Goal: Task Accomplishment & Management: Use online tool/utility

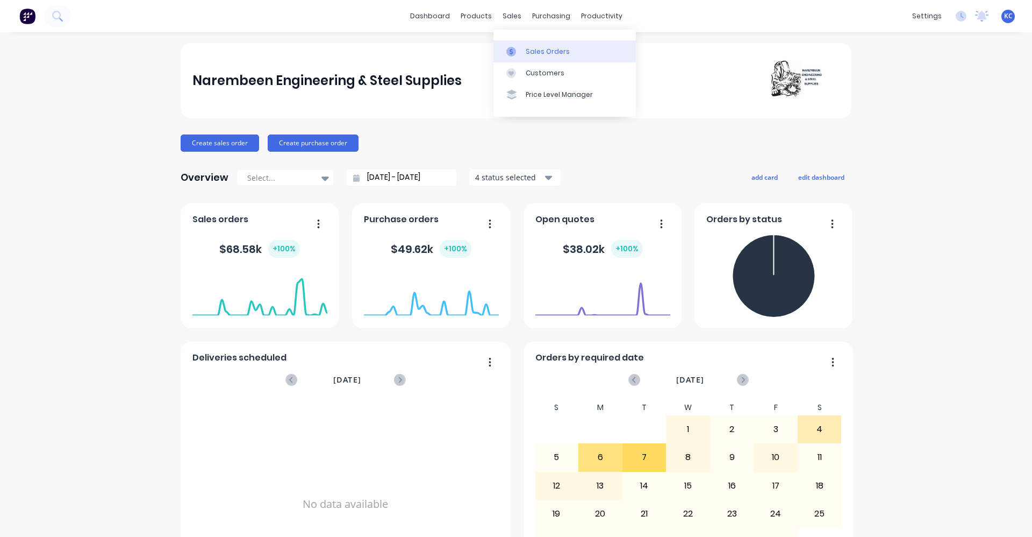
click at [527, 54] on div "Sales Orders" at bounding box center [548, 52] width 44 height 10
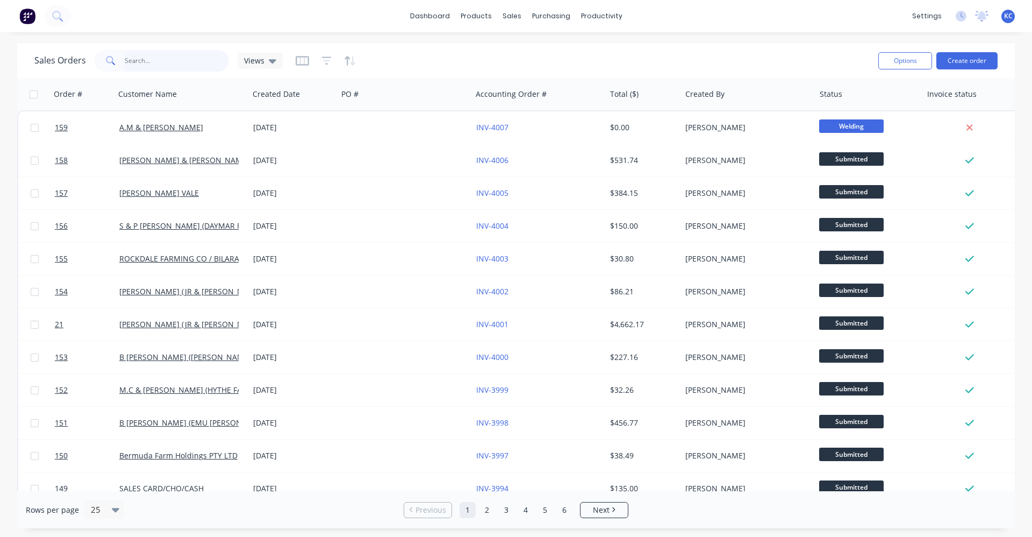
click at [178, 63] on input "text" at bounding box center [177, 61] width 105 height 22
type input "3994"
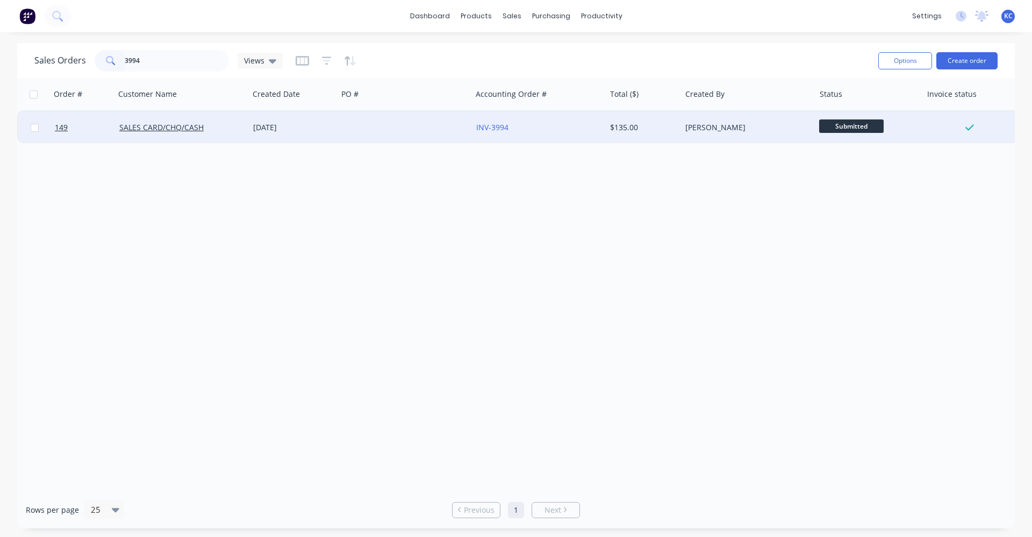
click at [395, 124] on div at bounding box center [405, 127] width 134 height 32
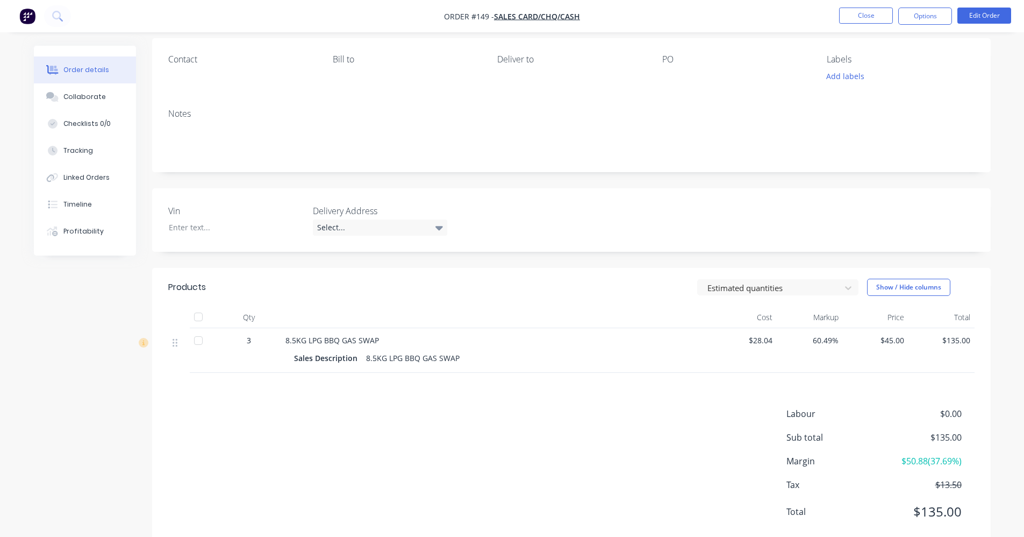
scroll to position [108, 0]
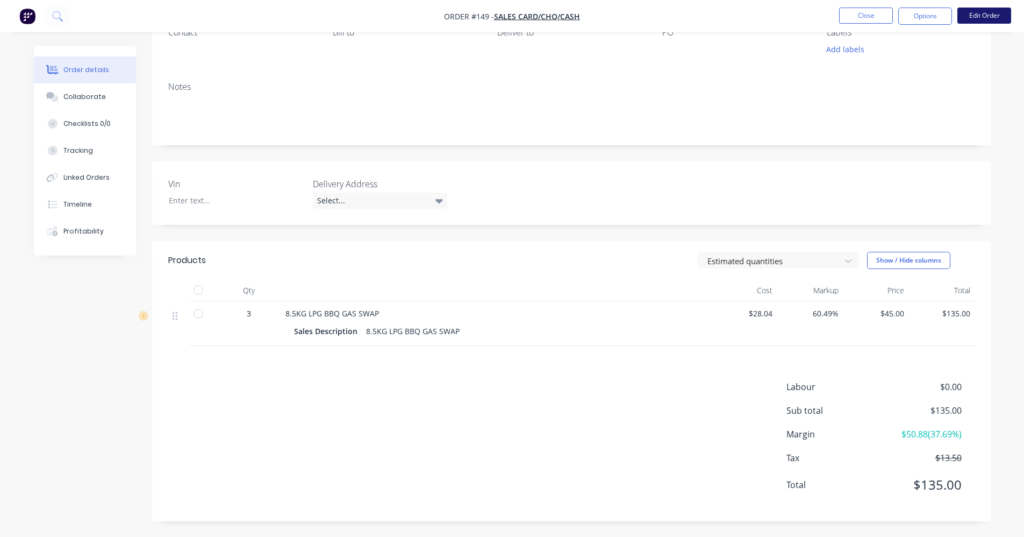
click at [981, 19] on button "Edit Order" at bounding box center [985, 16] width 54 height 16
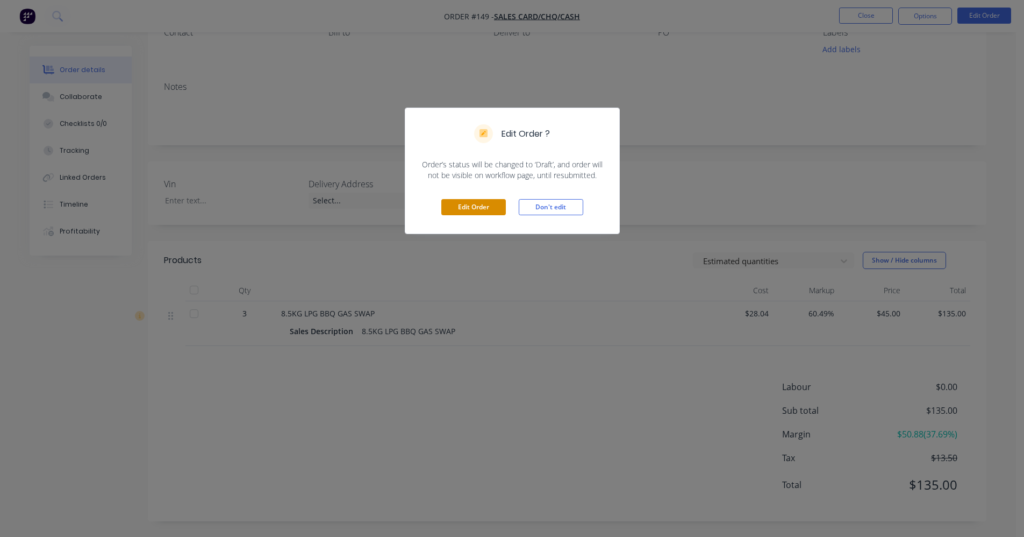
click at [482, 206] on button "Edit Order" at bounding box center [473, 207] width 65 height 16
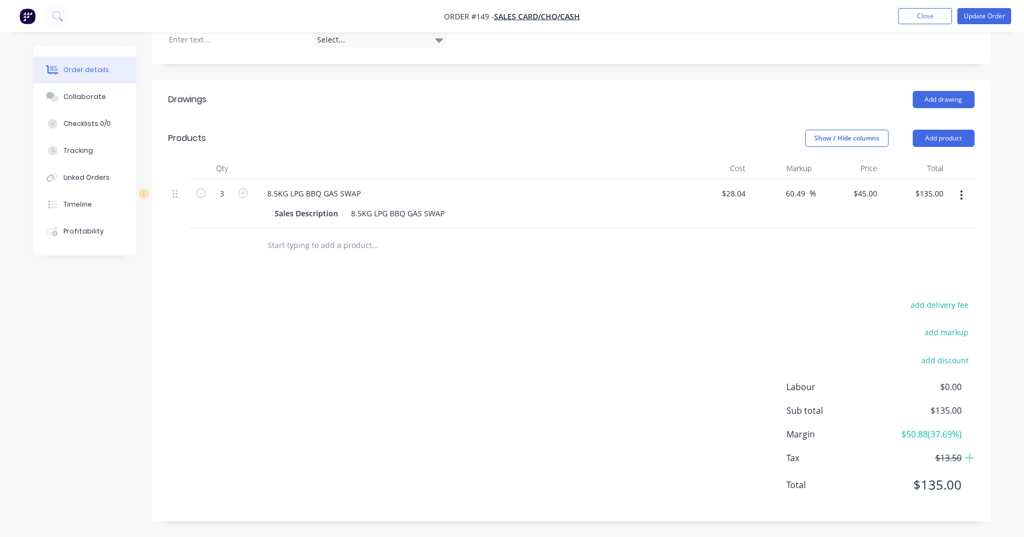
scroll to position [270, 0]
click at [966, 192] on button "button" at bounding box center [961, 194] width 25 height 19
click at [966, 191] on button "button" at bounding box center [961, 194] width 25 height 19
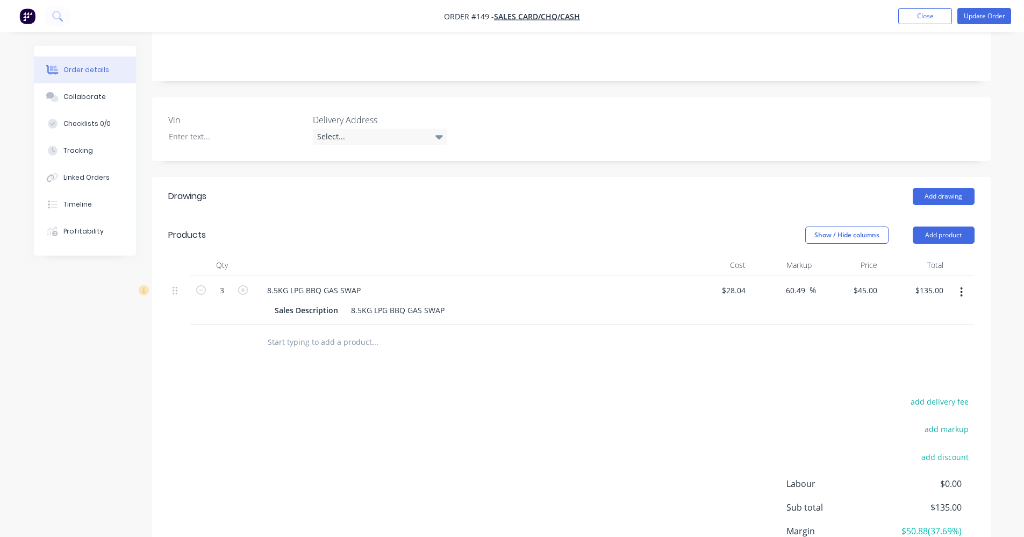
scroll to position [2, 0]
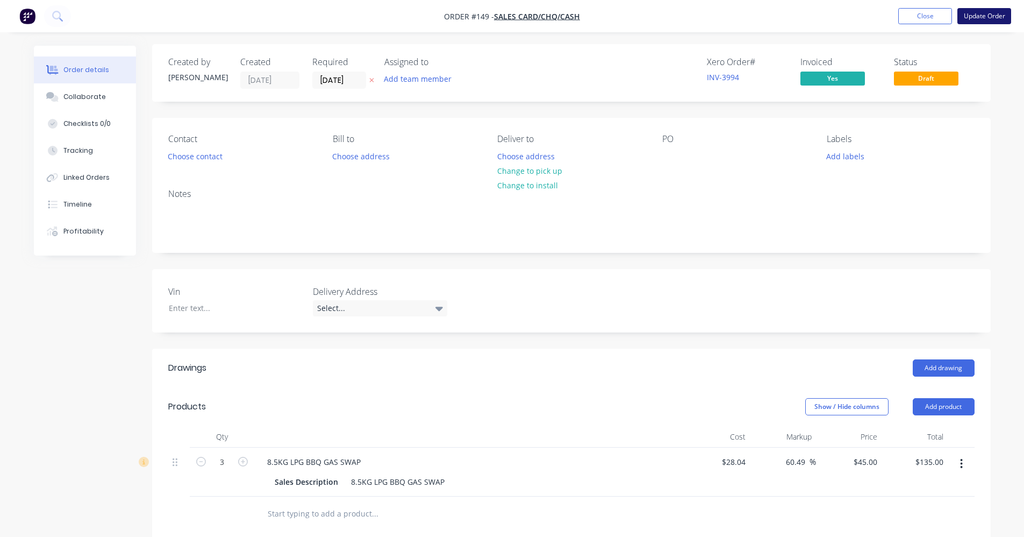
click at [995, 15] on button "Update Order" at bounding box center [985, 16] width 54 height 16
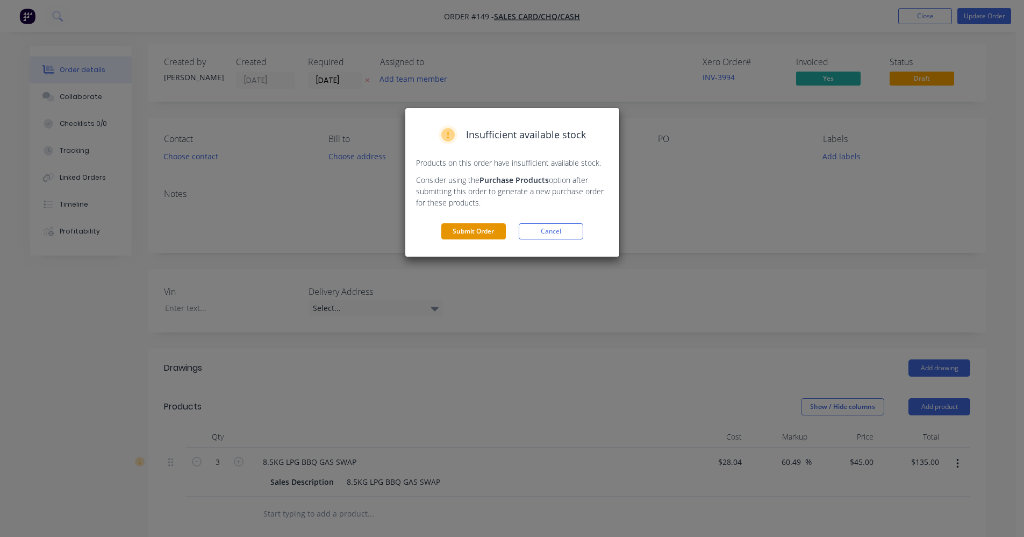
click at [466, 233] on button "Submit Order" at bounding box center [473, 231] width 65 height 16
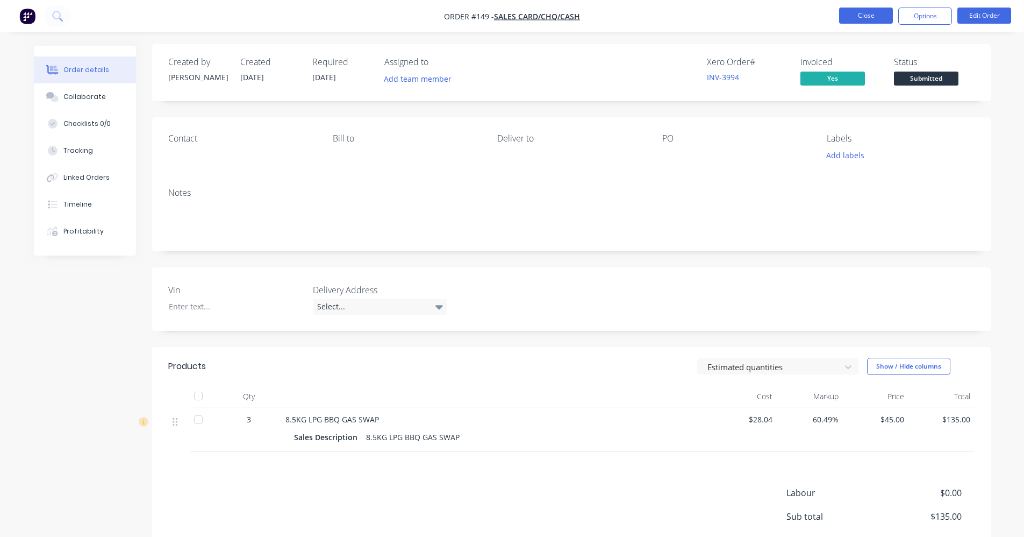
click at [888, 17] on button "Close" at bounding box center [866, 16] width 54 height 16
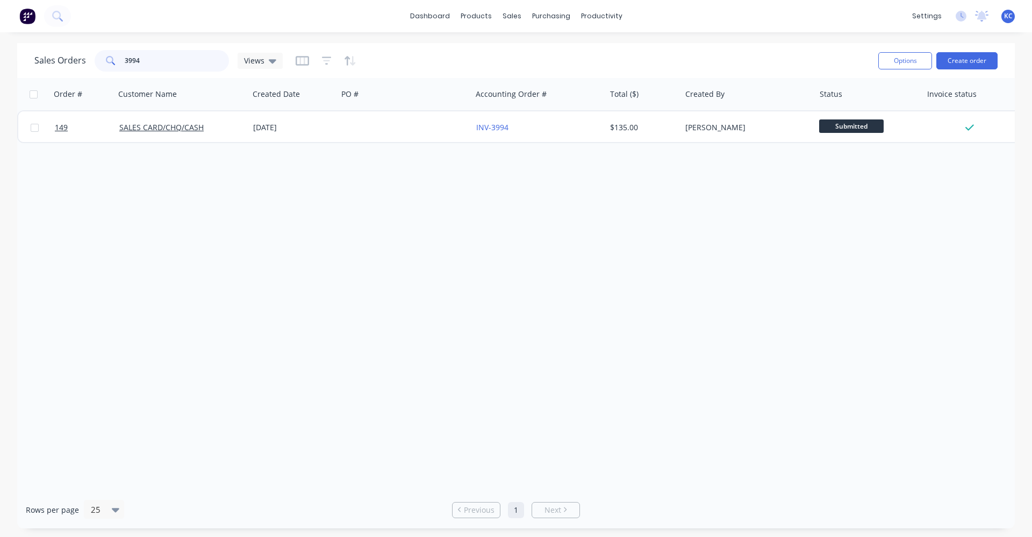
click at [159, 58] on input "3994" at bounding box center [177, 61] width 105 height 22
type input "3988"
click at [535, 52] on div "Sales Orders" at bounding box center [552, 52] width 44 height 10
click at [549, 49] on div "Sales Orders" at bounding box center [552, 52] width 44 height 10
drag, startPoint x: 152, startPoint y: 56, endPoint x: 77, endPoint y: 60, distance: 74.8
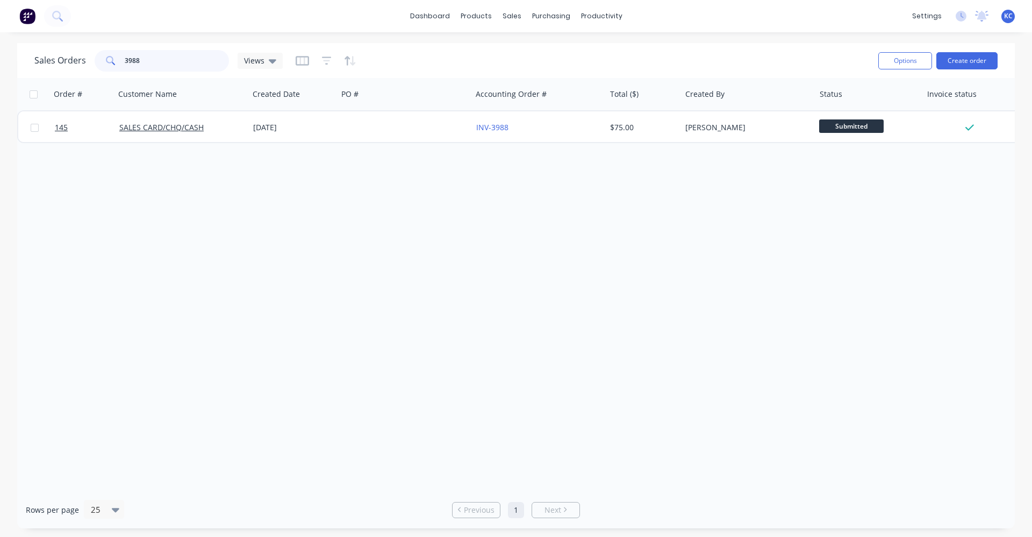
click at [77, 60] on div "Sales Orders 3988 Views" at bounding box center [158, 61] width 248 height 22
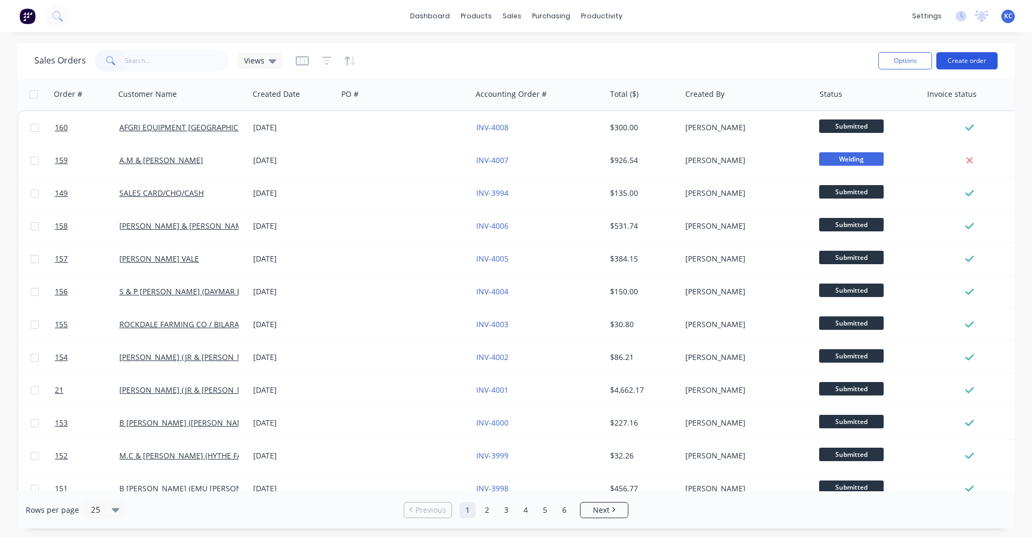
click at [960, 61] on button "Create order" at bounding box center [967, 60] width 61 height 17
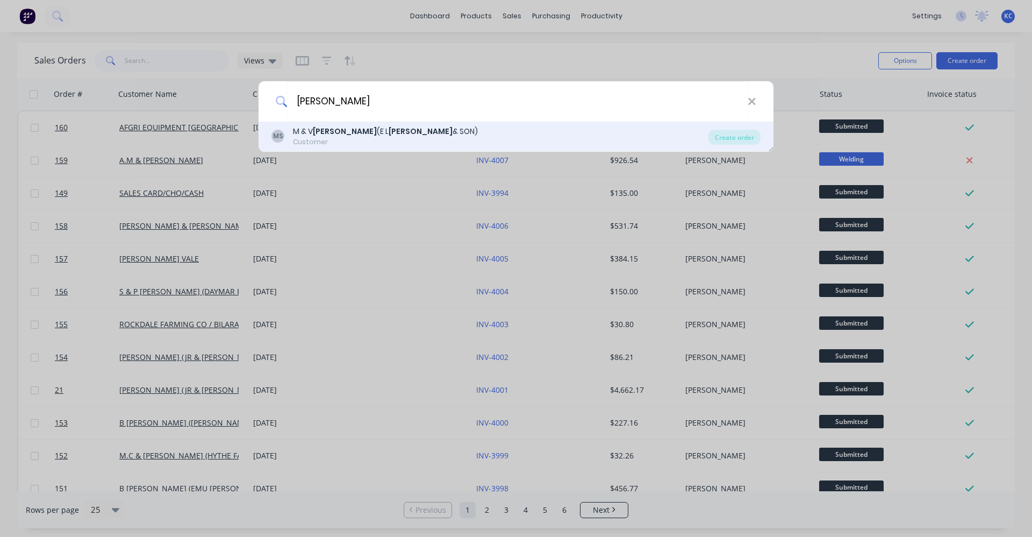
type input "[PERSON_NAME]"
click at [348, 133] on div "M & [PERSON_NAME] ([PERSON_NAME] & SON)" at bounding box center [385, 131] width 185 height 11
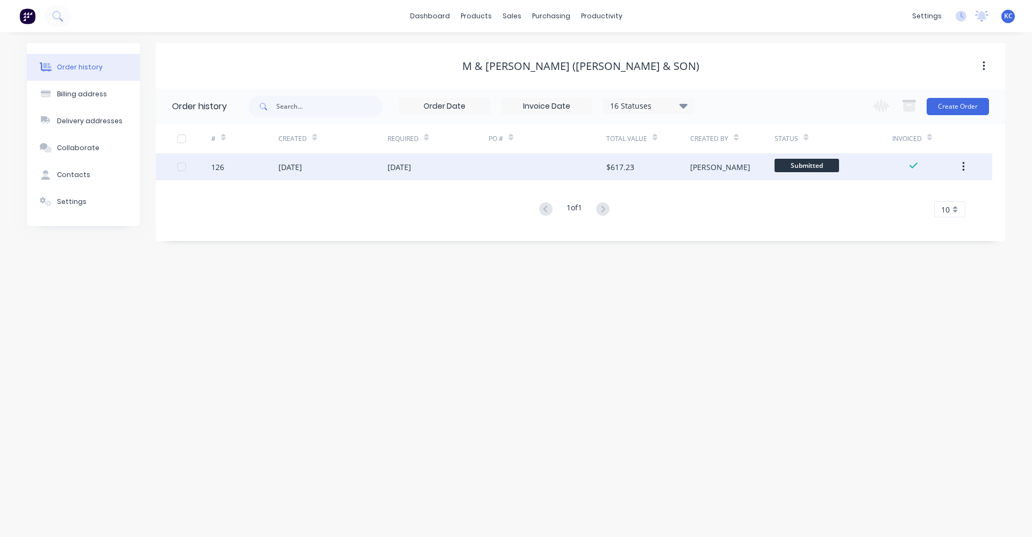
click at [570, 167] on div at bounding box center [548, 166] width 118 height 27
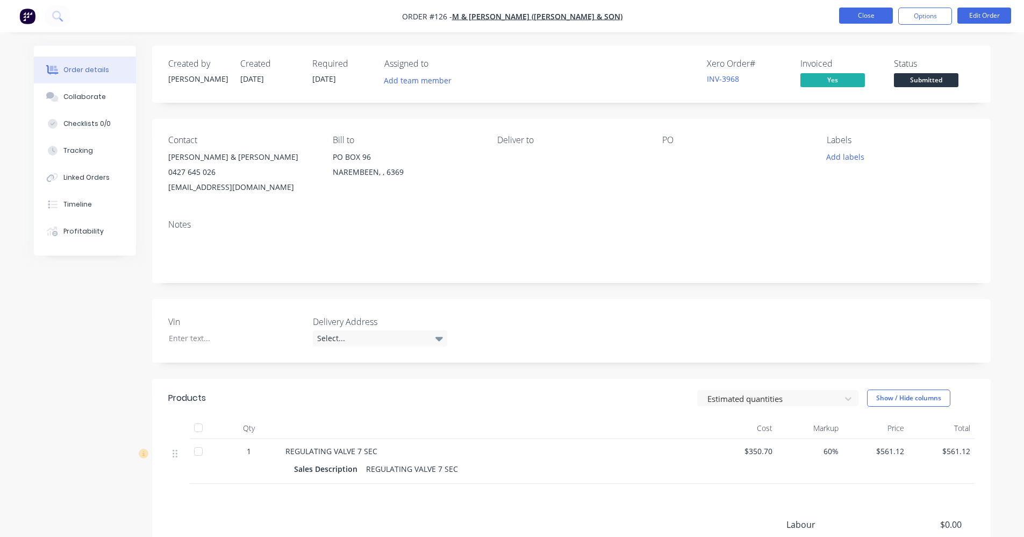
click at [882, 12] on button "Close" at bounding box center [866, 16] width 54 height 16
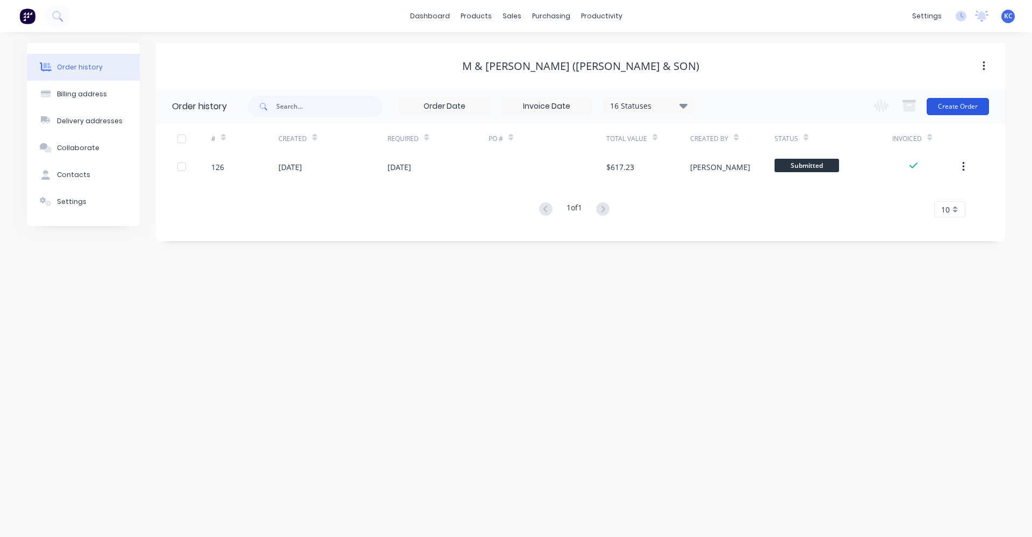
click at [972, 104] on button "Create Order" at bounding box center [958, 106] width 62 height 17
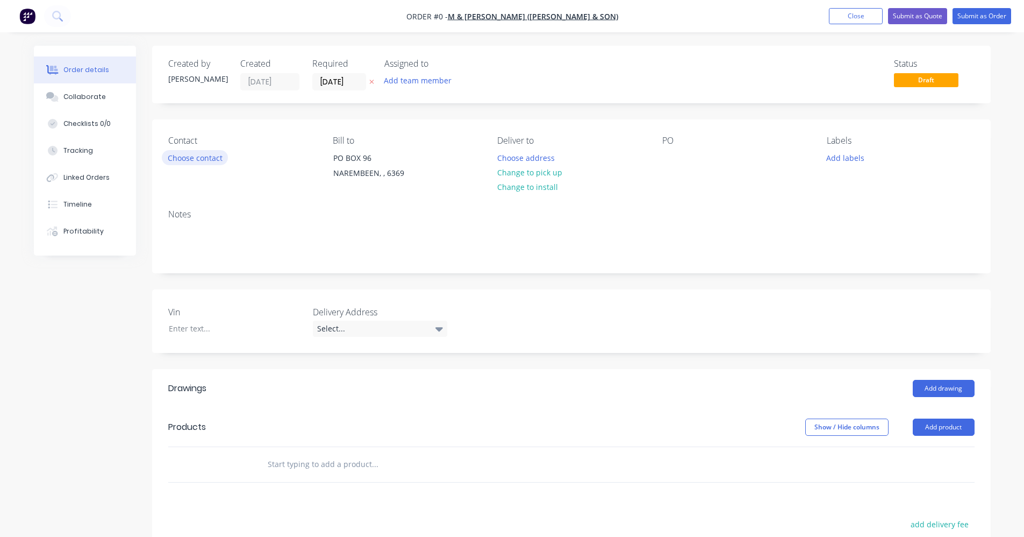
click at [209, 157] on button "Choose contact" at bounding box center [195, 157] width 66 height 15
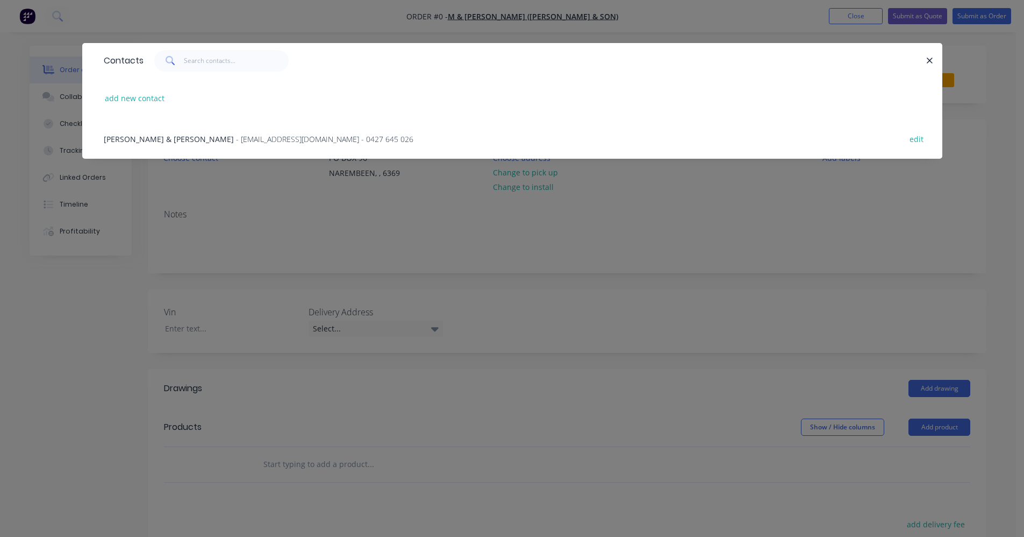
click at [236, 135] on span "- [EMAIL_ADDRESS][DOMAIN_NAME] - 0427 645 026" at bounding box center [324, 139] width 177 height 10
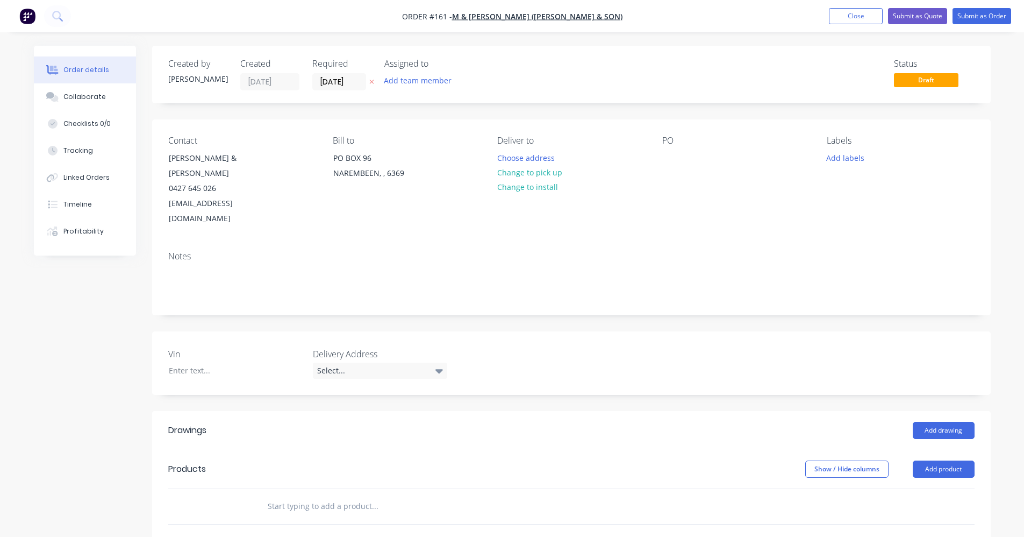
click at [283, 495] on input "text" at bounding box center [374, 506] width 215 height 22
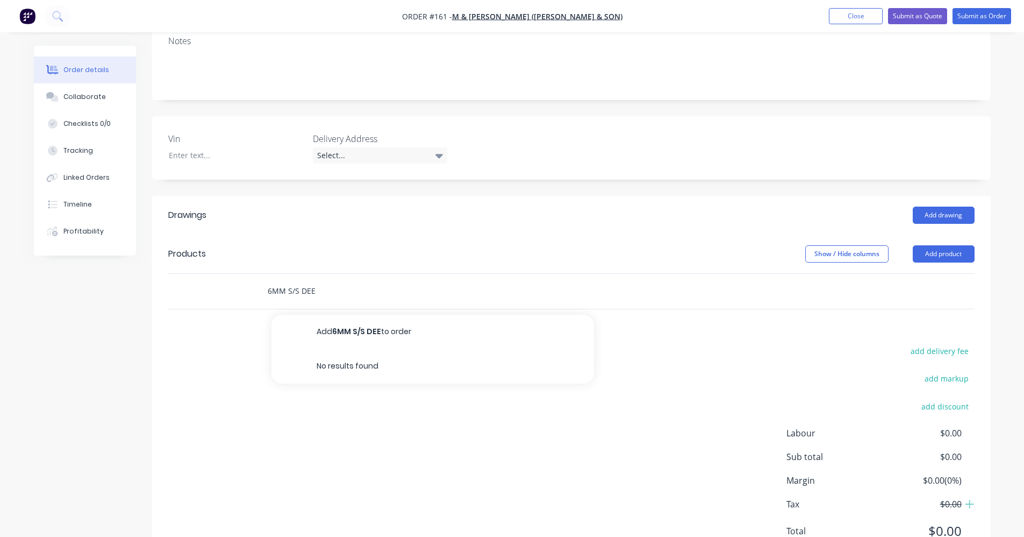
click at [330, 280] on input "6MM S/S DEE" at bounding box center [374, 291] width 215 height 22
drag, startPoint x: 326, startPoint y: 262, endPoint x: 253, endPoint y: 263, distance: 73.1
click at [253, 274] on div "6MM S/S DEE Add 6MM S/S DEE to order No results found" at bounding box center [571, 291] width 806 height 35
type input "0"
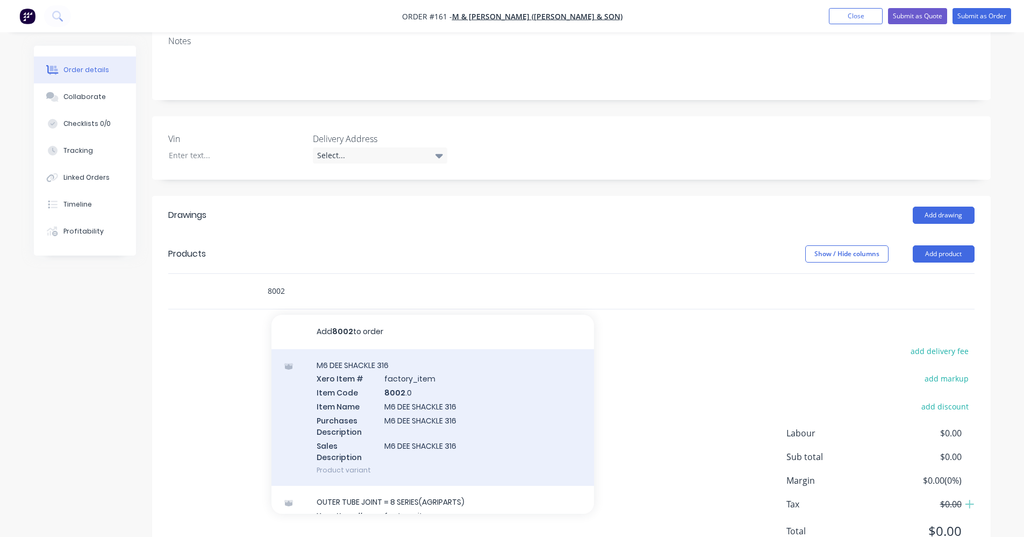
type input "8002"
click at [373, 383] on div "M6 DEE SHACKLE 316 Xero Item # factory_item Item Code 8002 .0 Item Name M6 DEE …" at bounding box center [433, 417] width 323 height 137
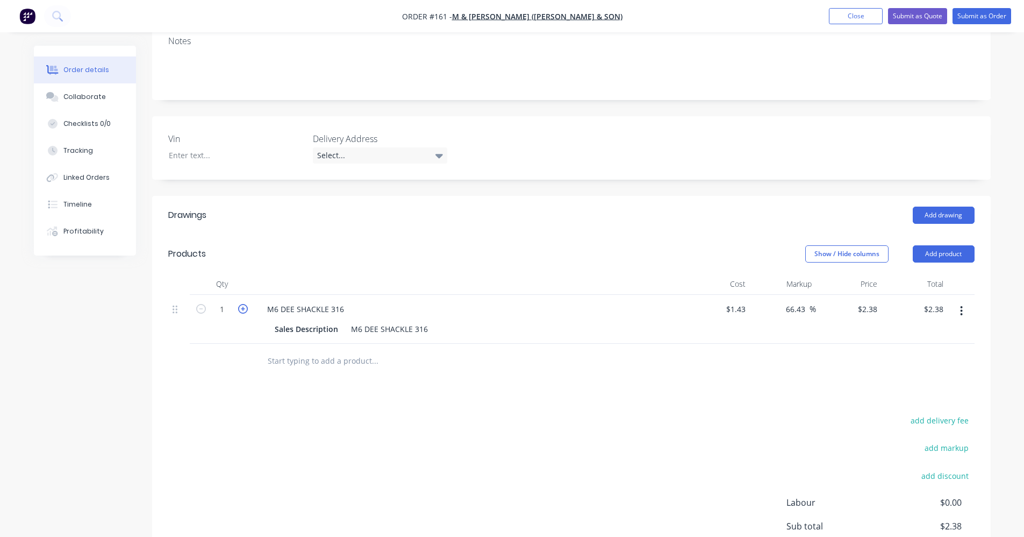
click at [238, 304] on icon "button" at bounding box center [243, 309] width 10 height 10
type input "2"
type input "$4.76"
click at [284, 350] on input "text" at bounding box center [374, 361] width 215 height 22
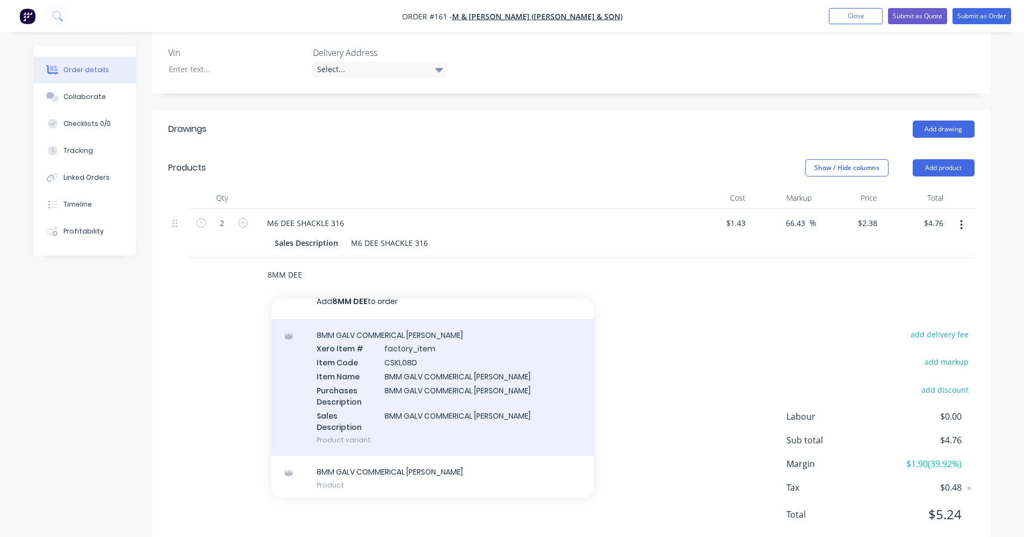
scroll to position [17, 0]
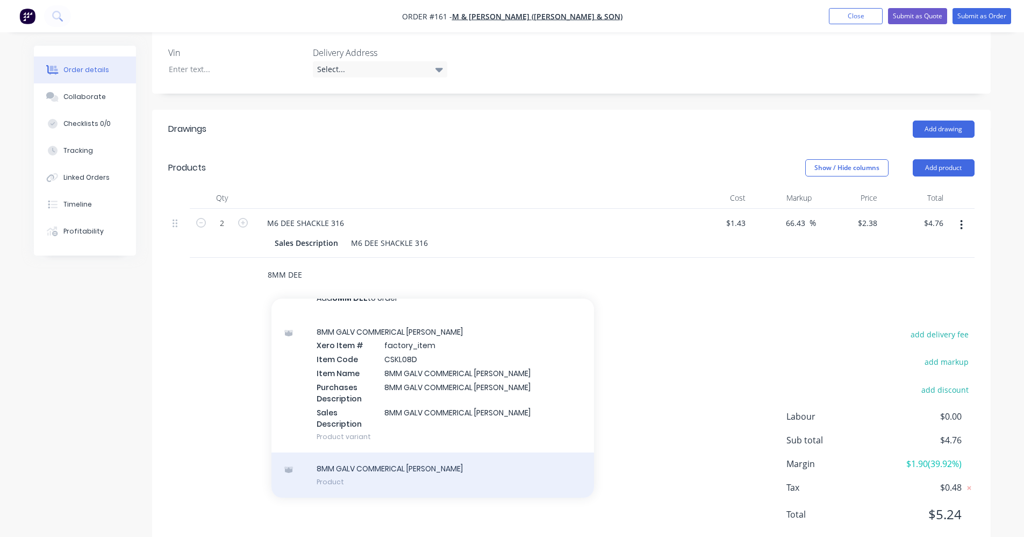
type input "8MM DEE"
click at [475, 452] on div "8MM GALV COMMERICAL [PERSON_NAME] Product" at bounding box center [433, 474] width 323 height 45
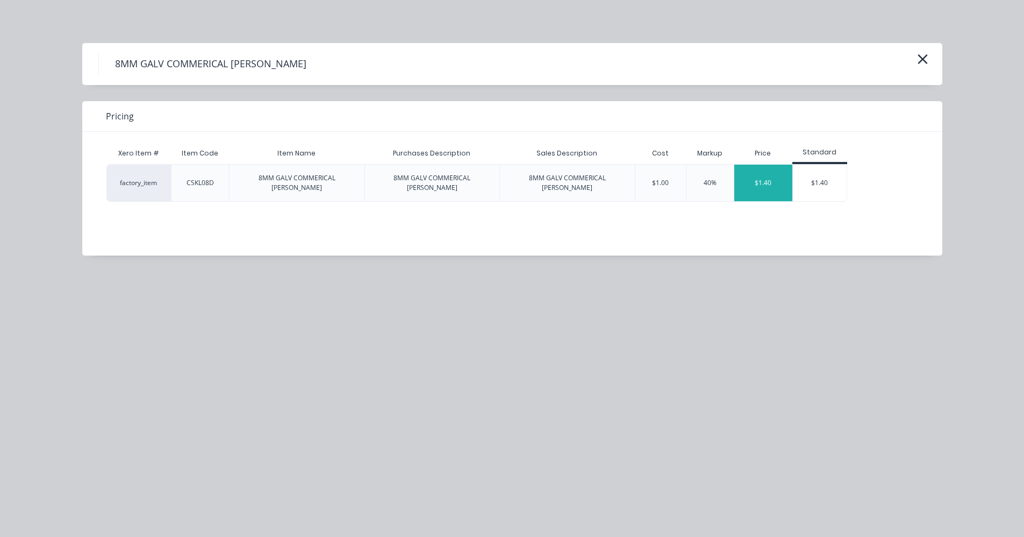
click at [770, 183] on div "$1.40" at bounding box center [763, 183] width 58 height 37
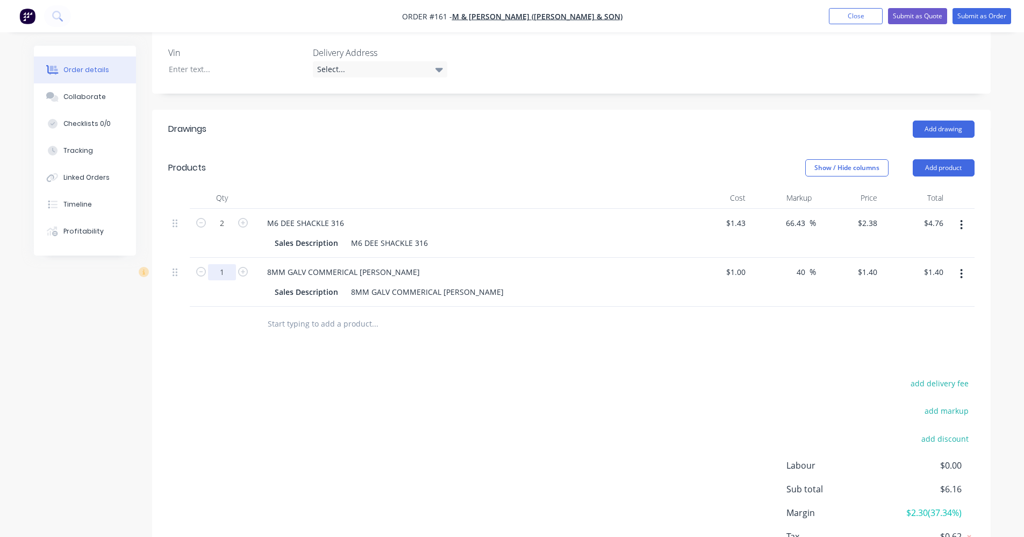
click at [229, 264] on input "1" at bounding box center [222, 272] width 28 height 16
type input "4"
click at [359, 376] on div "add delivery fee add markup add discount Labour $0.00 Sub total $6.16 Margin $2…" at bounding box center [571, 480] width 806 height 208
type input "$5.60"
click at [321, 313] on input "text" at bounding box center [374, 324] width 215 height 22
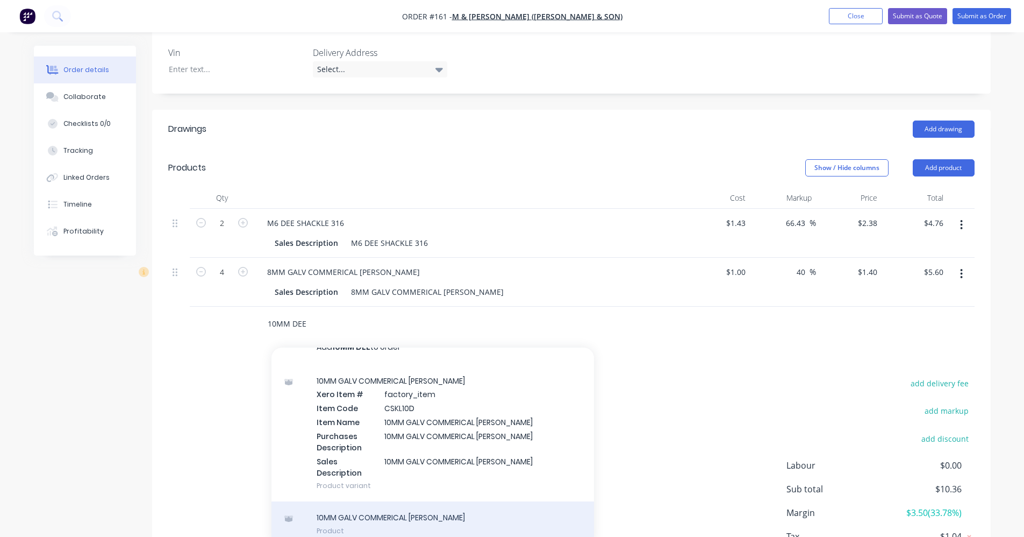
type input "10MM DEE"
click at [456, 501] on div "10MM GALV COMMERICAL [PERSON_NAME] Product" at bounding box center [433, 523] width 323 height 45
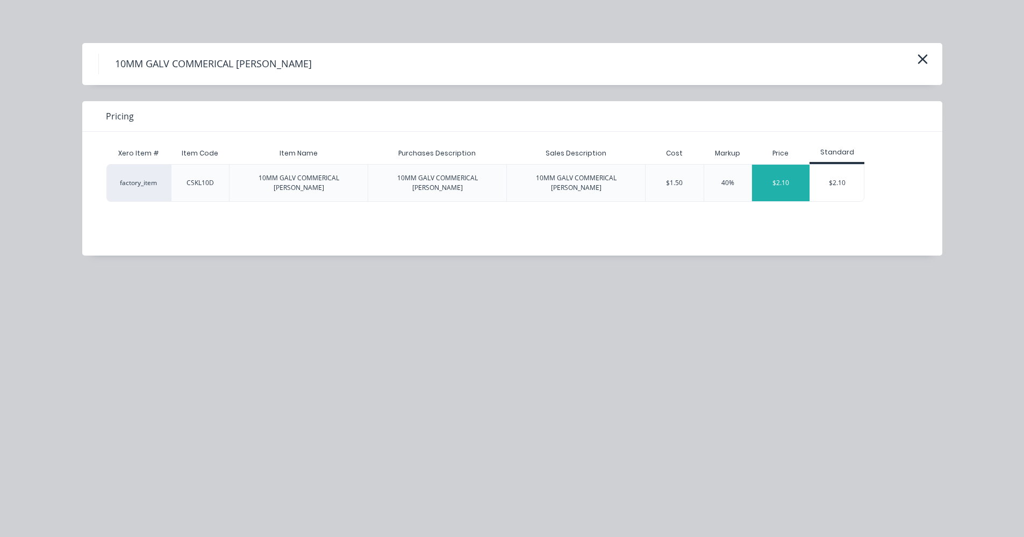
click at [773, 181] on div "$2.10" at bounding box center [781, 183] width 58 height 37
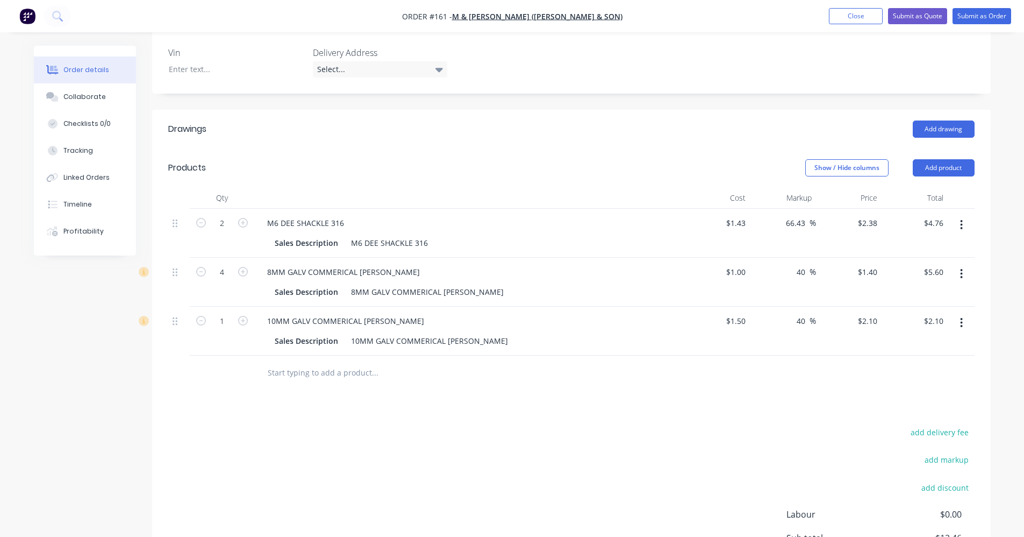
click at [353, 362] on input "text" at bounding box center [374, 373] width 215 height 22
click at [244, 316] on icon "button" at bounding box center [243, 321] width 10 height 10
type input "2"
type input "$4.20"
click at [244, 316] on icon "button" at bounding box center [243, 321] width 10 height 10
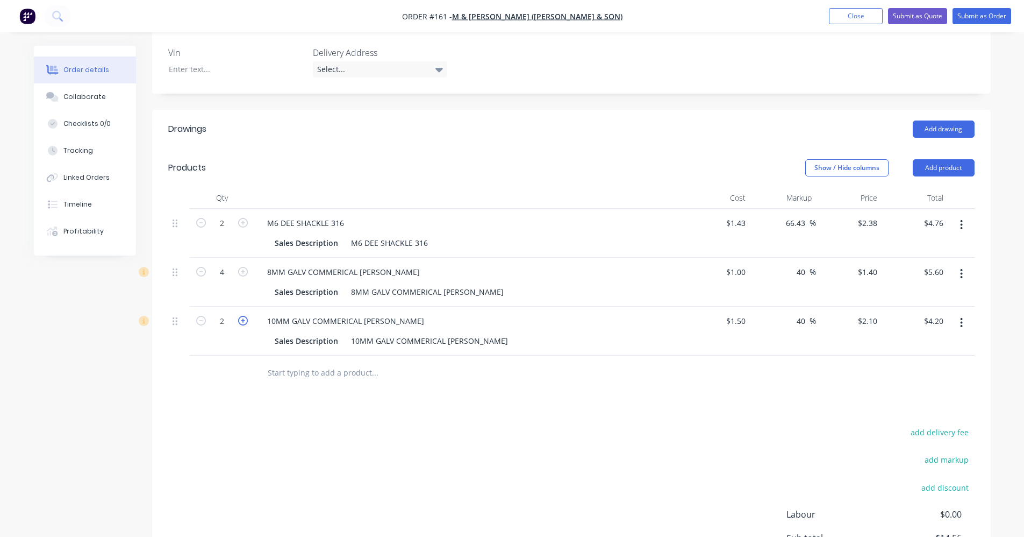
type input "3"
type input "$6.30"
click at [244, 316] on icon "button" at bounding box center [243, 321] width 10 height 10
type input "4"
type input "$8.40"
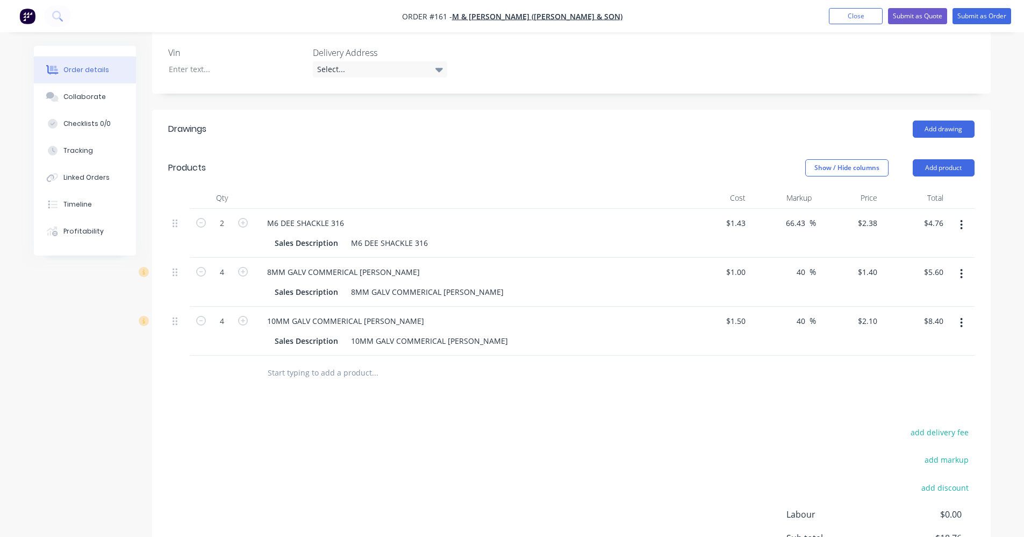
click at [285, 362] on input "text" at bounding box center [374, 373] width 215 height 22
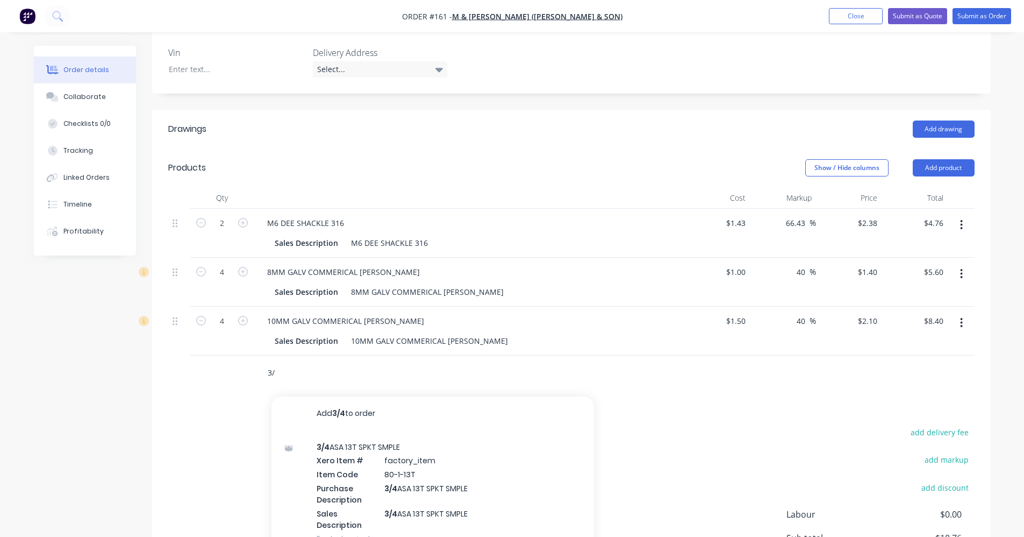
type input "3"
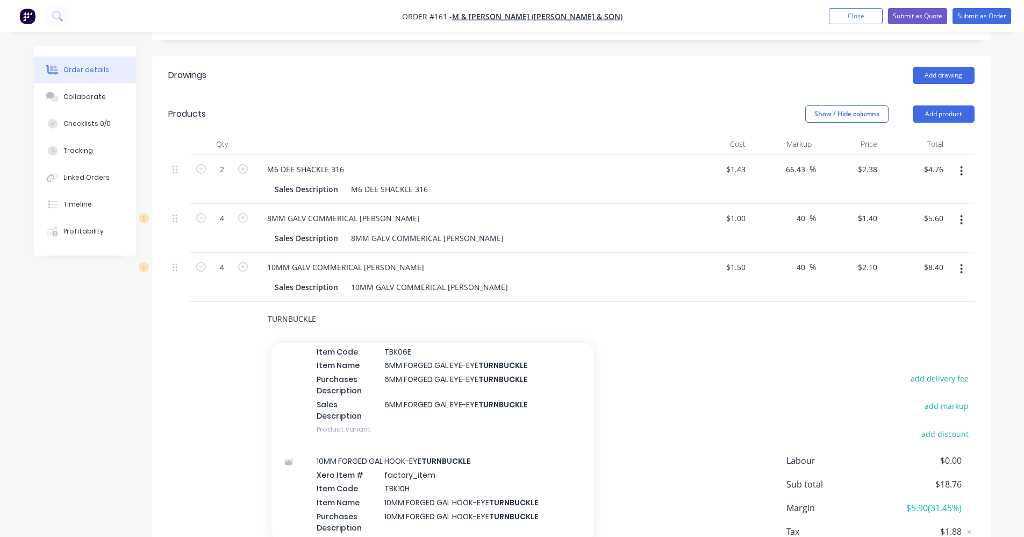
scroll to position [2204, 0]
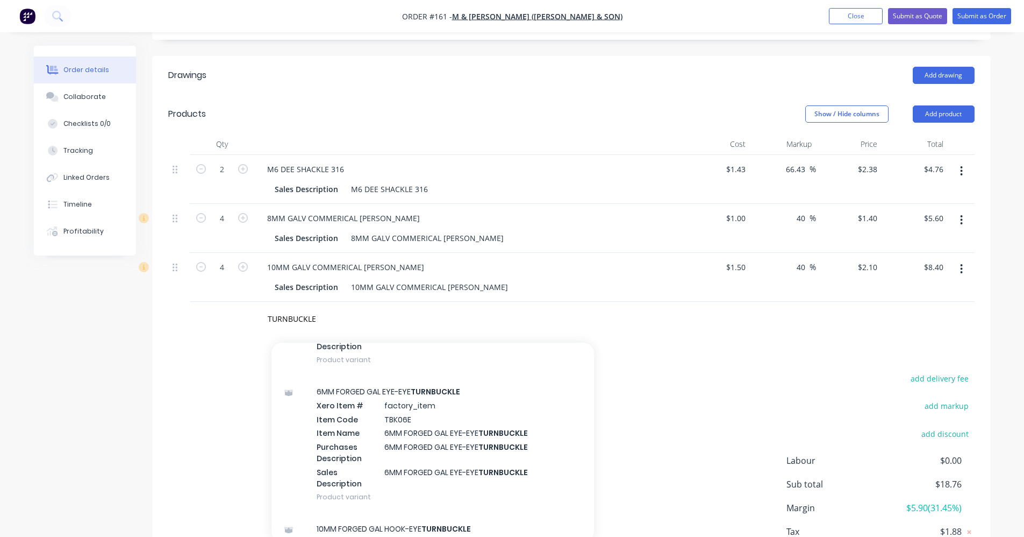
click at [266, 308] on div "TURNBUCKLE Add TURNBUCKLE to order M12 EYE/EYE TURNBUCKLE 316 Xero Item # facto…" at bounding box center [420, 319] width 323 height 22
click at [265, 308] on div "TURNBUCKLE Add TURNBUCKLE to order M12 EYE/EYE TURNBUCKLE 316 Xero Item # facto…" at bounding box center [420, 319] width 323 height 22
click at [266, 308] on div "TURNBUCKLE Add TURNBUCKLE to order M12 EYE/EYE TURNBUCKLE 316 Xero Item # facto…" at bounding box center [420, 319] width 323 height 22
click at [267, 308] on input "TURNBUCKLE" at bounding box center [374, 319] width 215 height 22
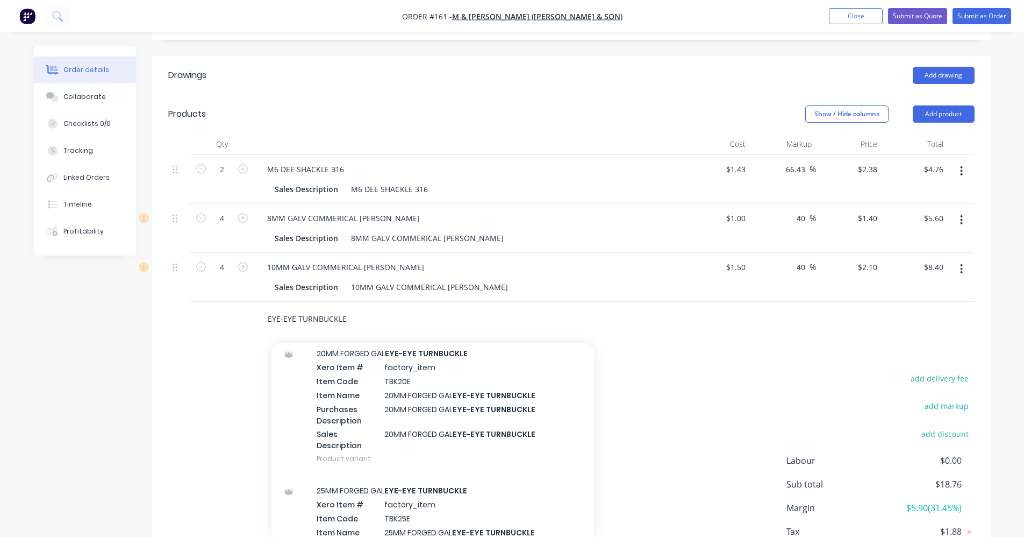
scroll to position [1129, 0]
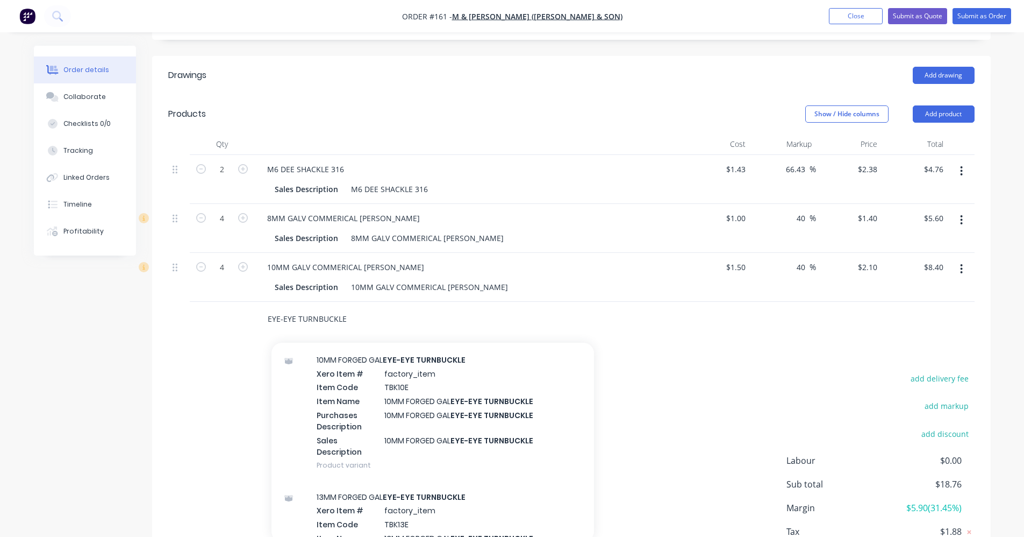
click at [268, 308] on input "EYE-EYE TURNBUCKLE" at bounding box center [374, 319] width 215 height 22
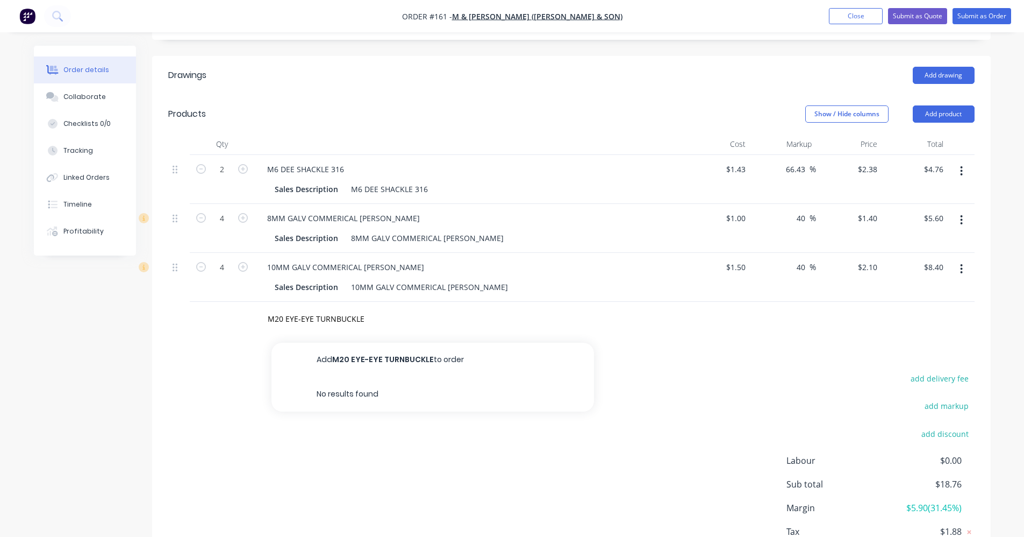
click at [672, 371] on div "add delivery fee add markup add discount Labour $0.00 Sub total $18.76 Margin $…" at bounding box center [571, 475] width 806 height 208
drag, startPoint x: 365, startPoint y: 290, endPoint x: 241, endPoint y: 295, distance: 123.8
click at [241, 302] on div "M20 EYE-EYE TURNBUCKLE Add M20 EYE-EYE TURNBUCKLE to order No results found" at bounding box center [571, 319] width 806 height 35
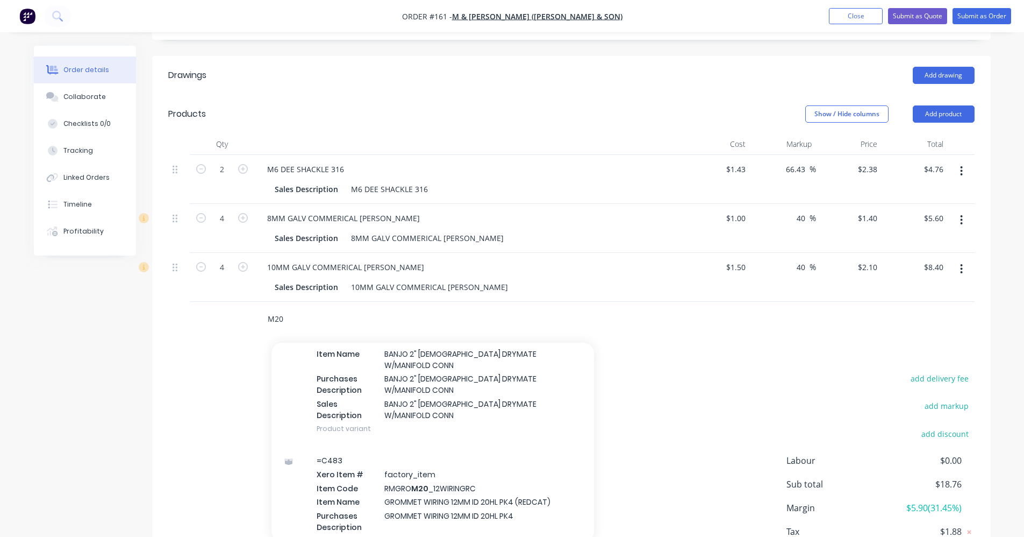
scroll to position [968, 0]
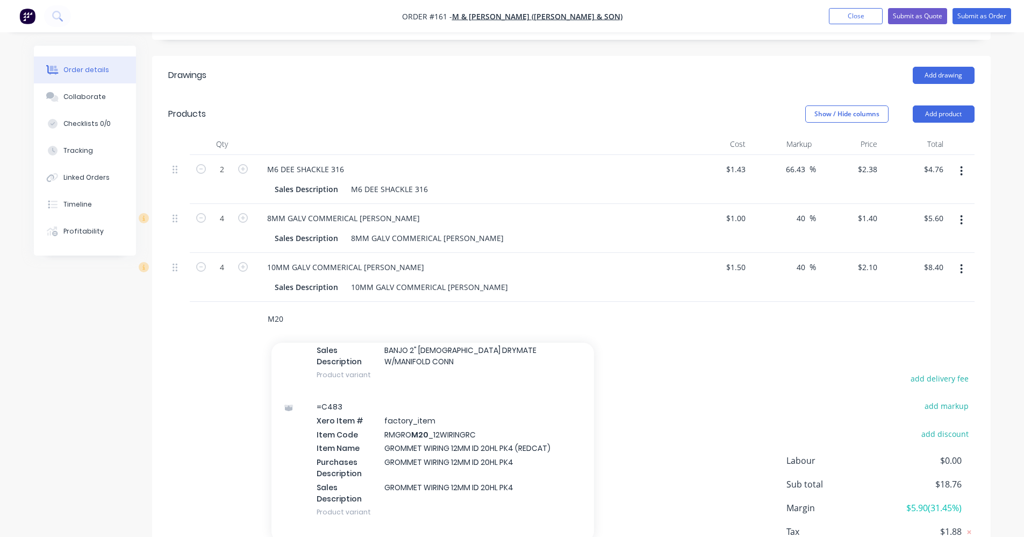
click at [316, 308] on input "M20" at bounding box center [374, 319] width 215 height 22
drag, startPoint x: 279, startPoint y: 296, endPoint x: 233, endPoint y: 290, distance: 45.5
click at [233, 302] on div "M20 Add M20 to order =C403 Xero Item # factory_item Item Code R M20 40PK2RC Ite…" at bounding box center [571, 319] width 806 height 35
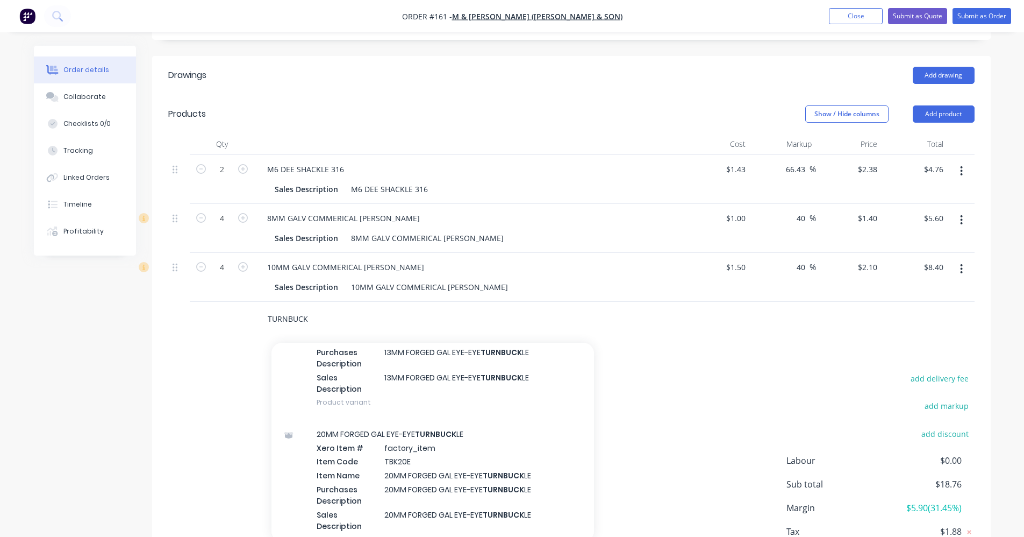
scroll to position [1774, 0]
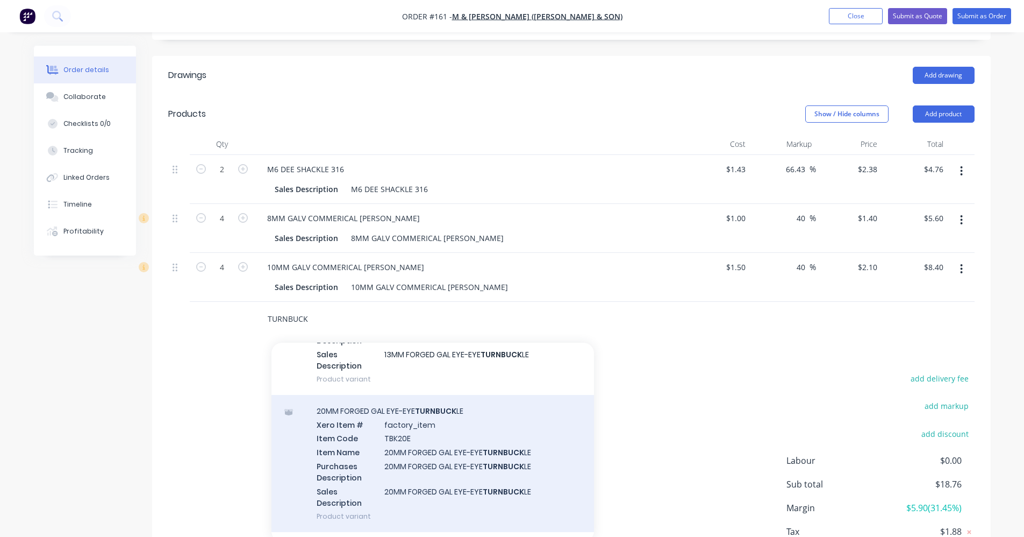
type input "TURNBUCK"
click at [501, 413] on div "20MM FORGED GAL EYE-EYE TURNBUCK LE Xero Item # factory_item Item Code TBK20E I…" at bounding box center [433, 463] width 323 height 137
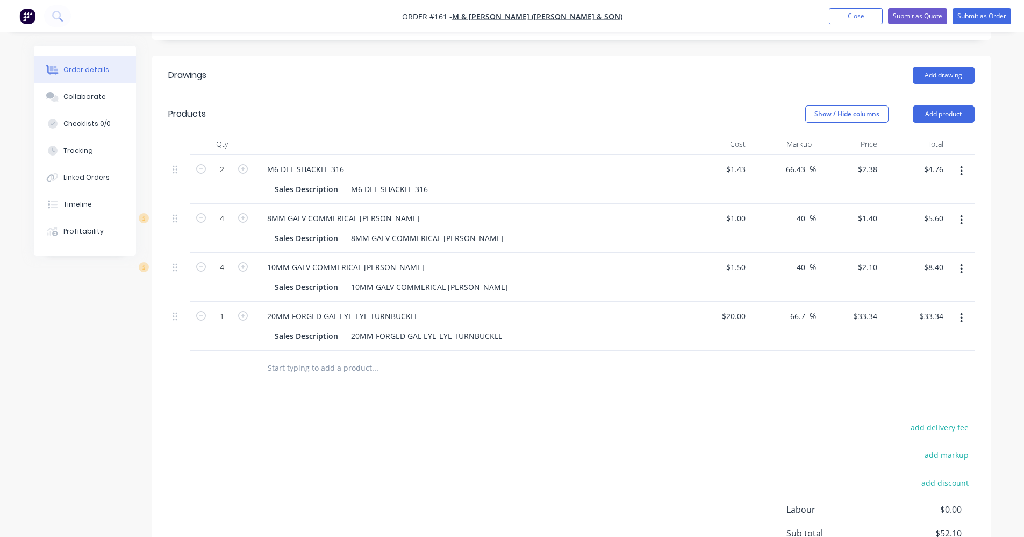
click at [290, 357] on input "text" at bounding box center [374, 368] width 215 height 22
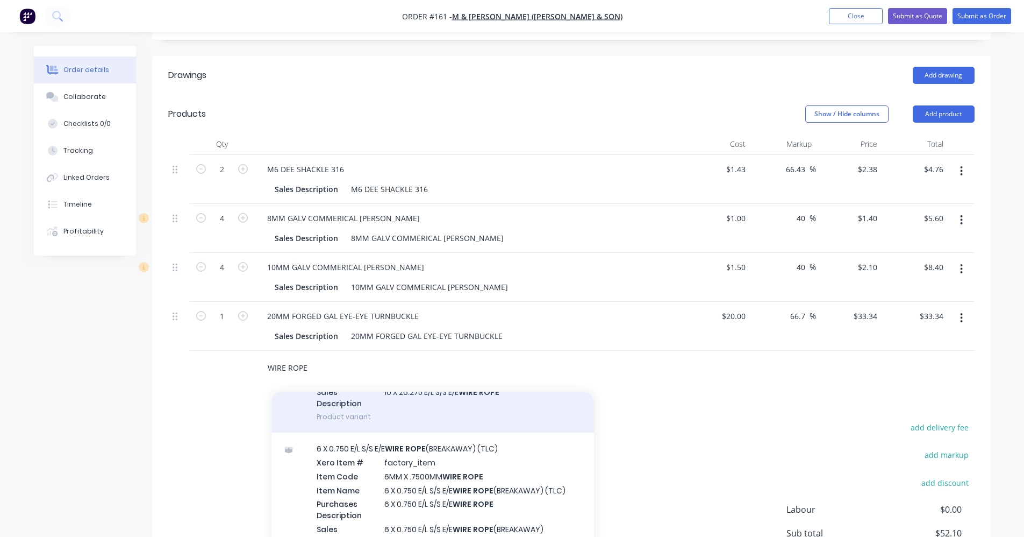
scroll to position [269, 0]
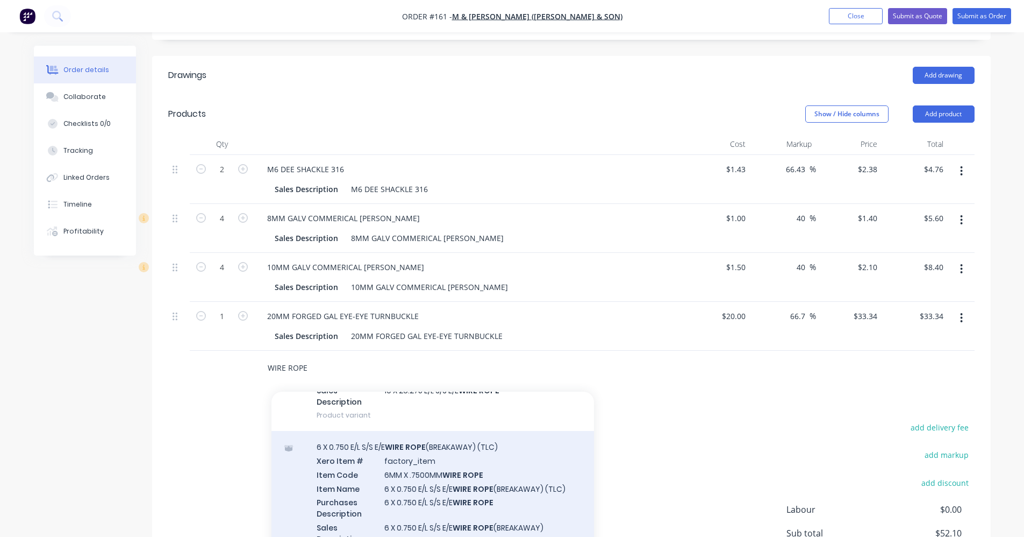
type input "WIRE ROPE"
click at [513, 480] on div "6 X 0.750 E/L S/S E/E WIRE ROPE (BREAKAWAY) (TLC) Xero Item # factory_item Item…" at bounding box center [433, 499] width 323 height 137
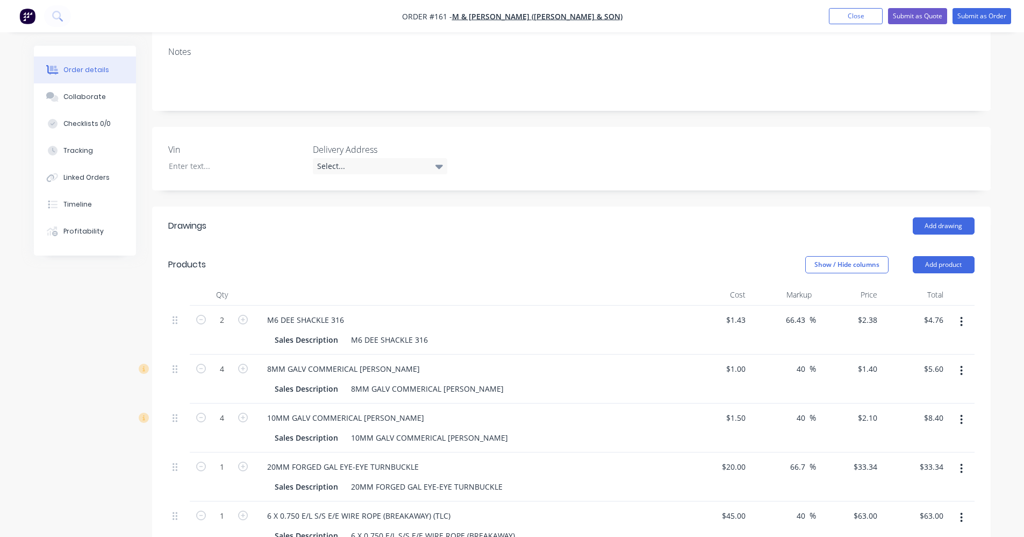
scroll to position [228, 0]
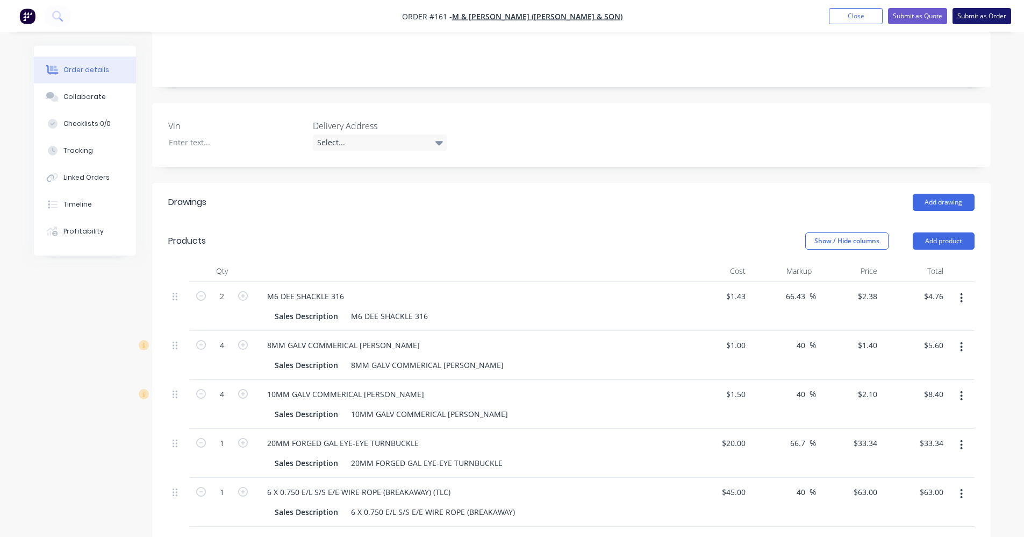
click at [986, 9] on button "Submit as Order" at bounding box center [982, 16] width 59 height 16
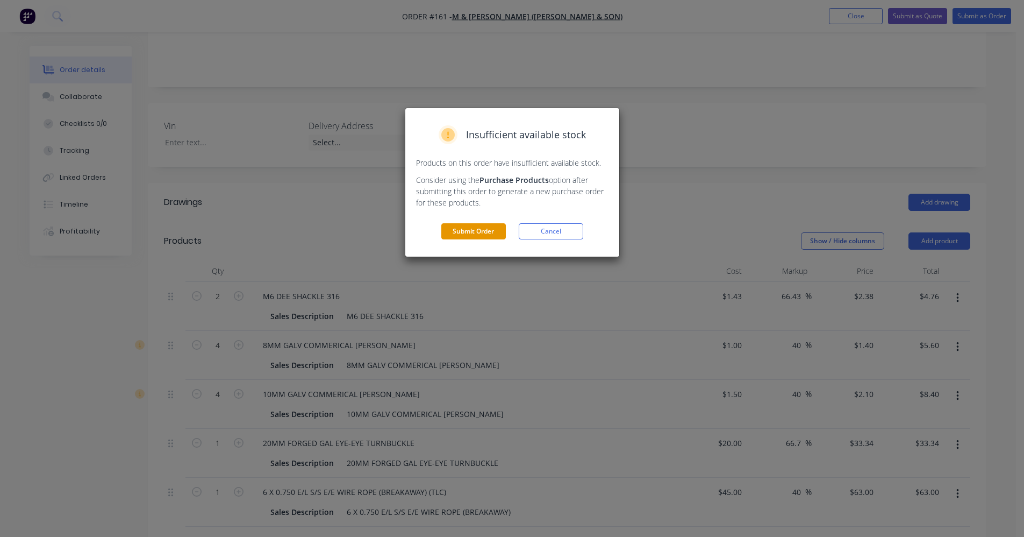
click at [478, 230] on button "Submit Order" at bounding box center [473, 231] width 65 height 16
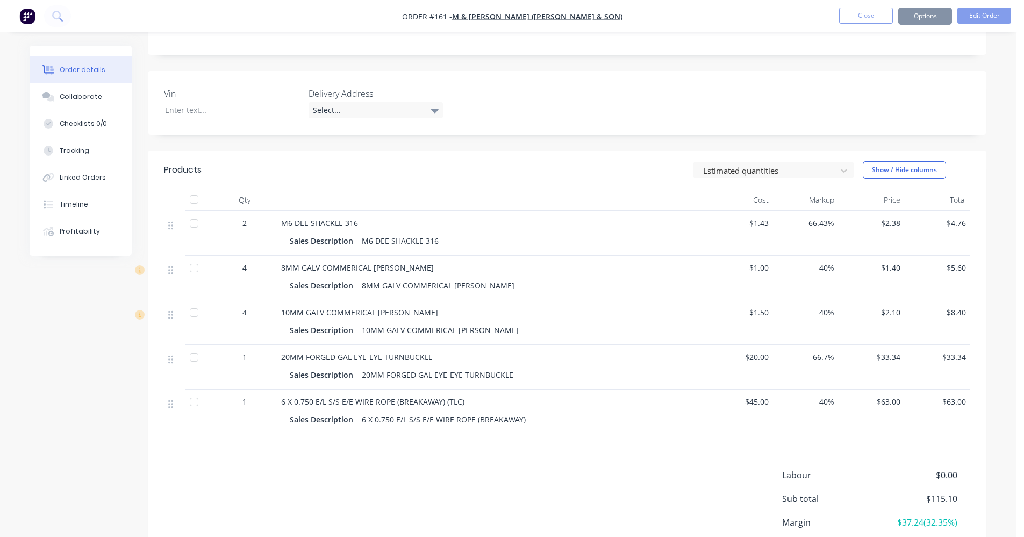
scroll to position [226, 0]
click at [920, 20] on button "Options" at bounding box center [925, 16] width 54 height 17
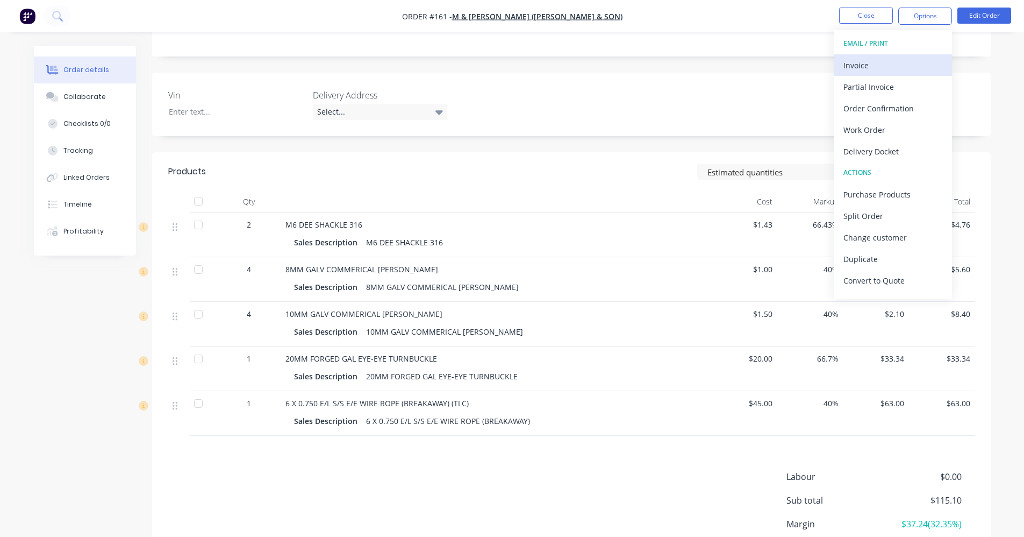
click at [884, 64] on div "Invoice" at bounding box center [893, 66] width 99 height 16
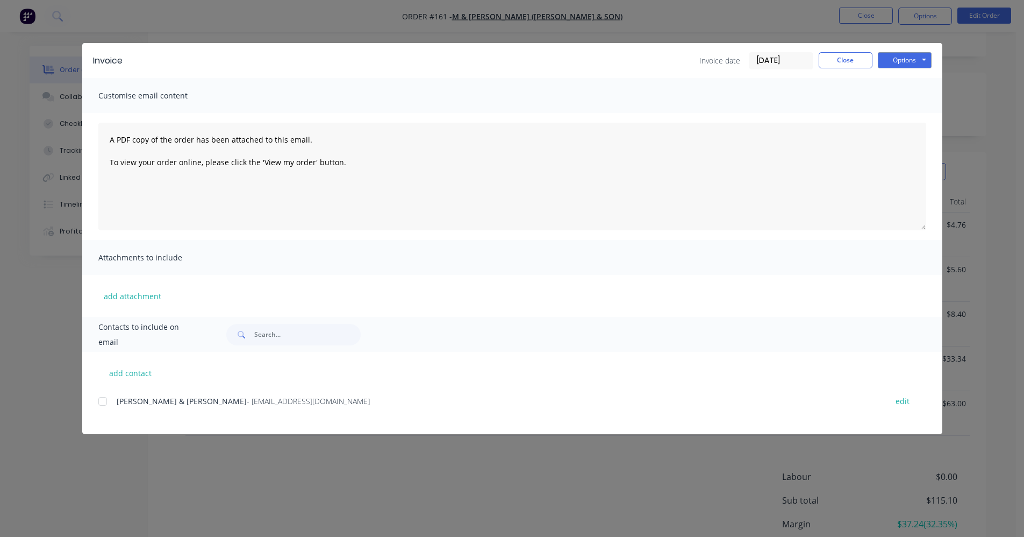
click at [105, 403] on div at bounding box center [103, 401] width 22 height 22
click at [911, 60] on button "Options" at bounding box center [905, 60] width 54 height 16
click at [901, 78] on button "Preview" at bounding box center [912, 79] width 69 height 18
click at [102, 401] on div at bounding box center [103, 401] width 22 height 22
click at [923, 59] on button "Options" at bounding box center [905, 60] width 54 height 16
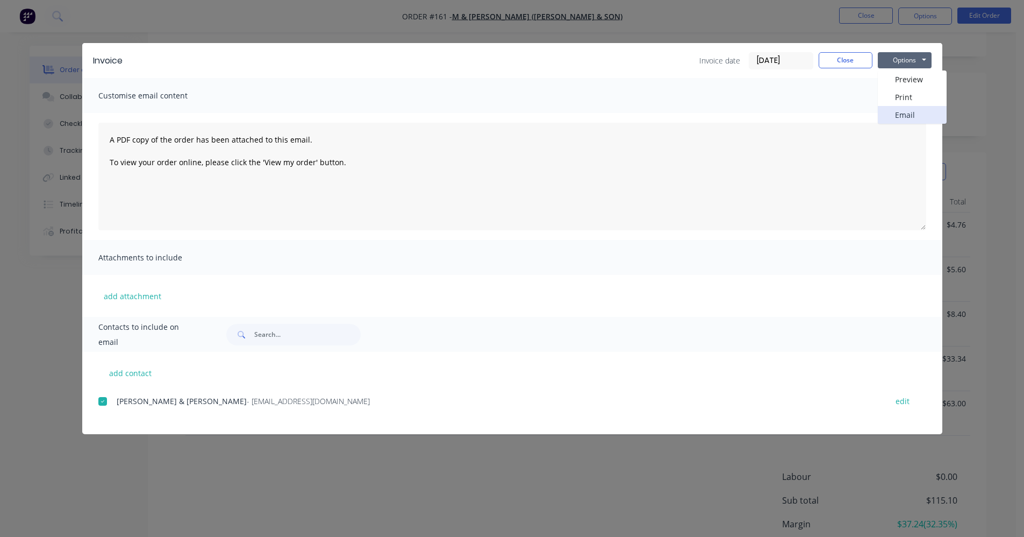
click at [913, 112] on button "Email" at bounding box center [912, 115] width 69 height 18
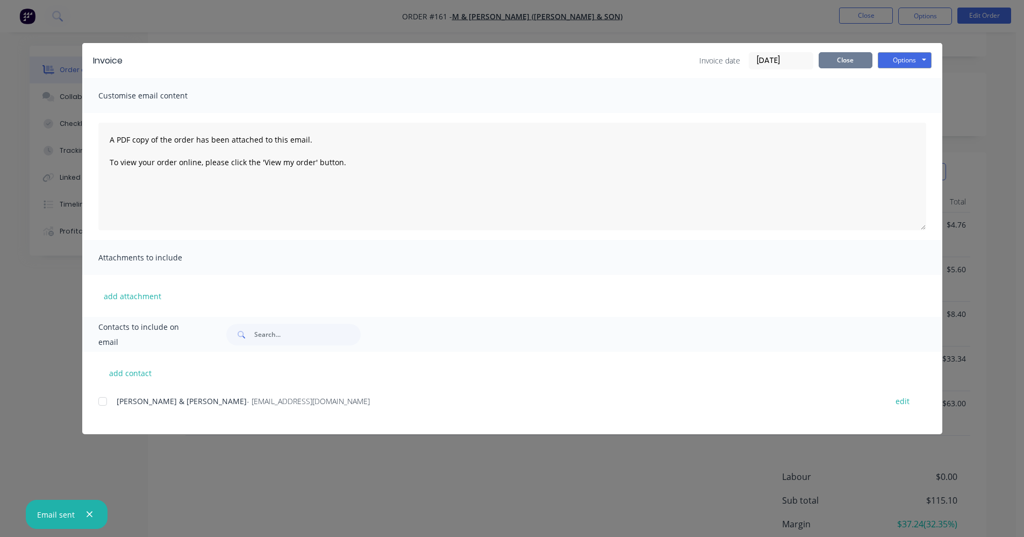
click at [836, 66] on button "Close" at bounding box center [846, 60] width 54 height 16
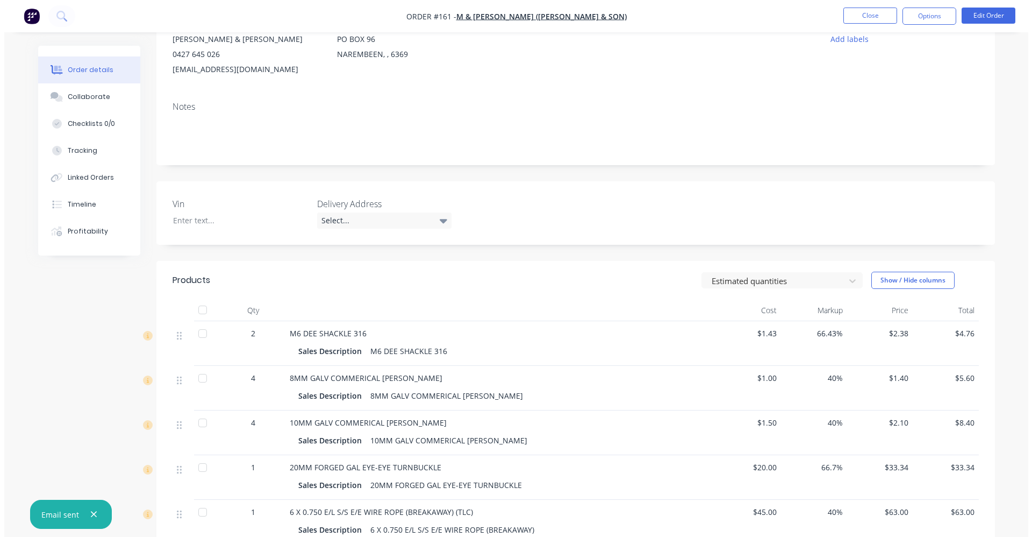
scroll to position [0, 0]
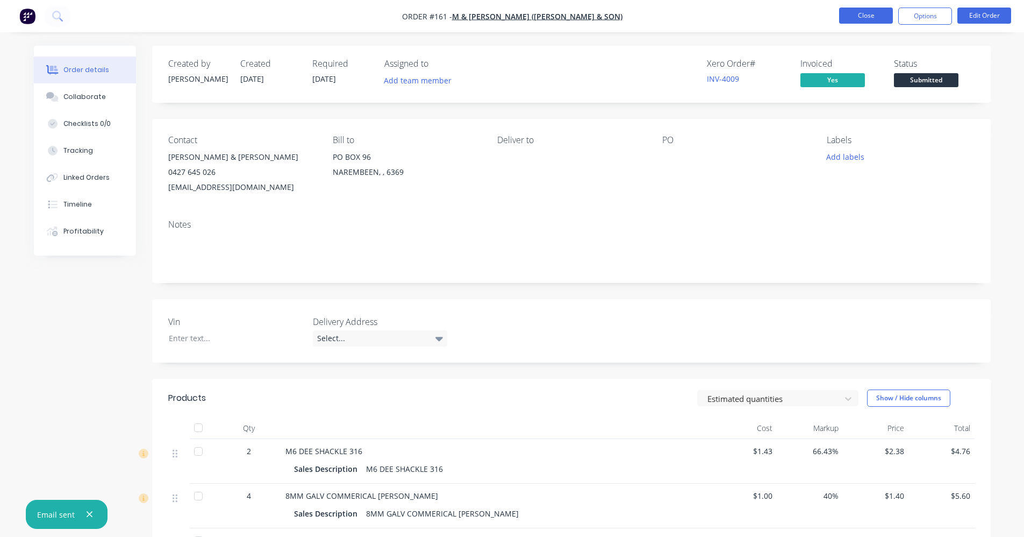
click at [873, 18] on button "Close" at bounding box center [866, 16] width 54 height 16
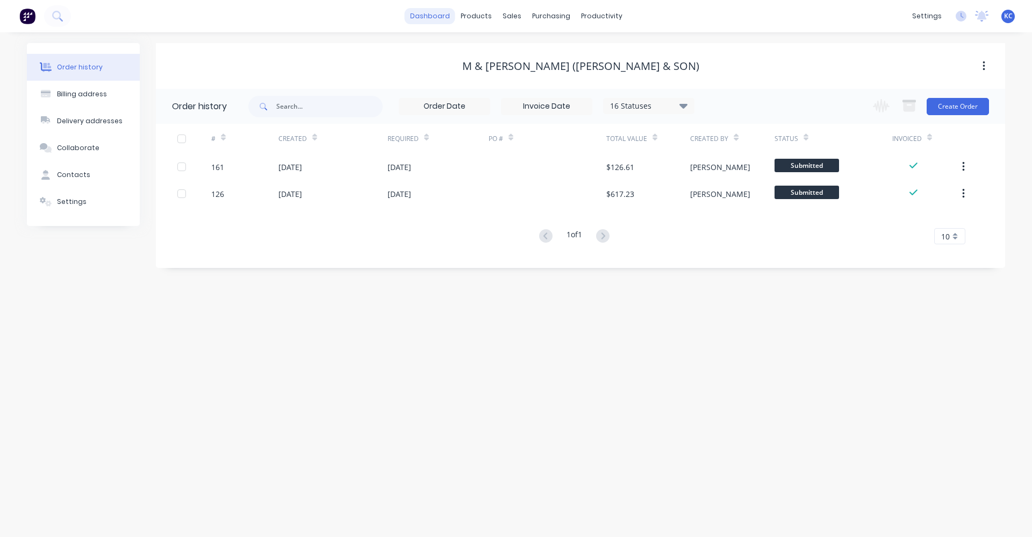
click at [439, 13] on link "dashboard" at bounding box center [430, 16] width 51 height 16
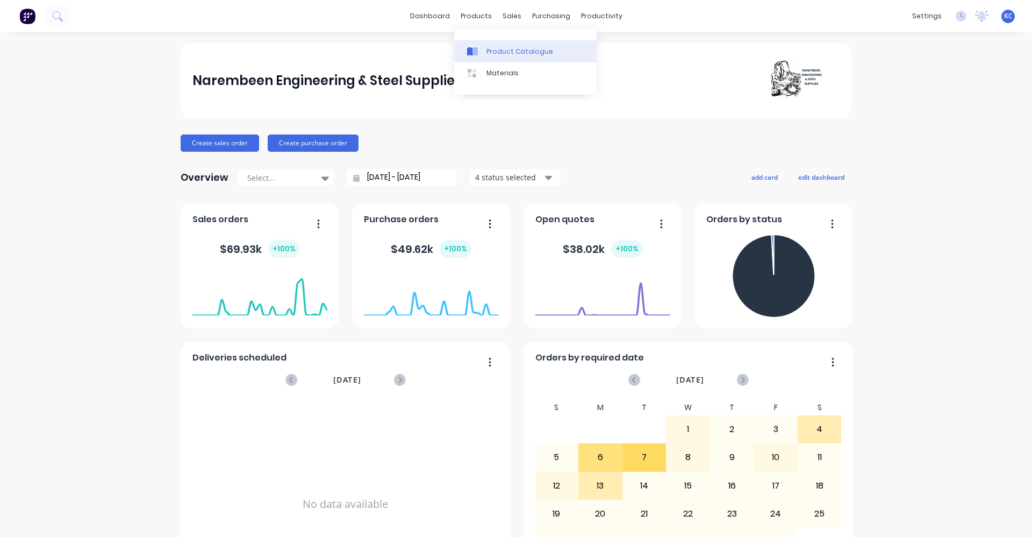
click at [480, 53] on div at bounding box center [475, 52] width 16 height 10
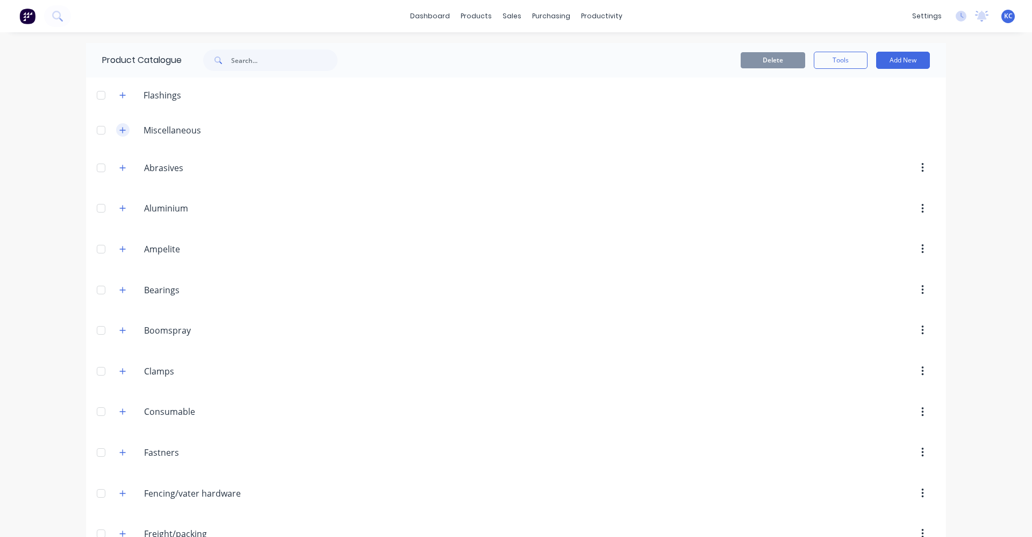
click at [119, 131] on icon "button" at bounding box center [122, 130] width 6 height 8
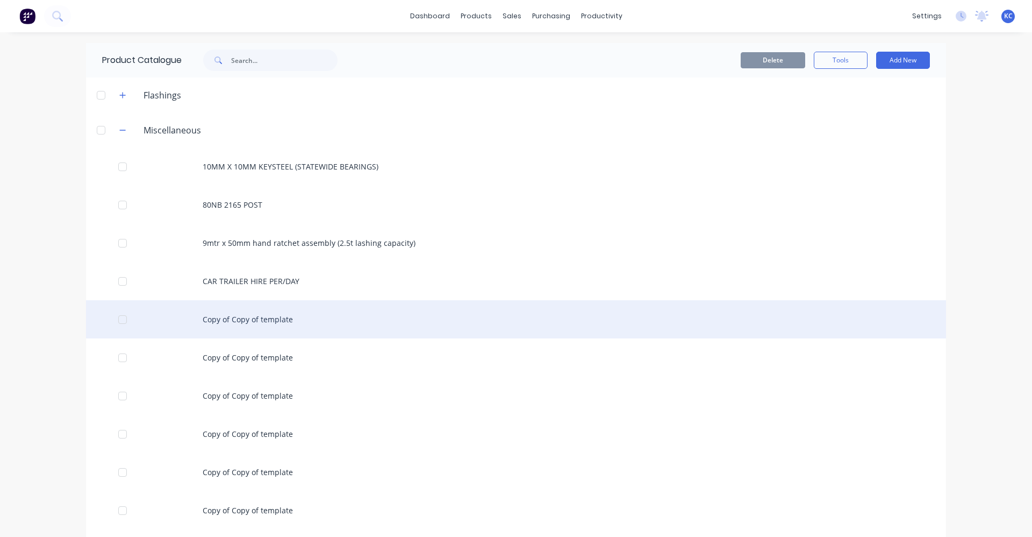
click at [256, 323] on div "Copy of Copy of template" at bounding box center [516, 319] width 860 height 38
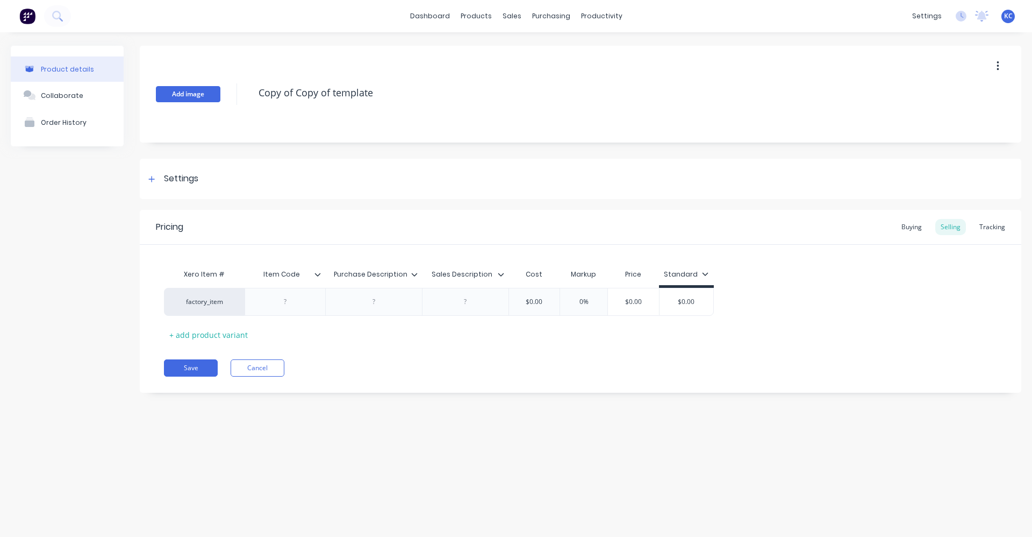
drag, startPoint x: 388, startPoint y: 94, endPoint x: 178, endPoint y: 96, distance: 209.7
click at [178, 96] on div "Add image Copy of Copy of template" at bounding box center [581, 94] width 882 height 97
type textarea "x"
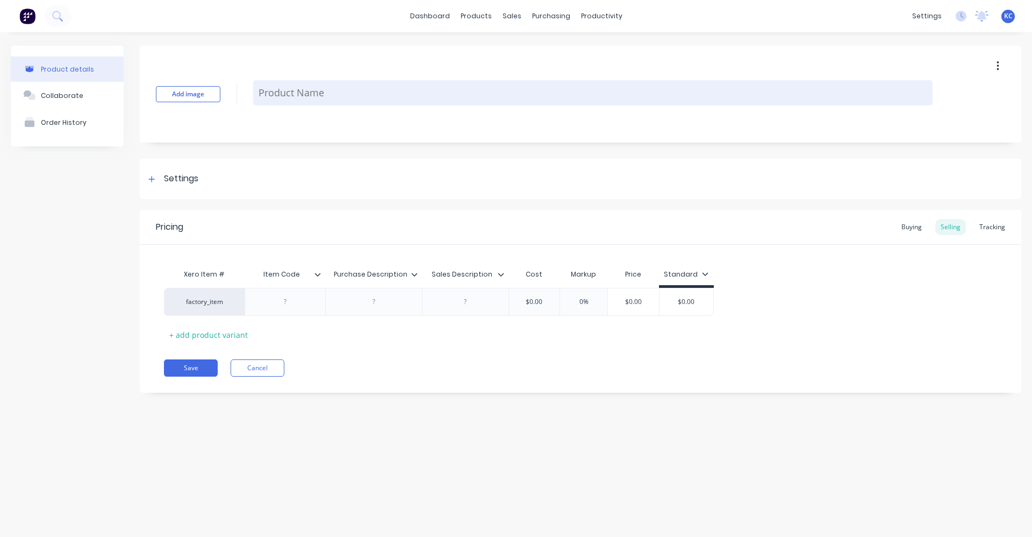
drag, startPoint x: 285, startPoint y: 91, endPoint x: 531, endPoint y: 86, distance: 245.8
click at [531, 86] on textarea at bounding box center [593, 92] width 680 height 25
type textarea "x"
type textarea "6"
type textarea "x"
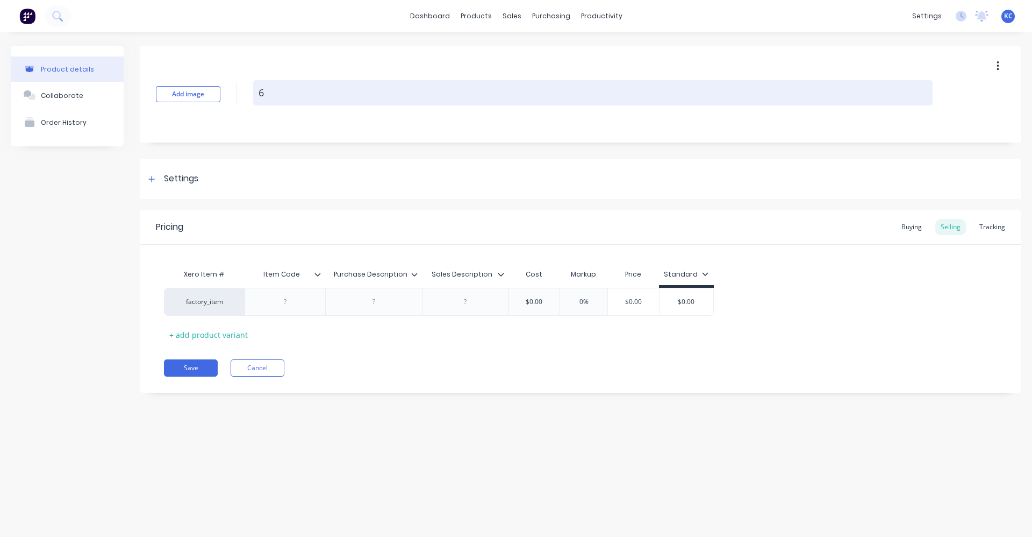
type textarea "6."
type textarea "x"
type textarea "6.8"
type textarea "x"
type textarea "6.80"
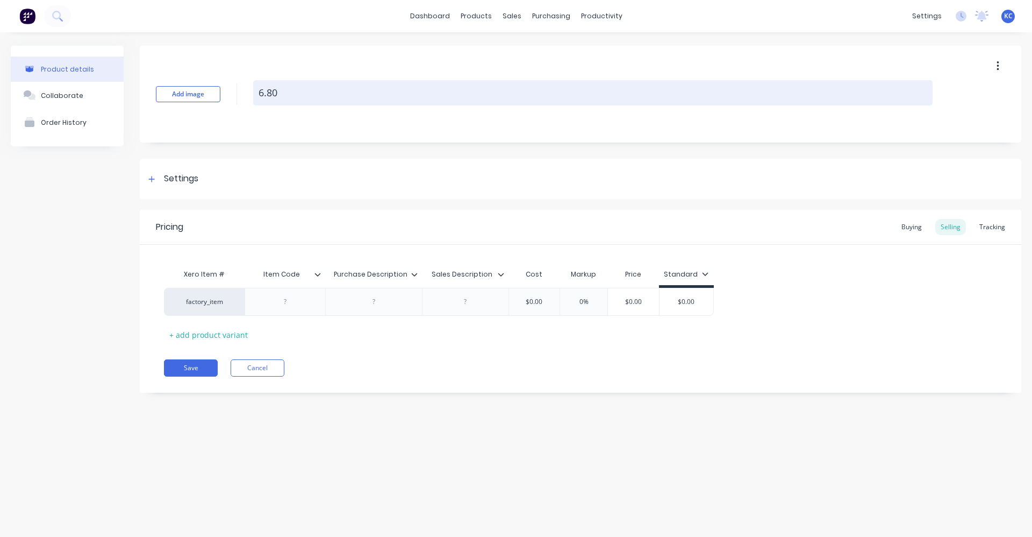
type textarea "x"
type textarea "6.80M"
type textarea "x"
type textarea "6.80MM"
type textarea "x"
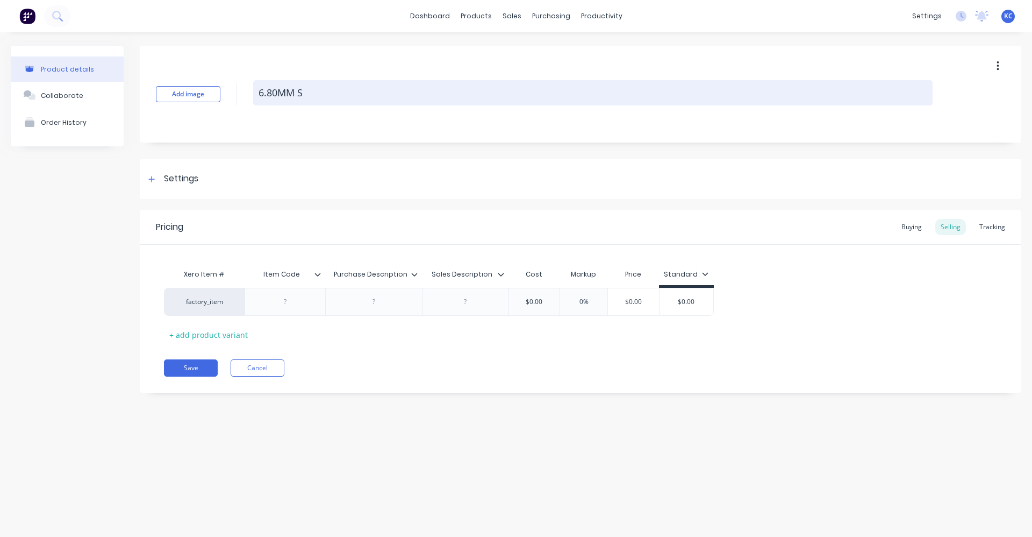
type textarea "6.80MM ST"
type textarea "x"
type textarea "6.80MM STE"
type textarea "x"
type textarea "6.80MM STEP"
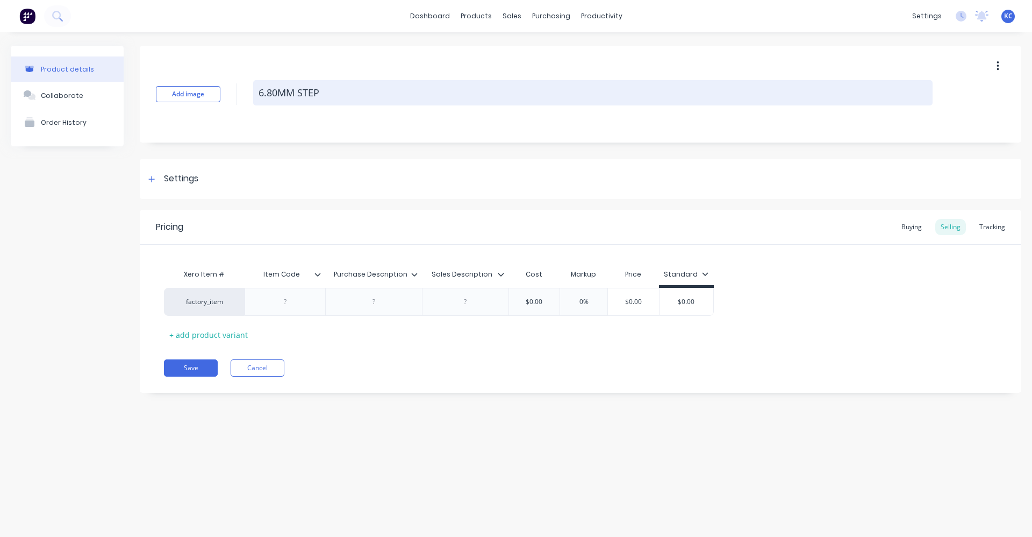
type textarea "x"
type textarea "6.80MM STEP"
type textarea "x"
type textarea "6.80MM STEP T"
type textarea "x"
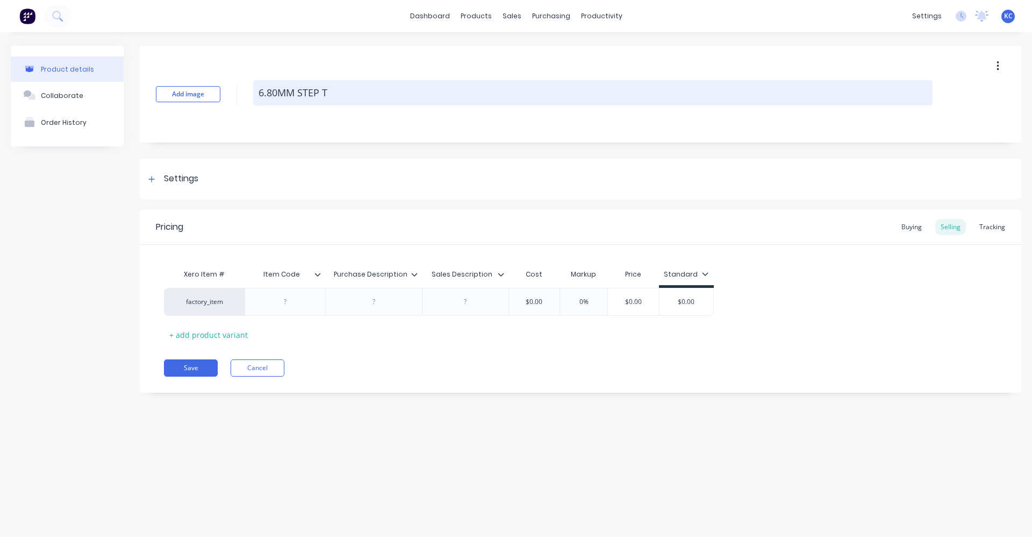
type textarea "6.80MM STEP TI"
type textarea "x"
type textarea "6.80MM STEP TIP"
type textarea "x"
type textarea "6.80MM STEP TIP"
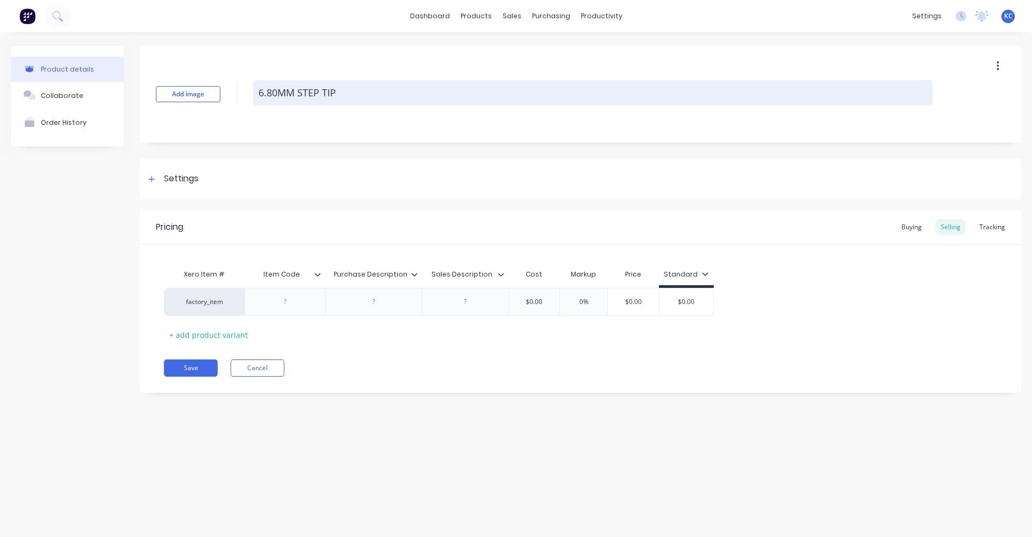
type textarea "x"
type textarea "6.80MM STEP TIP H"
type textarea "x"
type textarea "6.80MM STEP TIP HS"
type textarea "x"
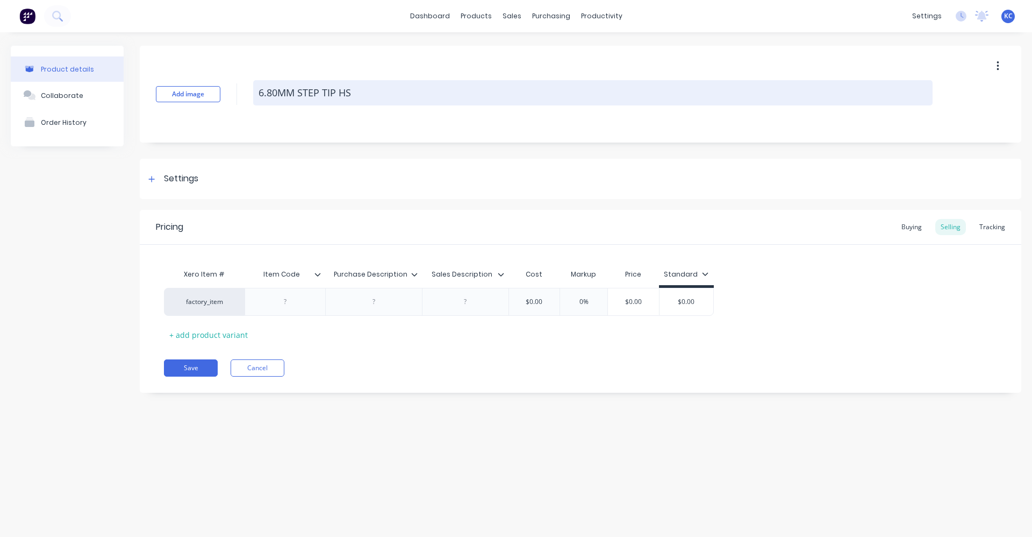
type textarea "6.80MM STEP TIP HSS"
type textarea "x"
type textarea "6.80MM STEP TIP HSS"
type textarea "x"
type textarea "6.80MM STEP TIP HSS C"
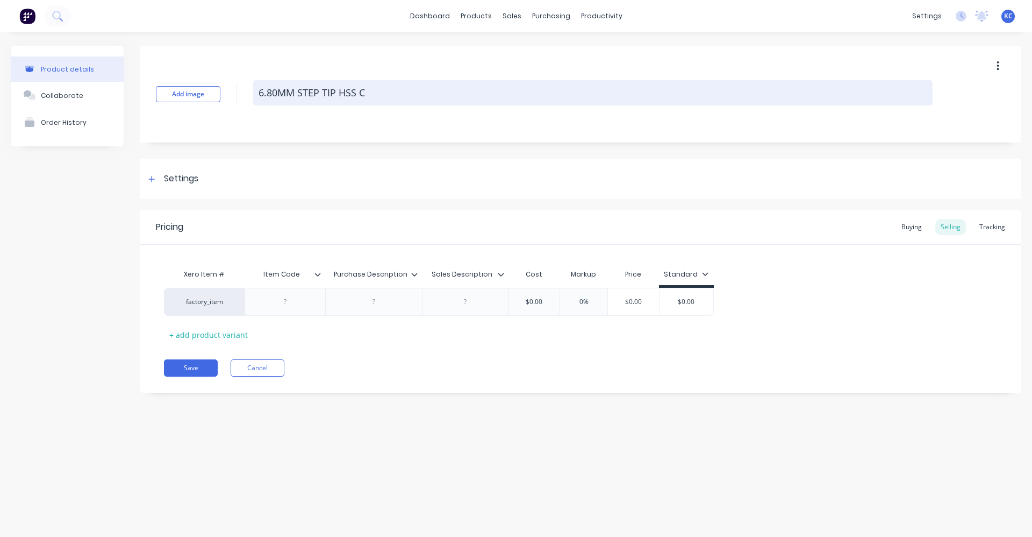
type textarea "x"
type textarea "6.80MM STEP TIP HSS CO"
type textarea "x"
type textarea "6.80MM STEP TIP HSS COL"
type textarea "x"
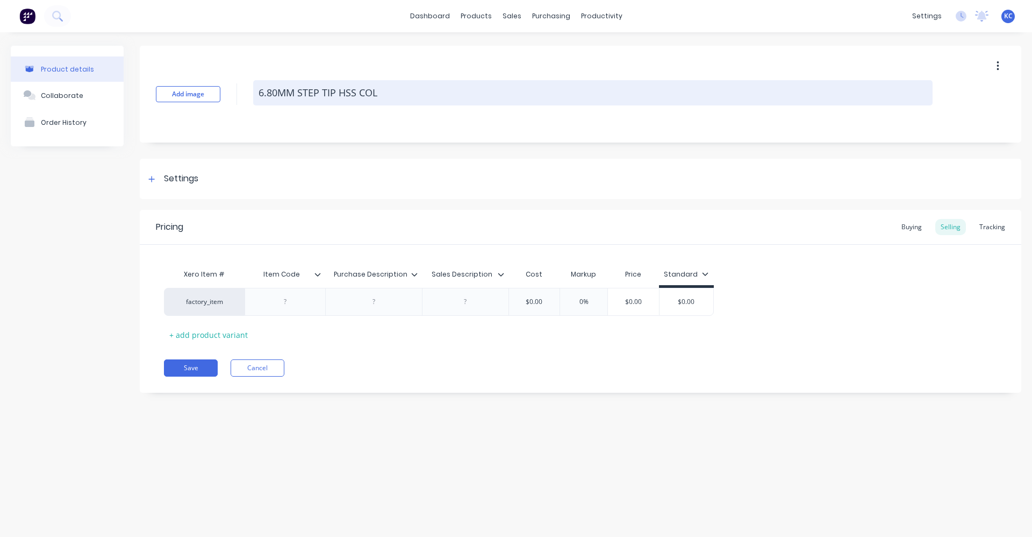
type textarea "6.80MM STEP TIP HSS COLB"
type textarea "x"
type textarea "6.80MM STEP TIP HSS COLBA"
type textarea "x"
type textarea "6.80MM STEP TIP HSS COLBAL"
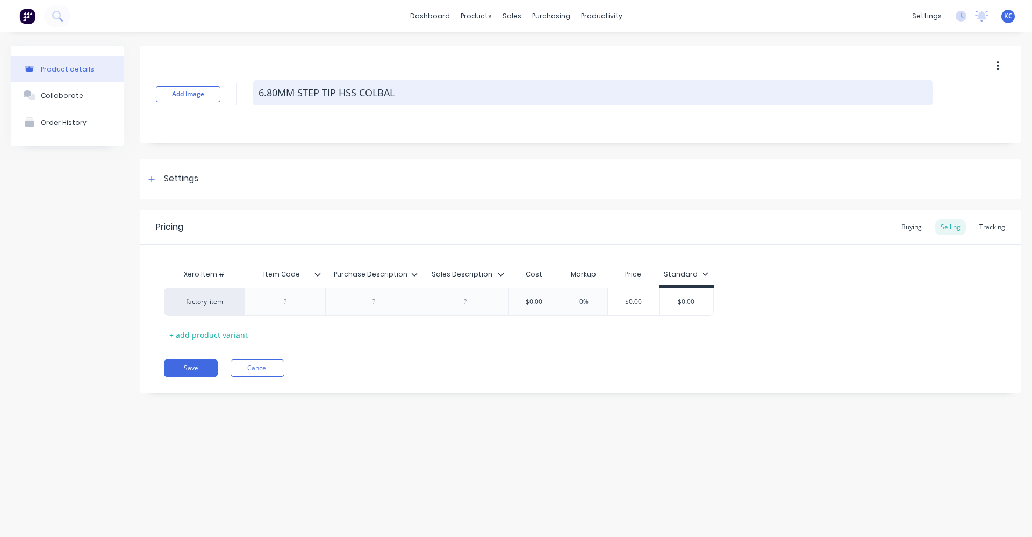
type textarea "x"
type textarea "6.80MM STEP TIP HSS COLBALT"
type textarea "x"
type textarea "6.80MM STEP TIP HSS COLBALT"
type textarea "x"
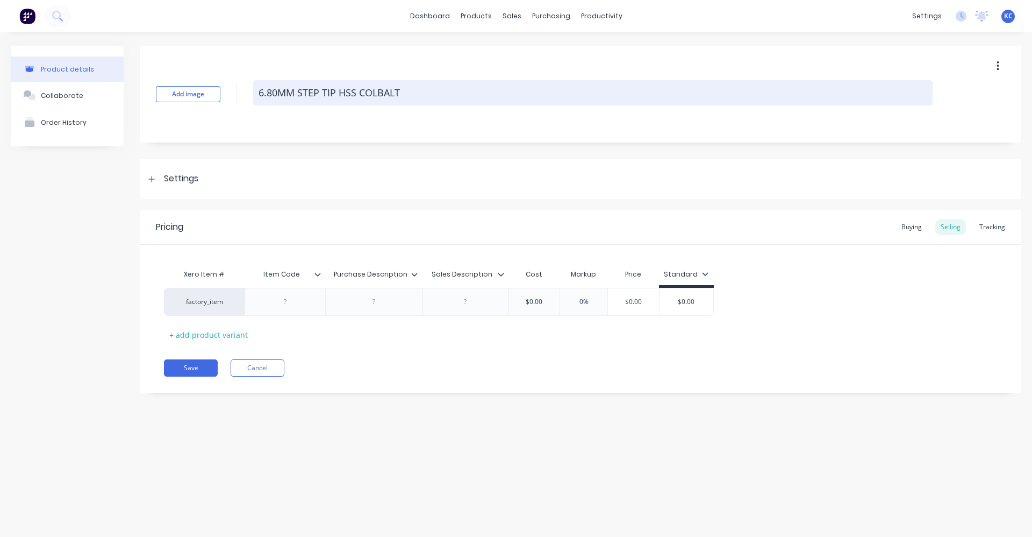
type textarea "6.80MM STEP TIP HSS COLBALT D"
type textarea "x"
type textarea "6.80MM STEP TIP HSS COLBALT DR"
type textarea "x"
type textarea "6.80MM STEP TIP HSS COLBALT DRI"
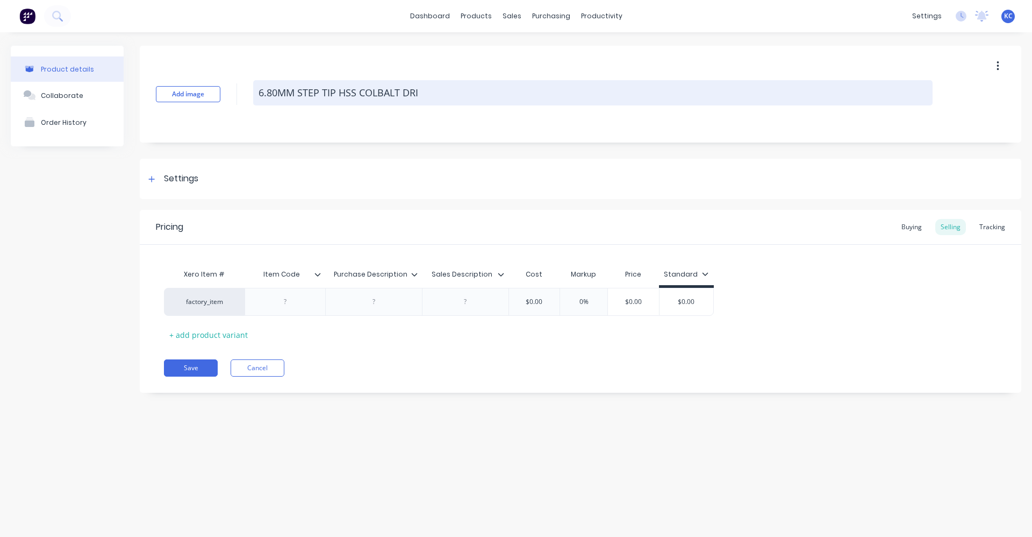
type textarea "x"
type textarea "6.80MM STEP TIP HSS COLBALT DRIL"
type textarea "x"
drag, startPoint x: 434, startPoint y: 91, endPoint x: 254, endPoint y: 96, distance: 179.6
click at [254, 96] on textarea "6.80MM STEP TIP HSS COLBALT DRILL" at bounding box center [593, 92] width 680 height 25
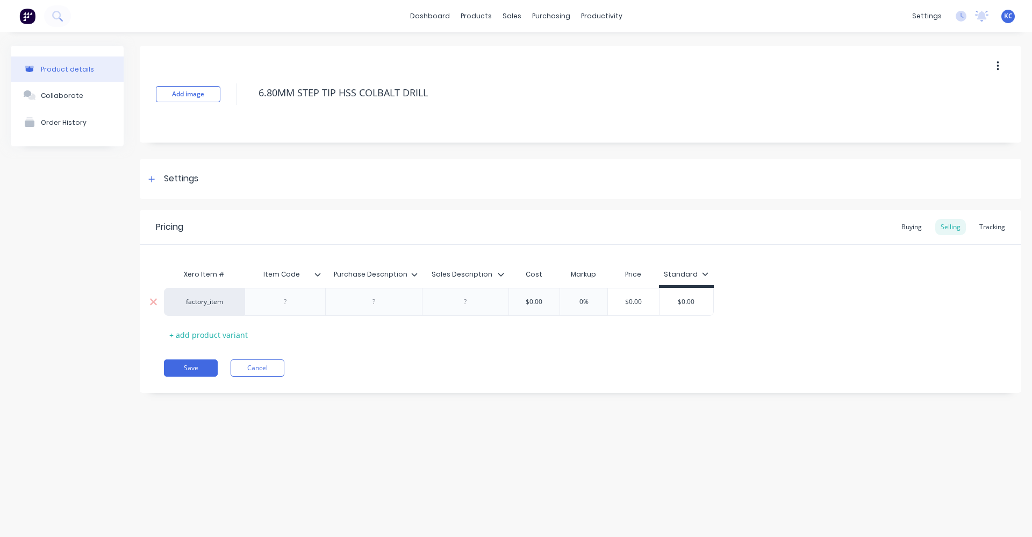
type textarea "6.80MM STEP TIP HSS COLBALT DRILL"
type textarea "x"
type textarea "6.80MM STEP TIP HSS COLBALT DRILL"
click at [376, 306] on div at bounding box center [374, 302] width 54 height 14
paste div
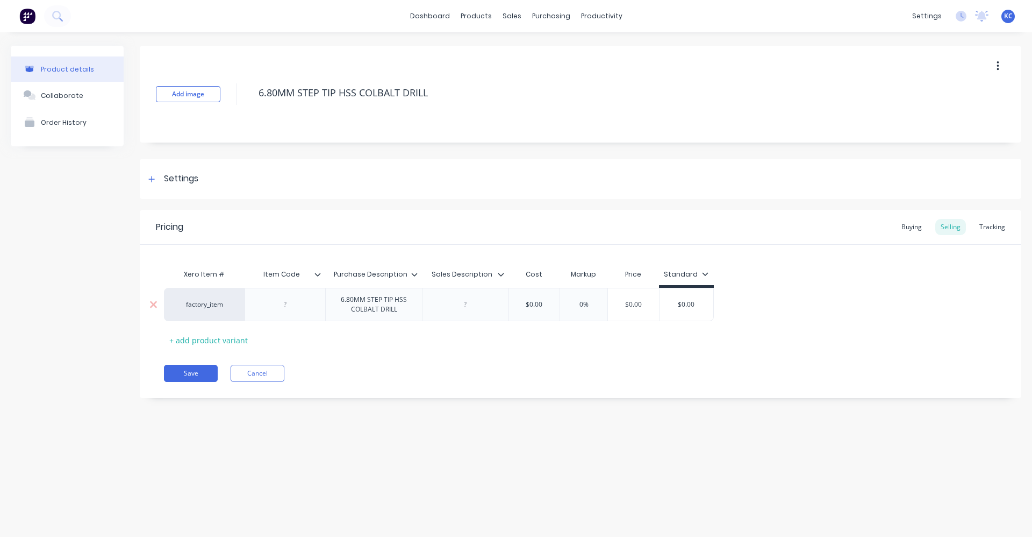
click at [466, 309] on div "factory_item 6.80MM STEP TIP HSS COLBALT DRILL $0.00 0% $0.00 $0.00" at bounding box center [439, 304] width 550 height 33
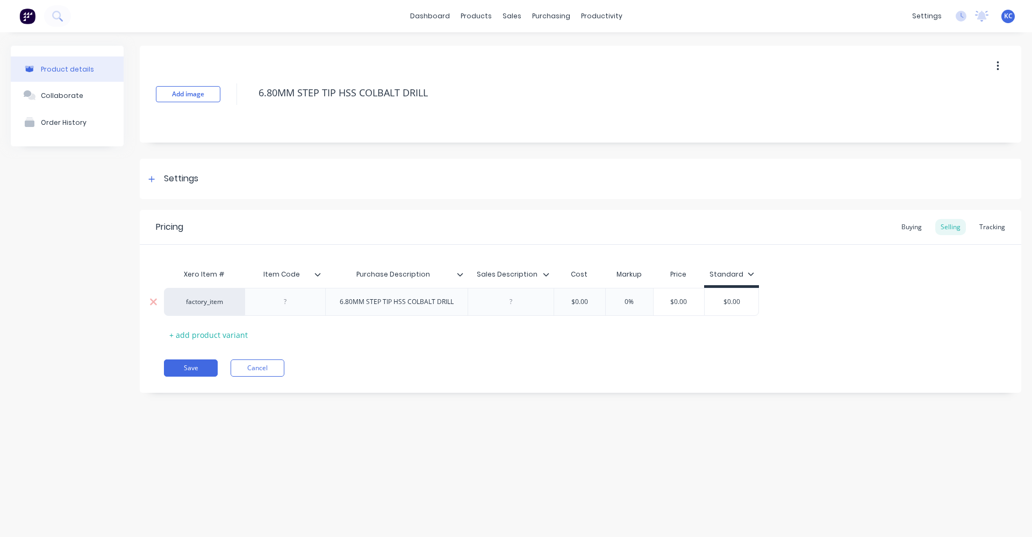
type textarea "x"
drag, startPoint x: 466, startPoint y: 309, endPoint x: 513, endPoint y: 301, distance: 47.9
click at [513, 303] on div at bounding box center [511, 302] width 54 height 14
click at [513, 301] on div at bounding box center [511, 302] width 54 height 14
paste div
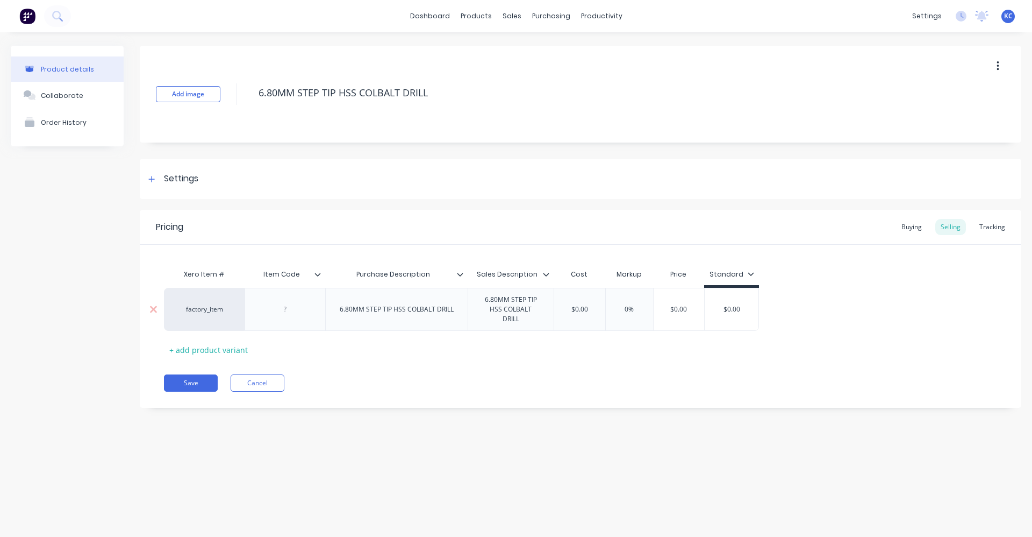
click at [284, 302] on div at bounding box center [286, 309] width 54 height 14
type textarea "x"
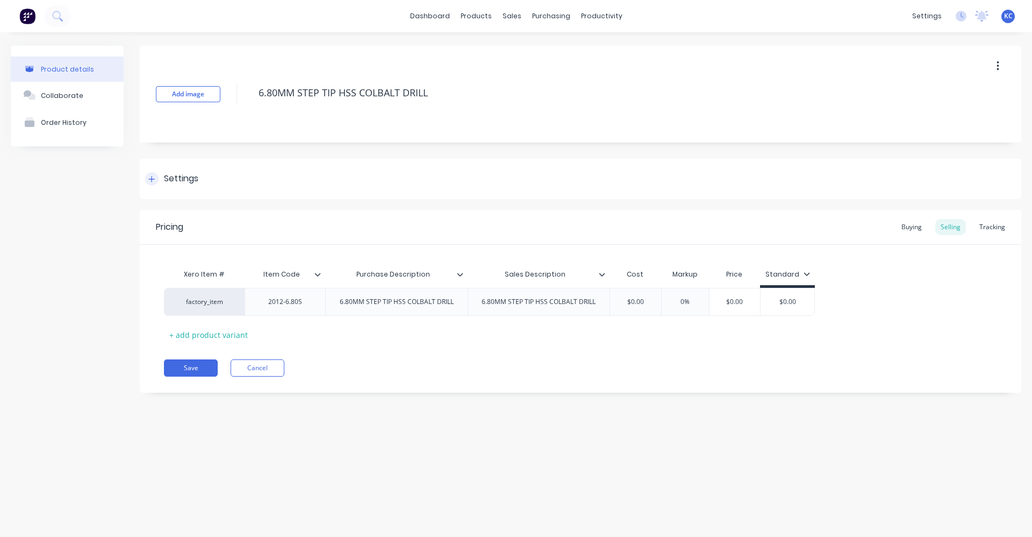
click at [191, 174] on div "Settings" at bounding box center [181, 178] width 34 height 13
type textarea "x"
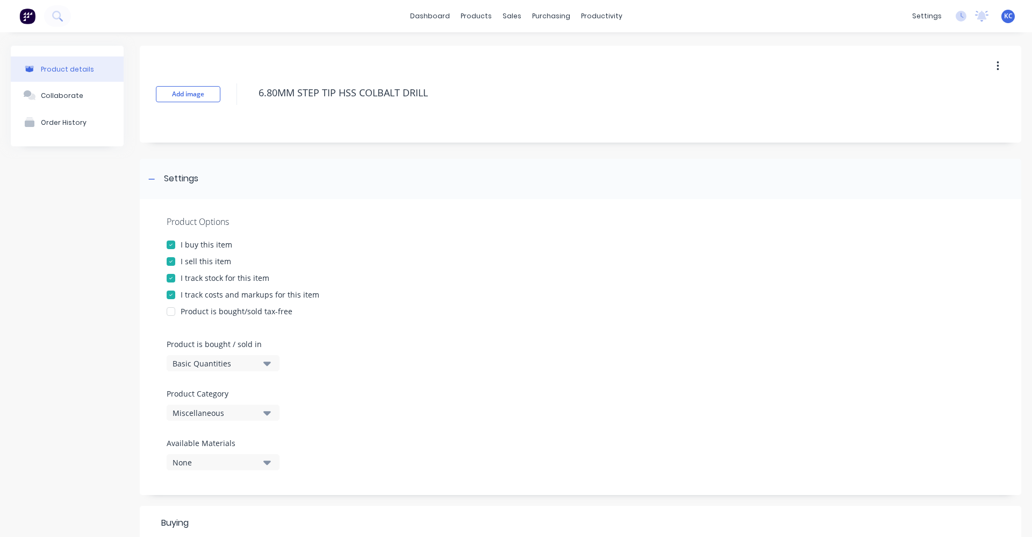
click at [269, 410] on icon "button" at bounding box center [267, 412] width 8 height 12
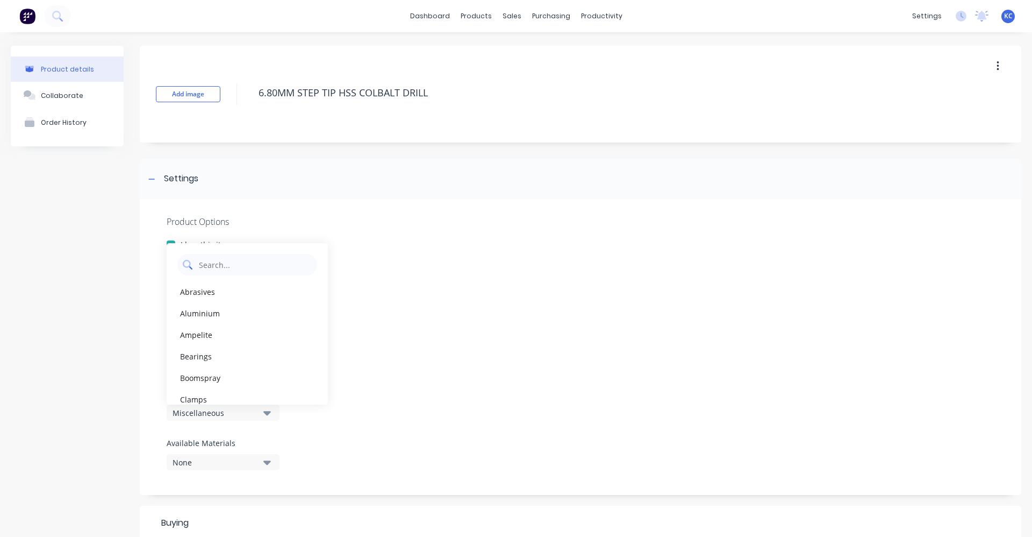
click at [261, 268] on Category "text" at bounding box center [255, 265] width 114 height 22
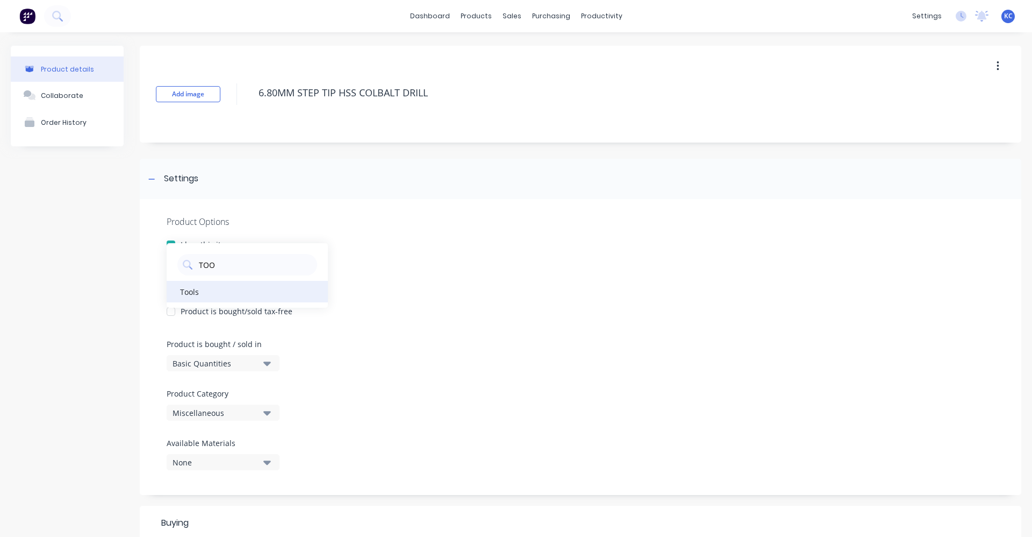
type Category "TOO"
click at [204, 295] on div "Tools" at bounding box center [247, 292] width 161 height 22
type textarea "x"
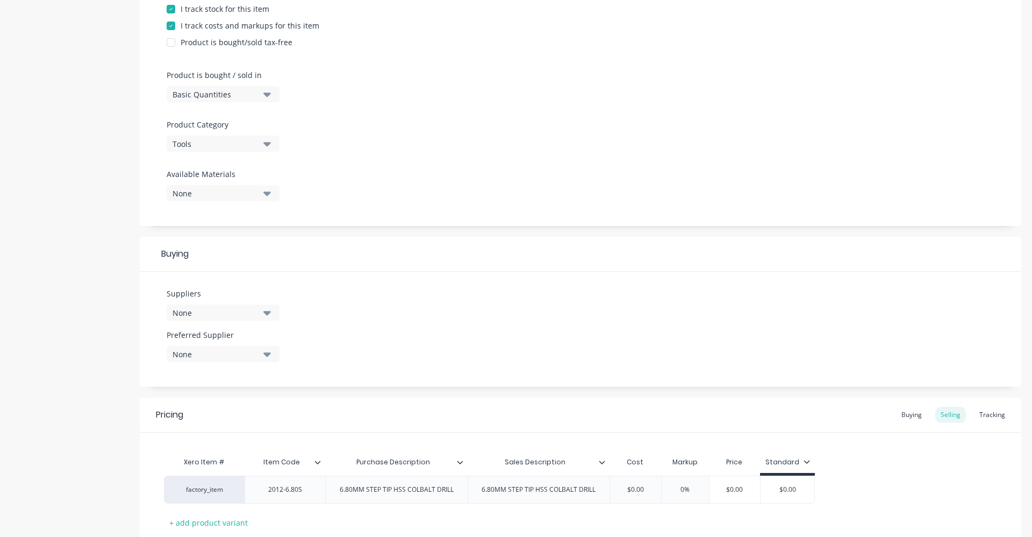
click at [263, 309] on button "None" at bounding box center [223, 312] width 113 height 16
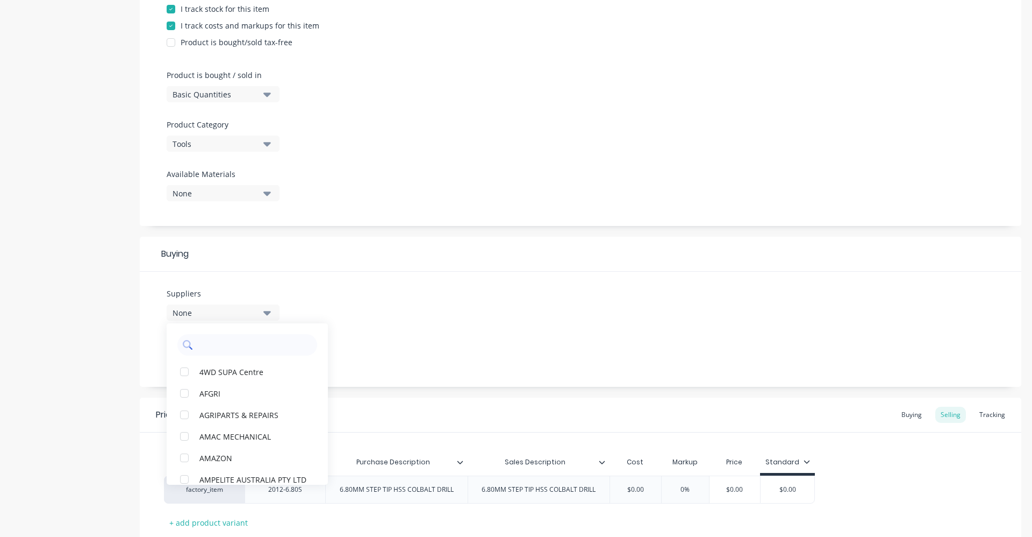
click at [254, 342] on input "text" at bounding box center [255, 345] width 114 height 22
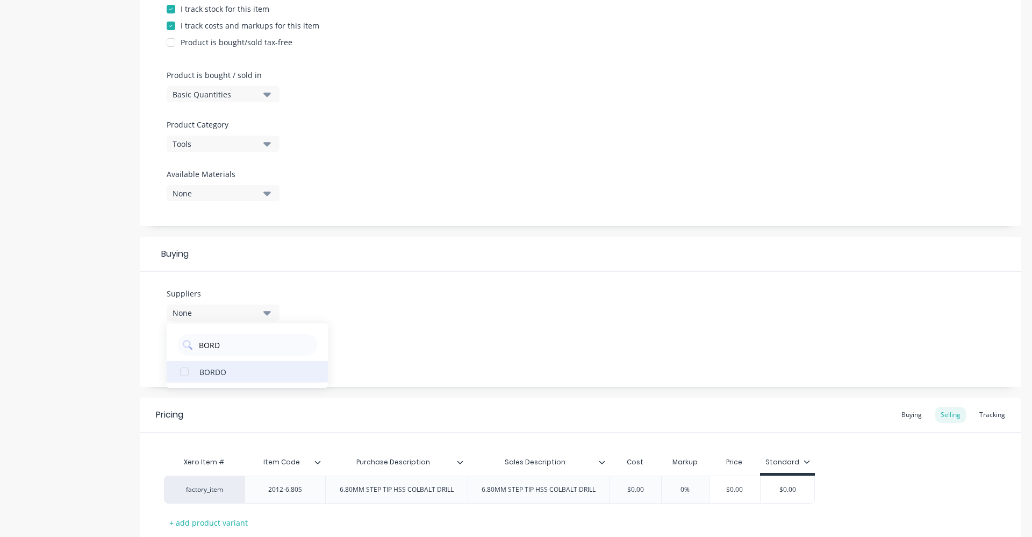
type input "BORD"
click at [256, 373] on div "BORDO" at bounding box center [253, 371] width 108 height 11
click at [377, 318] on div "Suppliers 1 suppliers selected BORD BORDO Preferred Supplier None" at bounding box center [581, 329] width 882 height 115
click at [265, 353] on icon "button" at bounding box center [267, 354] width 8 height 4
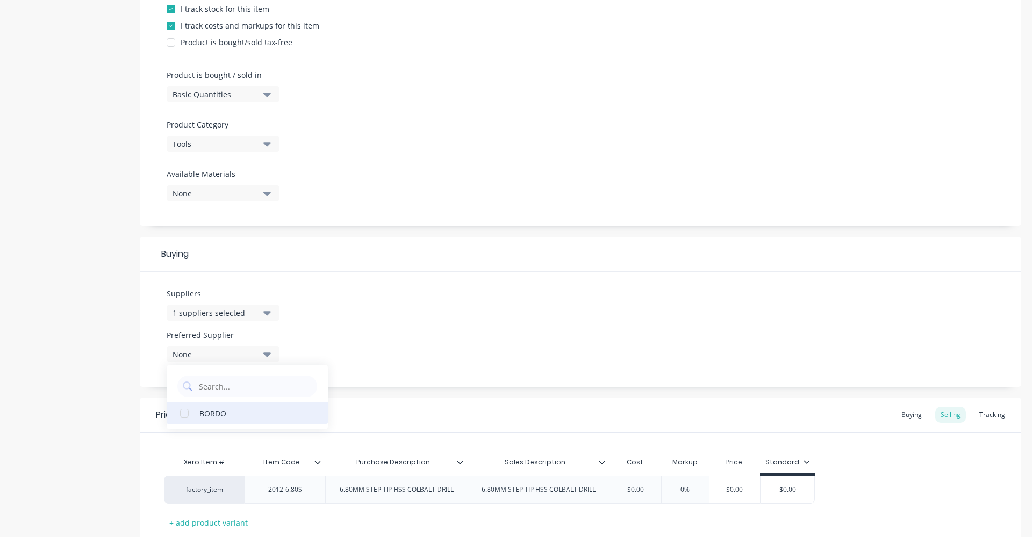
click at [225, 412] on div "BORDO" at bounding box center [253, 412] width 108 height 11
type textarea "x"
click at [386, 337] on div "Suppliers 1 suppliers selected BORD Preferred Supplier BORDO BORDO" at bounding box center [581, 329] width 882 height 115
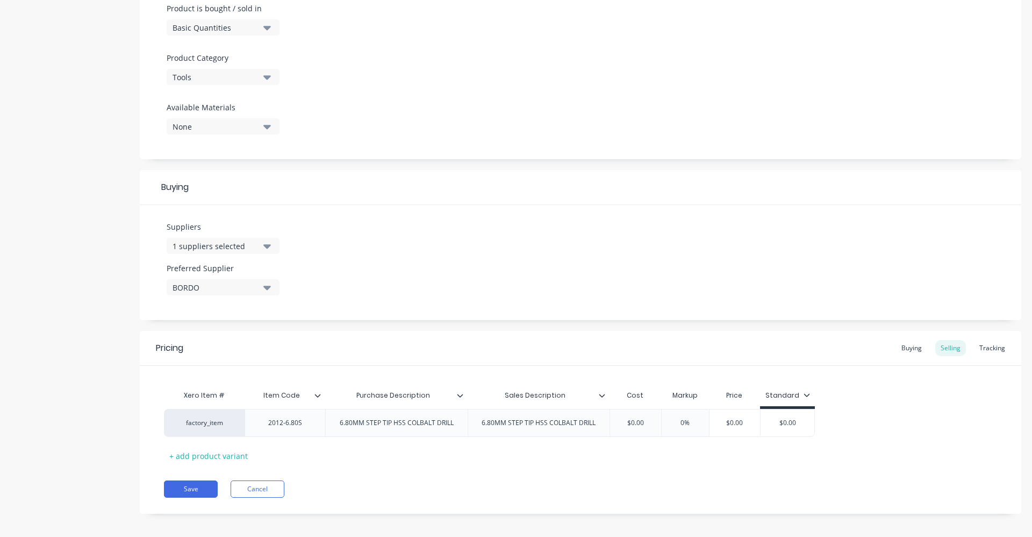
scroll to position [342, 0]
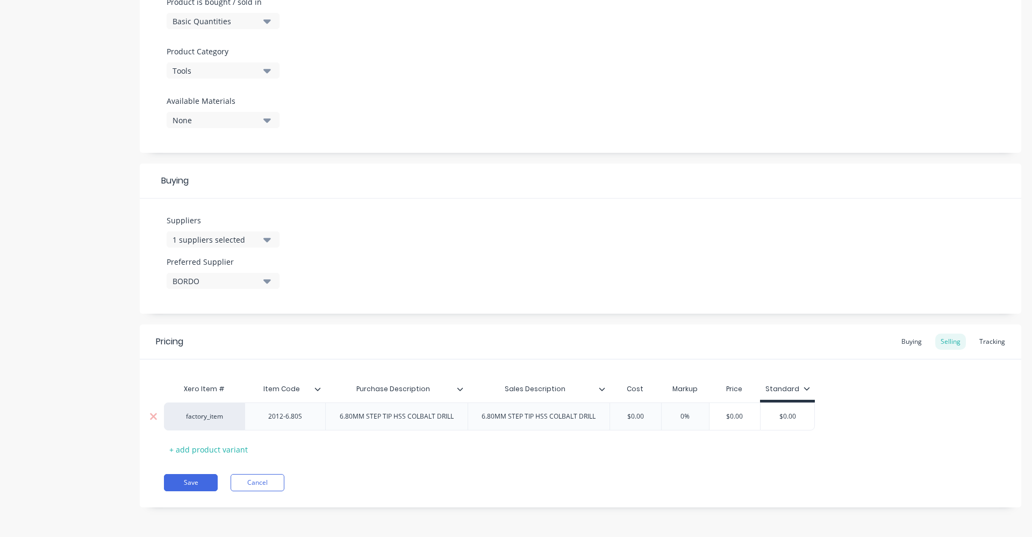
drag, startPoint x: 645, startPoint y: 412, endPoint x: 616, endPoint y: 418, distance: 29.6
click at [616, 418] on input "$0.00" at bounding box center [636, 416] width 54 height 10
type input "6"
type textarea "x"
type input "6.02"
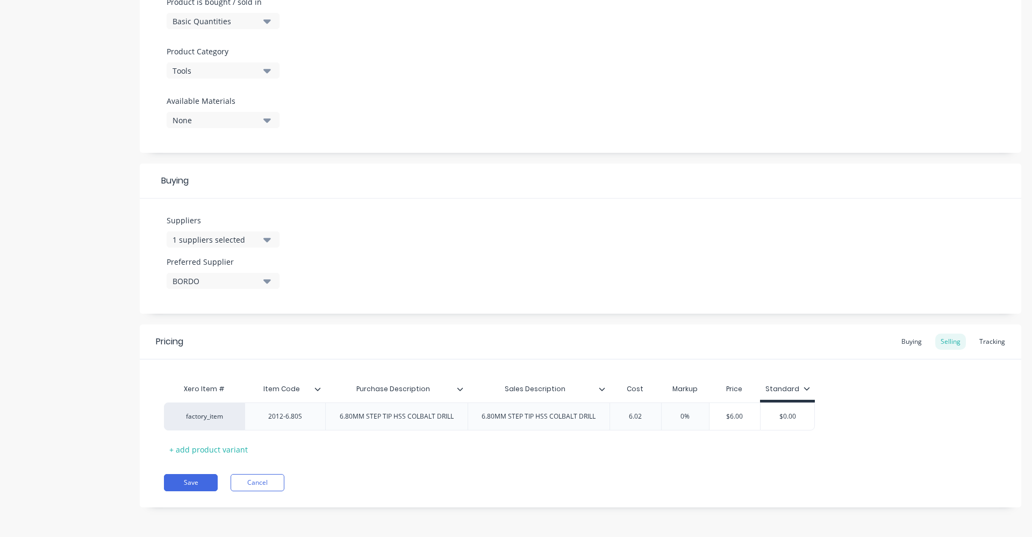
type textarea "x"
type input "6.020"
click at [701, 420] on input "0%" at bounding box center [696, 416] width 54 height 10
click at [689, 416] on input "0%" at bounding box center [696, 416] width 54 height 10
type input "40%"
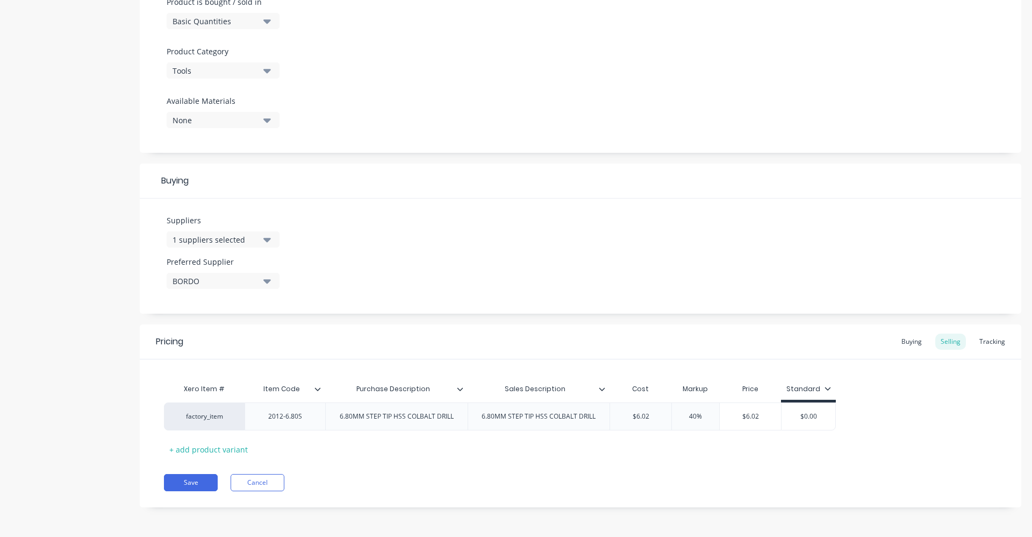
type textarea "x"
type input "40%"
click at [788, 451] on div "Xero Item # Item Code Purchase Description Sales Description Cost Markup Price …" at bounding box center [580, 418] width 833 height 80
click at [898, 337] on div "Buying" at bounding box center [911, 341] width 31 height 16
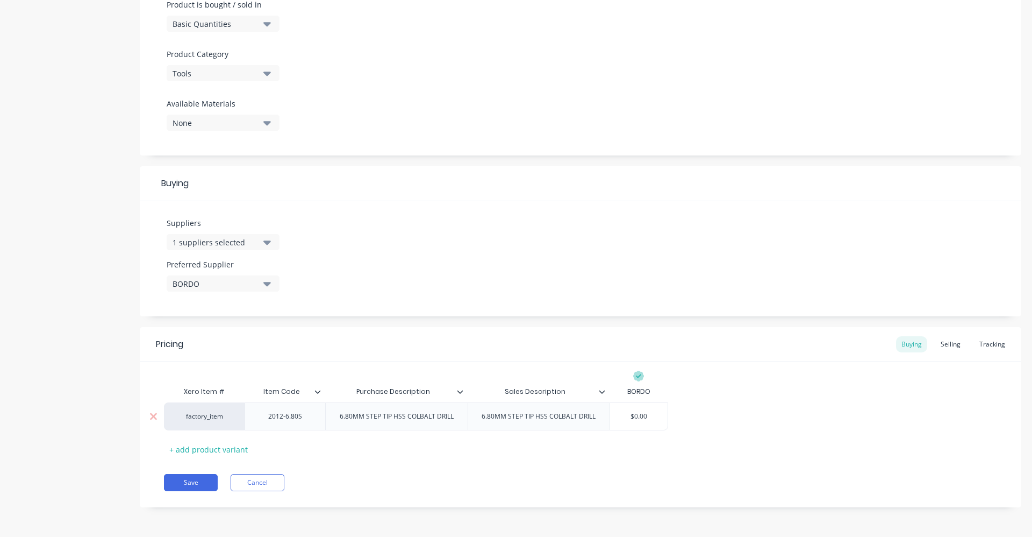
click at [638, 415] on input "text" at bounding box center [639, 416] width 58 height 10
type input "$.00"
type textarea "x"
type input "$6.00"
type textarea "x"
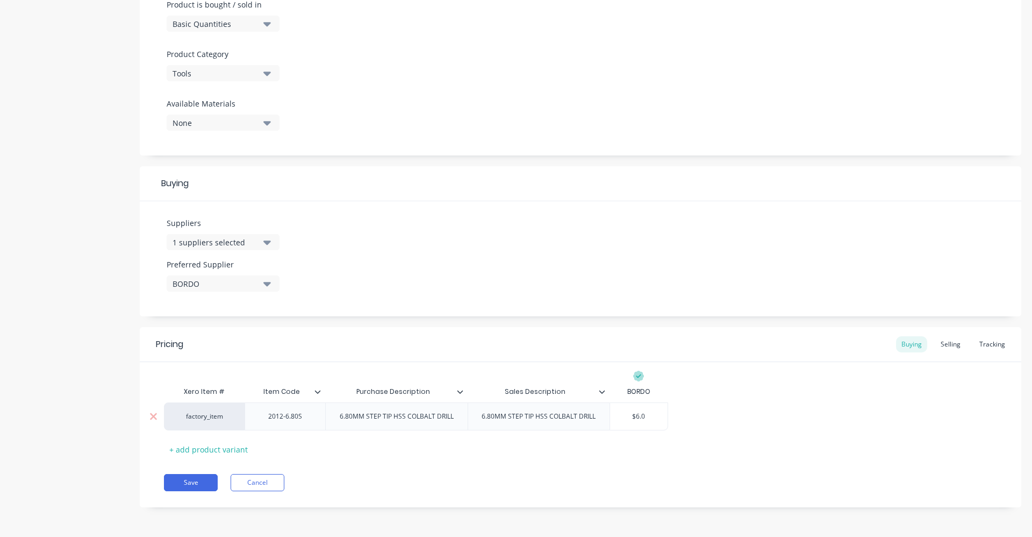
type input "$6.02"
type textarea "x"
type input "$6.02"
click at [759, 462] on div "Pricing Buying Selling Tracking Xero Item # Item Code Purchase Description Sale…" at bounding box center [581, 417] width 882 height 180
click at [952, 347] on div "Selling" at bounding box center [951, 344] width 31 height 16
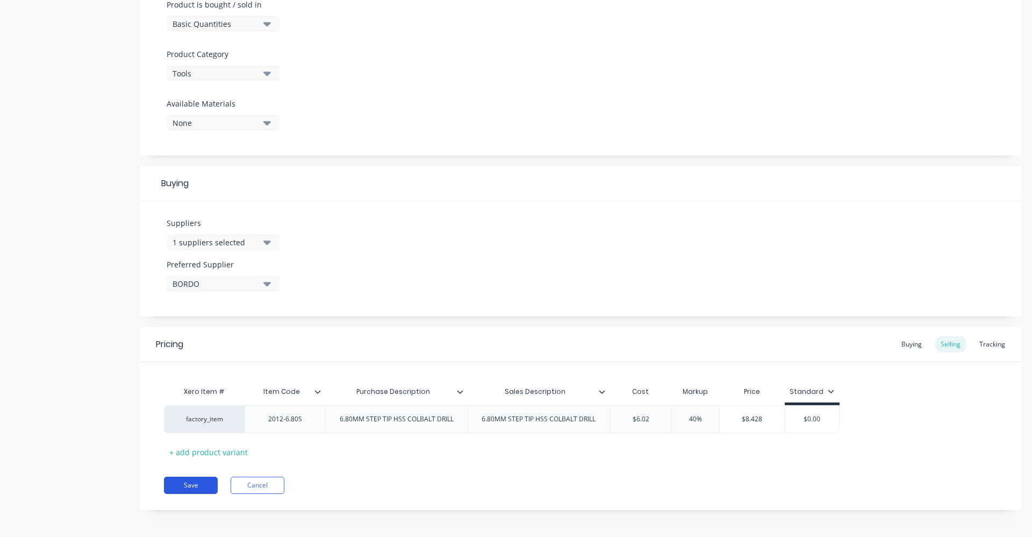
click at [179, 485] on button "Save" at bounding box center [191, 484] width 54 height 17
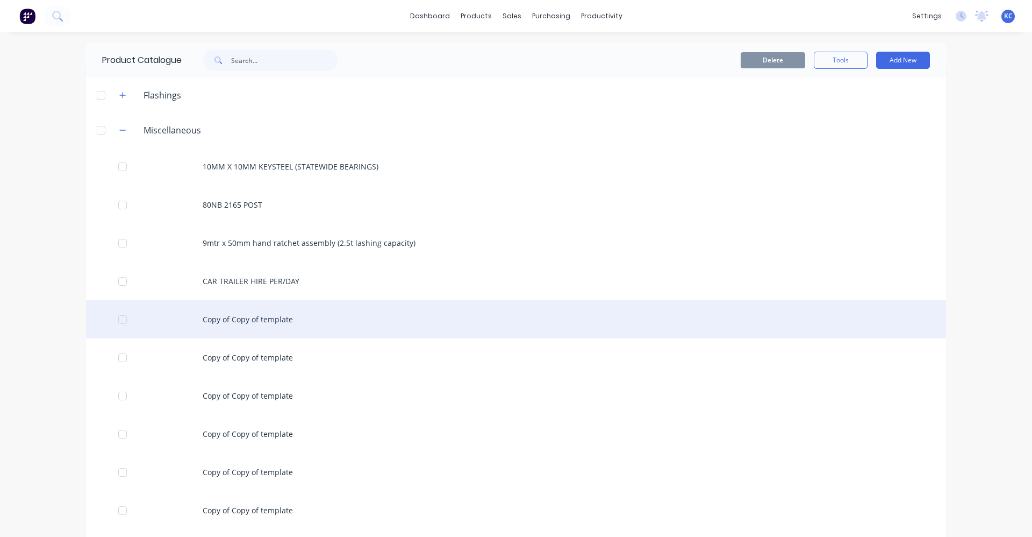
click at [271, 321] on div "Copy of Copy of template" at bounding box center [516, 319] width 860 height 38
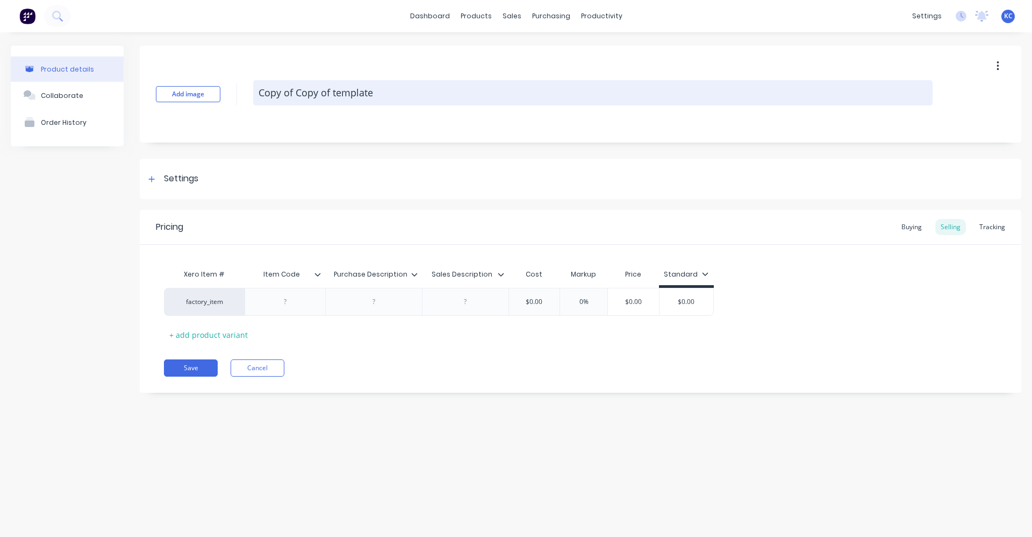
drag, startPoint x: 395, startPoint y: 90, endPoint x: 256, endPoint y: 89, distance: 138.7
click at [256, 89] on textarea "Copy of Copy of template" at bounding box center [593, 92] width 680 height 25
type textarea "x"
paste textarea "6.80MM STEP TIP HSS COLBALT DRILL"
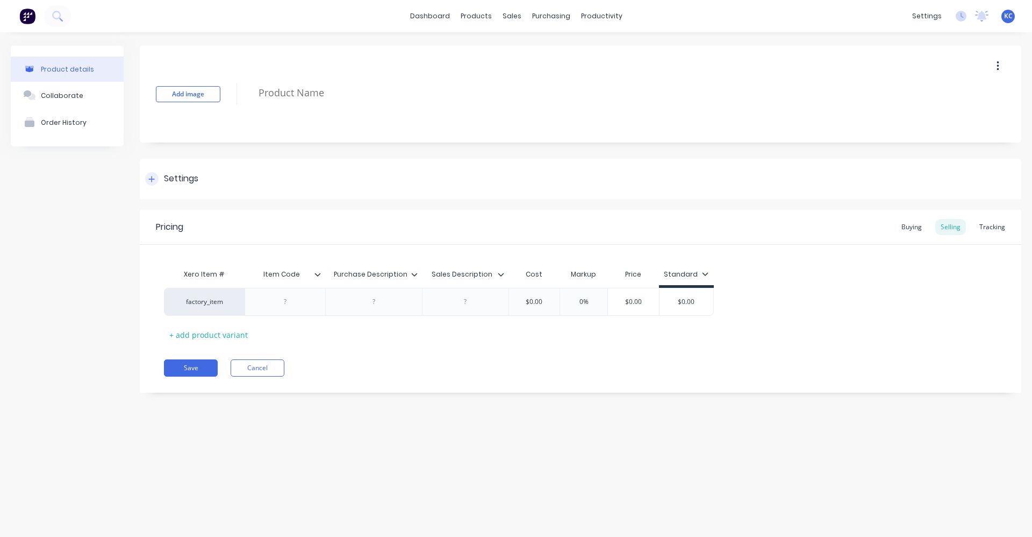
type textarea "x"
type textarea "6.80MM STEP TIP HSS COLBALT DRILL"
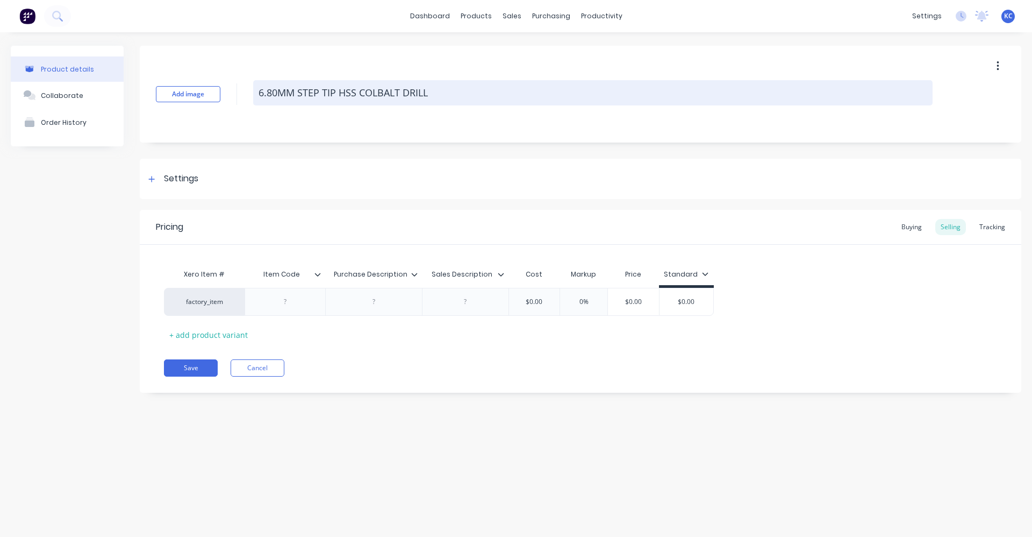
click at [275, 93] on textarea "6.80MM STEP TIP HSS COLBALT DRILL" at bounding box center [593, 92] width 680 height 25
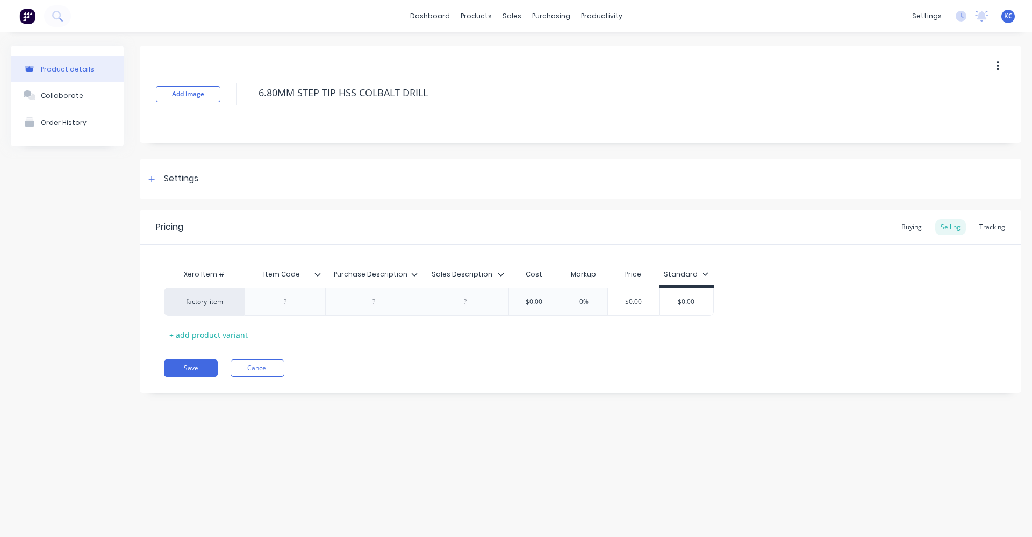
type textarea "x"
type textarea "6.0MM STEP TIP HSS COLBALT DRILL"
type textarea "x"
type textarea "6.00MM STEP TIP HSS COLBALT DRILL"
type textarea "x"
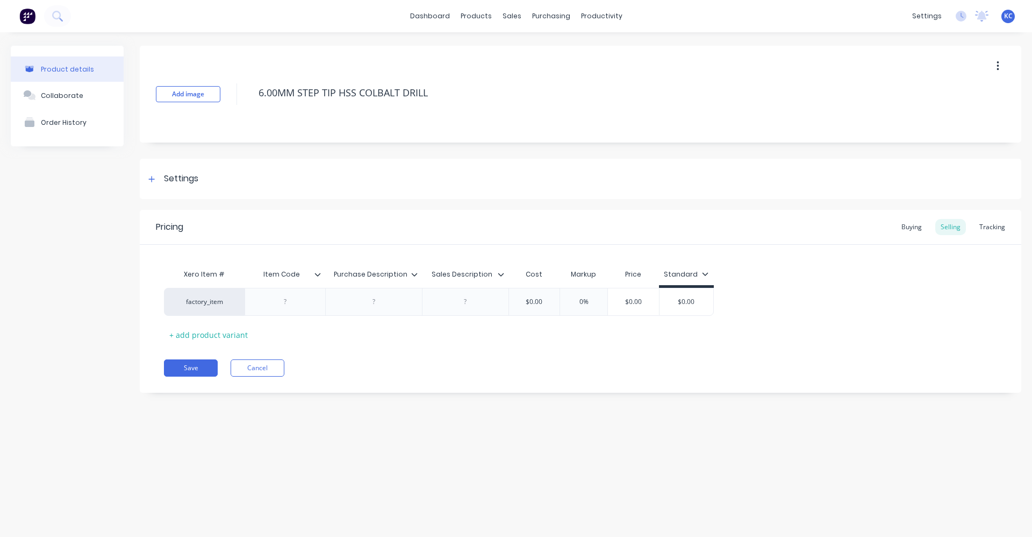
type textarea ".00MM STEP TIP HSS COLBALT DRILL"
type textarea "x"
drag, startPoint x: 436, startPoint y: 91, endPoint x: 241, endPoint y: 109, distance: 195.4
click at [241, 109] on div "Add image 7.00MM STEP TIP HSS COLBALT DRILL" at bounding box center [581, 94] width 882 height 97
type textarea "7.00MM STEP TIP HSS COLBALT DRILL"
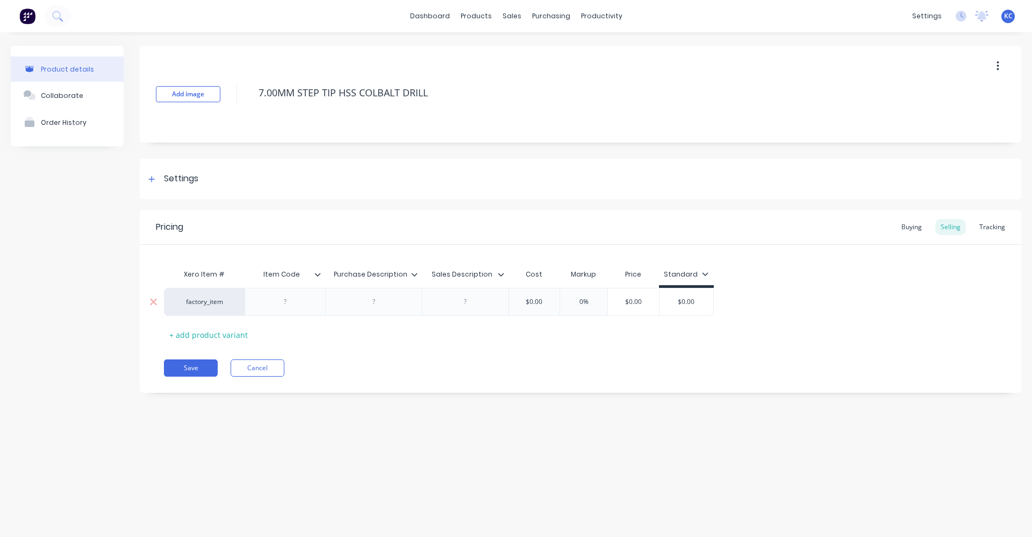
click at [365, 303] on div at bounding box center [374, 302] width 54 height 14
type textarea "x"
type textarea "7.00MM STEP TIP HSS COLBALT DRILL"
paste div
click at [457, 302] on div "factory_item 7.00MM STEP TIP HSS COLBALT DRILL $0.00 0% $0.00 $0.00" at bounding box center [439, 304] width 550 height 33
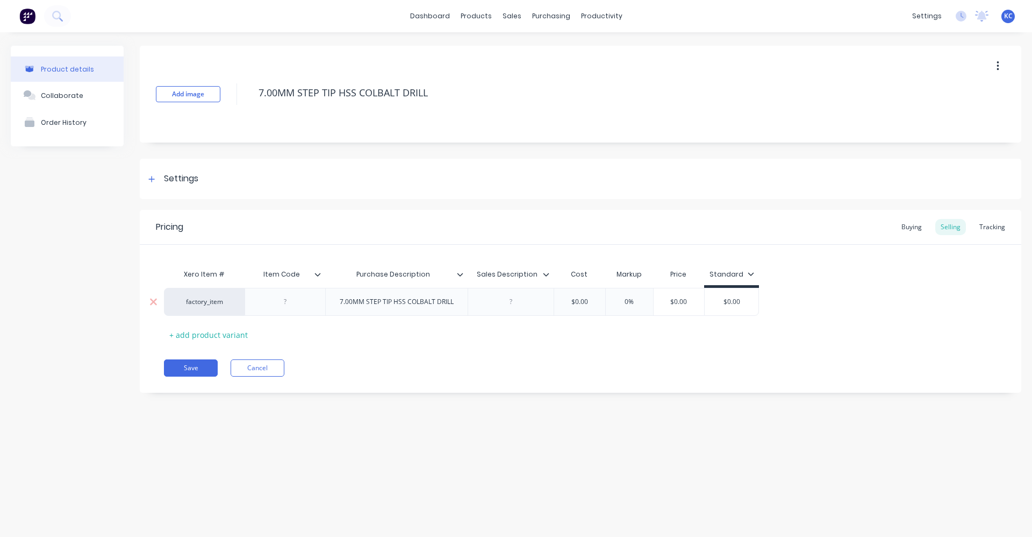
type textarea "x"
drag, startPoint x: 506, startPoint y: 309, endPoint x: 524, endPoint y: 296, distance: 21.9
click at [524, 296] on div at bounding box center [511, 302] width 54 height 14
click at [515, 298] on div at bounding box center [511, 302] width 54 height 14
paste div
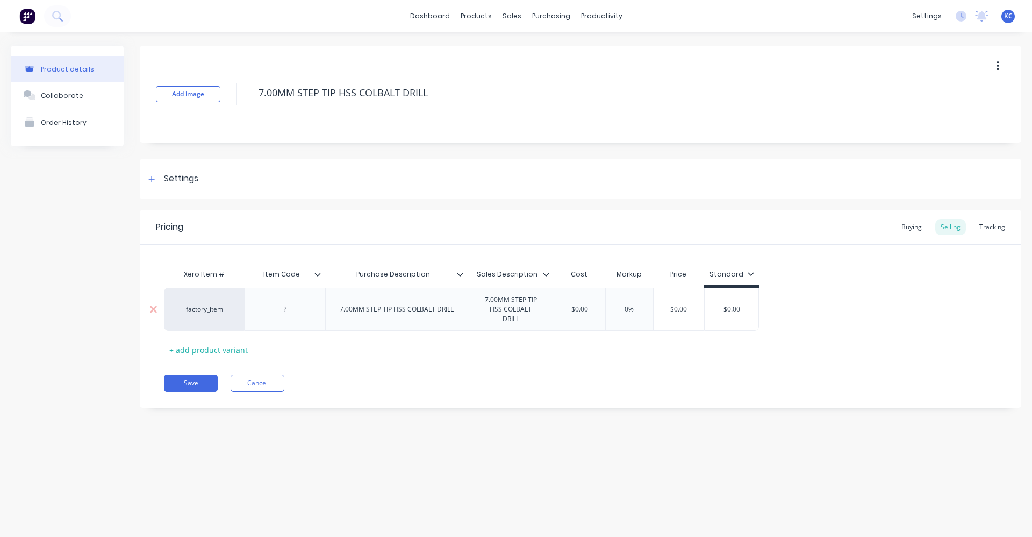
click at [296, 304] on div at bounding box center [286, 309] width 54 height 14
type textarea "x"
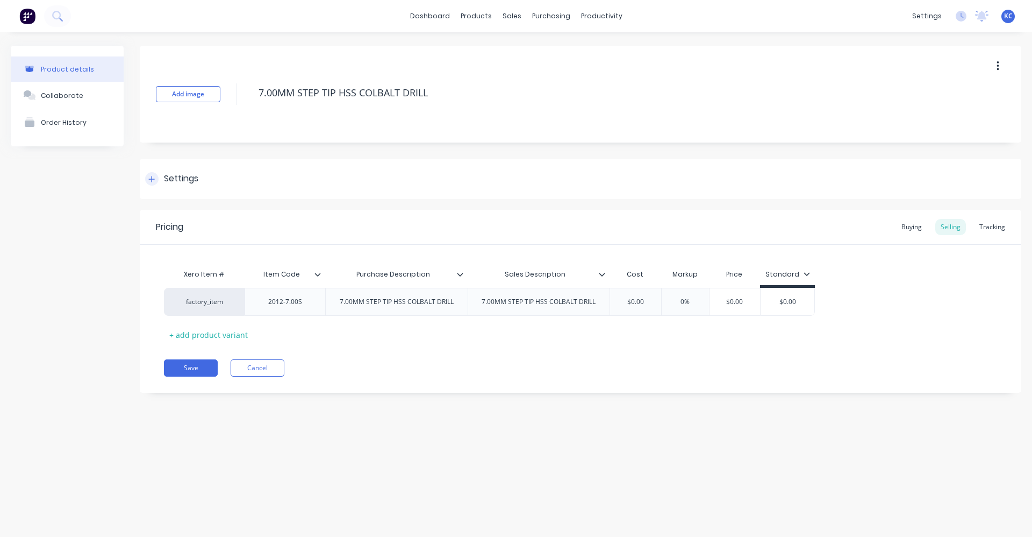
click at [194, 182] on div "Settings" at bounding box center [181, 178] width 34 height 13
type textarea "x"
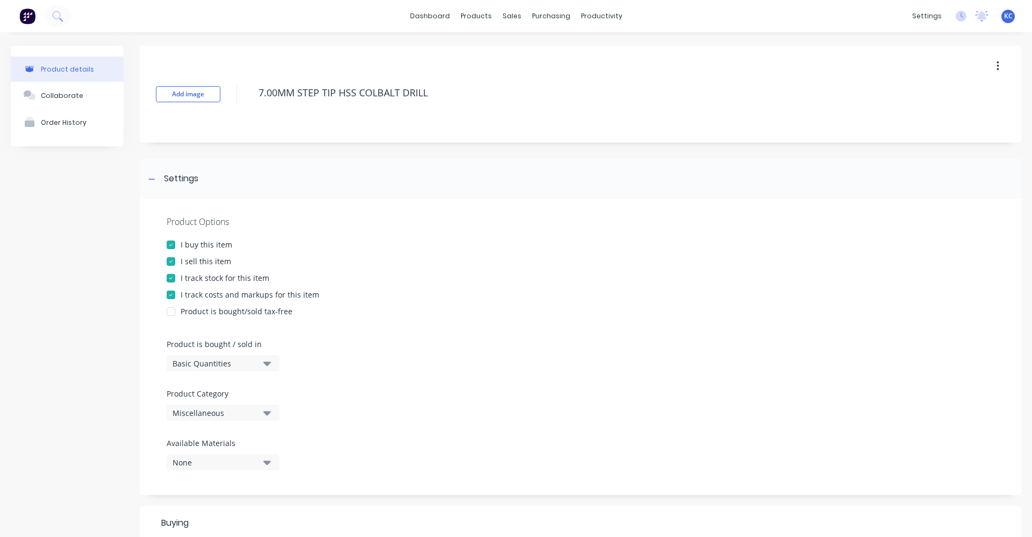
click at [270, 413] on icon "button" at bounding box center [267, 412] width 8 height 12
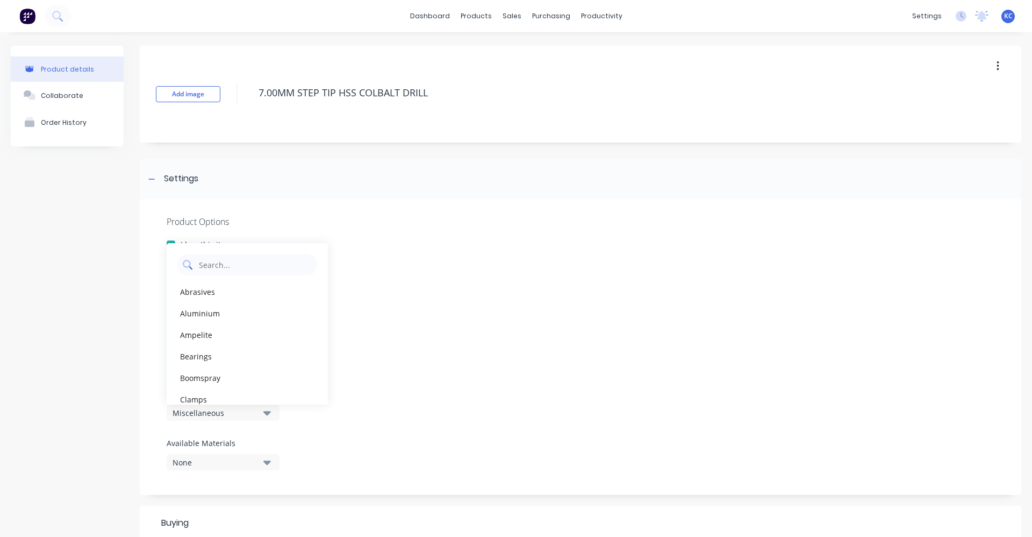
click at [222, 264] on Category "text" at bounding box center [255, 265] width 114 height 22
type Category "TOOL"
click at [224, 291] on div "Tools" at bounding box center [247, 292] width 161 height 22
type textarea "x"
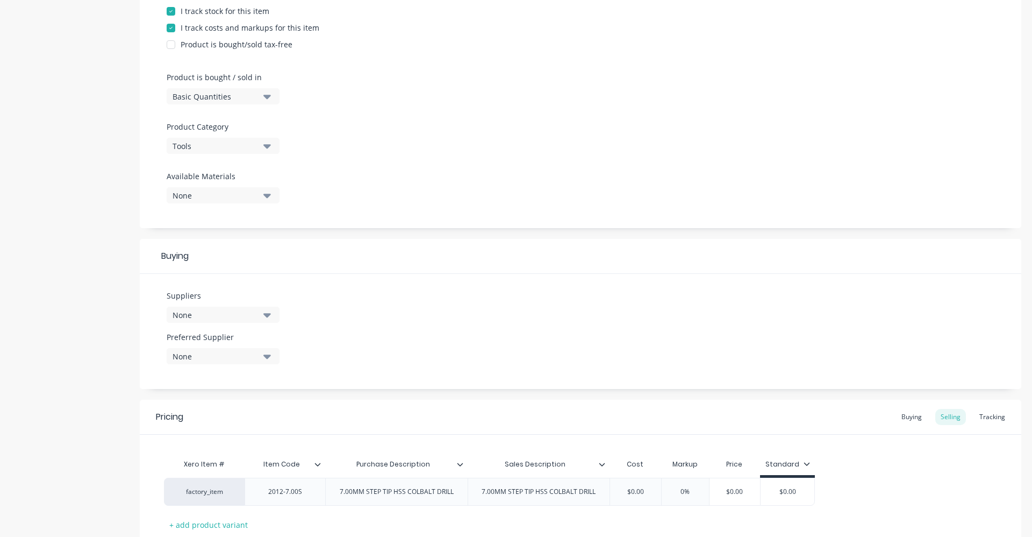
scroll to position [269, 0]
click at [261, 313] on button "None" at bounding box center [223, 312] width 113 height 16
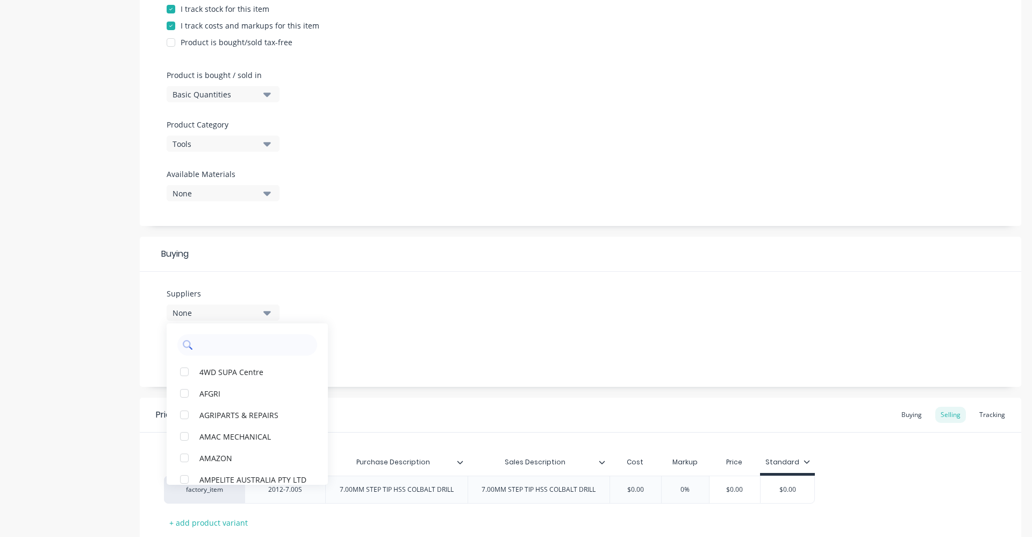
click at [256, 346] on input "text" at bounding box center [255, 345] width 114 height 22
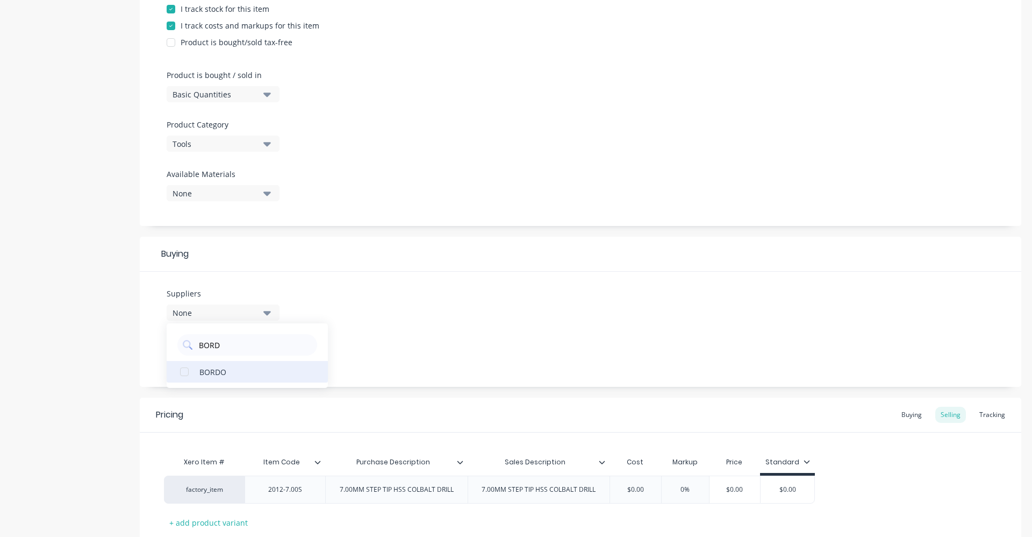
type input "BORD"
click at [243, 370] on div "BORDO" at bounding box center [253, 371] width 108 height 11
click at [408, 308] on div "Suppliers 1 suppliers selected BORD BORDO Preferred Supplier None" at bounding box center [581, 329] width 882 height 115
click at [268, 354] on icon "button" at bounding box center [267, 354] width 8 height 4
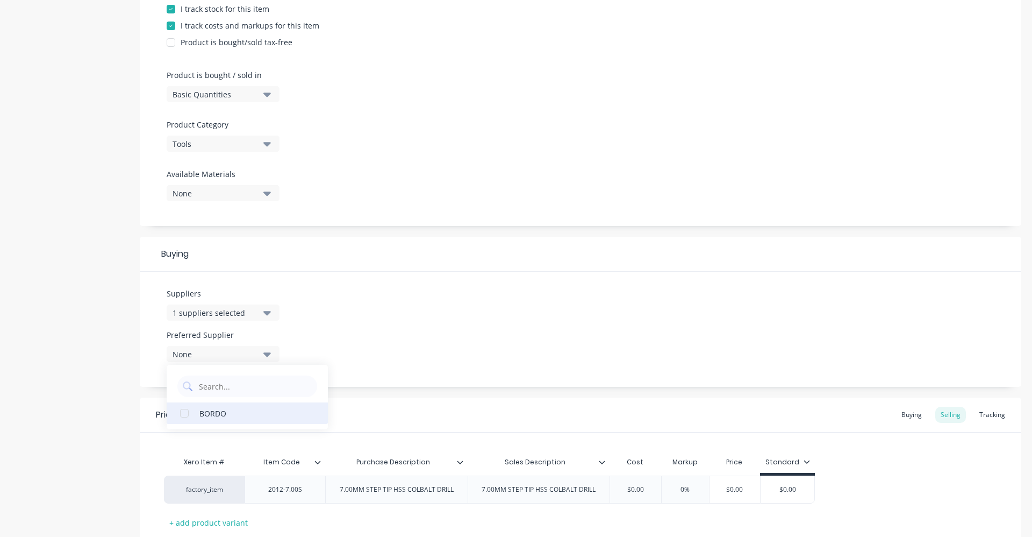
click at [236, 413] on div "BORDO" at bounding box center [253, 412] width 108 height 11
type textarea "x"
click at [414, 278] on div "Suppliers 1 suppliers selected BORD Preferred Supplier BORDO BORDO" at bounding box center [581, 329] width 882 height 115
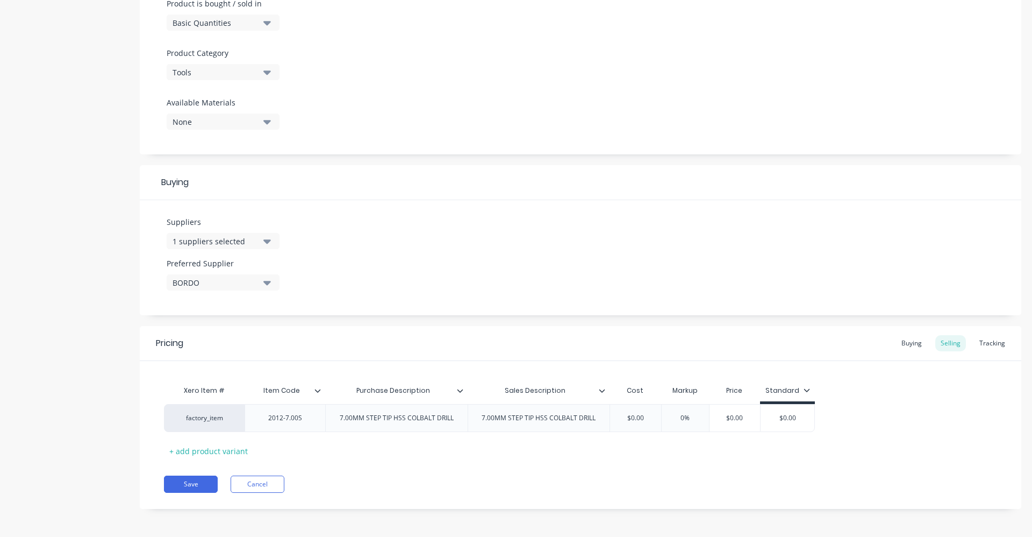
scroll to position [342, 0]
click at [644, 416] on input "$0.00" at bounding box center [636, 416] width 54 height 10
drag, startPoint x: 646, startPoint y: 412, endPoint x: 614, endPoint y: 417, distance: 32.2
click at [614, 417] on input "$0.00" at bounding box center [636, 416] width 54 height 10
type input "6"
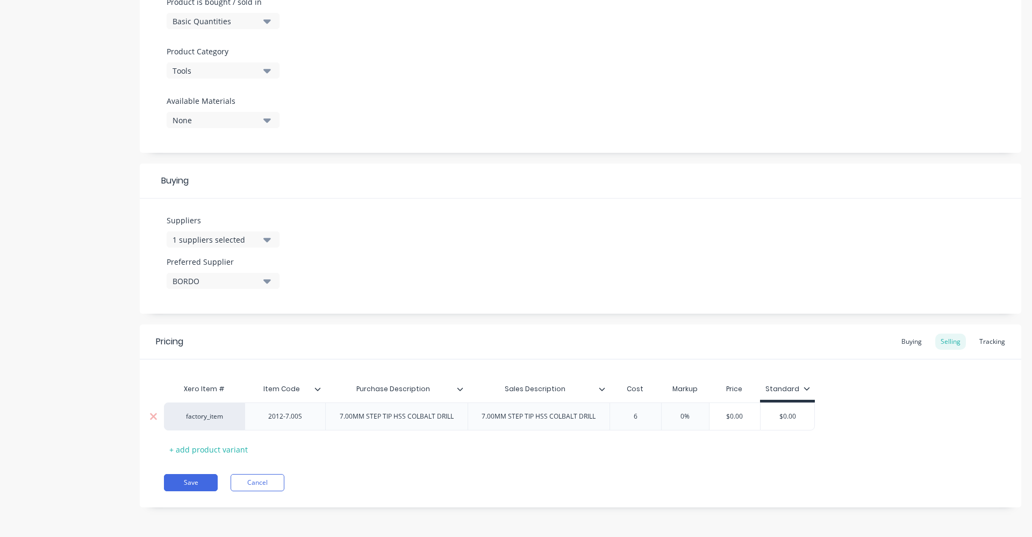
type textarea "x"
type input "6.02"
type textarea "x"
type input "6.02"
click at [685, 415] on input "0%" at bounding box center [696, 416] width 54 height 10
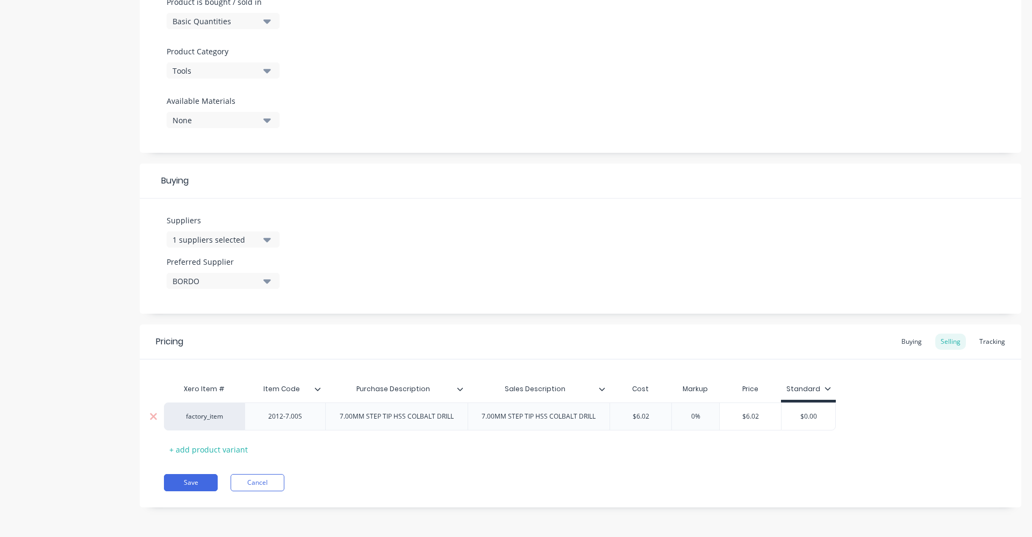
type input "40%"
type textarea "x"
type input "40%"
drag, startPoint x: 676, startPoint y: 512, endPoint x: 674, endPoint y: 498, distance: 14.2
click at [677, 512] on div "Add image 7.00MM STEP TIP HSS COLBALT DRILL Settings Product Options I buy this…" at bounding box center [581, 113] width 882 height 819
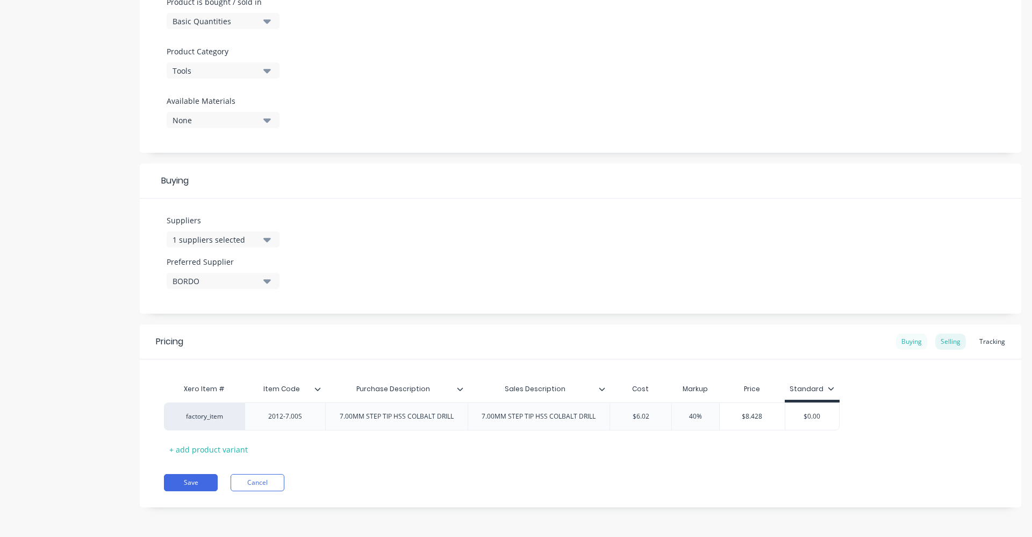
click at [905, 340] on div "Buying" at bounding box center [911, 341] width 31 height 16
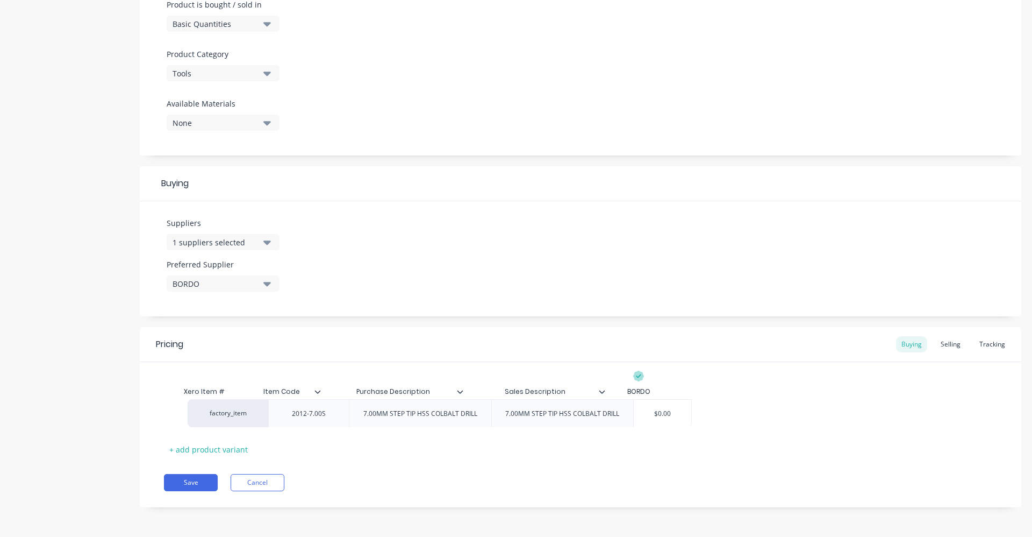
drag, startPoint x: 625, startPoint y: 420, endPoint x: 658, endPoint y: 415, distance: 33.2
click at [658, 415] on div "factory_item 2012-7.00S 7.00MM STEP TIP HSS COLBALT DRILL 7.00MM STEP TIP HSS C…" at bounding box center [580, 416] width 833 height 28
type input "$0.00"
drag, startPoint x: 656, startPoint y: 415, endPoint x: 638, endPoint y: 415, distance: 18.8
click at [638, 415] on input "$0.00" at bounding box center [639, 416] width 58 height 10
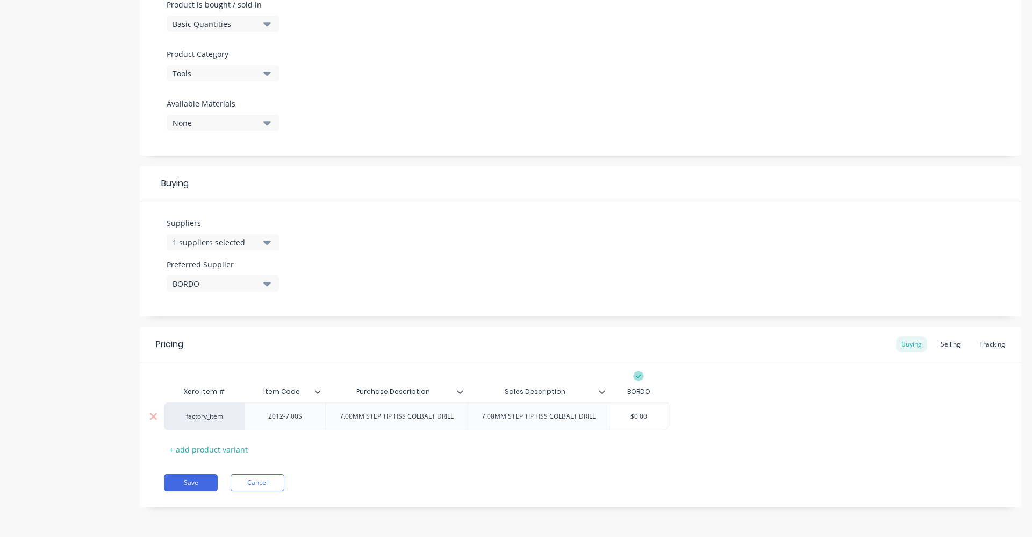
type textarea "x"
type input "$"
type textarea "x"
type input "6"
type textarea "x"
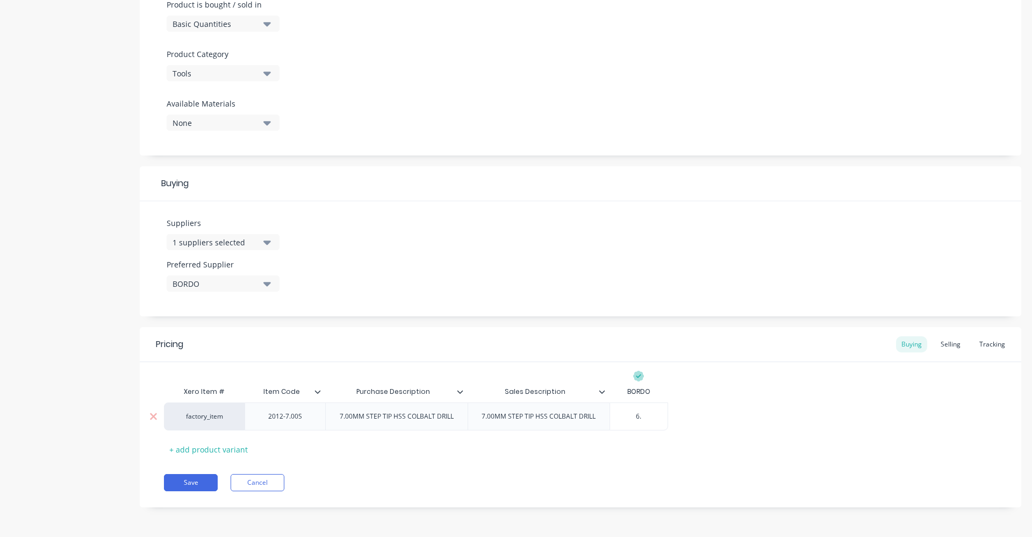
type input "6.0"
type textarea "x"
type input "6.02"
type textarea "x"
type input "6.02"
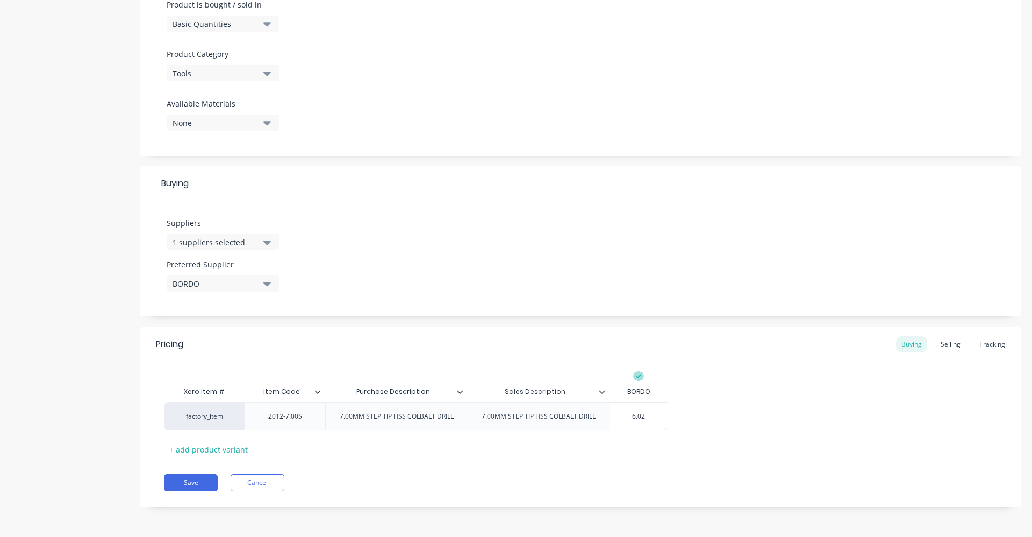
click at [718, 413] on div "factory_item 2012-7.00S 7.00MM STEP TIP HSS COLBALT DRILL 7.00MM STEP TIP HSS C…" at bounding box center [580, 416] width 833 height 28
click at [190, 479] on button "Save" at bounding box center [191, 482] width 54 height 17
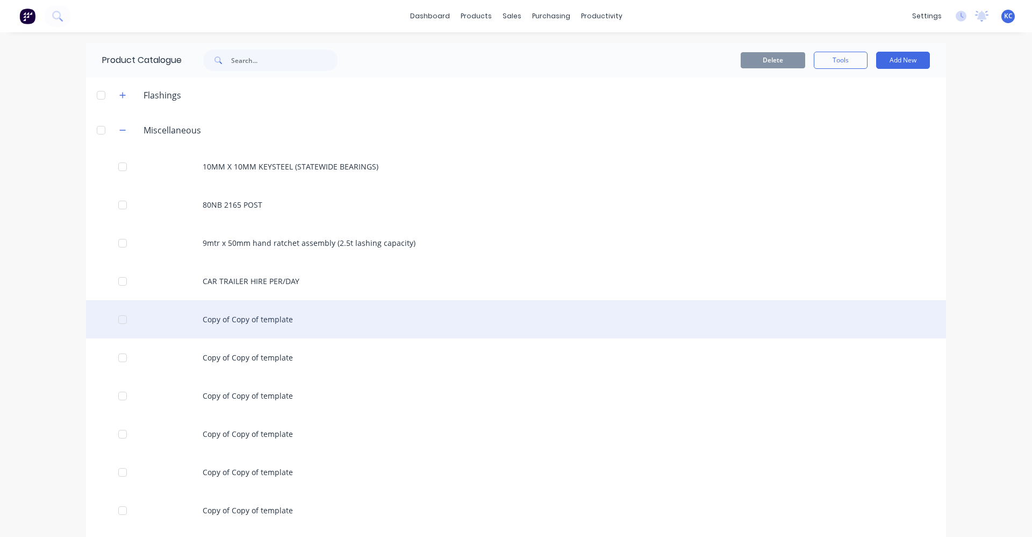
click at [288, 322] on div "Copy of Copy of template" at bounding box center [516, 319] width 860 height 38
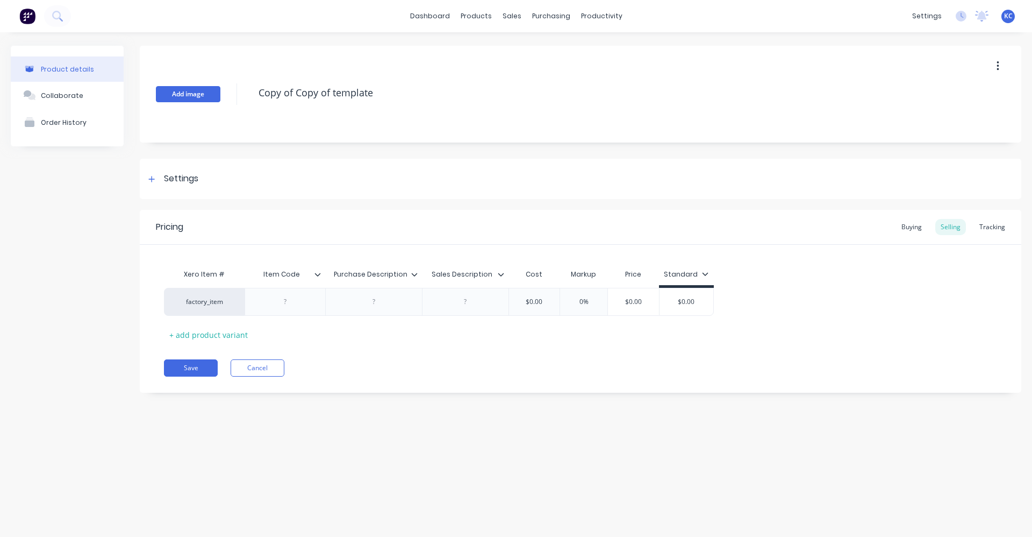
drag, startPoint x: 373, startPoint y: 93, endPoint x: 216, endPoint y: 98, distance: 157.1
click at [216, 98] on div "Add image Copy of Copy of template" at bounding box center [581, 94] width 882 height 97
type textarea "x"
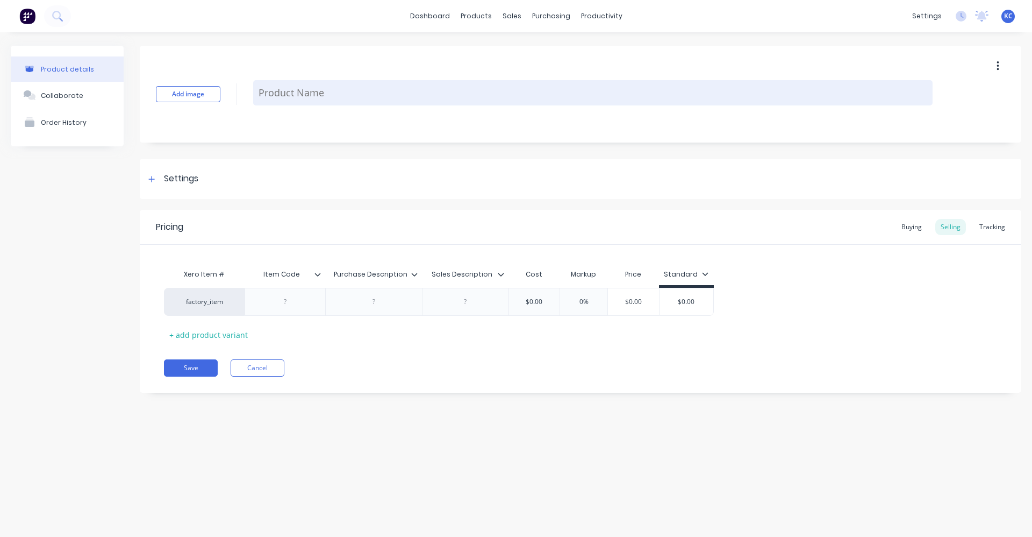
paste textarea "7.00MM STEP TIP HSS COLBALT DRILL"
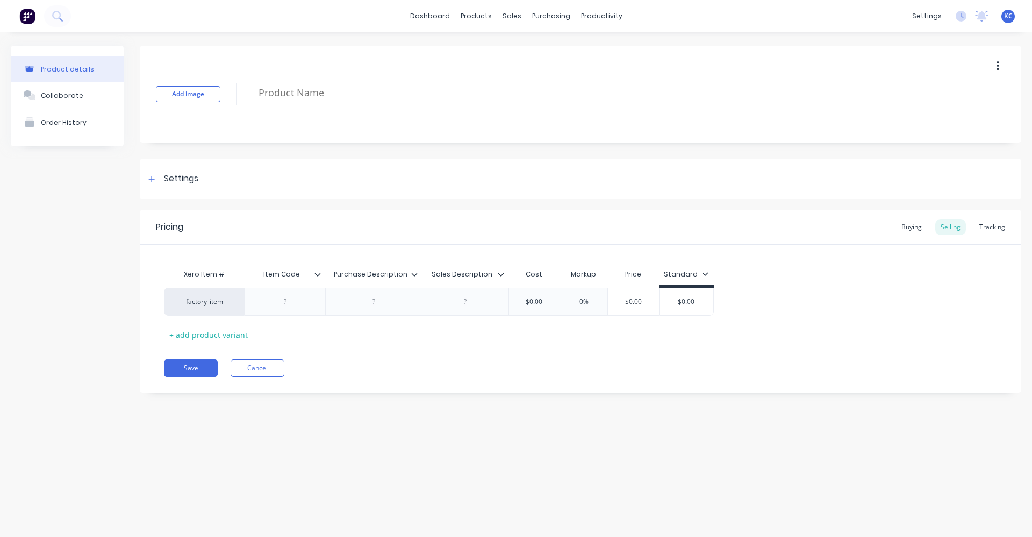
type textarea "x"
type textarea "7.00MM STEP TIP HSS COLBALT DRILL"
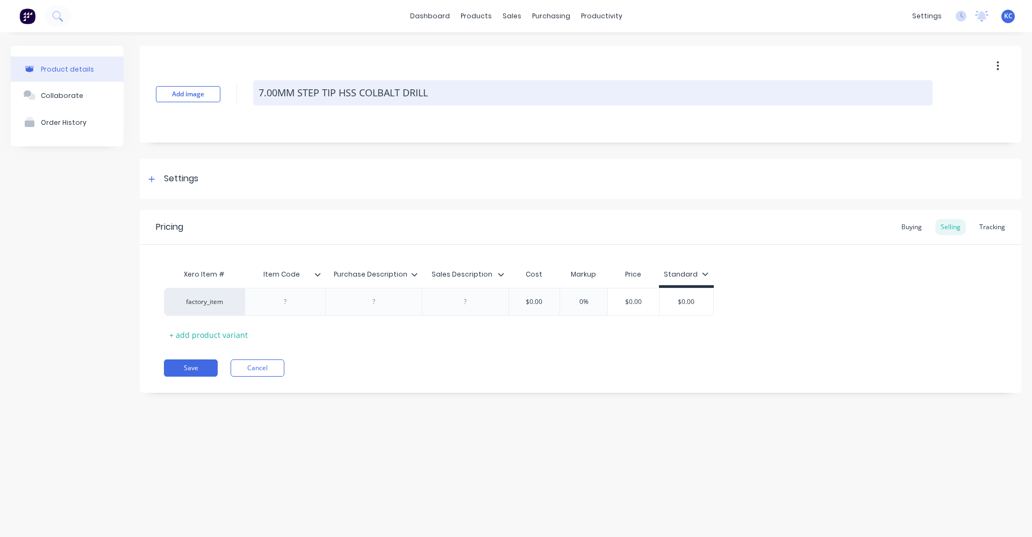
click at [274, 96] on textarea "7.00MM STEP TIP HSS COLBALT DRILL" at bounding box center [593, 92] width 680 height 25
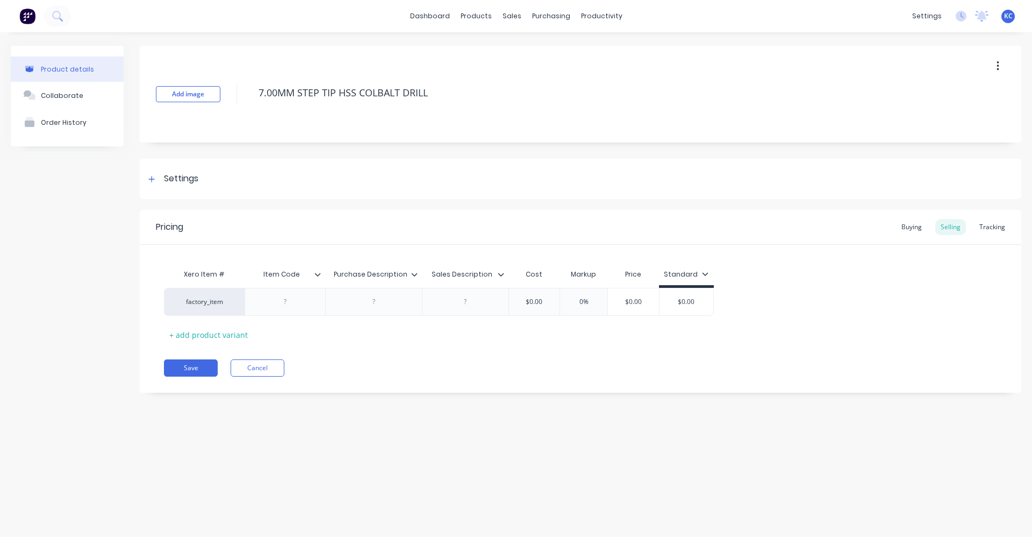
type textarea "x"
type textarea "7.0MM STEP TIP HSS COLBALT DRILL"
type textarea "x"
drag, startPoint x: 452, startPoint y: 89, endPoint x: 235, endPoint y: 92, distance: 216.2
click at [235, 92] on div "Add image 7.50MM STEP TIP HSS COLBALT DRILL" at bounding box center [581, 94] width 882 height 97
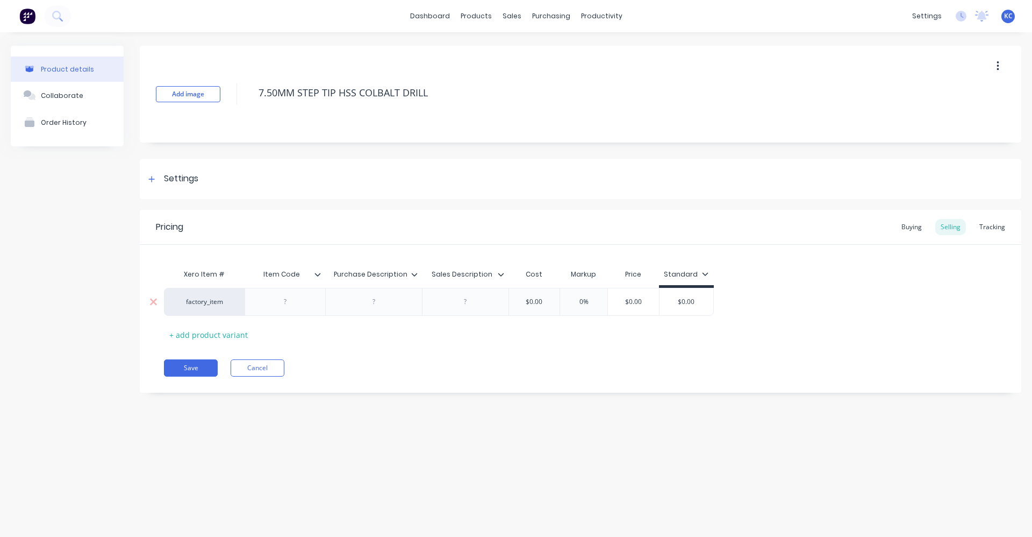
click at [382, 309] on div at bounding box center [373, 302] width 97 height 28
type textarea "7.50MM STEP TIP HSS COLBALT DRILL"
type textarea "x"
type textarea "7.50MM STEP TIP HSS COLBALT DRILL"
drag, startPoint x: 382, startPoint y: 309, endPoint x: 356, endPoint y: 303, distance: 26.4
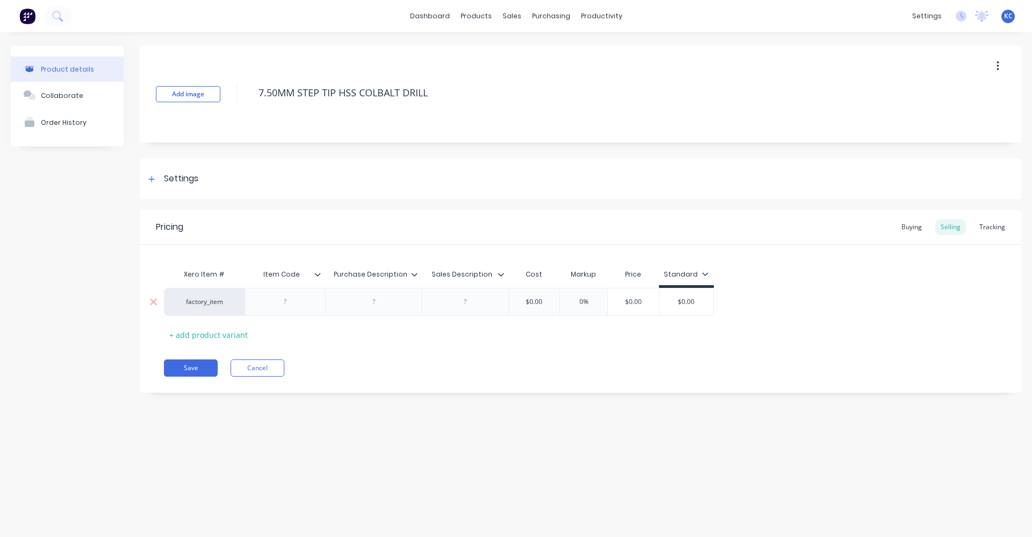
click at [356, 303] on div at bounding box center [374, 302] width 54 height 14
paste div
click at [470, 303] on div at bounding box center [465, 304] width 87 height 33
type textarea "x"
click at [516, 303] on div at bounding box center [511, 302] width 54 height 14
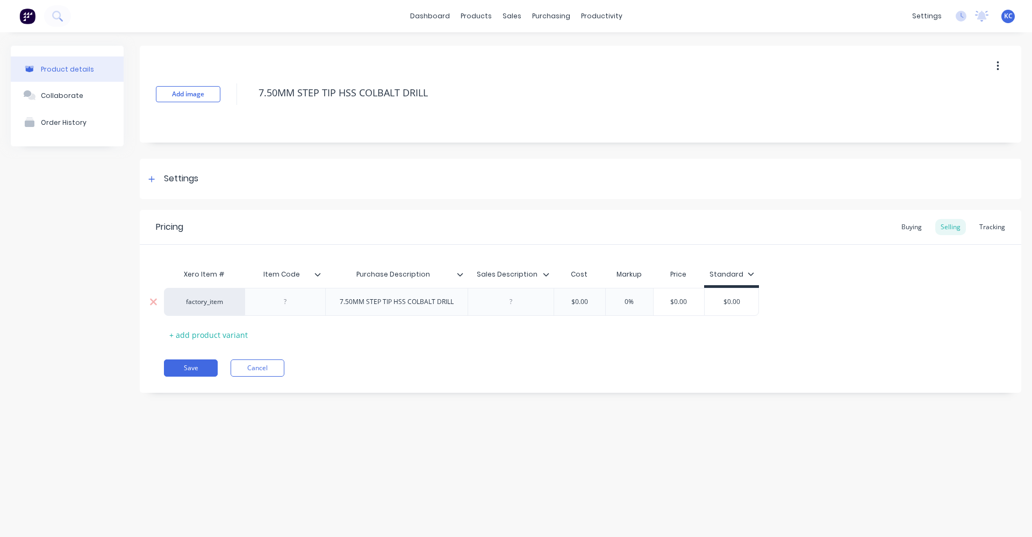
paste div
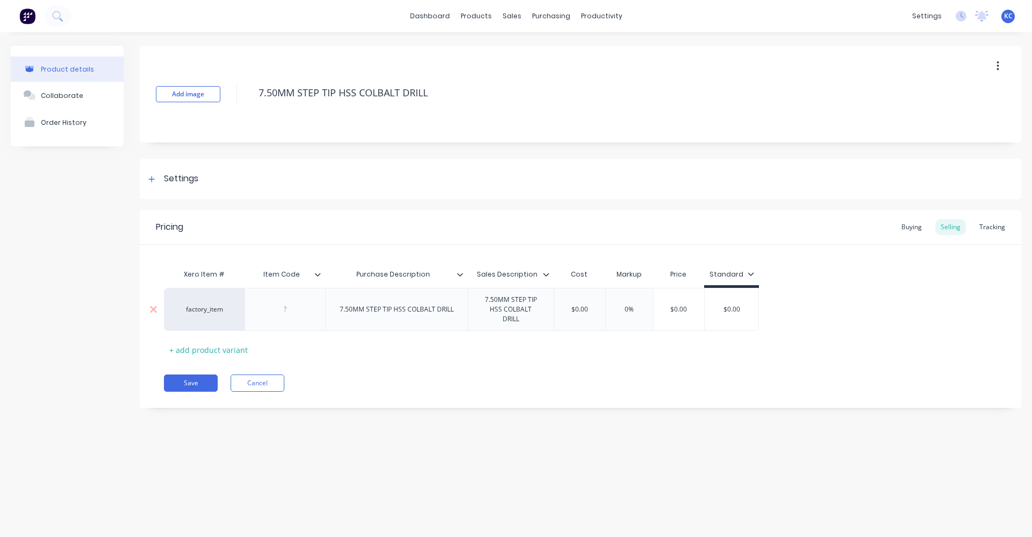
click at [291, 308] on div at bounding box center [286, 309] width 54 height 14
type textarea "x"
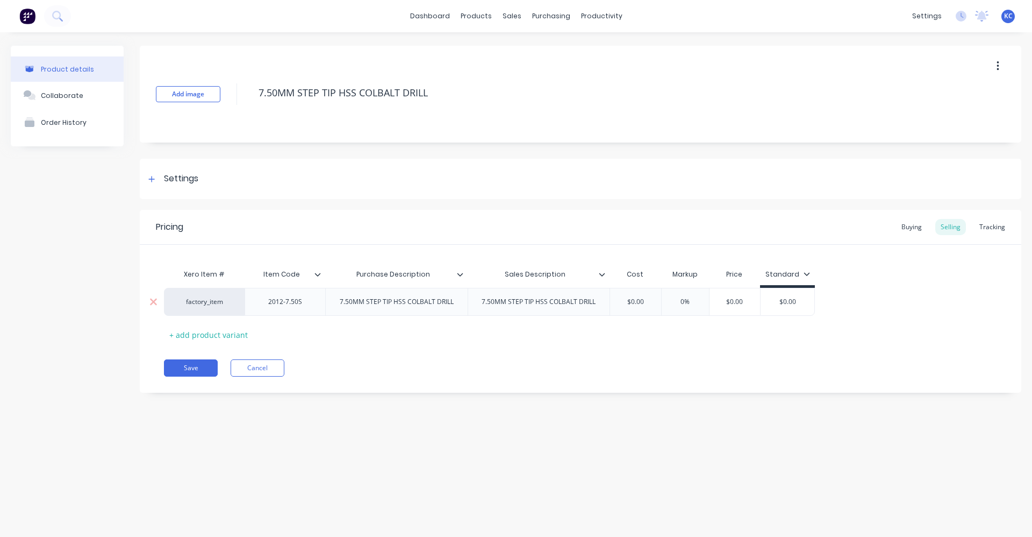
type textarea "x"
type input "0%"
drag, startPoint x: 649, startPoint y: 302, endPoint x: 622, endPoint y: 302, distance: 27.4
click at [612, 302] on div "factory_item 2012-7.50S 7.50MM STEP TIP HSS COLBALT DRILL 7.50MM STEP TIP HSS C…" at bounding box center [489, 302] width 651 height 28
type input "$0.00"
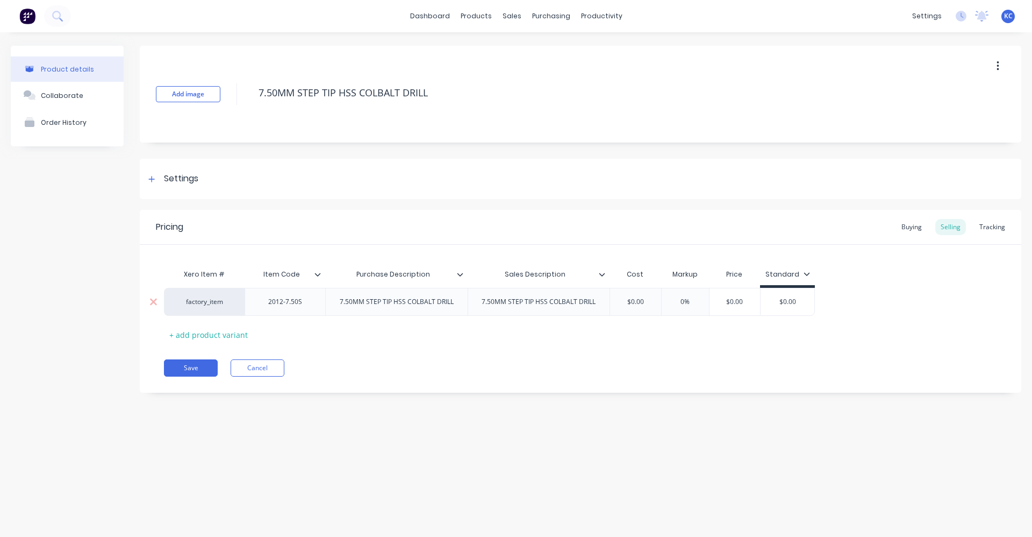
click at [645, 302] on input "$0.00" at bounding box center [636, 302] width 54 height 10
drag, startPoint x: 645, startPoint y: 299, endPoint x: 590, endPoint y: 304, distance: 55.1
click at [590, 304] on div "factory_item 2012-7.50S 7.50MM STEP TIP HSS COLBALT DRILL 7.50MM STEP TIP HSS C…" at bounding box center [489, 302] width 651 height 28
type textarea "x"
type input "6."
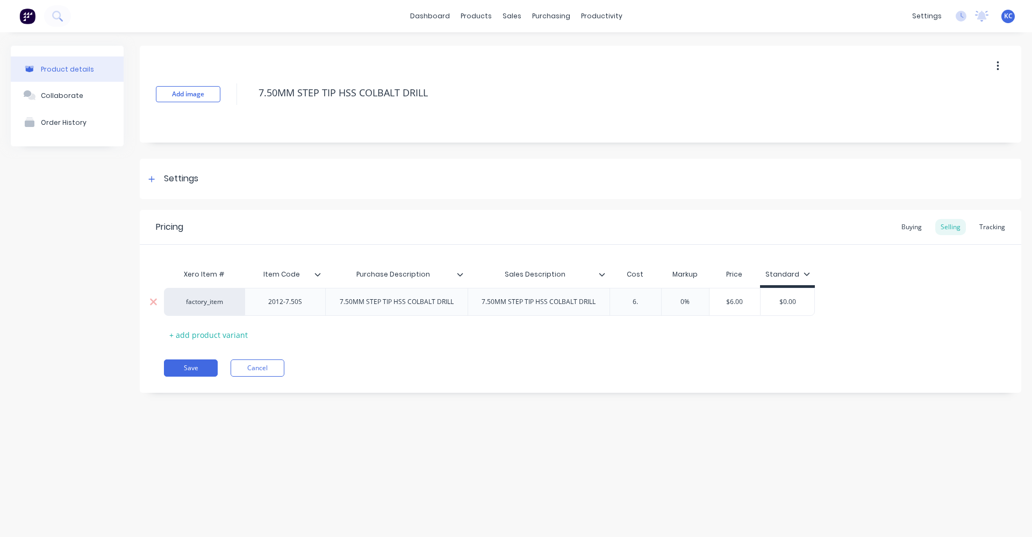
type textarea "x"
type input "6.46"
type textarea "x"
type input "6.46"
type textarea "x"
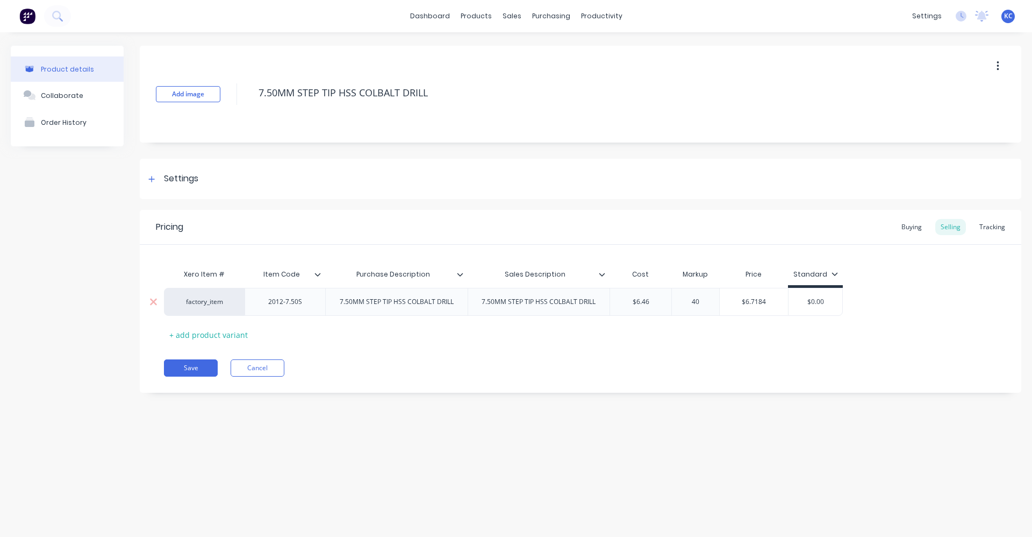
type input "40"
type input "$9.044"
type textarea "x"
click at [915, 225] on div "Buying" at bounding box center [911, 227] width 31 height 16
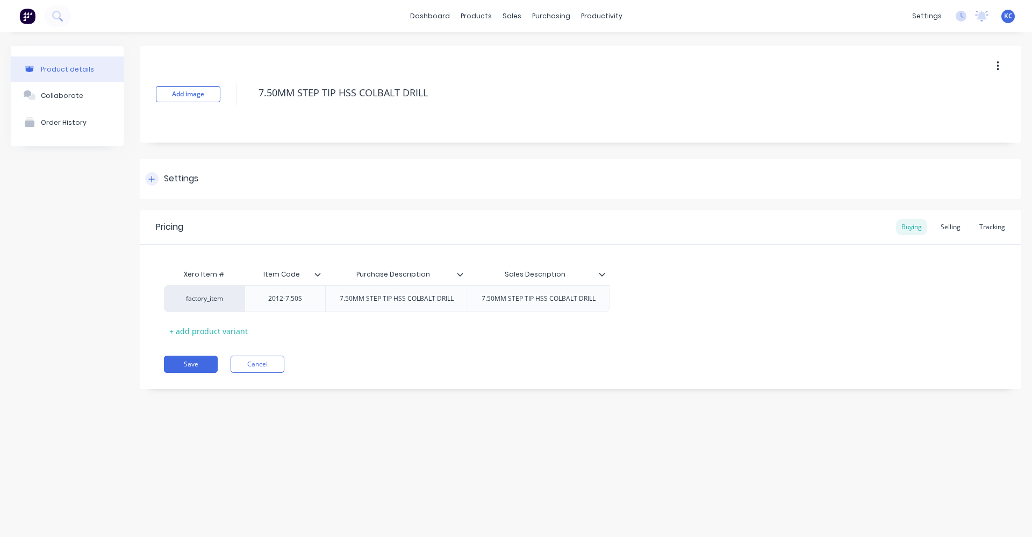
click at [195, 180] on div "Settings" at bounding box center [181, 178] width 34 height 13
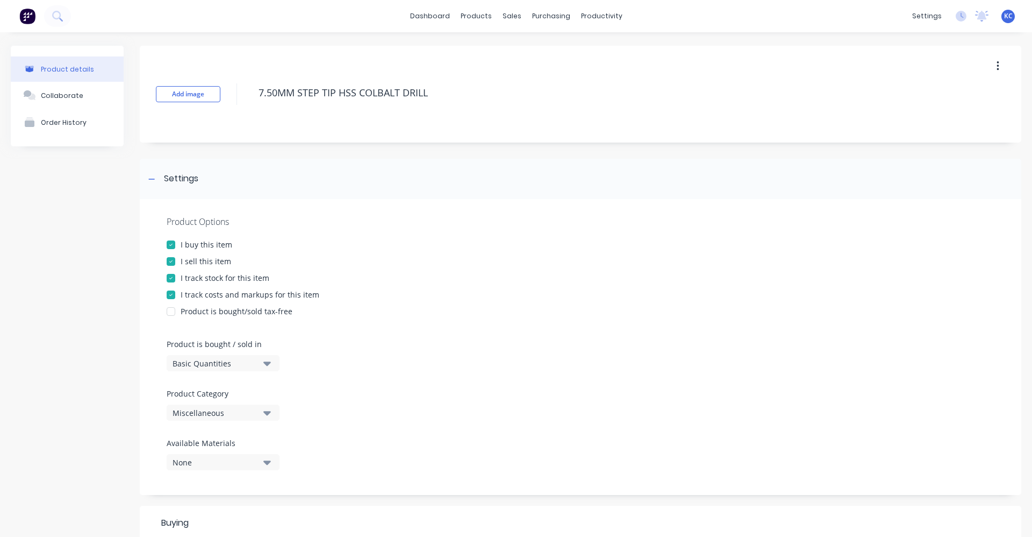
click at [270, 413] on icon "button" at bounding box center [267, 412] width 8 height 12
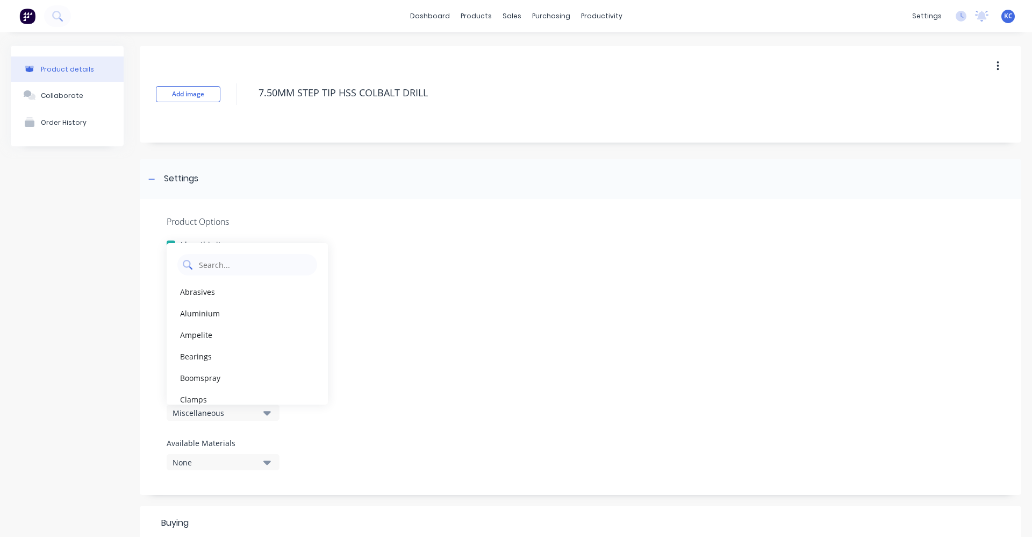
click at [250, 267] on Category "text" at bounding box center [255, 265] width 114 height 22
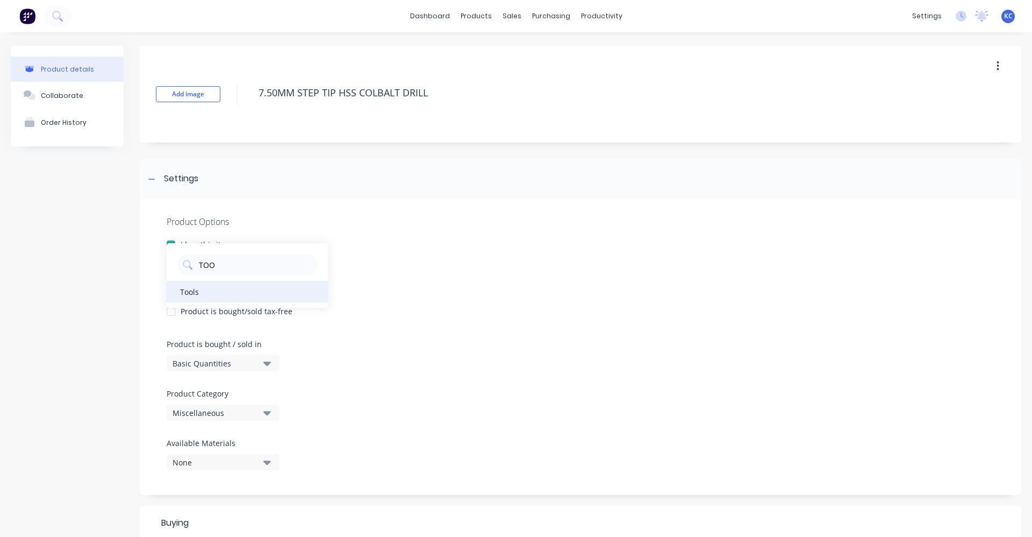
type Category "TOO"
click at [211, 293] on div "Tools" at bounding box center [247, 292] width 161 height 22
type textarea "x"
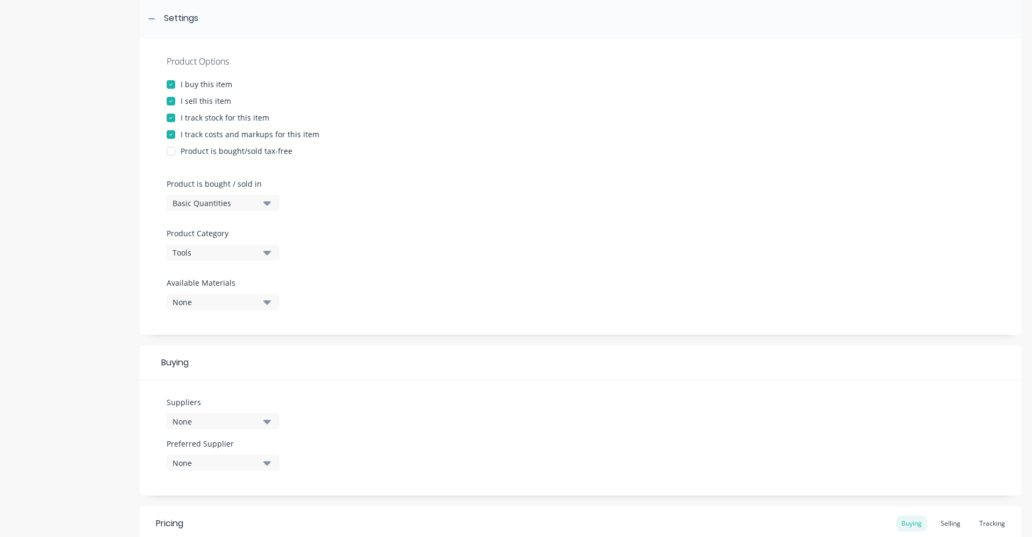
scroll to position [215, 0]
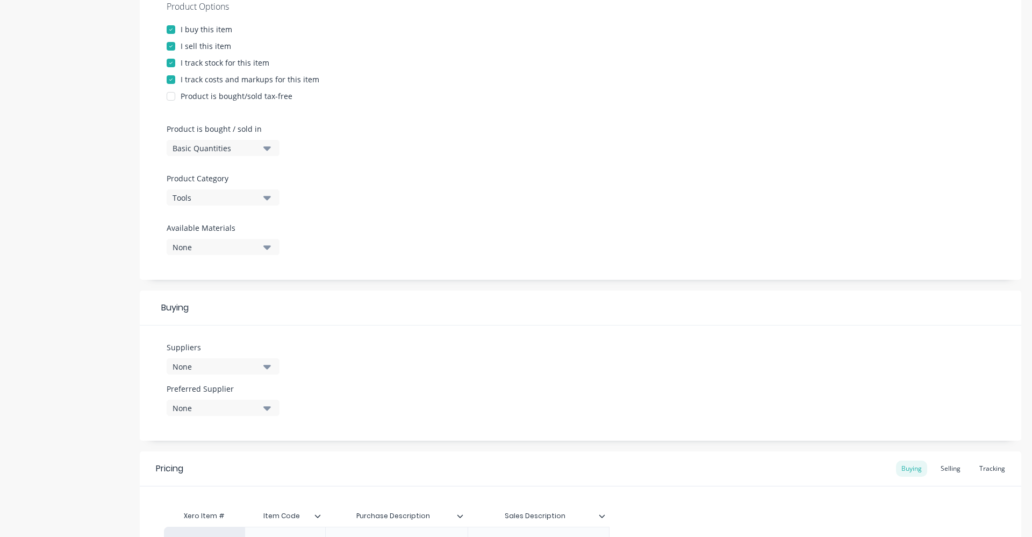
click at [266, 365] on icon "button" at bounding box center [267, 366] width 8 height 12
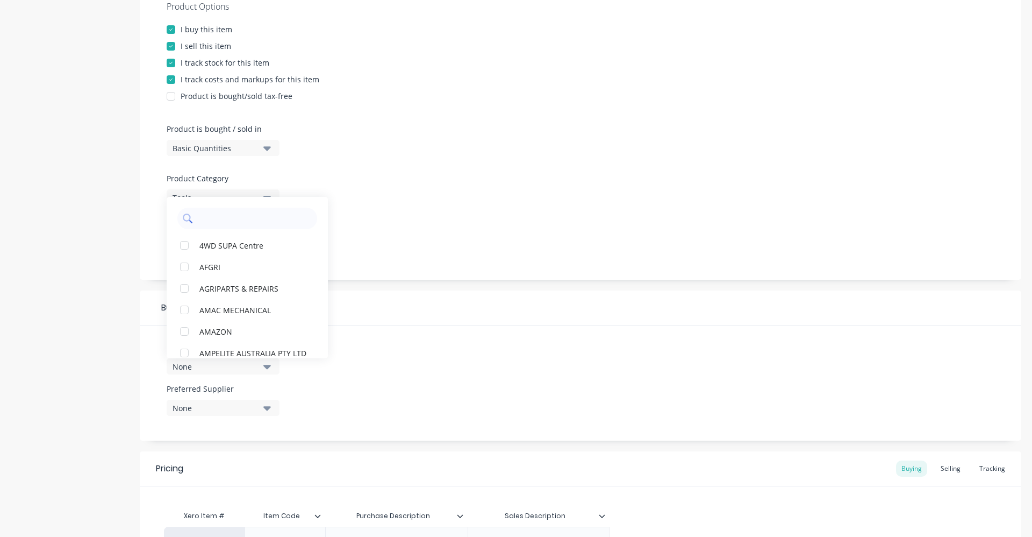
click at [237, 225] on input "text" at bounding box center [255, 219] width 114 height 22
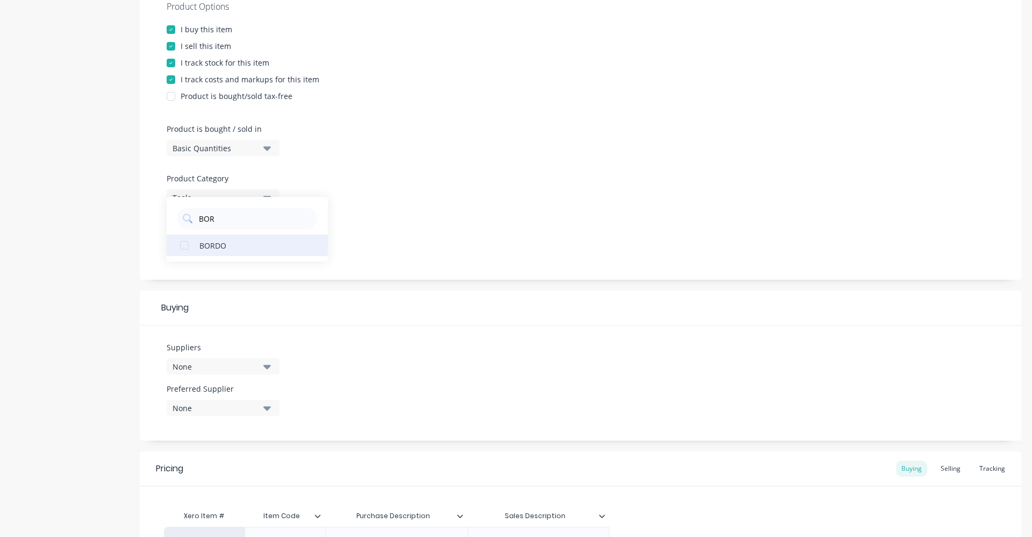
type input "BOR"
click at [235, 249] on div "BORDO" at bounding box center [253, 244] width 108 height 11
click at [384, 242] on div "Product Options I buy this item I sell this item I track stock for this item I …" at bounding box center [581, 132] width 882 height 296
click at [265, 410] on icon "button" at bounding box center [267, 408] width 8 height 12
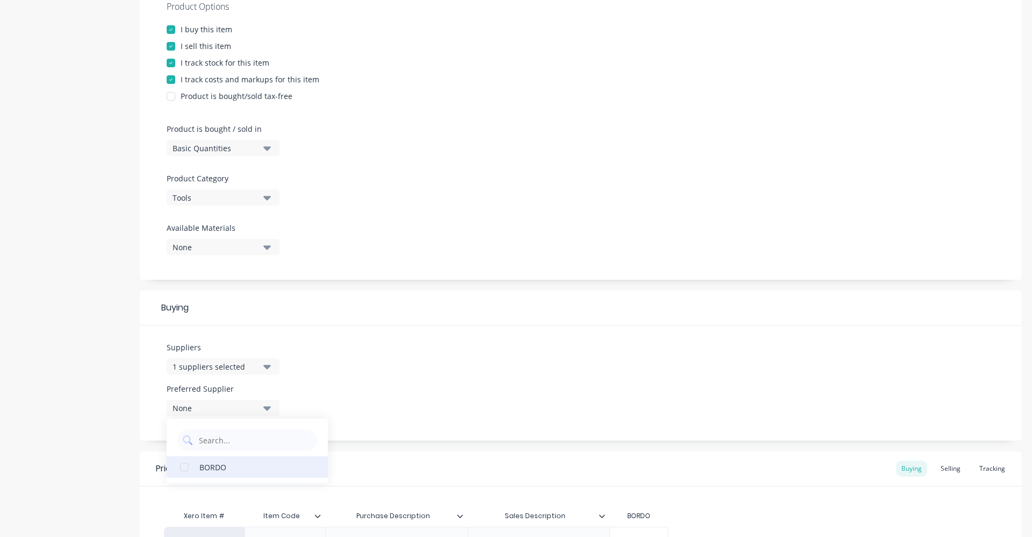
click at [244, 468] on div "BORDO" at bounding box center [253, 466] width 108 height 11
type textarea "x"
click at [368, 351] on div "Suppliers 1 suppliers selected BOR Preferred Supplier BORDO BORDO" at bounding box center [581, 382] width 882 height 115
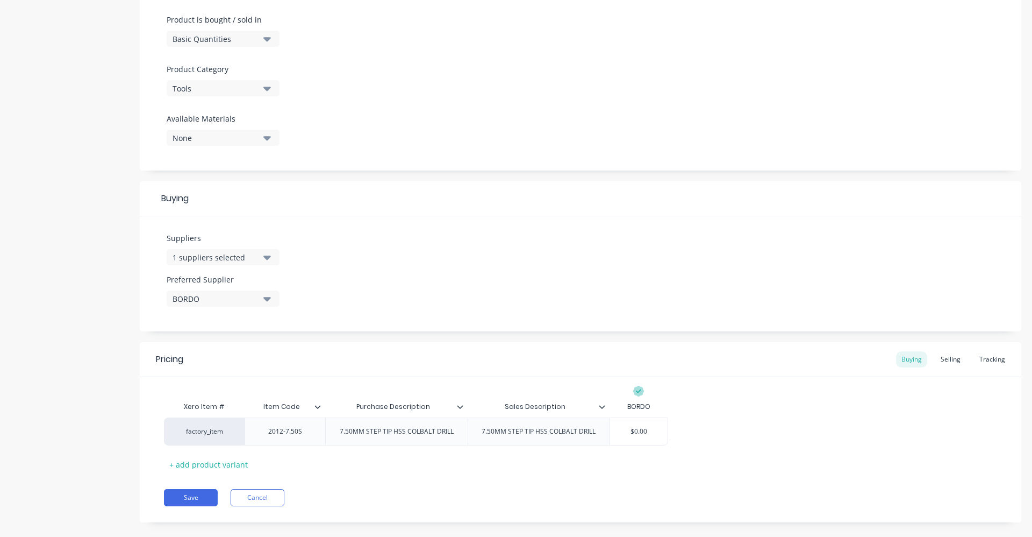
scroll to position [339, 0]
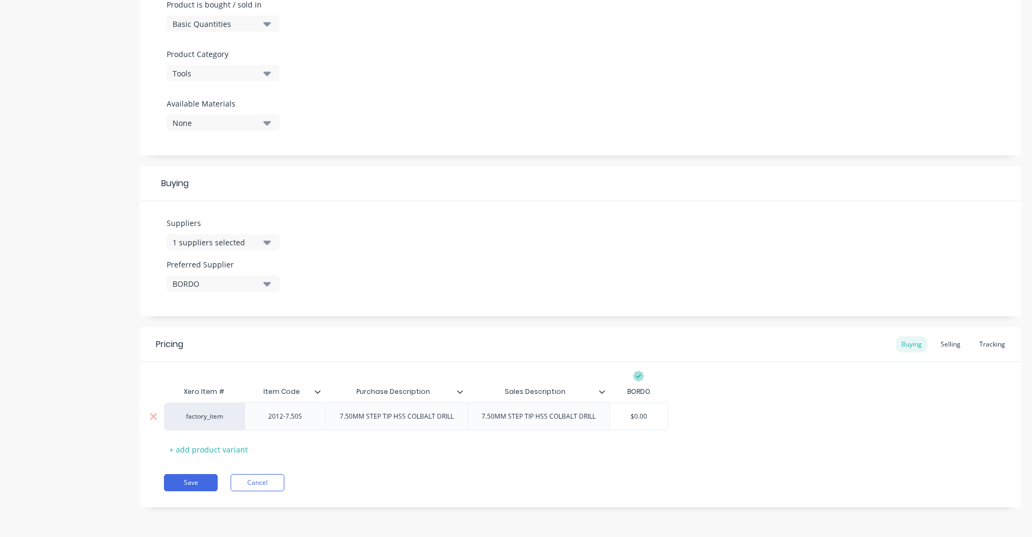
drag, startPoint x: 627, startPoint y: 412, endPoint x: 595, endPoint y: 411, distance: 32.3
click at [595, 411] on div "factory_item 2012-7.50S 7.50MM STEP TIP HSS COLBALT DRILL 7.50MM STEP TIP HSS C…" at bounding box center [416, 416] width 504 height 28
type input "6"
type textarea "x"
type input "6.46"
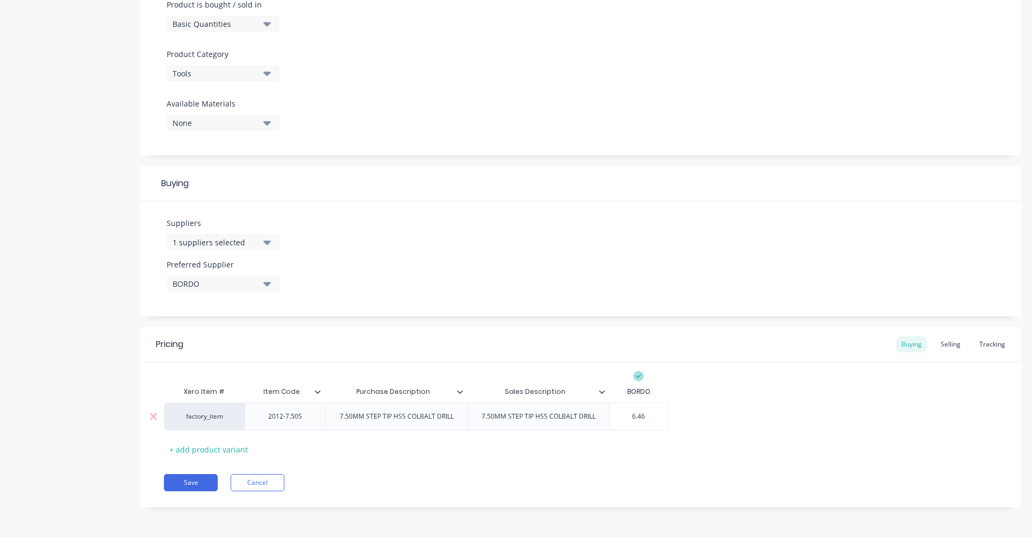
type textarea "x"
type input "6.46"
click at [794, 397] on div "Xero Item # Item Code Purchase Description Sales Description BORDO factory_item…" at bounding box center [580, 419] width 833 height 77
click at [938, 342] on div "Selling" at bounding box center [951, 344] width 31 height 16
click at [197, 484] on button "Save" at bounding box center [191, 484] width 54 height 17
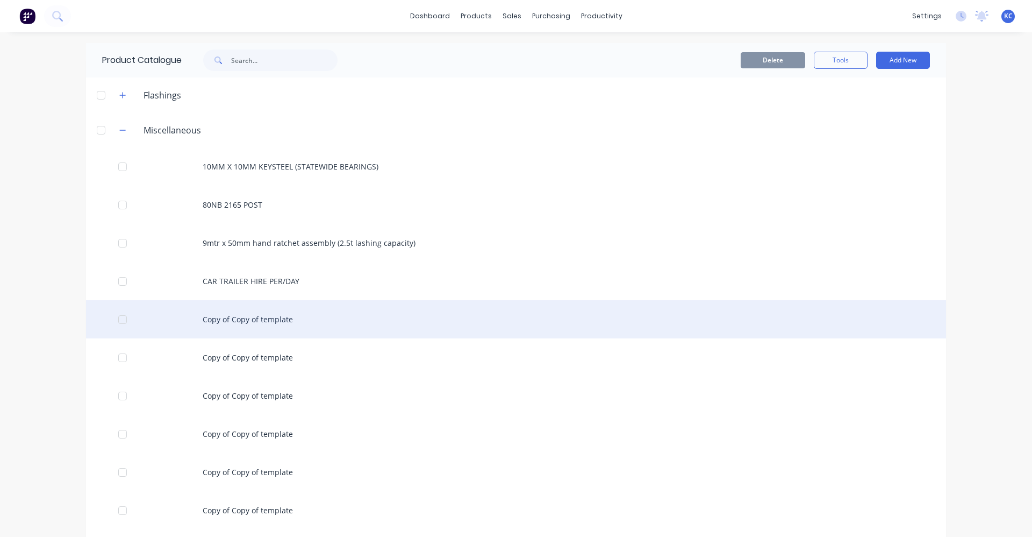
click at [249, 317] on div "Copy of Copy of template" at bounding box center [516, 319] width 860 height 38
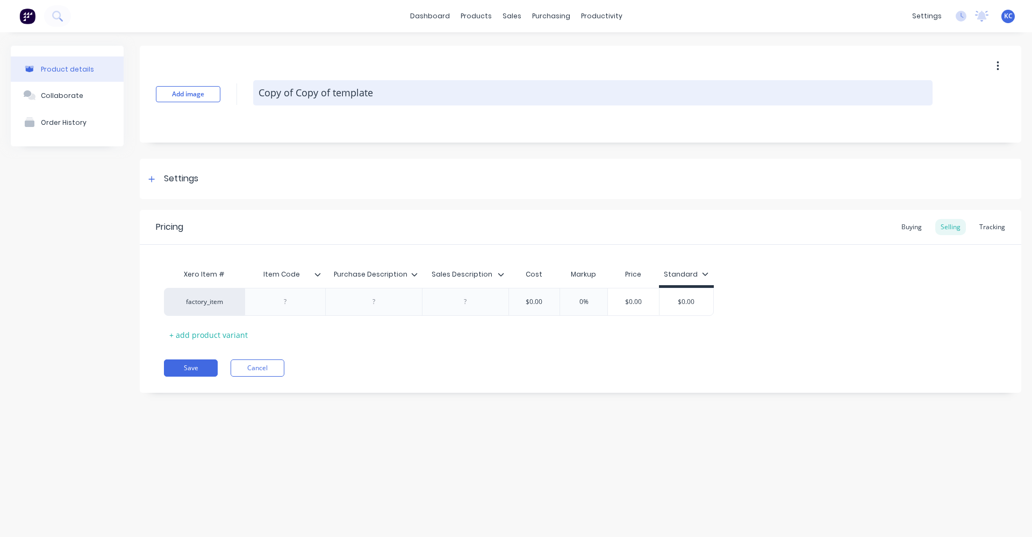
drag, startPoint x: 282, startPoint y: 92, endPoint x: 255, endPoint y: 87, distance: 27.5
click at [255, 92] on textarea "Copy of Copy of template" at bounding box center [593, 92] width 680 height 25
type textarea "x"
paste textarea "7.50MM STEP TIP HSS COLBALT DRILL"
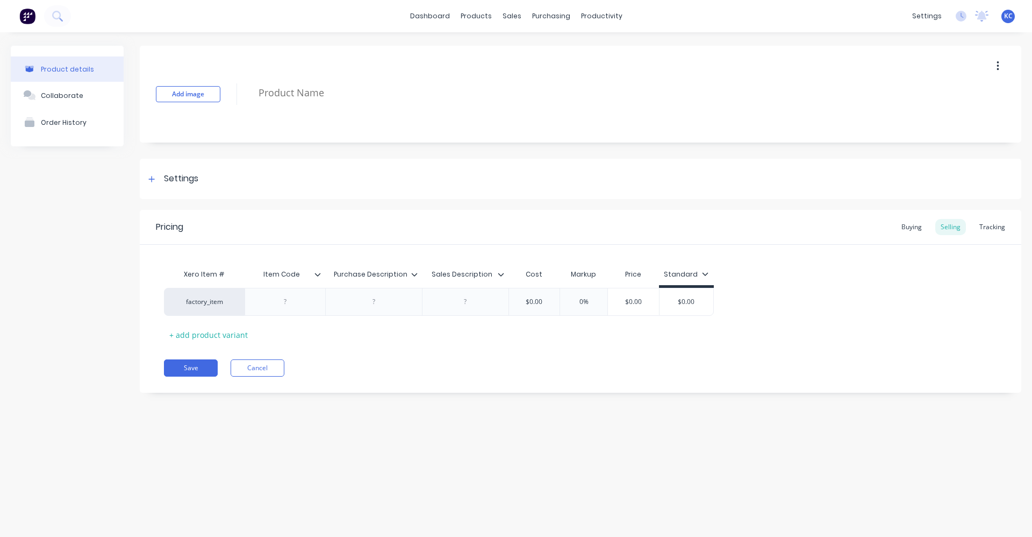
type textarea "x"
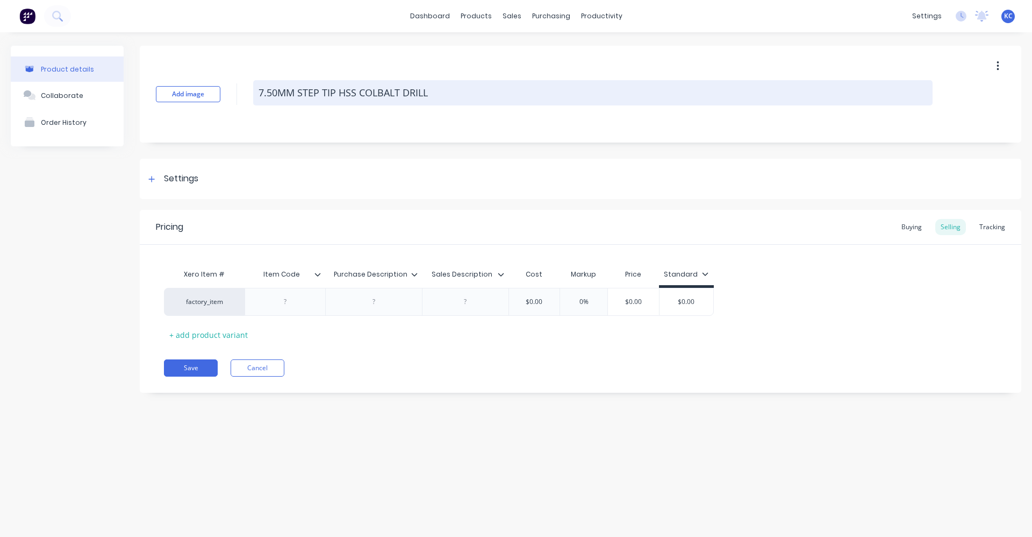
click at [272, 92] on textarea "7.50MM STEP TIP HSS COLBALT DRILL" at bounding box center [593, 92] width 680 height 25
drag, startPoint x: 441, startPoint y: 95, endPoint x: 255, endPoint y: 95, distance: 186.0
click at [255, 95] on textarea "8.00MM STEP TIP HSS COLBALT DRILL" at bounding box center [593, 92] width 680 height 25
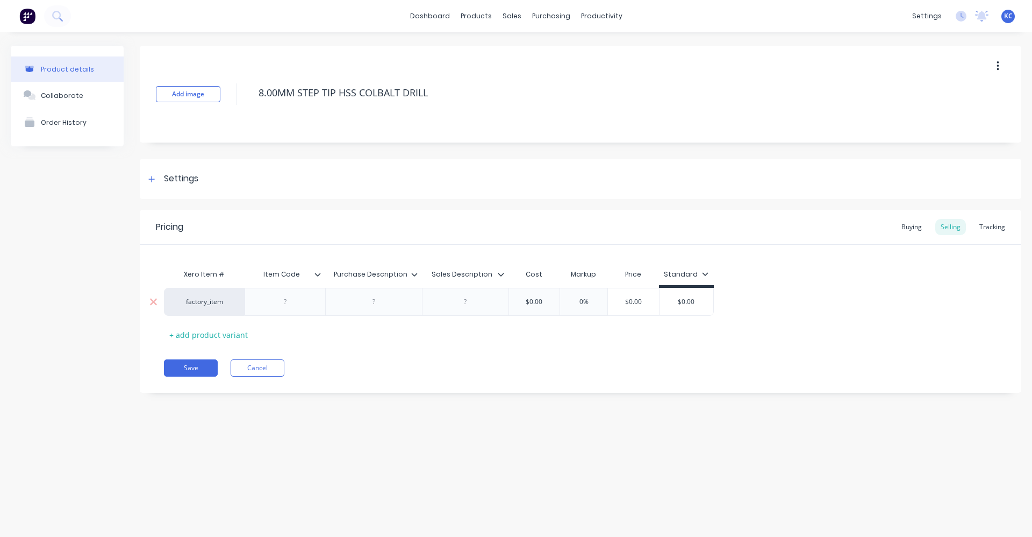
click at [370, 306] on div at bounding box center [374, 302] width 54 height 14
paste div
click at [455, 300] on div "factory_item 8.00MM STEP TIP HSS COLBALT DRILL $0.00 0% $0.00 $0.00" at bounding box center [439, 304] width 550 height 33
click at [517, 304] on div at bounding box center [511, 302] width 54 height 14
paste div
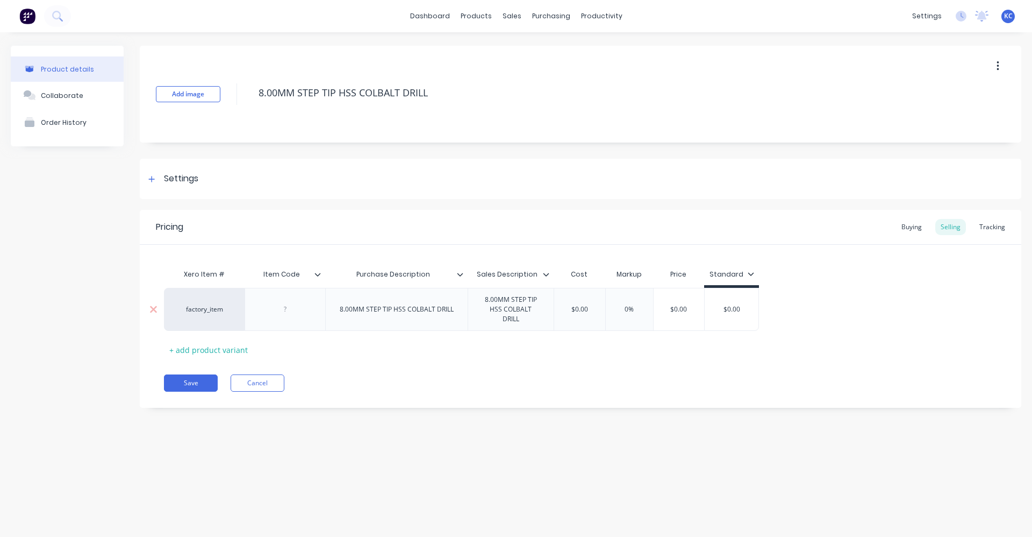
click at [290, 303] on div at bounding box center [286, 309] width 54 height 14
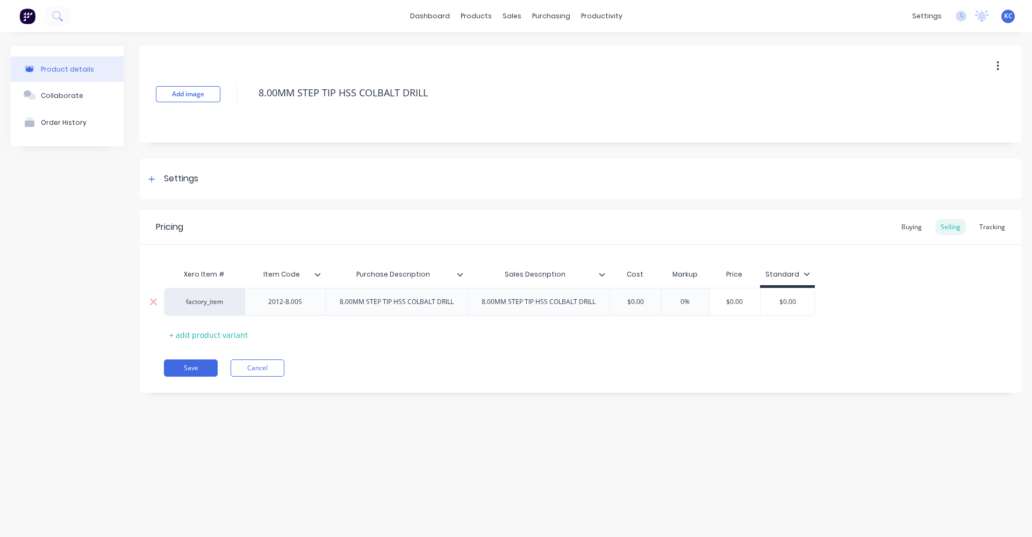
drag, startPoint x: 648, startPoint y: 298, endPoint x: 616, endPoint y: 303, distance: 33.2
click at [616, 303] on input "$0.00" at bounding box center [636, 302] width 54 height 10
drag, startPoint x: 639, startPoint y: 359, endPoint x: 666, endPoint y: 346, distance: 29.6
click at [640, 359] on div "Pricing Buying Selling Tracking Xero Item # Item Code Purchase Description Sale…" at bounding box center [581, 301] width 882 height 183
click at [918, 227] on div "Buying" at bounding box center [911, 227] width 31 height 16
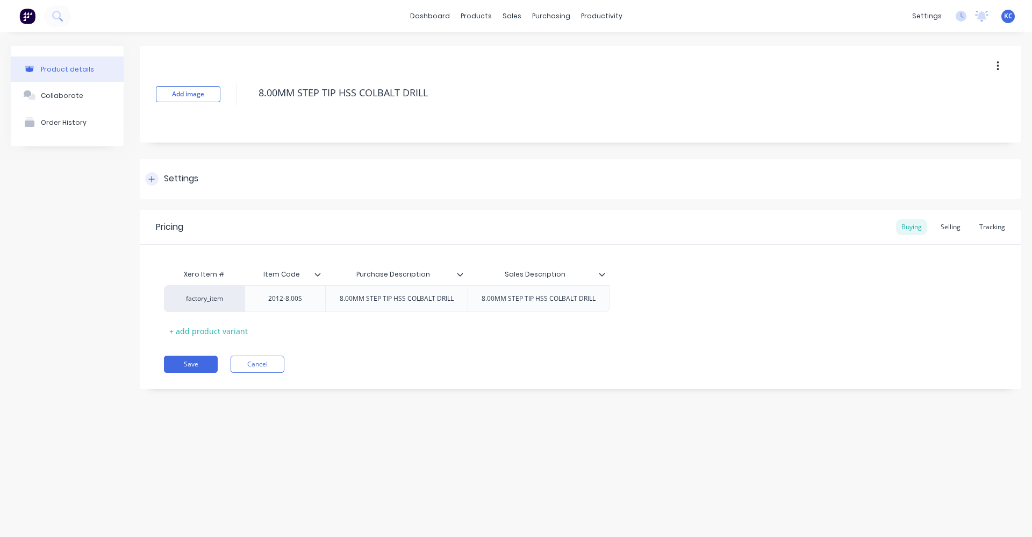
click at [195, 185] on div "Settings" at bounding box center [581, 179] width 882 height 40
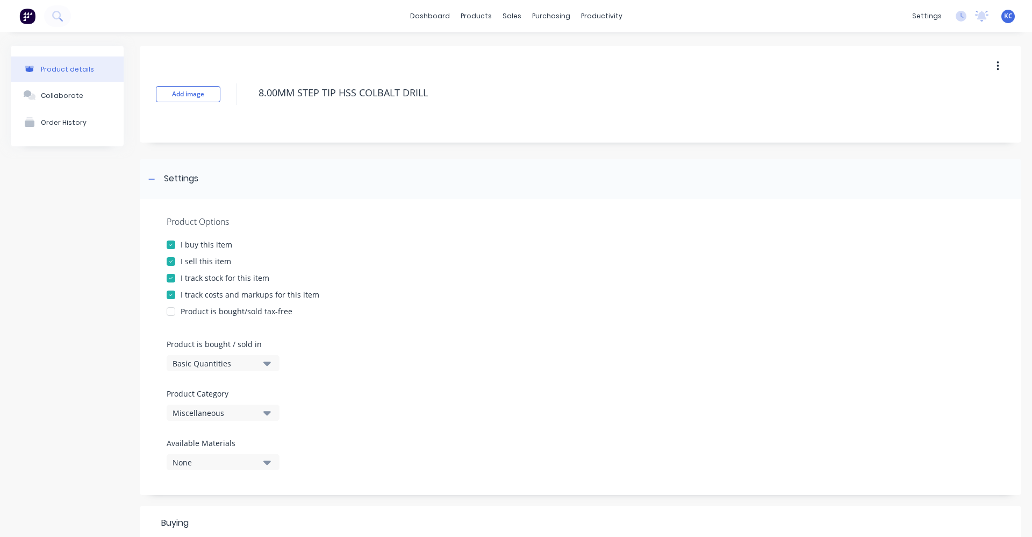
click at [245, 416] on div "Miscellaneous" at bounding box center [216, 412] width 86 height 11
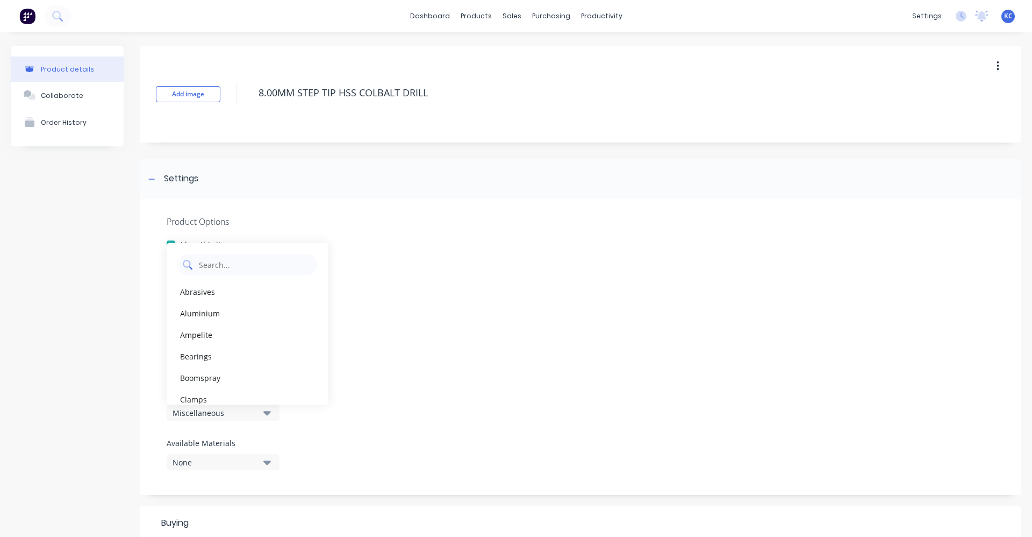
click at [241, 261] on Category "text" at bounding box center [255, 265] width 114 height 22
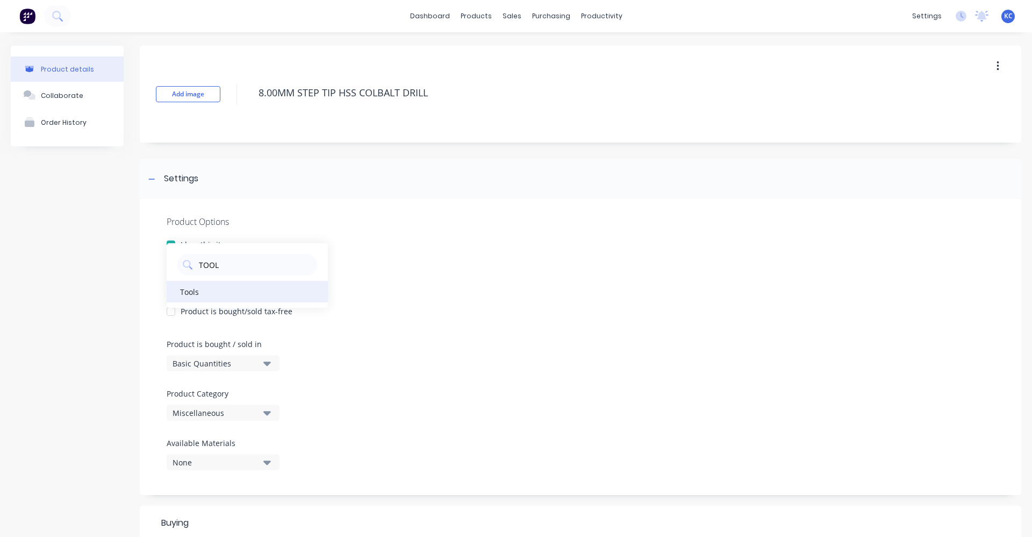
click at [241, 285] on div "Tools" at bounding box center [247, 292] width 161 height 22
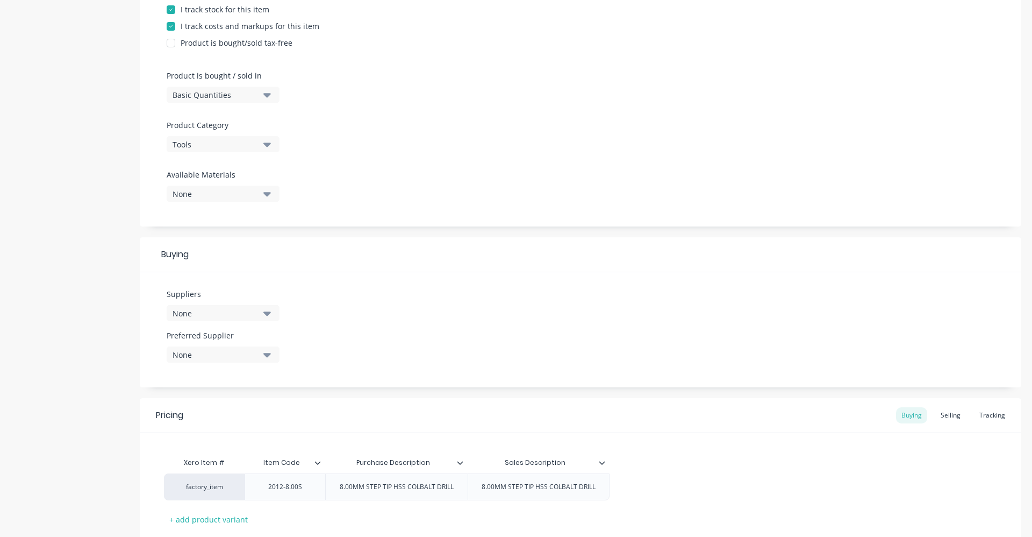
scroll to position [269, 0]
click at [269, 313] on icon "button" at bounding box center [267, 313] width 8 height 4
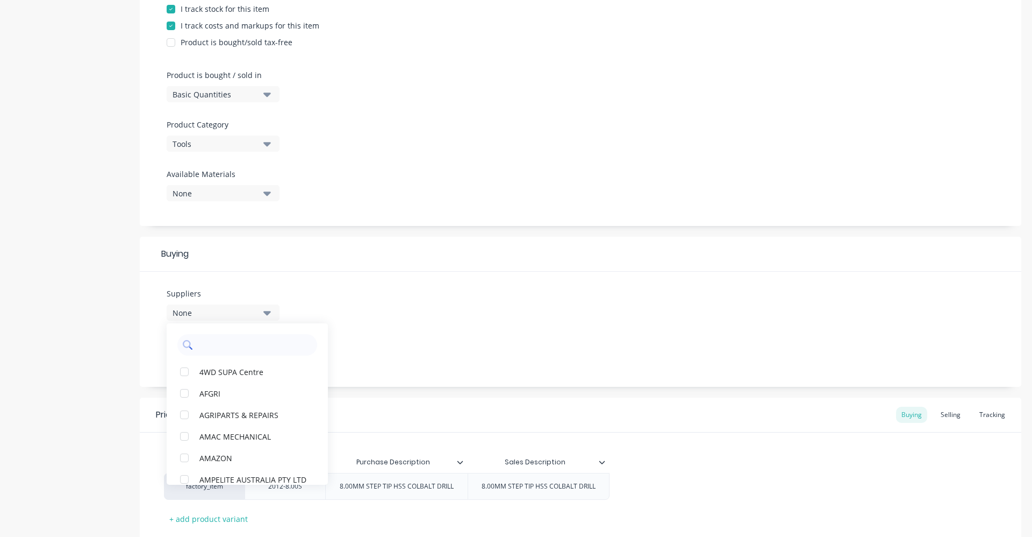
click at [263, 347] on input "text" at bounding box center [255, 345] width 114 height 22
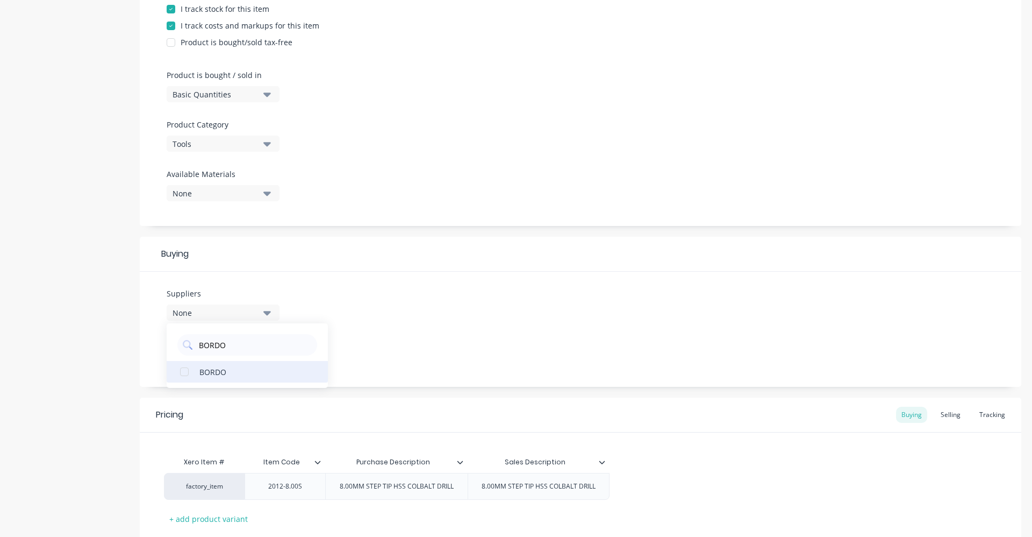
click at [239, 373] on div "BORDO" at bounding box center [253, 371] width 108 height 11
click at [439, 340] on div "Suppliers 1 suppliers selected BORDO BORDO Preferred Supplier None" at bounding box center [581, 329] width 882 height 115
click at [266, 353] on icon "button" at bounding box center [267, 354] width 8 height 4
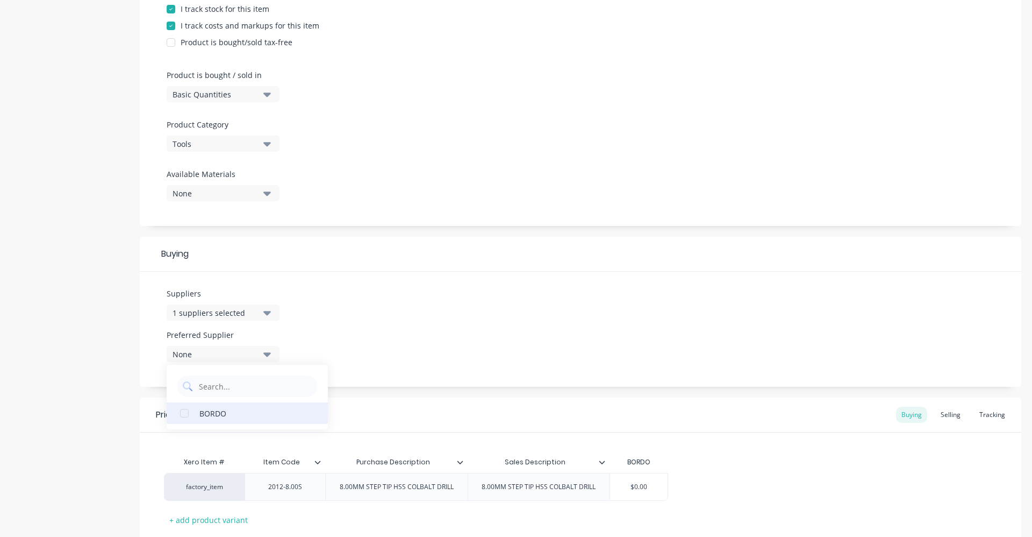
click at [233, 413] on div "BORDO" at bounding box center [253, 412] width 108 height 11
click at [381, 318] on div "Suppliers 1 suppliers selected BORDO Preferred Supplier BORDO BORDO" at bounding box center [581, 329] width 882 height 115
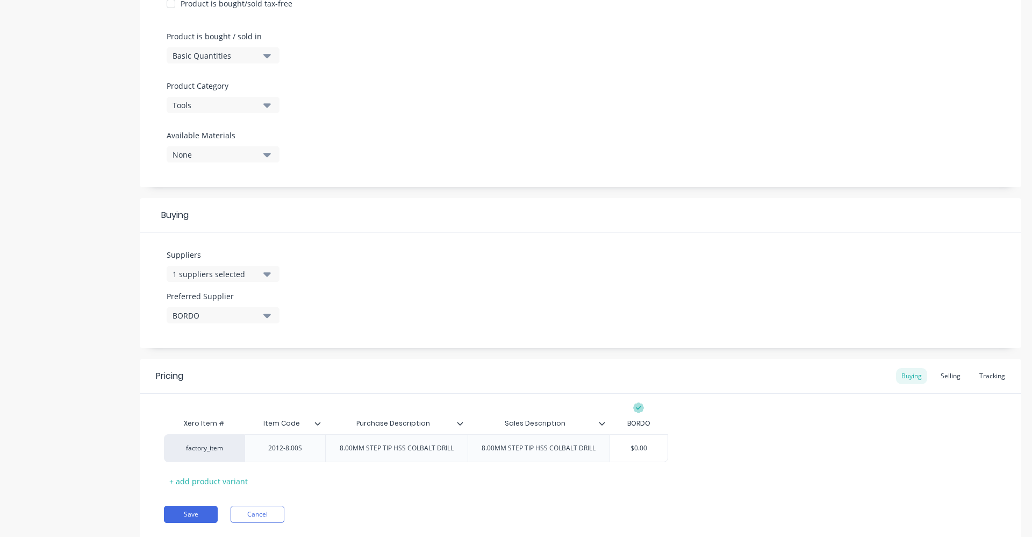
scroll to position [339, 0]
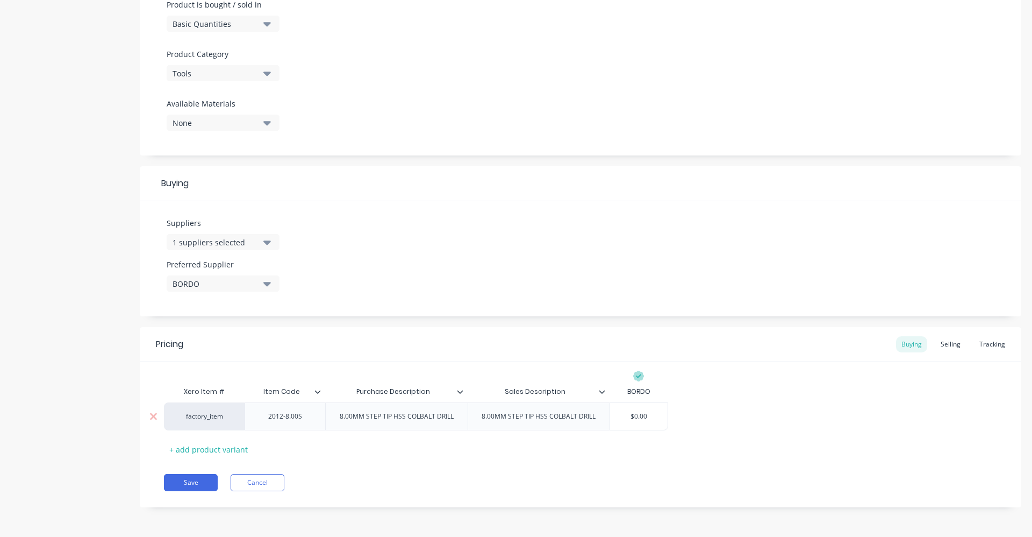
drag, startPoint x: 655, startPoint y: 417, endPoint x: 622, endPoint y: 419, distance: 32.9
click at [622, 419] on input "$0.00" at bounding box center [639, 416] width 58 height 10
click at [762, 403] on div "factory_item 2012-8.00S 8.00MM STEP TIP HSS COLBALT DRILL 8.00MM STEP TIP HSS C…" at bounding box center [580, 416] width 833 height 28
click at [955, 344] on div "Selling" at bounding box center [951, 344] width 31 height 16
click at [206, 485] on button "Save" at bounding box center [191, 484] width 54 height 17
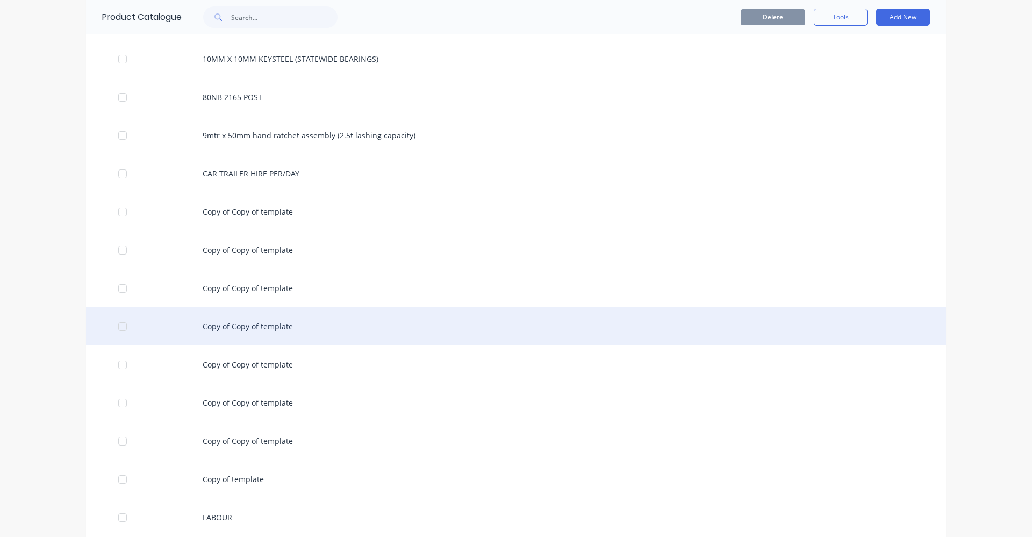
scroll to position [161, 0]
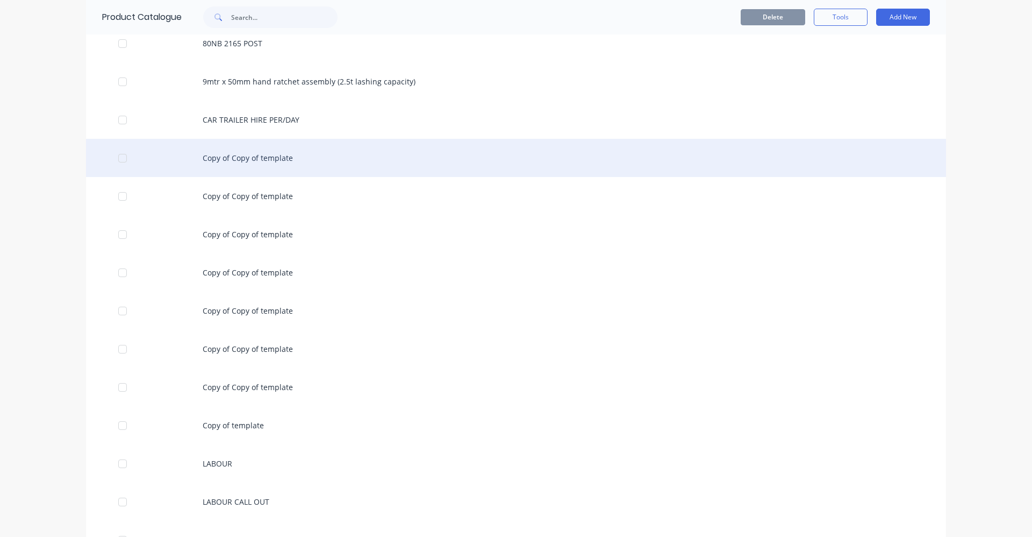
click at [259, 159] on div "Copy of Copy of template" at bounding box center [516, 158] width 860 height 38
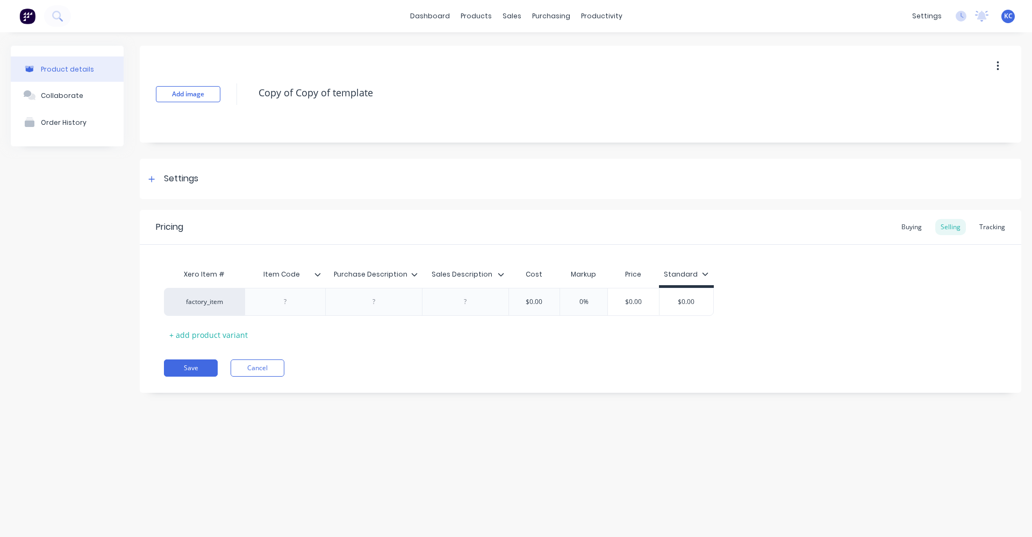
click at [246, 89] on div "Add image Copy of Copy of template" at bounding box center [581, 94] width 882 height 97
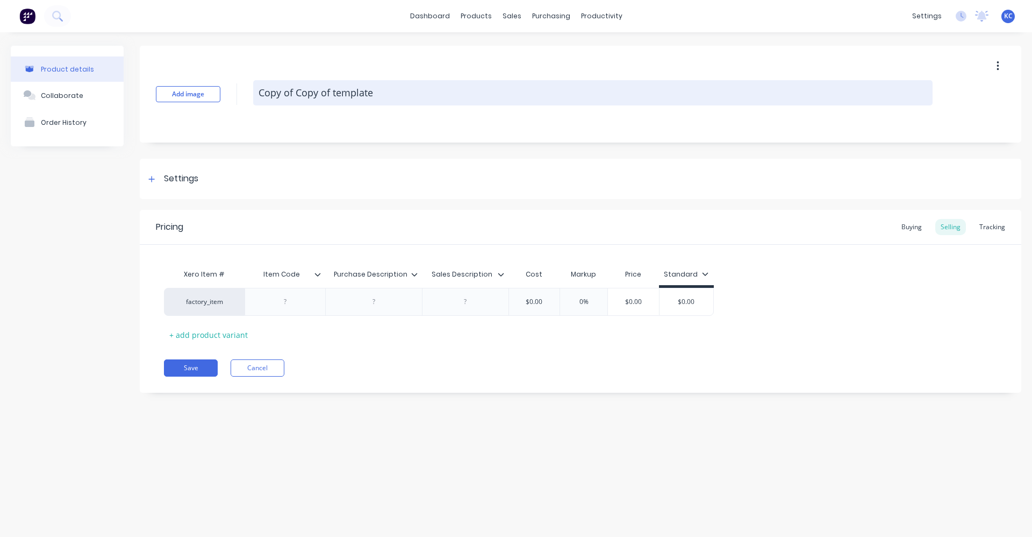
drag, startPoint x: 269, startPoint y: 89, endPoint x: 546, endPoint y: 87, distance: 277.4
click at [556, 87] on textarea "Copy of Copy of template" at bounding box center [593, 92] width 680 height 25
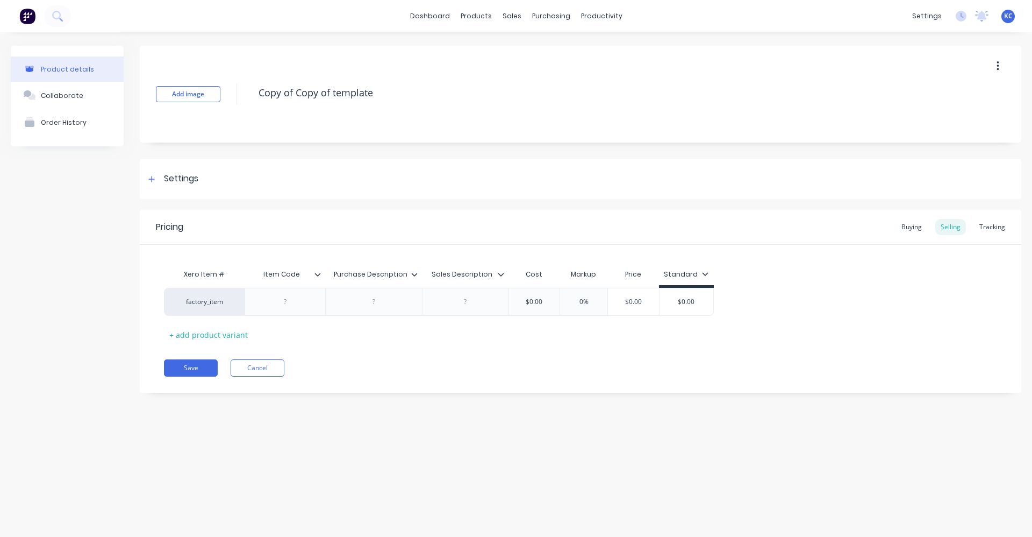
drag, startPoint x: 379, startPoint y: 85, endPoint x: 238, endPoint y: 89, distance: 140.9
click at [238, 89] on div "Add image Copy of Copy of template" at bounding box center [581, 94] width 882 height 97
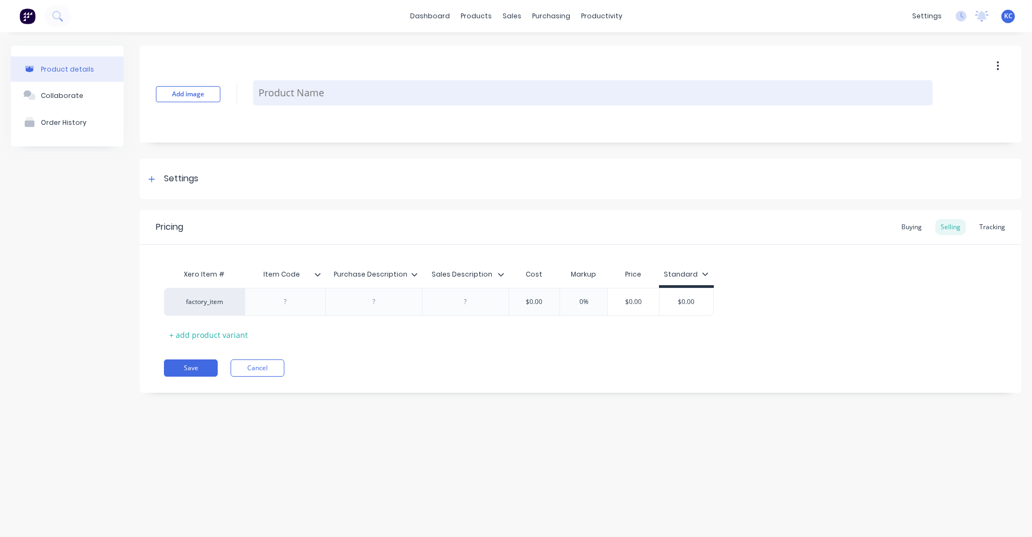
paste textarea "8.00MM STEP TIP HSS COLBALT DRILL"
click at [265, 92] on textarea "8.00MM STEP TIP HSS COLBALT DRILL" at bounding box center [593, 92] width 680 height 25
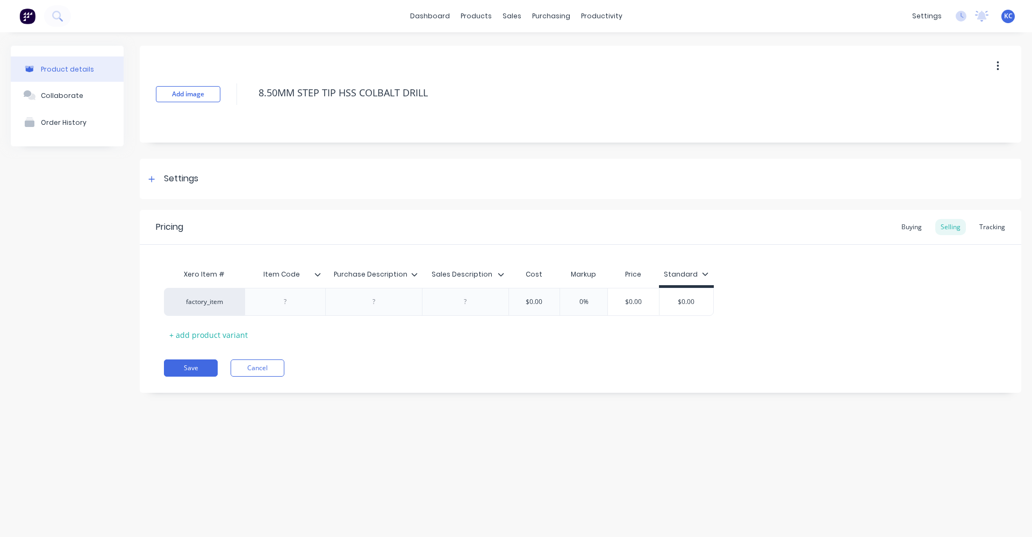
drag, startPoint x: 432, startPoint y: 90, endPoint x: 246, endPoint y: 95, distance: 186.1
click at [246, 95] on div "Add image 8.50MM STEP TIP HSS COLBALT DRILL" at bounding box center [581, 94] width 882 height 97
click at [371, 304] on div at bounding box center [374, 302] width 54 height 14
paste div
click at [466, 304] on div "factory_item 8.50MM STEP TIP HSS COLBALT DRILL $0.00 0% $0.00 $0.00" at bounding box center [439, 304] width 550 height 33
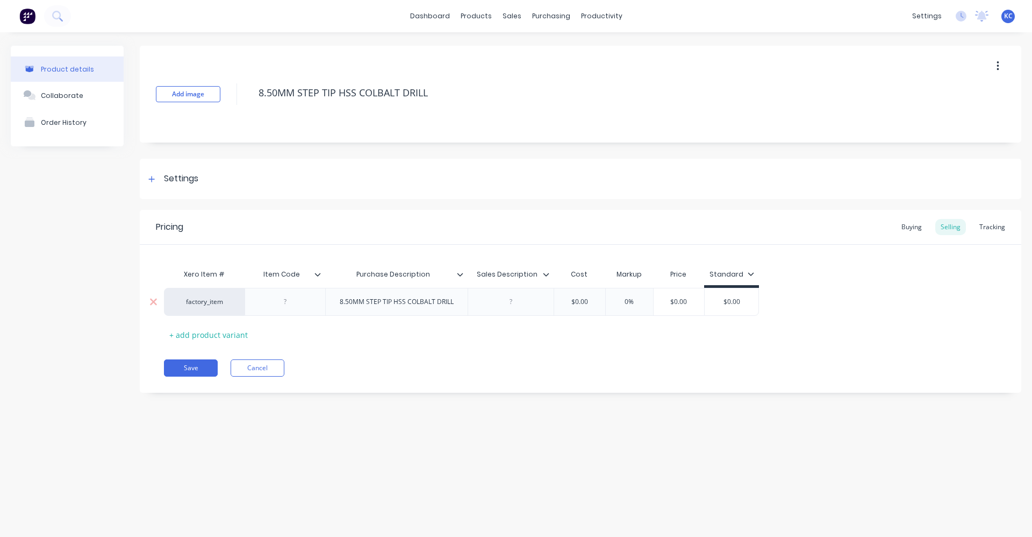
drag, startPoint x: 495, startPoint y: 309, endPoint x: 510, endPoint y: 301, distance: 17.1
click at [510, 301] on div at bounding box center [511, 302] width 54 height 14
paste div
drag, startPoint x: 570, startPoint y: 302, endPoint x: 567, endPoint y: 311, distance: 9.0
click at [594, 303] on div "factory_item 8.50MM STEP TIP HSS COLBALT DRILL 8.50MM STEP TIP HSS COLBALT DRIL…" at bounding box center [489, 302] width 651 height 28
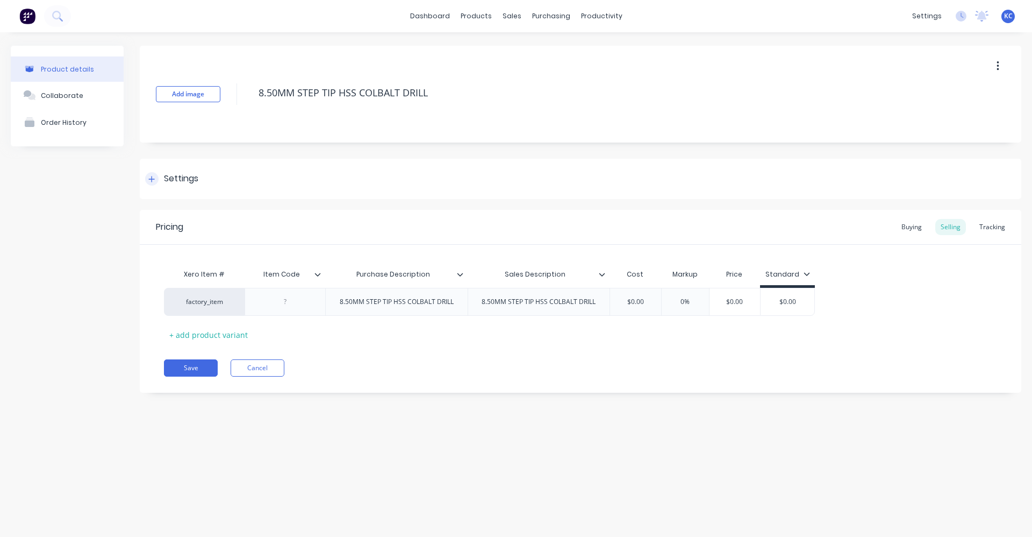
click at [209, 170] on div "Settings" at bounding box center [581, 179] width 882 height 40
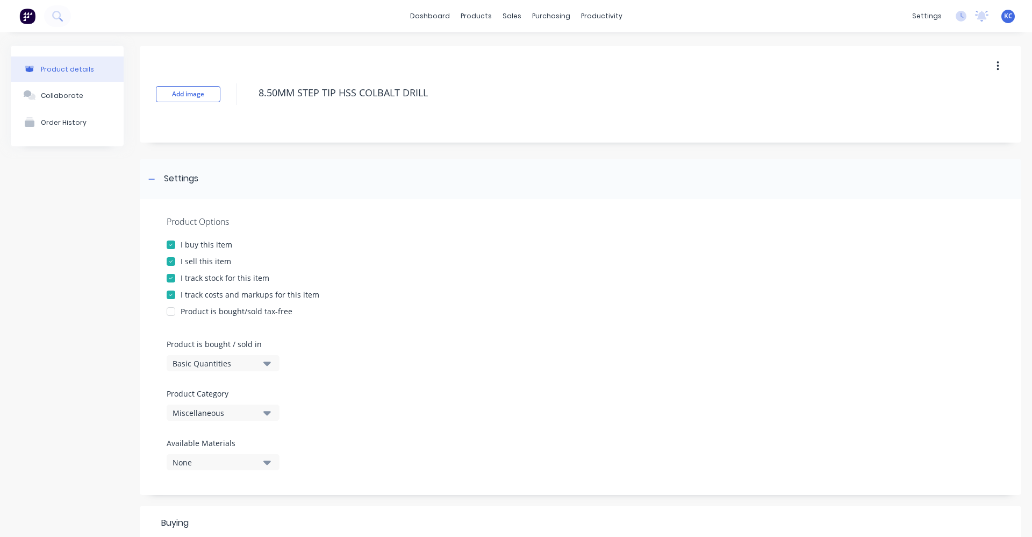
scroll to position [269, 0]
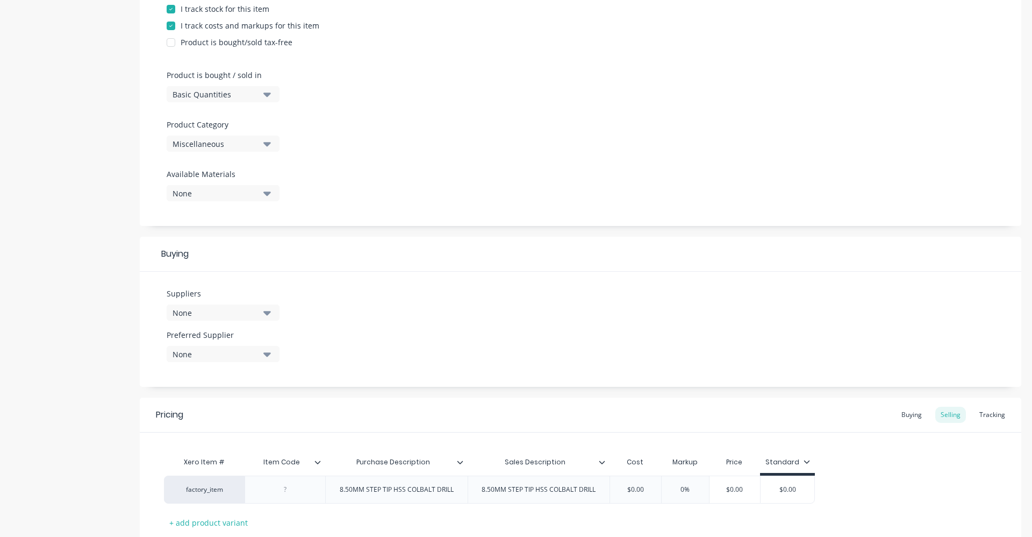
click at [265, 144] on icon "button" at bounding box center [267, 144] width 8 height 12
click at [243, 178] on Category "text" at bounding box center [255, 176] width 114 height 22
click at [248, 207] on div "Tools" at bounding box center [247, 203] width 161 height 22
click at [271, 311] on button "None" at bounding box center [223, 312] width 113 height 16
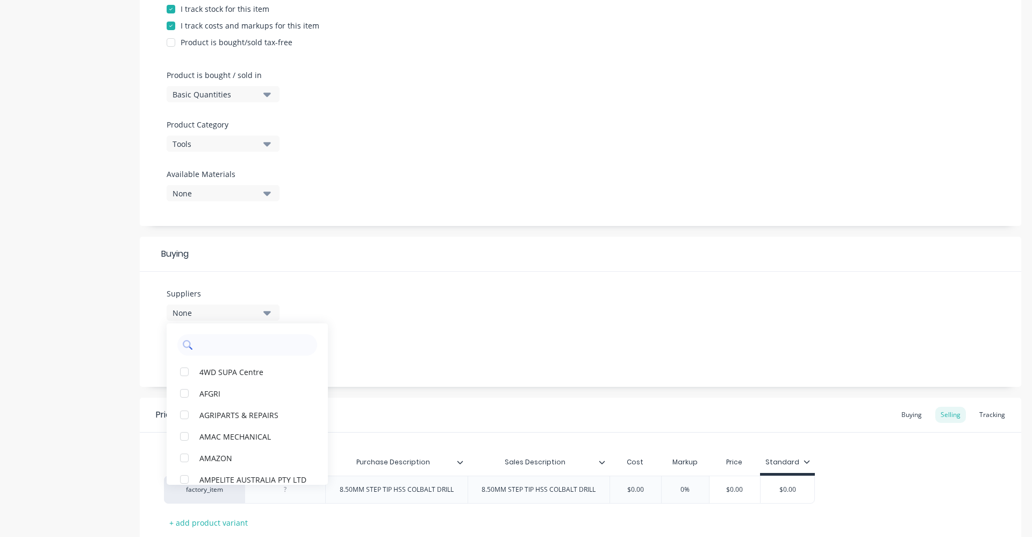
click at [249, 347] on input "text" at bounding box center [255, 345] width 114 height 22
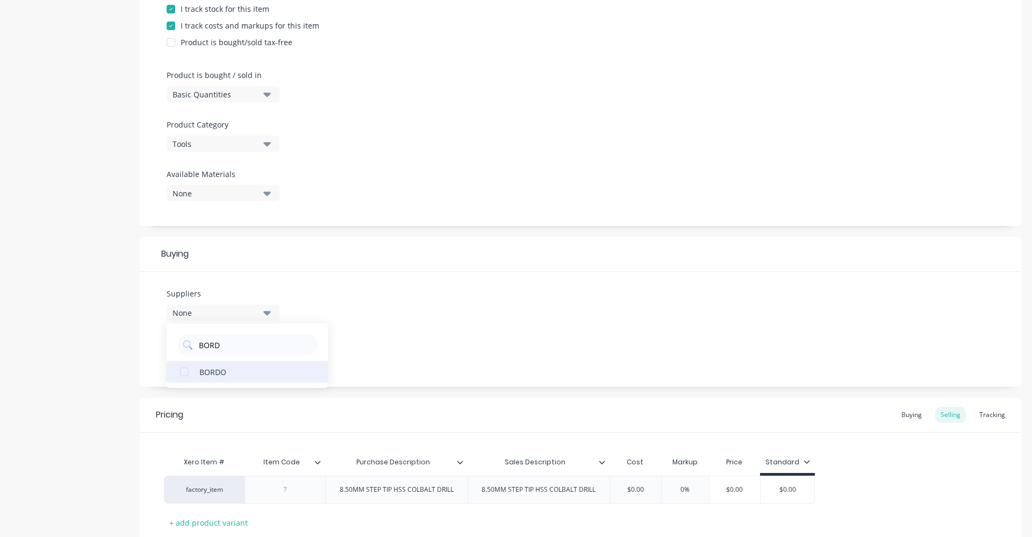
click at [246, 374] on div "BORDO" at bounding box center [253, 371] width 108 height 11
click at [373, 328] on div "Suppliers 1 suppliers selected BORD BORDO Preferred Supplier None" at bounding box center [581, 329] width 882 height 115
click at [248, 350] on div "None" at bounding box center [216, 353] width 86 height 11
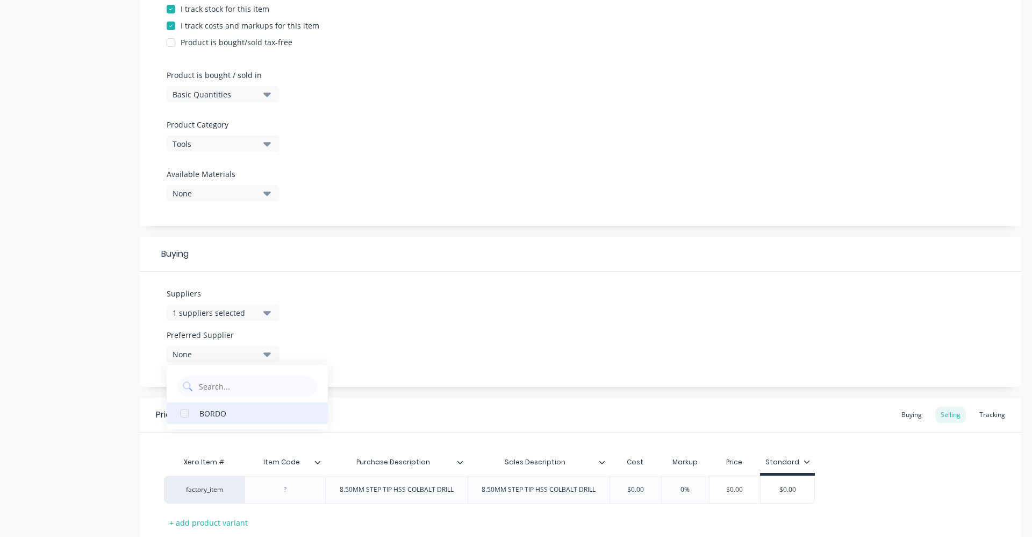
click at [249, 413] on div "BORDO" at bounding box center [253, 412] width 108 height 11
click at [376, 335] on div "Suppliers 1 suppliers selected BORD Preferred Supplier BORDO BORDO" at bounding box center [581, 329] width 882 height 115
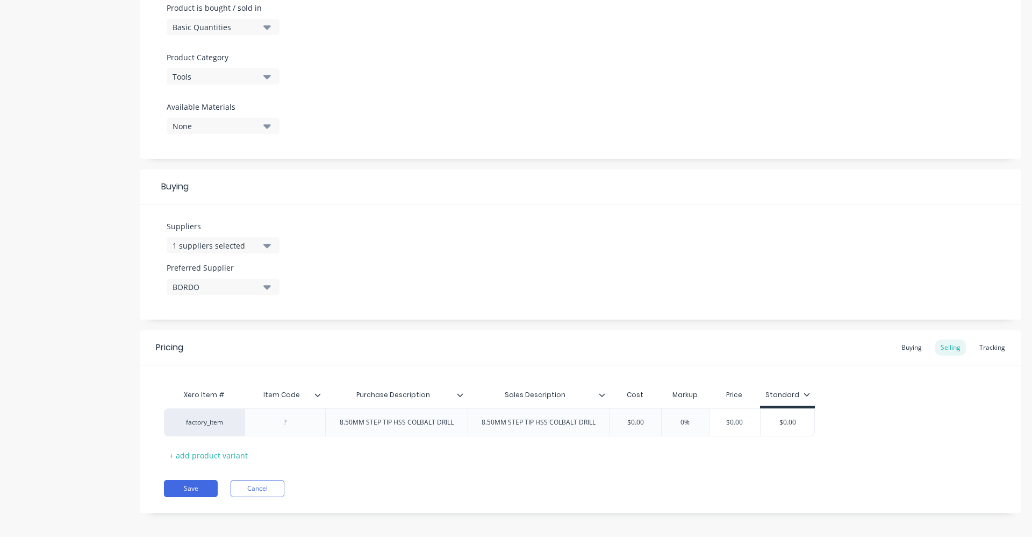
scroll to position [342, 0]
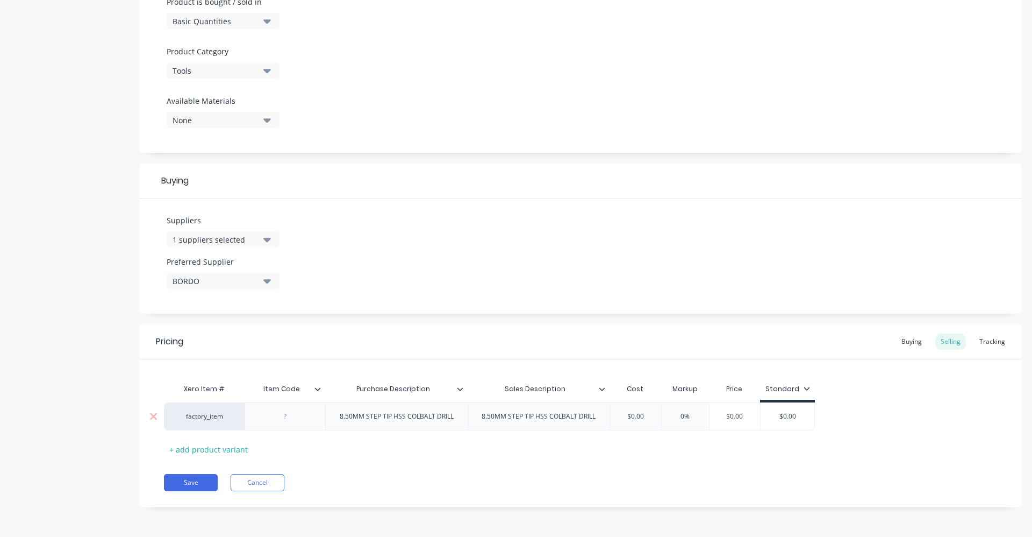
click at [286, 417] on div at bounding box center [286, 416] width 54 height 14
drag, startPoint x: 647, startPoint y: 417, endPoint x: 616, endPoint y: 417, distance: 30.7
click at [616, 417] on input "$0.00" at bounding box center [636, 416] width 54 height 10
click at [670, 459] on div "Pricing Buying Selling Tracking Xero Item # Item Code Purchase Description Sale…" at bounding box center [581, 415] width 882 height 183
click at [908, 339] on div "Buying" at bounding box center [911, 341] width 31 height 16
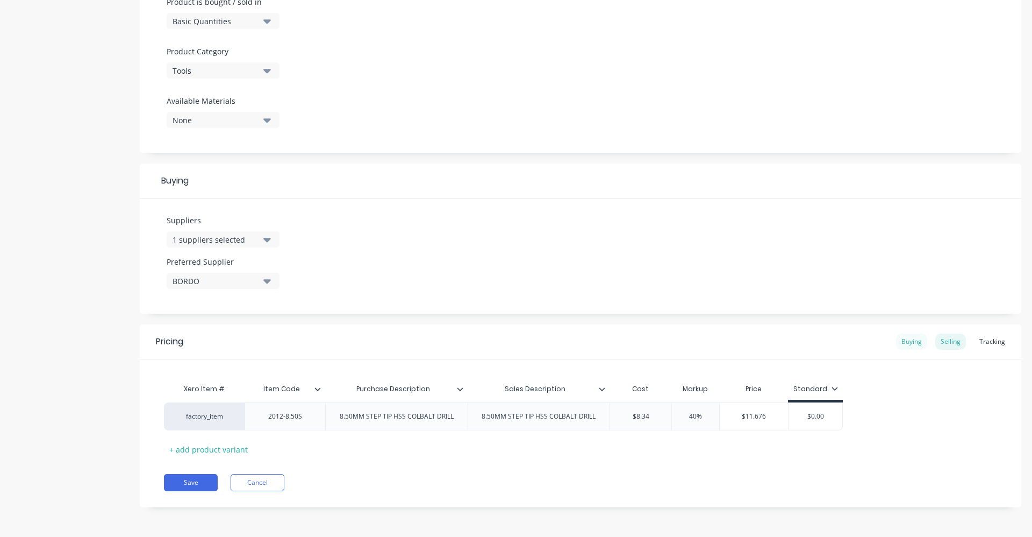
scroll to position [339, 0]
drag, startPoint x: 616, startPoint y: 411, endPoint x: 665, endPoint y: 411, distance: 48.4
click at [665, 411] on input "$0.00" at bounding box center [639, 416] width 58 height 10
click at [804, 424] on div "factory_item 2012-8.50S 8.50MM STEP TIP HSS COLBALT DRILL 8.50MM STEP TIP HSS C…" at bounding box center [580, 416] width 833 height 28
click at [201, 482] on button "Save" at bounding box center [191, 482] width 54 height 17
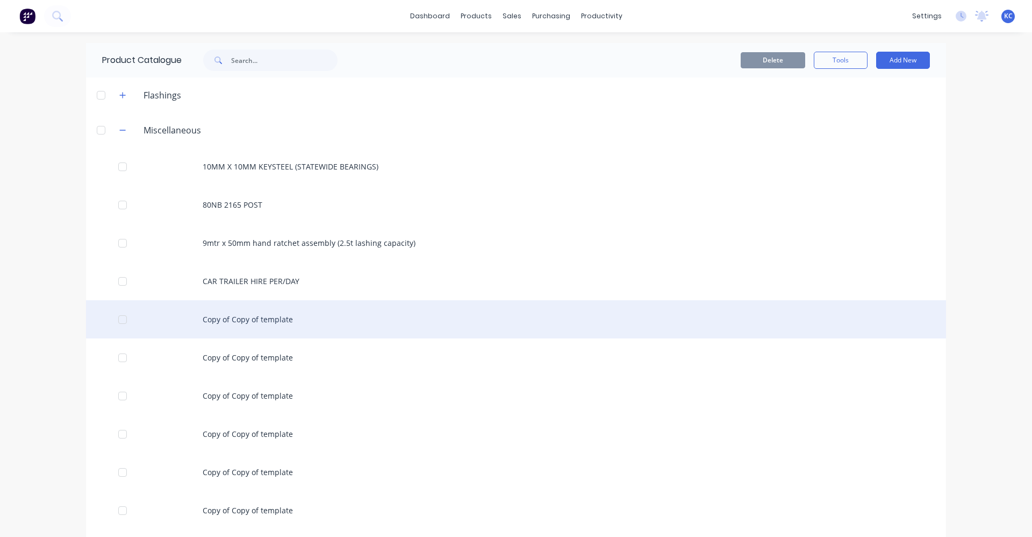
click at [254, 318] on div "Copy of Copy of template" at bounding box center [516, 319] width 860 height 38
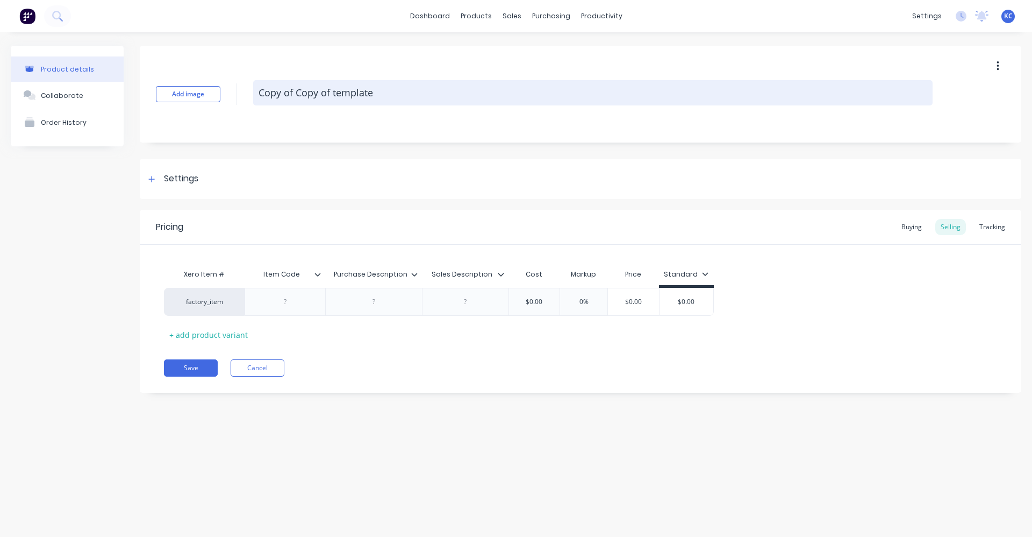
drag, startPoint x: 404, startPoint y: 95, endPoint x: 256, endPoint y: 92, distance: 148.4
click at [256, 92] on textarea "Copy of Copy of template" at bounding box center [593, 92] width 680 height 25
paste textarea "8.50MM STEP TIP HSS COLBALT DRILL"
click at [269, 87] on textarea "8.50MM STEP TIP HSS COLBALT DRILL" at bounding box center [593, 92] width 680 height 25
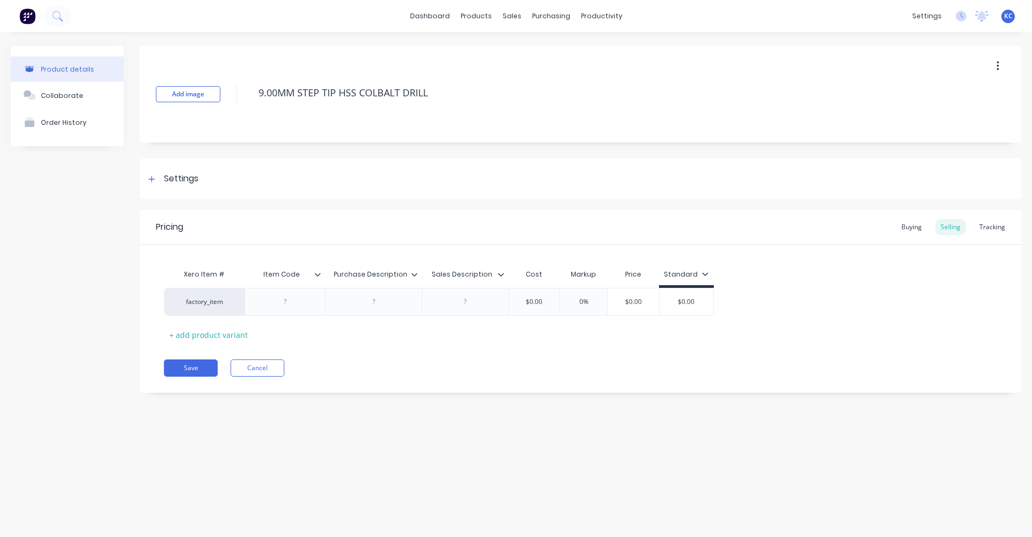
drag, startPoint x: 452, startPoint y: 100, endPoint x: 233, endPoint y: 110, distance: 218.5
click at [233, 110] on div "Add image 9.00MM STEP TIP HSS COLBALT DRILL" at bounding box center [581, 94] width 882 height 97
click at [374, 309] on div at bounding box center [373, 302] width 97 height 28
click at [376, 302] on div at bounding box center [374, 302] width 54 height 14
click at [377, 302] on div at bounding box center [374, 302] width 54 height 14
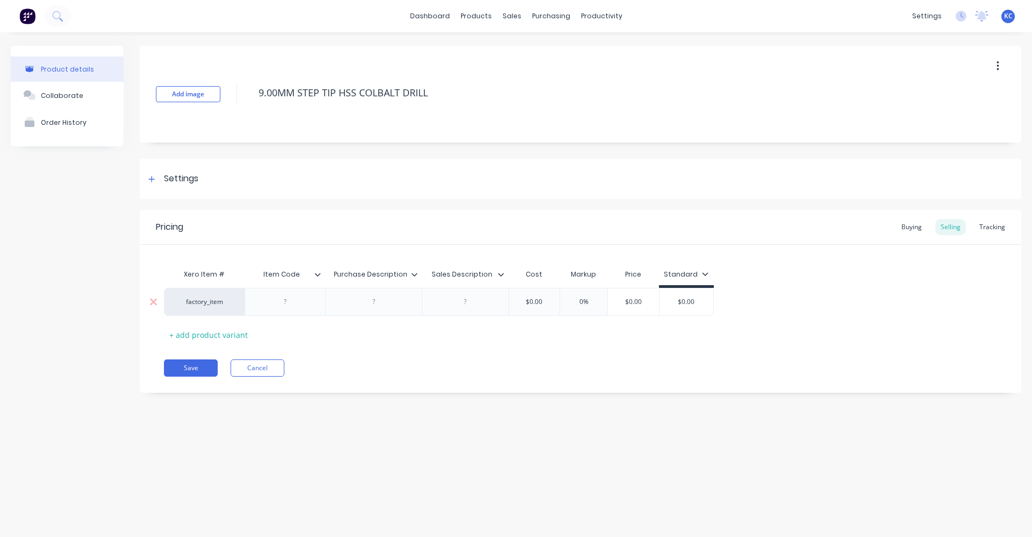
paste div
click at [462, 305] on div "factory_item 9.00MM STEP TIP HSS COLBALT DRILL $0.00 0% $0.00 $0.00" at bounding box center [439, 304] width 550 height 33
click at [520, 299] on div at bounding box center [511, 302] width 54 height 14
paste div
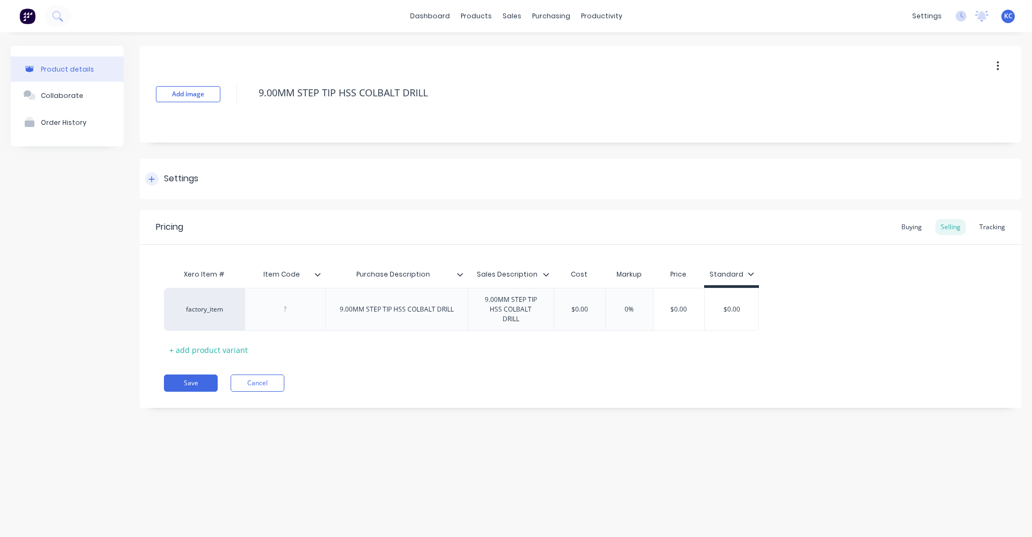
click at [165, 181] on div "Settings" at bounding box center [181, 178] width 34 height 13
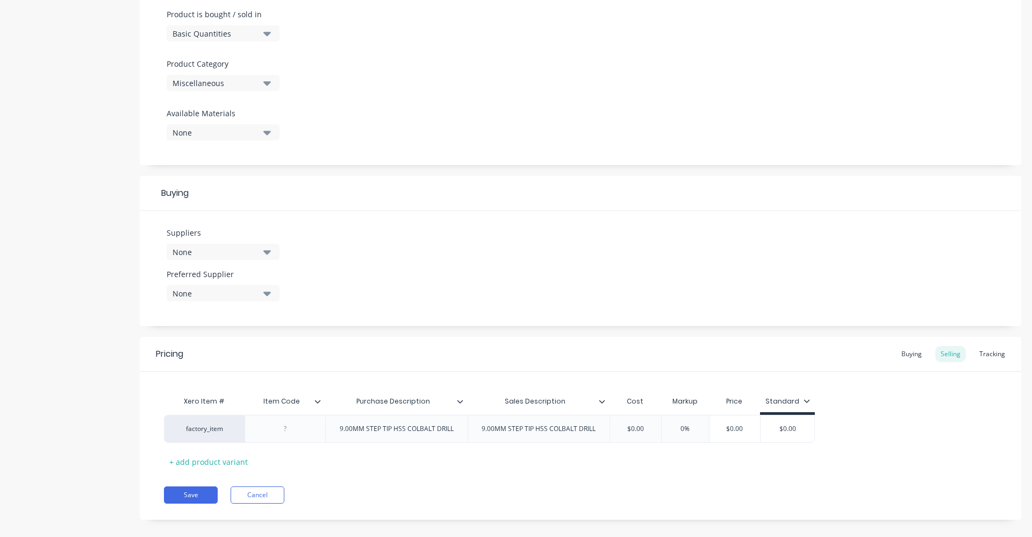
scroll to position [342, 0]
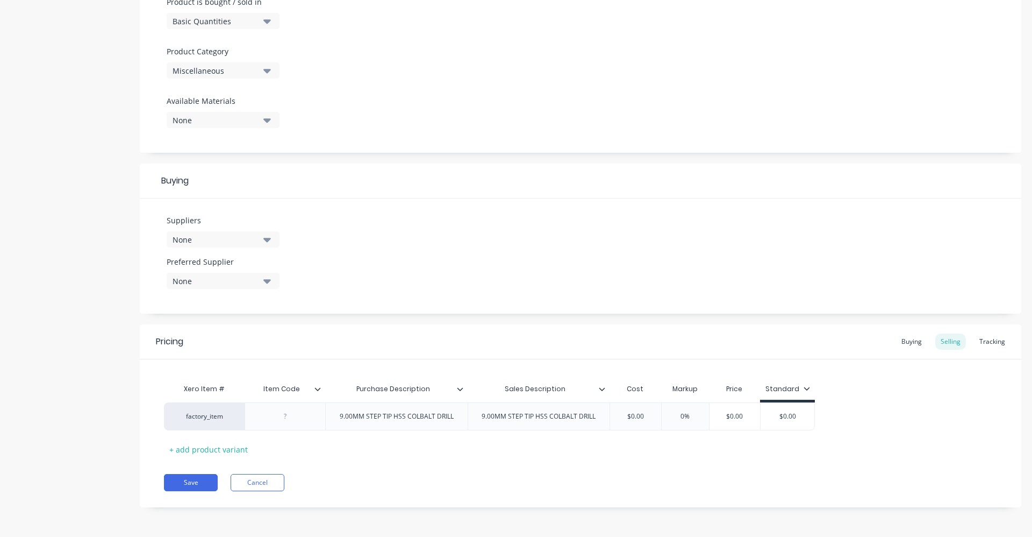
click at [268, 70] on icon "button" at bounding box center [267, 71] width 8 height 4
click at [232, 104] on Category "text" at bounding box center [255, 103] width 114 height 22
click at [220, 132] on div "Tools" at bounding box center [247, 130] width 161 height 22
click at [258, 240] on div "None" at bounding box center [216, 239] width 86 height 11
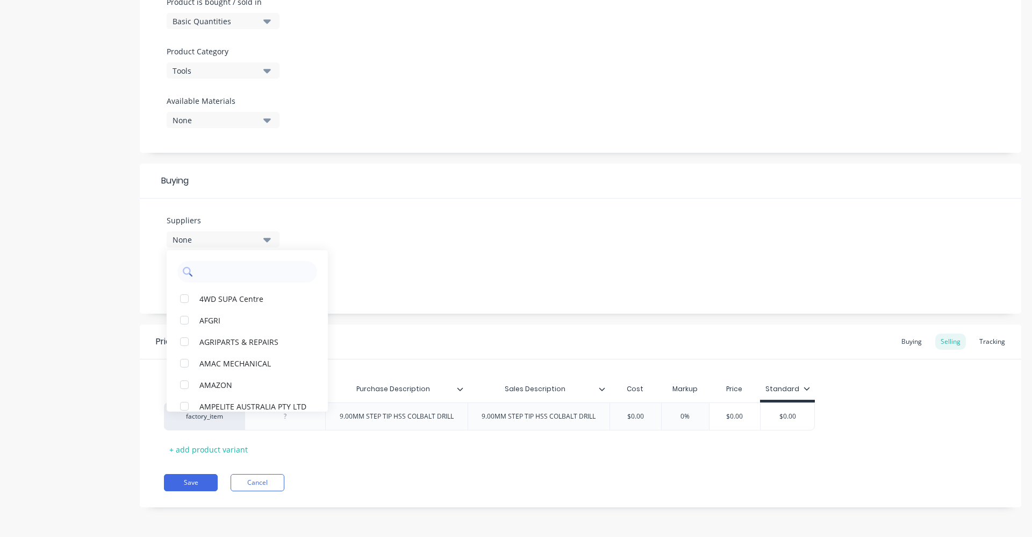
click at [230, 273] on input "text" at bounding box center [255, 272] width 114 height 22
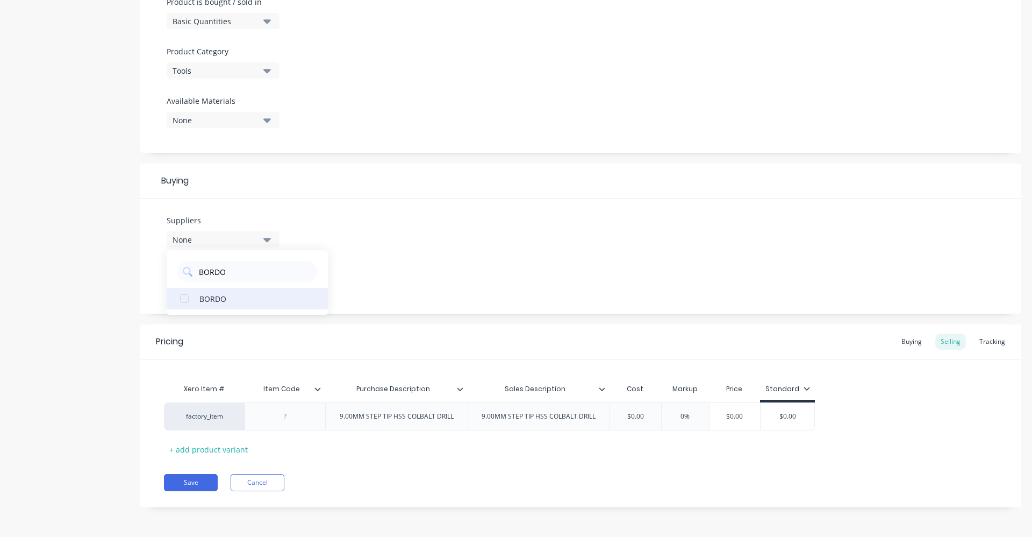
drag, startPoint x: 221, startPoint y: 305, endPoint x: 232, endPoint y: 299, distance: 12.7
click at [222, 304] on button "BORDO" at bounding box center [247, 299] width 161 height 22
click at [398, 251] on div "Suppliers 1 suppliers selected BORDO BORDO Preferred Supplier None" at bounding box center [581, 255] width 882 height 115
click at [272, 279] on button "None" at bounding box center [223, 281] width 113 height 16
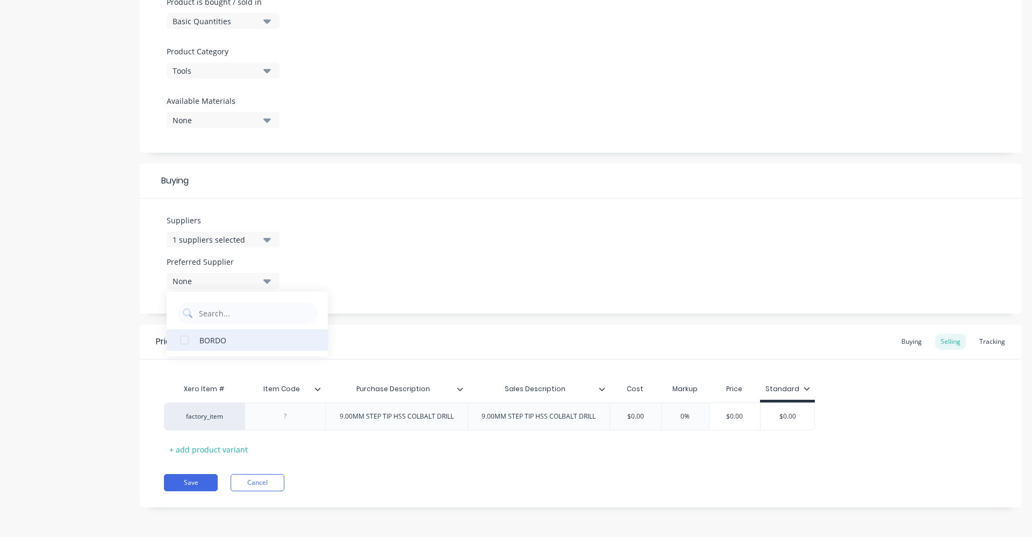
click at [233, 341] on div "BORDO" at bounding box center [253, 339] width 108 height 11
click at [403, 239] on div "Suppliers 1 suppliers selected BORDO Preferred Supplier BORDO BORDO" at bounding box center [581, 255] width 882 height 115
click at [290, 417] on div at bounding box center [286, 416] width 54 height 14
drag, startPoint x: 648, startPoint y: 422, endPoint x: 603, endPoint y: 424, distance: 45.2
click at [603, 424] on div "factory_item 2012-9.00S 9.00MM STEP TIP HSS COLBALT DRILL 9.00MM STEP TIP HSS C…" at bounding box center [580, 416] width 833 height 28
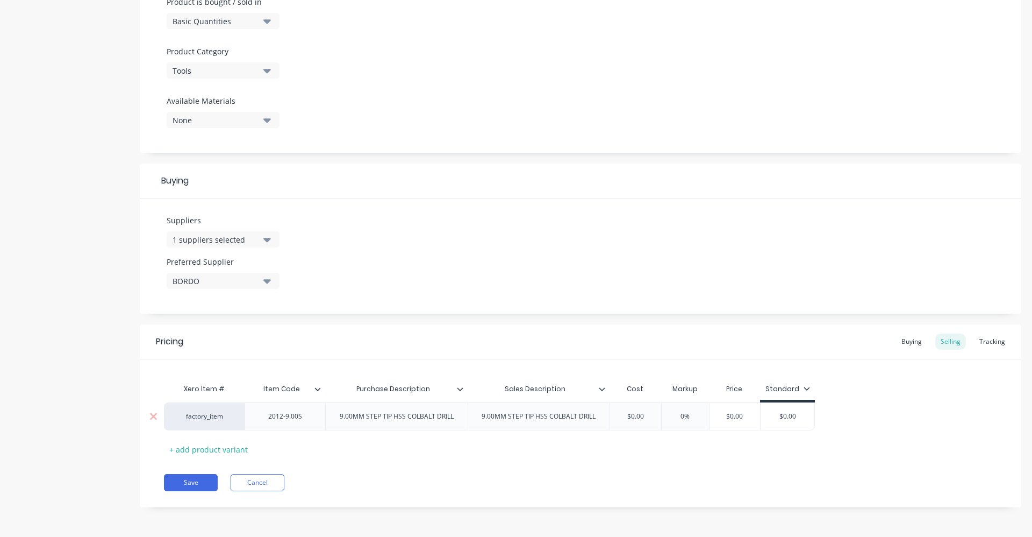
drag, startPoint x: 625, startPoint y: 418, endPoint x: 673, endPoint y: 416, distance: 47.9
click at [673, 416] on div "factory_item 2012-9.00S 9.00MM STEP TIP HSS COLBALT DRILL 9.00MM STEP TIP HSS C…" at bounding box center [489, 416] width 651 height 28
click at [915, 343] on div "Buying" at bounding box center [911, 341] width 31 height 16
drag, startPoint x: 641, startPoint y: 414, endPoint x: 624, endPoint y: 414, distance: 17.2
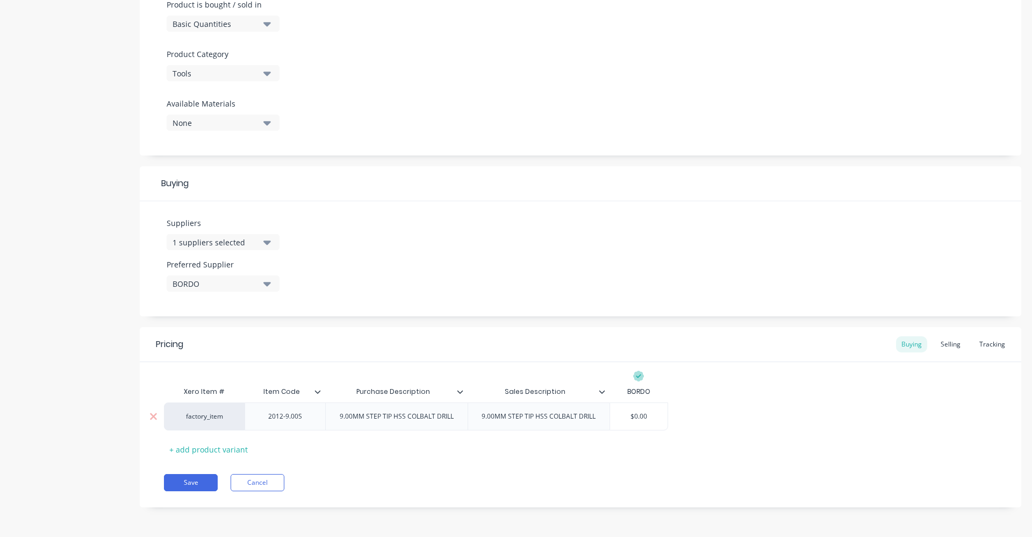
click at [624, 414] on input "$0.00" at bounding box center [639, 416] width 58 height 10
click at [693, 409] on div "factory_item 2012-9.00S 9.00MM STEP TIP HSS COLBALT DRILL 9.00MM STEP TIP HSS C…" at bounding box center [580, 416] width 833 height 28
click at [195, 474] on button "Save" at bounding box center [191, 482] width 54 height 17
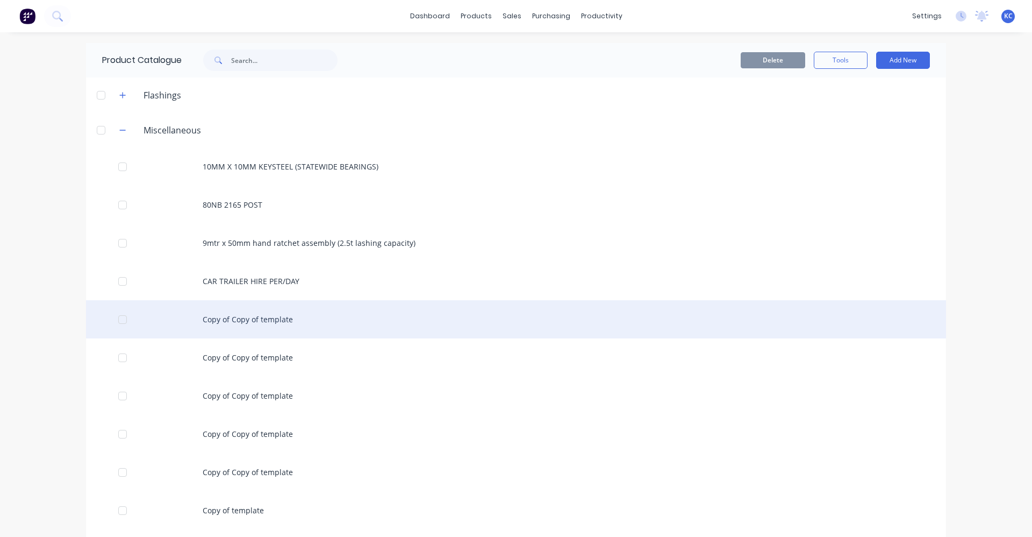
click at [262, 313] on div "Copy of Copy of template" at bounding box center [516, 319] width 860 height 38
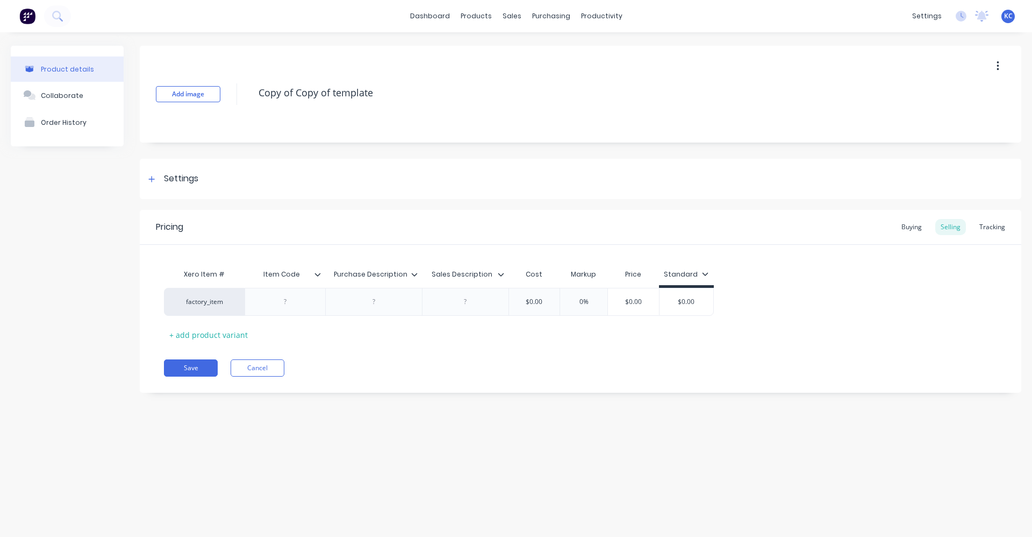
click at [220, 94] on div "Add image Copy of Copy of template" at bounding box center [581, 94] width 882 height 97
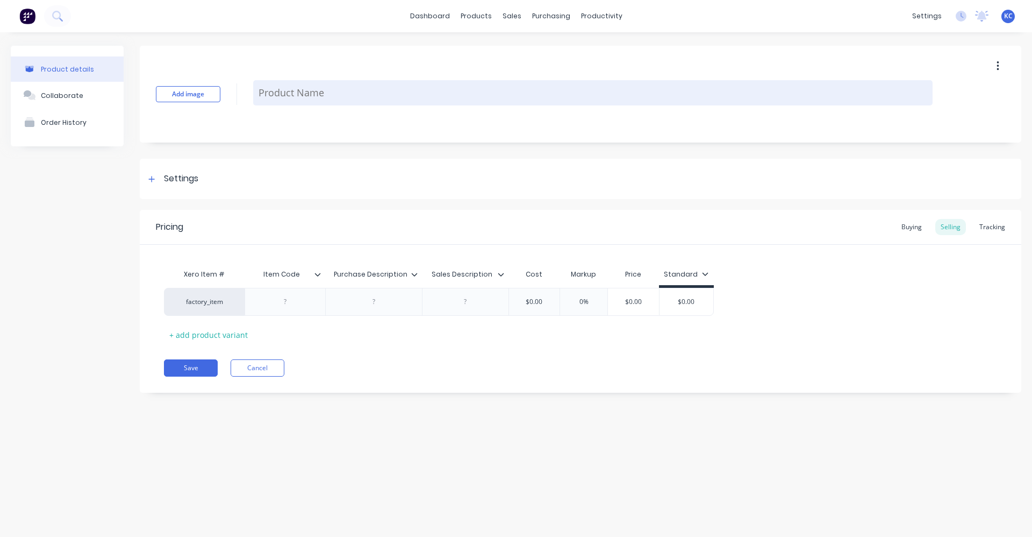
paste textarea "9.00MM STEP TIP HSS COLBALT DRILL"
click at [266, 90] on textarea "9.00MM STEP TIP HSS COLBALT DRILL" at bounding box center [593, 92] width 680 height 25
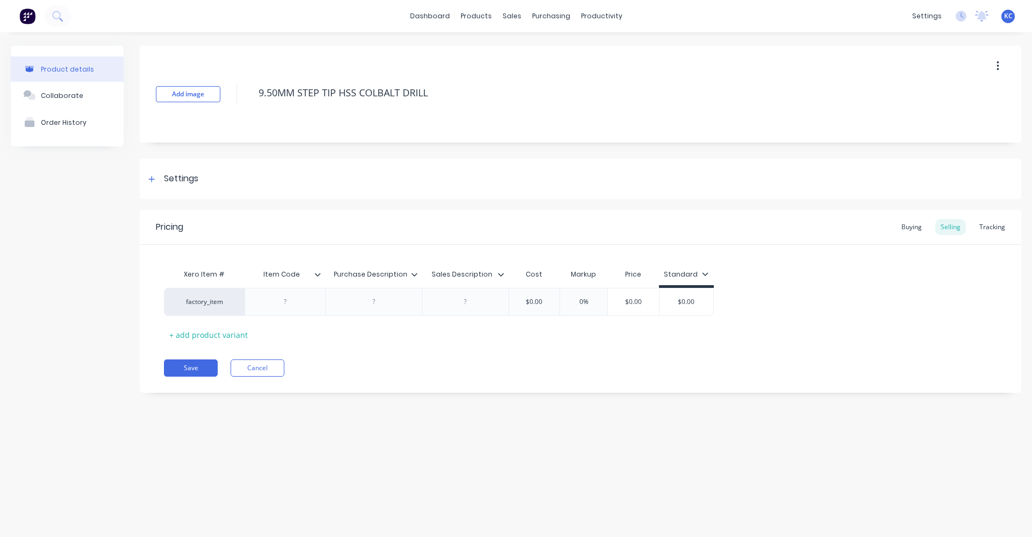
drag, startPoint x: 429, startPoint y: 90, endPoint x: 251, endPoint y: 84, distance: 177.5
click at [251, 84] on div "Add image 9.50MM STEP TIP HSS COLBALT DRILL" at bounding box center [581, 94] width 882 height 97
click at [365, 302] on div at bounding box center [374, 302] width 54 height 14
paste div
click at [468, 304] on div at bounding box center [465, 304] width 87 height 33
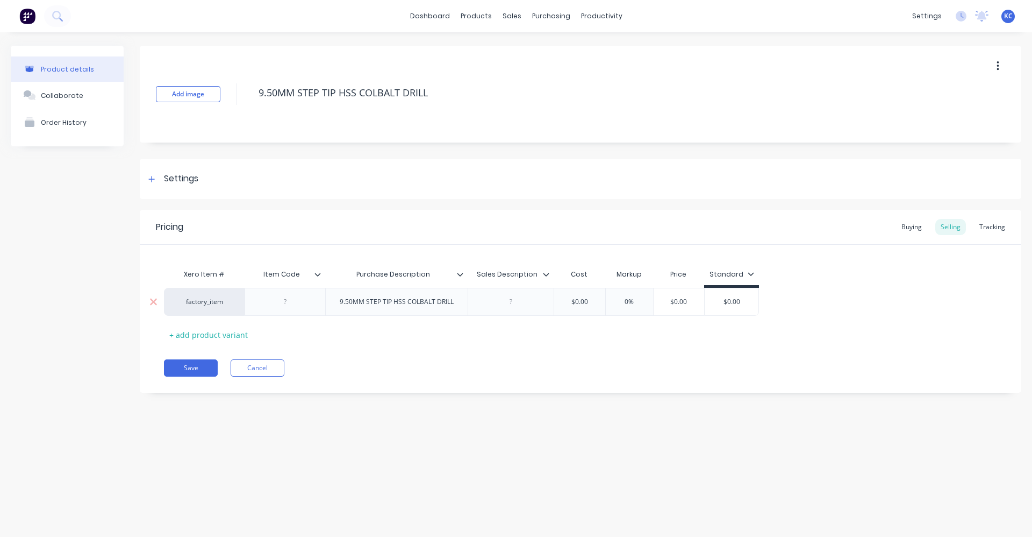
paste div
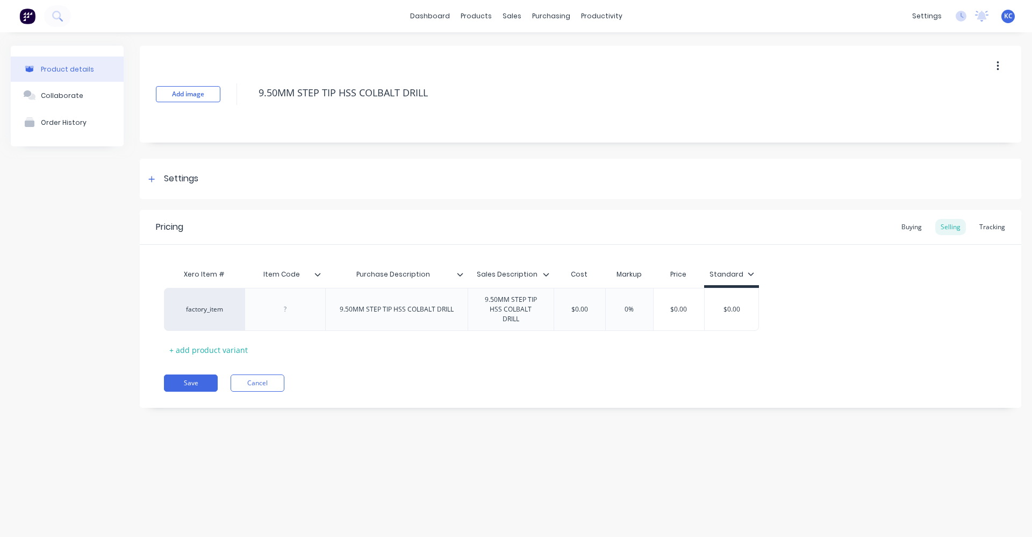
click at [536, 337] on div "Xero Item # Item Code Purchase Description Sales Description Cost Markup Price …" at bounding box center [580, 310] width 833 height 95
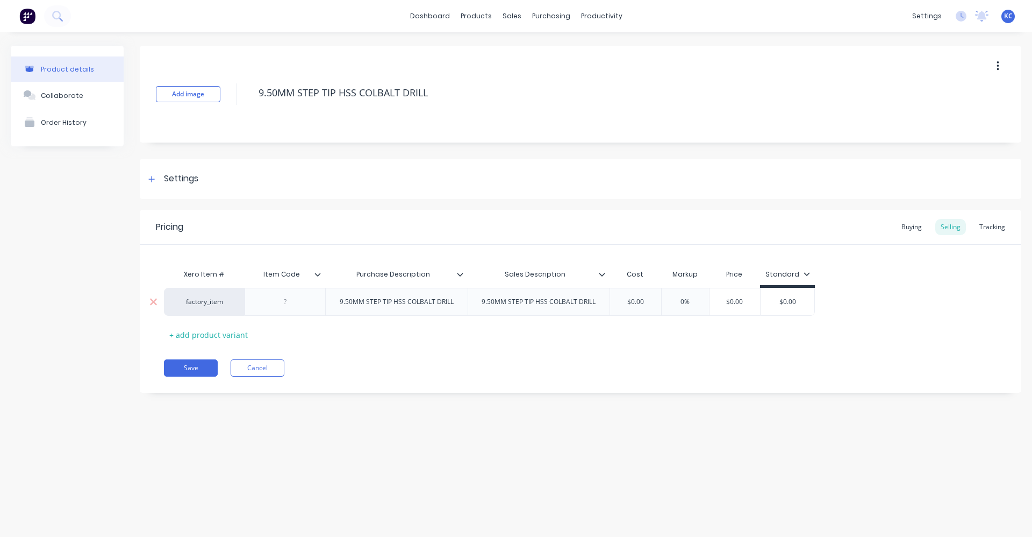
click at [289, 302] on div at bounding box center [286, 302] width 54 height 14
drag, startPoint x: 653, startPoint y: 301, endPoint x: 604, endPoint y: 305, distance: 49.2
click at [604, 305] on div "factory_item 2012-9.50S 9.50MM STEP TIP HSS COLBALT DRILL 9.50MM STEP TIP HSS C…" at bounding box center [489, 302] width 651 height 28
click at [170, 176] on div "Settings" at bounding box center [181, 178] width 34 height 13
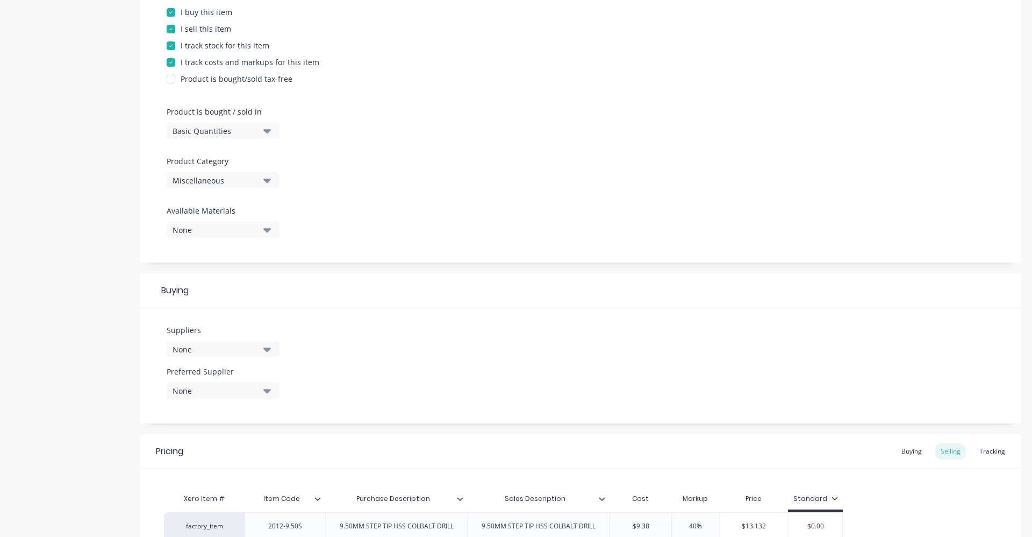
scroll to position [269, 0]
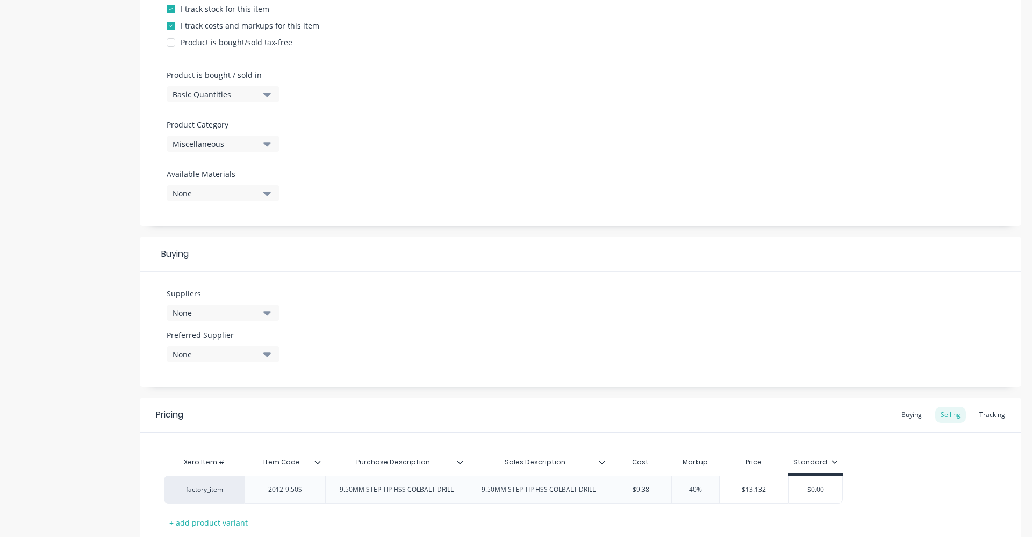
click at [269, 143] on icon "button" at bounding box center [267, 144] width 8 height 4
click at [262, 174] on Category "text" at bounding box center [255, 176] width 114 height 22
click at [251, 203] on div "Tools" at bounding box center [247, 203] width 161 height 22
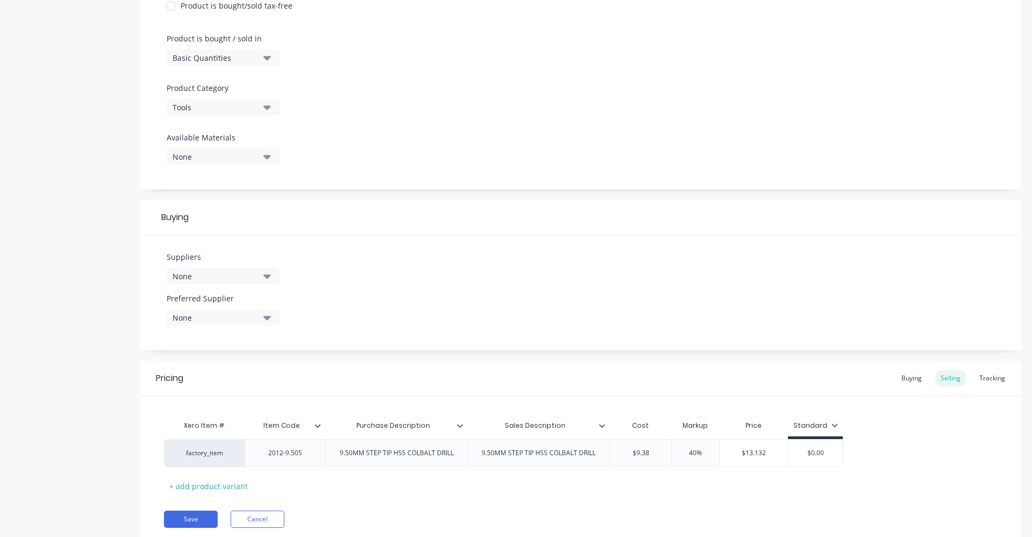
scroll to position [323, 0]
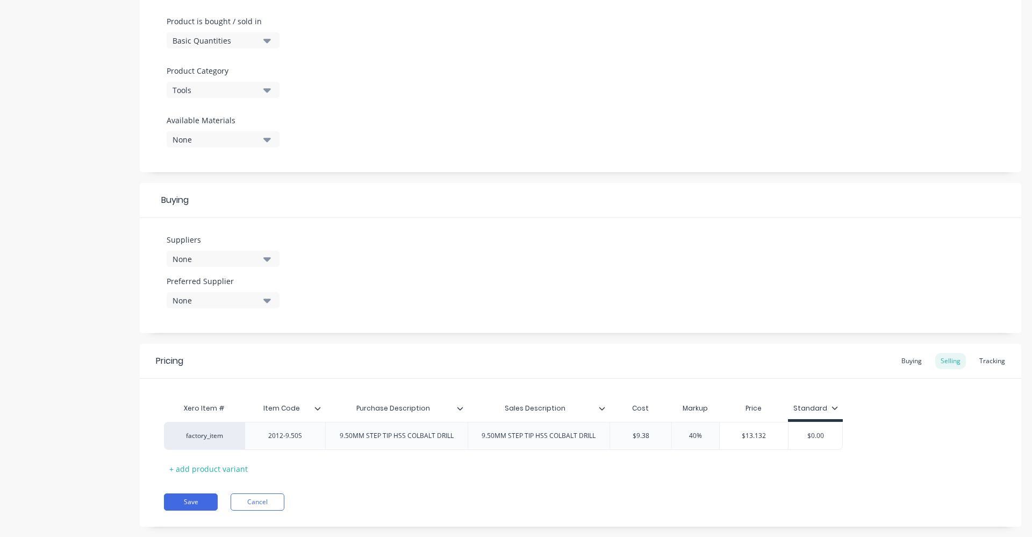
click at [273, 258] on button "None" at bounding box center [223, 259] width 113 height 16
click at [258, 294] on input "text" at bounding box center [255, 291] width 114 height 22
click at [245, 313] on div "BORDO" at bounding box center [253, 317] width 108 height 11
click at [382, 290] on div "Suppliers 1 suppliers selected BOR BORDO Preferred Supplier None" at bounding box center [581, 275] width 882 height 115
click at [258, 299] on div "None" at bounding box center [216, 300] width 86 height 11
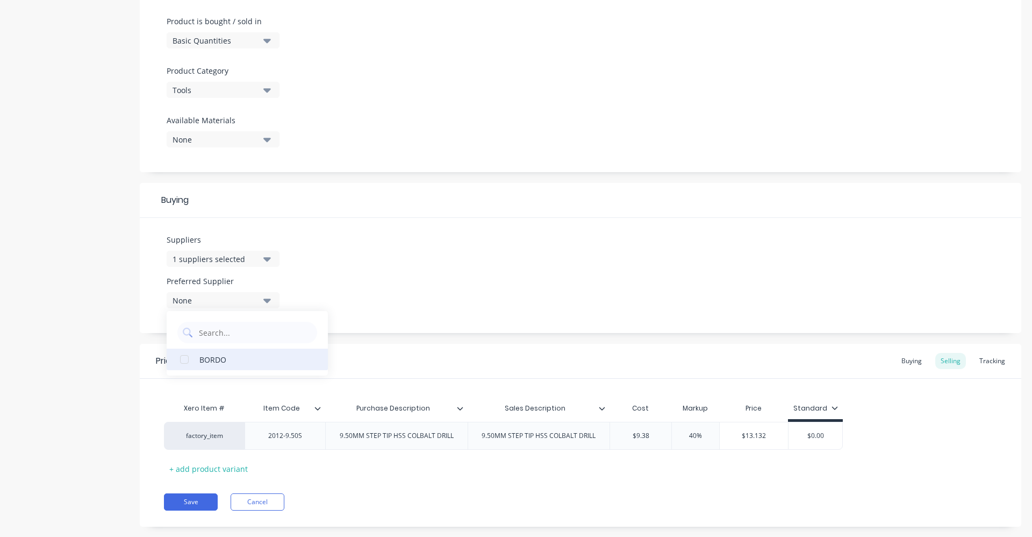
click at [225, 362] on div "BORDO" at bounding box center [253, 358] width 108 height 11
click at [424, 266] on div "Suppliers 1 suppliers selected BOR Preferred Supplier BORDO BORDO" at bounding box center [581, 275] width 882 height 115
click at [913, 362] on div "Buying" at bounding box center [911, 361] width 31 height 16
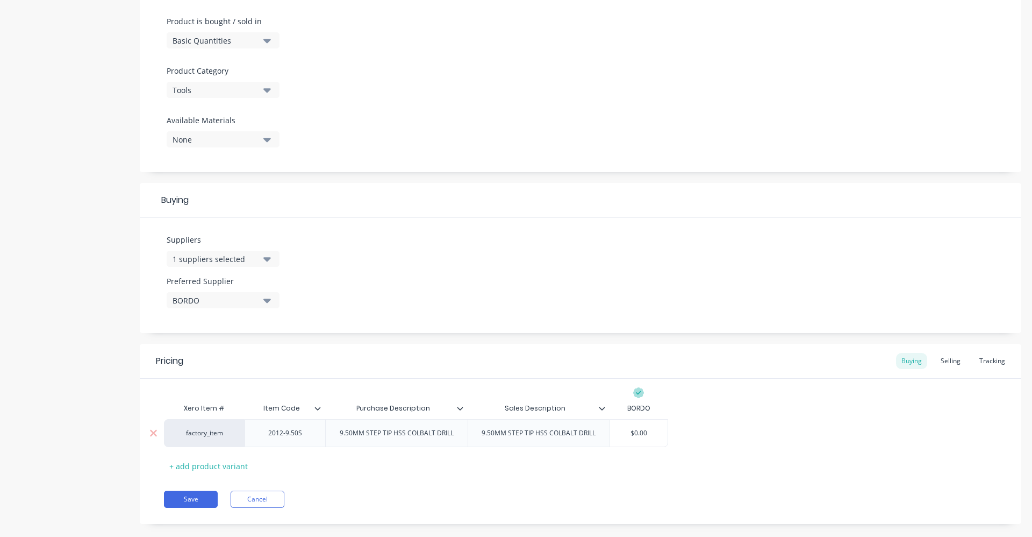
drag, startPoint x: 655, startPoint y: 436, endPoint x: 613, endPoint y: 429, distance: 43.0
click at [613, 429] on input "$0.00" at bounding box center [639, 433] width 58 height 10
click at [741, 444] on div "factory_item 2012-9.50S 9.50MM STEP TIP HSS COLBALT DRILL 9.50MM STEP TIP HSS C…" at bounding box center [580, 433] width 833 height 28
click at [954, 358] on div "Selling" at bounding box center [951, 361] width 31 height 16
click at [204, 495] on button "Save" at bounding box center [191, 501] width 54 height 17
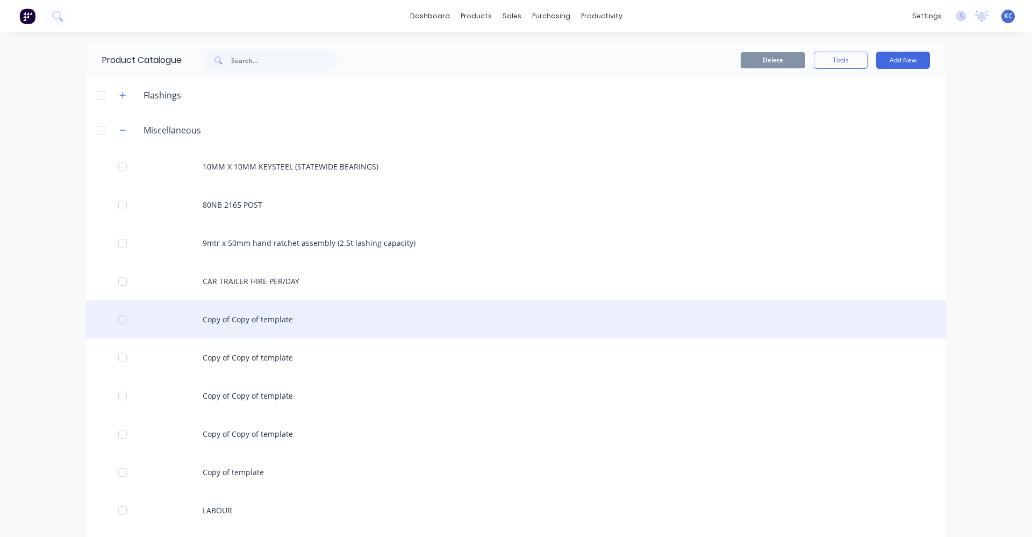
click at [267, 319] on div "Copy of Copy of template" at bounding box center [516, 319] width 860 height 38
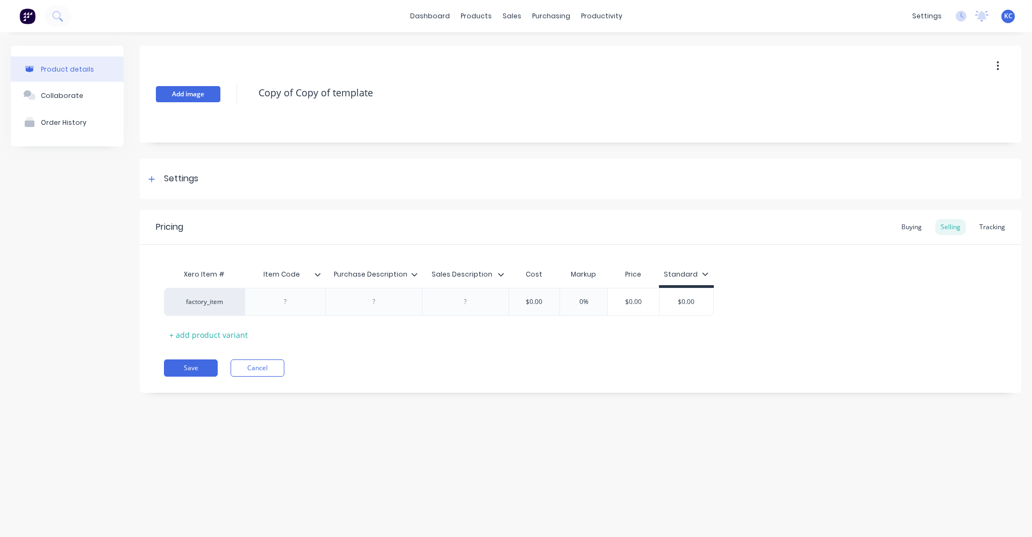
drag, startPoint x: 381, startPoint y: 102, endPoint x: 171, endPoint y: 95, distance: 209.8
click at [171, 95] on div "Add image Copy of Copy of template" at bounding box center [581, 94] width 882 height 97
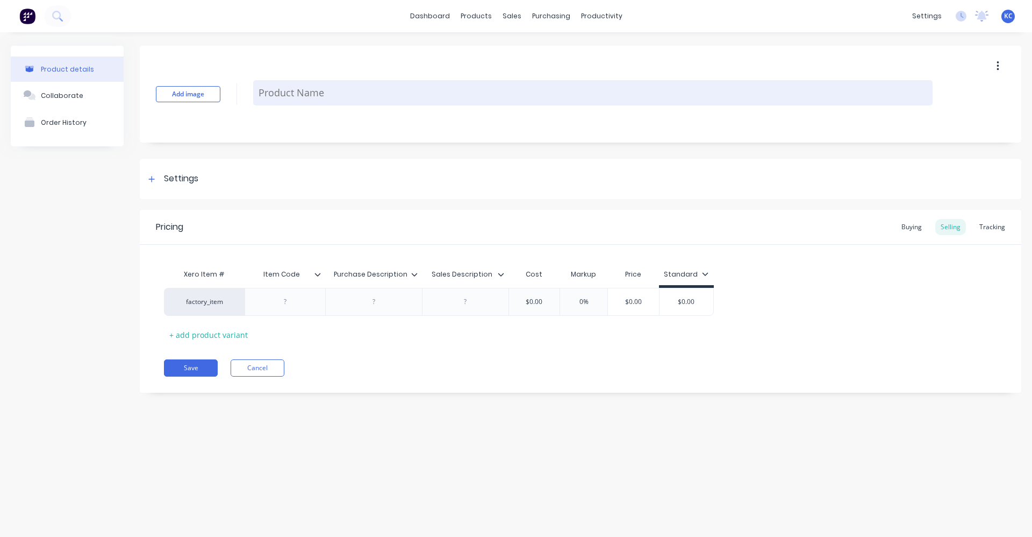
paste textarea "9.50MM STEP TIP HSS COLBALT DRILL"
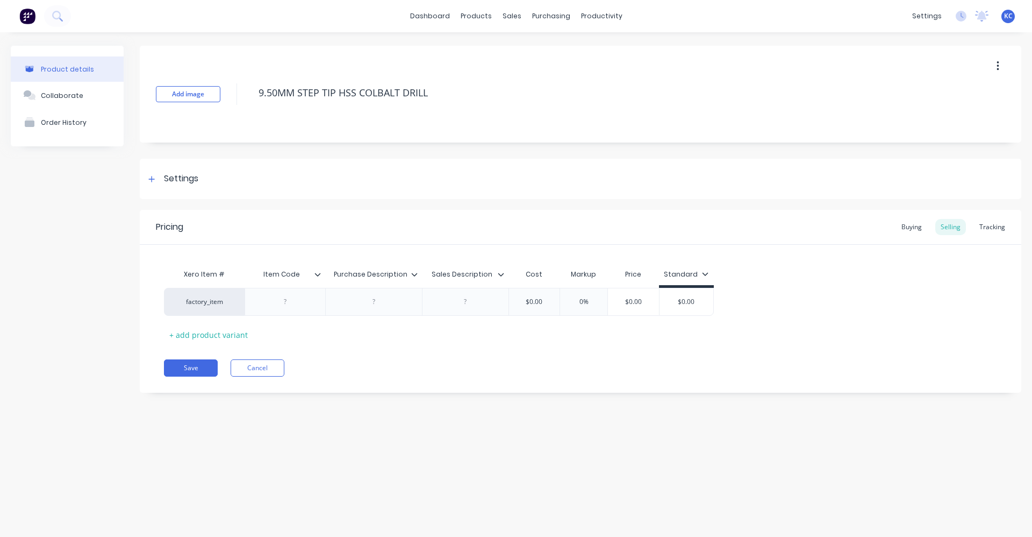
drag, startPoint x: 440, startPoint y: 89, endPoint x: 186, endPoint y: 69, distance: 255.1
click at [186, 69] on div "Add image 9.50MM STEP TIP HSS COLBALT DRILL" at bounding box center [581, 94] width 882 height 97
click at [230, 177] on div "Settings" at bounding box center [581, 179] width 882 height 40
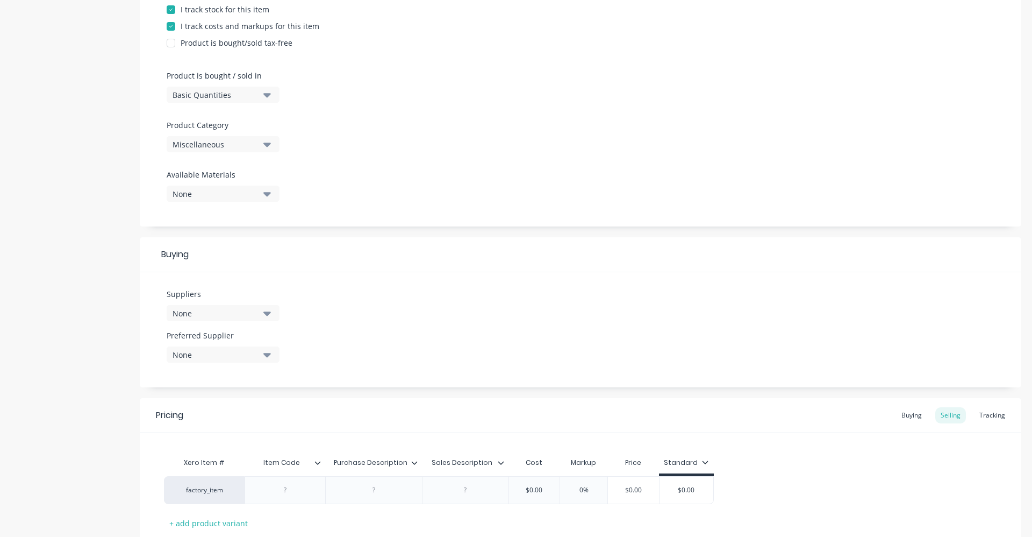
scroll to position [269, 0]
click at [272, 144] on button "Miscellaneous" at bounding box center [223, 143] width 113 height 16
click at [235, 176] on Category "text" at bounding box center [255, 176] width 114 height 22
click at [218, 201] on div "Tools" at bounding box center [247, 203] width 161 height 22
click at [404, 168] on div "Product Options I buy this item I sell this item I track stock for this item I …" at bounding box center [581, 78] width 882 height 296
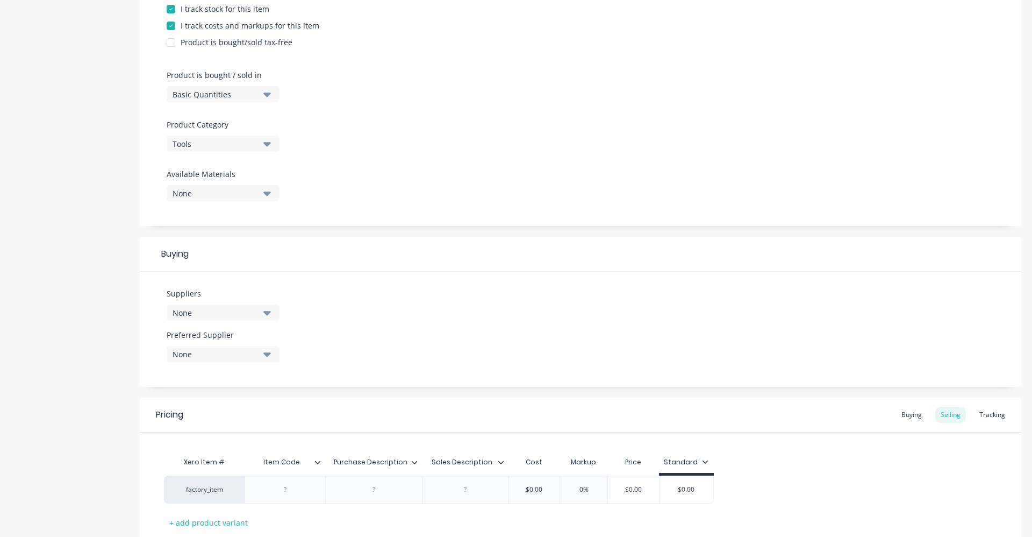
click at [273, 316] on button "None" at bounding box center [223, 312] width 113 height 16
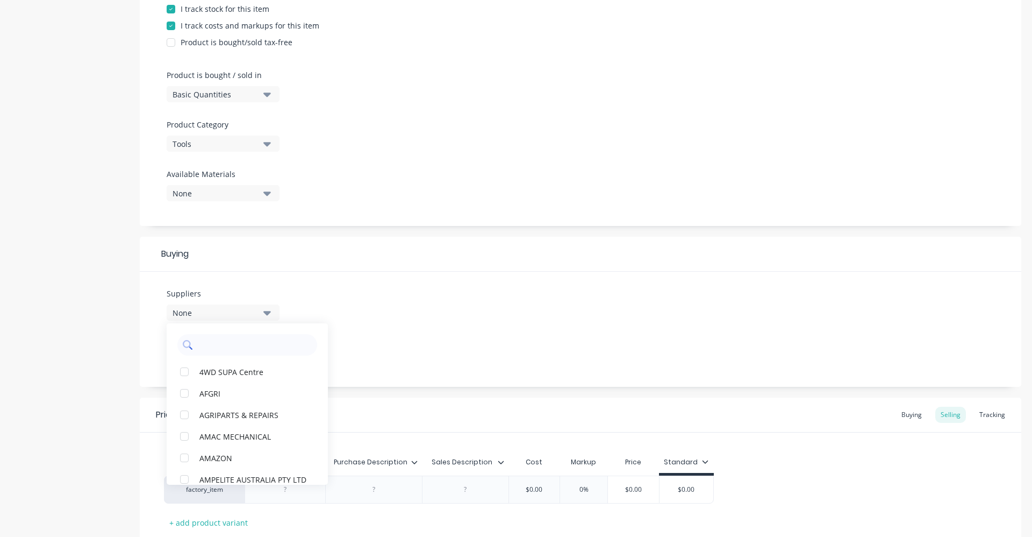
click at [248, 352] on input "text" at bounding box center [255, 345] width 114 height 22
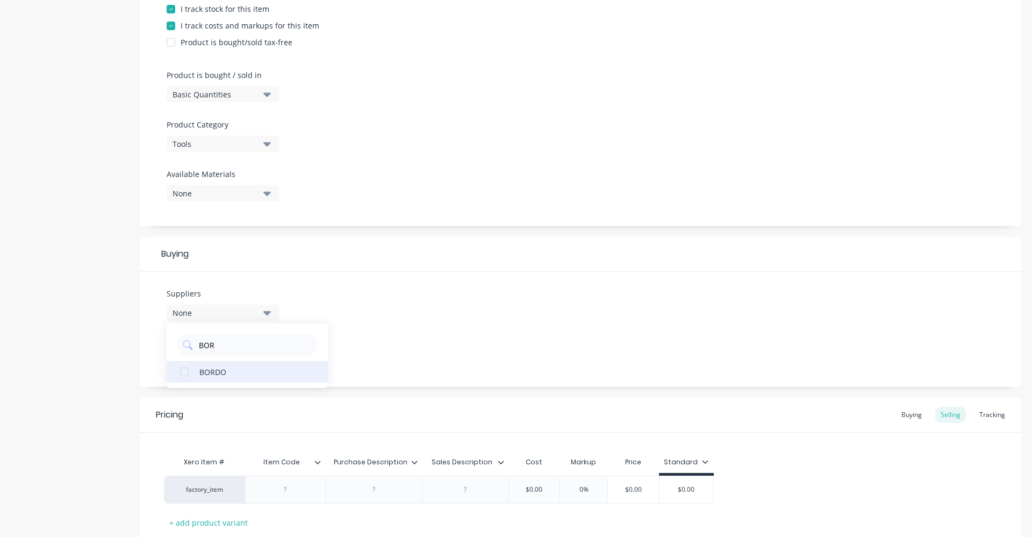
click at [242, 374] on div "BORDO" at bounding box center [253, 371] width 108 height 11
click at [376, 326] on div "Suppliers 1 suppliers selected BOR BORDO Preferred Supplier None" at bounding box center [581, 329] width 882 height 115
click at [251, 353] on div "None" at bounding box center [216, 353] width 86 height 11
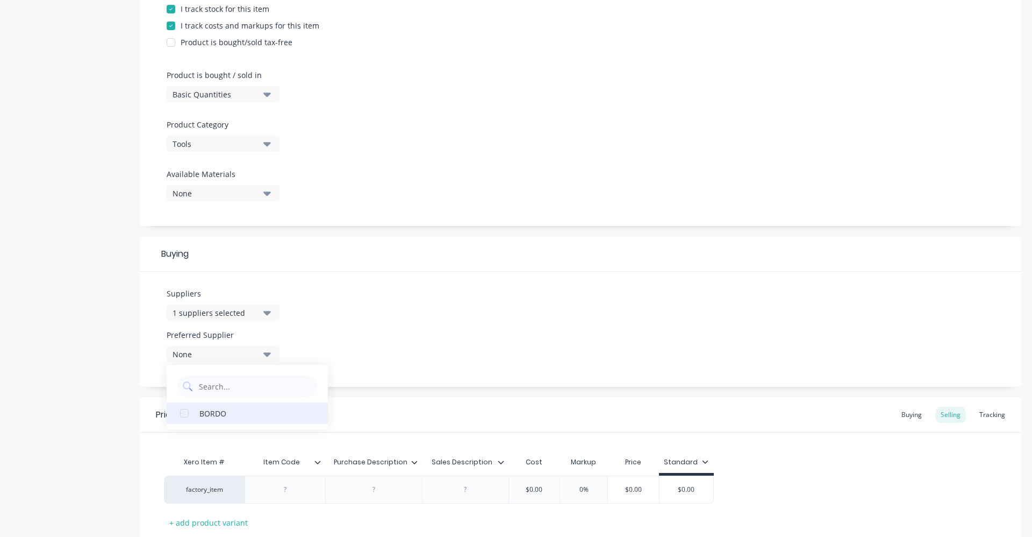
click at [236, 412] on div "BORDO" at bounding box center [253, 412] width 108 height 11
click at [394, 322] on div "Suppliers 1 suppliers selected BOR Preferred Supplier BORDO BORDO" at bounding box center [581, 329] width 882 height 115
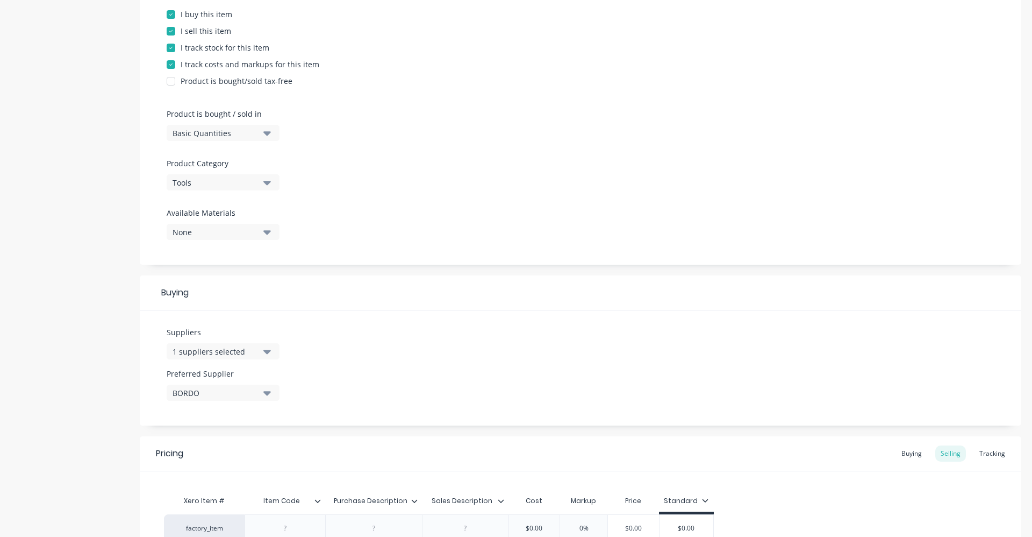
scroll to position [0, 0]
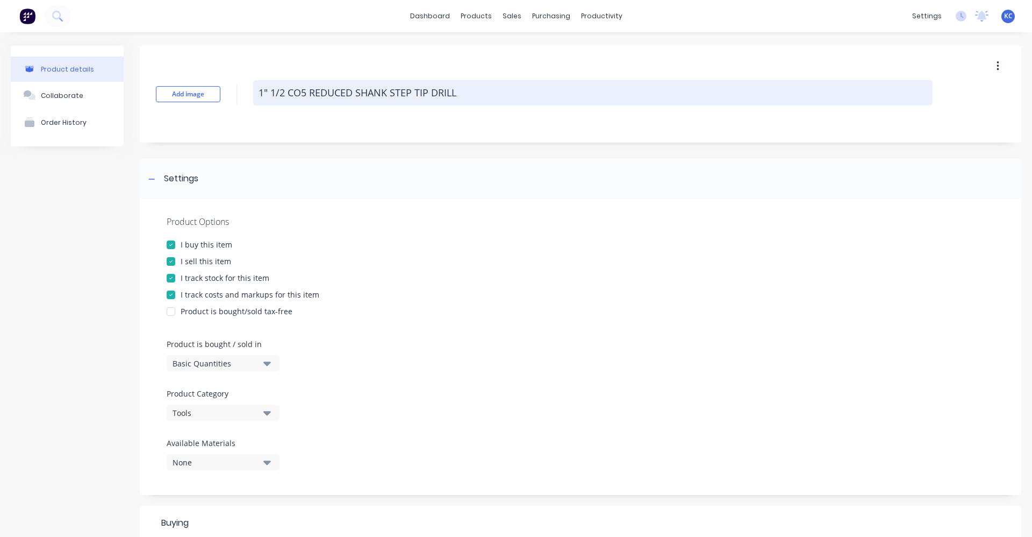
drag, startPoint x: 486, startPoint y: 87, endPoint x: 253, endPoint y: 94, distance: 232.4
click at [253, 94] on textarea "1" 1/2 CO5 REDUCED SHANK STEP TIP DRILL" at bounding box center [593, 92] width 680 height 25
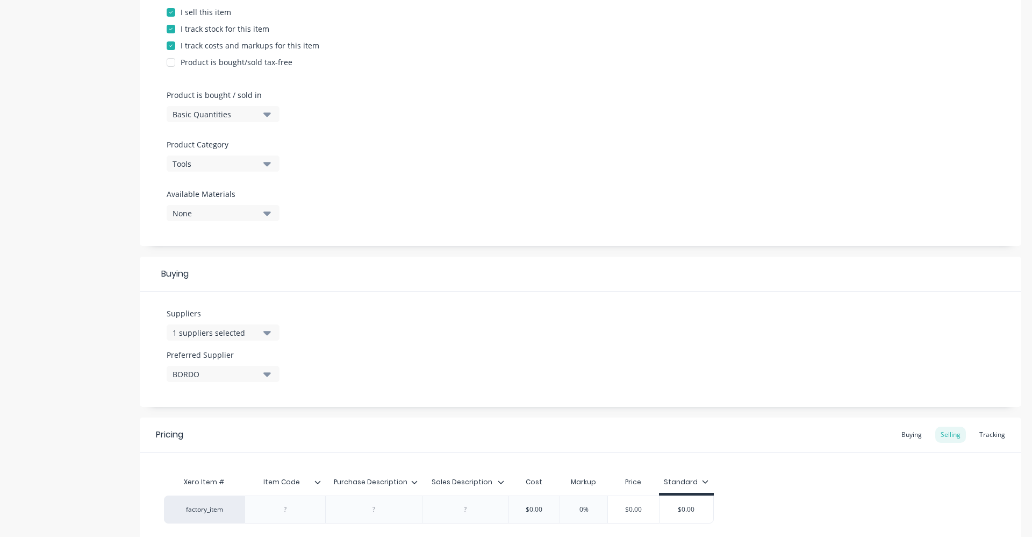
scroll to position [323, 0]
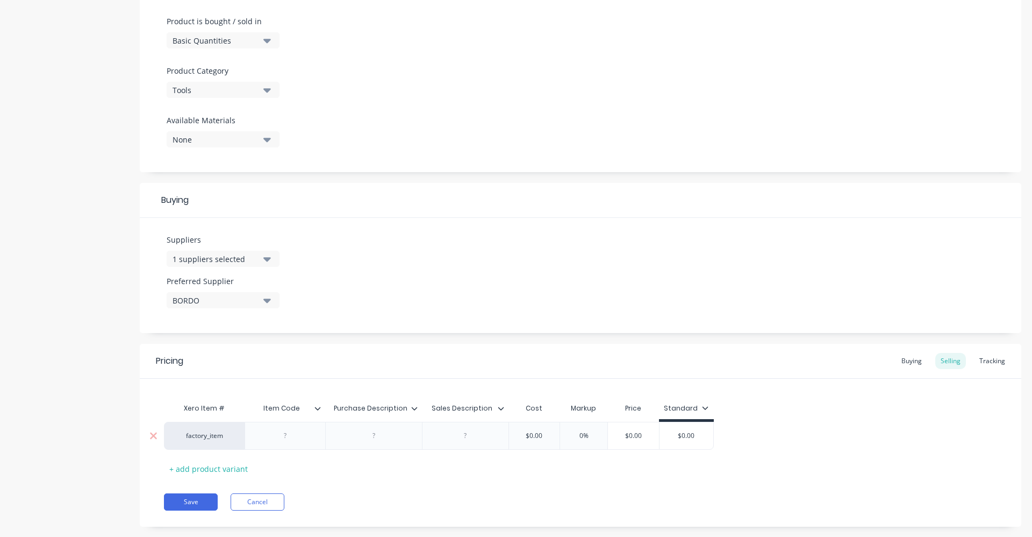
click at [385, 433] on div at bounding box center [374, 436] width 54 height 14
paste div
click at [459, 442] on div "factory_item 1" 1/2 CO5 REDUCED SHANK STEP TIP DRILL $0.00 0% $0.00 $0.00" at bounding box center [439, 438] width 550 height 33
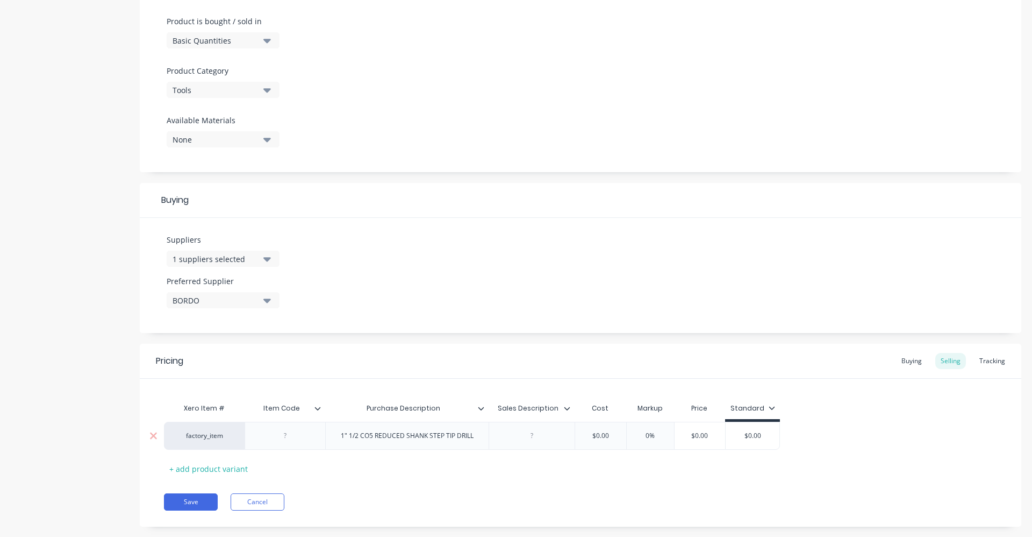
paste div
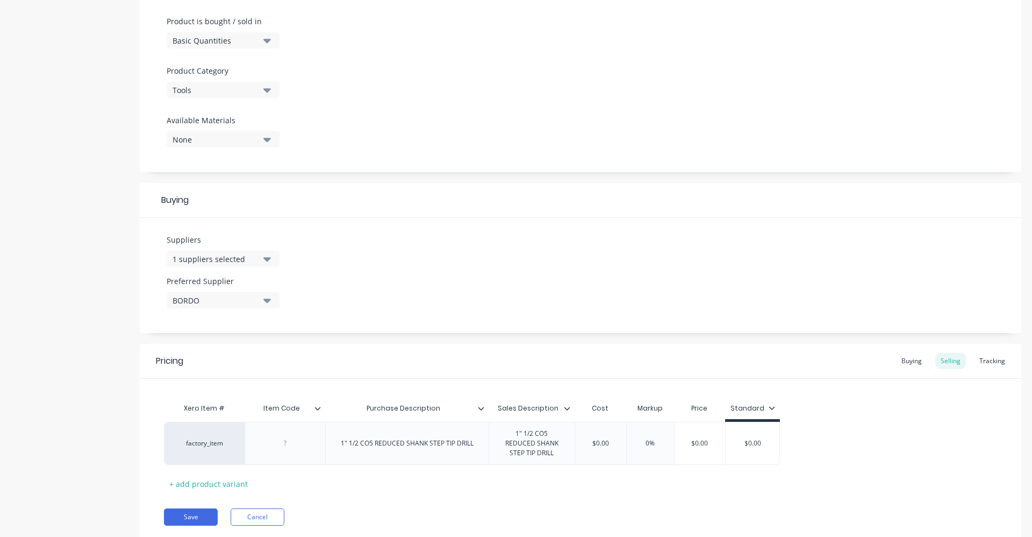
click at [462, 318] on div "Suppliers 1 suppliers selected BOR Preferred Supplier BORDO" at bounding box center [581, 275] width 882 height 115
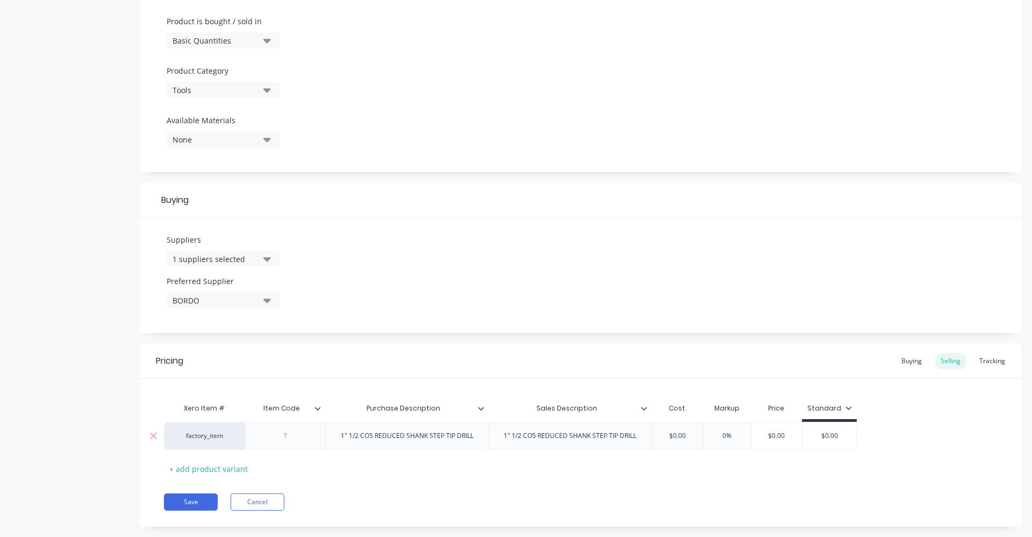
drag, startPoint x: 285, startPoint y: 439, endPoint x: 272, endPoint y: 440, distance: 12.9
click at [272, 440] on div at bounding box center [286, 436] width 54 height 14
drag, startPoint x: 677, startPoint y: 434, endPoint x: 652, endPoint y: 438, distance: 24.9
click at [652, 438] on input "$0.00" at bounding box center [678, 436] width 54 height 10
click at [681, 494] on div "Save Cancel" at bounding box center [593, 501] width 858 height 17
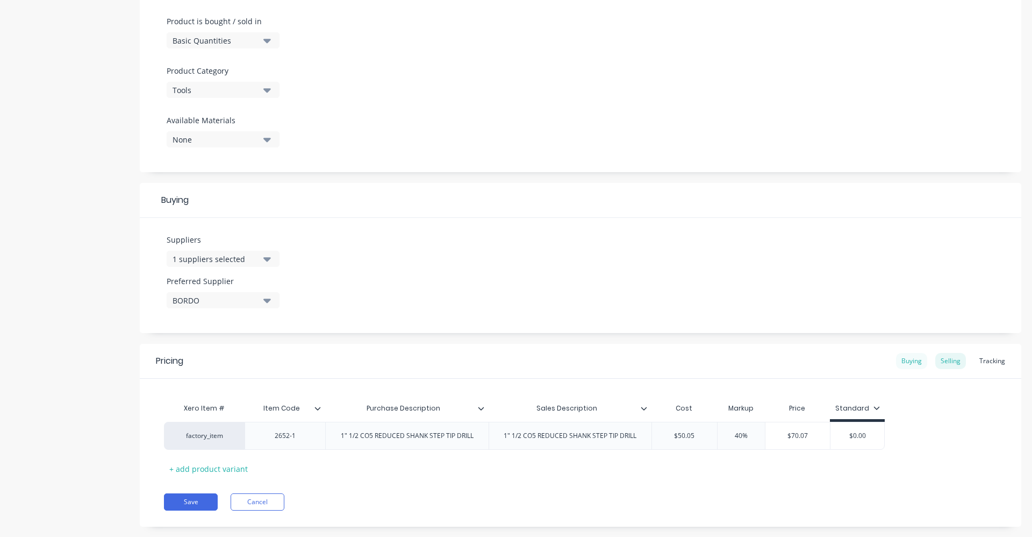
click at [906, 357] on div "Buying" at bounding box center [911, 361] width 31 height 16
drag, startPoint x: 667, startPoint y: 434, endPoint x: 659, endPoint y: 434, distance: 8.1
click at [659, 434] on input "$0.00" at bounding box center [681, 433] width 58 height 10
click at [559, 480] on div "Pricing Buying Selling Tracking Xero Item # Item Code Purchase Description Sale…" at bounding box center [581, 434] width 882 height 180
click at [197, 501] on button "Save" at bounding box center [191, 498] width 54 height 17
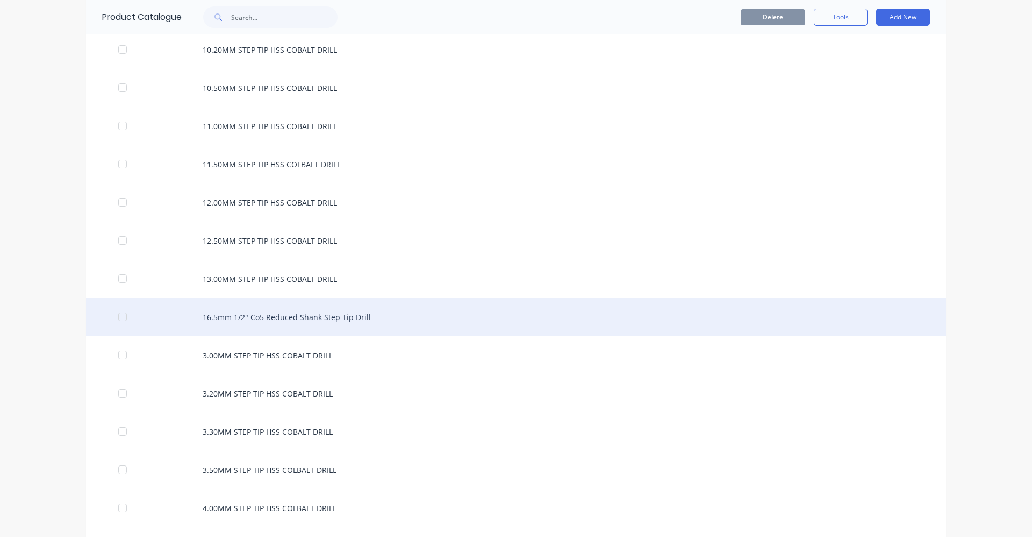
scroll to position [1667, 0]
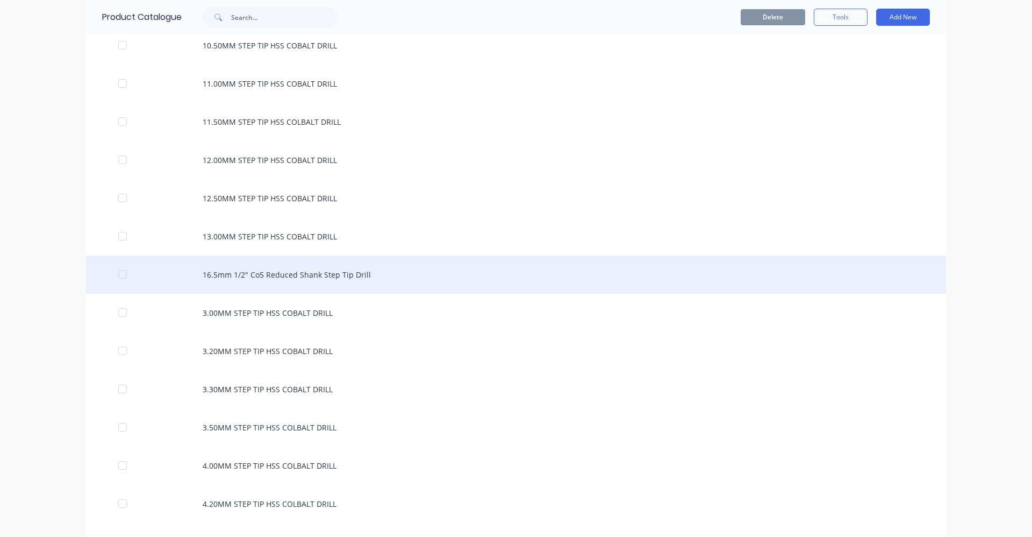
click at [386, 280] on div "16.5mm 1/2" Co5 Reduced Shank Step Tip Drill" at bounding box center [516, 274] width 860 height 38
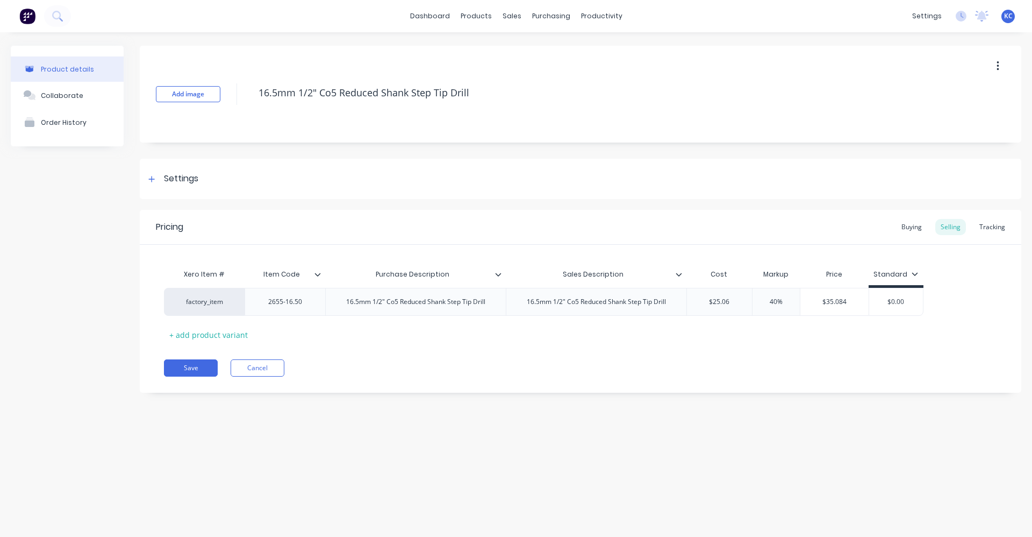
click at [336, 90] on textarea "16.5mm 1/2" Co5 Reduced Shank Step Tip Drill" at bounding box center [593, 92] width 680 height 25
drag, startPoint x: 488, startPoint y: 303, endPoint x: 340, endPoint y: 297, distance: 148.0
click at [340, 297] on div "16.5mm 1/2" Co5 Reduced Shank Step Tip Drill" at bounding box center [416, 302] width 156 height 14
drag, startPoint x: 289, startPoint y: 106, endPoint x: 226, endPoint y: 99, distance: 63.2
click at [226, 99] on div "Add image 16.5mm 1/2" CO5 REDUCED SHANK STEP TIP DRILL" at bounding box center [581, 94] width 882 height 97
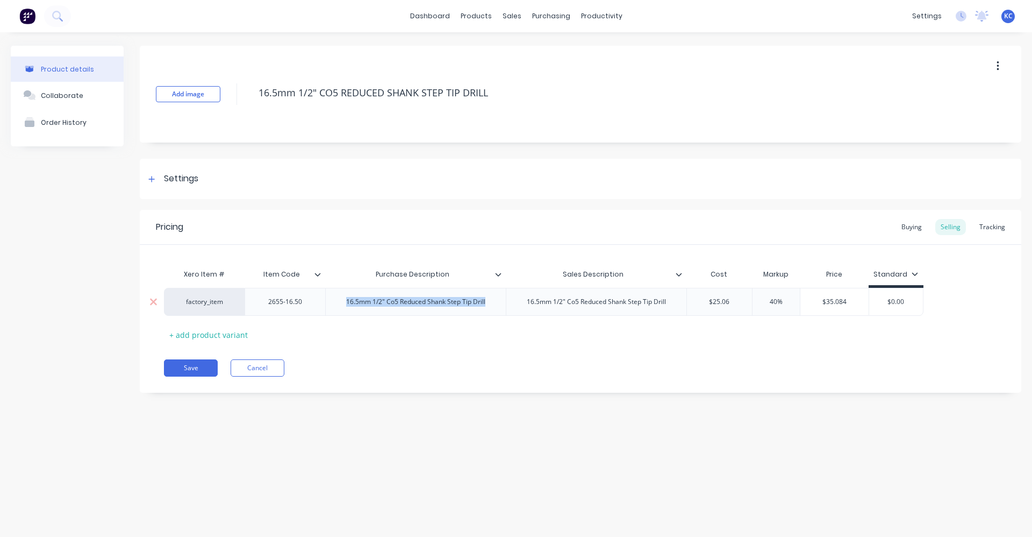
drag, startPoint x: 492, startPoint y: 299, endPoint x: 333, endPoint y: 305, distance: 159.2
click at [333, 305] on div "16.5mm 1/2" Co5 Reduced Shank Step Tip Drill" at bounding box center [415, 302] width 181 height 28
drag, startPoint x: 674, startPoint y: 305, endPoint x: 513, endPoint y: 310, distance: 160.8
click at [513, 310] on div "16.5mm 1/2" Co5 Reduced Shank Step Tip Drill" at bounding box center [596, 302] width 181 height 28
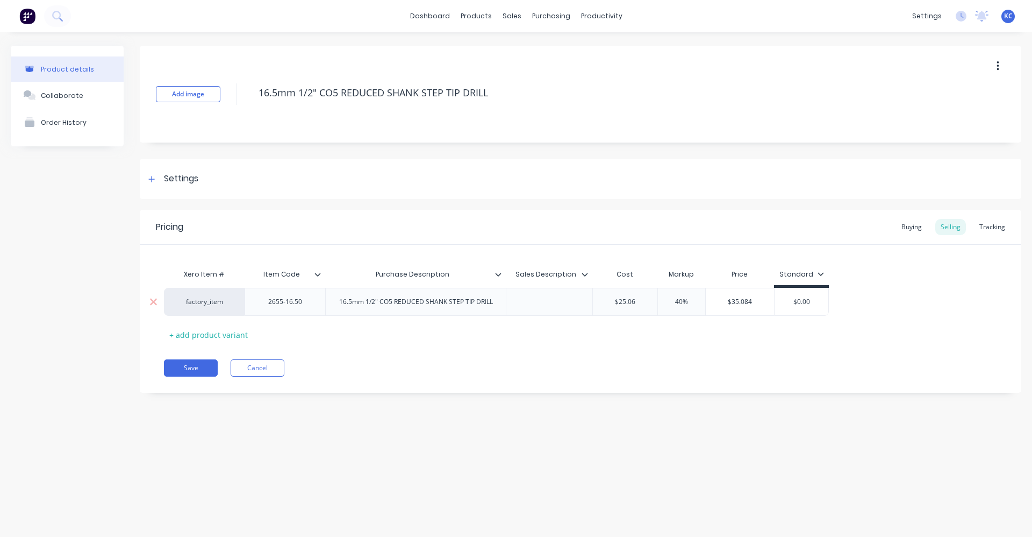
drag, startPoint x: 554, startPoint y: 303, endPoint x: 559, endPoint y: 296, distance: 8.2
click at [557, 297] on div at bounding box center [550, 302] width 54 height 14
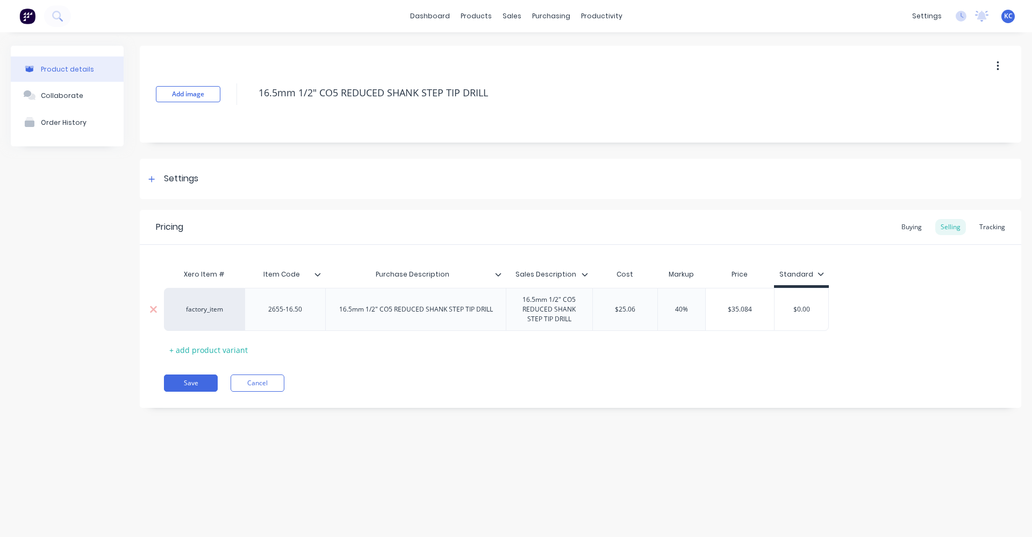
click at [540, 299] on div "16.5mm 1/2" CO5 REDUCED SHANK STEP TIP DRILL" at bounding box center [549, 308] width 77 height 33
click at [361, 312] on div "16.5mm 1/2" CO5 REDUCED SHANK STEP TIP DRILL" at bounding box center [415, 309] width 181 height 43
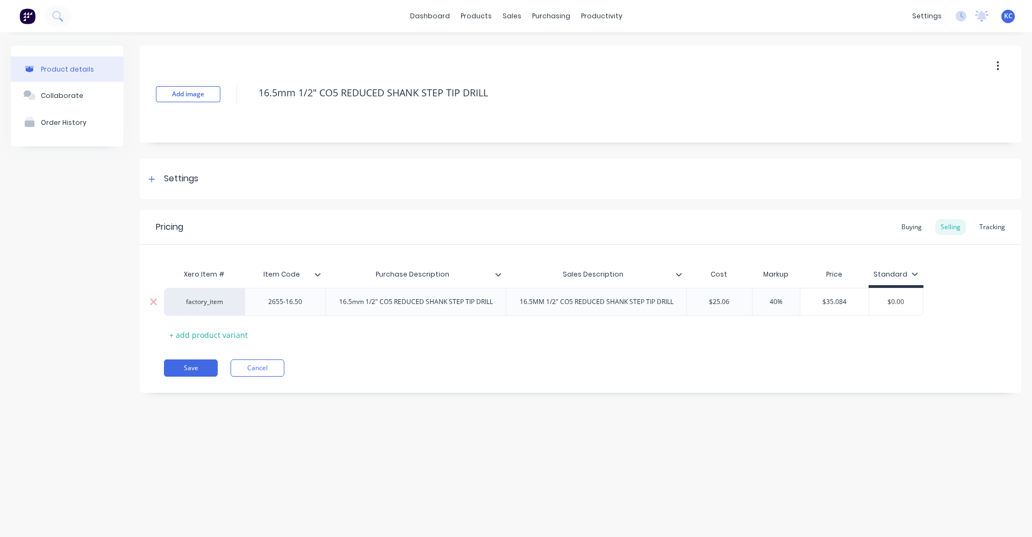
click at [355, 306] on div "16.5mm 1/2" CO5 REDUCED SHANK STEP TIP DRILL" at bounding box center [416, 302] width 171 height 14
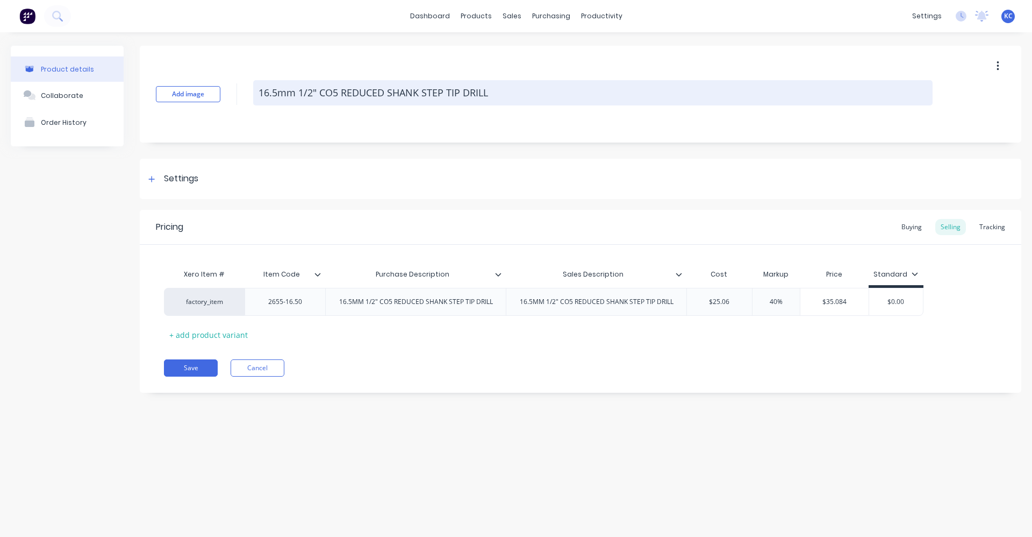
click at [293, 96] on textarea "16.5mm 1/2" CO5 REDUCED SHANK STEP TIP DRILL" at bounding box center [593, 92] width 680 height 25
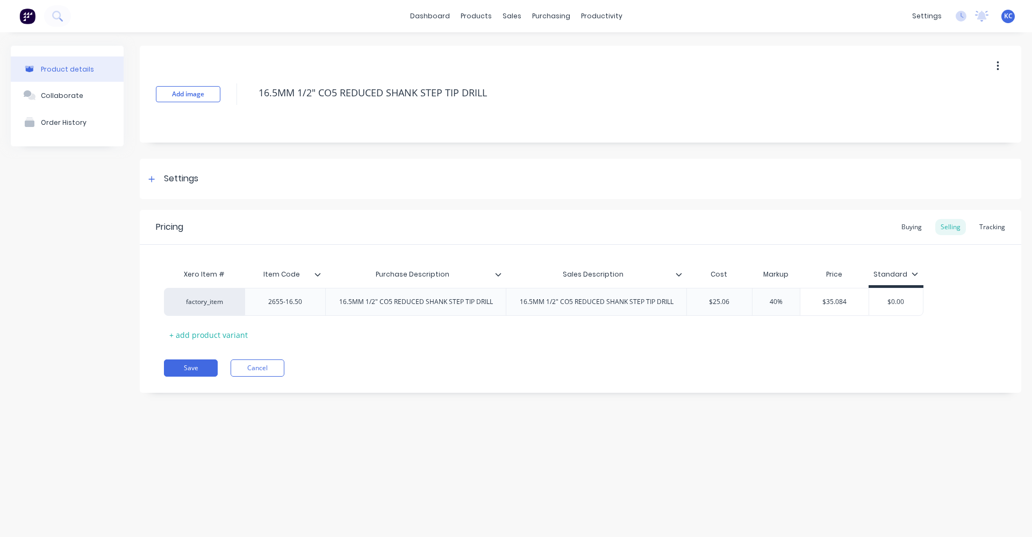
click at [420, 365] on div "Save Cancel" at bounding box center [593, 367] width 858 height 17
drag, startPoint x: 519, startPoint y: 91, endPoint x: 244, endPoint y: 93, distance: 275.8
click at [244, 93] on div "Add image 16.5MM 1/2" CO5 REDUCED SHANK STEP TIP DRILL" at bounding box center [581, 94] width 882 height 97
click at [366, 360] on div "Save Cancel" at bounding box center [593, 367] width 858 height 17
click at [206, 366] on button "Save" at bounding box center [191, 367] width 54 height 17
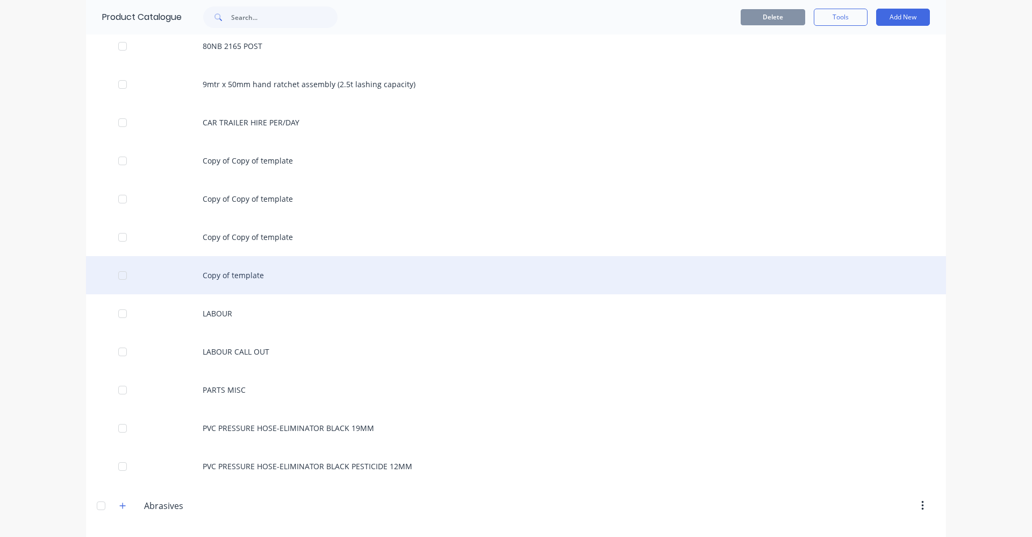
scroll to position [108, 0]
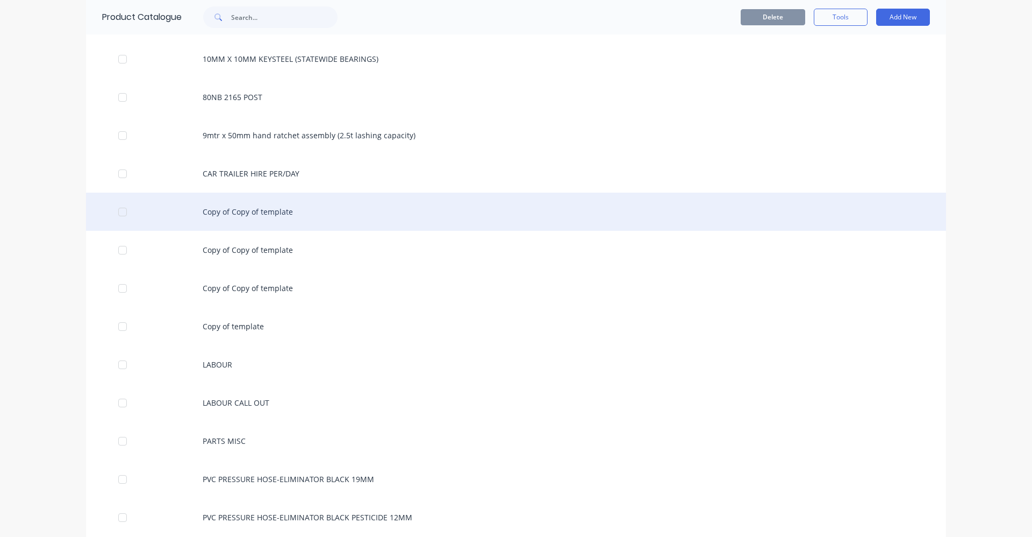
click at [259, 206] on div "Copy of Copy of template" at bounding box center [516, 211] width 860 height 38
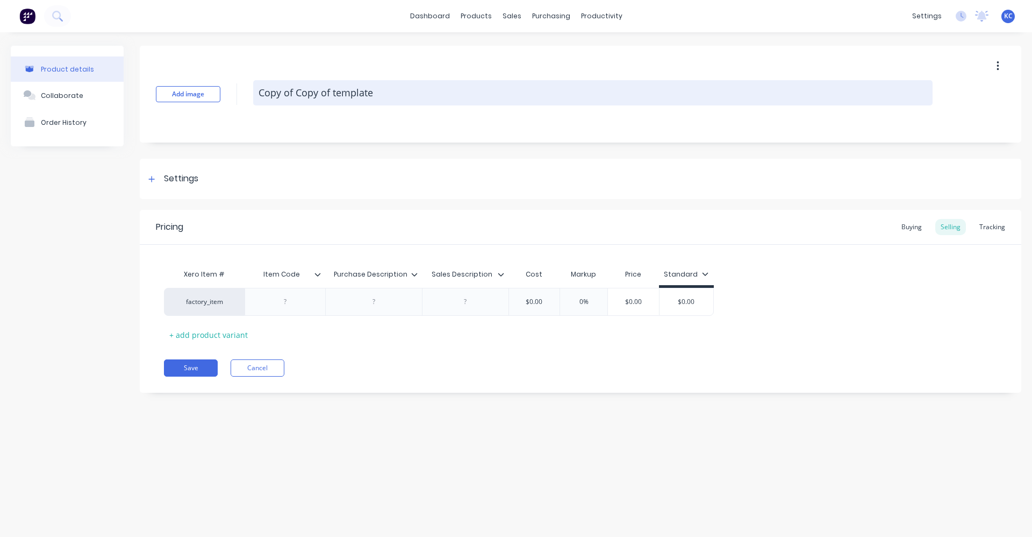
drag, startPoint x: 386, startPoint y: 87, endPoint x: 271, endPoint y: 82, distance: 114.6
click at [271, 82] on textarea "Copy of Copy of template" at bounding box center [593, 92] width 680 height 25
paste textarea "16.5MM 1/2" CO5 REDUCED SHANK STEP TIP DRILL"
click at [278, 91] on textarea "16.5MM 1/2" CO5 REDUCED SHANK STEP TIP DRILL" at bounding box center [593, 92] width 680 height 25
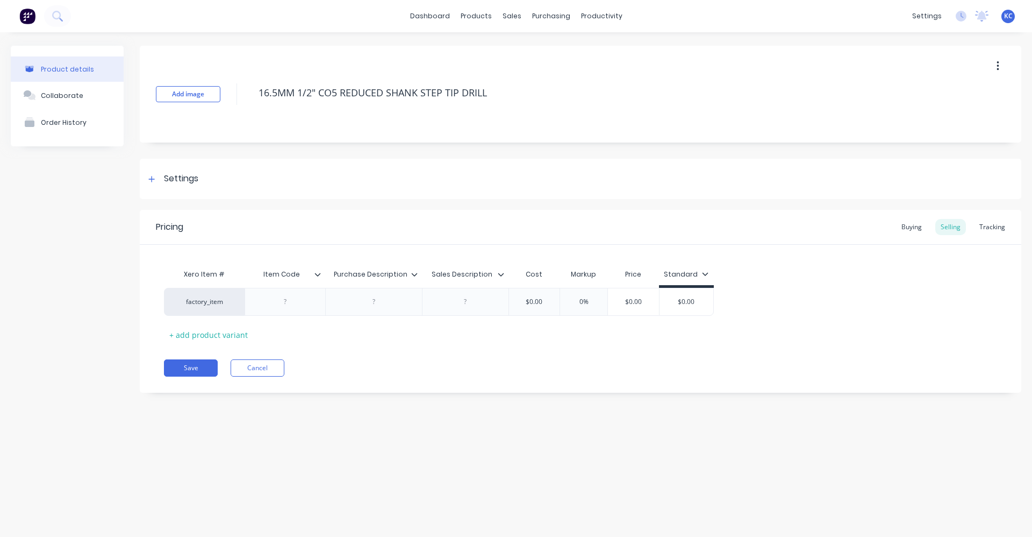
type textarea "16.MM 1/2" CO5 REDUCED SHANK STEP TIP DRILL"
type textarea "x"
type textarea "16MM 1/2" CO5 REDUCED SHANK STEP TIP DRILL"
type textarea "x"
type textarea "1MM 1/2" CO5 REDUCED SHANK STEP TIP DRILL"
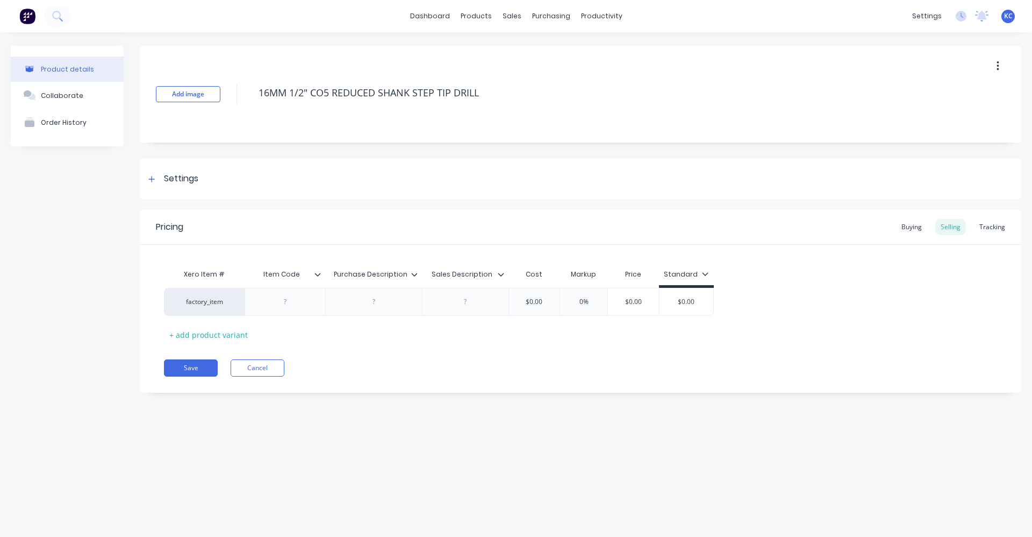
type textarea "x"
type textarea "MM 1/2" CO5 REDUCED SHANK STEP TIP DRILL"
type textarea "x"
type textarea "3MM 1/2" CO5 REDUCED SHANK STEP TIP DRILL"
type textarea "x"
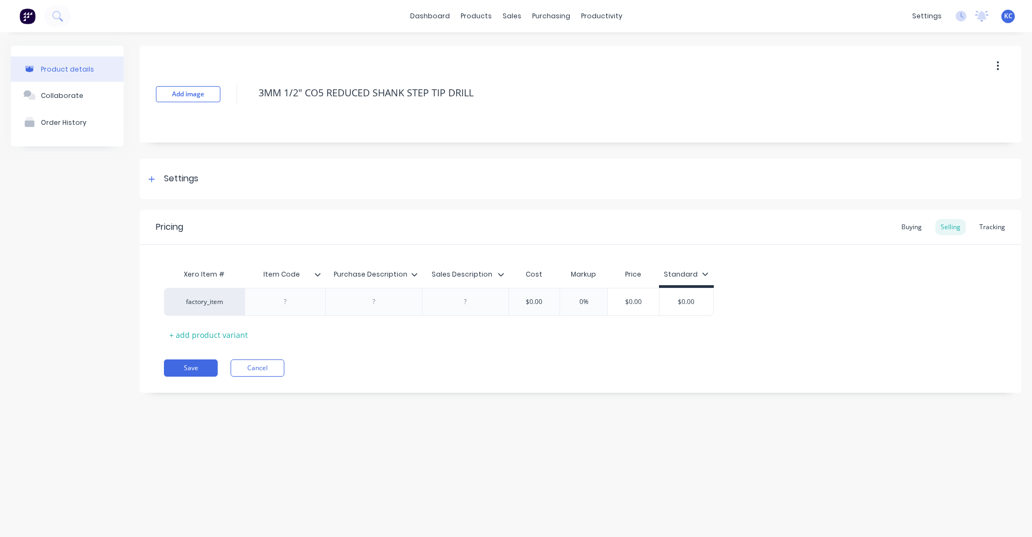
type textarea "3/MM 1/2" CO5 REDUCED SHANK STEP TIP DRILL"
type textarea "x"
type textarea "3/4MM 1/2" CO5 REDUCED SHANK STEP TIP DRILL"
type textarea "x"
type textarea "3/4 MM 1/2" CO5 REDUCED SHANK STEP TIP DRILL"
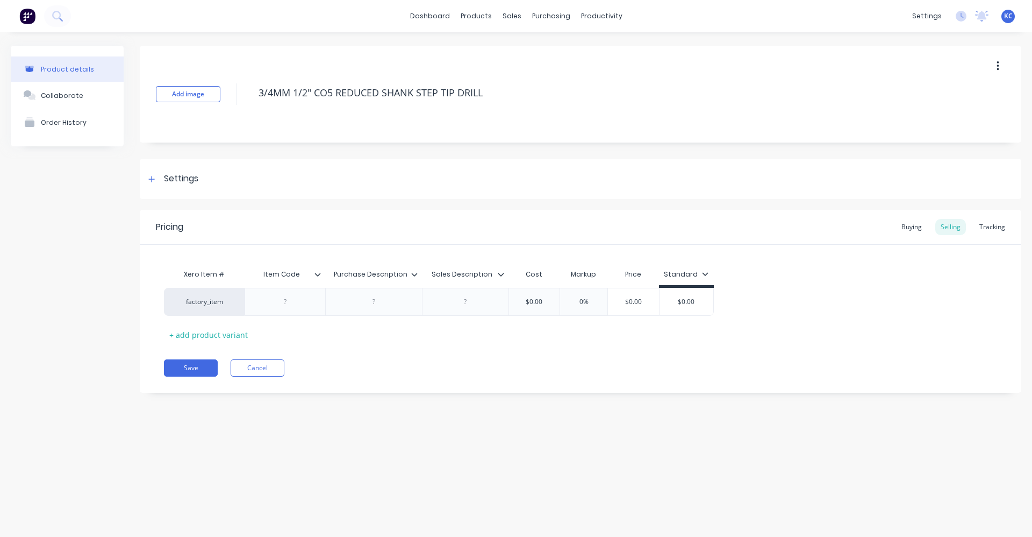
type textarea "x"
type textarea "3/4 'MM 1/2" CO5 REDUCED SHANK STEP TIP DRILL"
type textarea "x"
type textarea "3/4 ' MM 1/2" CO5 REDUCED SHANK STEP TIP DRILL"
type textarea "x"
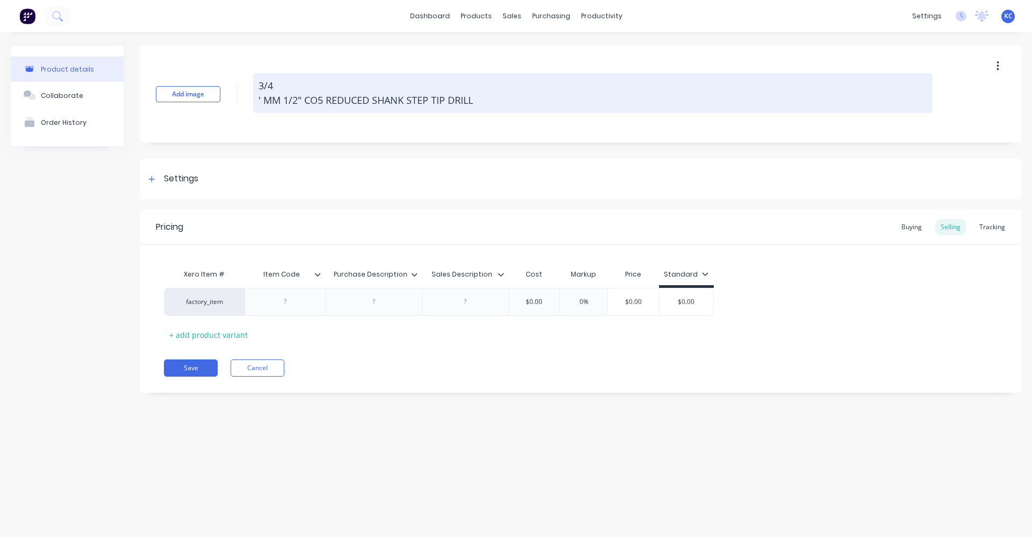
type textarea "3/4 'MM 1/2" CO5 REDUCED SHANK STEP TIP DRILL"
type textarea "x"
type textarea "3/4 MM 1/2" CO5 REDUCED SHANK STEP TIP DRILL"
type textarea "x"
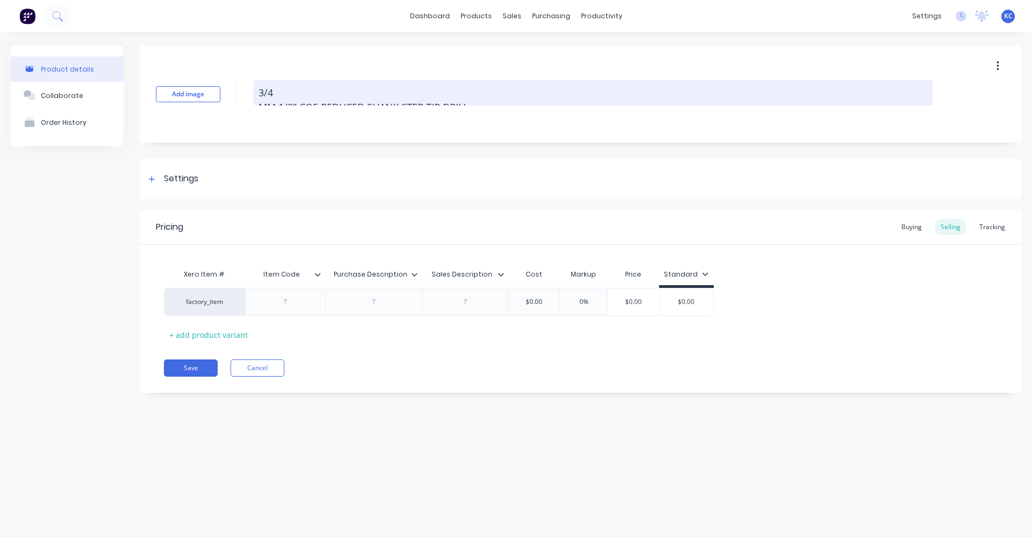
type textarea "3/4MM 1/2" CO5 REDUCED SHANK STEP TIP DRILL"
type textarea "x"
type textarea "3/4M 1/2" CO5 REDUCED SHANK STEP TIP DRILL"
type textarea "x"
type textarea "3/4 1/2" CO5 REDUCED SHANK STEP TIP DRILL"
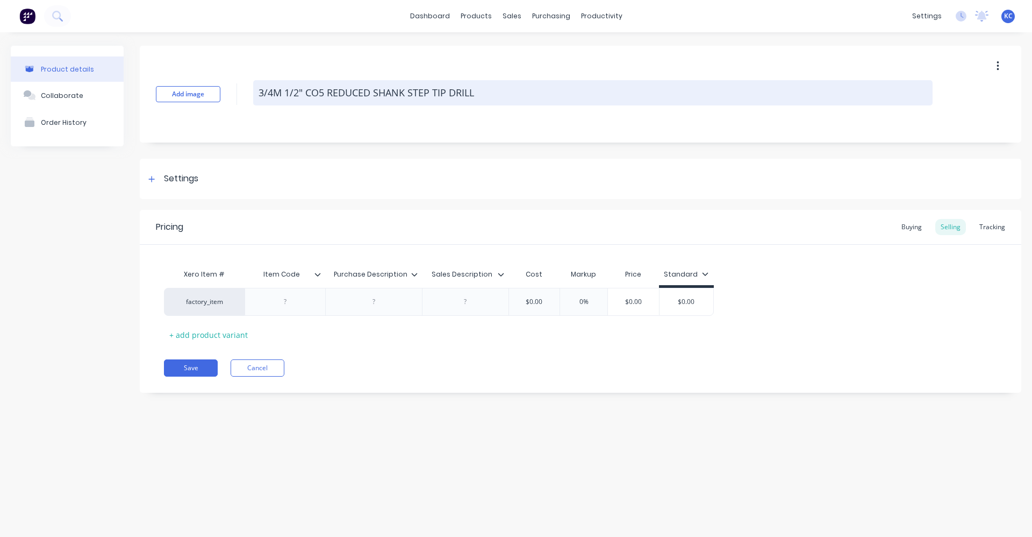
type textarea "x"
type textarea "3/4" 1/2" CO5 REDUCED SHANK STEP TIP DRILL"
type textarea "x"
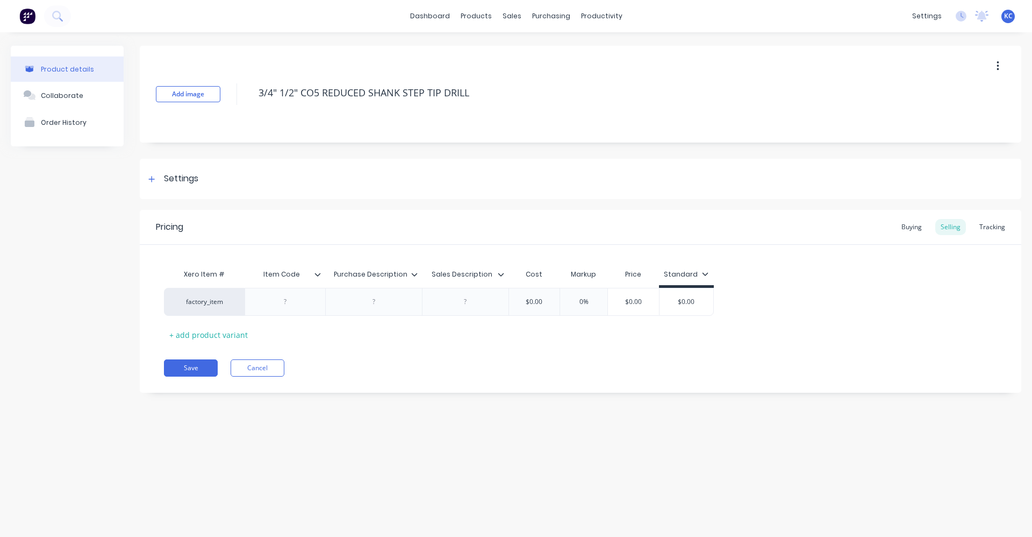
drag, startPoint x: 480, startPoint y: 99, endPoint x: 234, endPoint y: 97, distance: 245.2
click at [234, 97] on div "Add image 3/4" 1/2" CO5 REDUCED SHANK STEP TIP DRILL" at bounding box center [581, 94] width 882 height 97
type textarea "3/4" 1/2" CO5 REDUCED SHANK STEP TIP DRILL"
click at [383, 301] on div at bounding box center [374, 302] width 54 height 14
type textarea "x"
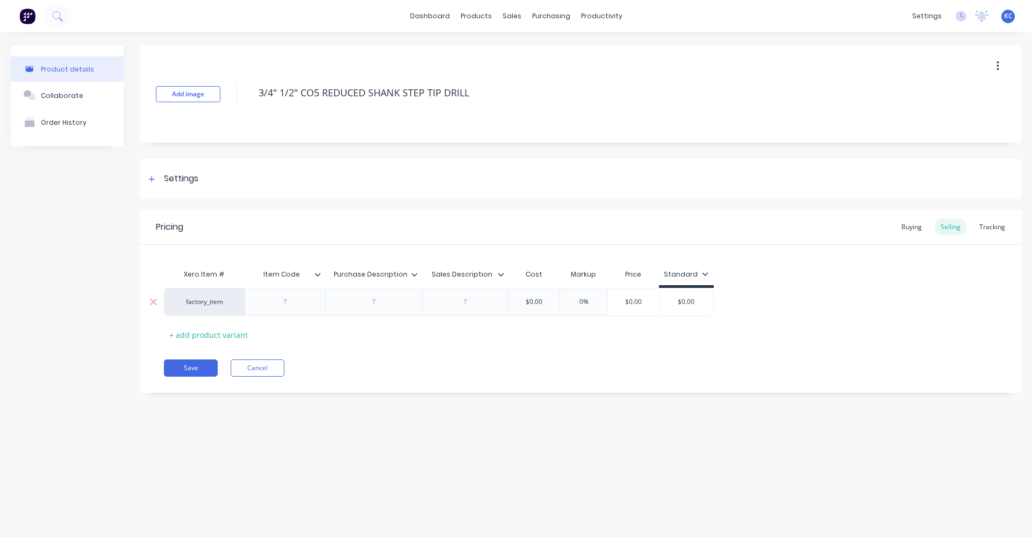
click at [374, 307] on div at bounding box center [374, 302] width 54 height 14
paste div
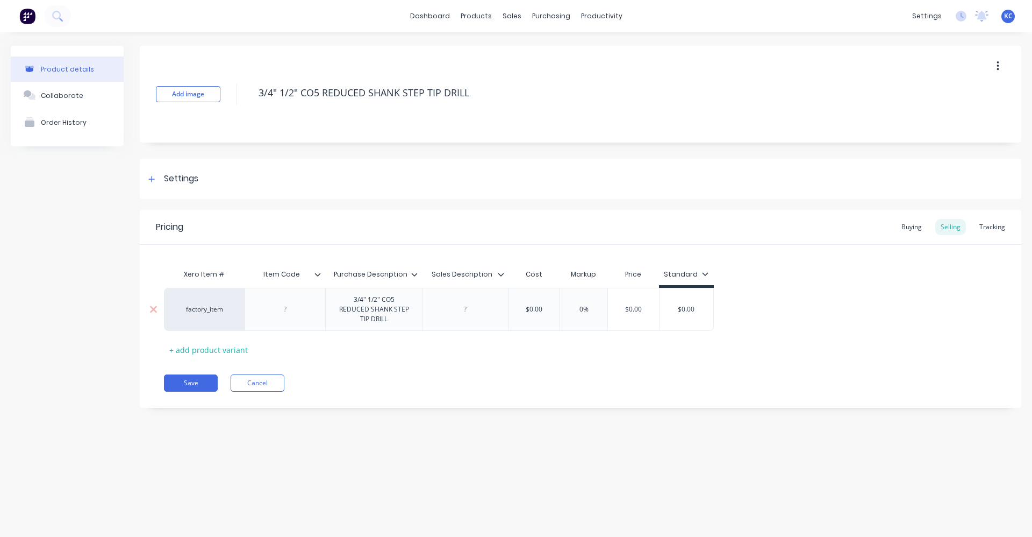
click at [467, 314] on div "factory_item 3/4" 1/2" CO5 REDUCED SHANK STEP TIP DRILL $0.00 0% $0.00 $0.00" at bounding box center [439, 309] width 550 height 43
type textarea "x"
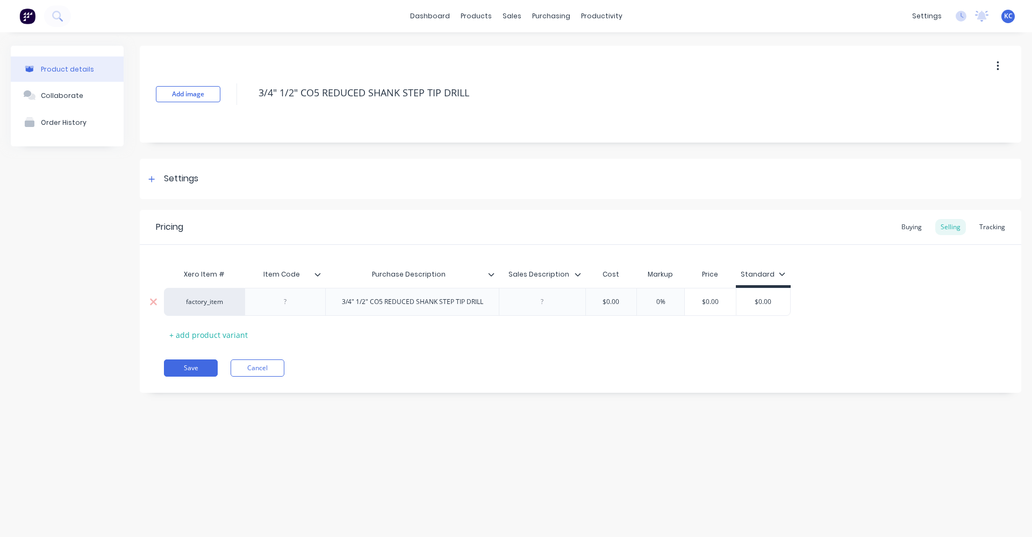
click at [531, 301] on div at bounding box center [543, 302] width 54 height 14
click at [540, 302] on div at bounding box center [543, 302] width 54 height 14
paste div
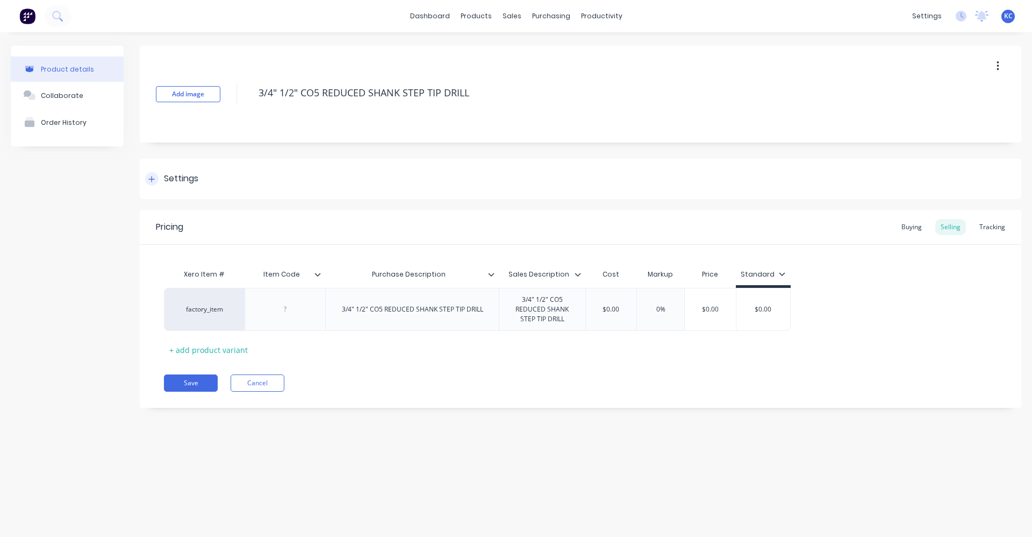
click at [177, 181] on div "Settings" at bounding box center [181, 178] width 34 height 13
type textarea "x"
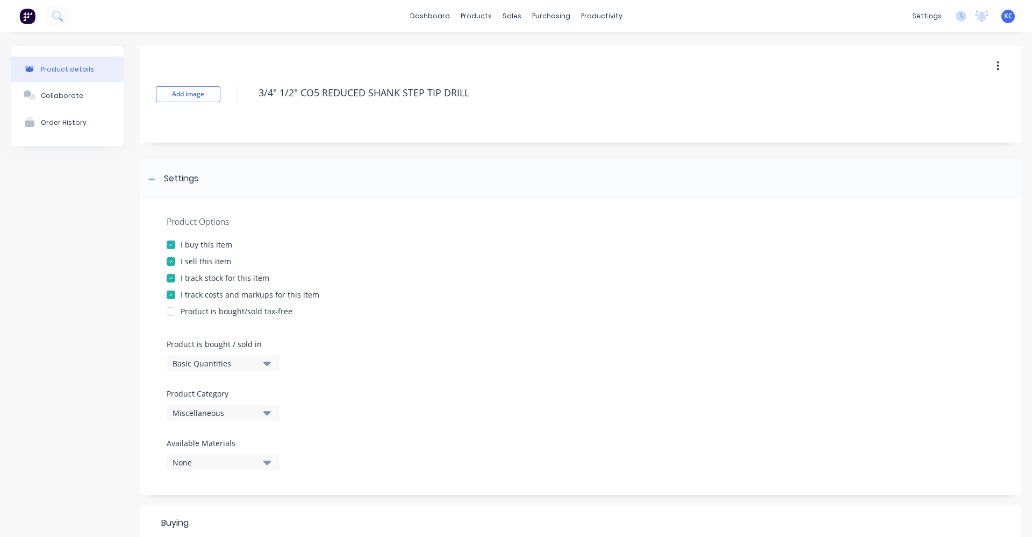
scroll to position [342, 0]
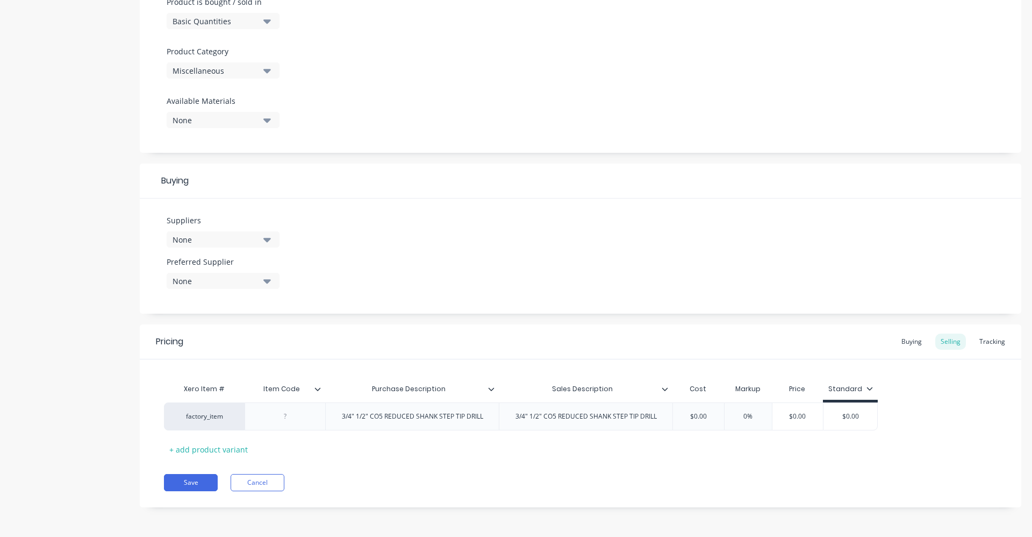
click at [271, 69] on button "Miscellaneous" at bounding box center [223, 70] width 113 height 16
click at [263, 101] on Category "text" at bounding box center [255, 103] width 114 height 22
type Category "TOOLS"
click at [258, 129] on div "Tools" at bounding box center [247, 130] width 161 height 22
type textarea "x"
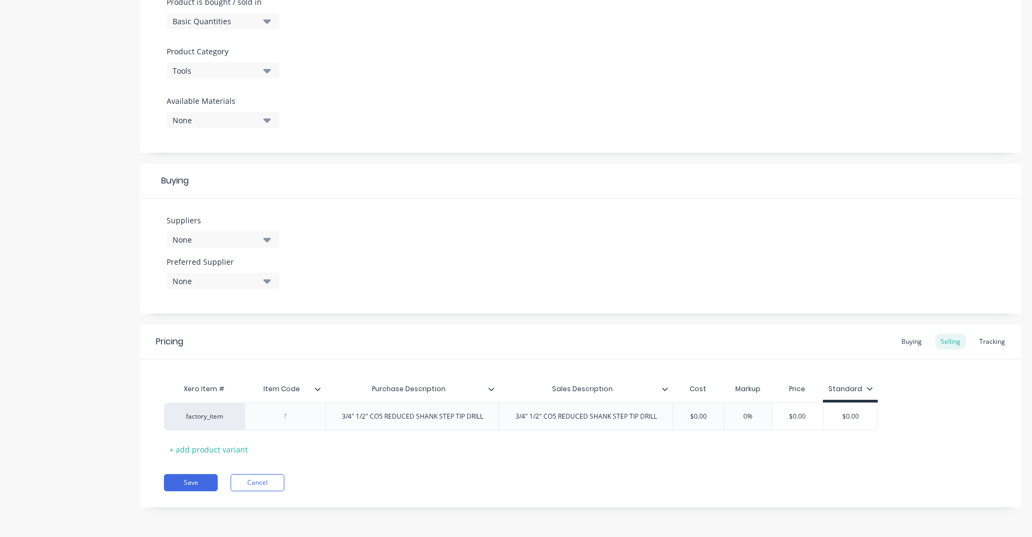
click at [268, 238] on icon "button" at bounding box center [267, 239] width 8 height 12
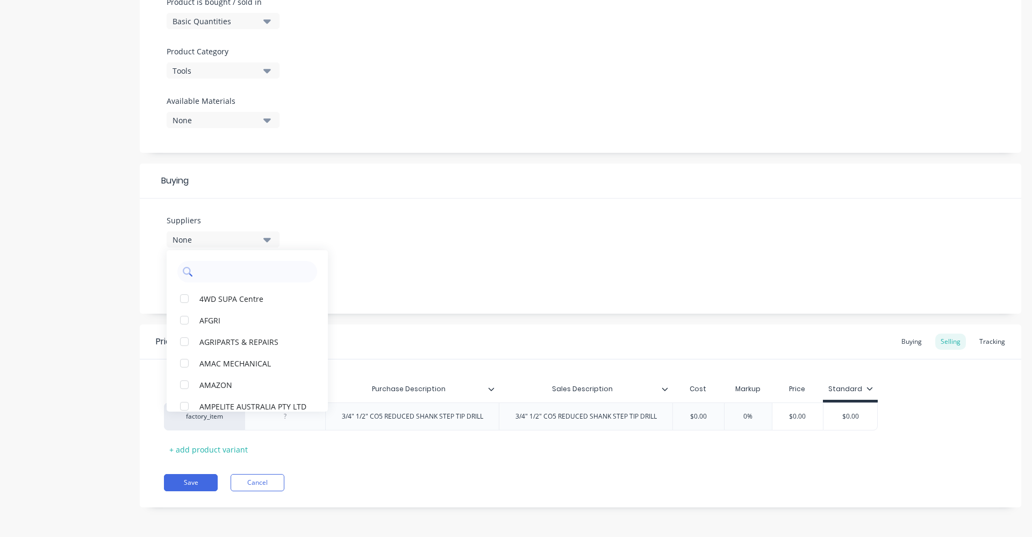
click at [218, 277] on input "text" at bounding box center [255, 272] width 114 height 22
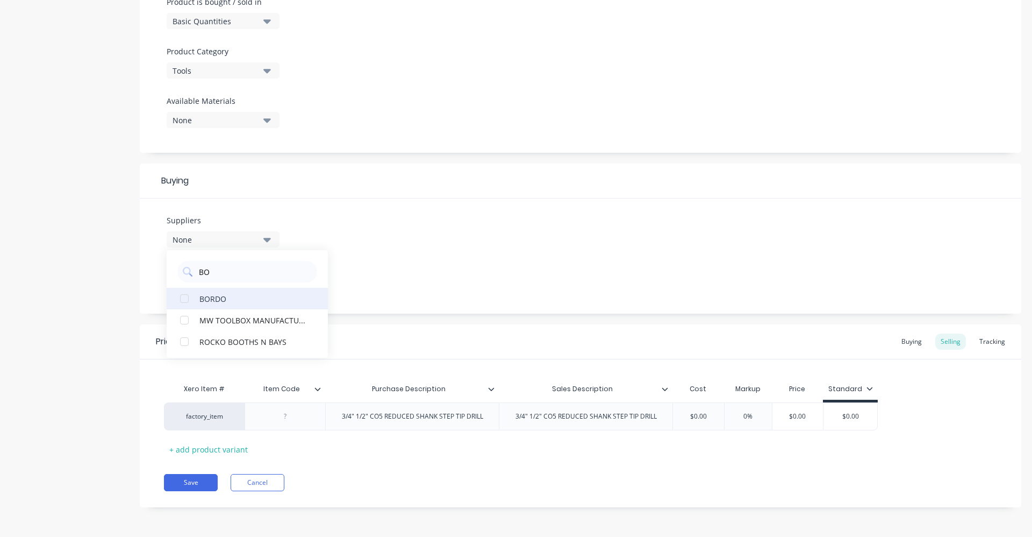
type input "BO"
click at [222, 301] on div "BORDO" at bounding box center [253, 297] width 108 height 11
click at [406, 261] on div "Suppliers 1 suppliers selected BO BORDO MW TOOLBOX MANUFACTURING (WA) PTY LTD R…" at bounding box center [581, 255] width 882 height 115
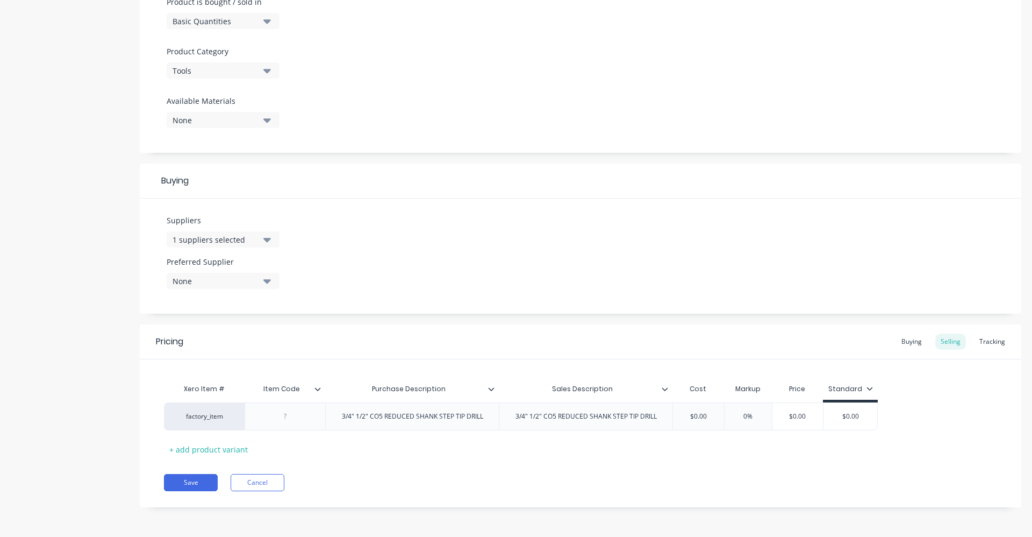
click at [268, 280] on icon "button" at bounding box center [267, 281] width 8 height 4
click at [262, 340] on div "BORDO" at bounding box center [253, 339] width 108 height 11
type textarea "x"
click at [387, 232] on div "Suppliers 1 suppliers selected BO Preferred Supplier BORDO BORDO" at bounding box center [581, 255] width 882 height 115
click at [287, 415] on div at bounding box center [286, 416] width 54 height 14
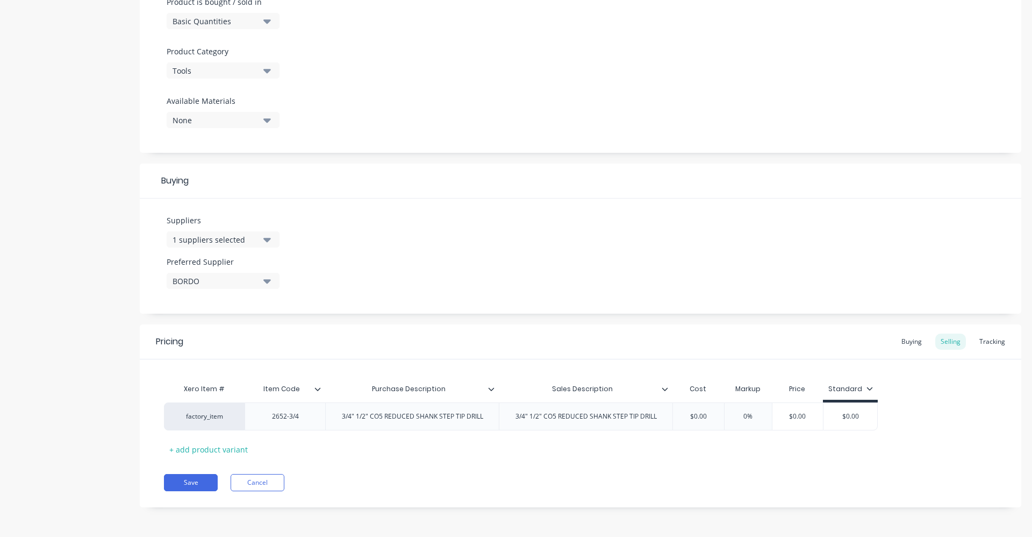
click at [398, 455] on div "Xero Item # Item Code Purchase Description Sales Description Cost Markup Price …" at bounding box center [580, 418] width 833 height 80
type textarea "x"
click at [710, 412] on input "text" at bounding box center [699, 416] width 54 height 10
click at [707, 416] on input "$0.00" at bounding box center [699, 416] width 54 height 10
drag, startPoint x: 715, startPoint y: 414, endPoint x: 682, endPoint y: 420, distance: 33.4
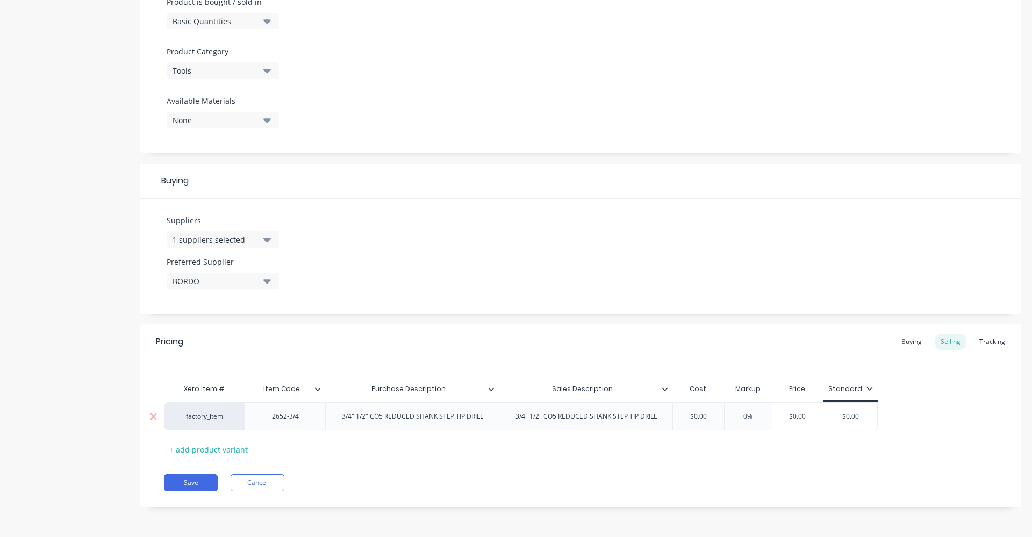
click at [682, 420] on input "$0.00" at bounding box center [699, 416] width 54 height 10
type input "3"
type textarea "x"
type input "30.5"
type textarea "x"
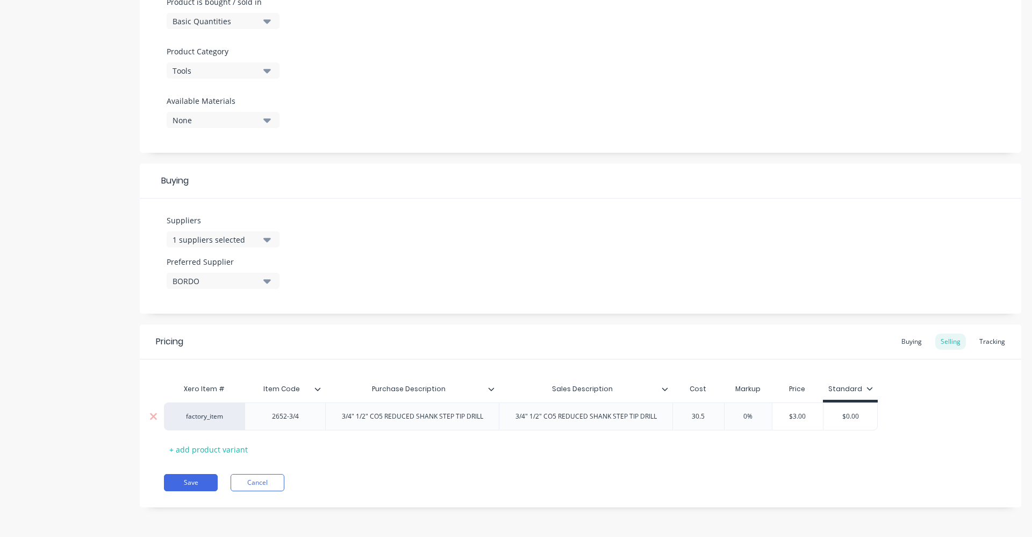
type input "30.58"
type textarea "x"
type input "30.58"
type input "40%"
type textarea "x"
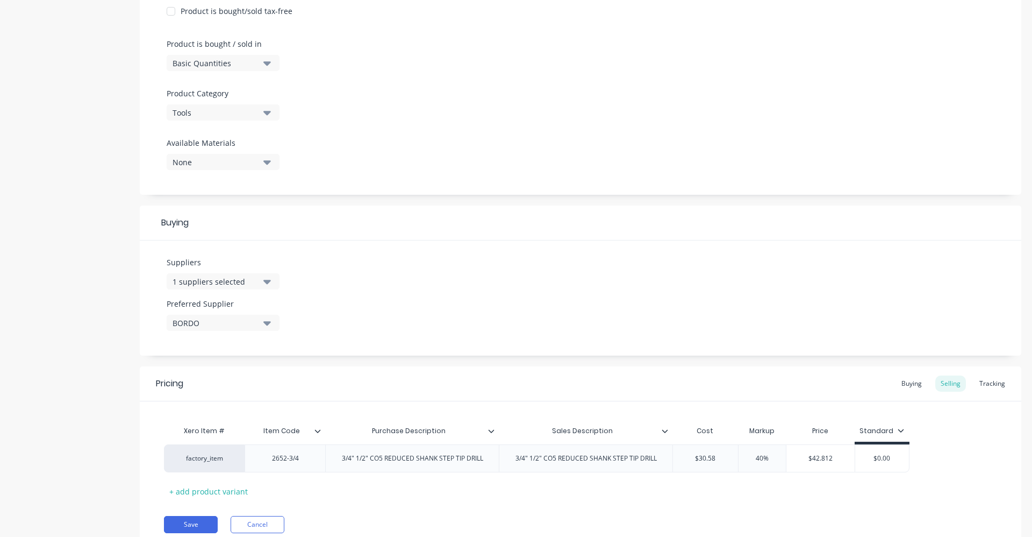
scroll to position [288, 0]
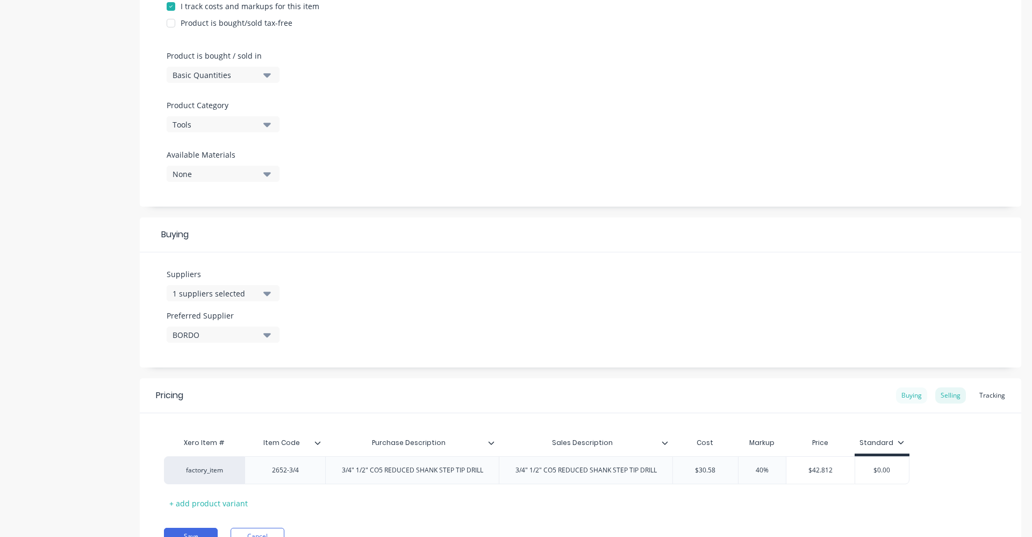
click at [908, 398] on div "Buying" at bounding box center [911, 395] width 31 height 16
type input "$0.00"
drag, startPoint x: 687, startPoint y: 467, endPoint x: 680, endPoint y: 468, distance: 7.0
click at [680, 468] on input "$0.00" at bounding box center [702, 467] width 58 height 10
type textarea "x"
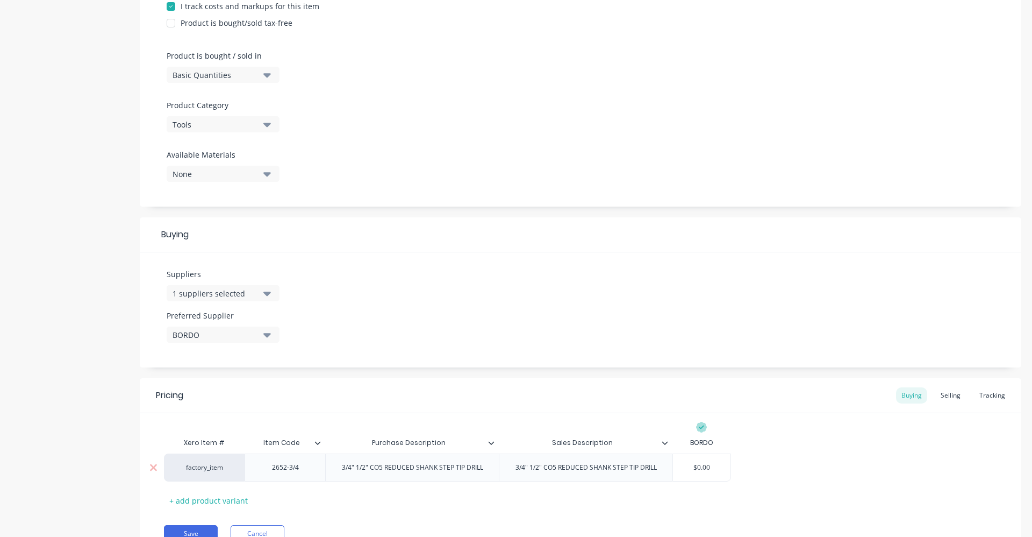
type input "3"
type textarea "x"
type input "30."
type textarea "x"
type input "30.5"
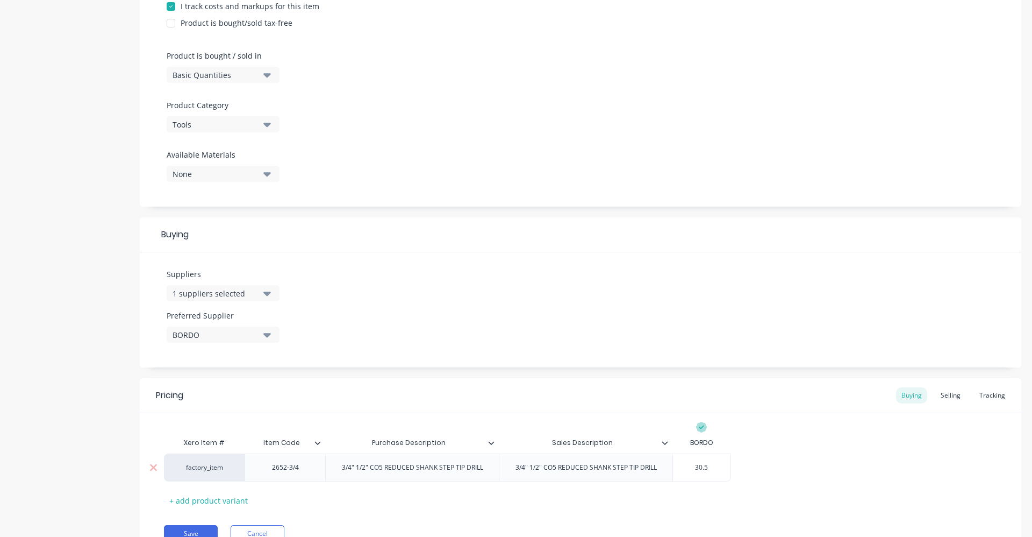
type textarea "x"
type input "30.58"
click at [790, 481] on div "factory_item 2652-3/4 3/4" 1/2" CO5 REDUCED SHANK STEP TIP DRILL 3/4" 1/2" CO5 …" at bounding box center [580, 467] width 833 height 28
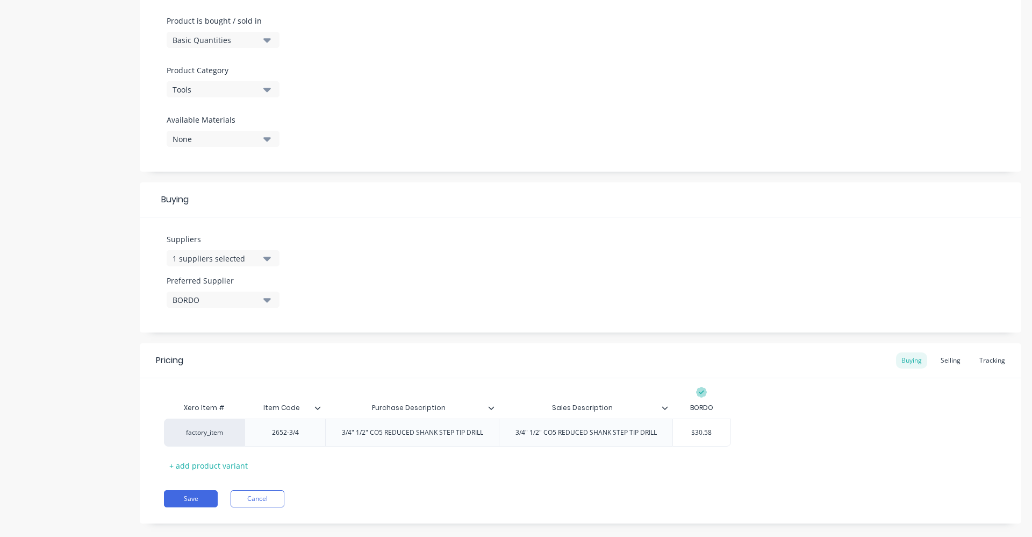
scroll to position [339, 0]
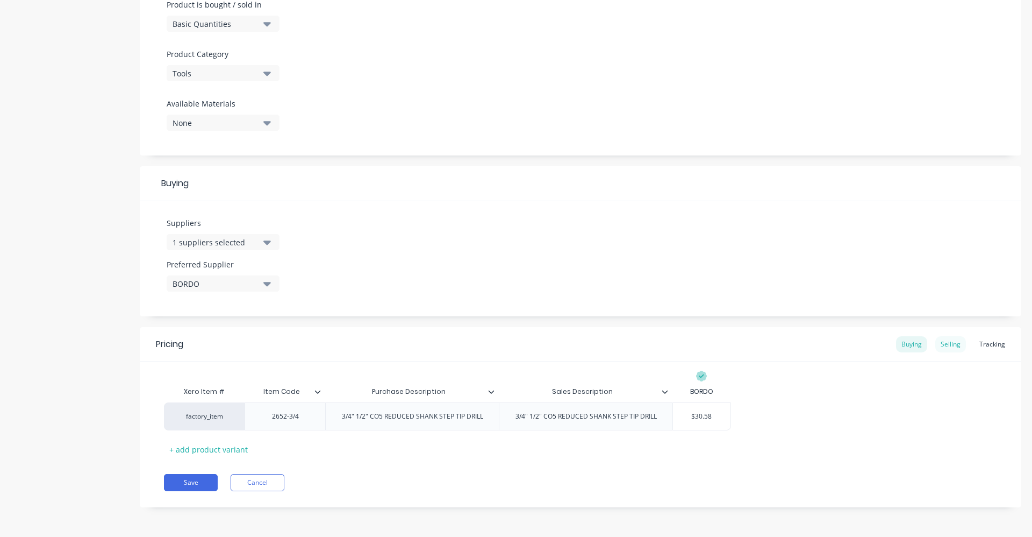
click at [936, 345] on div "Selling" at bounding box center [951, 344] width 31 height 16
click at [198, 481] on button "Save" at bounding box center [191, 484] width 54 height 17
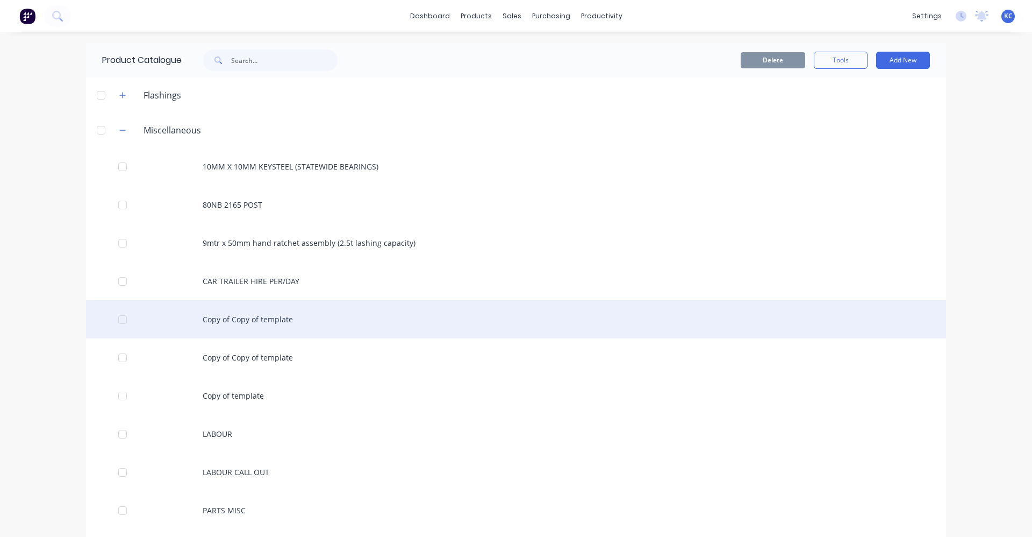
click at [287, 323] on div "Copy of Copy of template" at bounding box center [516, 319] width 860 height 38
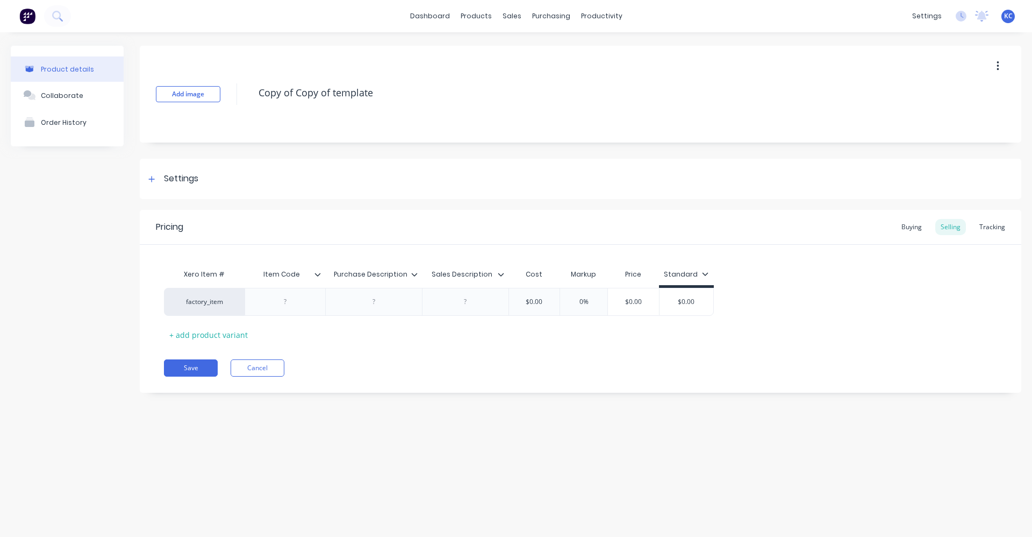
drag, startPoint x: 382, startPoint y: 94, endPoint x: 230, endPoint y: 90, distance: 152.7
click at [230, 90] on div "Add image Copy of Copy of template" at bounding box center [581, 94] width 882 height 97
type textarea "x"
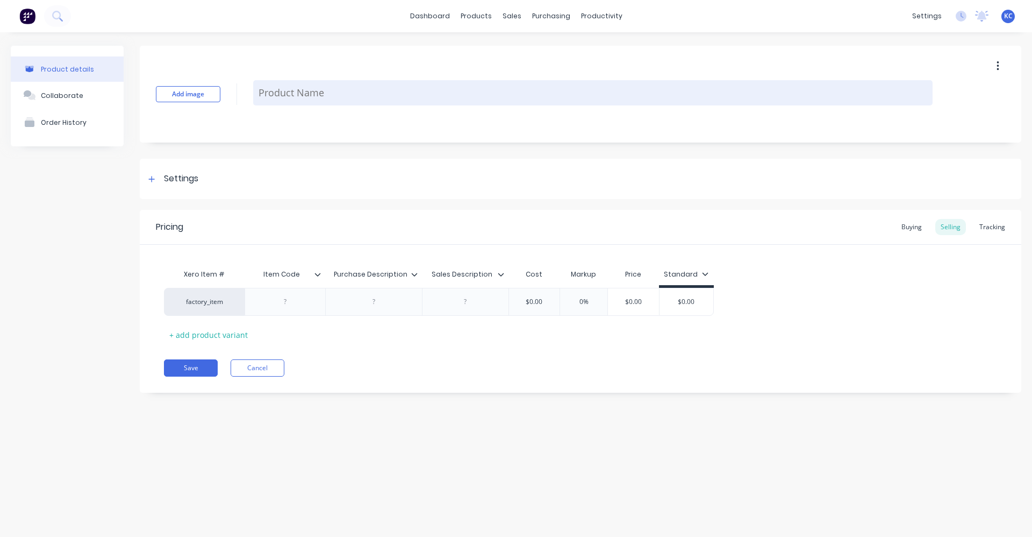
paste textarea "3/4" 1/2" CO5 REDUCED SHANK STEP TIP DRILL"
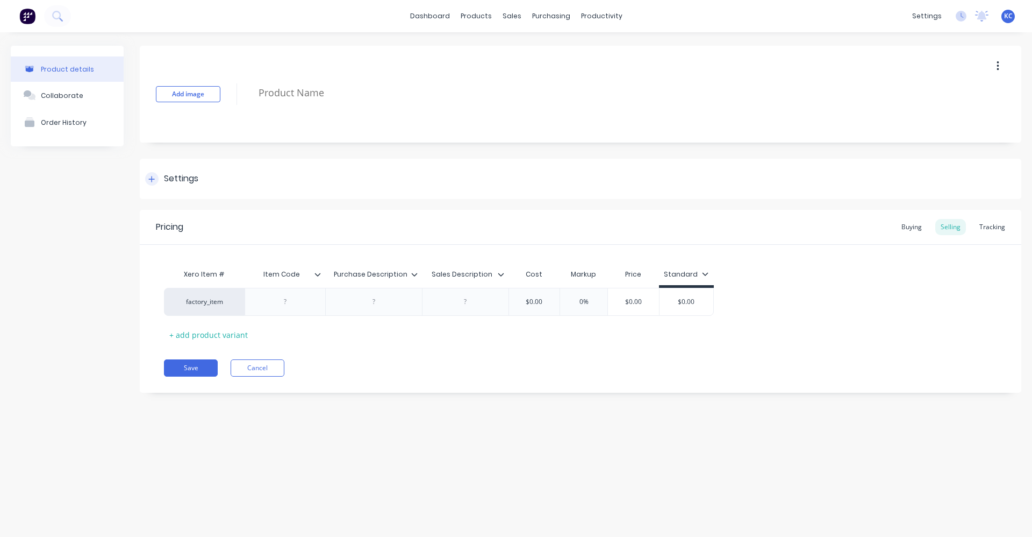
type textarea "x"
type textarea "3/4" 1/2" CO5 REDUCED SHANK STEP TIP DRILL"
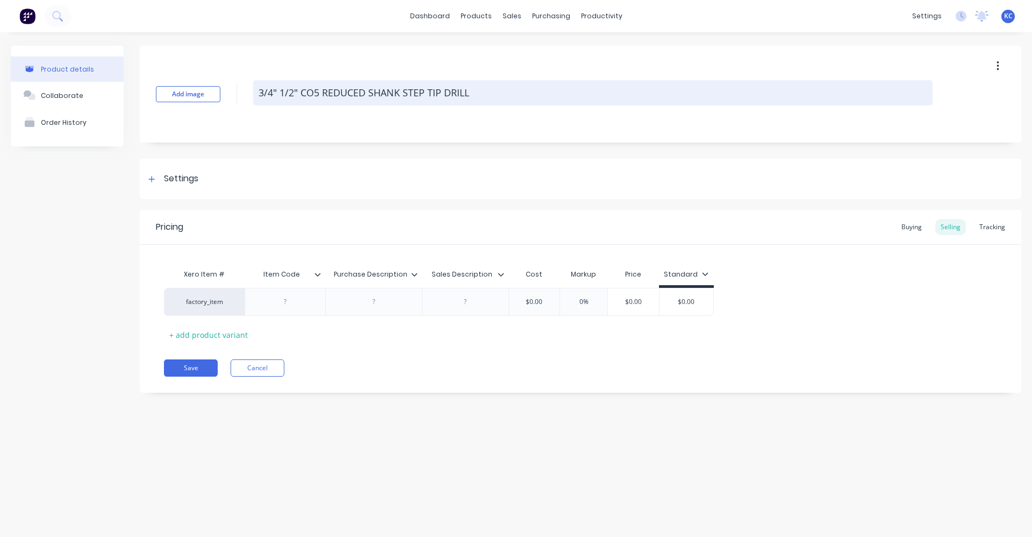
click at [272, 94] on textarea "3/4" 1/2" CO5 REDUCED SHANK STEP TIP DRILL" at bounding box center [593, 92] width 680 height 25
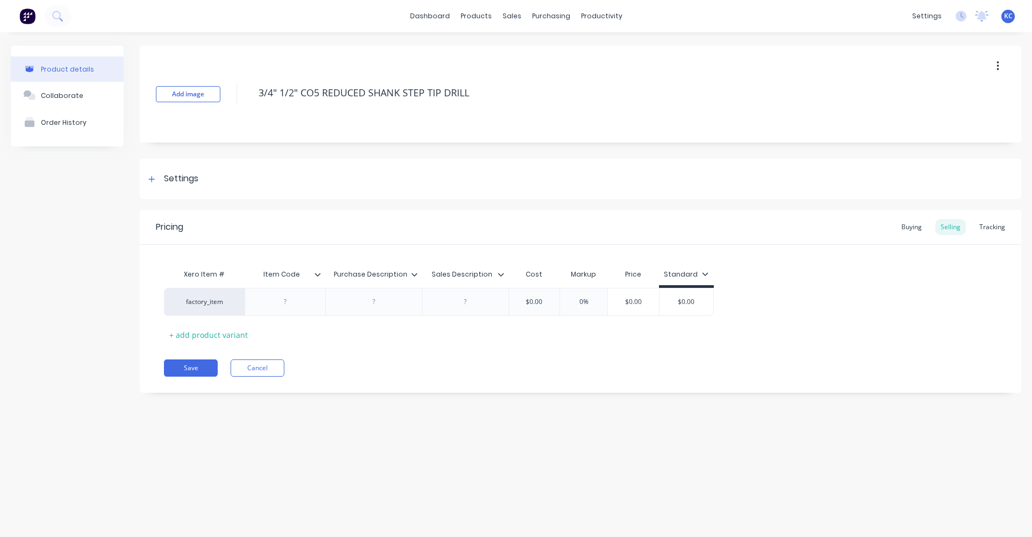
type textarea "x"
type textarea "3/" 1/2" CO5 REDUCED SHANK STEP TIP DRILL"
type textarea "x"
type textarea "3" 1/2" CO5 REDUCED SHANK STEP TIP DRILL"
type textarea "x"
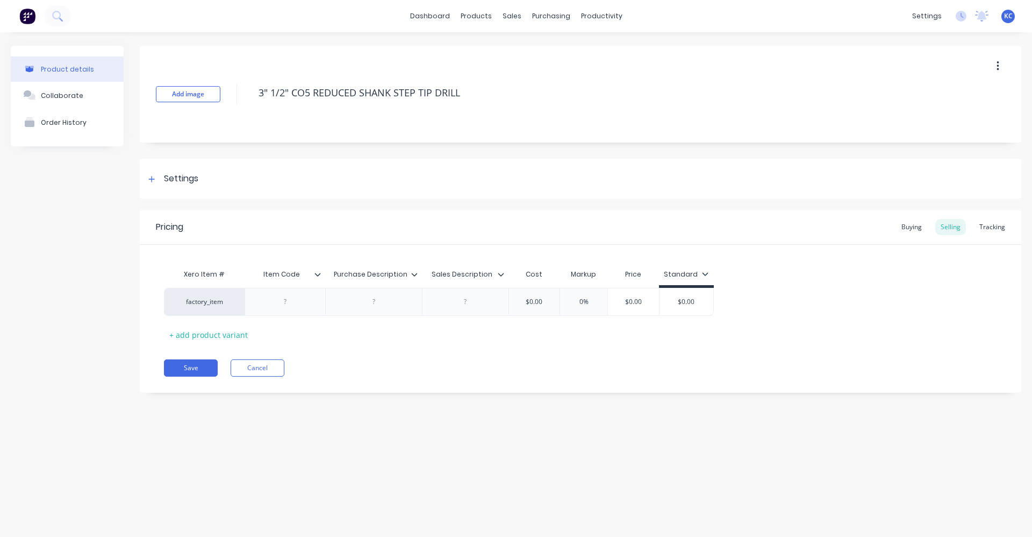
type textarea "" 1/2" CO5 REDUCED SHANK STEP TIP DRILL"
type textarea "x"
type textarea "5" 1/2" CO5 REDUCED SHANK STEP TIP DRILL"
type textarea "x"
type textarea "5/" 1/2" CO5 REDUCED SHANK STEP TIP DRILL"
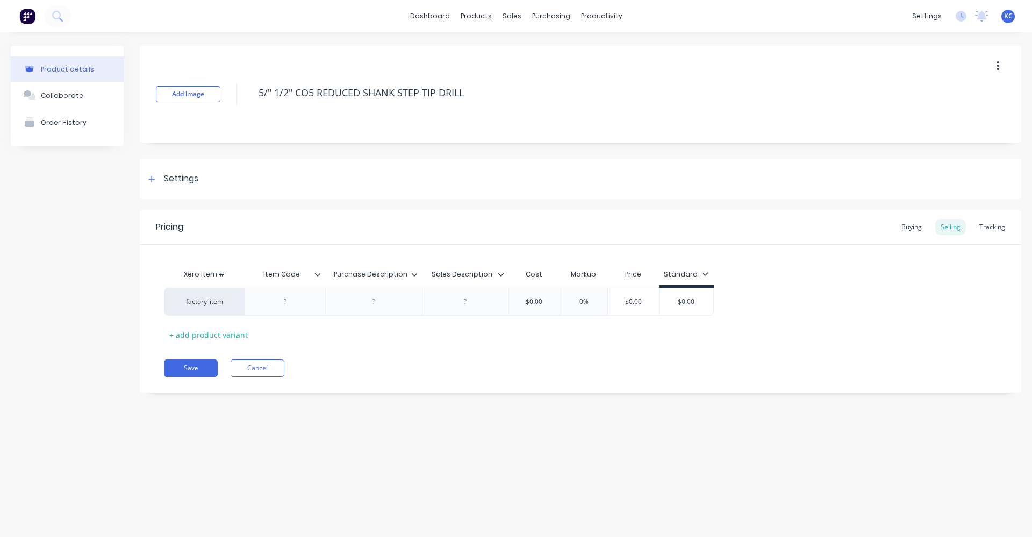
type textarea "x"
drag, startPoint x: 474, startPoint y: 92, endPoint x: 238, endPoint y: 103, distance: 236.8
click at [238, 103] on div "Add image 5/8" 1/2" CO5 REDUCED SHANK STEP TIP DRILL" at bounding box center [581, 94] width 882 height 97
type textarea "5/8" 1/2" CO5 REDUCED SHANK STEP TIP DRILL"
click at [370, 299] on div at bounding box center [374, 302] width 54 height 14
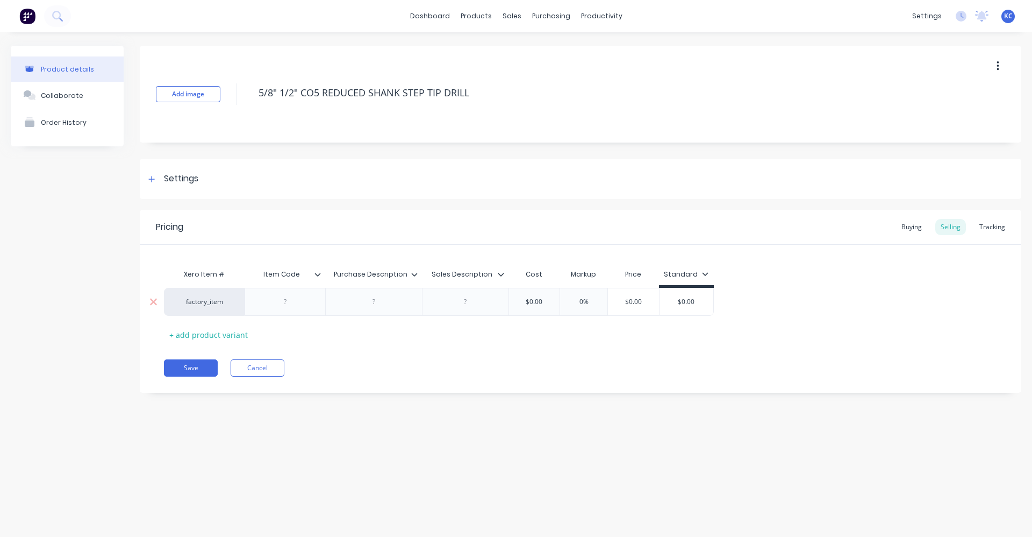
type textarea "x"
type textarea "5/8" 1/2" CO5 REDUCED SHANK STEP TIP DRILL"
paste div
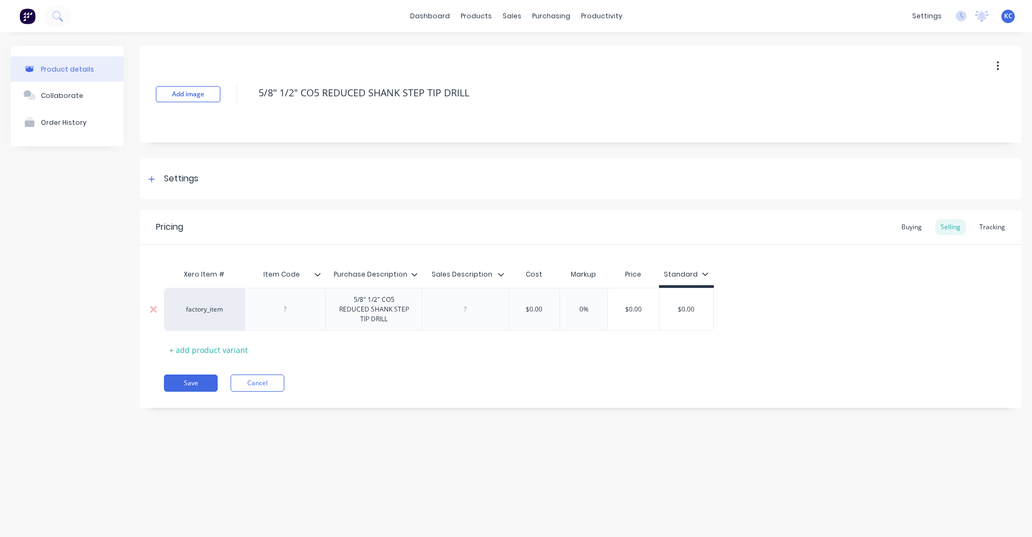
click at [469, 304] on div "factory_item 5/8" 1/2" CO5 REDUCED SHANK STEP TIP DRILL $0.00 0% $0.00 $0.00" at bounding box center [439, 309] width 550 height 43
type textarea "x"
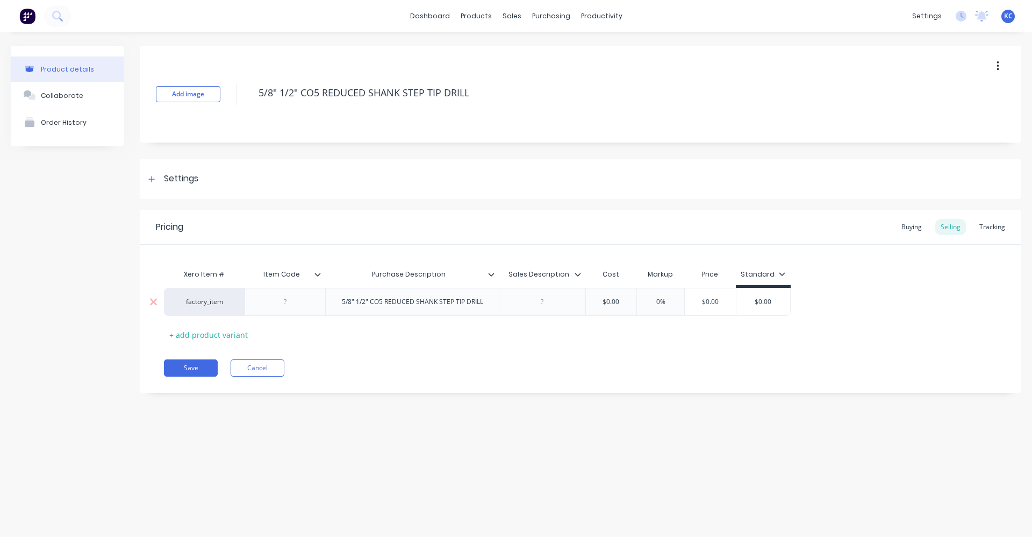
click at [552, 305] on div at bounding box center [543, 302] width 54 height 14
paste div
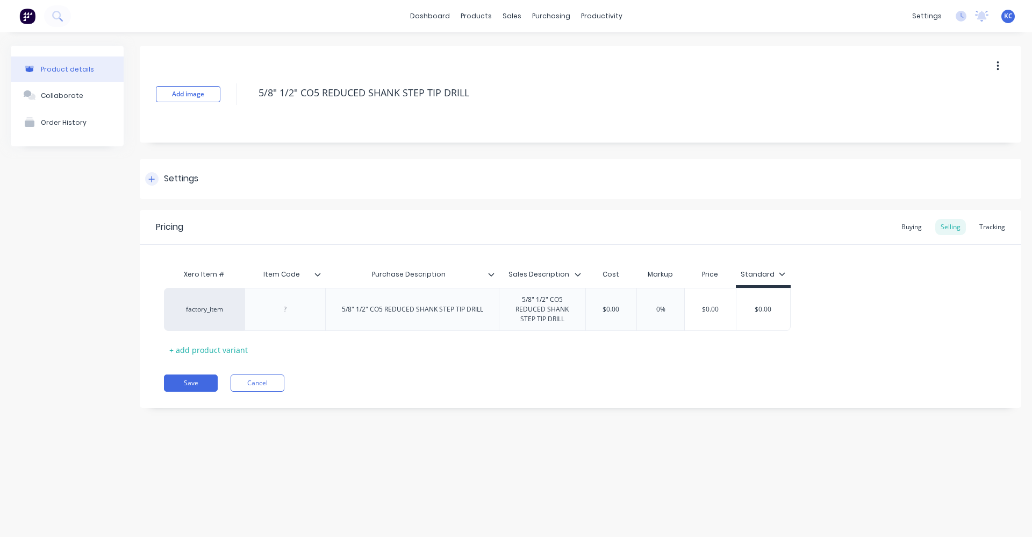
click at [230, 179] on div "Settings" at bounding box center [581, 179] width 882 height 40
type textarea "x"
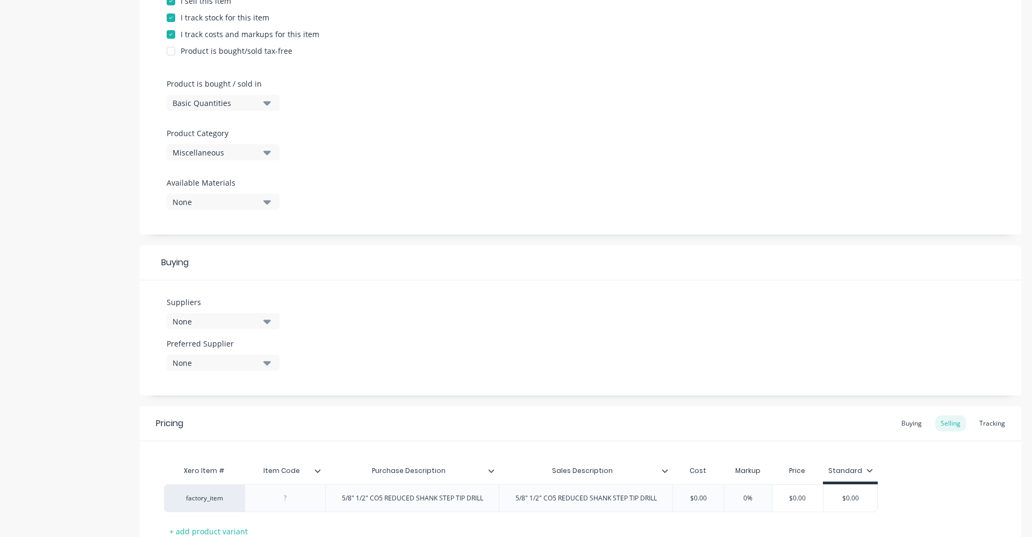
scroll to position [323, 0]
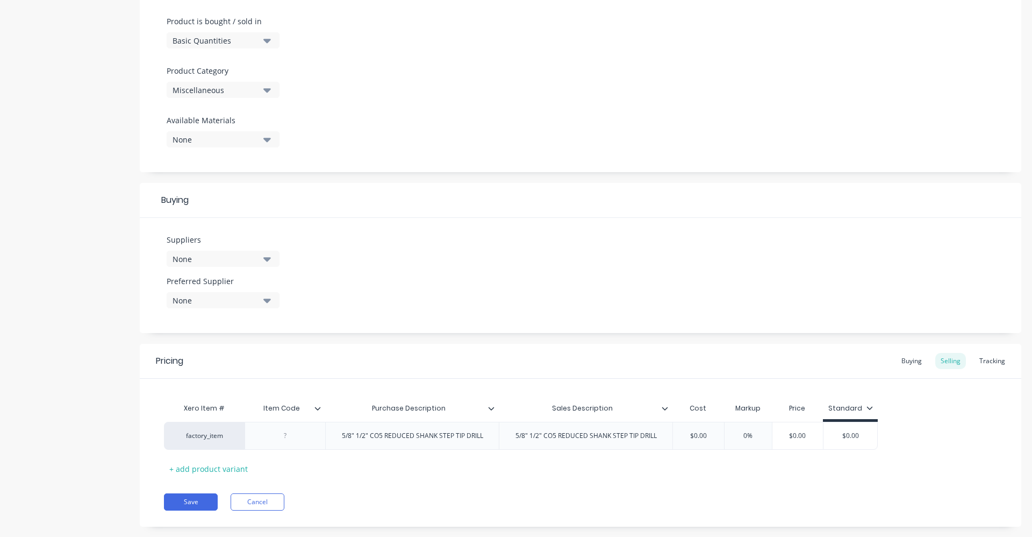
click at [270, 89] on icon "button" at bounding box center [267, 90] width 8 height 4
click at [225, 125] on Category "text" at bounding box center [255, 122] width 114 height 22
type Category "TOOLS"
click at [212, 147] on div "Tools" at bounding box center [247, 149] width 161 height 22
type textarea "x"
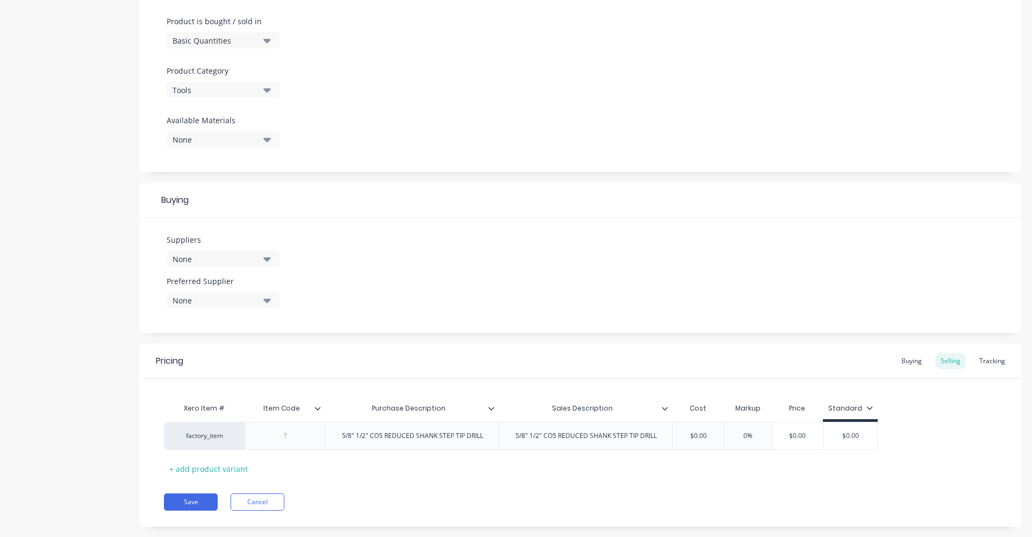
click at [272, 253] on button "None" at bounding box center [223, 259] width 113 height 16
click at [218, 291] on input "text" at bounding box center [255, 291] width 114 height 22
type input "BO"
click at [219, 318] on div "BORDO" at bounding box center [253, 317] width 108 height 11
click at [388, 284] on div "Suppliers 1 suppliers selected BO BORDO MW TOOLBOX MANUFACTURING (WA) PTY LTD R…" at bounding box center [581, 275] width 882 height 115
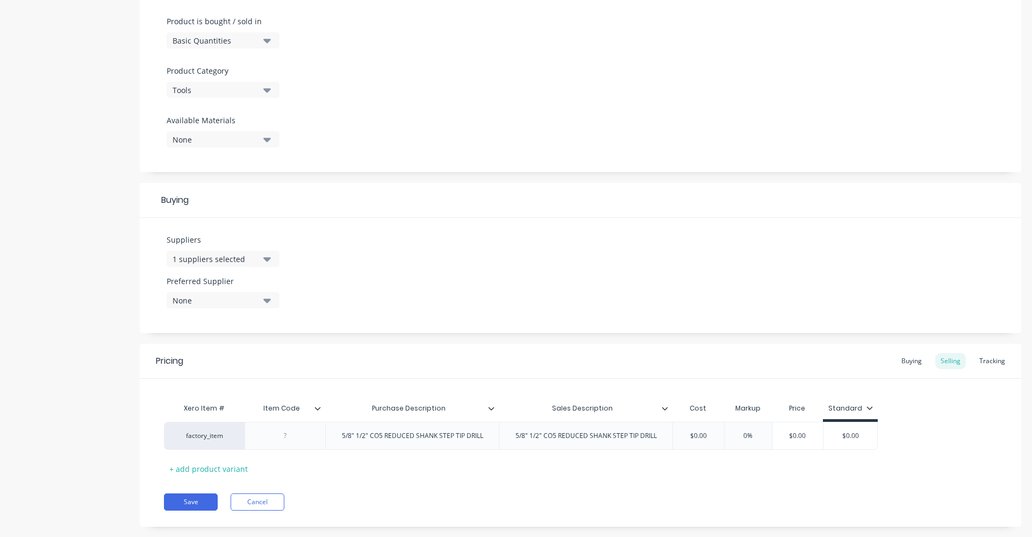
click at [267, 297] on icon "button" at bounding box center [267, 300] width 8 height 12
click at [238, 359] on div "BORDO" at bounding box center [253, 358] width 108 height 11
type textarea "x"
click at [419, 269] on div "Suppliers 1 suppliers selected BO Preferred Supplier BORDO BORDO" at bounding box center [581, 275] width 882 height 115
click at [305, 437] on div at bounding box center [286, 436] width 54 height 14
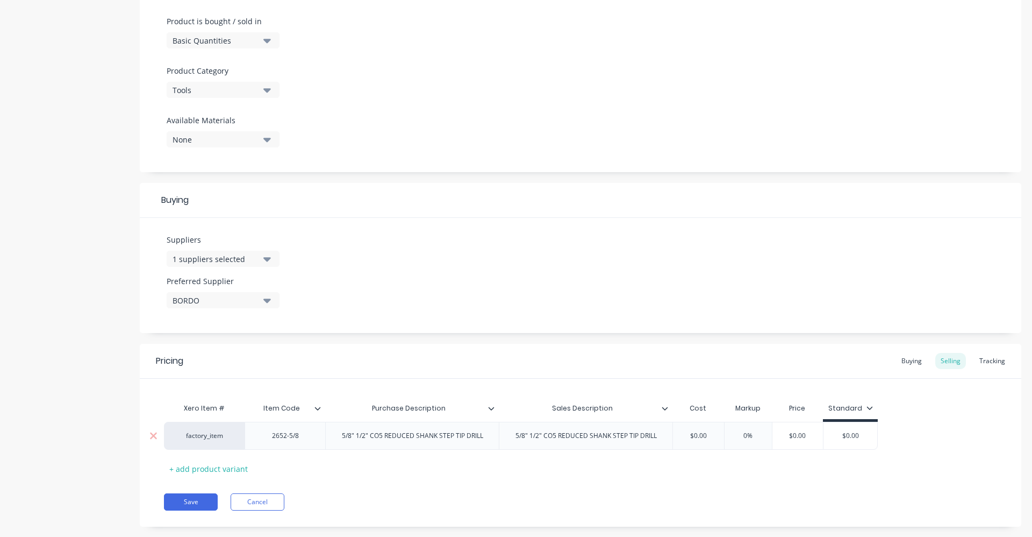
type textarea "x"
drag, startPoint x: 697, startPoint y: 438, endPoint x: 674, endPoint y: 441, distance: 23.8
click at [674, 441] on div "$0.00 $0.00" at bounding box center [699, 435] width 54 height 27
type input "2"
type textarea "x"
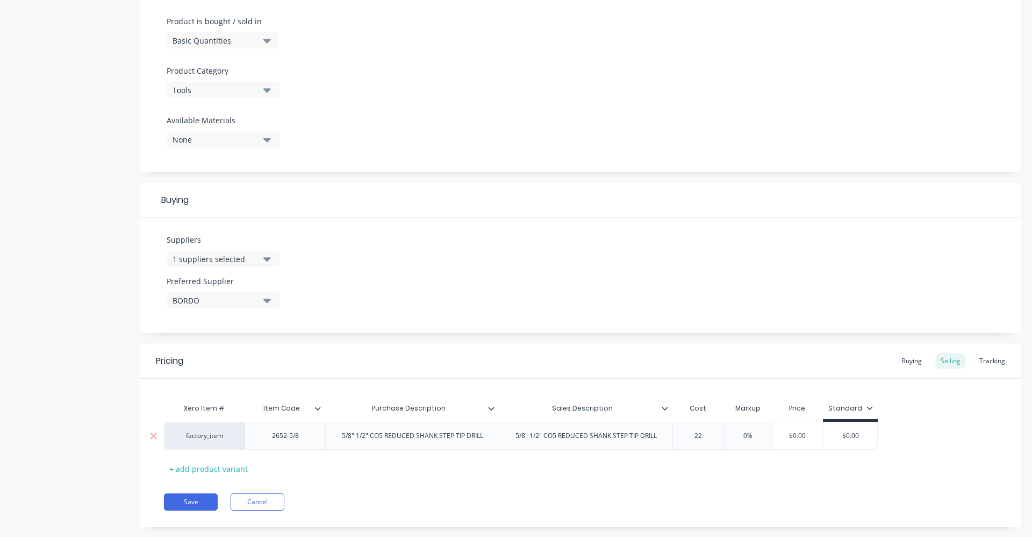
type input "22."
type textarea "x"
type input "22.54"
type textarea "x"
type input "22.54"
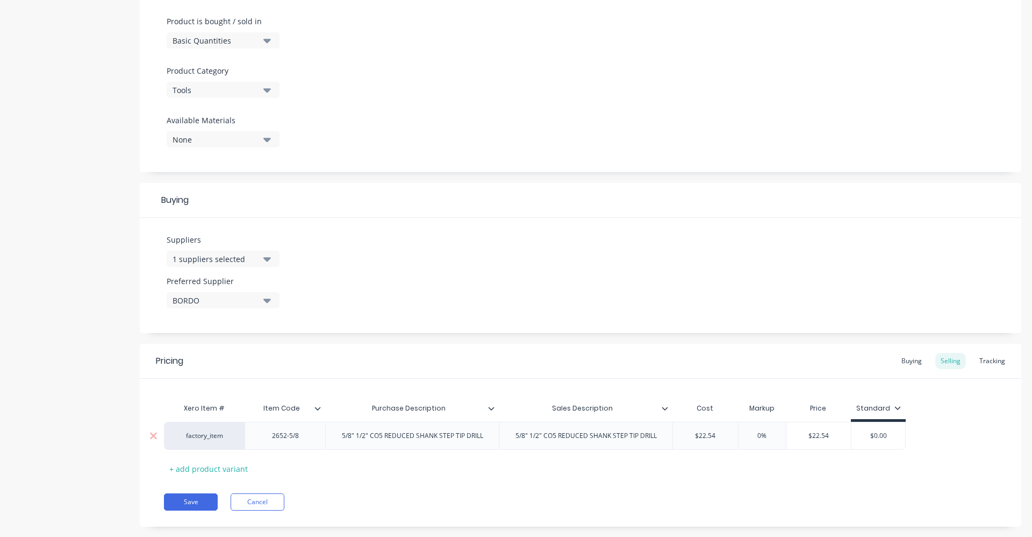
type input "40%"
type textarea "x"
type input "40%"
click at [903, 361] on div "Buying" at bounding box center [911, 361] width 31 height 16
drag, startPoint x: 712, startPoint y: 431, endPoint x: 674, endPoint y: 432, distance: 38.2
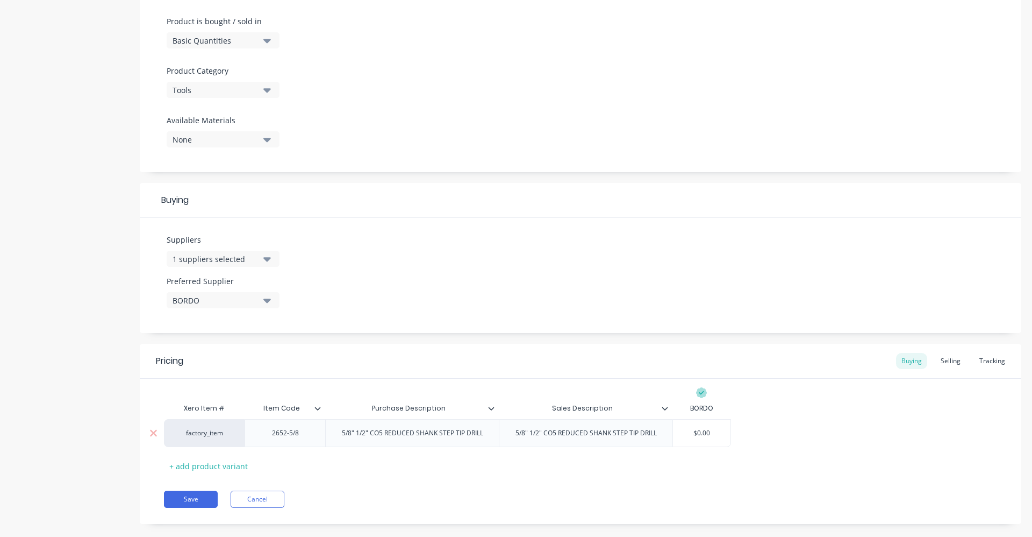
click at [674, 432] on input "$0.00" at bounding box center [702, 433] width 58 height 10
type input "2"
type textarea "x"
type input "22"
type textarea "x"
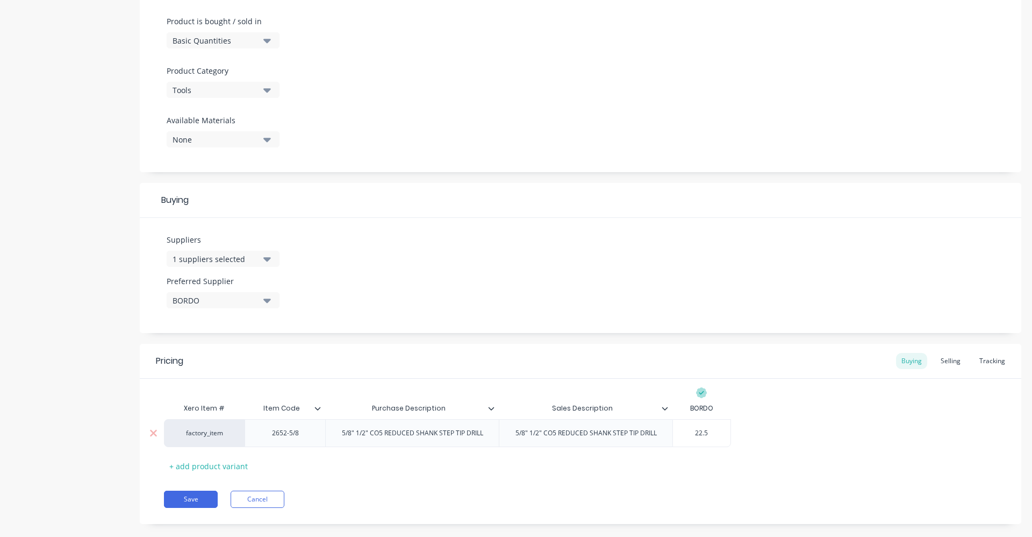
type input "22.54"
type textarea "x"
type input "22.54"
click at [571, 520] on div "Pricing Buying Selling Tracking Xero Item # Item Code Purchase Description Sale…" at bounding box center [581, 434] width 882 height 180
click at [532, 495] on div "Save Cancel" at bounding box center [593, 498] width 858 height 17
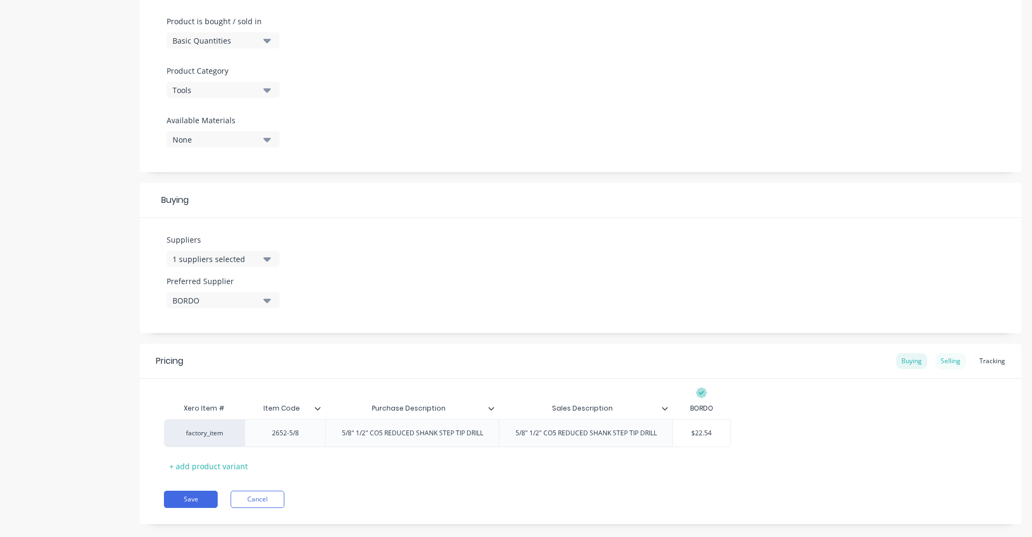
click at [951, 359] on div "Selling" at bounding box center [951, 361] width 31 height 16
click at [194, 499] on button "Save" at bounding box center [191, 501] width 54 height 17
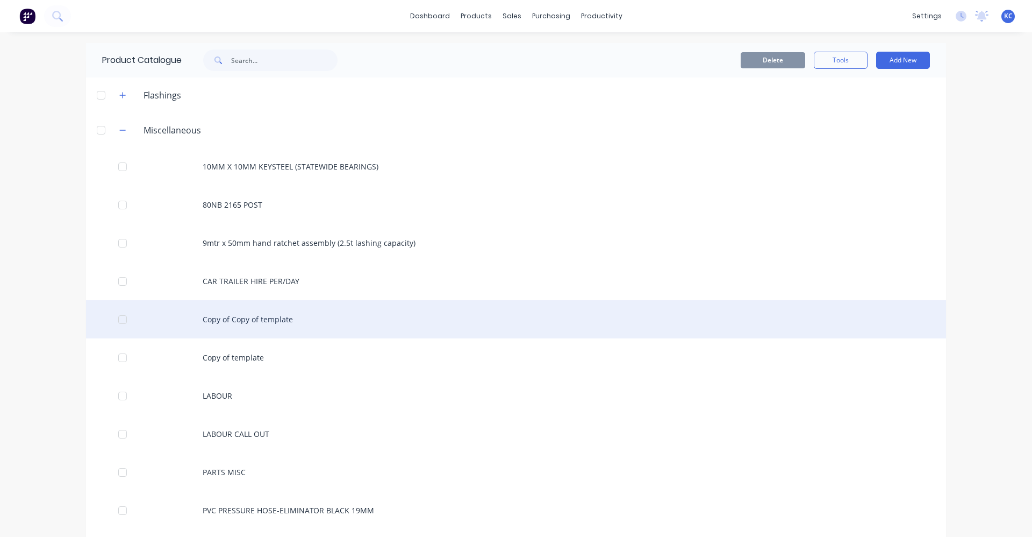
click at [274, 317] on div "Copy of Copy of template" at bounding box center [516, 319] width 860 height 38
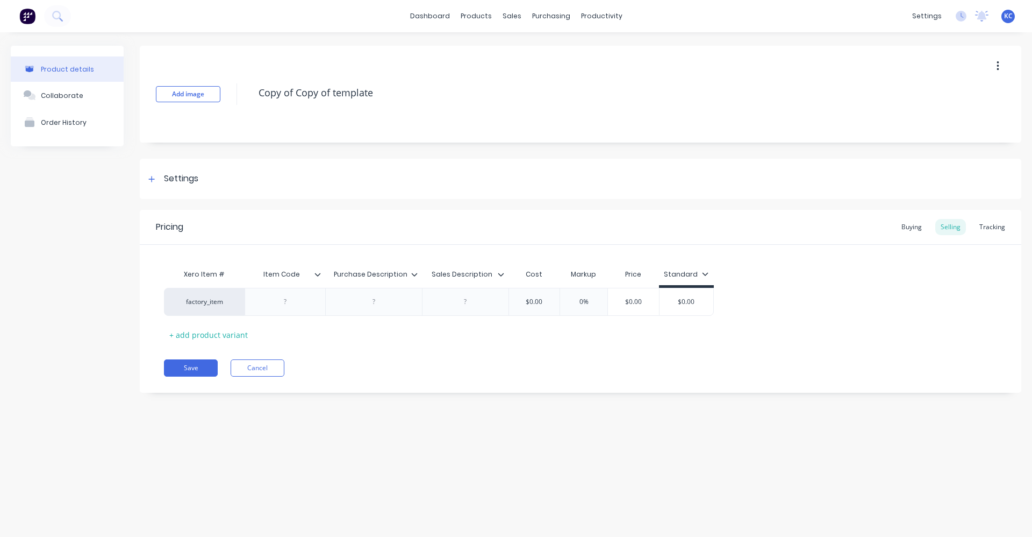
drag, startPoint x: 396, startPoint y: 91, endPoint x: 243, endPoint y: 87, distance: 152.7
click at [243, 87] on div "Add image Copy of Copy of template" at bounding box center [581, 94] width 882 height 97
type textarea "x"
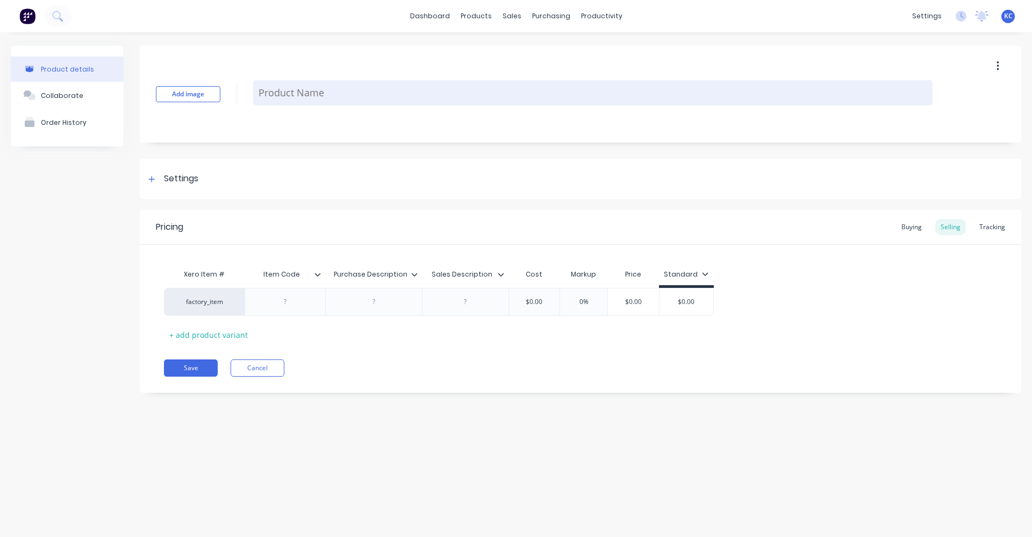
paste textarea "5/8" 1/2" CO5 REDUCED SHANK STEP TIP DRILL"
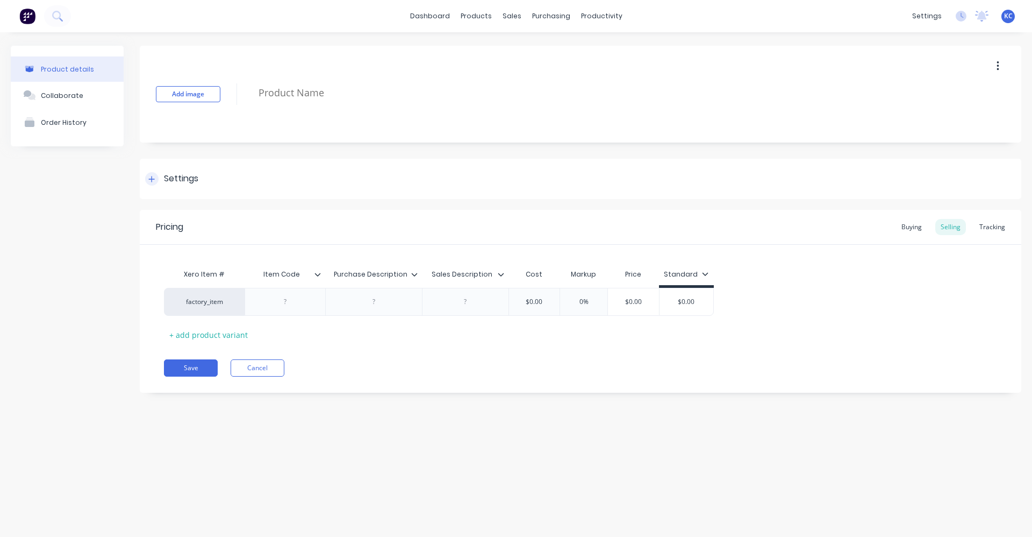
type textarea "x"
type textarea "5/8" 1/2" CO5 REDUCED SHANK STEP TIP DRILL"
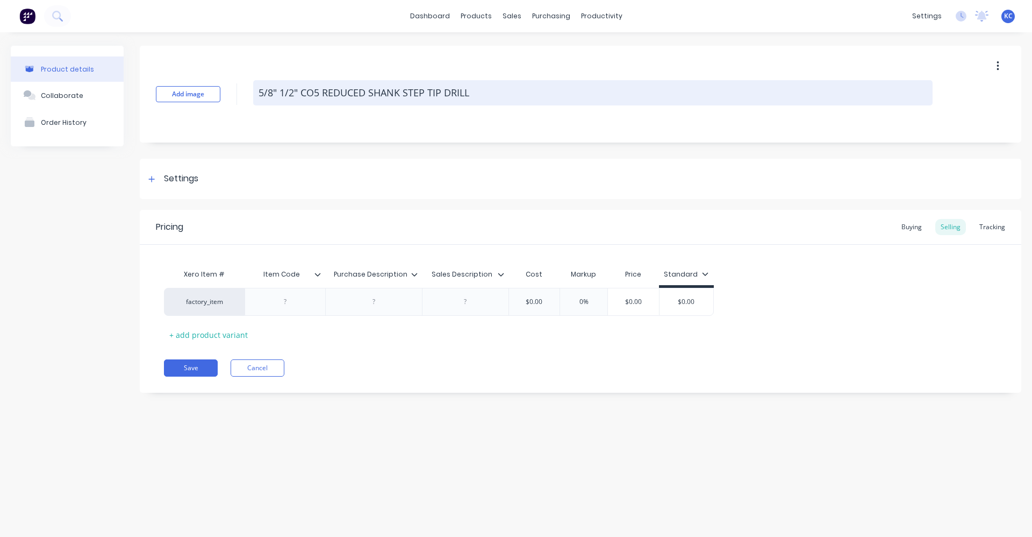
click at [270, 91] on textarea "5/8" 1/2" CO5 REDUCED SHANK STEP TIP DRILL" at bounding box center [593, 92] width 680 height 25
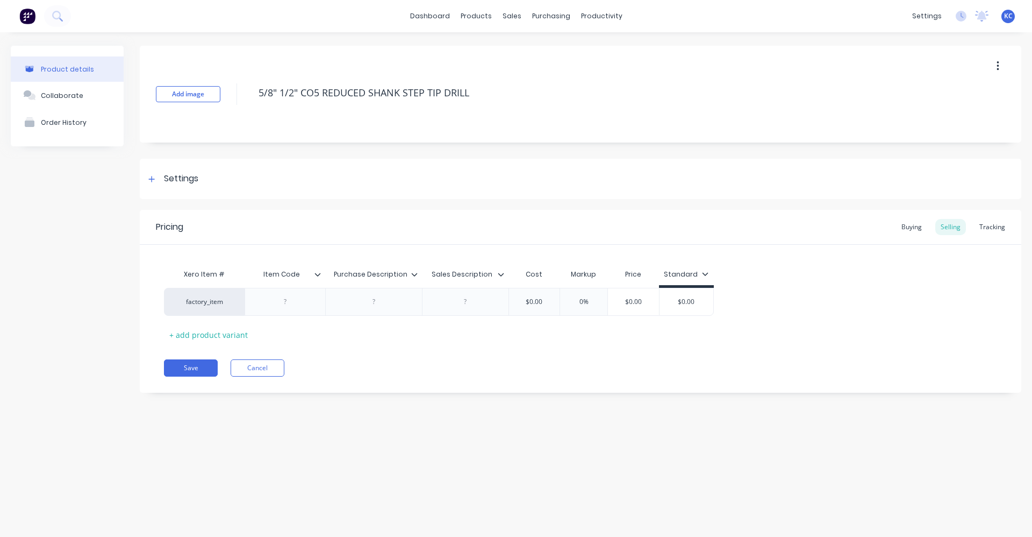
type textarea "x"
type textarea "5/" 1/2" CO5 REDUCED SHANK STEP TIP DRILL"
type textarea "x"
type textarea "5" 1/2" CO5 REDUCED SHANK STEP TIP DRILL"
type textarea "x"
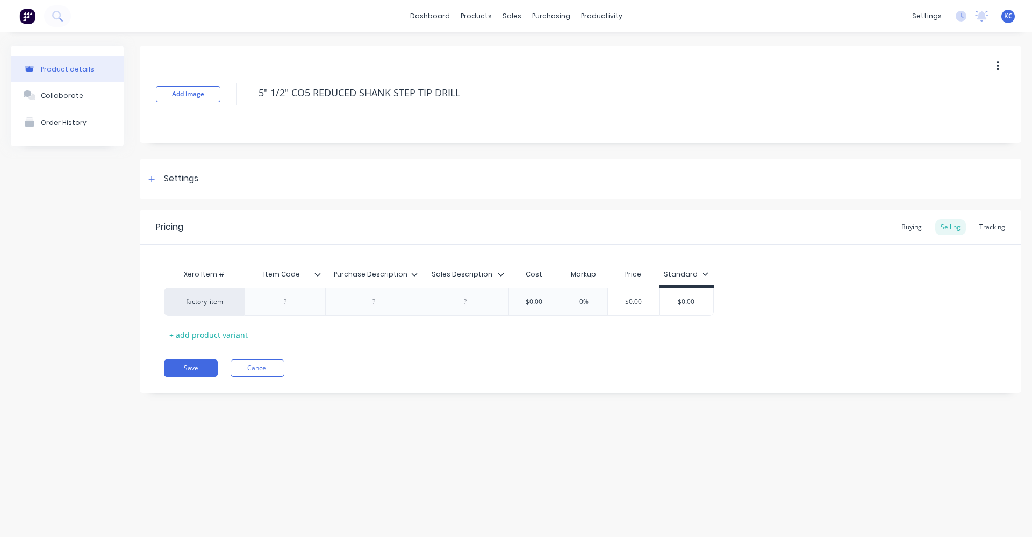
type textarea "" 1/2" CO5 REDUCED SHANK STEP TIP DRILL"
type textarea "x"
type textarea "7" 1/2" CO5 REDUCED SHANK STEP TIP DRILL"
type textarea "x"
type textarea "7/" 1/2" CO5 REDUCED SHANK STEP TIP DRILL"
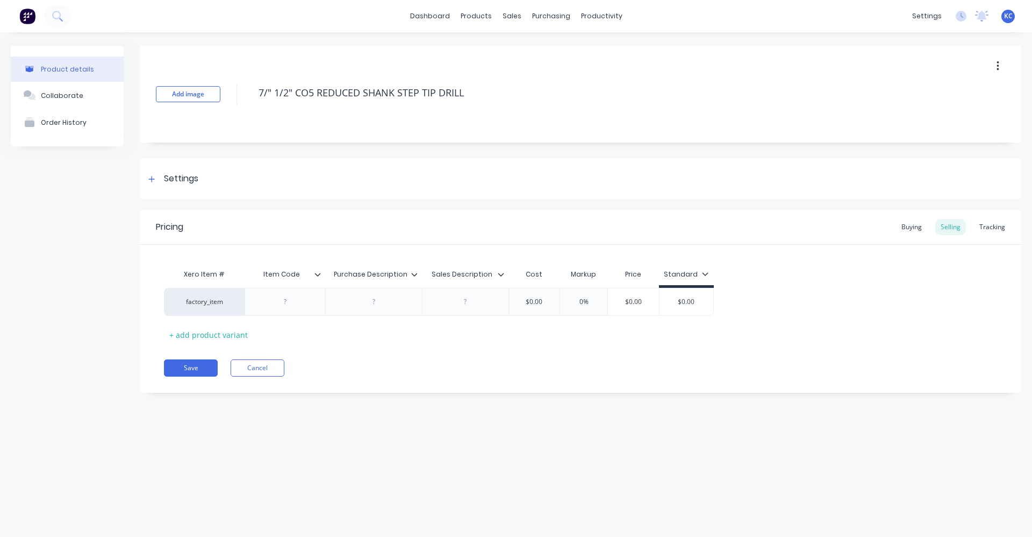
type textarea "x"
drag, startPoint x: 479, startPoint y: 91, endPoint x: 215, endPoint y: 96, distance: 264.0
click at [215, 96] on div "Add image 7/8" 1/2" CO5 REDUCED SHANK STEP TIP DRILL" at bounding box center [581, 94] width 882 height 97
type textarea "7/8" 1/2" CO5 REDUCED SHANK STEP TIP DRILL"
click at [192, 175] on div "Settings" at bounding box center [181, 178] width 34 height 13
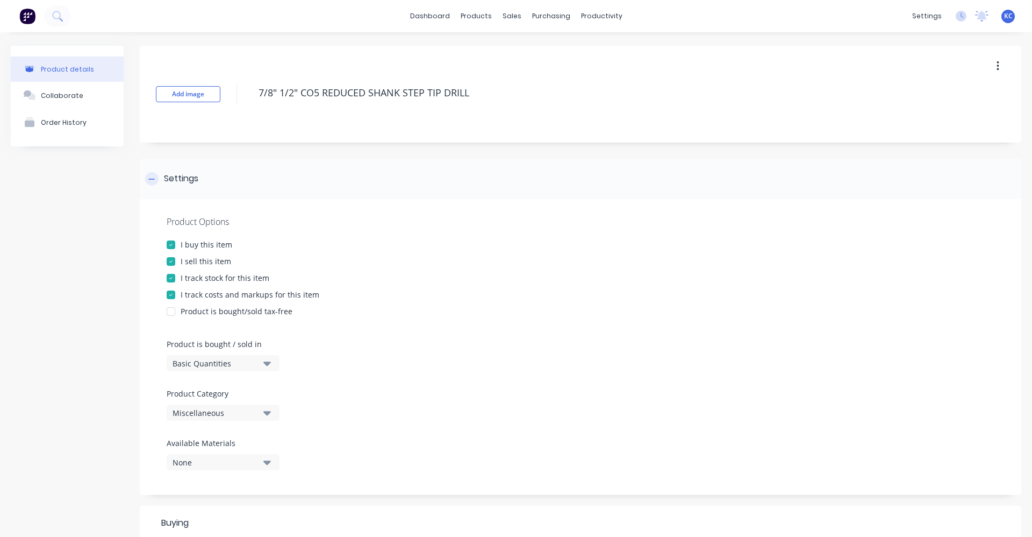
type textarea "x"
type textarea "Copy of Copy of template"
type textarea "x"
type textarea "7/8" 1/2" CO5 REDUCED SHANK STEP TIP DRILL"
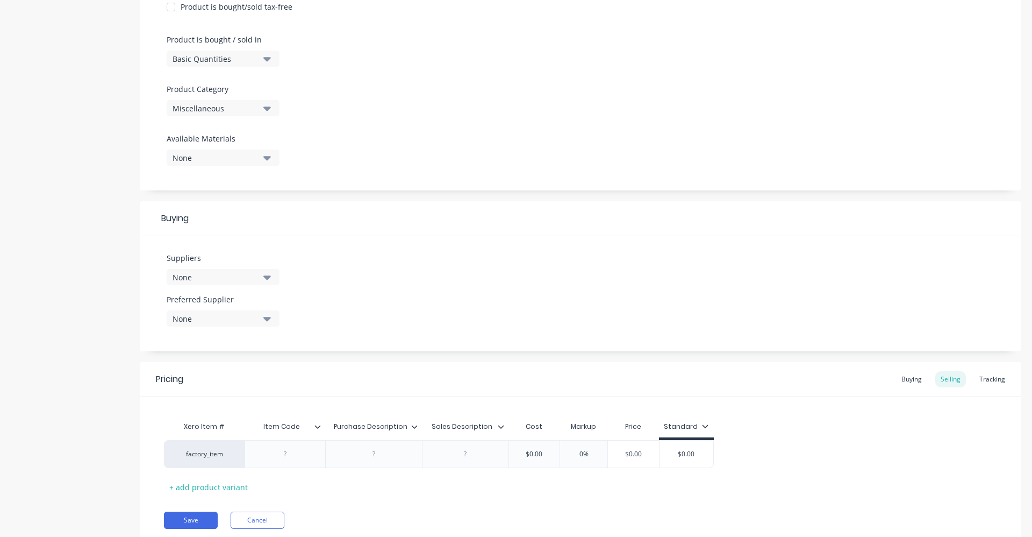
scroll to position [342, 0]
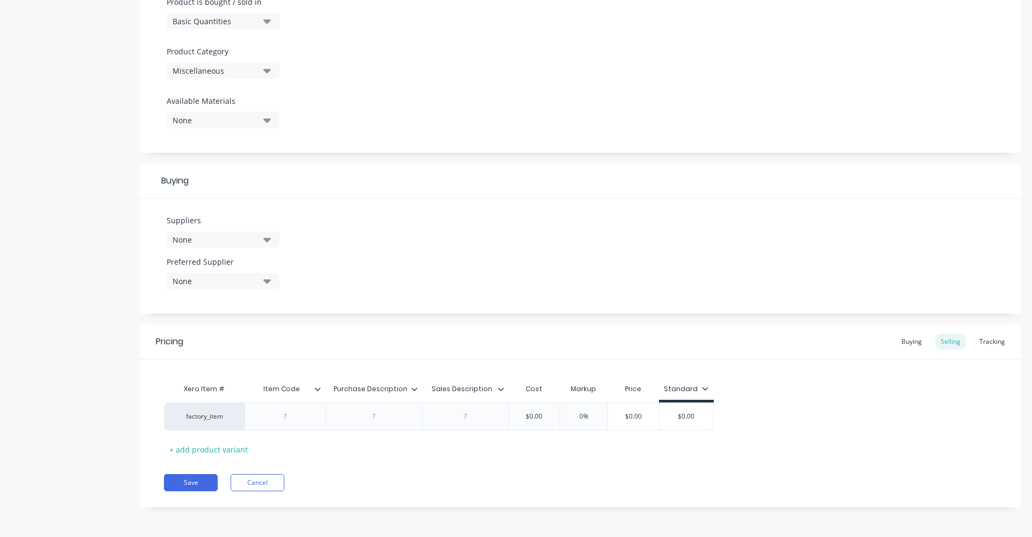
click at [266, 71] on icon "button" at bounding box center [267, 71] width 8 height 4
click at [244, 105] on Category "text" at bounding box center [255, 103] width 114 height 22
type Category "TOOLS"
click at [195, 126] on div "Tools" at bounding box center [247, 130] width 161 height 22
type textarea "x"
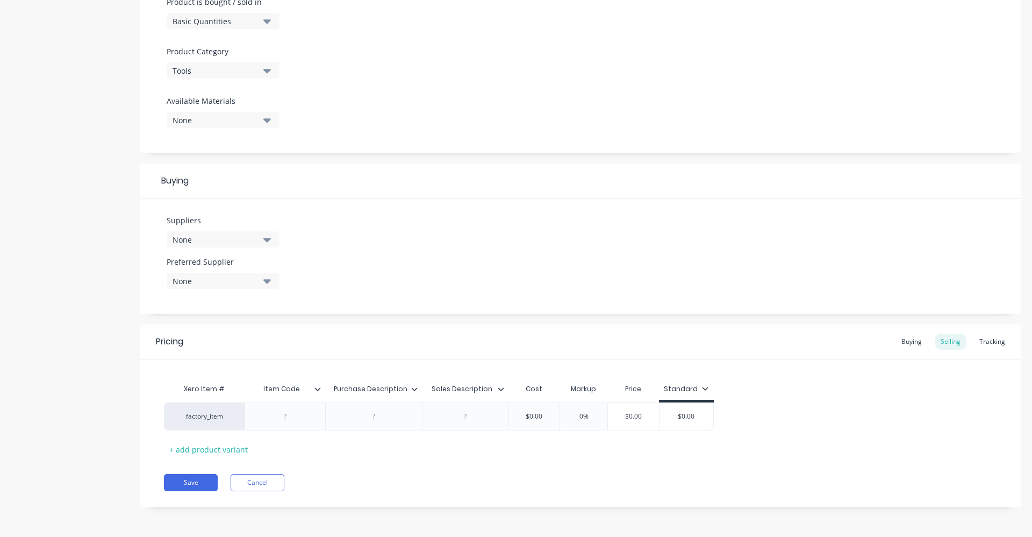
click at [264, 240] on icon "button" at bounding box center [267, 239] width 8 height 12
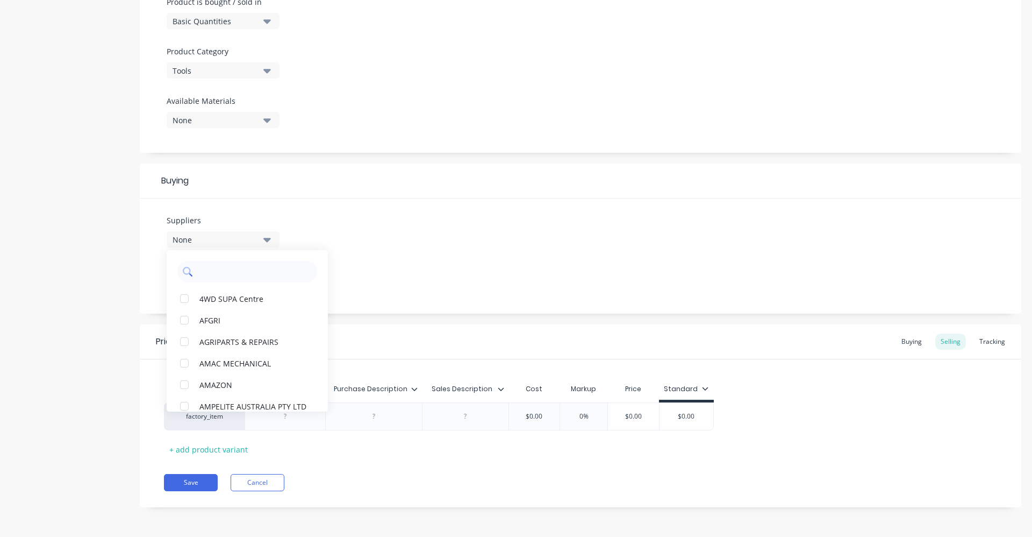
click at [202, 272] on input "text" at bounding box center [255, 272] width 114 height 22
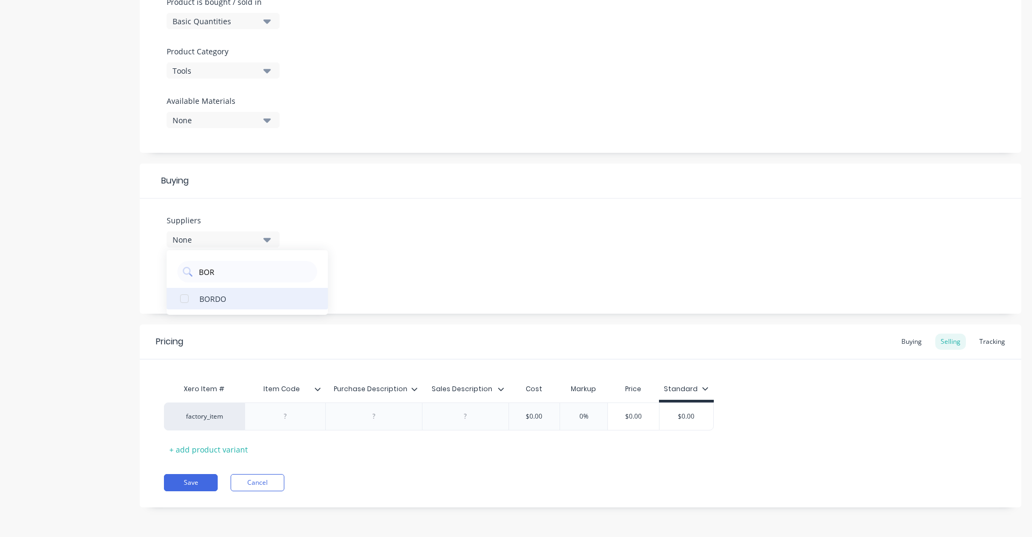
type input "BOR"
click at [218, 305] on button "BORDO" at bounding box center [247, 299] width 161 height 22
click at [426, 264] on div "Suppliers 1 suppliers selected BOR BORDO Preferred Supplier None" at bounding box center [581, 255] width 882 height 115
click at [251, 280] on div "None" at bounding box center [216, 280] width 86 height 11
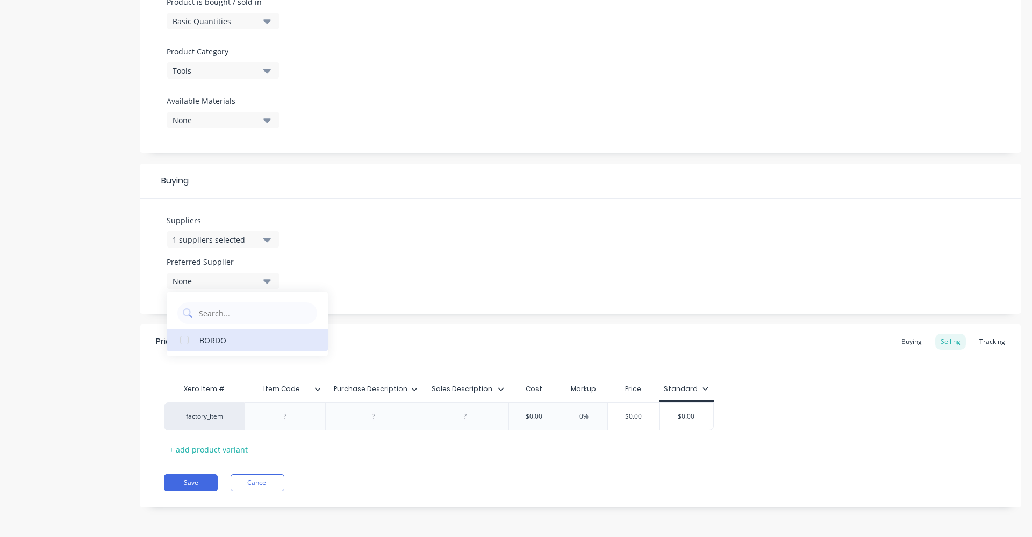
click at [228, 340] on div "BORDO" at bounding box center [253, 339] width 108 height 11
type textarea "x"
click at [381, 265] on div "Suppliers 1 suppliers selected BOR Preferred Supplier BORDO BORDO" at bounding box center [581, 255] width 882 height 115
click at [365, 411] on div at bounding box center [374, 416] width 54 height 14
paste div
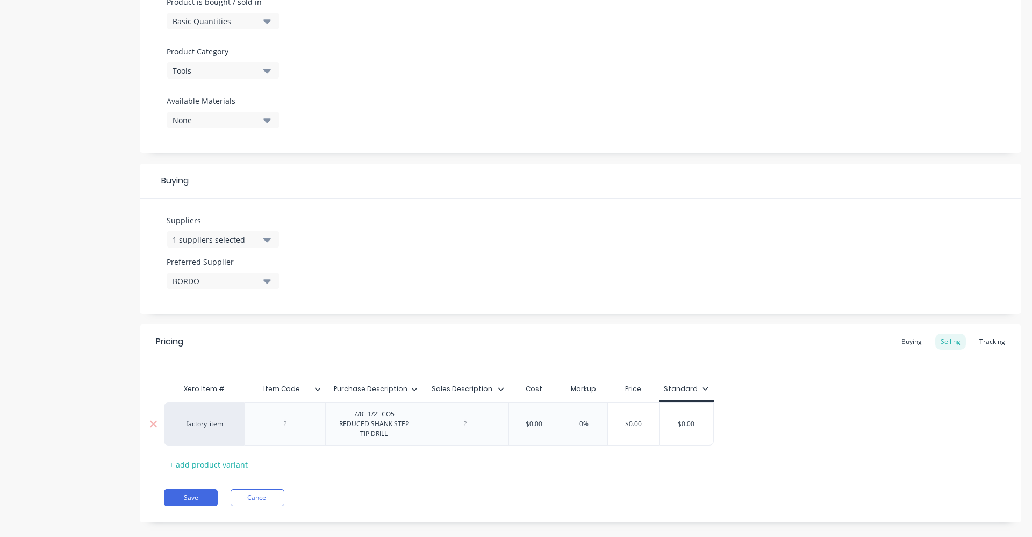
click at [453, 426] on div "factory_item 7/8" 1/2" CO5 REDUCED SHANK STEP TIP DRILL $0.00 0% $0.00 $0.00" at bounding box center [439, 423] width 550 height 43
type textarea "x"
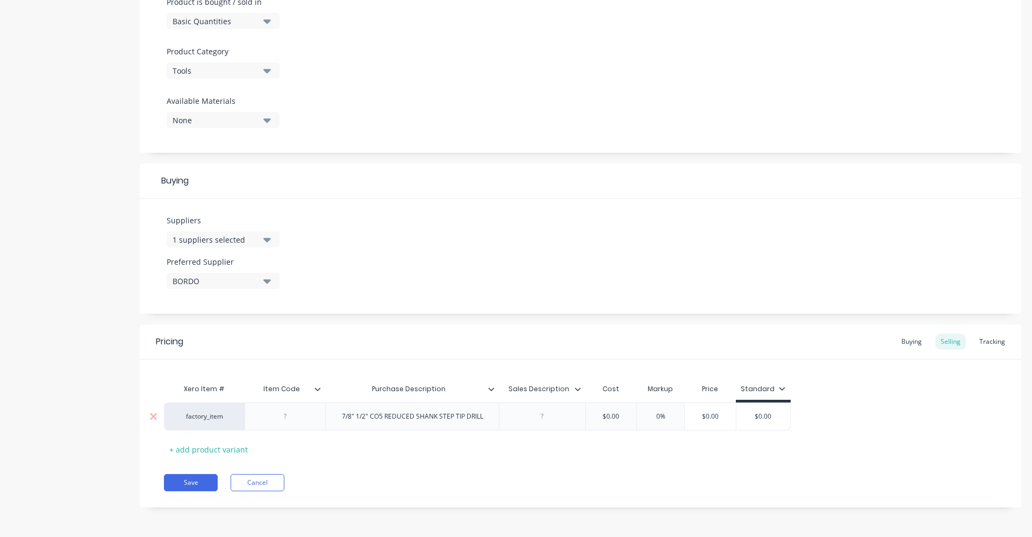
click at [524, 417] on div at bounding box center [543, 416] width 54 height 14
paste div
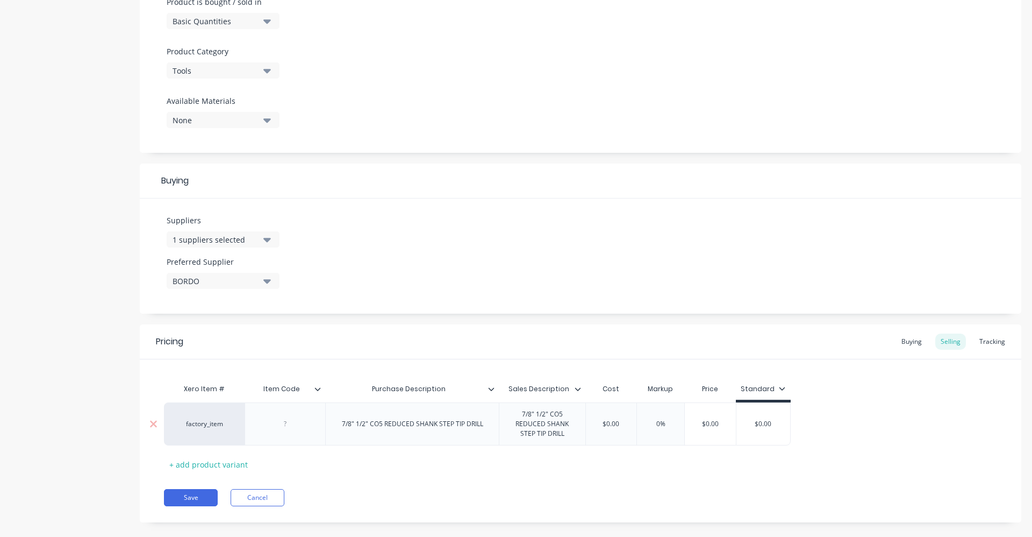
click at [285, 429] on div at bounding box center [285, 423] width 81 height 43
type textarea "x"
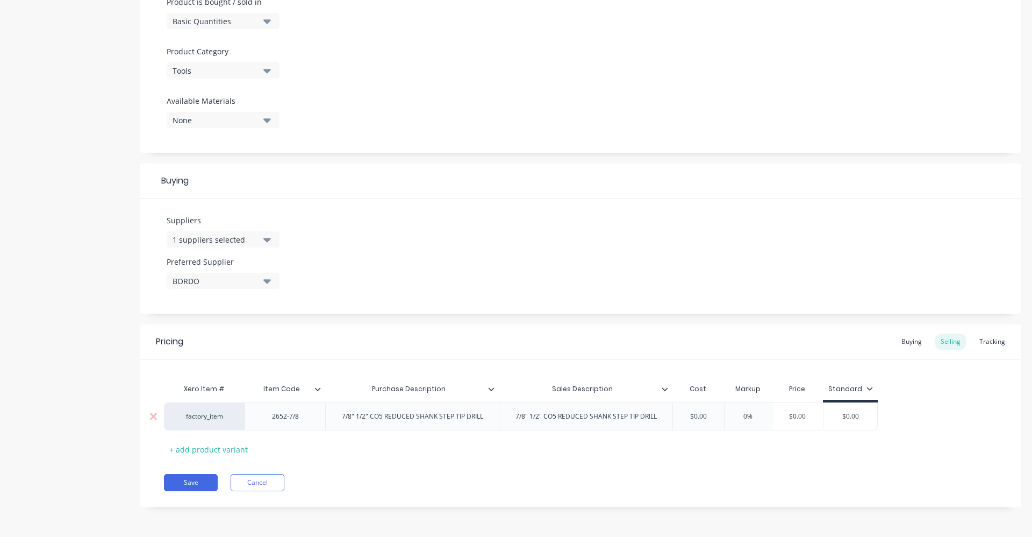
type textarea "x"
drag, startPoint x: 691, startPoint y: 417, endPoint x: 736, endPoint y: 404, distance: 47.0
click at [736, 404] on div "factory_item 2652-7/8 7/8" 1/2" CO5 REDUCED SHANK STEP TIP DRILL 7/8" 1/2" CO5 …" at bounding box center [521, 416] width 714 height 28
type input "3"
type textarea "x"
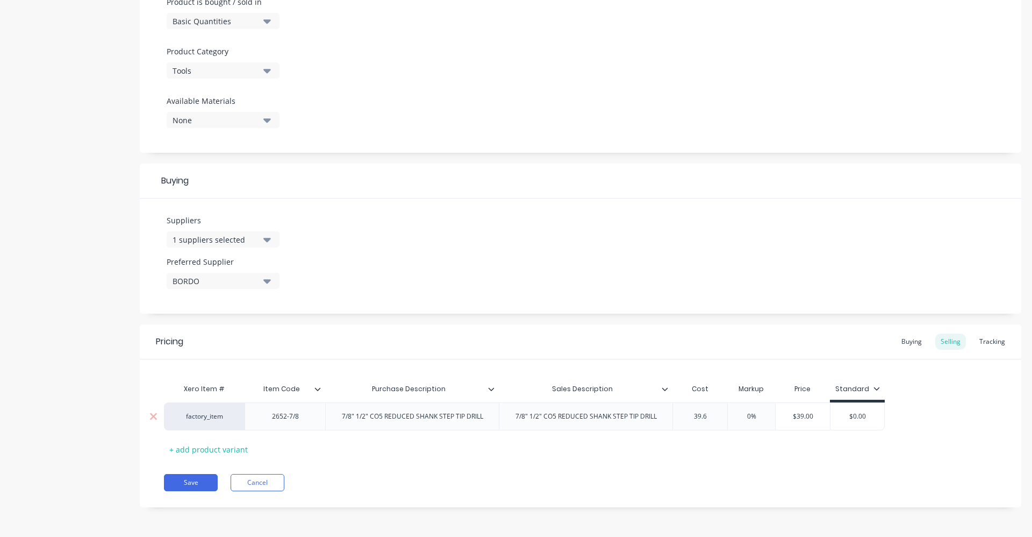
type input "39.64"
type textarea "x"
type input "39.64"
click at [755, 413] on input "text" at bounding box center [763, 416] width 54 height 10
type input "40%"
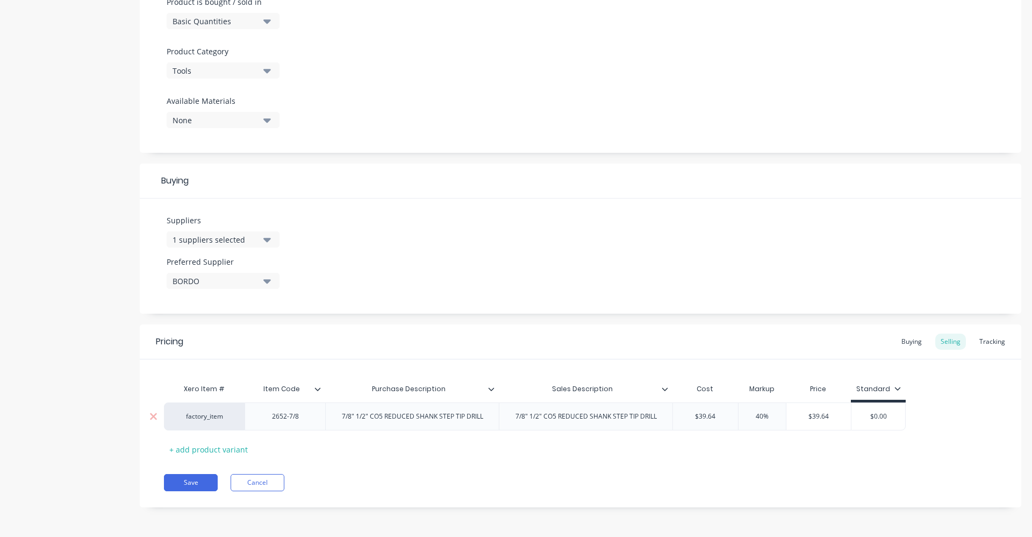
type textarea "x"
type input "40%"
click at [901, 345] on div "Buying" at bounding box center [911, 341] width 31 height 16
type input "$0.00"
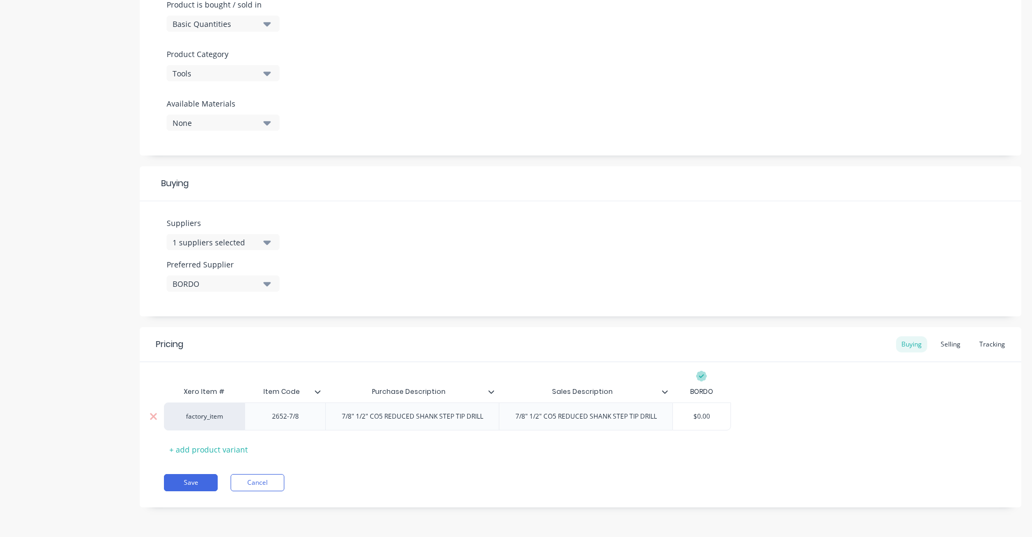
drag, startPoint x: 687, startPoint y: 413, endPoint x: 719, endPoint y: 411, distance: 32.8
click at [719, 411] on input "$0.00" at bounding box center [702, 416] width 58 height 10
type textarea "x"
type input "39."
type textarea "x"
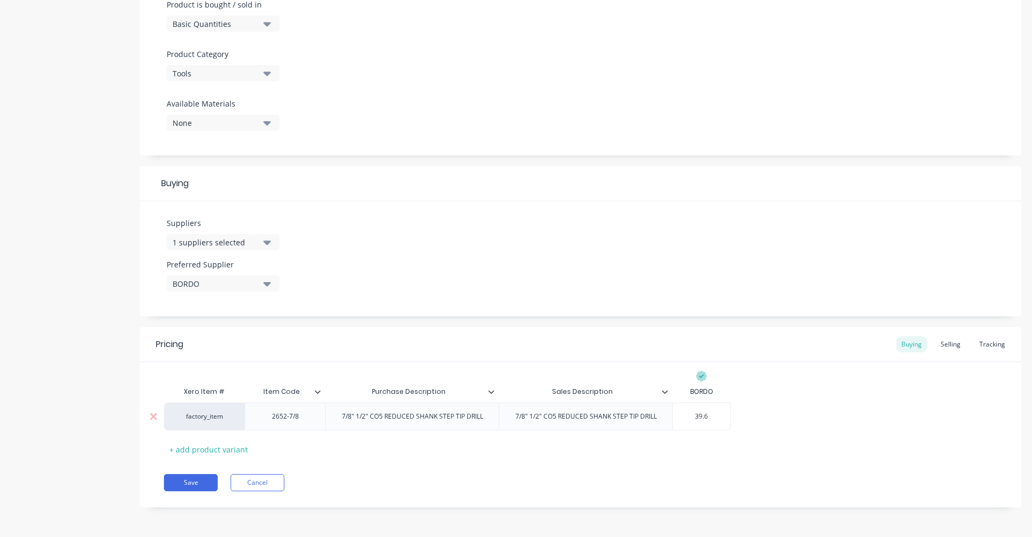
type input "39.64"
type textarea "x"
type input "39.64"
click at [497, 452] on div "Xero Item # Item Code Purchase Description Sales Description BORDO factory_item…" at bounding box center [580, 419] width 833 height 77
click at [183, 481] on button "Save" at bounding box center [191, 482] width 54 height 17
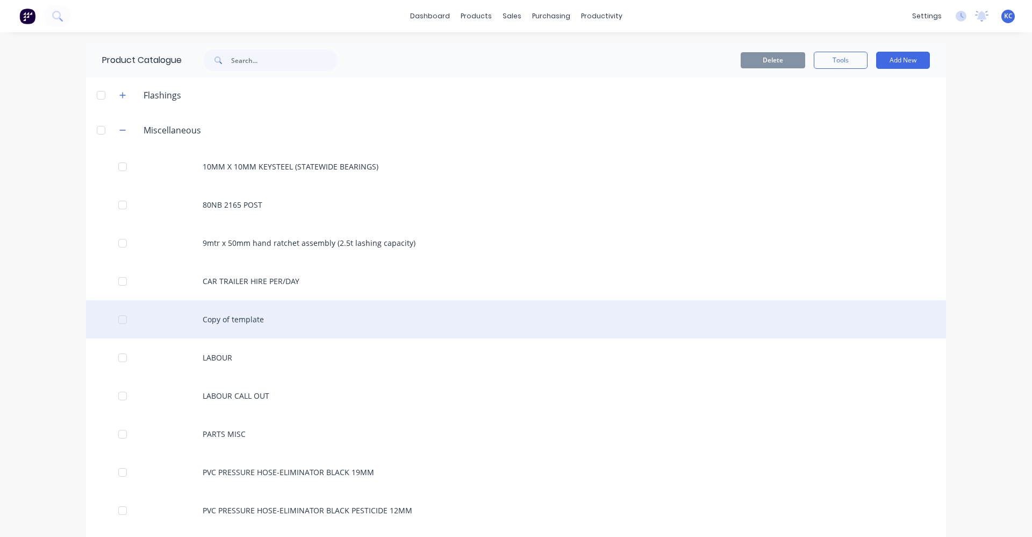
click at [242, 314] on div "Copy of template" at bounding box center [516, 319] width 860 height 38
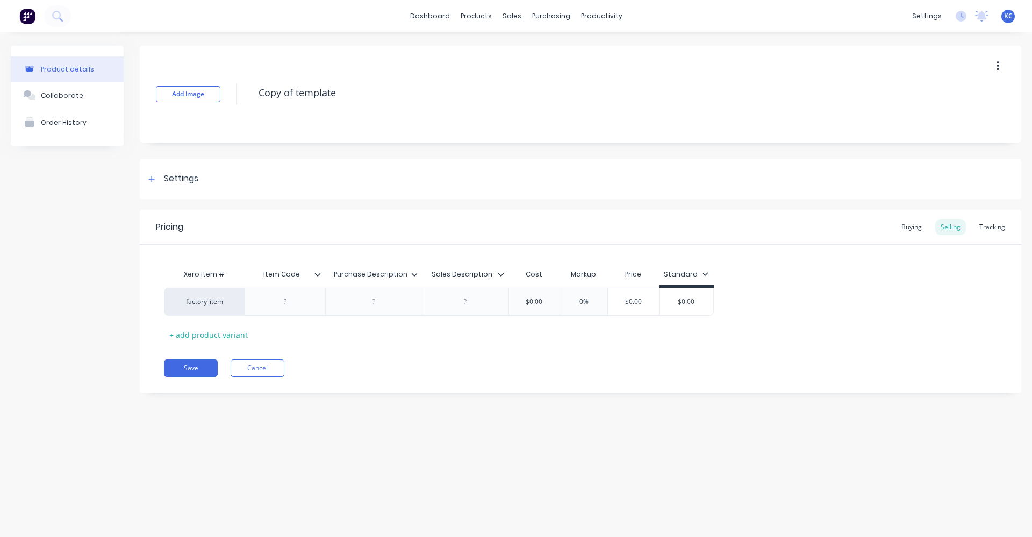
click at [993, 65] on button "button" at bounding box center [998, 65] width 25 height 19
click at [977, 88] on div "Duplicate" at bounding box center [959, 95] width 83 height 16
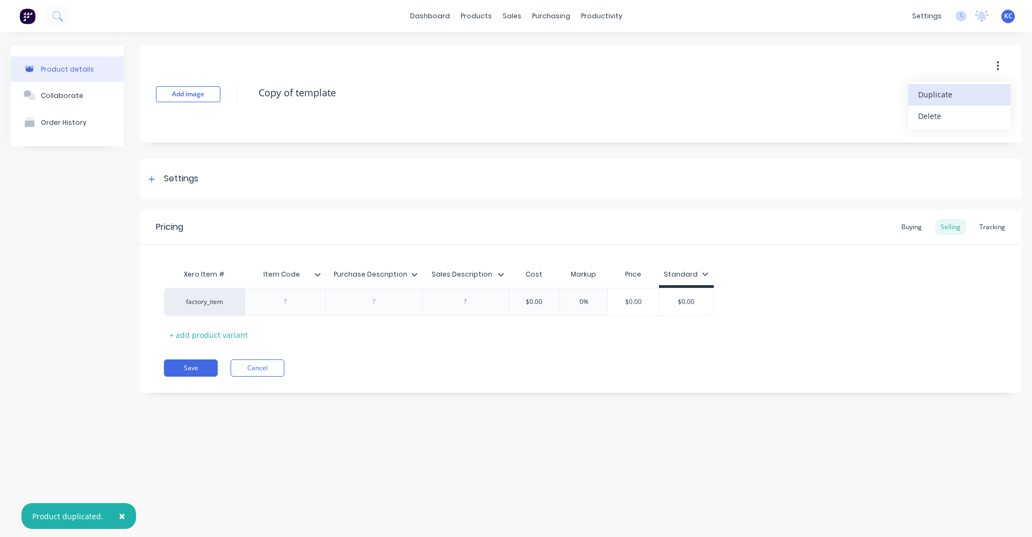
click at [977, 88] on div "Duplicate" at bounding box center [959, 95] width 83 height 16
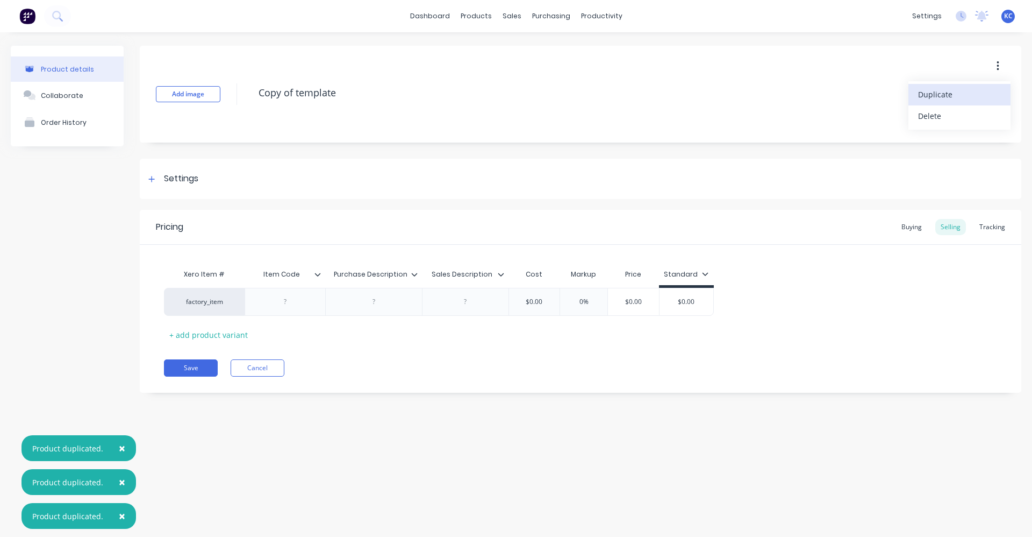
click at [977, 88] on div "Duplicate" at bounding box center [959, 95] width 83 height 16
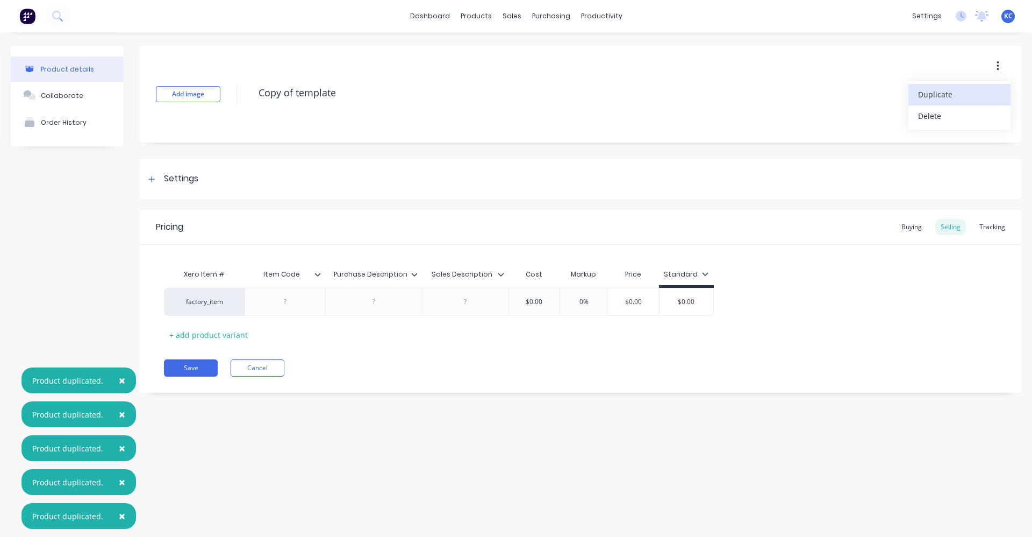
click at [977, 88] on div "Duplicate" at bounding box center [959, 95] width 83 height 16
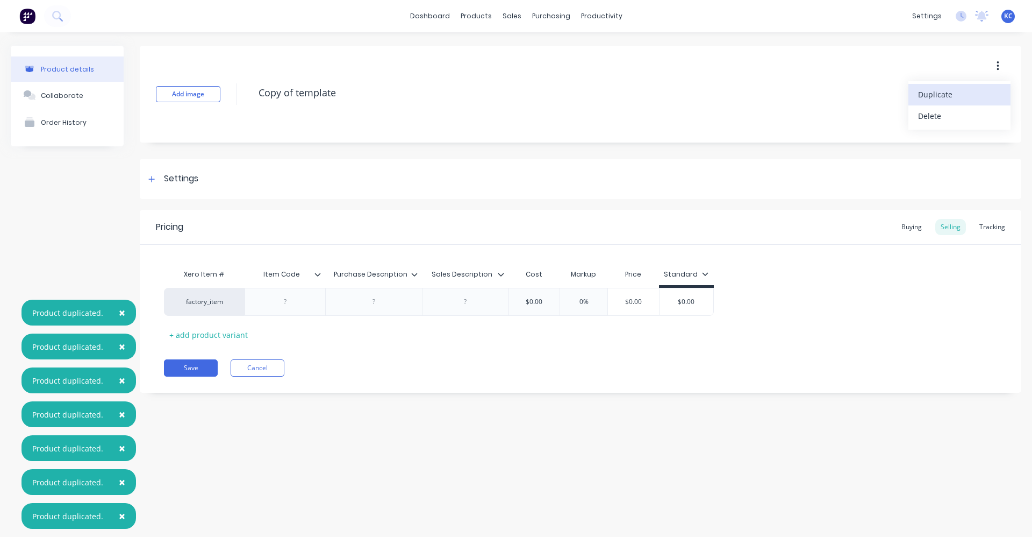
click at [977, 88] on div "Duplicate" at bounding box center [959, 95] width 83 height 16
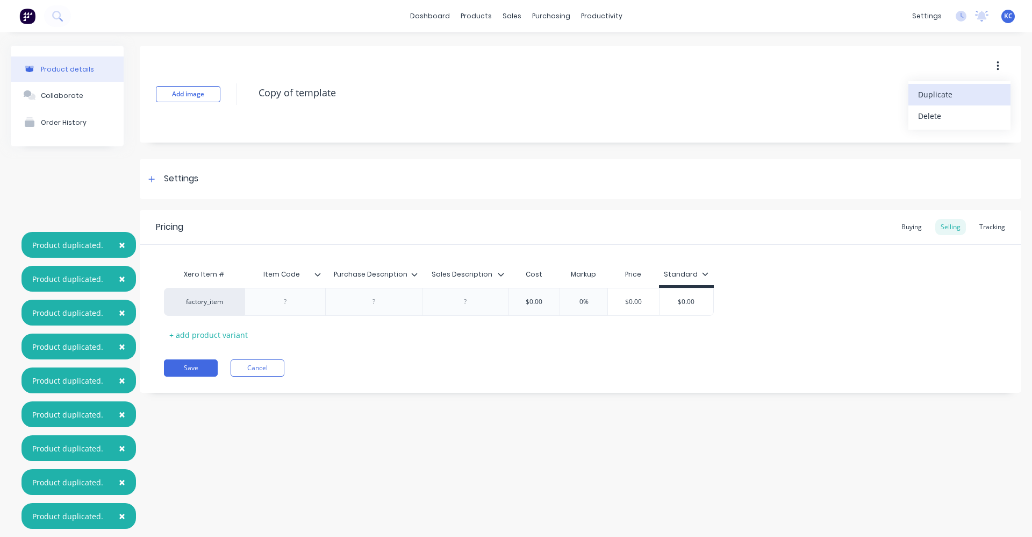
click at [977, 88] on div "Duplicate" at bounding box center [959, 95] width 83 height 16
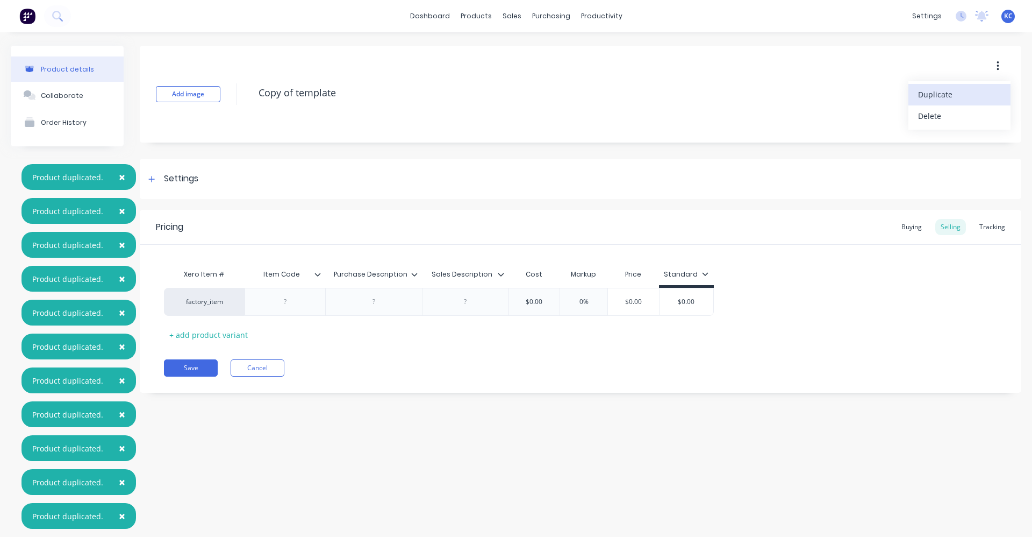
click at [977, 88] on div "Duplicate" at bounding box center [959, 95] width 83 height 16
click at [771, 129] on div "Add image Copy of template Duplicate Delete" at bounding box center [581, 94] width 882 height 97
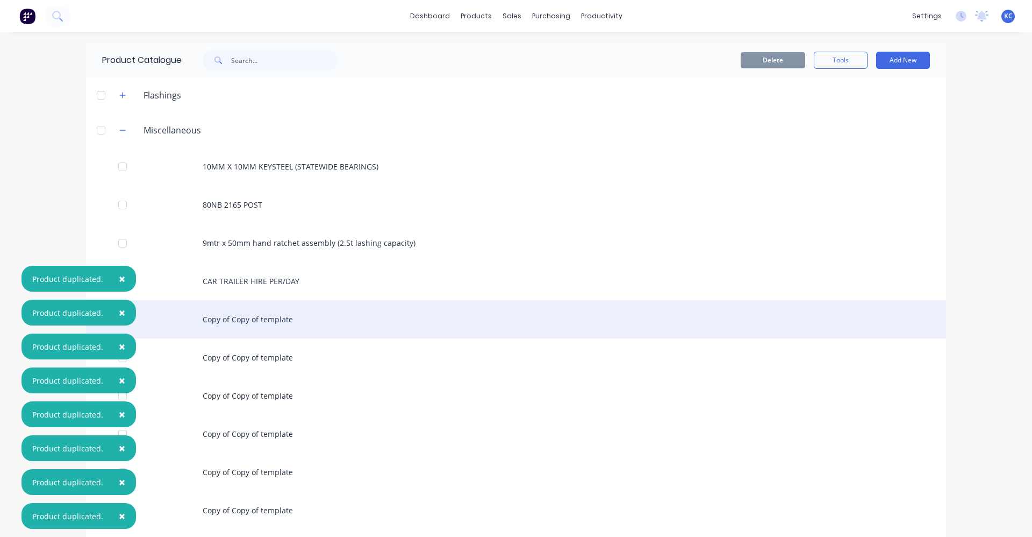
click at [270, 314] on div "Copy of Copy of template" at bounding box center [516, 319] width 860 height 38
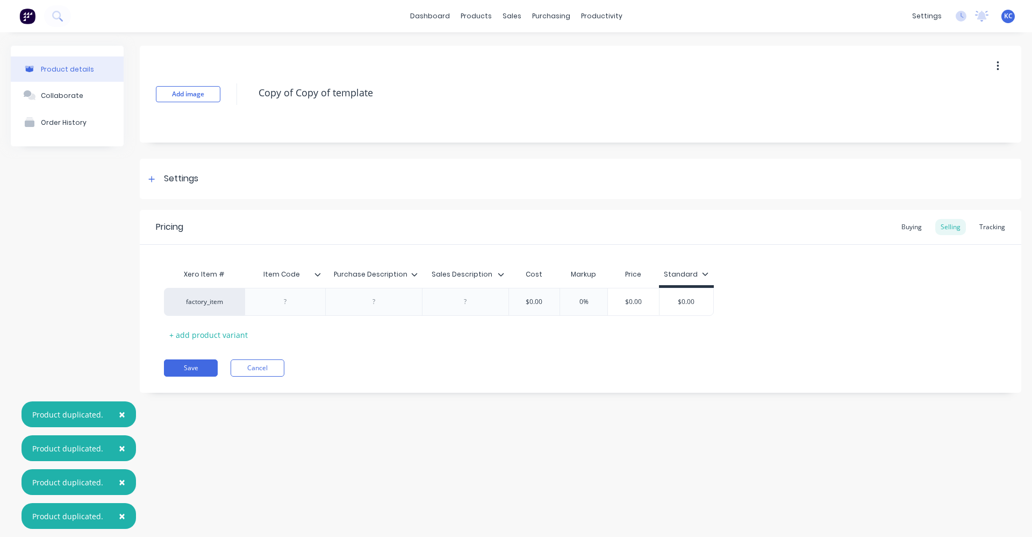
drag, startPoint x: 379, startPoint y: 88, endPoint x: 216, endPoint y: 118, distance: 166.1
click at [216, 118] on div "Add image Copy of Copy of template" at bounding box center [581, 94] width 882 height 97
type textarea "x"
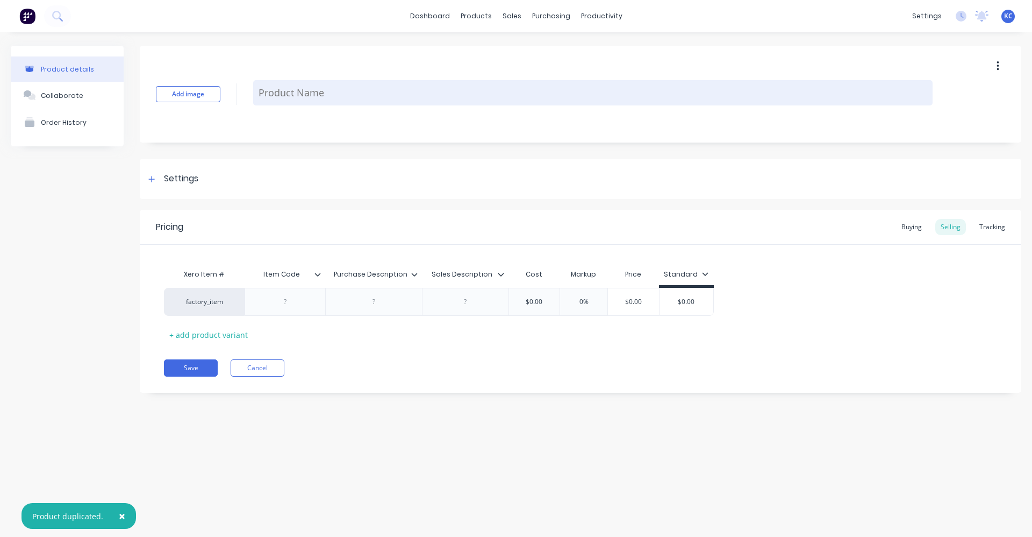
paste textarea "7/8" 1/2" CO5 REDUCED SHANK STEP TIP DRILL"
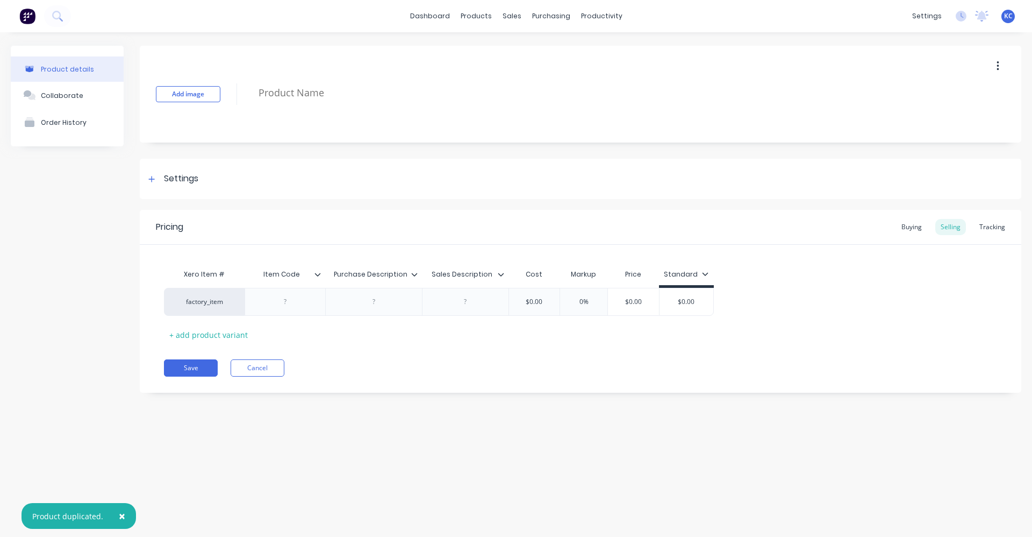
type textarea "x"
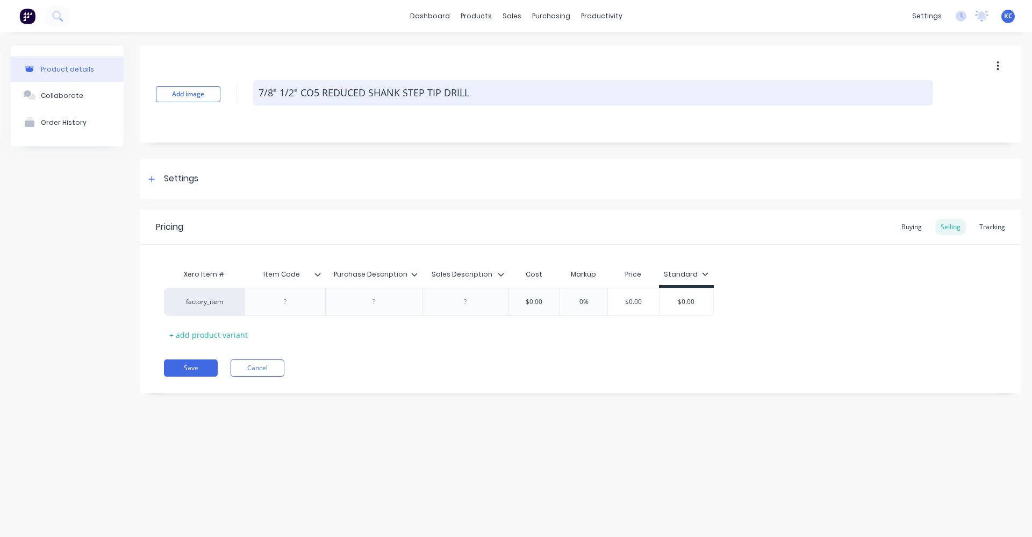
click at [273, 94] on textarea "7/8" 1/2" CO5 REDUCED SHANK STEP TIP DRILL" at bounding box center [593, 92] width 680 height 25
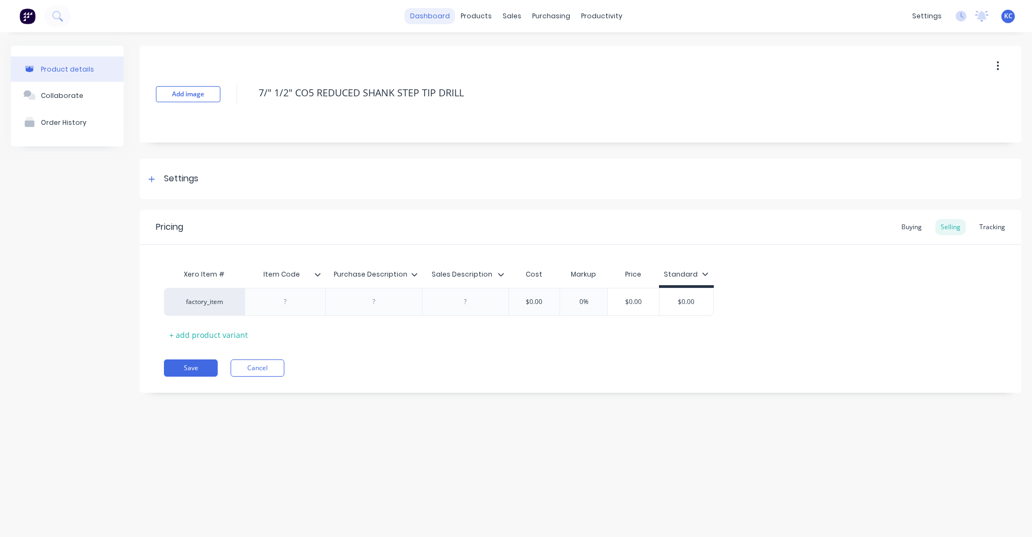
type textarea "7" 1/2" CO5 REDUCED SHANK STEP TIP DRILL"
type textarea "x"
type textarea "" 1/2" CO5 REDUCED SHANK STEP TIP DRILL"
type textarea "x"
type textarea "1 1/2" CO5 REDUCED SHANK STEP TIP DRILL"
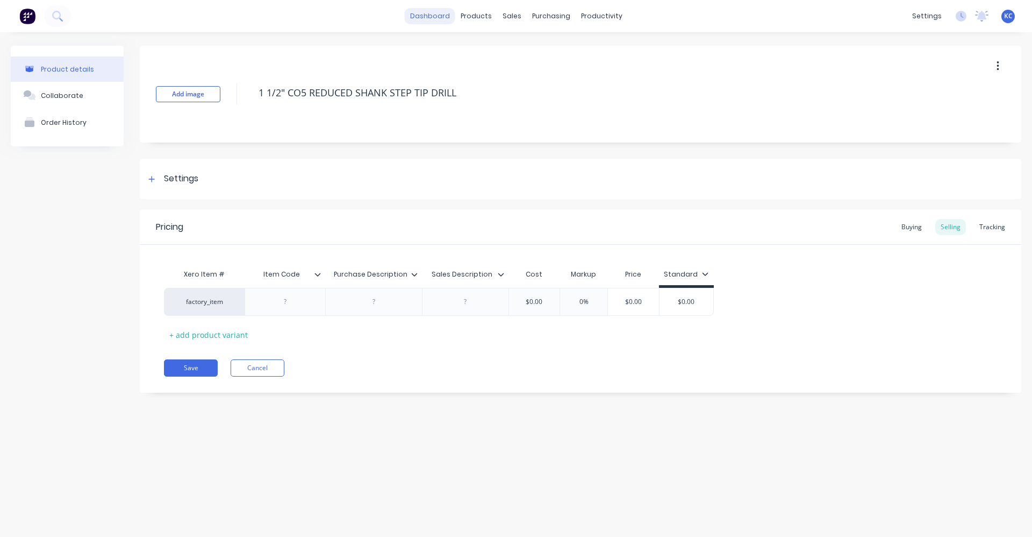
type textarea "x"
type textarea "13 1/2" CO5 REDUCED SHANK STEP TIP DRILL"
type textarea "x"
type textarea "13. 1/2" CO5 REDUCED SHANK STEP TIP DRILL"
type textarea "x"
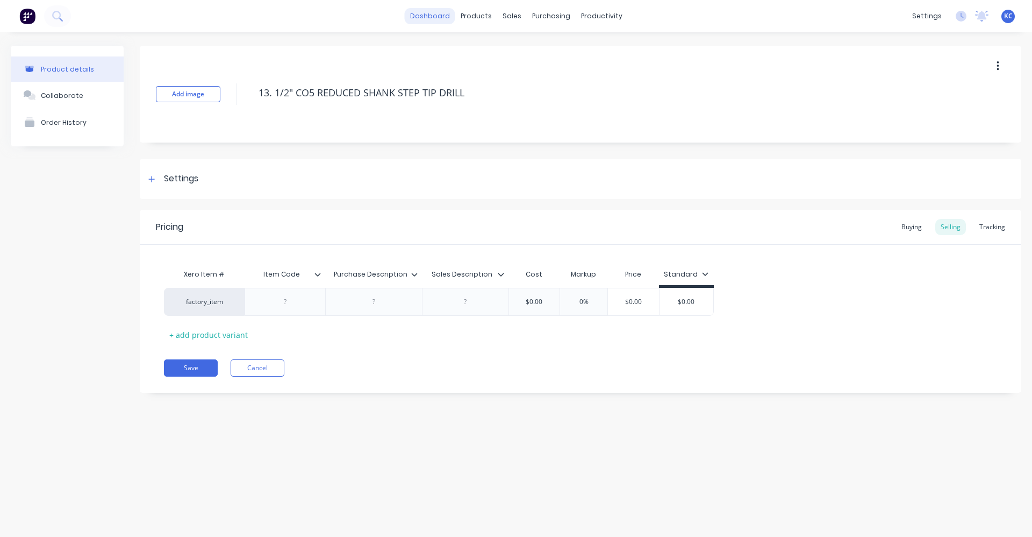
type textarea "13.5 1/2" CO5 REDUCED SHANK STEP TIP DRILL"
type textarea "x"
type textarea "13.5M 1/2" CO5 REDUCED SHANK STEP TIP DRILL"
type textarea "x"
drag, startPoint x: 484, startPoint y: 93, endPoint x: 251, endPoint y: 102, distance: 234.0
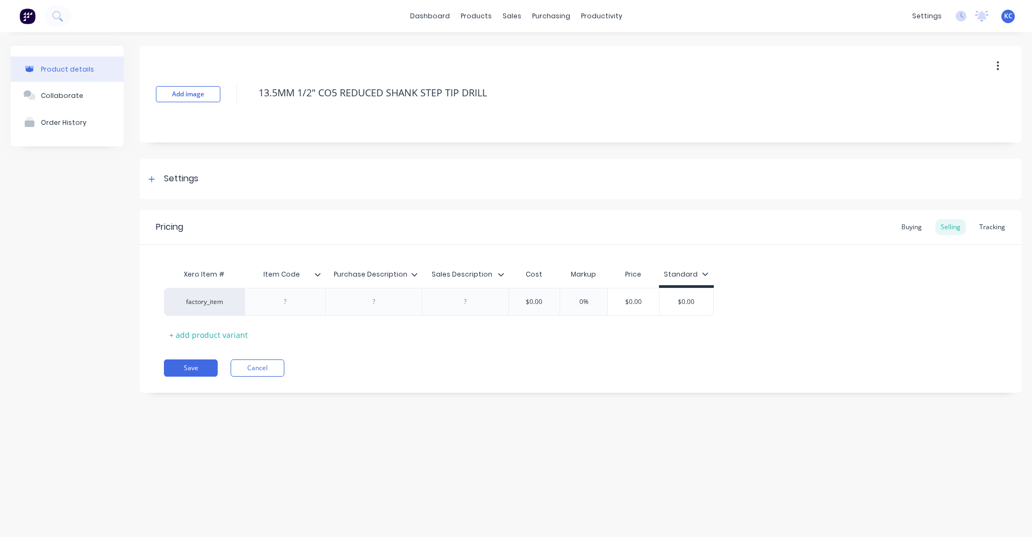
click at [251, 102] on div "Add image 13.5MM 1/2" CO5 REDUCED SHANK STEP TIP DRILL" at bounding box center [581, 94] width 882 height 97
type textarea "13.5MM 1/2" CO5 REDUCED SHANK STEP TIP DRILL"
click at [294, 302] on div at bounding box center [286, 302] width 54 height 14
type textarea "x"
type textarea "13.5MM 1/2" CO5 REDUCED SHANK STEP TIP DRILL"
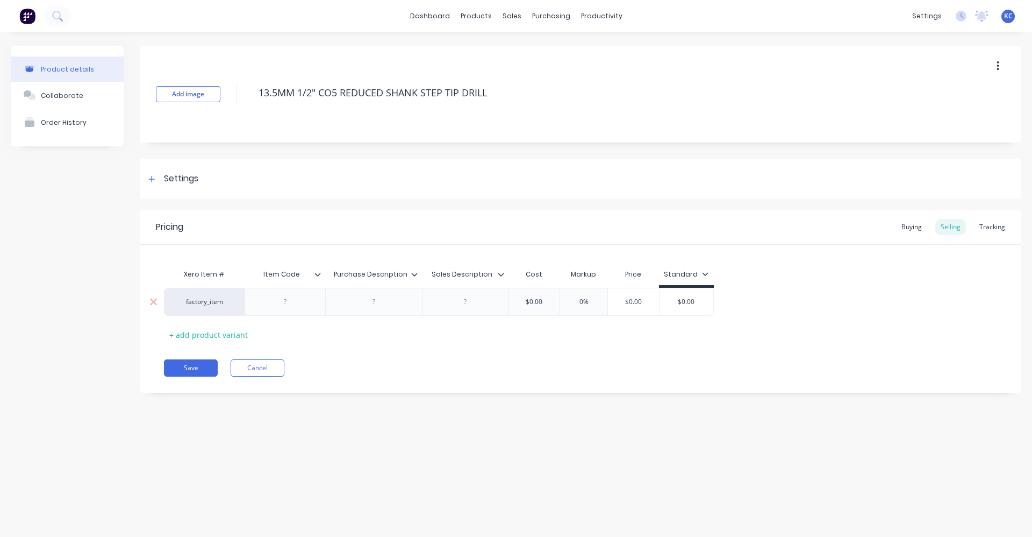
click at [376, 305] on div at bounding box center [374, 302] width 54 height 14
type textarea "x"
paste div
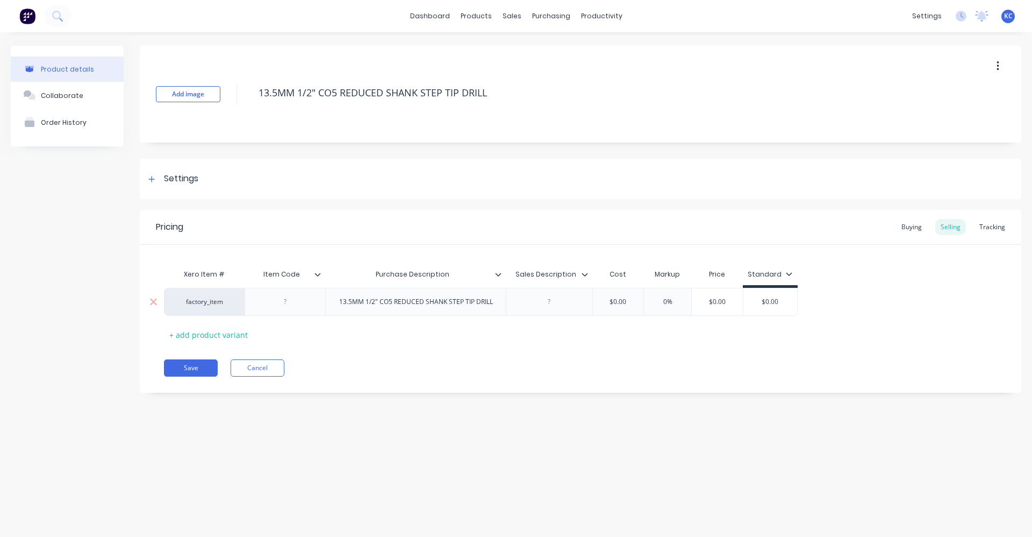
click at [467, 308] on div "factory_item 13.5MM 1/2" CO5 REDUCED SHANK STEP TIP DRILL $0.00 0% $0.00 $0.00" at bounding box center [481, 302] width 634 height 28
type textarea "x"
click at [546, 300] on div at bounding box center [550, 302] width 54 height 14
paste div
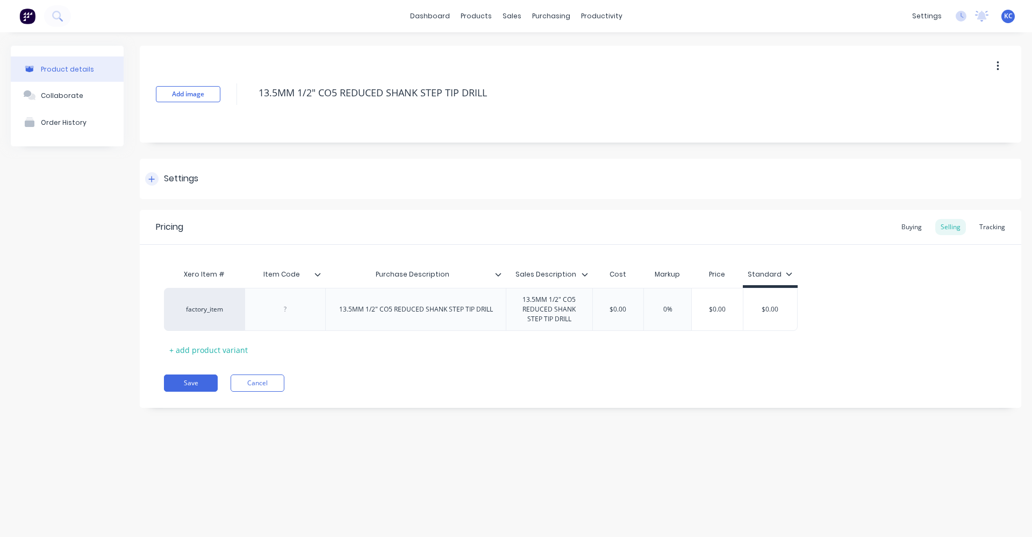
click at [212, 164] on div "Settings" at bounding box center [581, 179] width 882 height 40
type textarea "x"
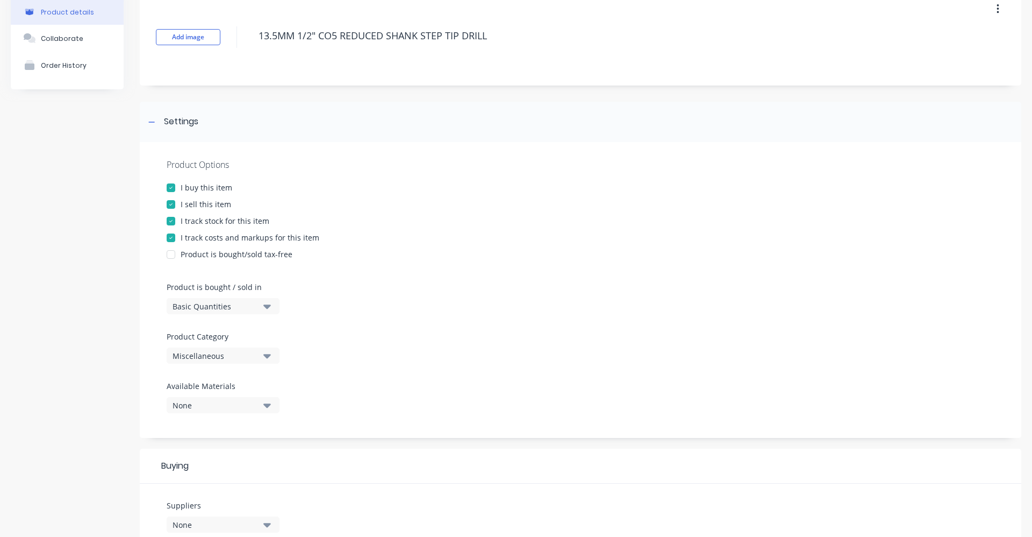
scroll to position [215, 0]
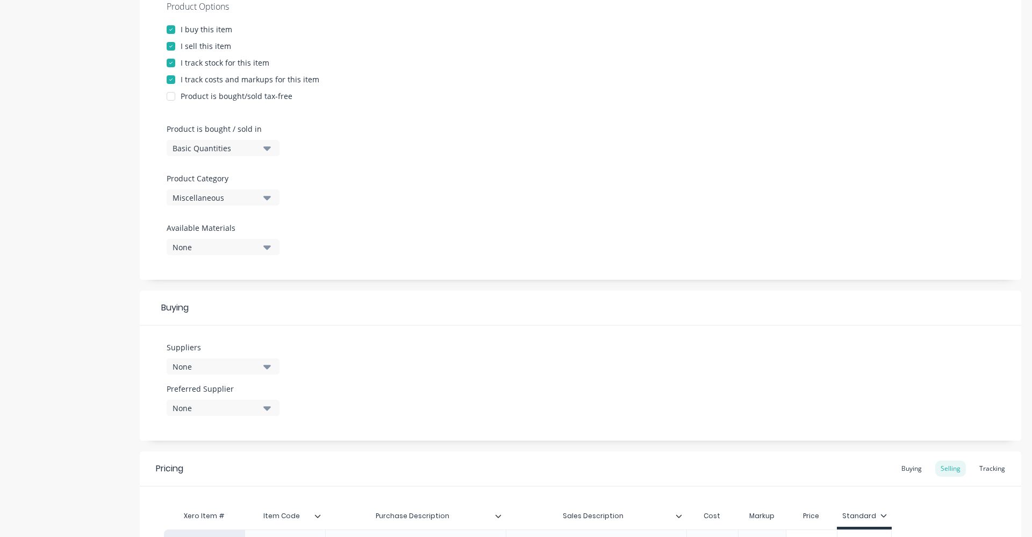
click at [270, 198] on icon "button" at bounding box center [267, 197] width 8 height 12
click at [231, 229] on Category "text" at bounding box center [255, 230] width 114 height 22
type Category "TOOLS"
click at [243, 261] on div "Tools" at bounding box center [247, 257] width 161 height 22
type textarea "x"
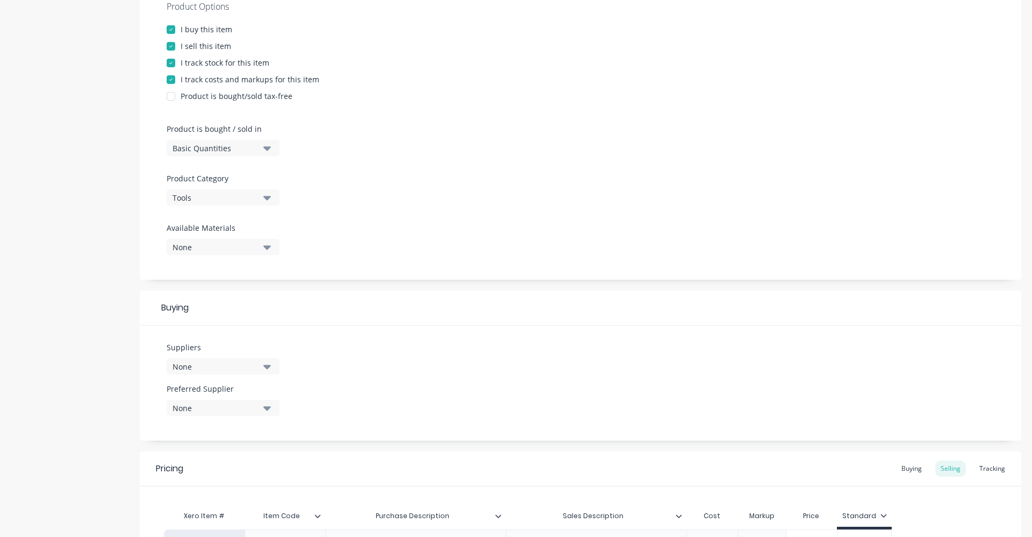
click at [270, 370] on icon "button" at bounding box center [267, 366] width 8 height 12
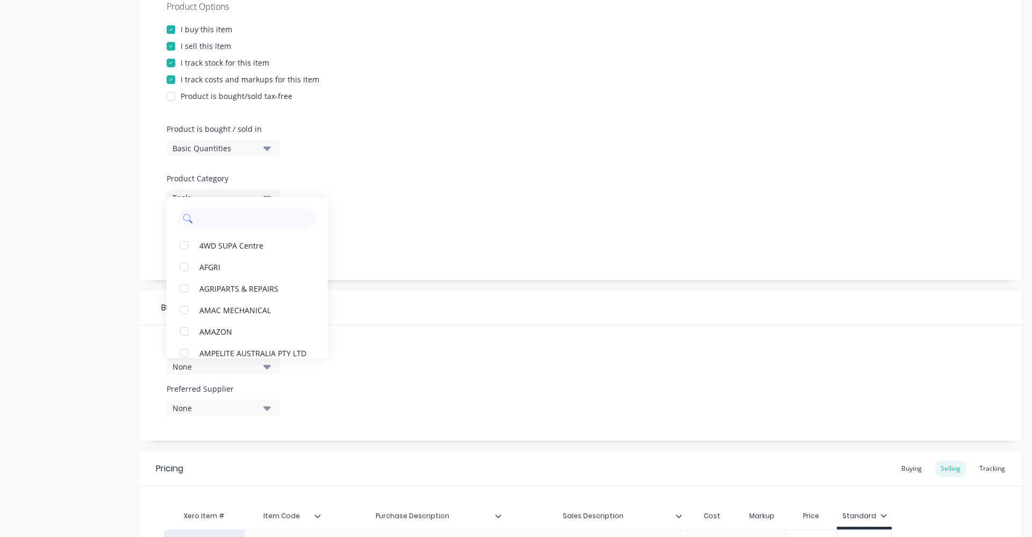
click at [243, 217] on input "text" at bounding box center [255, 219] width 114 height 22
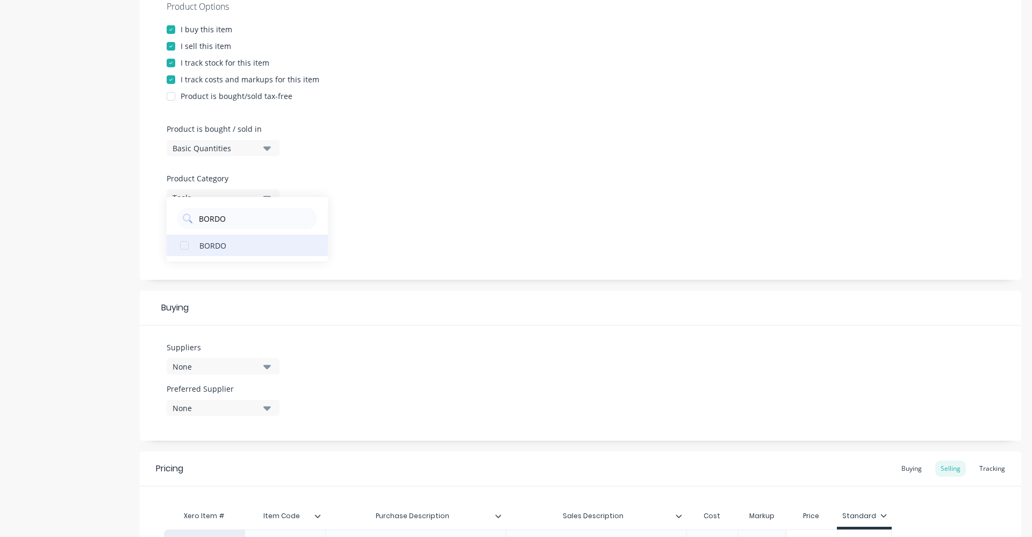
type input "BORDO"
click at [261, 239] on button "BORDO" at bounding box center [247, 245] width 161 height 22
click at [416, 243] on div "Product Options I buy this item I sell this item I track stock for this item I …" at bounding box center [581, 132] width 882 height 296
click at [274, 406] on button "None" at bounding box center [223, 407] width 113 height 16
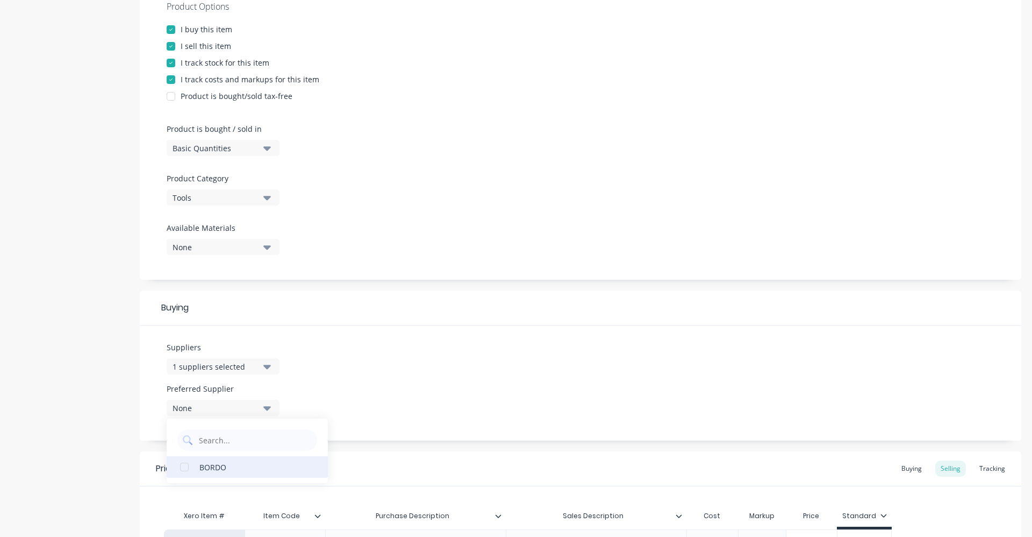
click at [272, 474] on button "BORDO" at bounding box center [247, 467] width 161 height 22
type textarea "x"
click at [439, 367] on div "Suppliers 1 suppliers selected BORDO Preferred Supplier BORDO BORDO" at bounding box center [581, 382] width 882 height 115
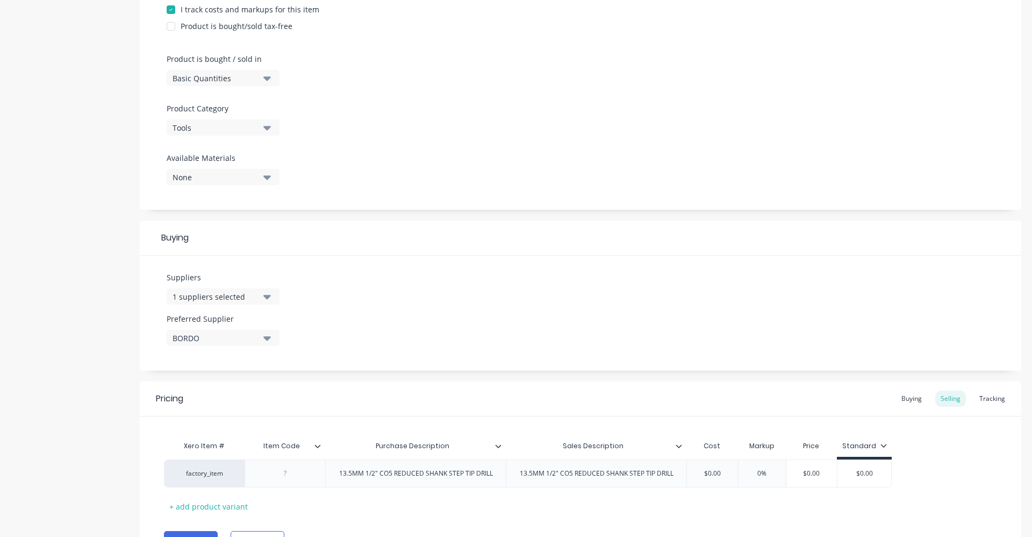
scroll to position [342, 0]
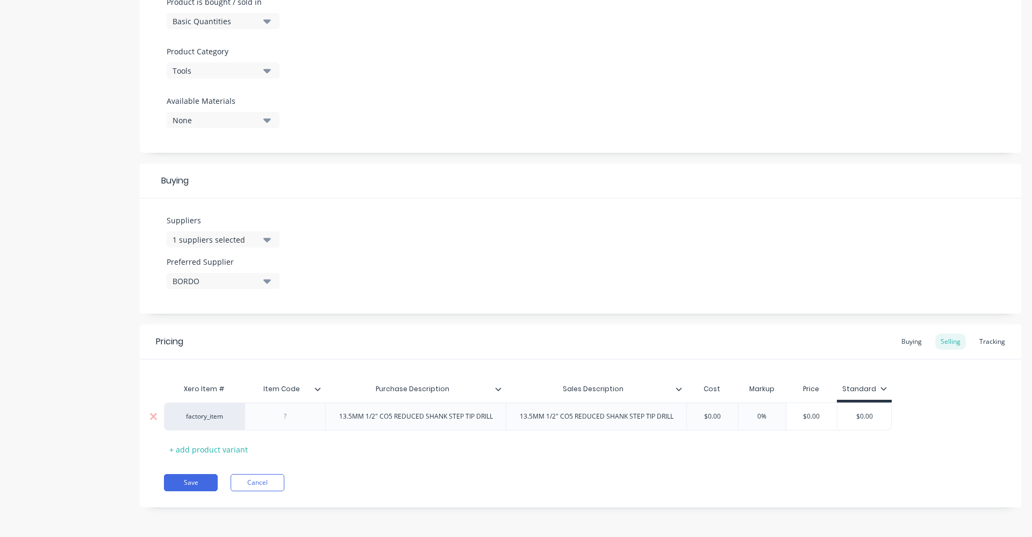
click at [284, 422] on div at bounding box center [286, 416] width 54 height 14
type textarea "x"
drag, startPoint x: 695, startPoint y: 417, endPoint x: 740, endPoint y: 413, distance: 45.4
click at [740, 413] on div "factory_item 2655-13.50 13.5MM 1/2" CO5 REDUCED SHANK STEP TIP DRILL 13.5MM 1/2…" at bounding box center [528, 416] width 728 height 28
type input "1"
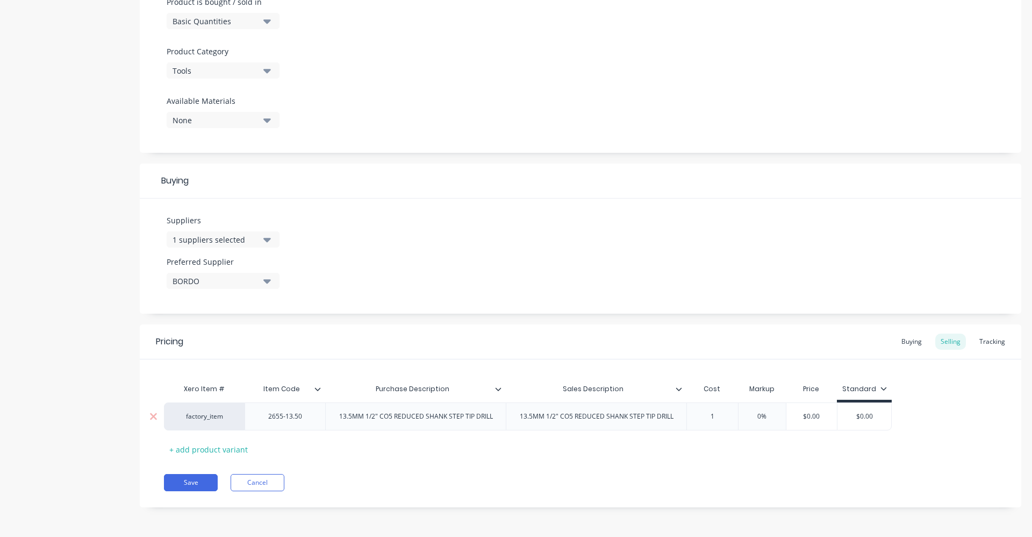
type textarea "x"
type input "18.5"
type textarea "x"
type input "18.58"
type textarea "x"
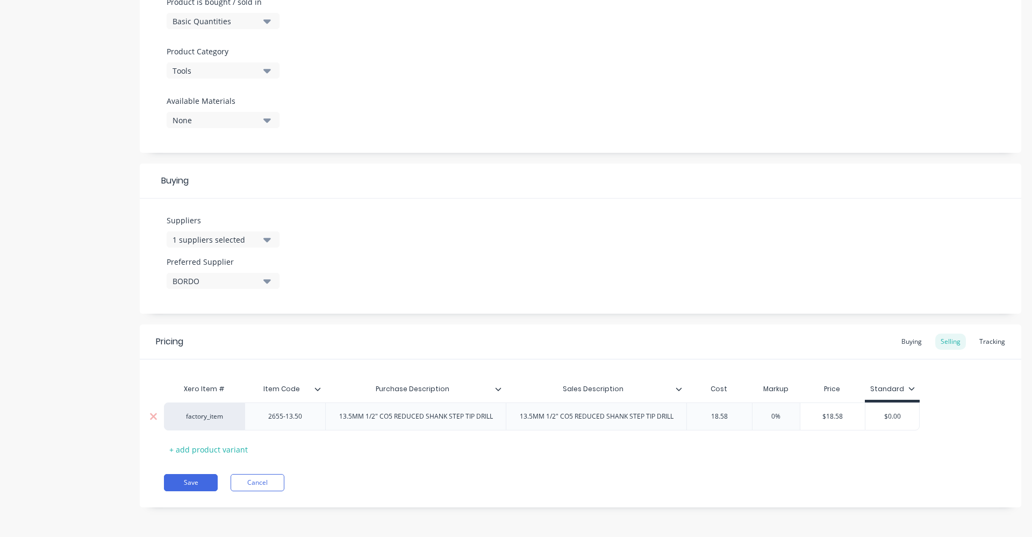
type input "18.58"
click at [770, 415] on input "0%" at bounding box center [776, 416] width 54 height 10
type input "40%"
type textarea "x"
type input "40%"
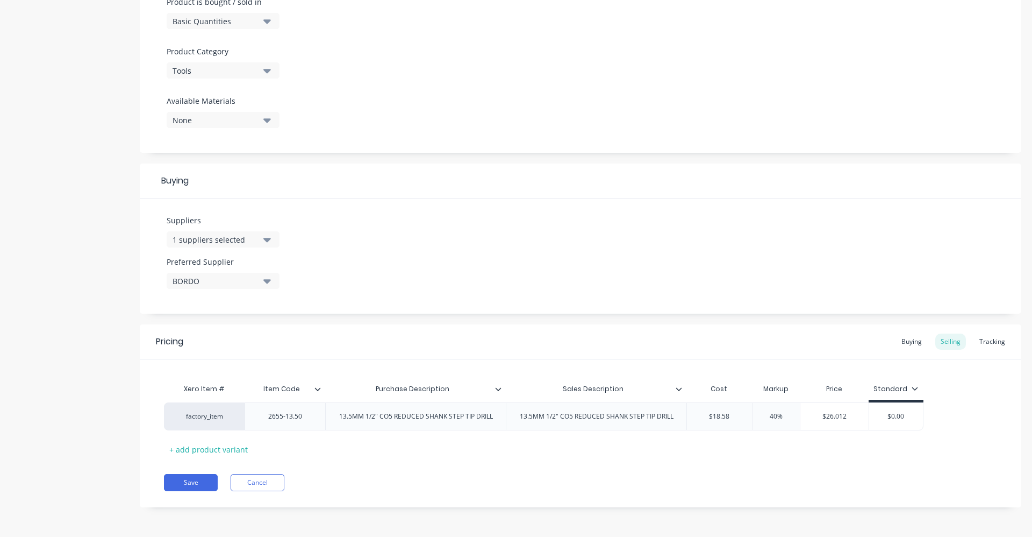
click at [687, 459] on div "Pricing Buying Selling Tracking Xero Item # Item Code Purchase Description Sale…" at bounding box center [581, 415] width 882 height 183
click at [909, 337] on div "Buying" at bounding box center [911, 341] width 31 height 16
drag, startPoint x: 729, startPoint y: 409, endPoint x: 695, endPoint y: 418, distance: 34.7
click at [695, 418] on div "factory_item 2655-13.50 13.5MM 1/2" CO5 REDUCED SHANK STEP TIP DRILL 13.5MM 1/2…" at bounding box center [580, 416] width 833 height 28
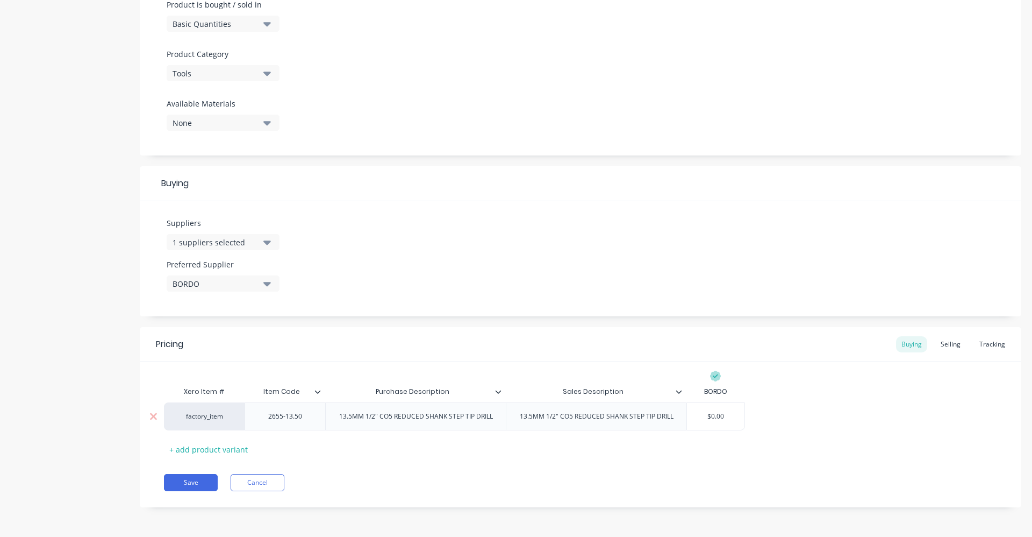
type input "$0.00"
drag, startPoint x: 698, startPoint y: 418, endPoint x: 743, endPoint y: 416, distance: 45.2
click at [743, 416] on input "$0.00" at bounding box center [716, 416] width 58 height 10
type textarea "x"
type input "1"
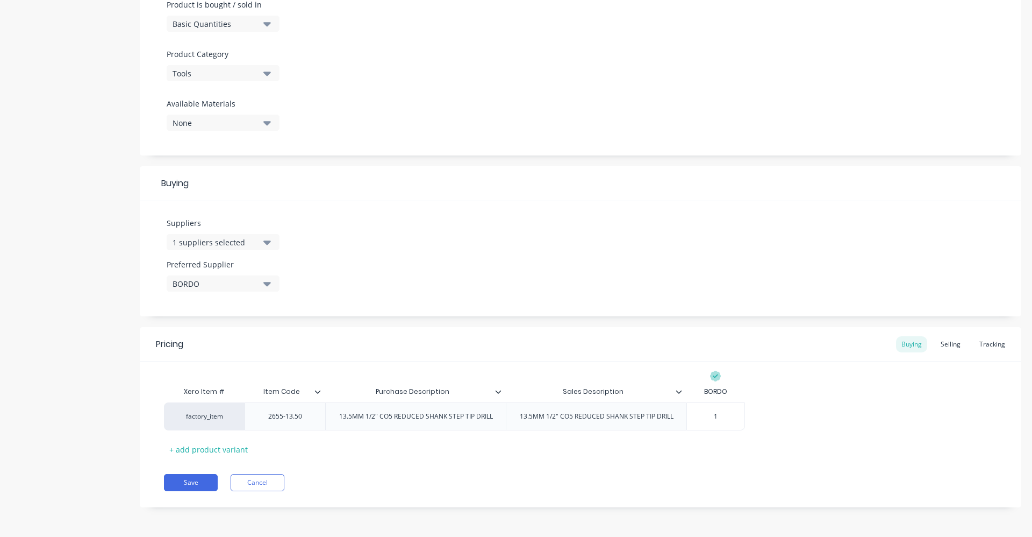
type textarea "x"
type input "18."
type textarea "x"
type input "18.5"
click at [708, 478] on div "Save Cancel" at bounding box center [593, 482] width 858 height 17
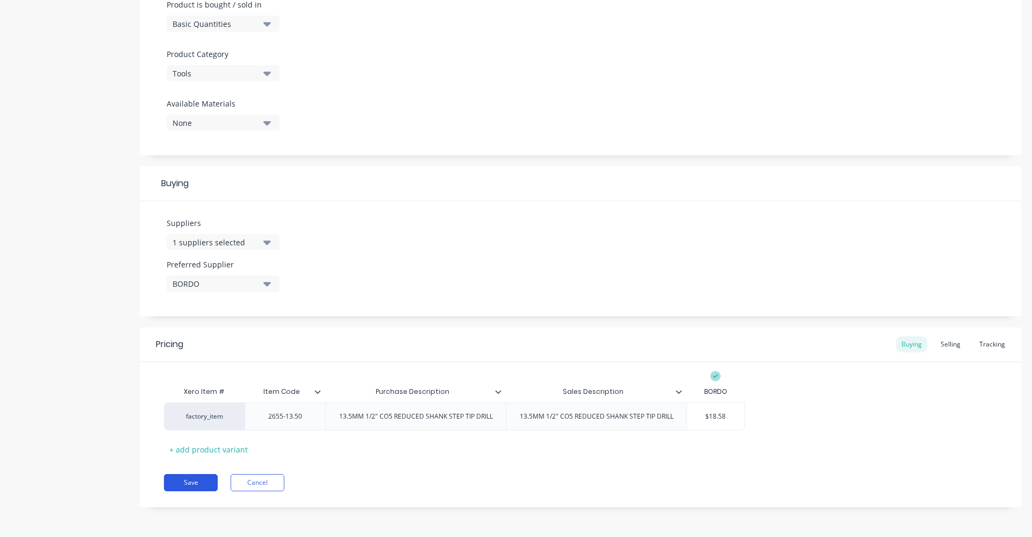
click at [210, 481] on button "Save" at bounding box center [191, 482] width 54 height 17
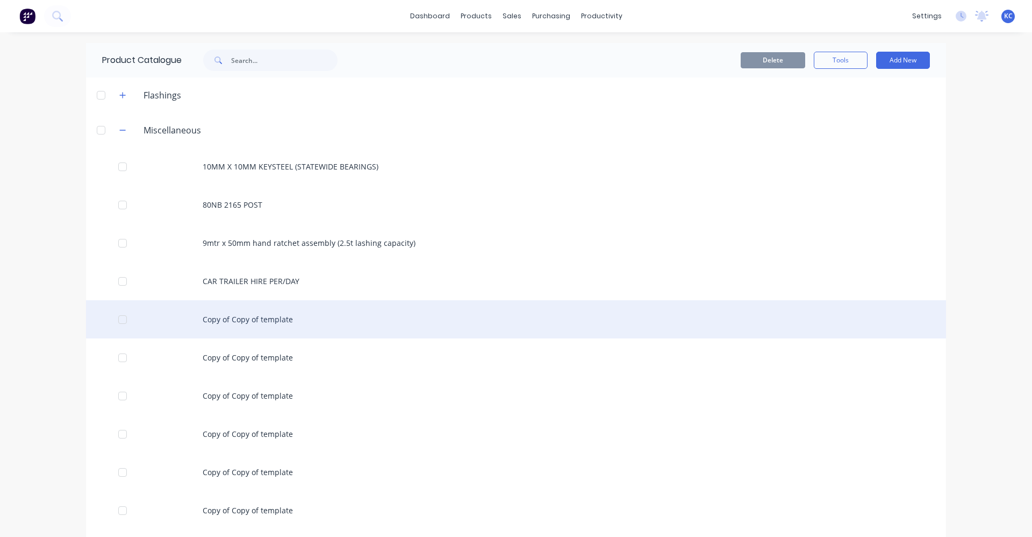
click at [262, 316] on div "Copy of Copy of template" at bounding box center [516, 319] width 860 height 38
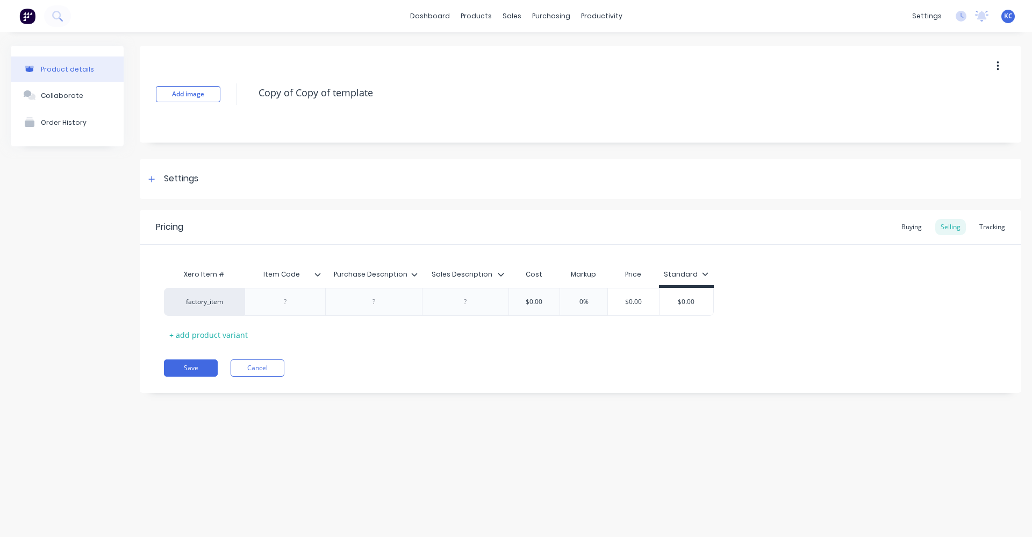
drag, startPoint x: 404, startPoint y: 96, endPoint x: 212, endPoint y: 123, distance: 193.9
click at [212, 123] on div "Add image Copy of Copy of template" at bounding box center [581, 94] width 882 height 97
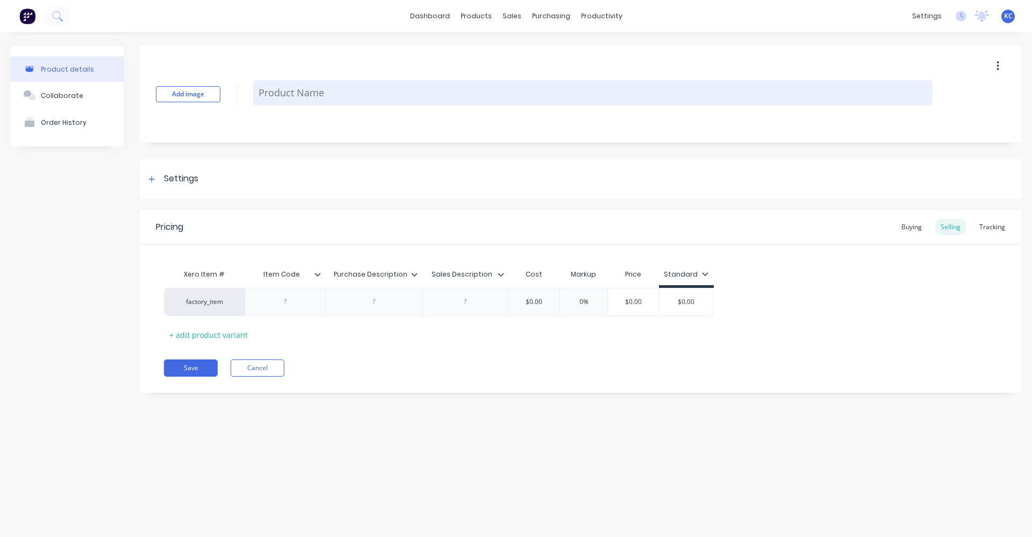
paste textarea "13.5MM 1/2" CO5 REDUCED SHANK STEP TIP DRILL"
click at [279, 92] on textarea "13.5MM 1/2" CO5 REDUCED SHANK STEP TIP DRILL" at bounding box center [593, 92] width 680 height 25
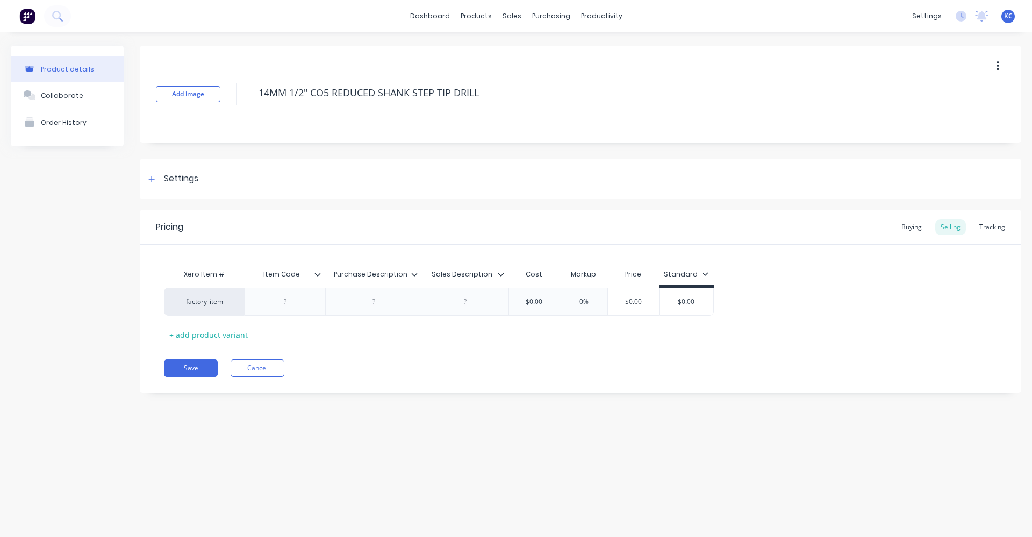
drag, startPoint x: 539, startPoint y: 82, endPoint x: 236, endPoint y: 80, distance: 302.7
click at [236, 80] on div "Add image 14MM 1/2" CO5 REDUCED SHANK STEP TIP DRILL" at bounding box center [581, 94] width 882 height 97
click at [370, 298] on div at bounding box center [374, 302] width 54 height 14
drag, startPoint x: 389, startPoint y: 309, endPoint x: 371, endPoint y: 297, distance: 21.0
click at [371, 297] on div at bounding box center [374, 302] width 54 height 14
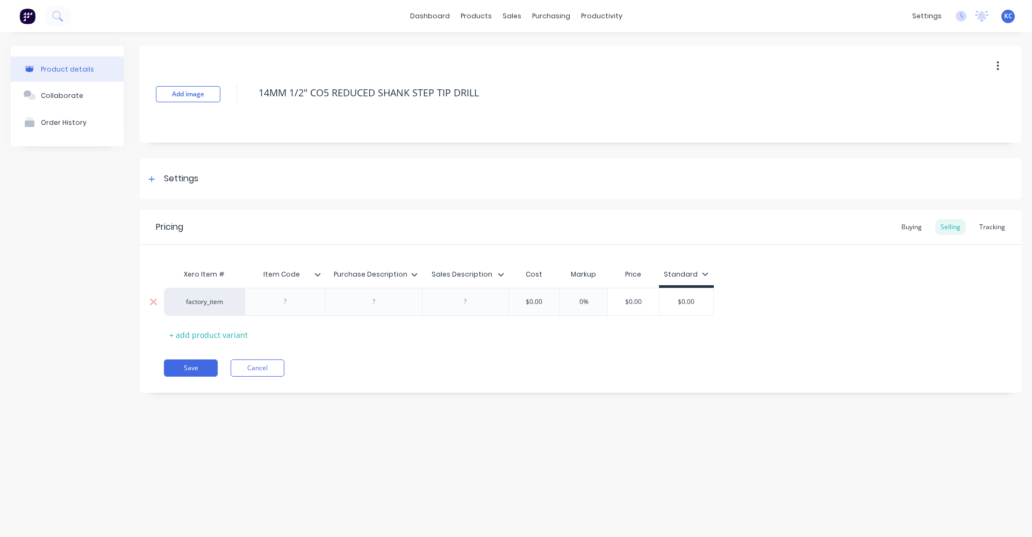
paste div
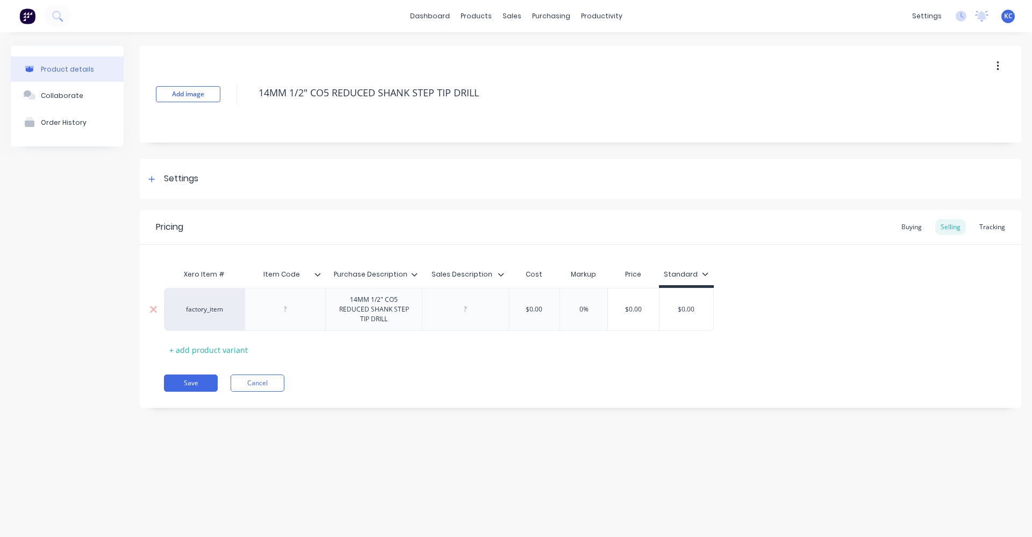
click at [459, 309] on div "factory_item 14MM 1/2" CO5 REDUCED SHANK STEP TIP DRILL $0.00 0% $0.00 $0.00" at bounding box center [439, 309] width 550 height 43
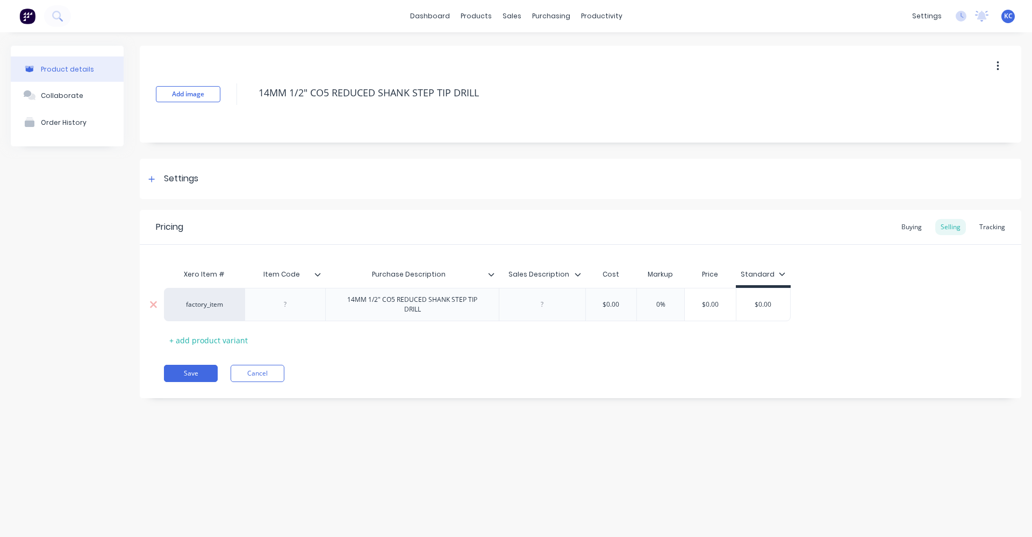
click at [541, 304] on div at bounding box center [543, 304] width 54 height 14
paste div
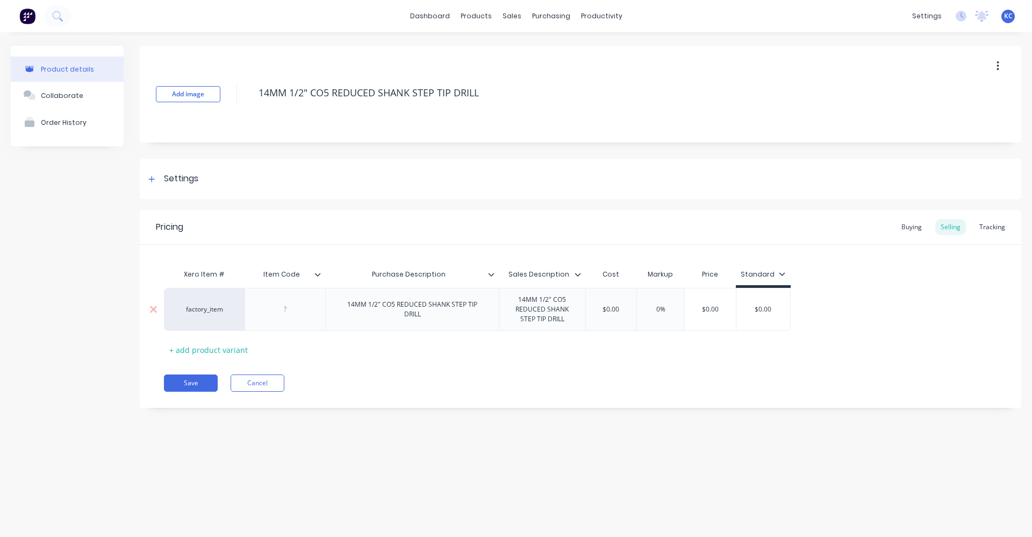
click at [285, 316] on div at bounding box center [285, 309] width 81 height 43
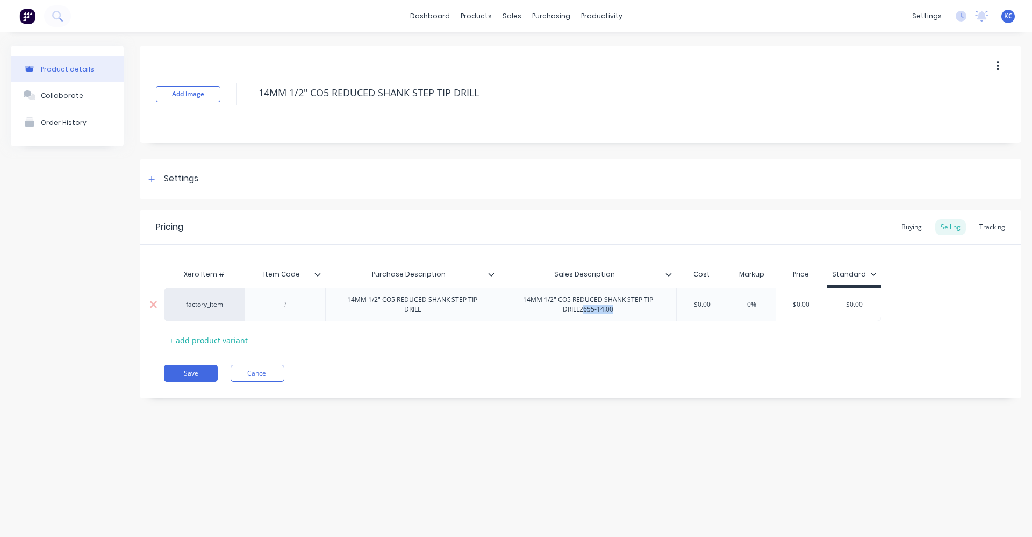
drag, startPoint x: 623, startPoint y: 309, endPoint x: 583, endPoint y: 316, distance: 40.9
click at [583, 316] on div "14MM 1/2" CO5 REDUCED SHANK STEP TIP DRILL2655-14.00" at bounding box center [587, 304] width 177 height 33
click at [292, 311] on div at bounding box center [285, 304] width 81 height 33
click at [287, 297] on div at bounding box center [286, 304] width 54 height 14
click at [206, 183] on div "Settings" at bounding box center [581, 179] width 882 height 40
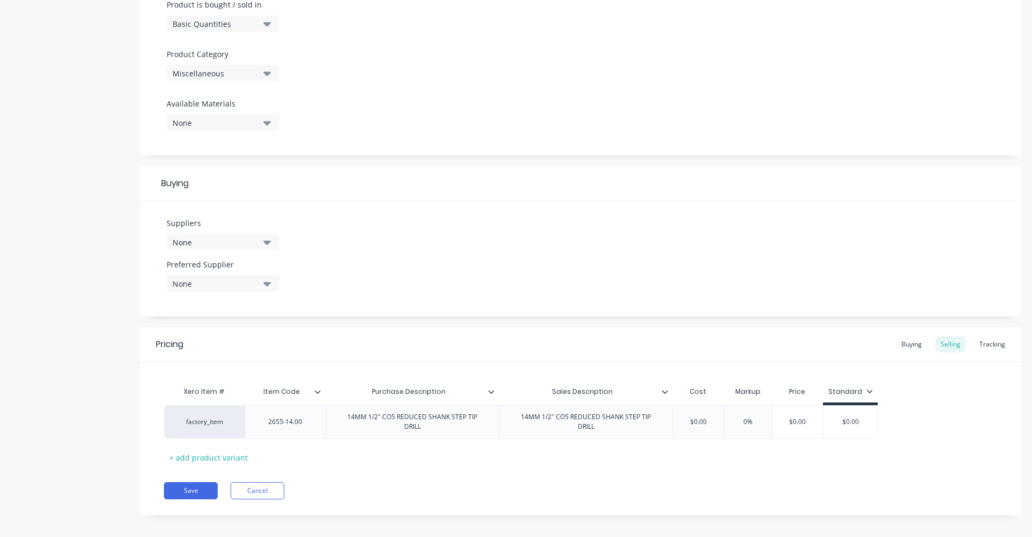
scroll to position [342, 0]
click at [272, 69] on button "Miscellaneous" at bounding box center [223, 70] width 113 height 16
click at [244, 101] on Category "text" at bounding box center [255, 103] width 114 height 22
click at [237, 127] on div "Tools" at bounding box center [247, 130] width 161 height 22
click at [260, 236] on button "None" at bounding box center [223, 239] width 113 height 16
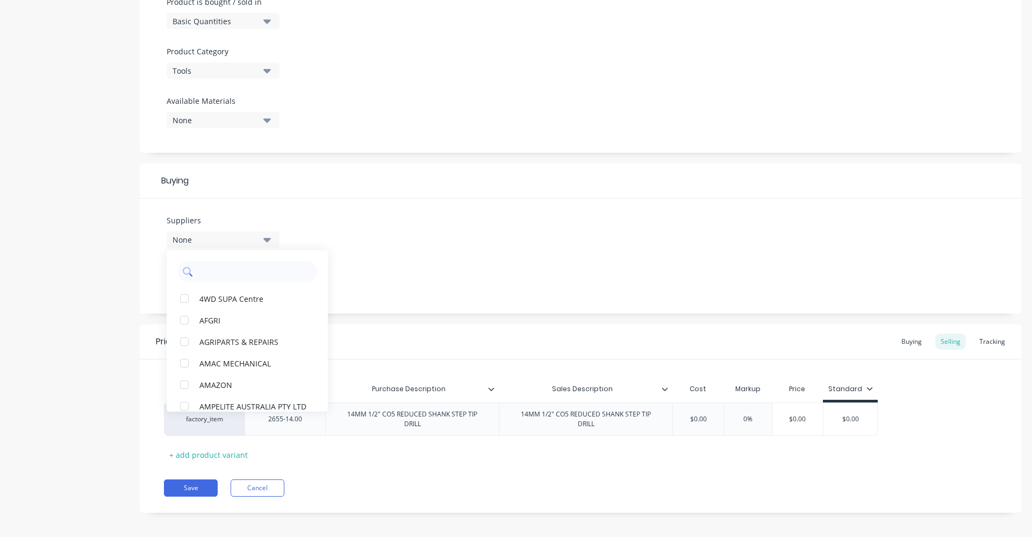
click at [221, 276] on input "text" at bounding box center [255, 272] width 114 height 22
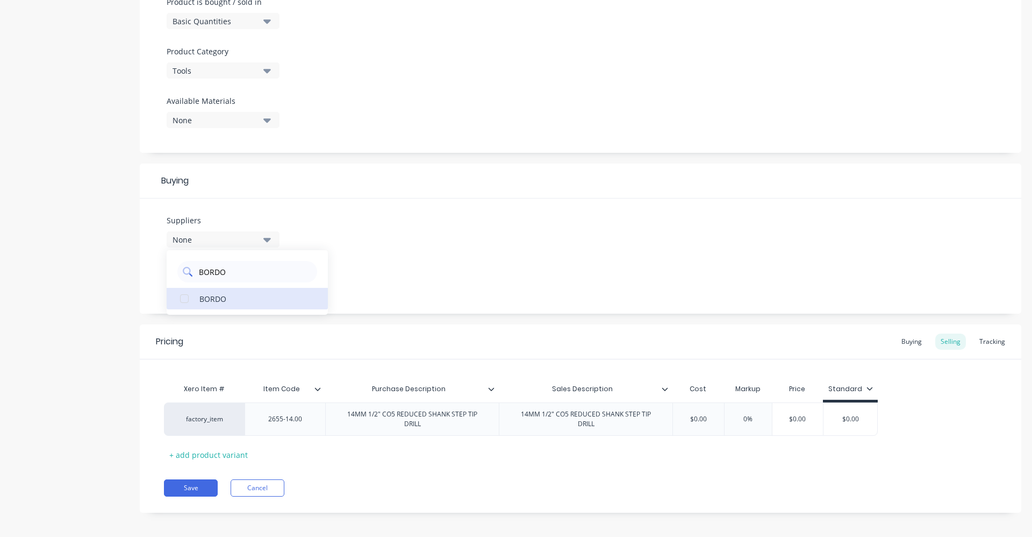
drag, startPoint x: 259, startPoint y: 298, endPoint x: 312, endPoint y: 277, distance: 57.7
click at [258, 298] on div "BORDO" at bounding box center [253, 297] width 108 height 11
click at [452, 235] on div "Suppliers 1 suppliers selected BORDO BORDO Preferred Supplier None" at bounding box center [581, 255] width 882 height 115
click at [267, 279] on icon "button" at bounding box center [267, 281] width 8 height 12
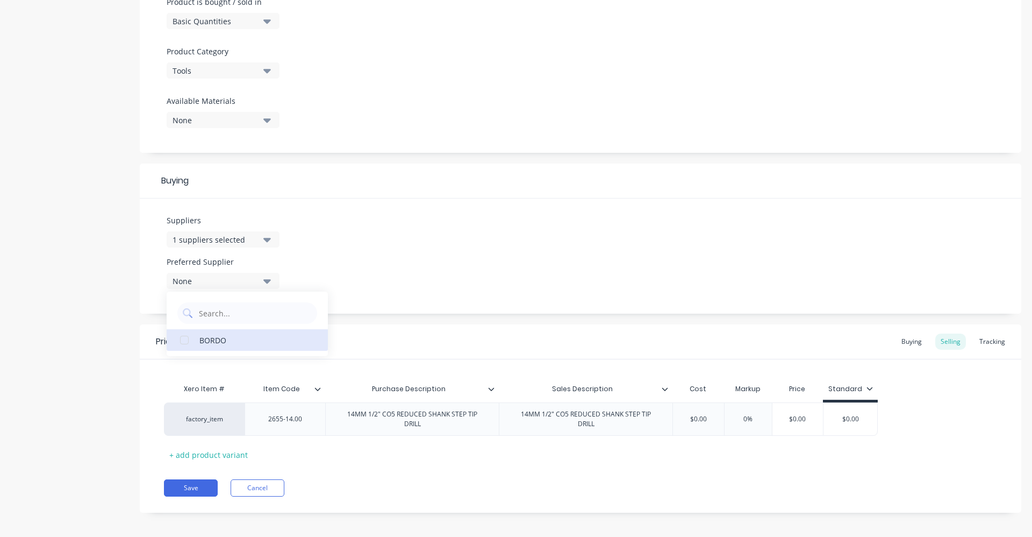
drag, startPoint x: 244, startPoint y: 339, endPoint x: 281, endPoint y: 326, distance: 39.8
click at [243, 340] on div "BORDO" at bounding box center [253, 339] width 108 height 11
click at [448, 240] on div "Suppliers 1 suppliers selected BORDO Preferred Supplier BORDO BORDO" at bounding box center [581, 255] width 882 height 115
drag, startPoint x: 687, startPoint y: 417, endPoint x: 722, endPoint y: 414, distance: 35.1
click at [722, 414] on div "factory_item 2655-14.00 14MM 1/2" CO5 REDUCED SHANK STEP TIP DRILL 14MM 1/2" CO…" at bounding box center [521, 418] width 714 height 33
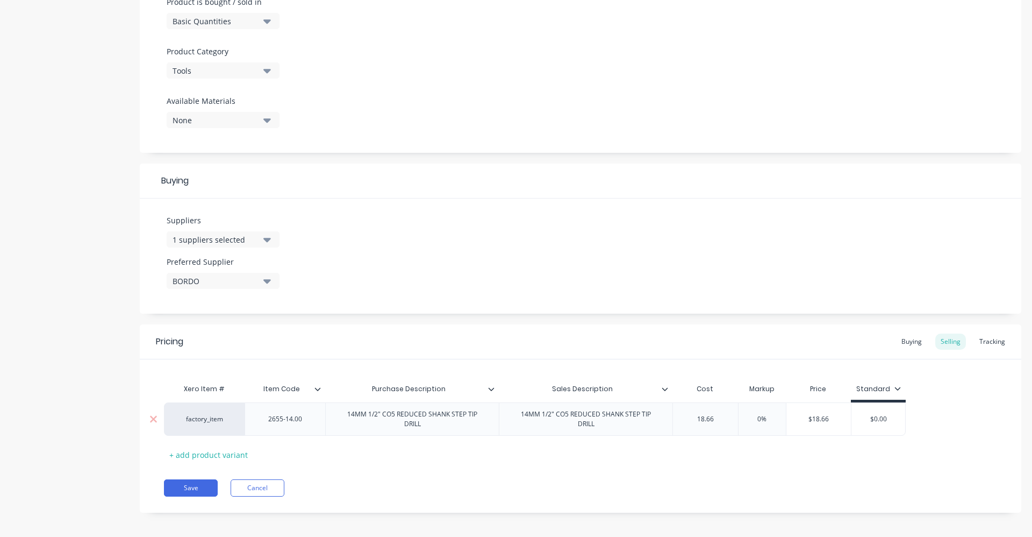
click at [757, 414] on input "0%" at bounding box center [763, 419] width 54 height 10
click at [784, 468] on div "Pricing Buying Selling Tracking Xero Item # Item Code Purchase Description Sale…" at bounding box center [581, 418] width 882 height 188
click at [896, 345] on div "Buying" at bounding box center [911, 341] width 31 height 16
drag, startPoint x: 711, startPoint y: 412, endPoint x: 687, endPoint y: 418, distance: 24.8
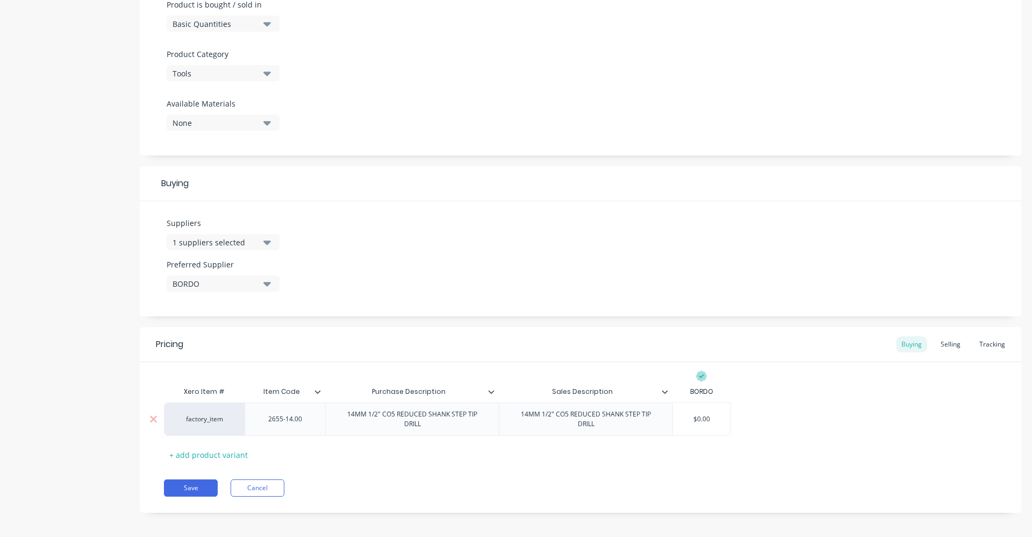
click at [687, 418] on input "$0.00" at bounding box center [702, 419] width 58 height 10
click at [191, 479] on button "Save" at bounding box center [191, 487] width 54 height 17
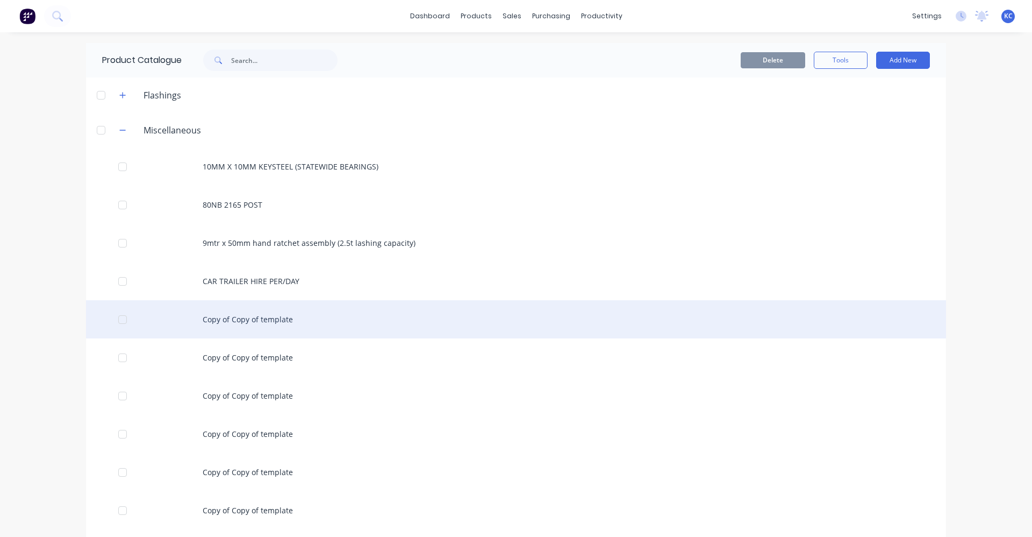
click at [306, 330] on div "Copy of Copy of template" at bounding box center [516, 319] width 860 height 38
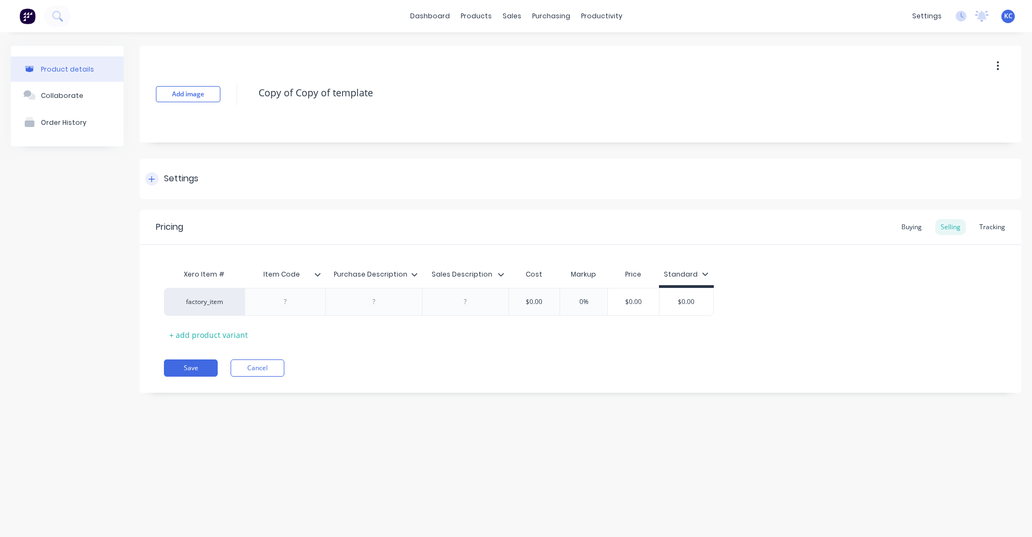
click at [205, 177] on div "Settings" at bounding box center [581, 179] width 882 height 40
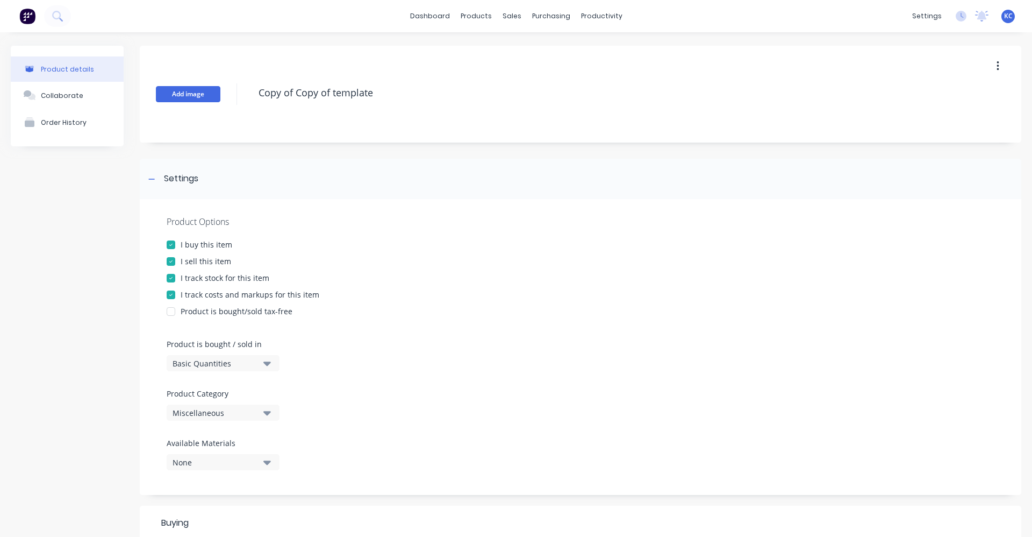
drag, startPoint x: 247, startPoint y: 88, endPoint x: 178, endPoint y: 89, distance: 68.8
click at [178, 89] on div "Add image Copy of Copy of template" at bounding box center [581, 94] width 882 height 97
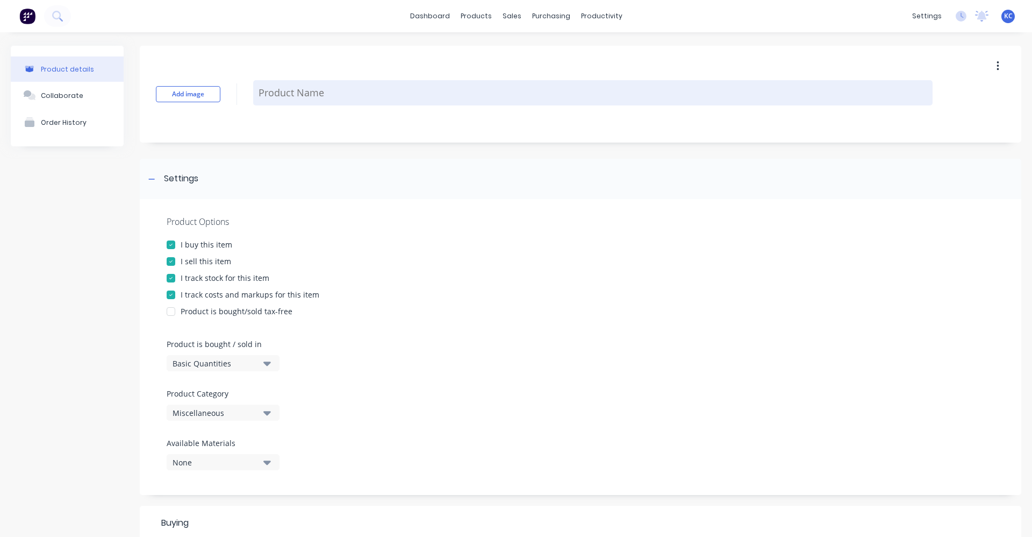
paste textarea "14MM 1/2" CO5 REDUCED SHANK STEP TIP DRILL"
click at [270, 95] on textarea "14MM 1/2" CO5 REDUCED SHANK STEP TIP DRILL" at bounding box center [593, 92] width 680 height 25
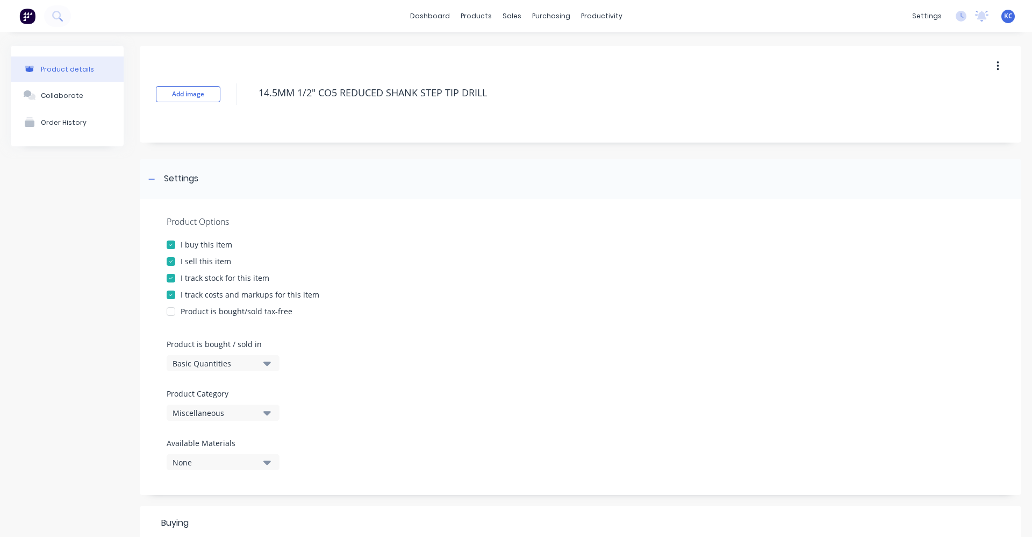
drag, startPoint x: 526, startPoint y: 94, endPoint x: 203, endPoint y: 106, distance: 323.9
click at [203, 106] on div "Add image 14.5MM 1/2" CO5 REDUCED SHANK STEP TIP DRILL" at bounding box center [581, 94] width 882 height 97
click at [262, 407] on button "Miscellaneous" at bounding box center [223, 412] width 113 height 16
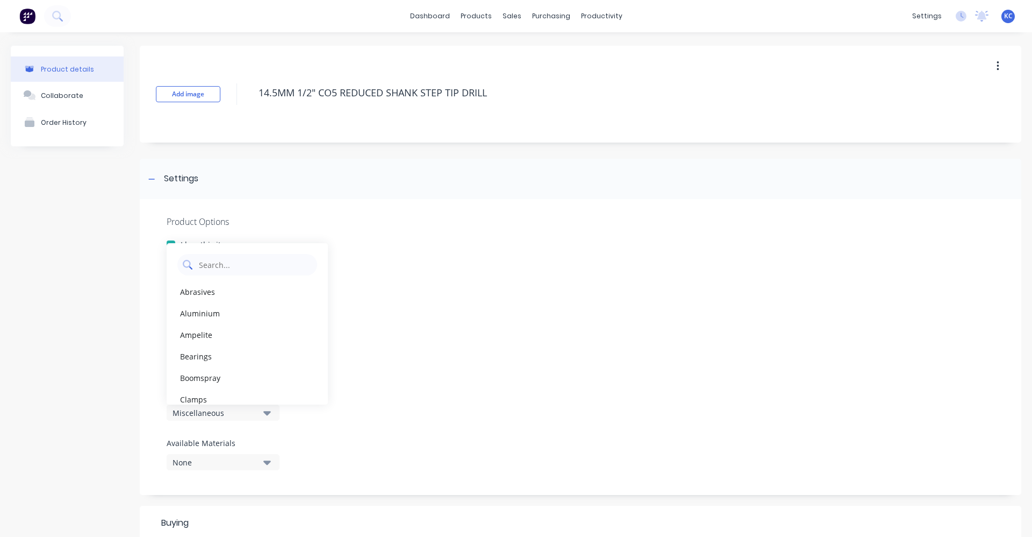
click at [219, 258] on Category "text" at bounding box center [255, 265] width 114 height 22
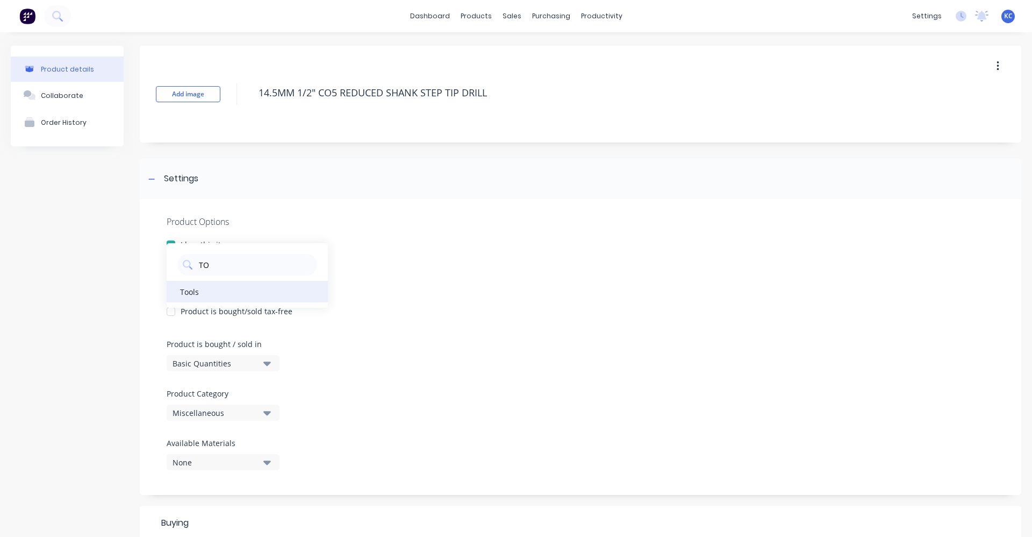
click at [227, 290] on div "Tools" at bounding box center [247, 292] width 161 height 22
click at [527, 353] on div "Product Options I buy this item I sell this item I track stock for this item I …" at bounding box center [581, 347] width 882 height 296
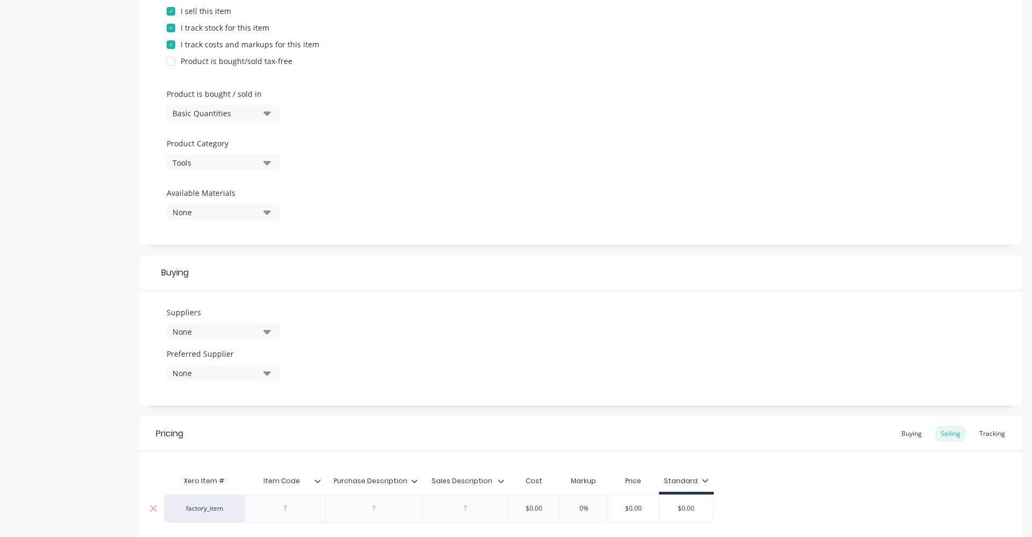
scroll to position [323, 0]
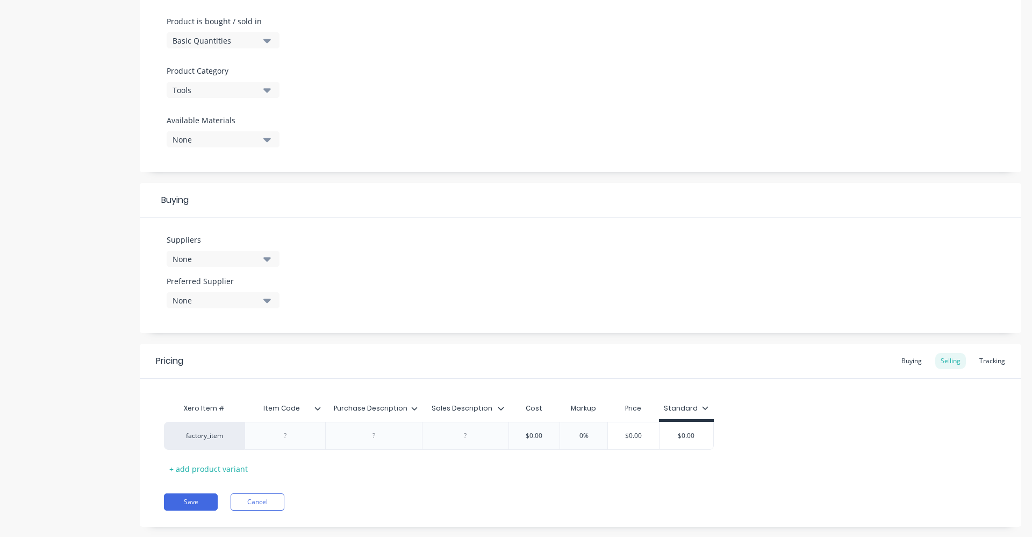
click at [265, 261] on icon "button" at bounding box center [267, 259] width 8 height 12
click at [229, 295] on input "text" at bounding box center [255, 291] width 114 height 22
click at [234, 313] on div "BORDO" at bounding box center [253, 317] width 108 height 11
click at [519, 282] on div "Suppliers 1 suppliers selected BO BORDO MW TOOLBOX MANUFACTURING (WA) PTY LTD R…" at bounding box center [581, 275] width 882 height 115
click at [268, 301] on icon "button" at bounding box center [267, 300] width 8 height 4
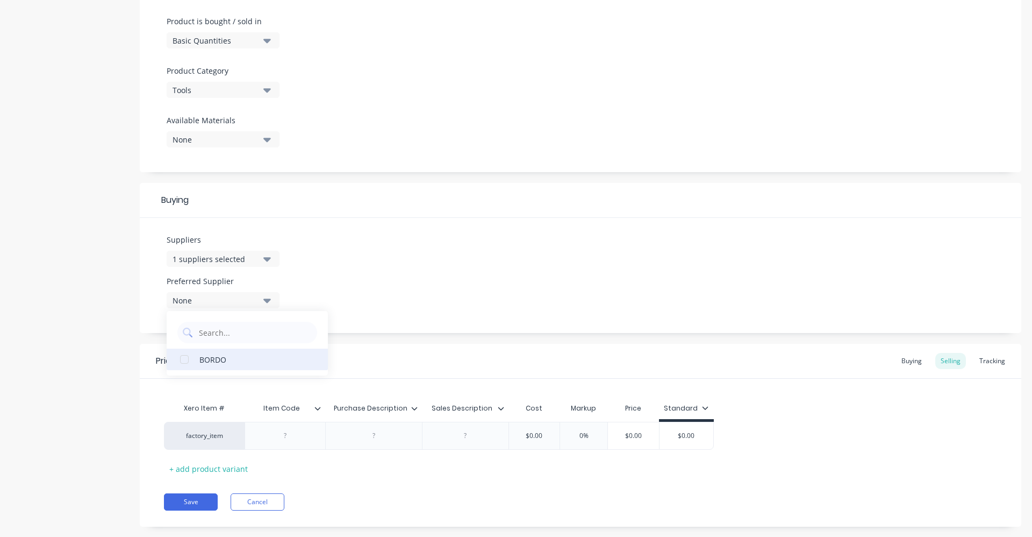
click at [250, 365] on button "BORDO" at bounding box center [247, 359] width 161 height 22
click at [365, 433] on div at bounding box center [374, 436] width 54 height 14
paste div
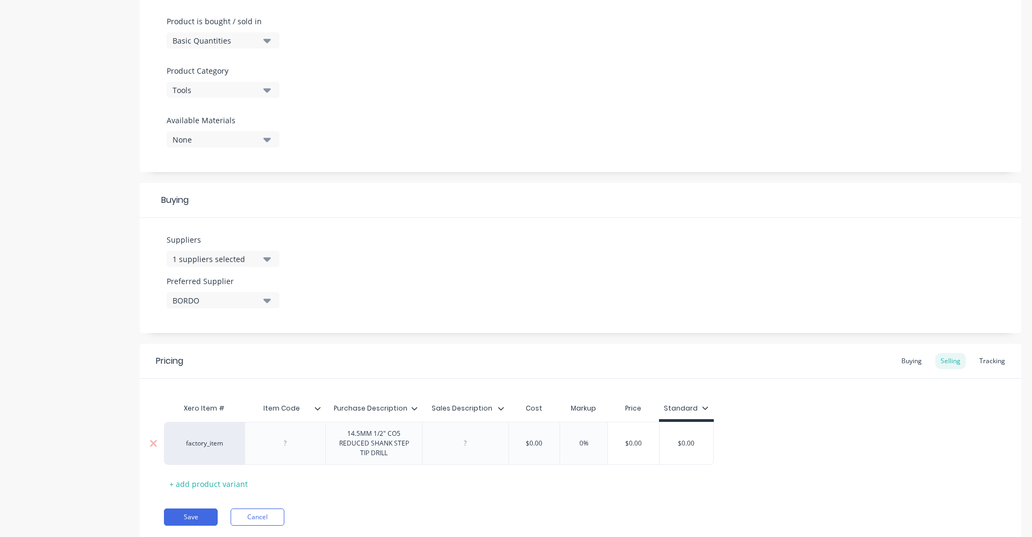
click at [468, 448] on div "factory_item 14.5MM 1/2" CO5 REDUCED SHANK STEP TIP DRILL $0.00 0% $0.00 $0.00" at bounding box center [439, 443] width 550 height 43
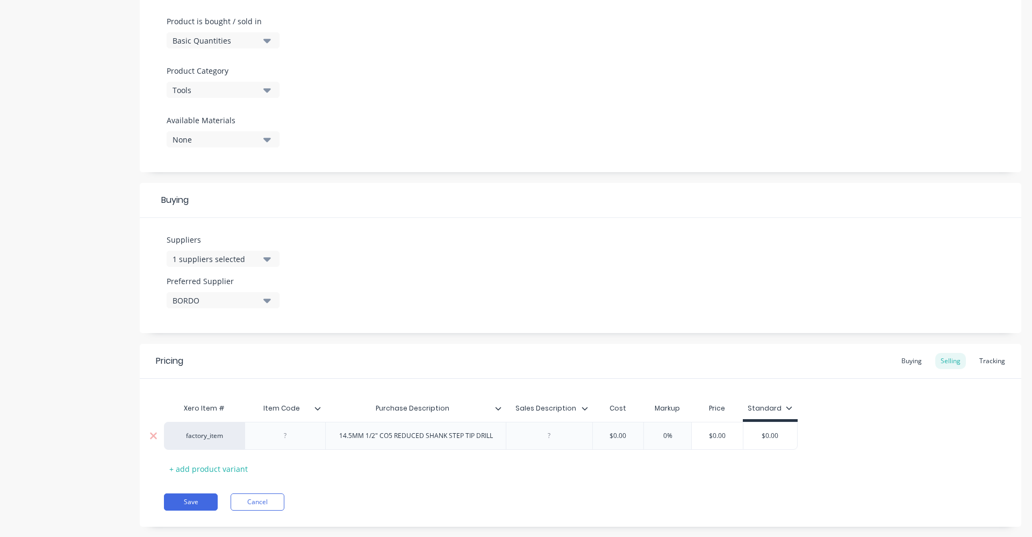
click at [556, 440] on div at bounding box center [550, 436] width 54 height 14
paste div
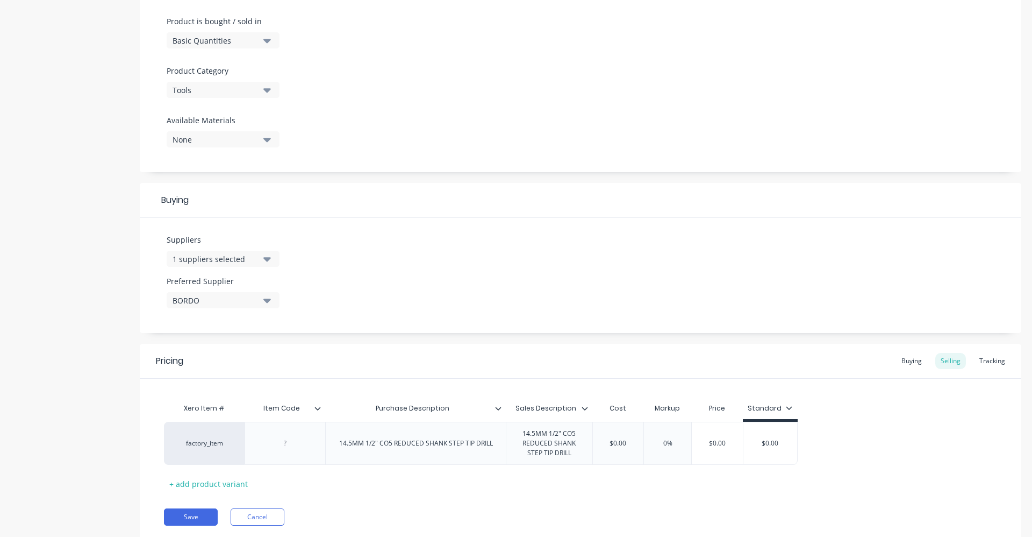
click at [285, 449] on div "Xero Item # Item Code Purchase Description Sales Description Cost Markup Price …" at bounding box center [580, 444] width 833 height 95
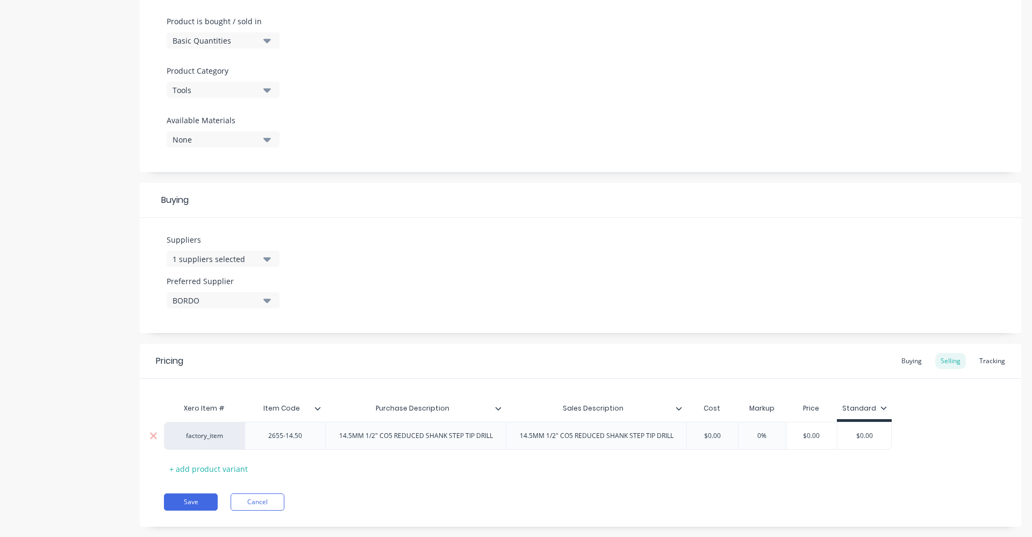
drag, startPoint x: 695, startPoint y: 434, endPoint x: 741, endPoint y: 434, distance: 46.2
click at [741, 434] on div "factory_item 2655-14.50 14.5MM 1/2" CO5 REDUCED SHANK STEP TIP DRILL 14.5MM 1/2…" at bounding box center [528, 436] width 728 height 28
click at [907, 359] on div "Buying" at bounding box center [911, 361] width 31 height 16
drag, startPoint x: 708, startPoint y: 433, endPoint x: 758, endPoint y: 420, distance: 51.8
click at [758, 420] on div "factory_item 2655-14.50 14.5MM 1/2" CO5 REDUCED SHANK STEP TIP DRILL 14.5MM 1/2…" at bounding box center [580, 433] width 833 height 28
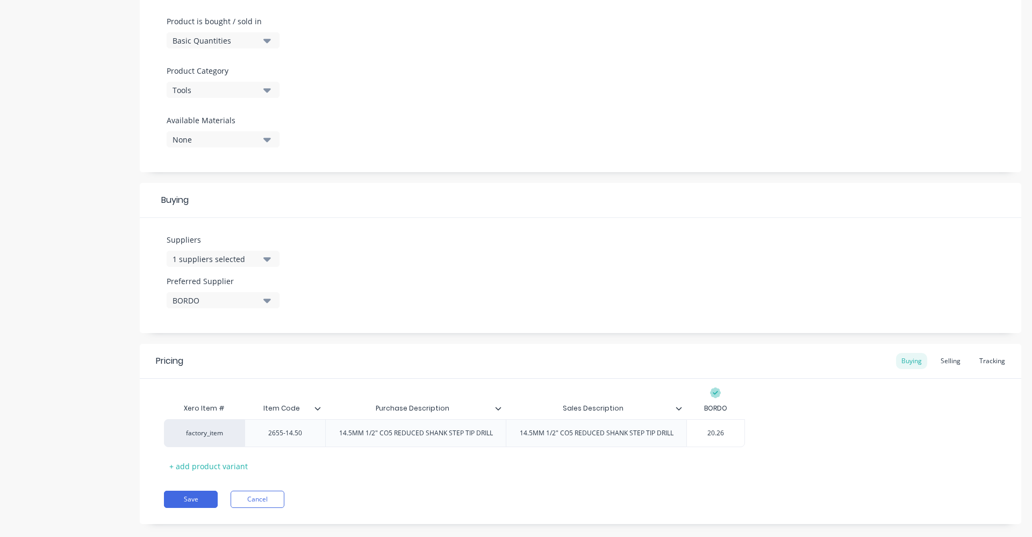
click at [772, 429] on div "factory_item 2655-14.50 14.5MM 1/2" CO5 REDUCED SHANK STEP TIP DRILL 14.5MM 1/2…" at bounding box center [580, 433] width 833 height 28
click at [197, 494] on button "Save" at bounding box center [191, 498] width 54 height 17
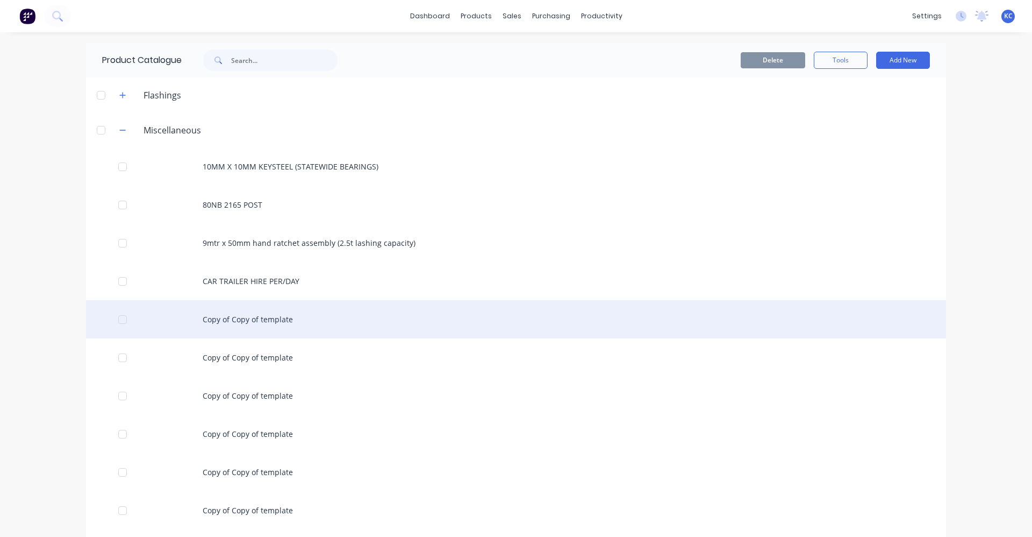
click at [266, 317] on div "Copy of Copy of template" at bounding box center [516, 319] width 860 height 38
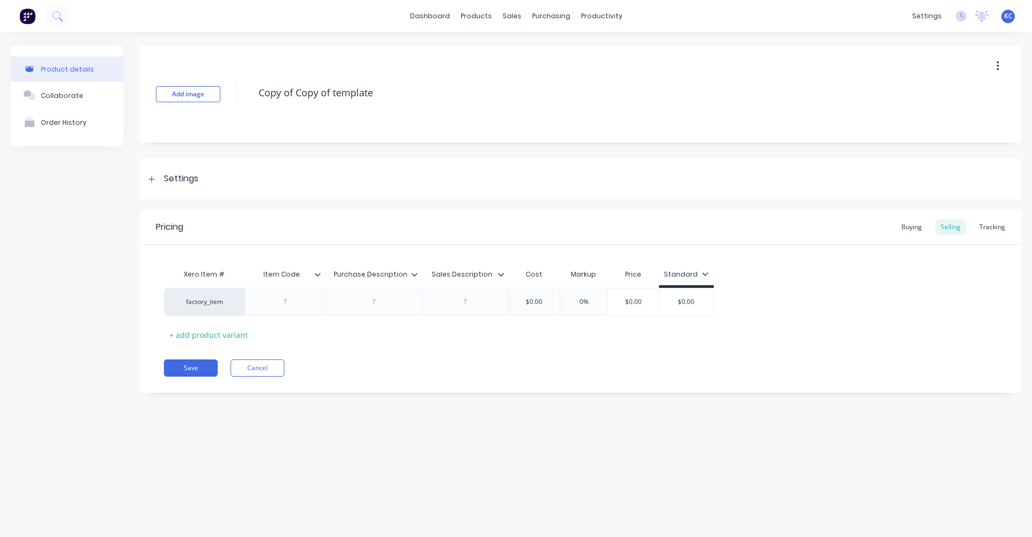
drag, startPoint x: 403, startPoint y: 90, endPoint x: 226, endPoint y: 85, distance: 177.5
click at [226, 85] on div "Add image Copy of Copy of template" at bounding box center [581, 94] width 882 height 97
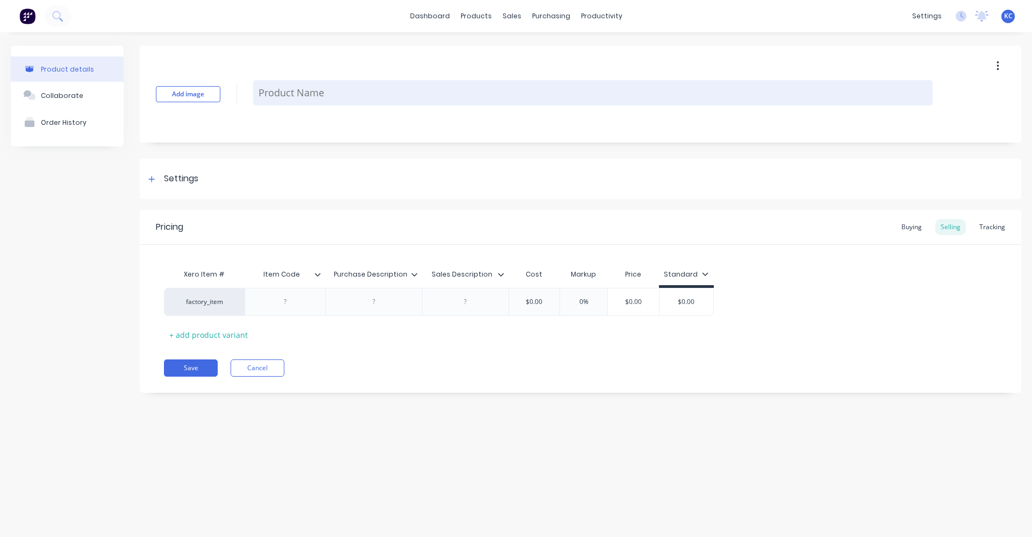
paste textarea "14.5MM 1/2" CO5 REDUCED SHANK STEP TIP DRILL"
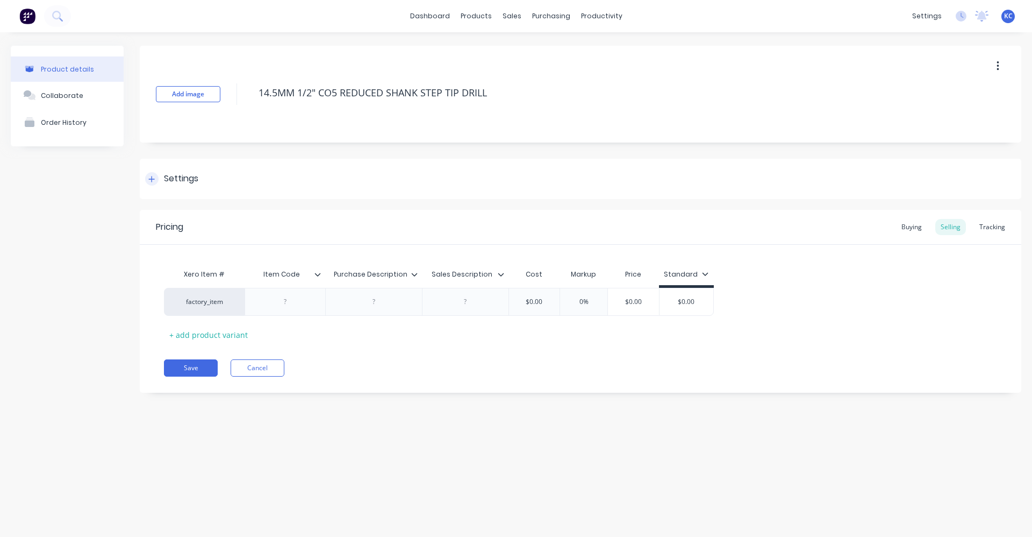
click at [163, 180] on div "Settings" at bounding box center [171, 178] width 53 height 13
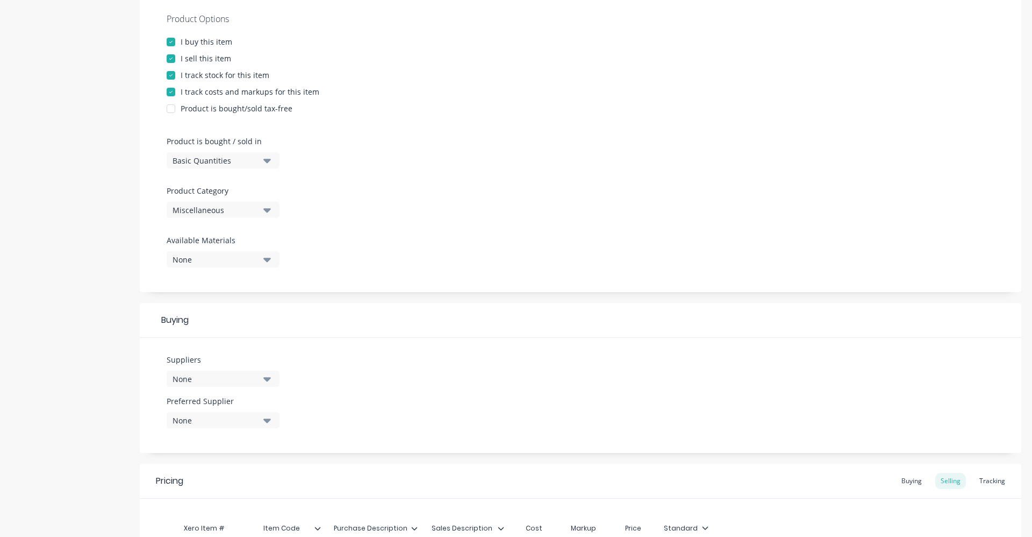
scroll to position [215, 0]
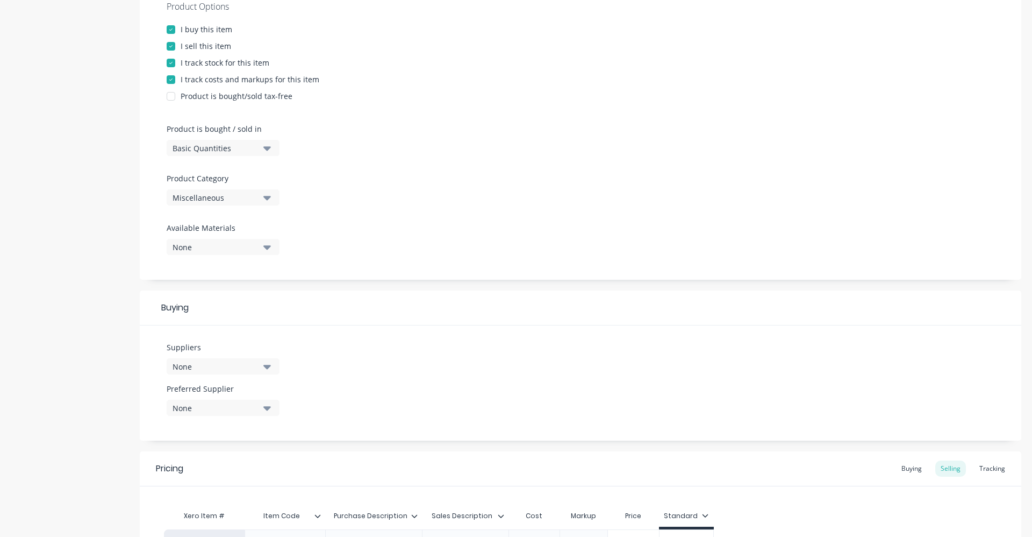
click at [270, 192] on icon "button" at bounding box center [267, 197] width 8 height 12
click at [222, 230] on Category "text" at bounding box center [255, 230] width 114 height 22
click at [232, 253] on div "Tools" at bounding box center [247, 257] width 161 height 22
click at [467, 249] on div "Product Options I buy this item I sell this item I track stock for this item I …" at bounding box center [581, 132] width 882 height 296
click at [267, 369] on icon "button" at bounding box center [267, 366] width 8 height 12
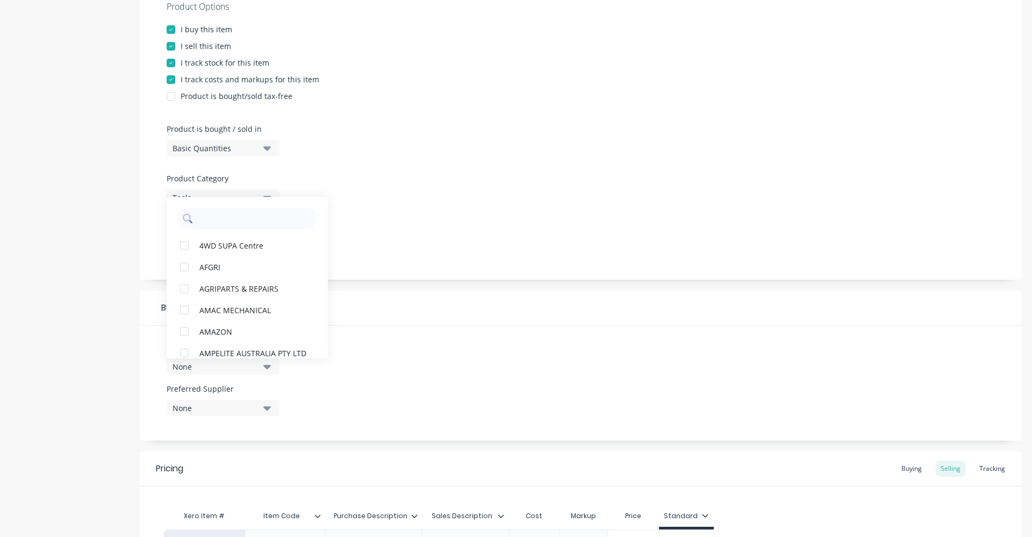
click at [242, 214] on input "text" at bounding box center [255, 219] width 114 height 22
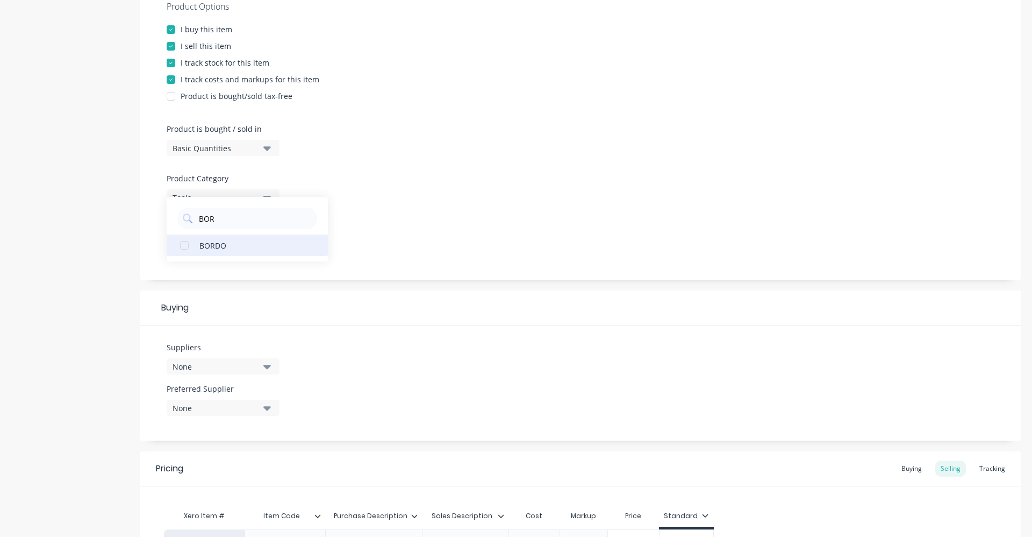
click at [252, 240] on div "BORDO" at bounding box center [253, 244] width 108 height 11
click at [461, 230] on div "Product Options I buy this item I sell this item I track stock for this item I …" at bounding box center [581, 132] width 882 height 296
click at [261, 249] on button "None" at bounding box center [223, 247] width 113 height 16
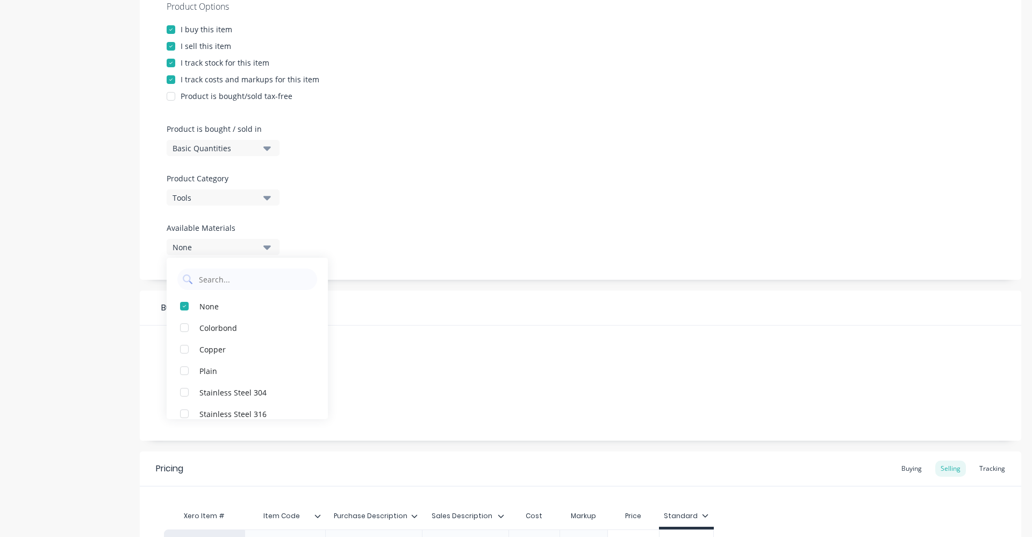
click at [392, 189] on div "Product Options I buy this item I sell this item I track stock for this item I …" at bounding box center [581, 132] width 882 height 296
click at [262, 410] on button "None" at bounding box center [223, 407] width 113 height 16
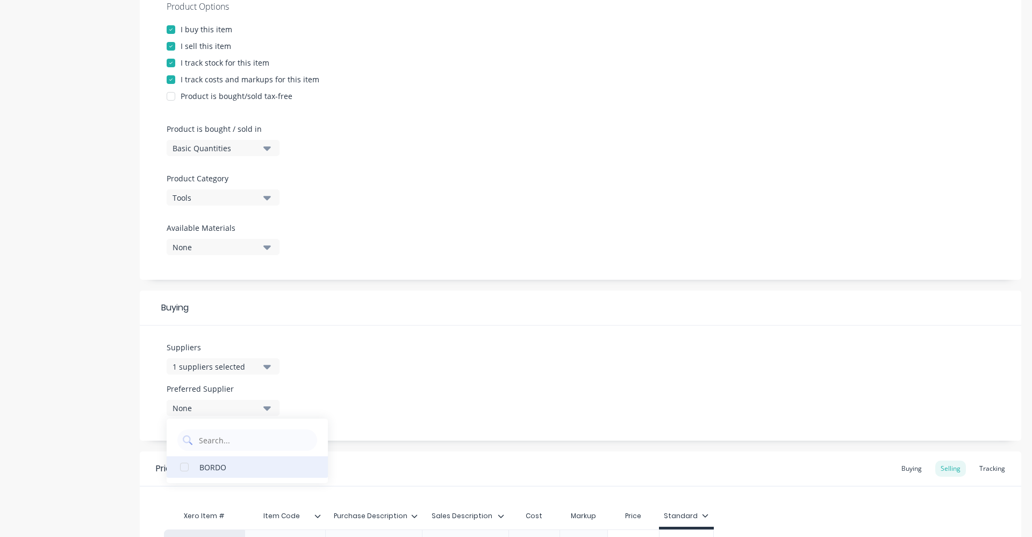
click at [249, 475] on button "BORDO" at bounding box center [247, 467] width 161 height 22
click at [454, 381] on div "Suppliers 1 suppliers selected BOR Preferred Supplier BORDO BORDO" at bounding box center [581, 382] width 882 height 115
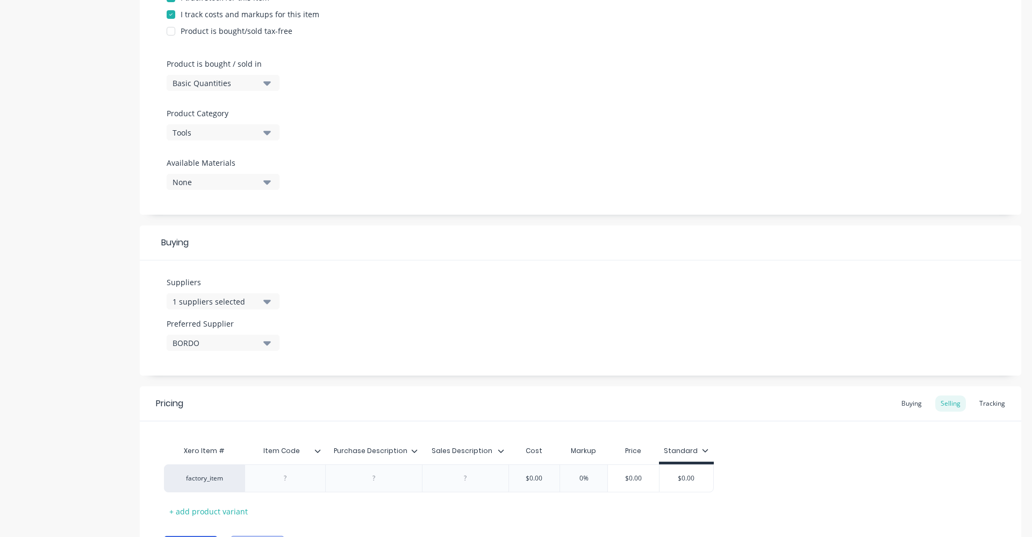
scroll to position [342, 0]
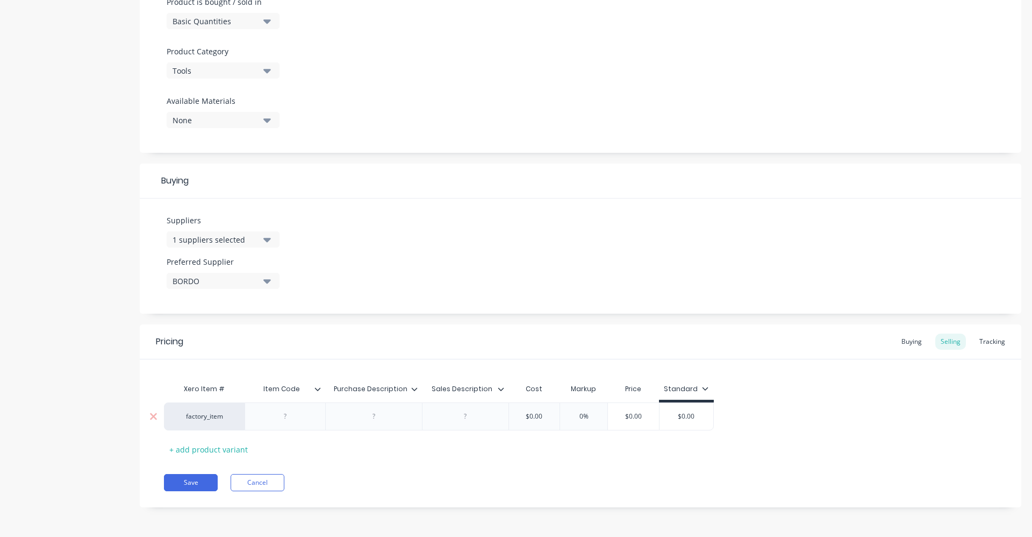
click at [363, 422] on div at bounding box center [374, 416] width 54 height 14
paste div
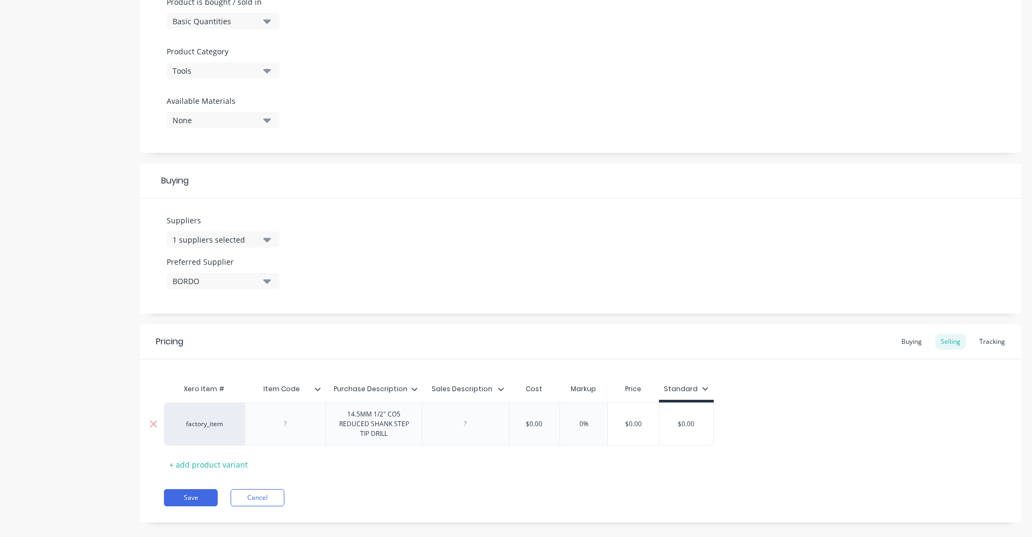
click at [477, 424] on div "factory_item 14.5MM 1/2" CO5 REDUCED SHANK STEP TIP DRILL $0.00 0% $0.00 $0.00" at bounding box center [439, 423] width 550 height 43
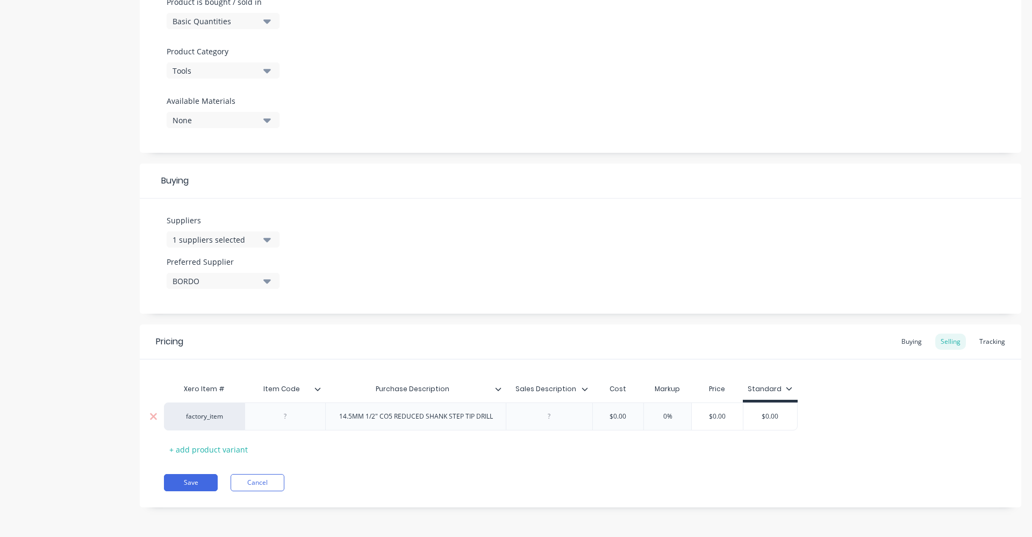
click at [351, 420] on div "14.5MM 1/2" CO5 REDUCED SHANK STEP TIP DRILL" at bounding box center [416, 416] width 171 height 14
click at [352, 419] on div "14.5MM 1/2" CO5 REDUCED SHANK STEP TIP DRILL" at bounding box center [416, 416] width 171 height 14
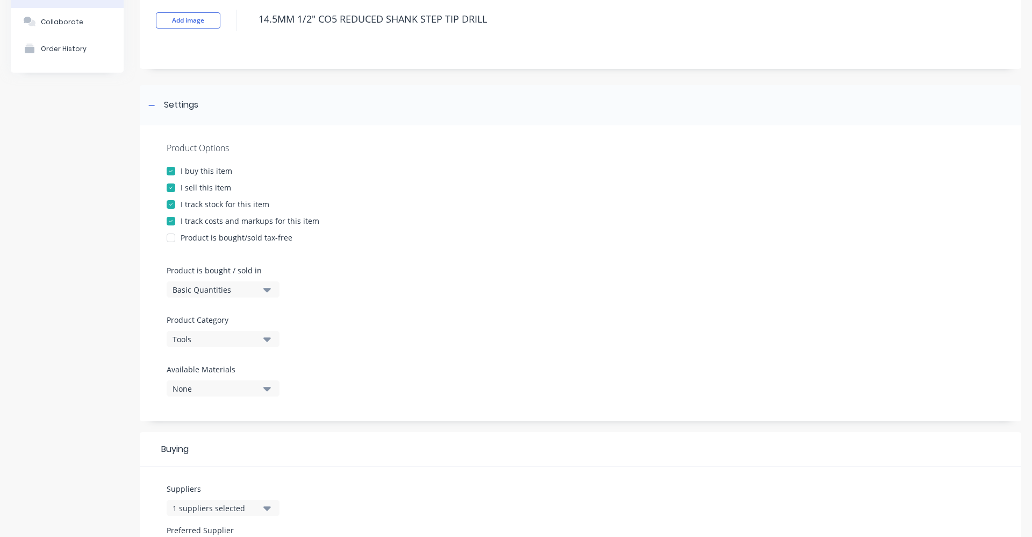
scroll to position [0, 0]
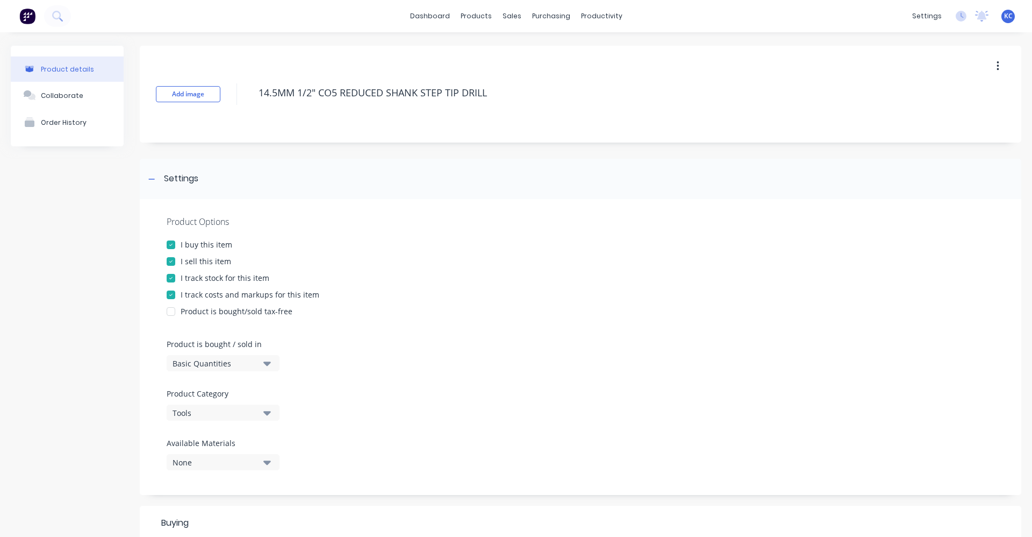
drag, startPoint x: 275, startPoint y: 94, endPoint x: 246, endPoint y: 95, distance: 28.5
click at [246, 95] on div "Add image 14.5MM 1/2" CO5 REDUCED SHANK STEP TIP DRILL" at bounding box center [581, 94] width 882 height 97
drag, startPoint x: 486, startPoint y: 88, endPoint x: 203, endPoint y: 79, distance: 283.5
click at [203, 79] on div "Add image 15MM 1/2" CO5 REDUCED SHANK STEP TIP DRILL" at bounding box center [581, 94] width 882 height 97
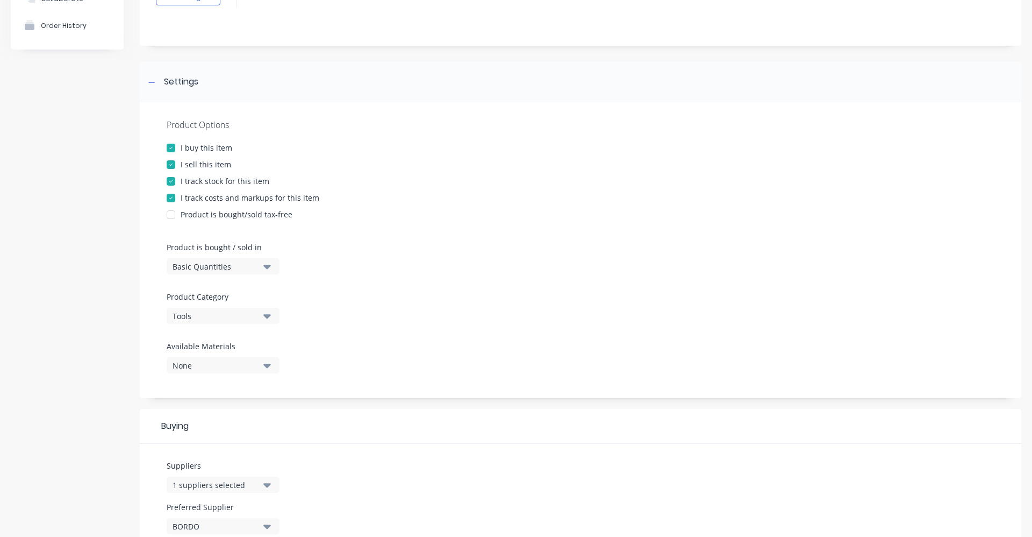
scroll to position [323, 0]
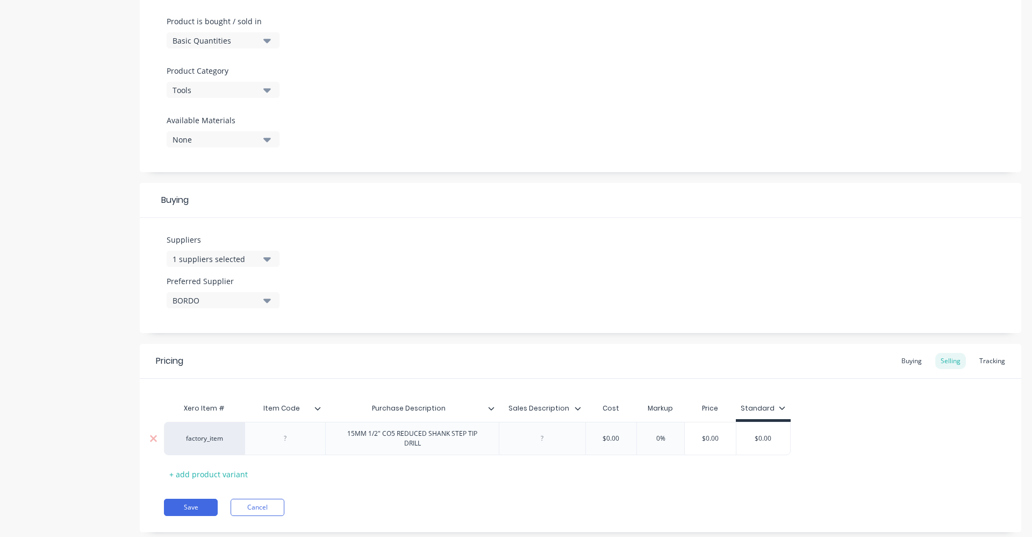
click at [553, 437] on div at bounding box center [543, 438] width 54 height 14
paste div
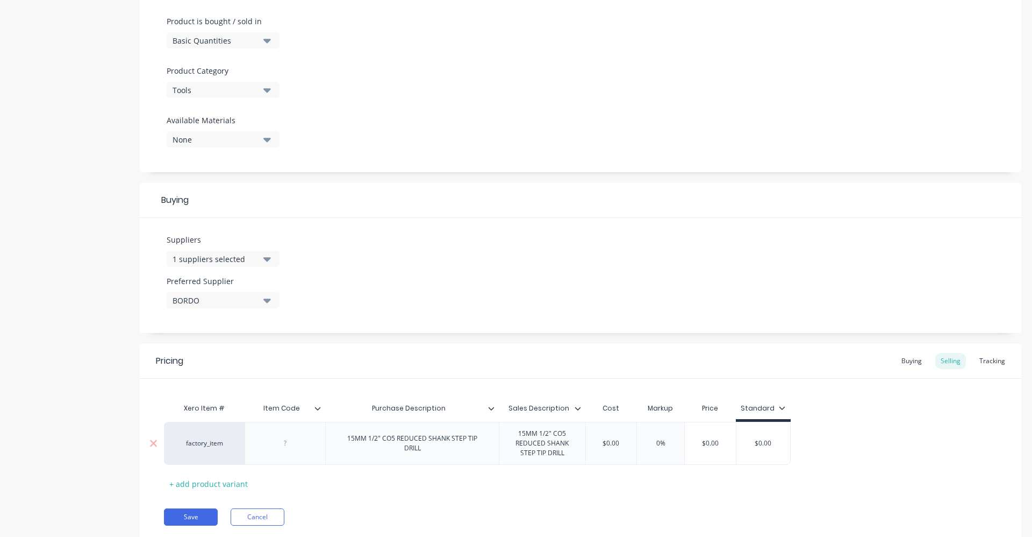
click at [291, 453] on div at bounding box center [285, 443] width 81 height 43
click at [281, 453] on div at bounding box center [285, 443] width 81 height 43
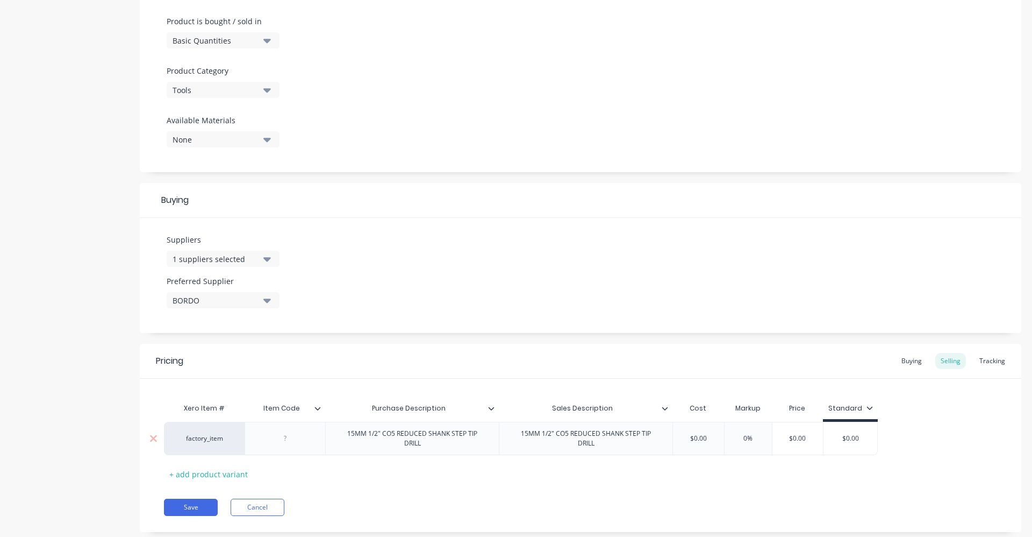
click at [294, 447] on div at bounding box center [285, 438] width 81 height 33
drag, startPoint x: 715, startPoint y: 437, endPoint x: 655, endPoint y: 438, distance: 59.7
click at [661, 438] on div "factory_item 2655-15.00 15MM 1/2" CO5 REDUCED SHANK STEP TIP DRILL 15MM 1/2" CO…" at bounding box center [521, 438] width 714 height 33
click at [908, 360] on div "Buying" at bounding box center [911, 361] width 31 height 16
drag, startPoint x: 692, startPoint y: 437, endPoint x: 756, endPoint y: 432, distance: 64.2
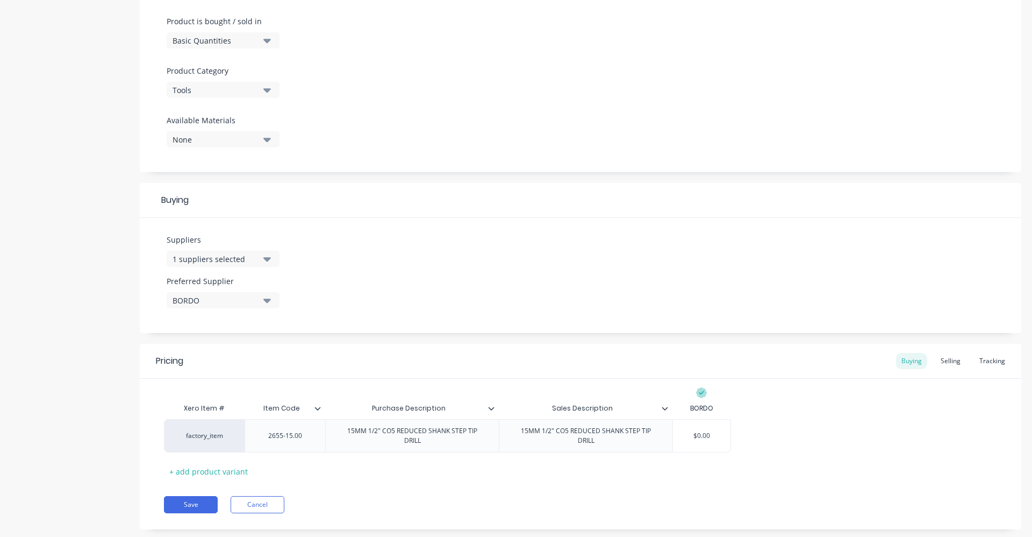
click at [756, 432] on div "factory_item 2655-15.00 15MM 1/2" CO5 REDUCED SHANK STEP TIP DRILL 15MM 1/2" CO…" at bounding box center [580, 435] width 833 height 33
click at [760, 455] on div "Xero Item # Item Code Purchase Description Sales Description BORDO factory_item…" at bounding box center [580, 438] width 833 height 82
click at [204, 501] on button "Save" at bounding box center [191, 504] width 54 height 17
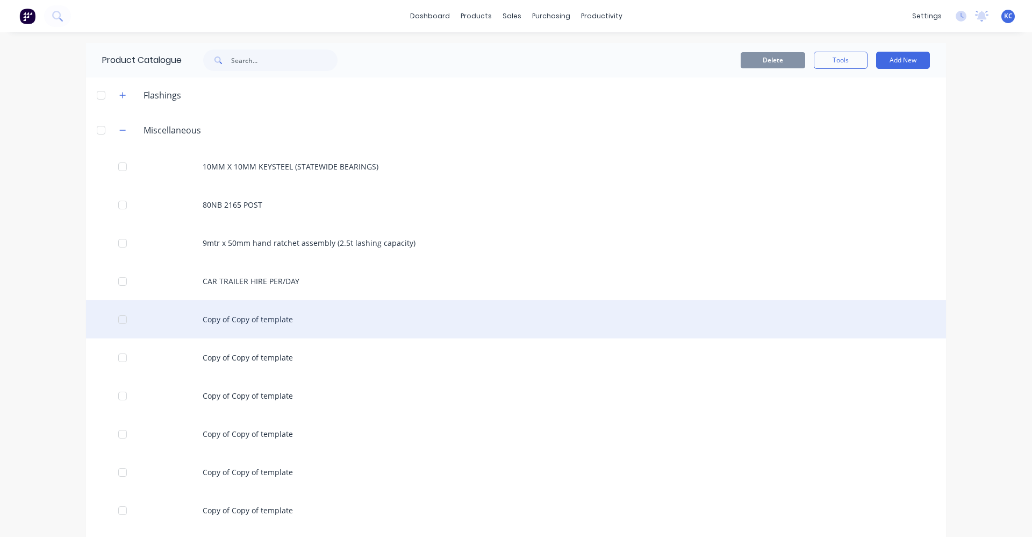
click at [264, 320] on div "Copy of Copy of template" at bounding box center [516, 319] width 860 height 38
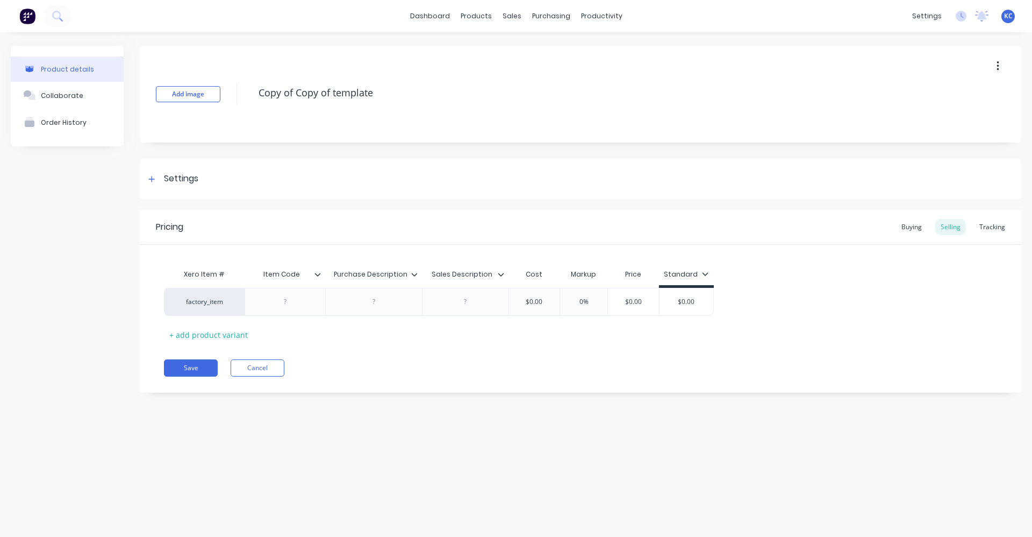
click at [233, 94] on div "Add image Copy of Copy of template" at bounding box center [581, 94] width 882 height 97
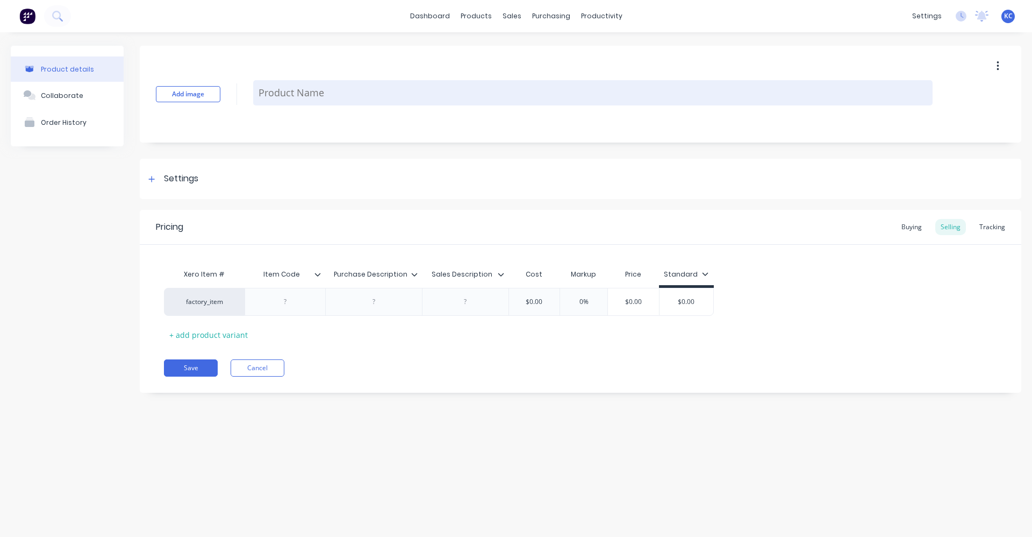
paste textarea "15MM 1/2" CO5 REDUCED SHANK STEP TIP DRILL"
click at [272, 92] on textarea "15MM 1/2" CO5 REDUCED SHANK STEP TIP DRILL" at bounding box center [593, 92] width 680 height 25
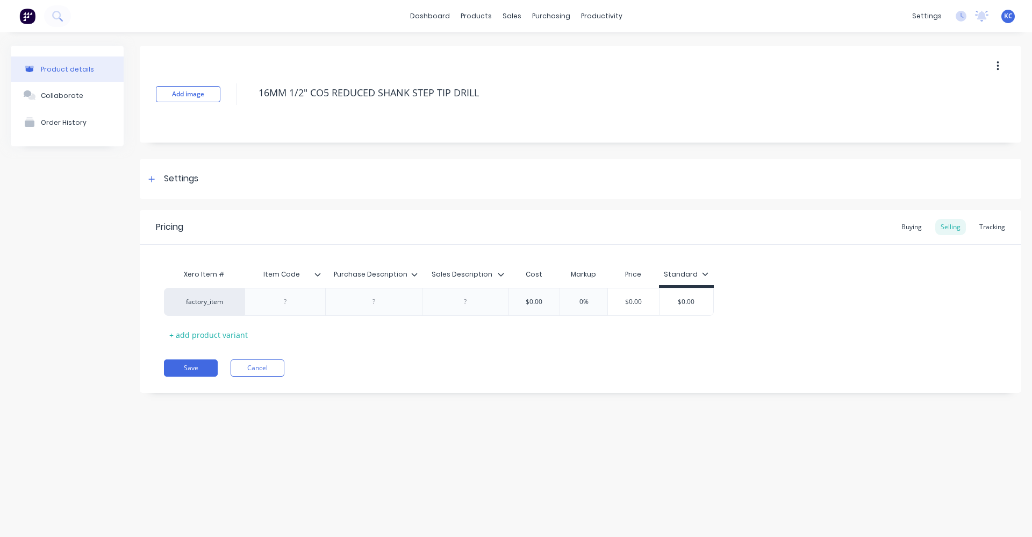
drag, startPoint x: 429, startPoint y: 103, endPoint x: 244, endPoint y: 98, distance: 184.5
click at [244, 98] on div "Add image 16MM 1/2" CO5 REDUCED SHANK STEP TIP DRILL" at bounding box center [581, 94] width 882 height 97
click at [396, 307] on div at bounding box center [374, 302] width 54 height 14
paste div
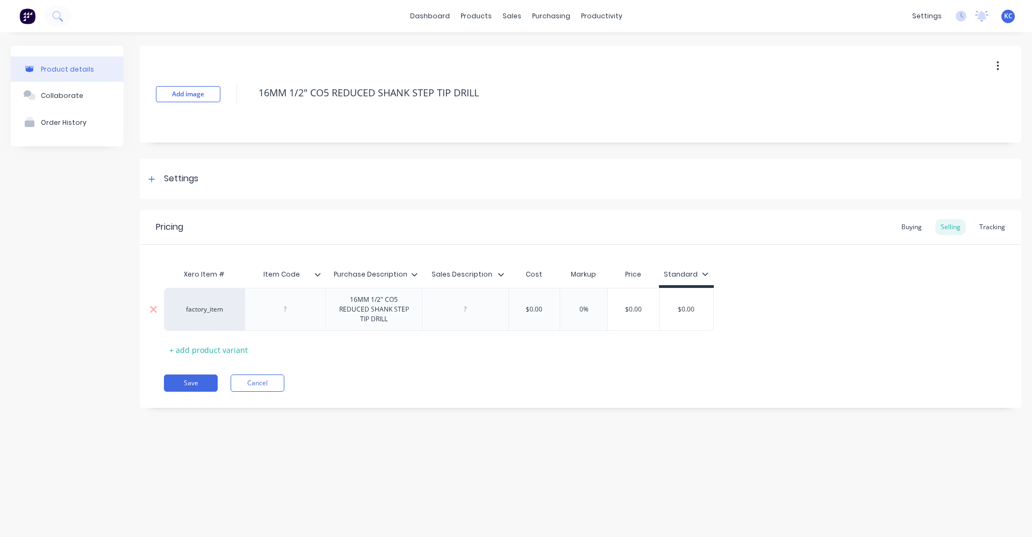
click at [468, 304] on div "factory_item 16MM 1/2" CO5 REDUCED SHANK STEP TIP DRILL $0.00 0% $0.00 $0.00" at bounding box center [439, 309] width 550 height 43
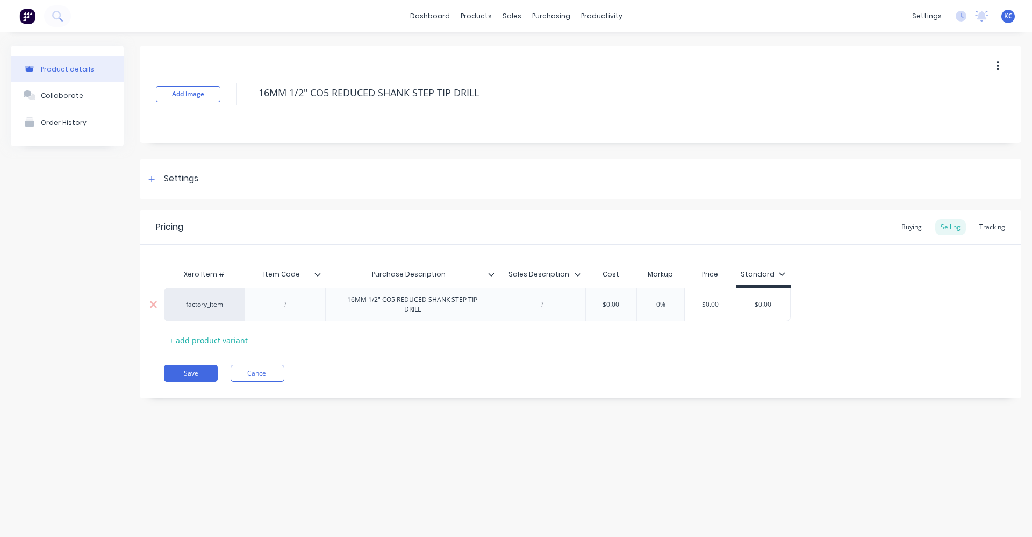
click at [538, 302] on div at bounding box center [543, 304] width 54 height 14
paste div
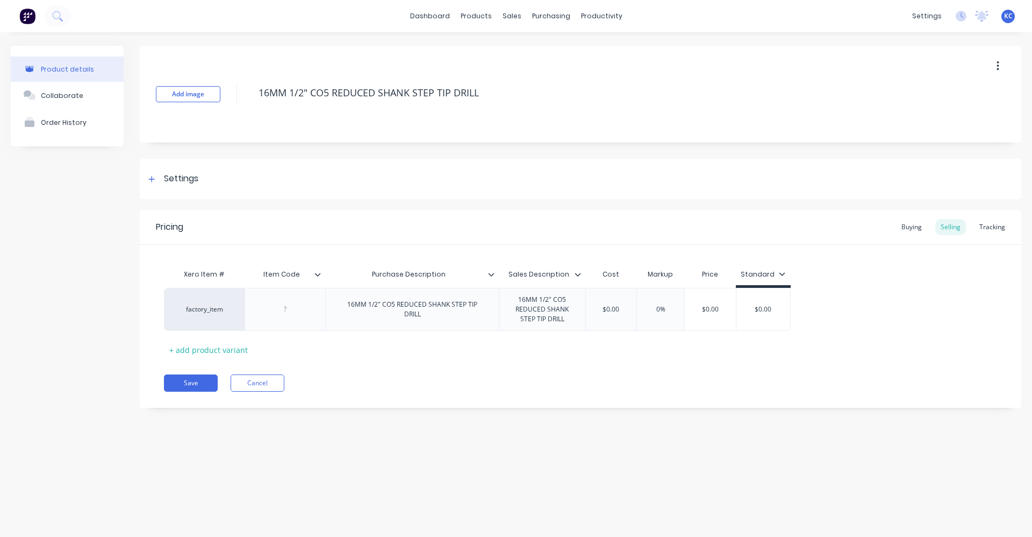
click at [422, 347] on div "Pricing Buying Selling Tracking Xero Item # Item Code Purchase Description Sale…" at bounding box center [581, 309] width 882 height 198
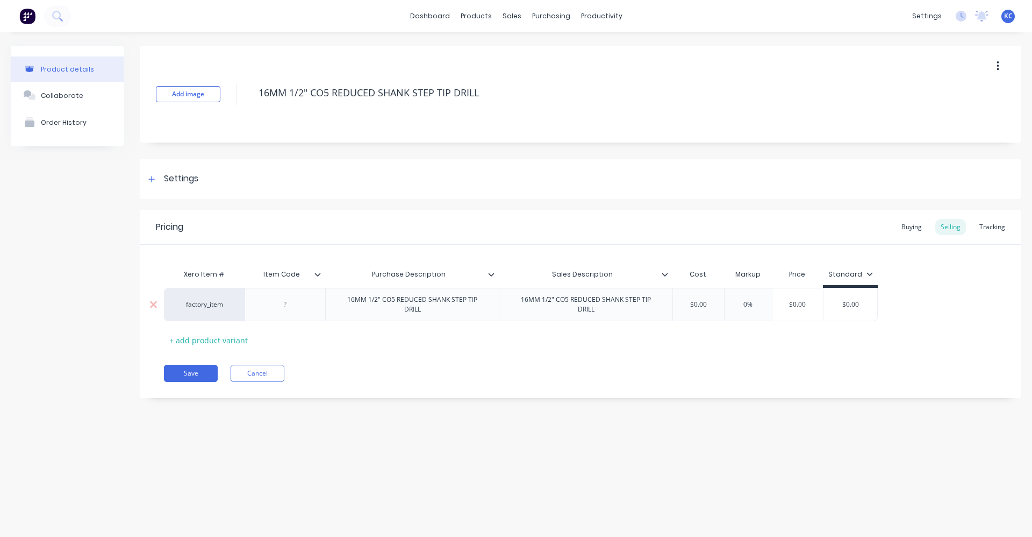
click at [279, 301] on div at bounding box center [286, 304] width 54 height 14
click at [175, 182] on div "Settings" at bounding box center [181, 178] width 34 height 13
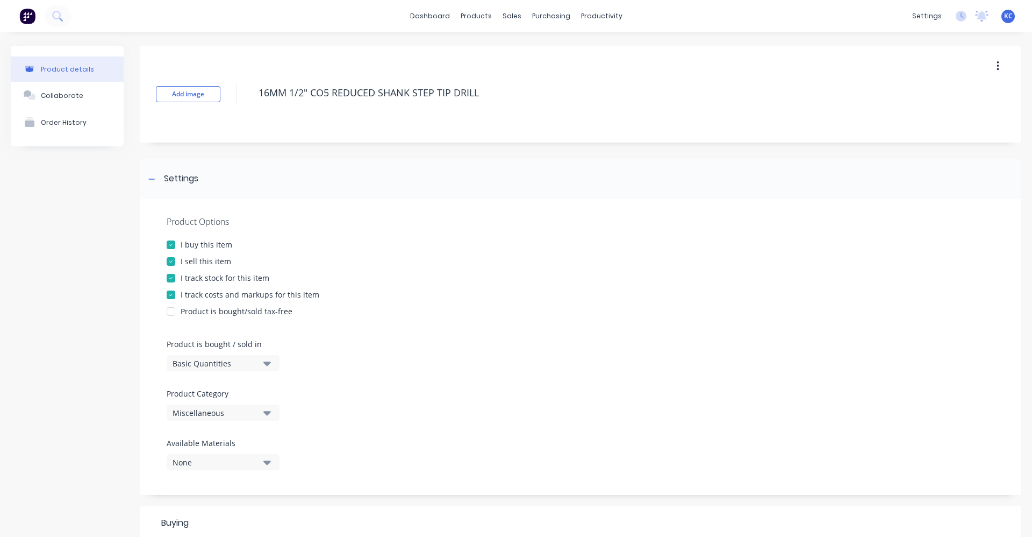
scroll to position [323, 0]
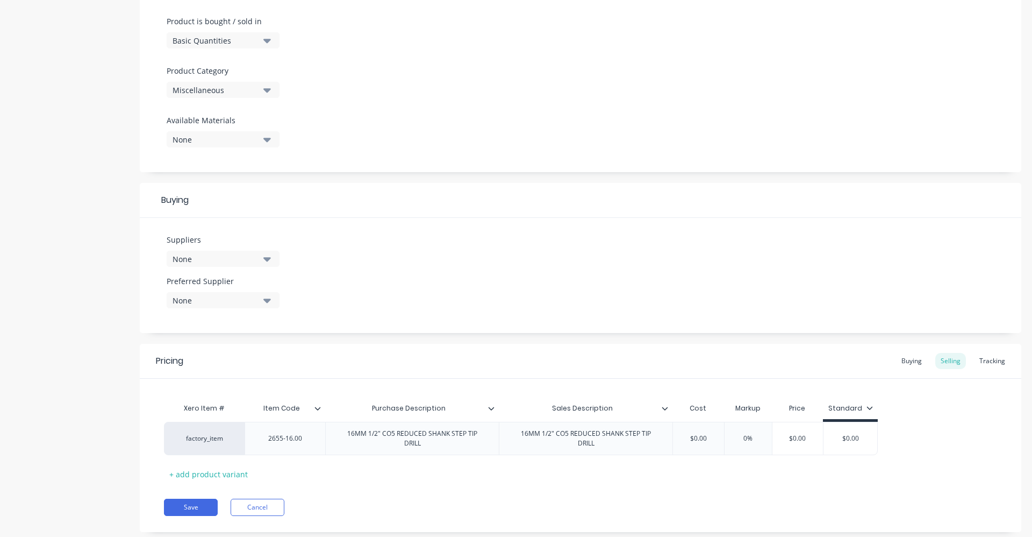
click at [265, 88] on icon "button" at bounding box center [267, 90] width 8 height 12
click at [274, 125] on Category "text" at bounding box center [255, 122] width 114 height 22
click at [253, 146] on div "Tools" at bounding box center [247, 149] width 161 height 22
click at [266, 262] on icon "button" at bounding box center [267, 259] width 8 height 12
click at [252, 288] on input "text" at bounding box center [255, 291] width 114 height 22
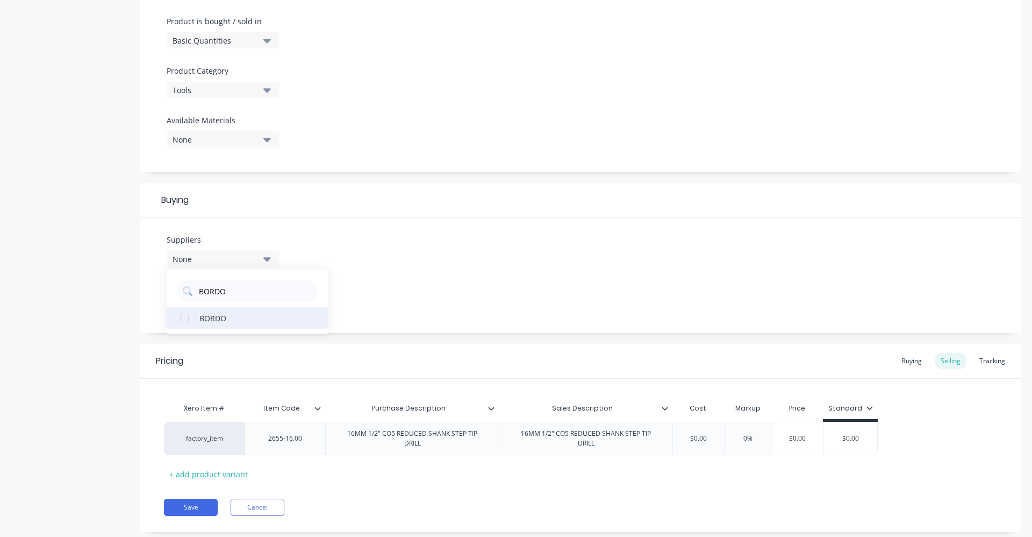
click at [242, 310] on button "BORDO" at bounding box center [247, 318] width 161 height 22
click at [446, 272] on div "Suppliers 1 suppliers selected BORDO BORDO Preferred Supplier None" at bounding box center [581, 275] width 882 height 115
click at [260, 303] on button "None" at bounding box center [223, 300] width 113 height 16
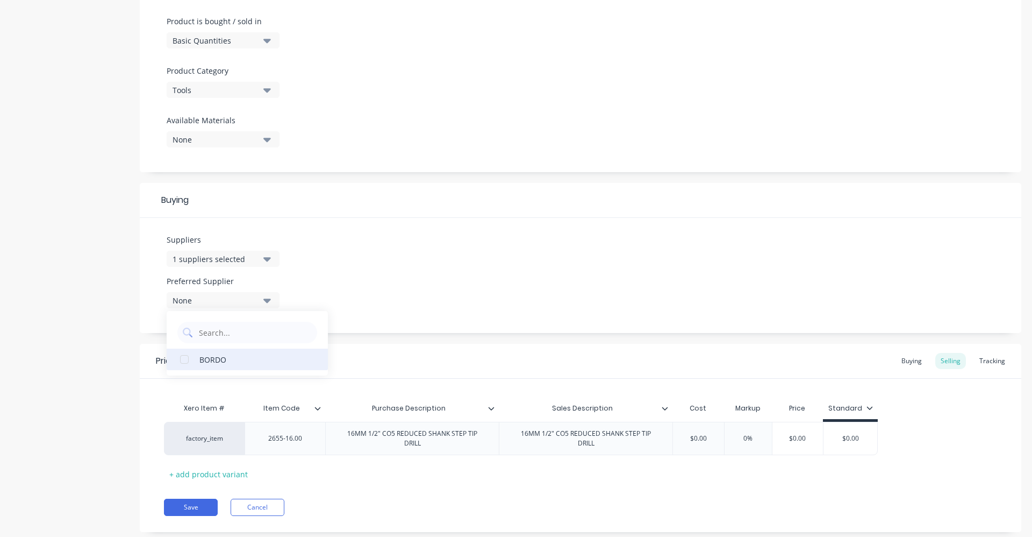
click at [239, 367] on button "BORDO" at bounding box center [247, 359] width 161 height 22
click at [412, 255] on div "Suppliers 1 suppliers selected BORDO Preferred Supplier BORDO BORDO" at bounding box center [581, 275] width 882 height 115
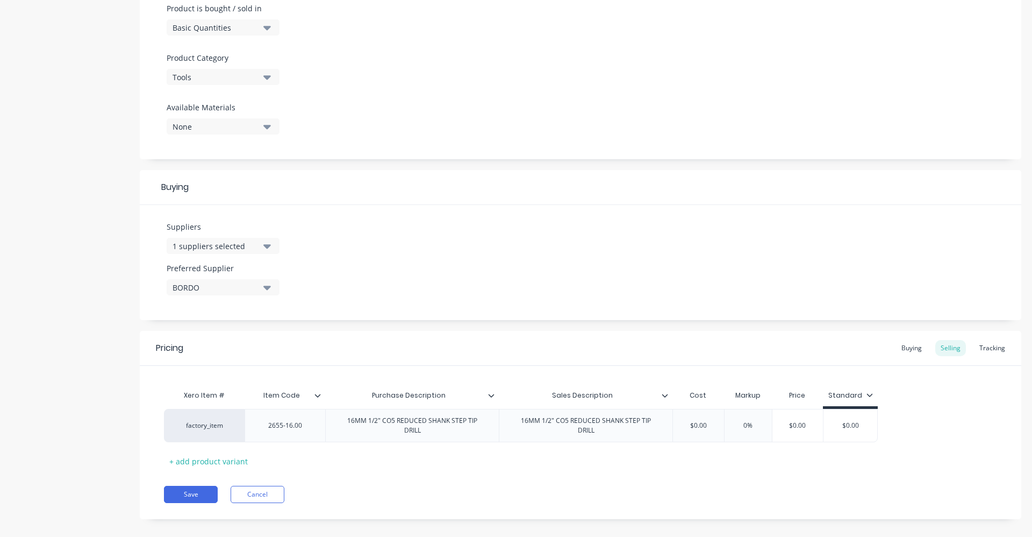
scroll to position [342, 0]
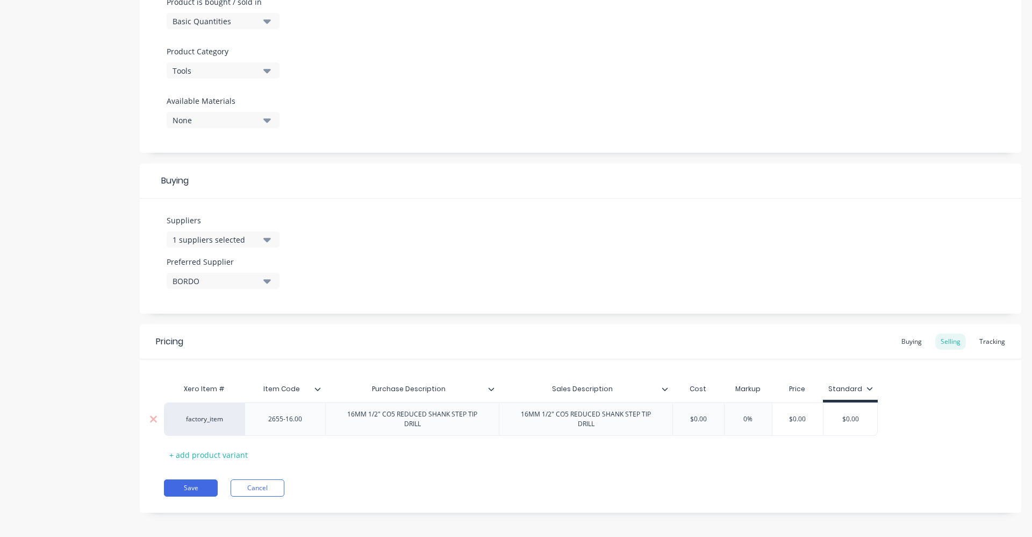
drag, startPoint x: 686, startPoint y: 417, endPoint x: 717, endPoint y: 416, distance: 30.7
click at [717, 416] on input "$0.00" at bounding box center [699, 419] width 54 height 10
click at [901, 341] on div "Buying" at bounding box center [911, 341] width 31 height 16
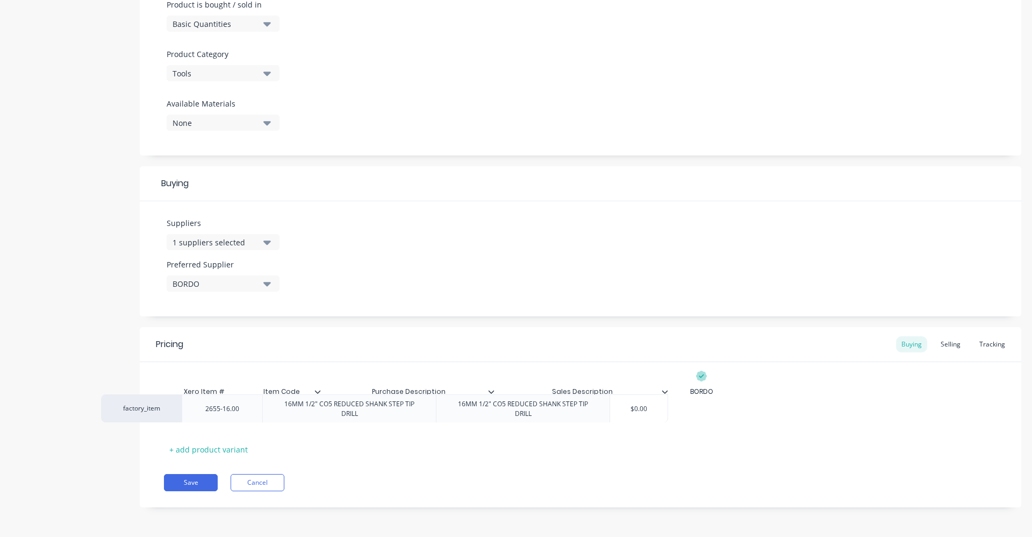
drag, startPoint x: 726, startPoint y: 424, endPoint x: 659, endPoint y: 415, distance: 67.9
click at [659, 415] on div "factory_item 2655-16.00 16MM 1/2" CO5 REDUCED SHANK STEP TIP DRILL 16MM 1/2" CO…" at bounding box center [580, 416] width 833 height 28
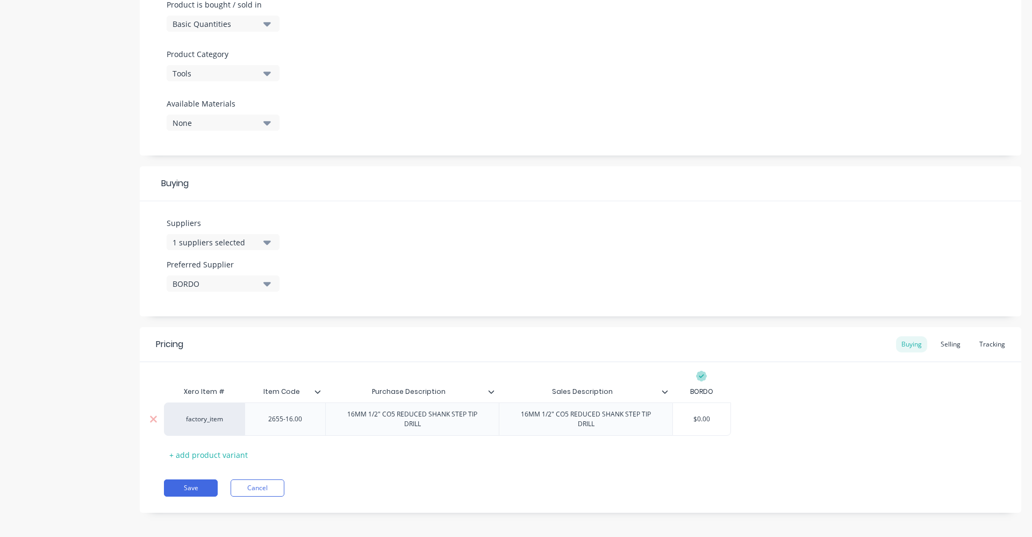
drag, startPoint x: 710, startPoint y: 416, endPoint x: 667, endPoint y: 411, distance: 43.3
click at [667, 411] on div "factory_item 2655-16.00 16MM 1/2" CO5 REDUCED SHANK STEP TIP DRILL 16MM 1/2" CO…" at bounding box center [447, 418] width 567 height 33
click at [786, 418] on div "factory_item 2655-16.00 16MM 1/2" CO5 REDUCED SHANK STEP TIP DRILL 16MM 1/2" CO…" at bounding box center [580, 418] width 833 height 33
click at [179, 479] on button "Save" at bounding box center [191, 487] width 54 height 17
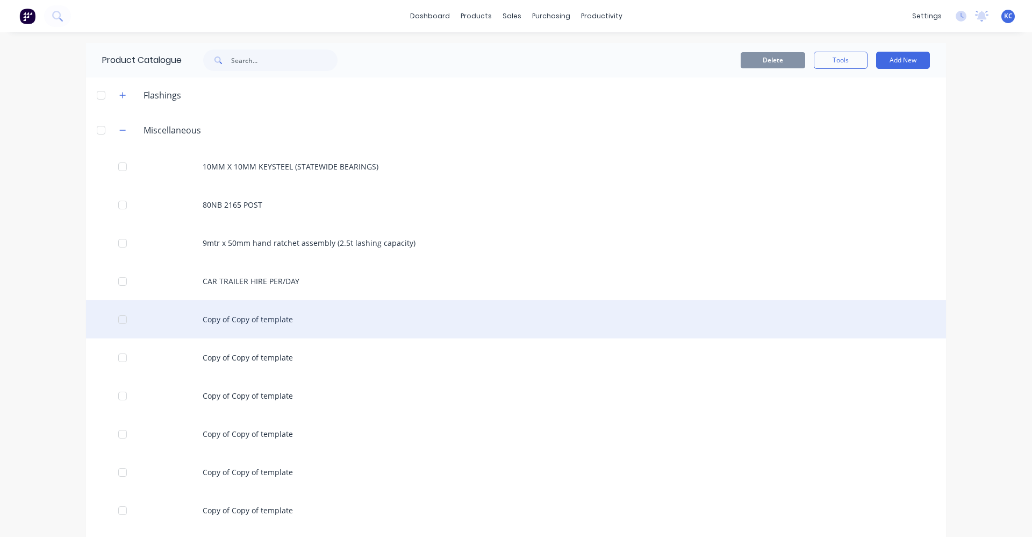
click at [311, 318] on div "Copy of Copy of template" at bounding box center [516, 319] width 860 height 38
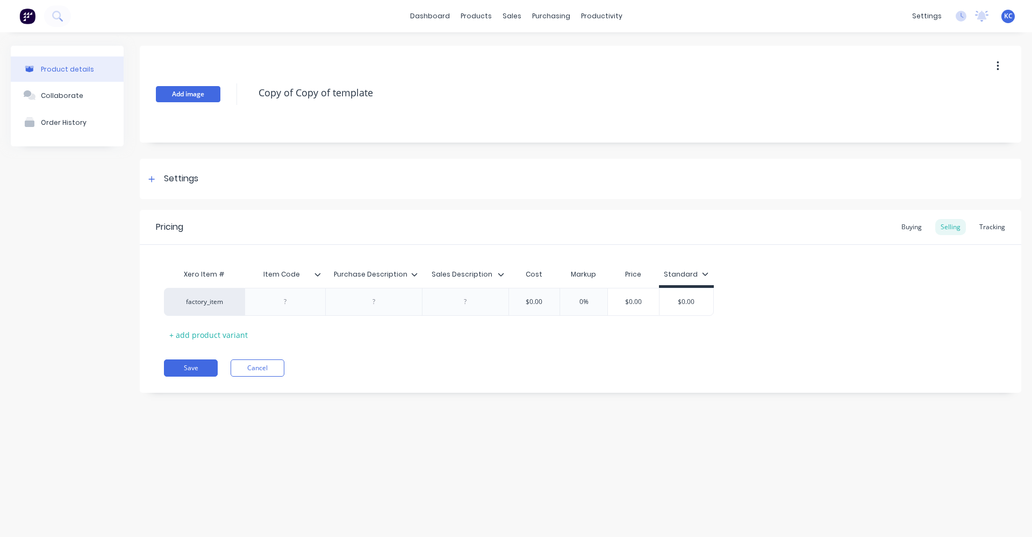
click at [198, 99] on div "Add image Copy of Copy of template" at bounding box center [581, 94] width 882 height 97
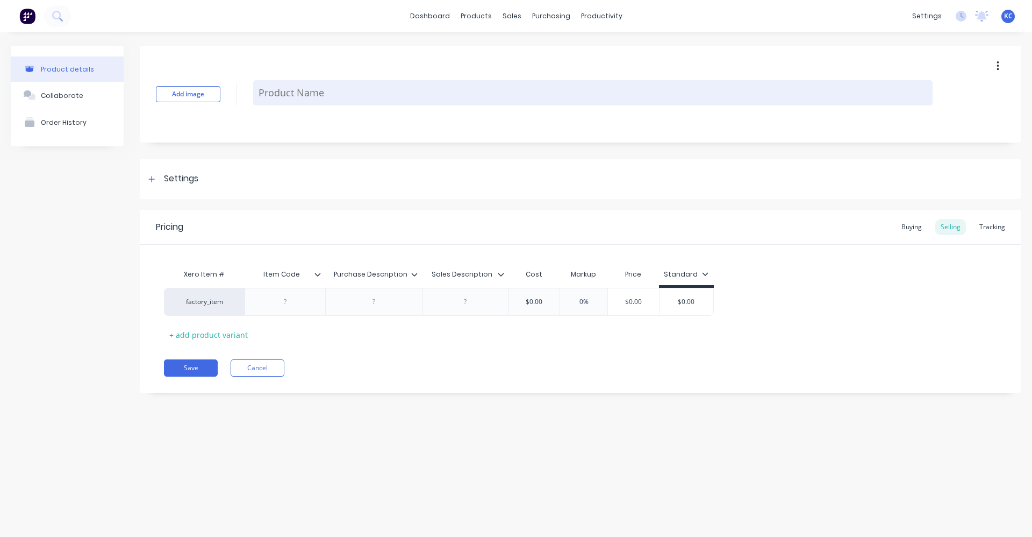
paste textarea "16MM 1/2" CO5 REDUCED SHANK STEP TIP DRILL"
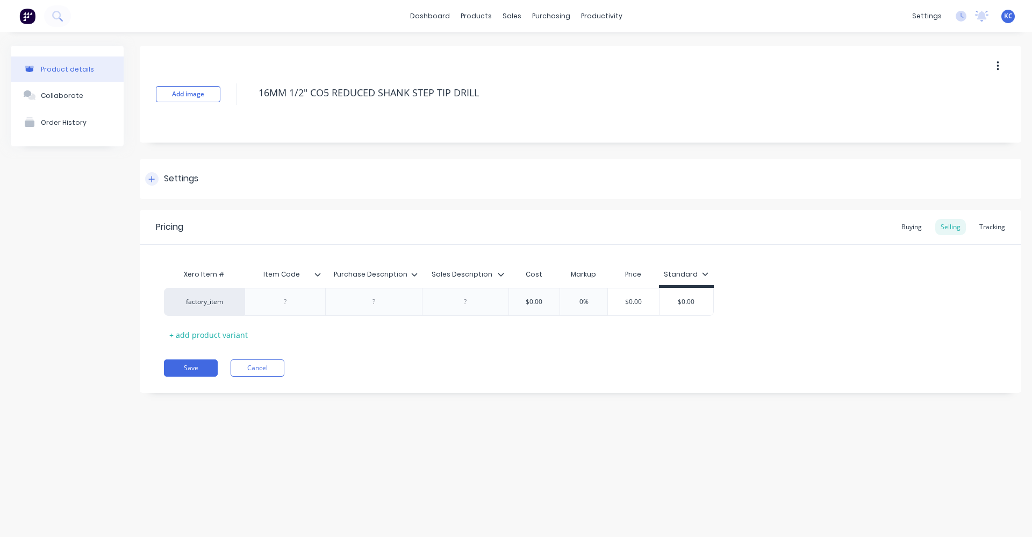
click at [194, 179] on div "Settings" at bounding box center [181, 178] width 34 height 13
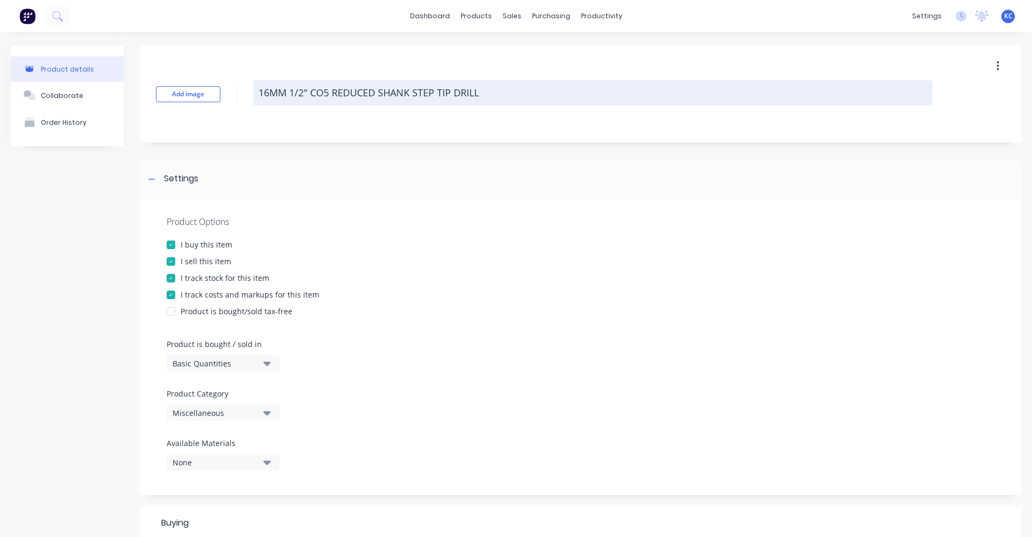
click at [271, 90] on textarea "16MM 1/2" CO5 REDUCED SHANK STEP TIP DRILL" at bounding box center [593, 92] width 680 height 25
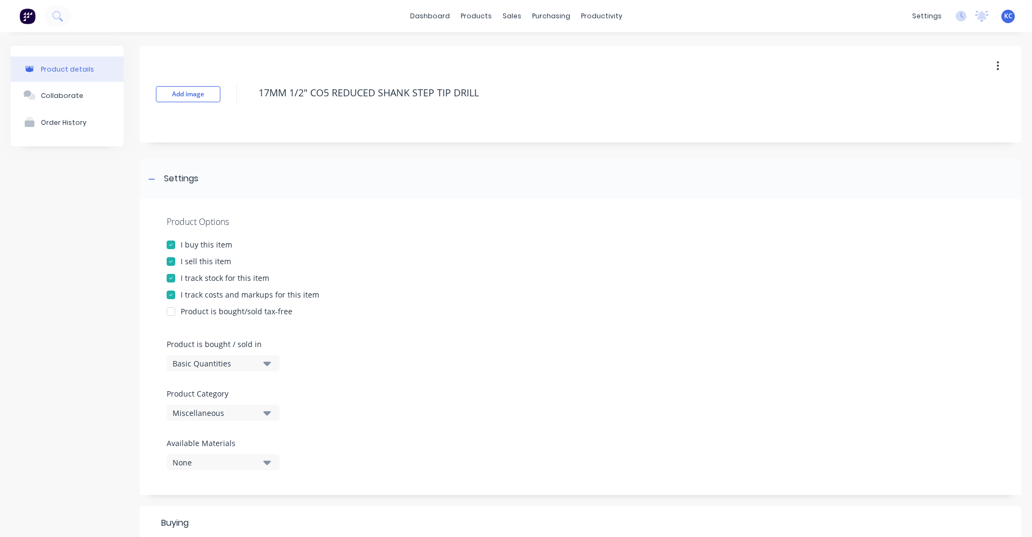
drag, startPoint x: 506, startPoint y: 89, endPoint x: 206, endPoint y: 64, distance: 301.0
click at [206, 64] on div "Add image 17MM 1/2" CO5 REDUCED SHANK STEP TIP DRILL" at bounding box center [581, 94] width 882 height 97
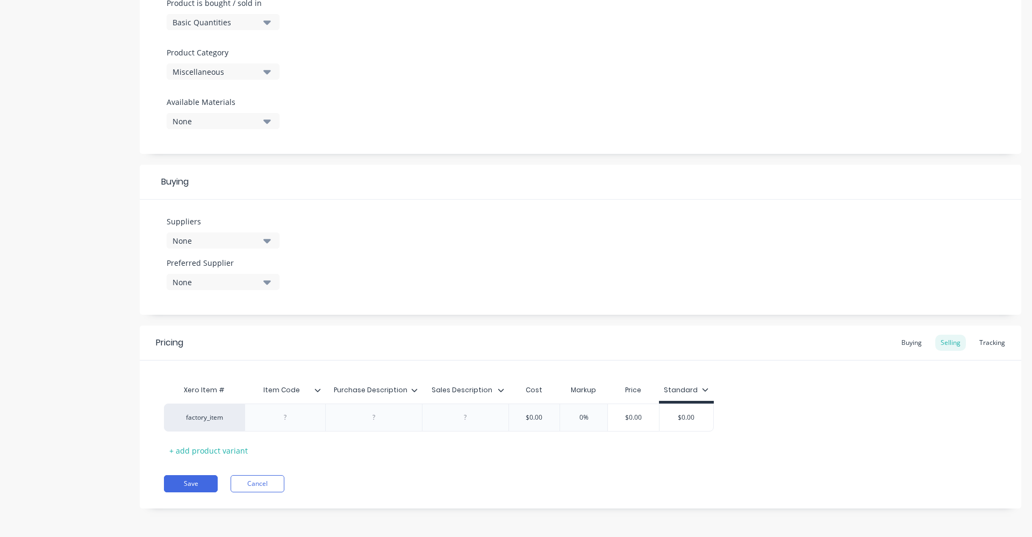
scroll to position [342, 0]
click at [266, 66] on icon "button" at bounding box center [267, 71] width 8 height 12
click at [221, 111] on Category "text" at bounding box center [255, 103] width 114 height 22
click at [226, 124] on div "Tools" at bounding box center [247, 130] width 161 height 22
click at [269, 240] on icon "button" at bounding box center [267, 240] width 8 height 4
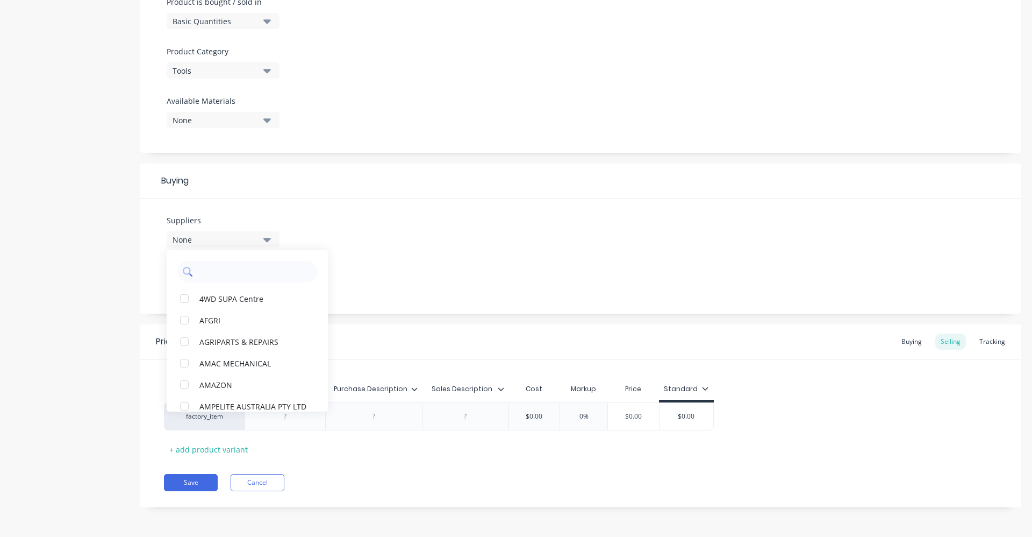
click at [248, 272] on input "text" at bounding box center [255, 272] width 114 height 22
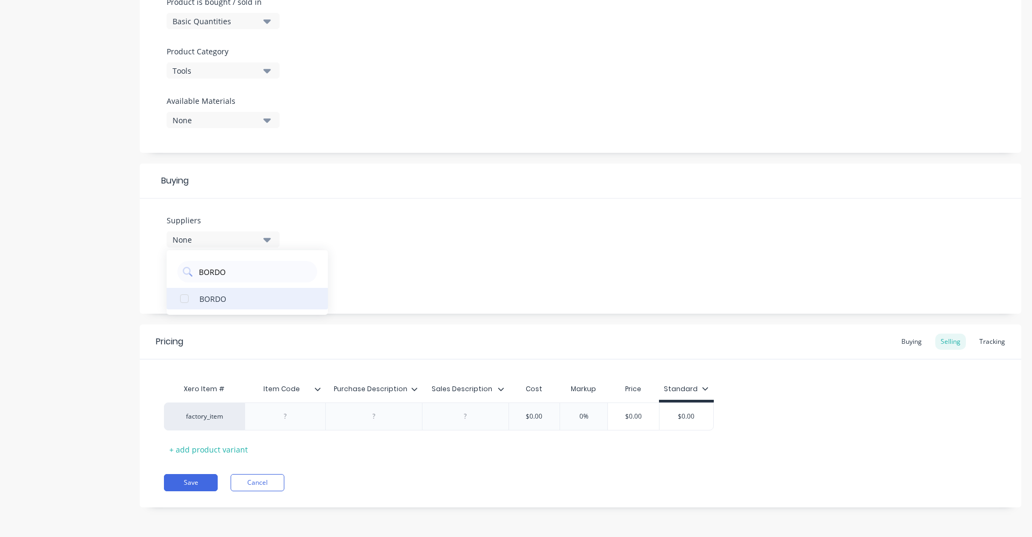
click at [248, 298] on div "BORDO" at bounding box center [253, 297] width 108 height 11
click at [393, 240] on div "Suppliers 1 suppliers selected BORDO BORDO Preferred Supplier None" at bounding box center [581, 255] width 882 height 115
click at [269, 277] on icon "button" at bounding box center [267, 281] width 8 height 12
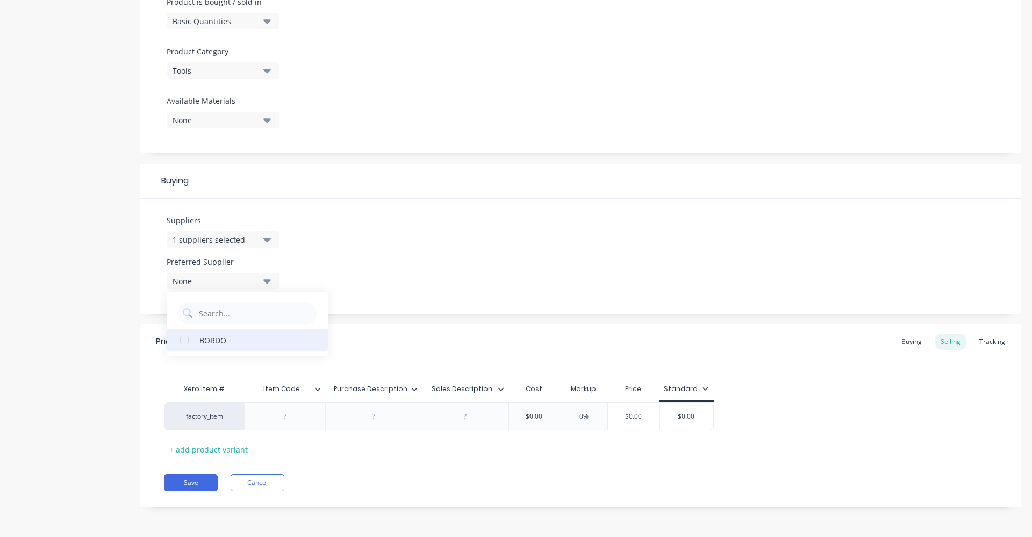
click at [254, 340] on div "BORDO" at bounding box center [253, 339] width 108 height 11
click at [374, 285] on div "Suppliers 1 suppliers selected BORDO Preferred Supplier BORDO BORDO" at bounding box center [581, 255] width 882 height 115
click at [366, 418] on div at bounding box center [374, 416] width 54 height 14
paste div
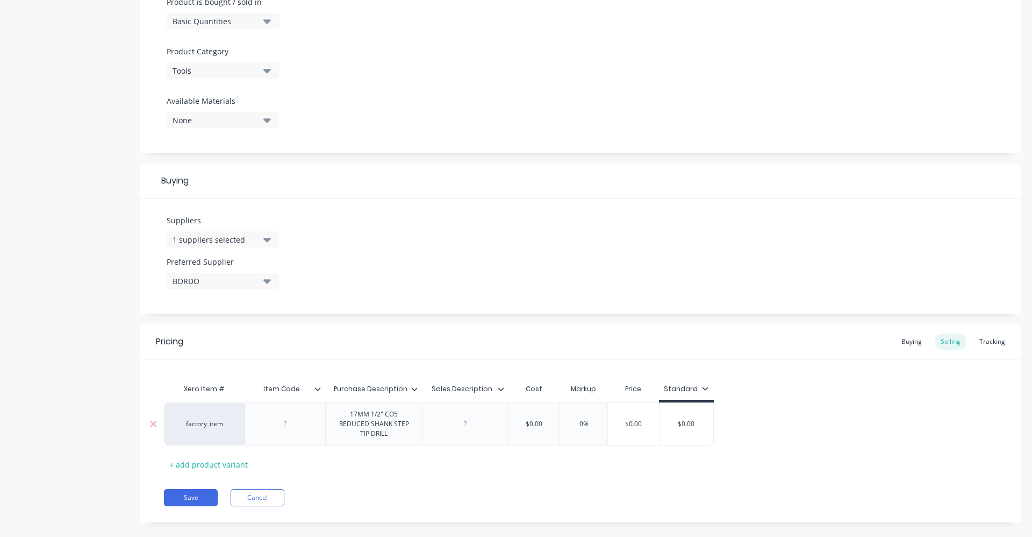
click at [470, 432] on div at bounding box center [465, 423] width 87 height 43
click at [475, 420] on div "factory_item 17MM 1/2" CO5 REDUCED SHANK STEP TIP DRILL $0.00 0% $0.00 $0.00" at bounding box center [439, 423] width 550 height 43
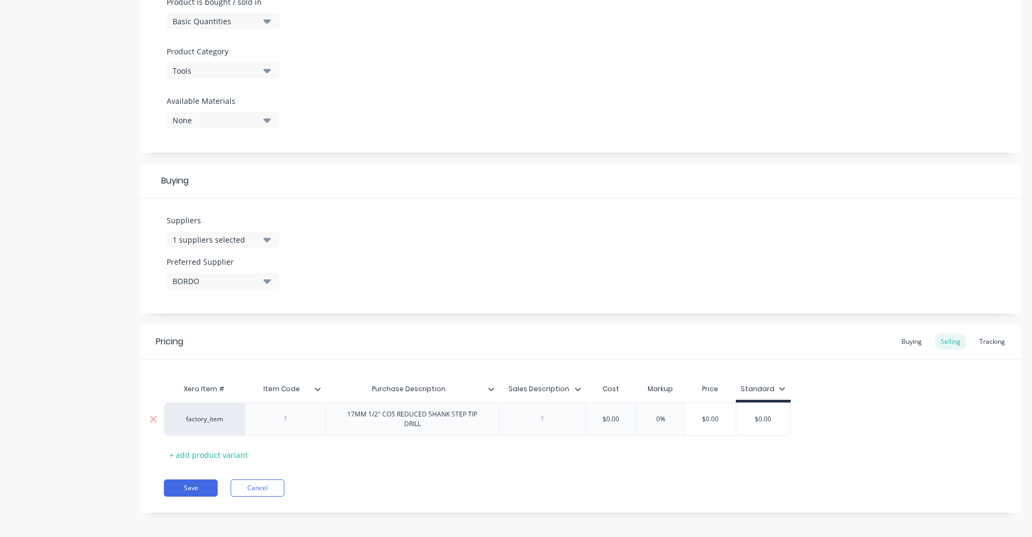
paste div
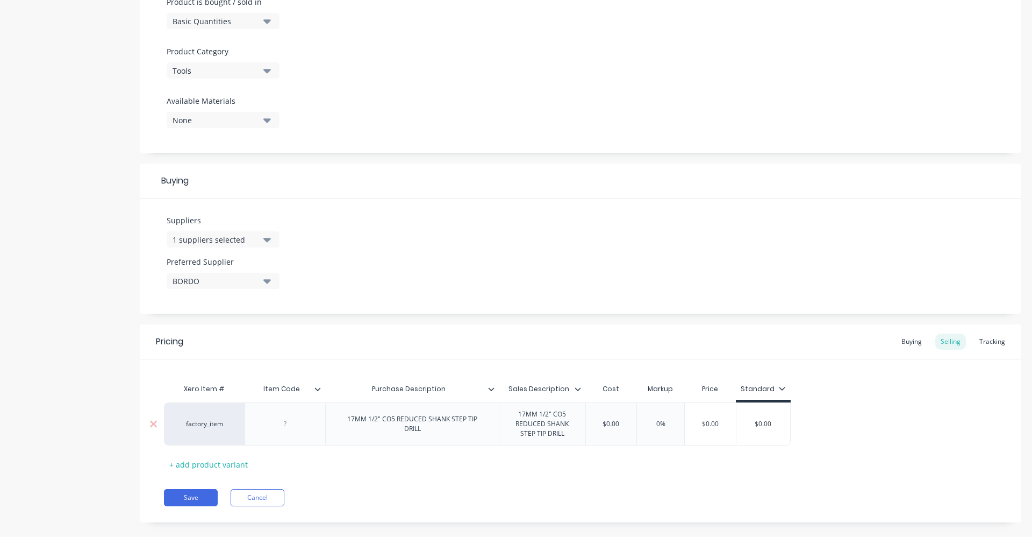
click at [302, 429] on div at bounding box center [285, 423] width 81 height 43
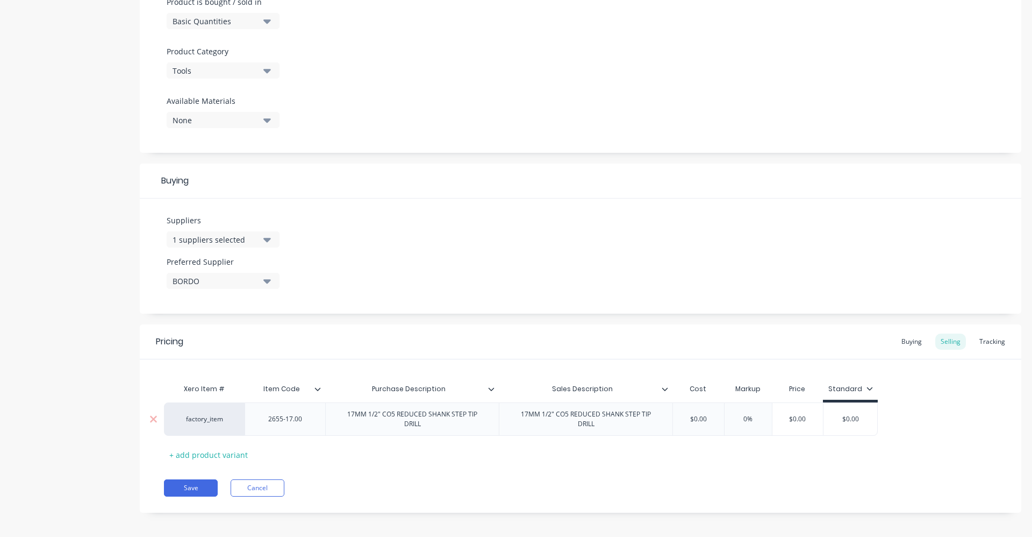
drag, startPoint x: 684, startPoint y: 415, endPoint x: 747, endPoint y: 411, distance: 62.5
click at [747, 411] on div "factory_item 2655-17.00 17MM 1/2" CO5 REDUCED SHANK STEP TIP DRILL 17MM 1/2" CO…" at bounding box center [521, 418] width 714 height 33
click at [912, 336] on div "Buying" at bounding box center [911, 341] width 31 height 16
drag, startPoint x: 715, startPoint y: 416, endPoint x: 670, endPoint y: 424, distance: 45.8
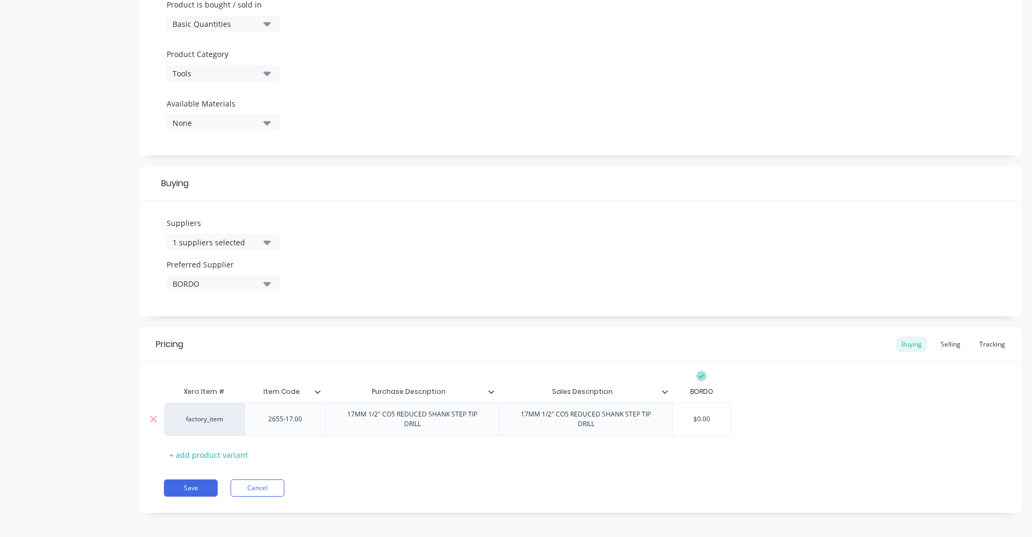
click at [670, 424] on div "factory_item 2655-17.00 17MM 1/2" CO5 REDUCED SHANK STEP TIP DRILL 17MM 1/2" CO…" at bounding box center [447, 418] width 567 height 33
click at [894, 454] on div "Xero Item # Item Code Purchase Description Sales Description BORDO factory_item…" at bounding box center [580, 422] width 833 height 82
click at [940, 339] on div "Selling" at bounding box center [951, 344] width 31 height 16
click at [924, 345] on div "Buying Selling Tracking" at bounding box center [953, 344] width 115 height 16
click at [198, 485] on button "Save" at bounding box center [191, 490] width 54 height 17
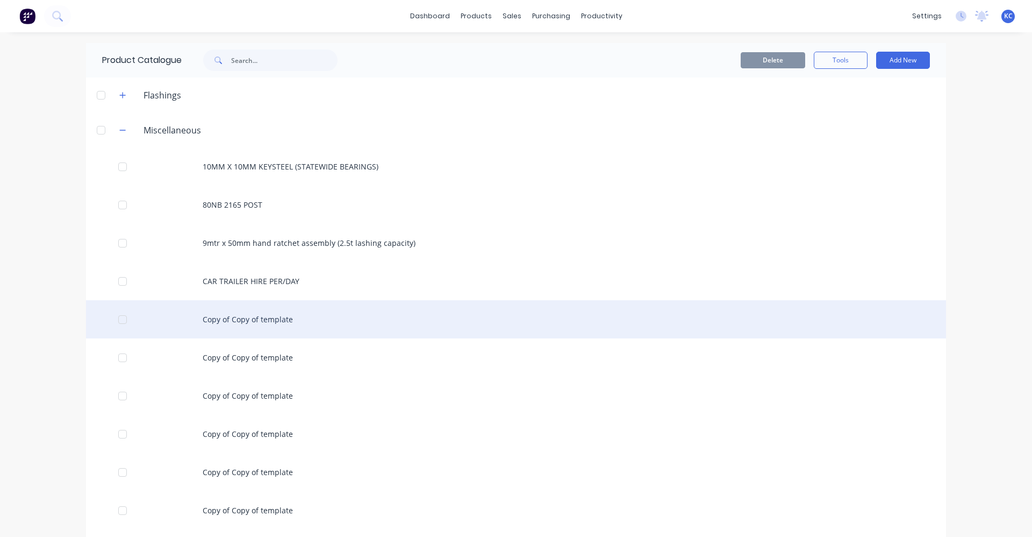
click at [264, 317] on div "Copy of Copy of template" at bounding box center [516, 319] width 860 height 38
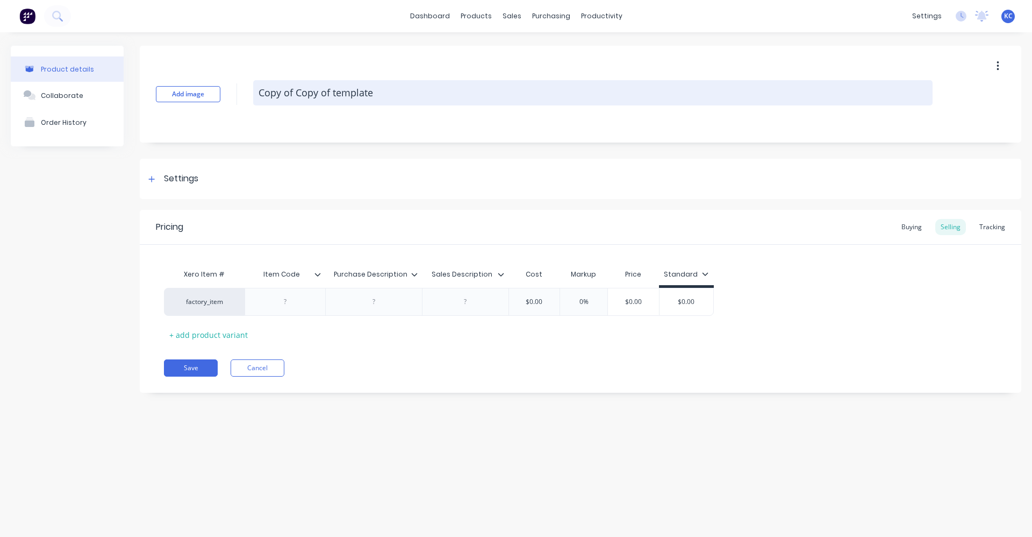
drag, startPoint x: 386, startPoint y: 84, endPoint x: 354, endPoint y: 97, distance: 34.0
click at [354, 97] on textarea "Copy of Copy of template" at bounding box center [593, 92] width 680 height 25
click at [434, 92] on textarea "Copy of Copy of template" at bounding box center [593, 92] width 680 height 25
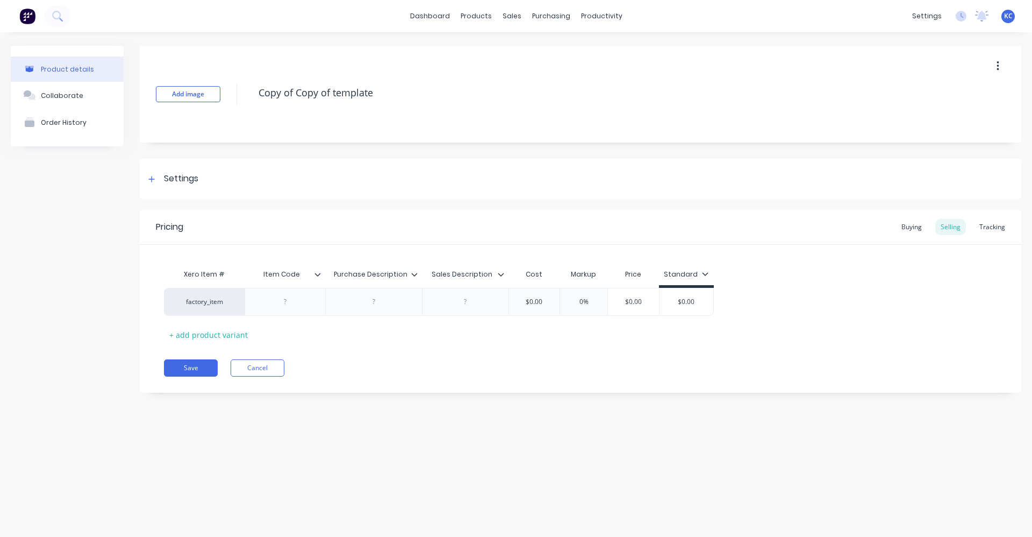
drag, startPoint x: 398, startPoint y: 93, endPoint x: 252, endPoint y: 96, distance: 145.7
click at [252, 96] on div "Add image Copy of Copy of template" at bounding box center [581, 94] width 882 height 97
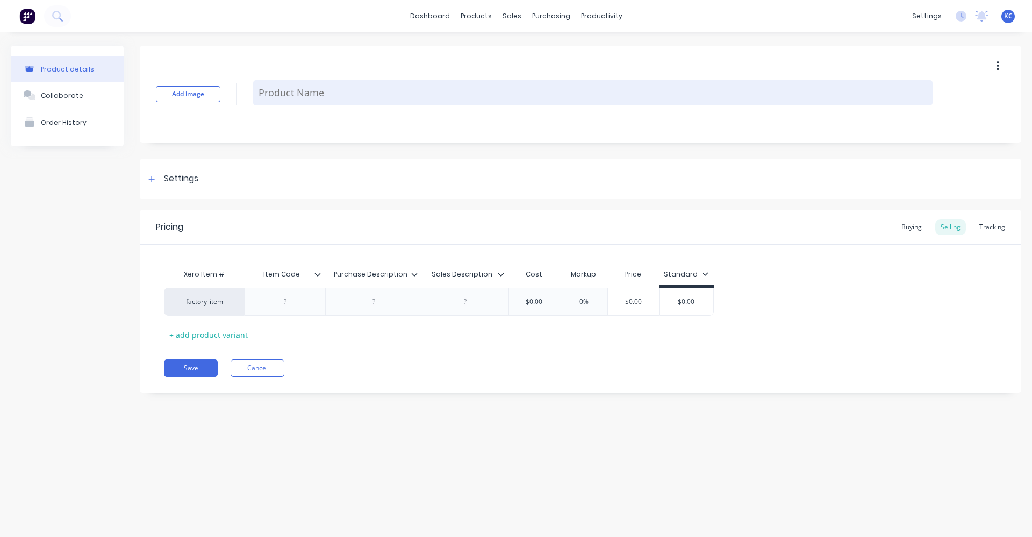
paste textarea "Copy of Copy of template"
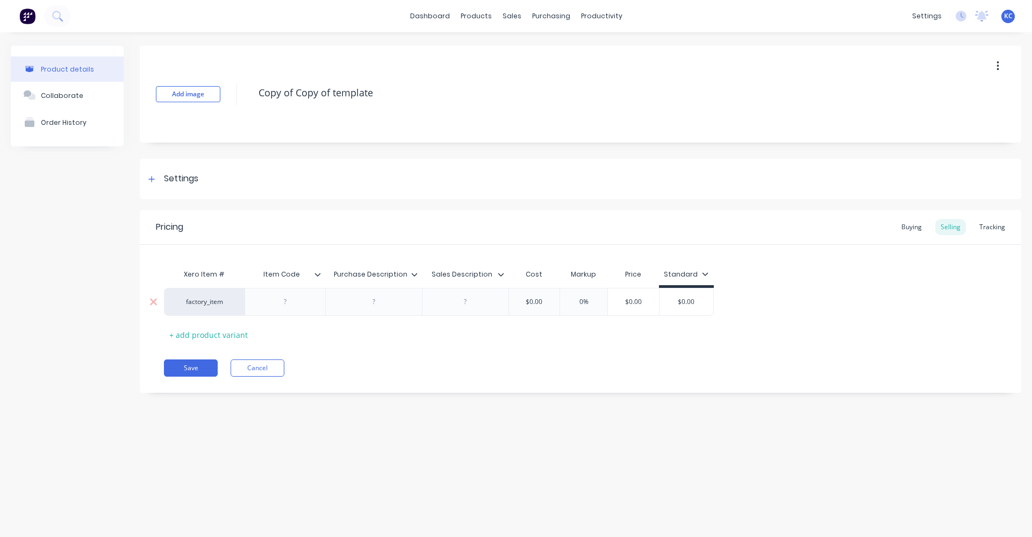
click at [377, 304] on div at bounding box center [374, 302] width 54 height 14
drag, startPoint x: 377, startPoint y: 95, endPoint x: 248, endPoint y: 80, distance: 129.9
click at [248, 80] on div "Add image Copy of Copy of template" at bounding box center [581, 94] width 882 height 97
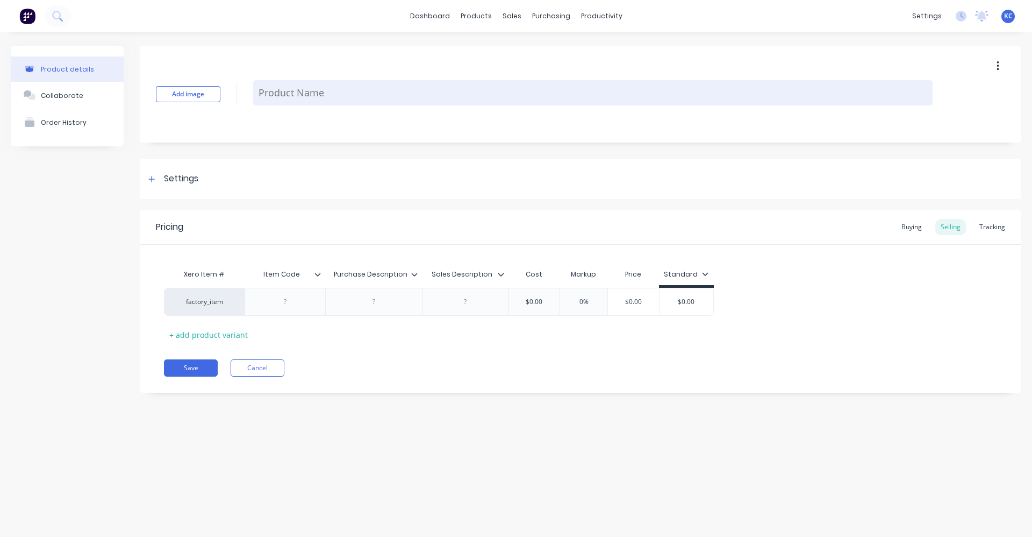
paste textarea "Copy of Copy of template"
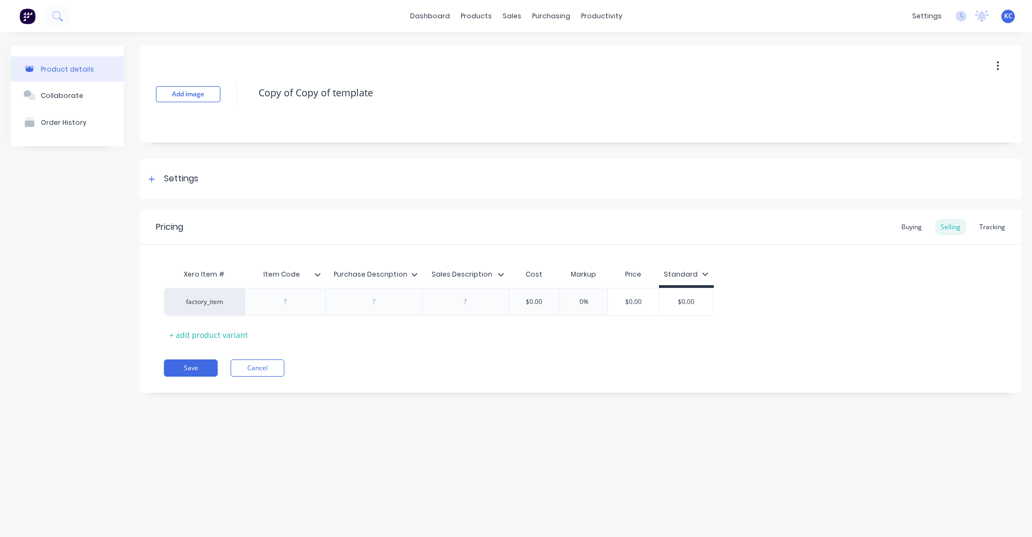
drag, startPoint x: 380, startPoint y: 90, endPoint x: 163, endPoint y: 72, distance: 217.4
click at [163, 72] on div "Add image Copy of Copy of template" at bounding box center [581, 94] width 882 height 97
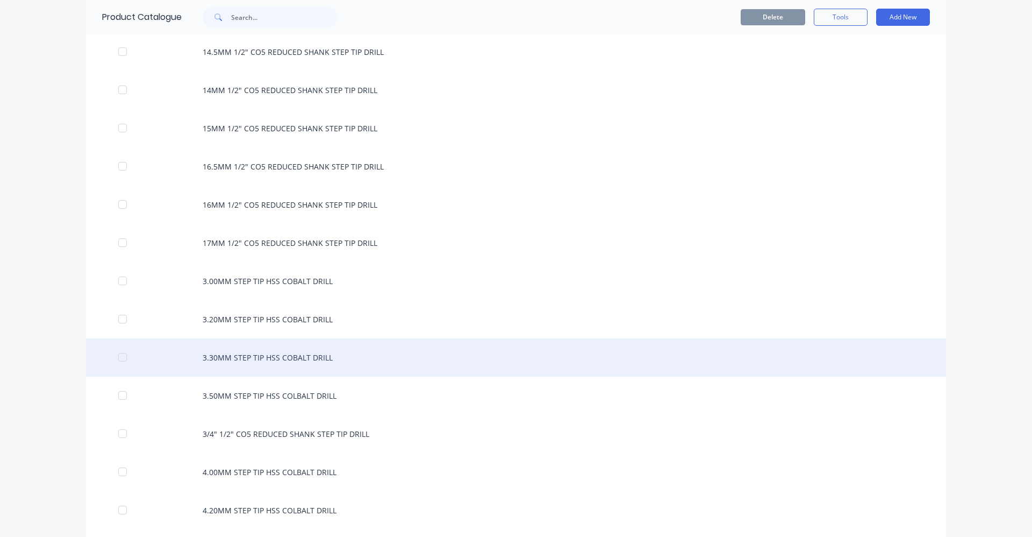
scroll to position [2043, 0]
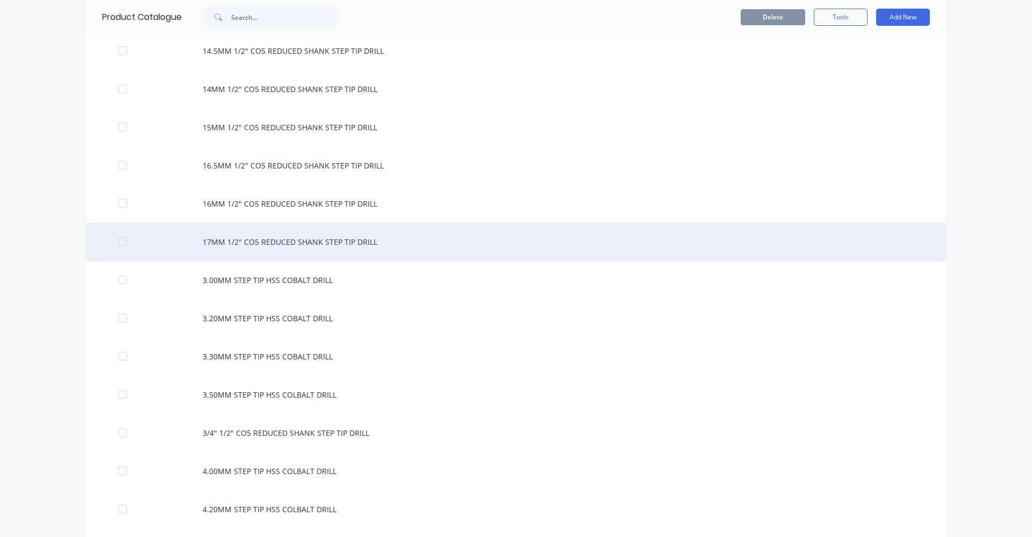
drag, startPoint x: 390, startPoint y: 237, endPoint x: 260, endPoint y: 239, distance: 130.1
click at [260, 239] on div "17MM 1/2" CO5 REDUCED SHANK STEP TIP DRILL" at bounding box center [516, 242] width 860 height 38
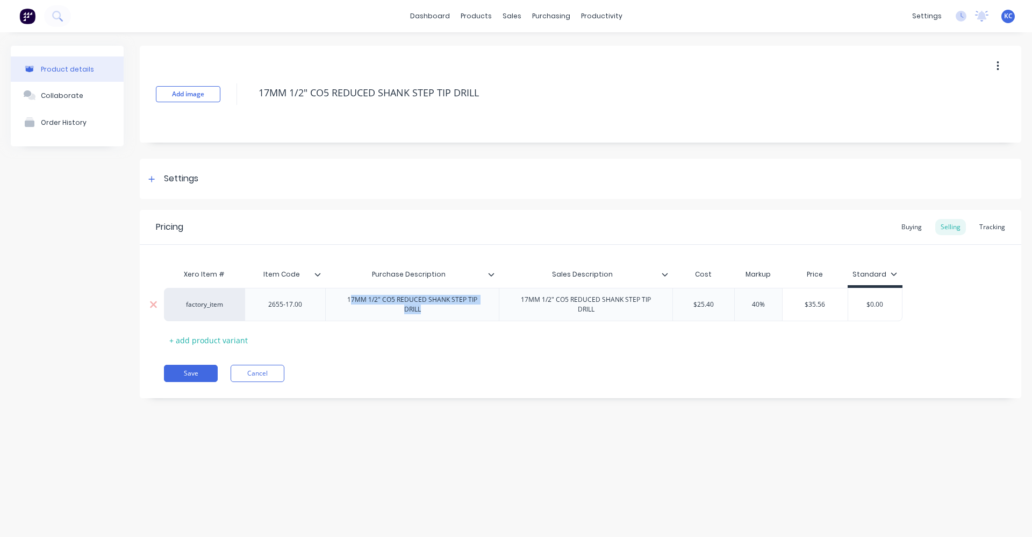
drag, startPoint x: 491, startPoint y: 302, endPoint x: 341, endPoint y: 300, distance: 149.5
click at [341, 300] on div "17MM 1/2" CO5 REDUCED SHANK STEP TIP DRILL" at bounding box center [412, 304] width 165 height 24
copy div "7MM 1/2" CO5 REDUCED SHANK STEP TIP DRILL"
click at [490, 315] on div "Xero Item # Item Code Purchase Description Sales Description Cost Markup Price …" at bounding box center [580, 305] width 833 height 85
drag, startPoint x: 475, startPoint y: 306, endPoint x: 332, endPoint y: 303, distance: 143.6
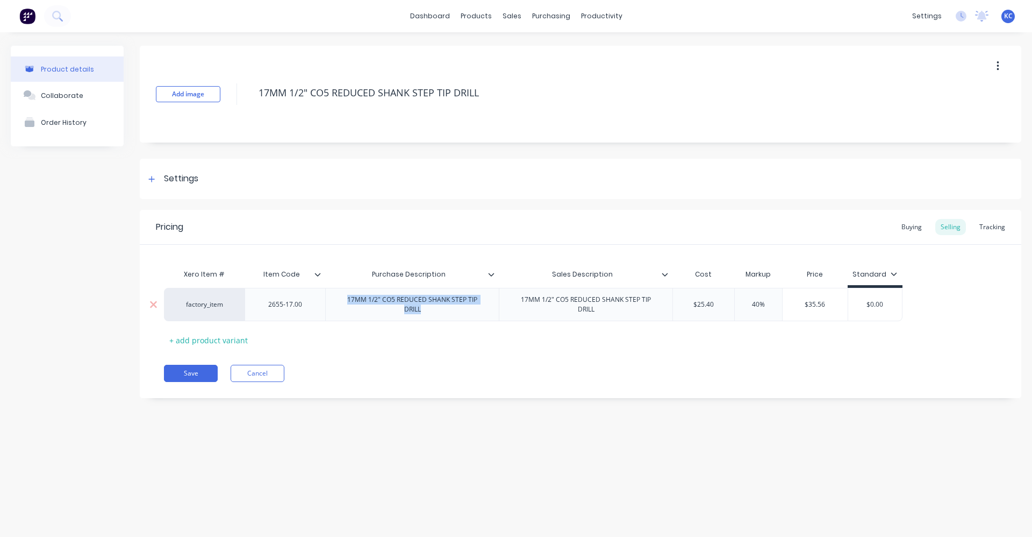
click at [332, 303] on div "17MM 1/2" CO5 REDUCED SHANK STEP TIP DRILL" at bounding box center [412, 304] width 165 height 24
copy div "17MM 1/2" CO5 REDUCED SHANK STEP TIP DRILL"
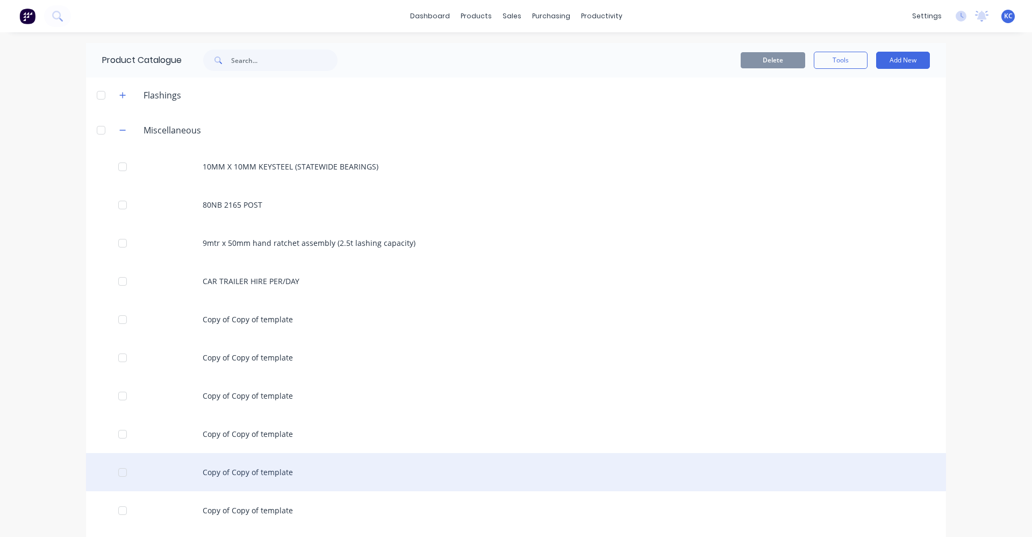
scroll to position [215, 0]
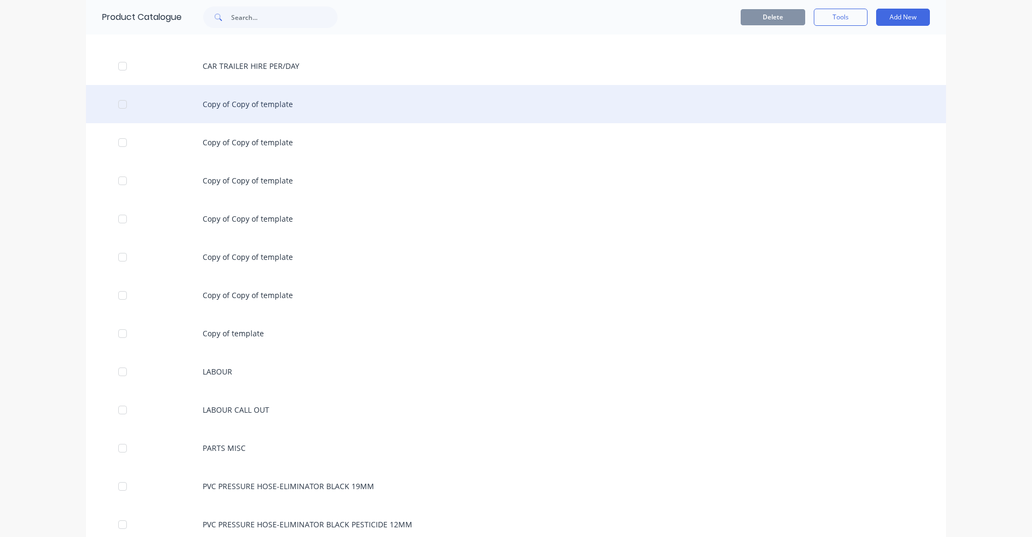
click at [298, 98] on div "Copy of Copy of template" at bounding box center [516, 104] width 860 height 38
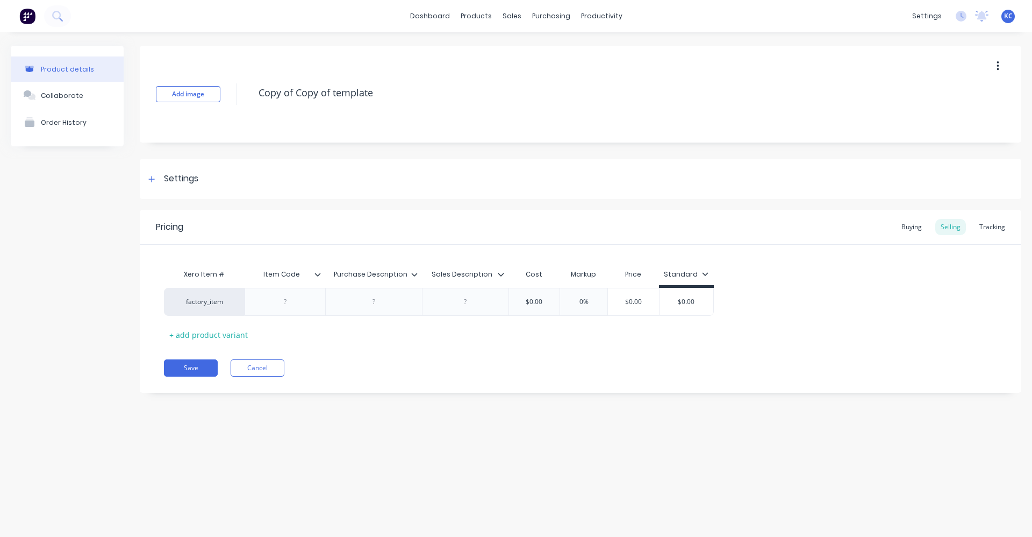
drag, startPoint x: 277, startPoint y: 111, endPoint x: 215, endPoint y: 111, distance: 62.4
click at [215, 111] on div "Add image Copy of Copy of template" at bounding box center [581, 94] width 882 height 97
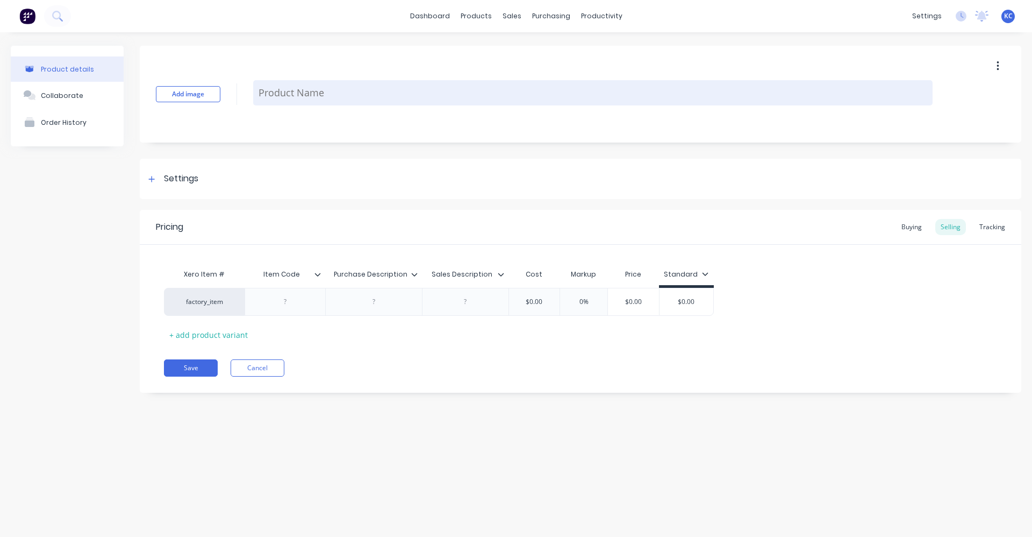
paste textarea "17MM 1/2" CO5 REDUCED SHANK STEP TIP DRILL"
click at [271, 92] on textarea "17MM 1/2" CO5 REDUCED SHANK STEP TIP DRILL" at bounding box center [593, 92] width 680 height 25
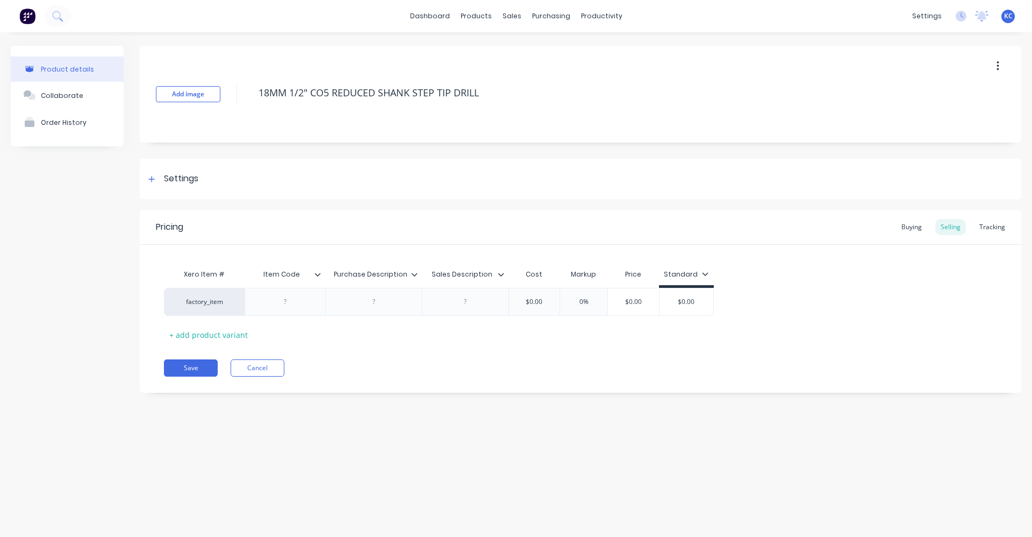
drag, startPoint x: 410, startPoint y: 99, endPoint x: 246, endPoint y: 99, distance: 163.4
click at [246, 99] on div "Add image 18MM 1/2" CO5 REDUCED SHANK STEP TIP DRILL" at bounding box center [581, 94] width 882 height 97
click at [382, 308] on div at bounding box center [374, 302] width 54 height 14
paste div
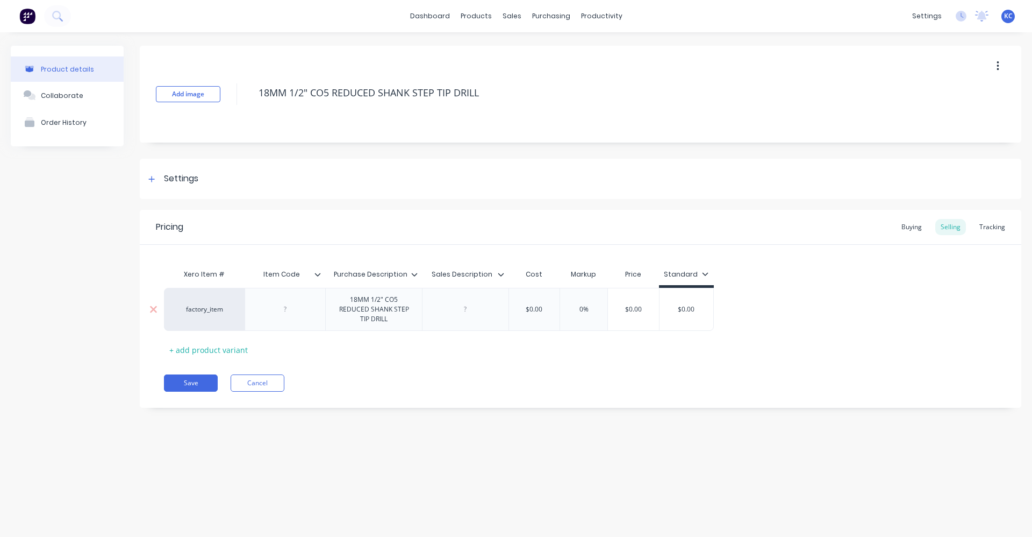
click at [473, 311] on div "factory_item 18MM 1/2" CO5 REDUCED SHANK STEP TIP DRILL $0.00 0% $0.00 $0.00" at bounding box center [439, 309] width 550 height 43
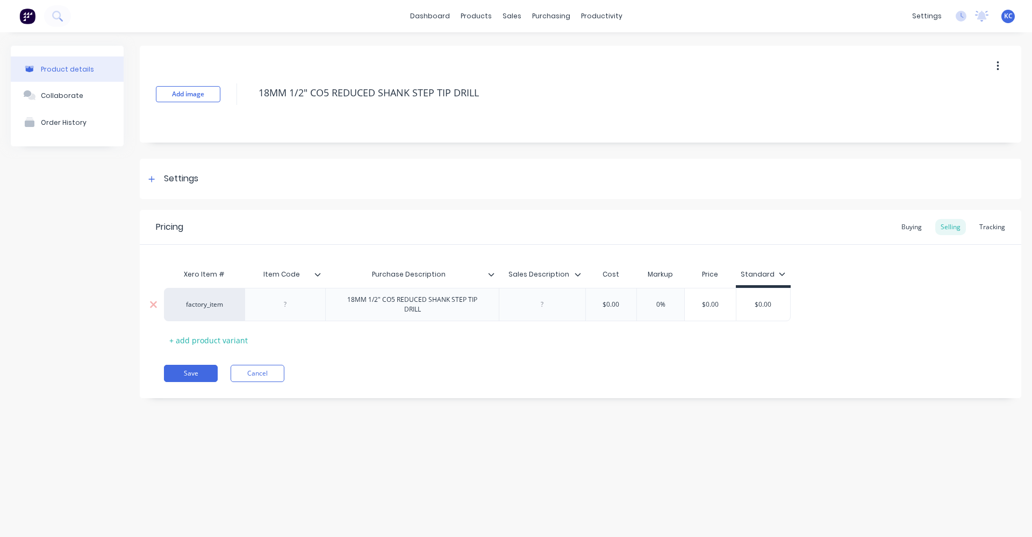
click at [548, 302] on div at bounding box center [543, 304] width 54 height 14
paste div
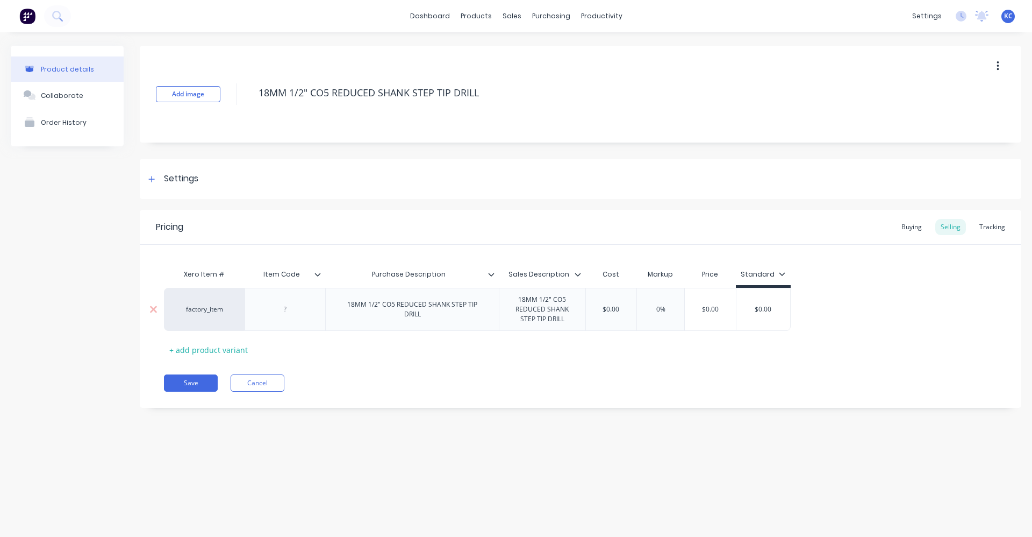
click at [286, 310] on div at bounding box center [285, 309] width 81 height 43
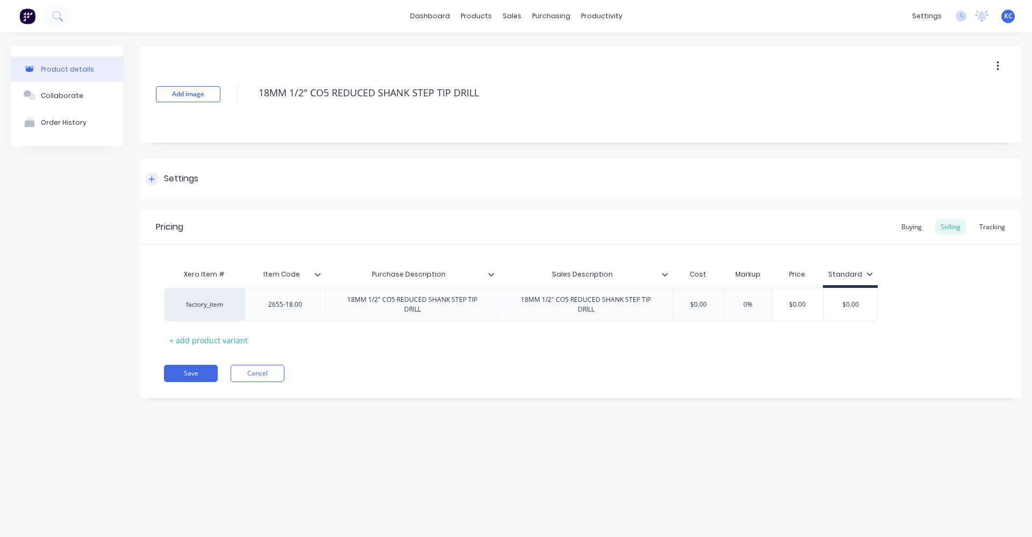
click at [180, 170] on div "Settings" at bounding box center [581, 179] width 882 height 40
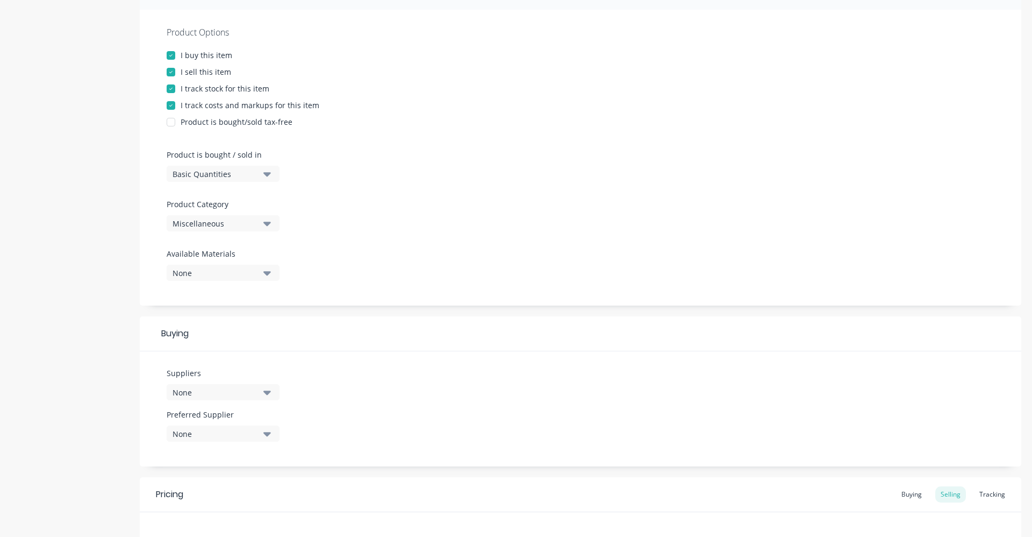
scroll to position [215, 0]
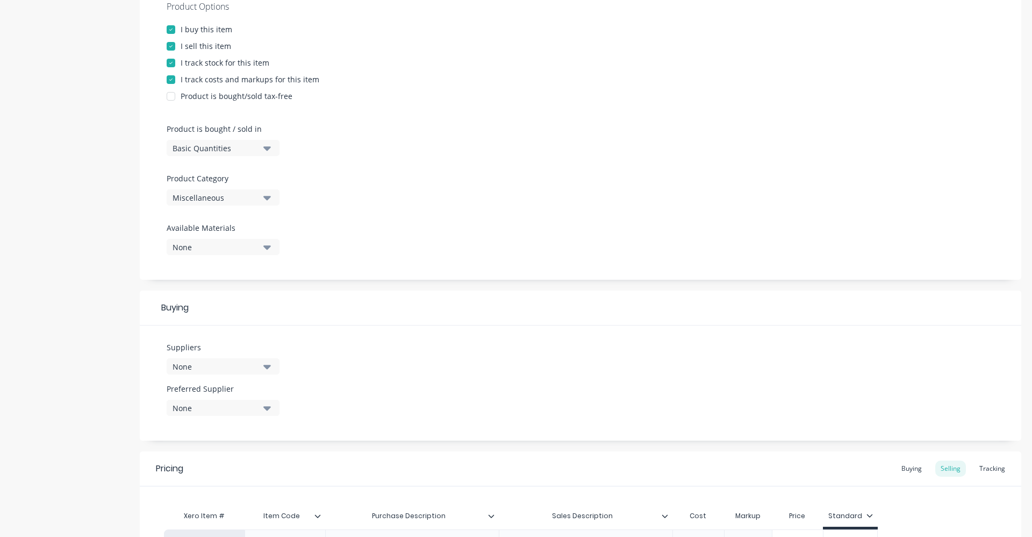
click at [266, 195] on icon "button" at bounding box center [267, 197] width 8 height 12
click at [225, 226] on Category "text" at bounding box center [255, 230] width 114 height 22
click at [222, 255] on div "Tools" at bounding box center [247, 257] width 161 height 22
drag, startPoint x: 266, startPoint y: 367, endPoint x: 253, endPoint y: 365, distance: 12.5
click at [265, 367] on icon "button" at bounding box center [267, 366] width 8 height 12
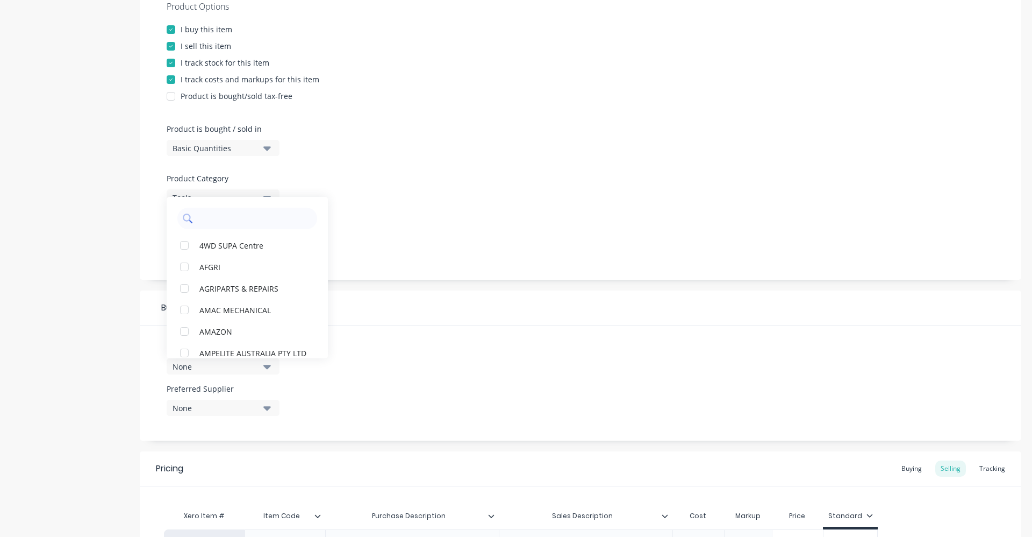
click at [232, 219] on input "text" at bounding box center [255, 219] width 114 height 22
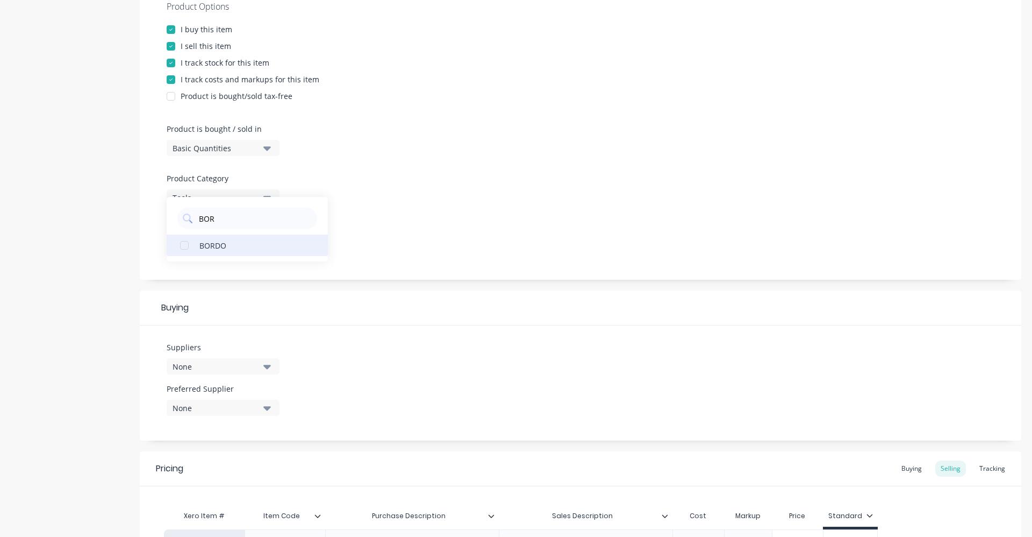
click at [240, 249] on div "BORDO" at bounding box center [253, 244] width 108 height 11
click at [461, 211] on div "Product Options I buy this item I sell this item I track stock for this item I …" at bounding box center [581, 132] width 882 height 296
click at [269, 407] on icon "button" at bounding box center [267, 408] width 8 height 4
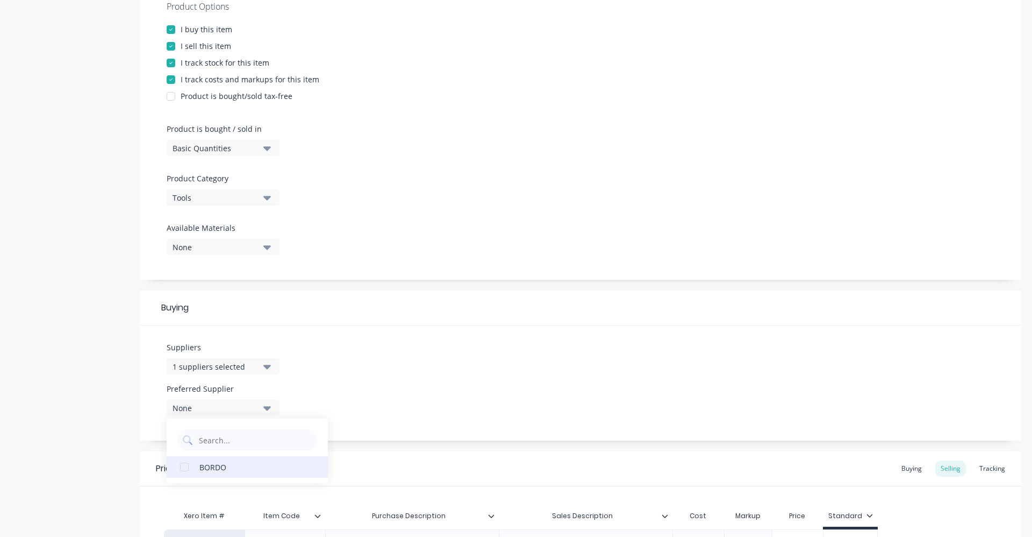
click at [253, 465] on div "BORDO" at bounding box center [253, 466] width 108 height 11
click at [399, 380] on div "Suppliers 1 suppliers selected BOR Preferred Supplier BORDO BORDO" at bounding box center [581, 382] width 882 height 115
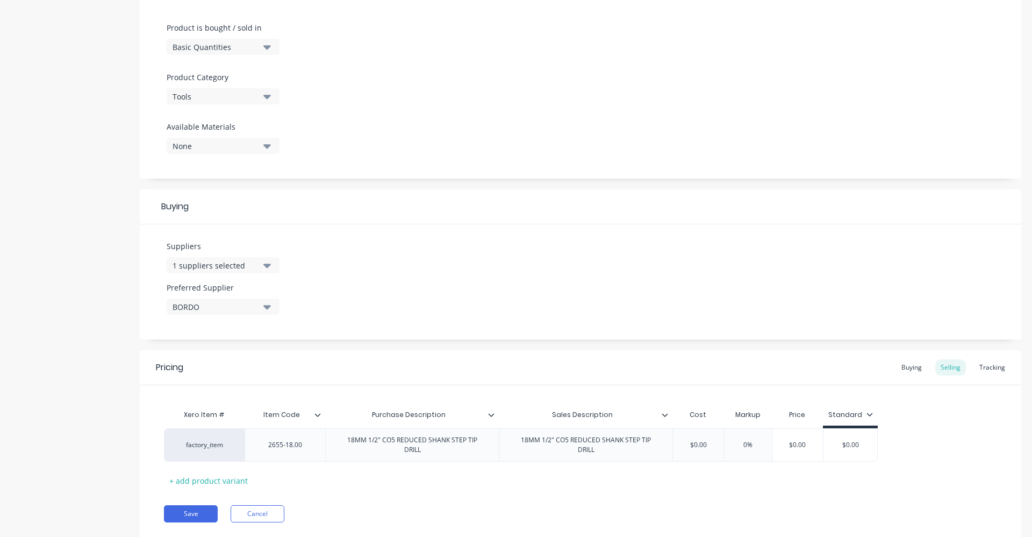
scroll to position [342, 0]
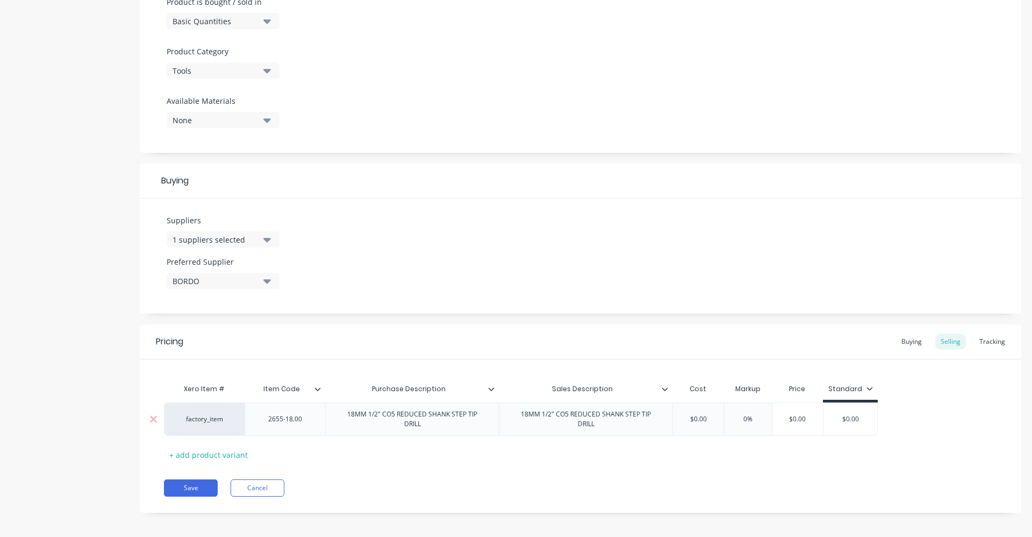
drag, startPoint x: 688, startPoint y: 418, endPoint x: 726, endPoint y: 409, distance: 39.7
click at [726, 409] on div "factory_item 2655-18.00 18MM 1/2" CO5 REDUCED SHANK STEP TIP DRILL 18MM 1/2" CO…" at bounding box center [521, 418] width 714 height 33
click at [903, 339] on div "Buying" at bounding box center [911, 341] width 31 height 16
drag, startPoint x: 716, startPoint y: 417, endPoint x: 676, endPoint y: 411, distance: 39.7
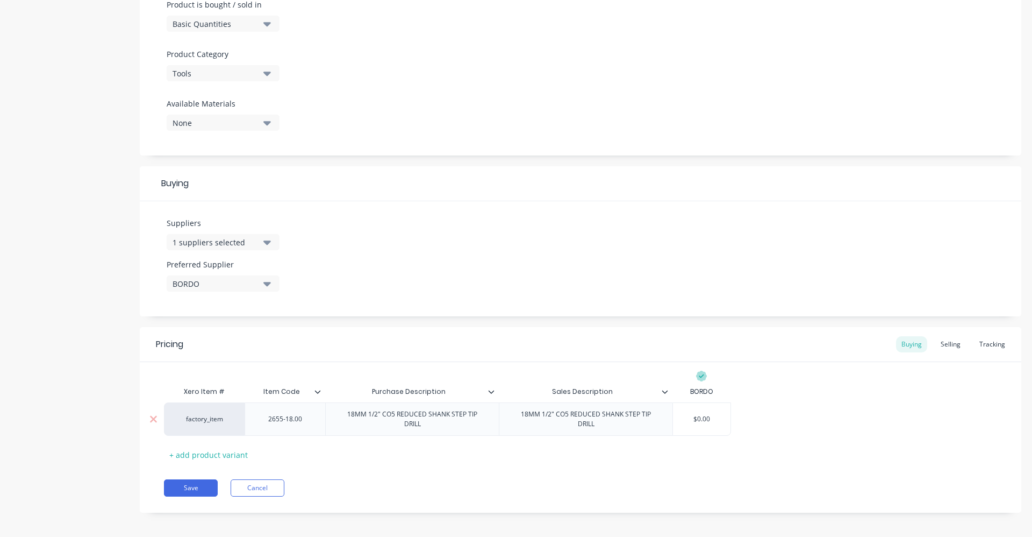
click at [663, 415] on div "factory_item 2655-18.00 18MM 1/2" CO5 REDUCED SHANK STEP TIP DRILL 18MM 1/2" CO…" at bounding box center [447, 418] width 567 height 33
click at [200, 482] on button "Save" at bounding box center [191, 487] width 54 height 17
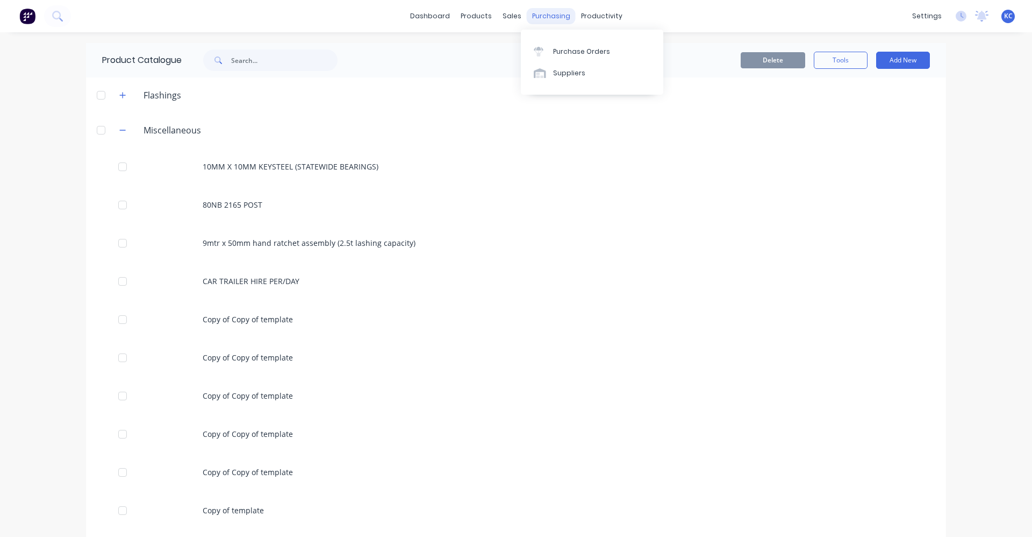
click at [540, 15] on div "purchasing" at bounding box center [551, 16] width 49 height 16
click at [565, 52] on div "Purchase Orders" at bounding box center [581, 52] width 57 height 10
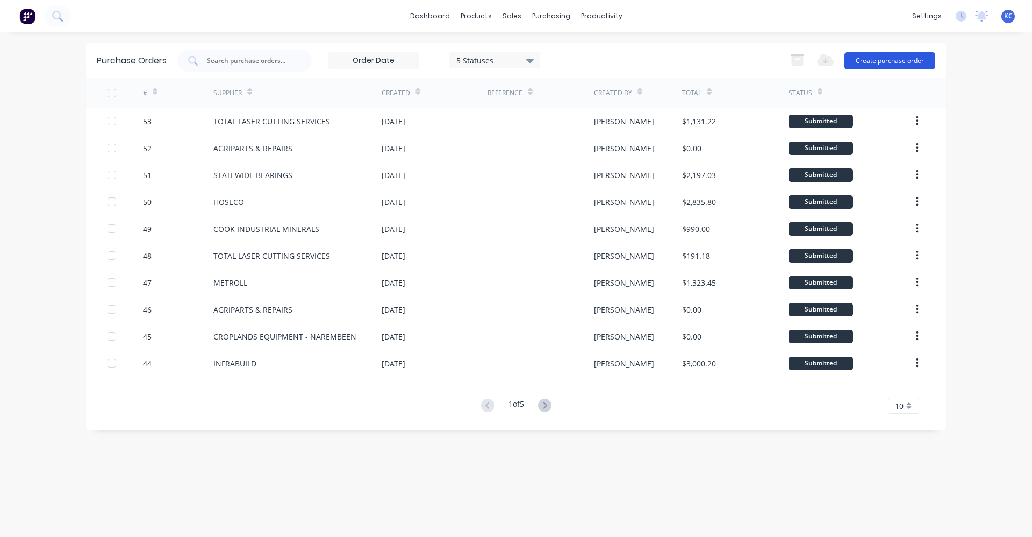
click at [880, 63] on button "Create purchase order" at bounding box center [890, 60] width 91 height 17
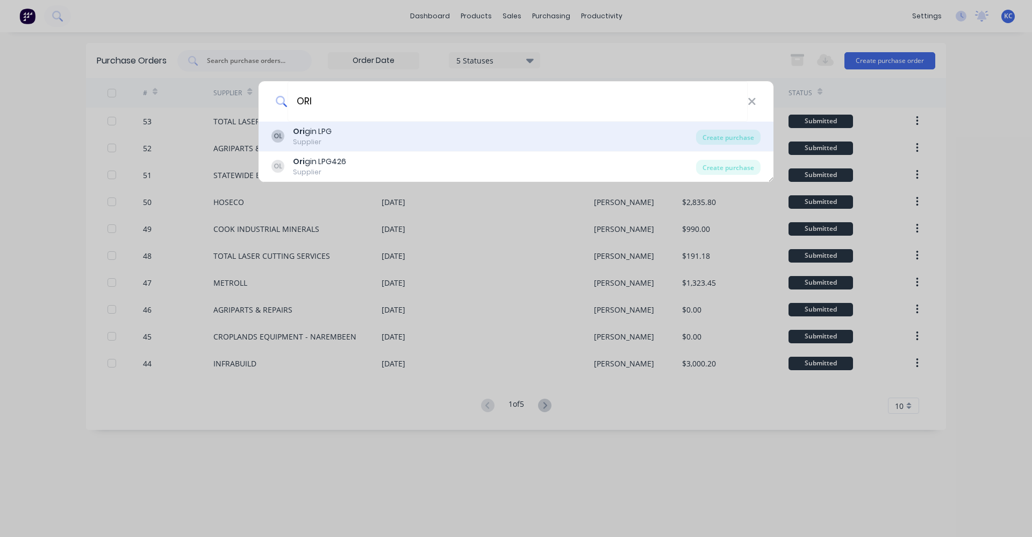
click at [349, 132] on div "OL Ori gin LPG Supplier" at bounding box center [484, 136] width 425 height 21
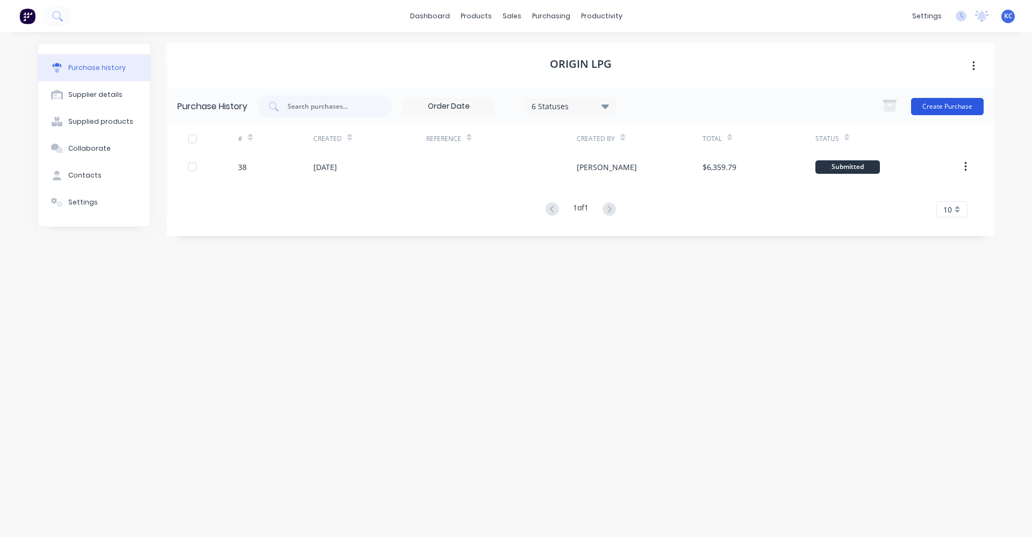
click at [941, 108] on button "Create Purchase" at bounding box center [947, 106] width 73 height 17
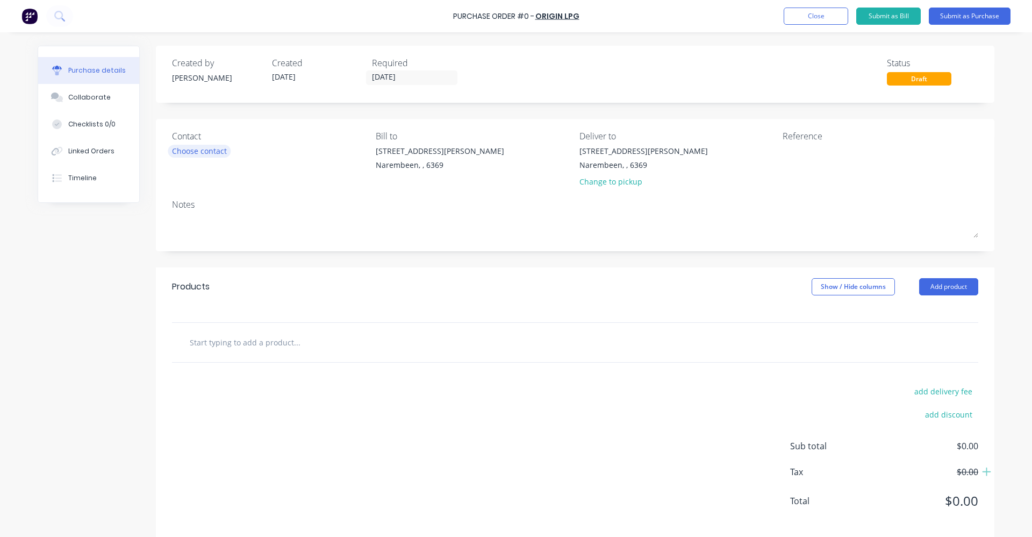
click at [176, 150] on div "Choose contact" at bounding box center [199, 150] width 55 height 11
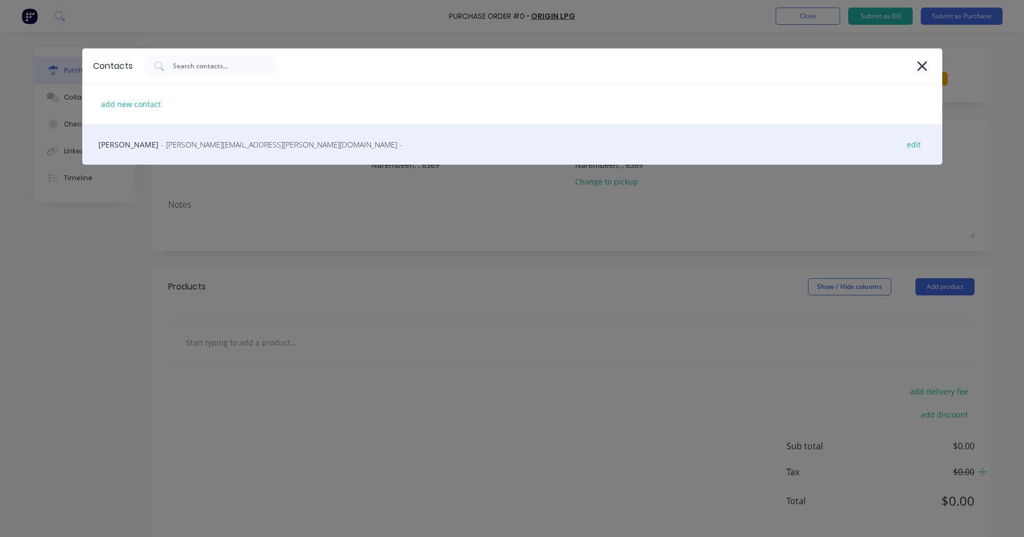
click at [199, 144] on span "- jocelyn.oconnell@originenergy.com.au -" at bounding box center [281, 144] width 241 height 11
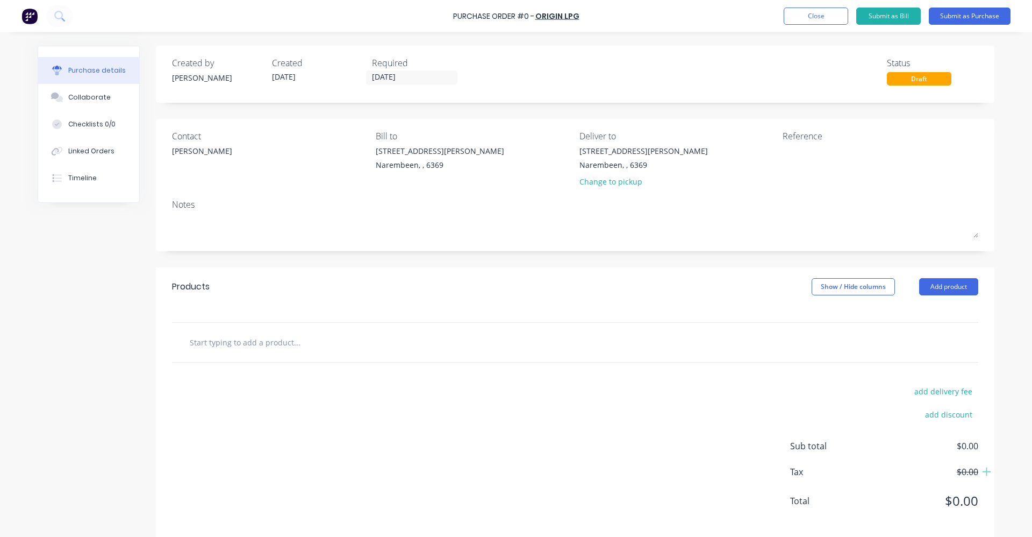
click at [352, 339] on input "text" at bounding box center [296, 342] width 215 height 22
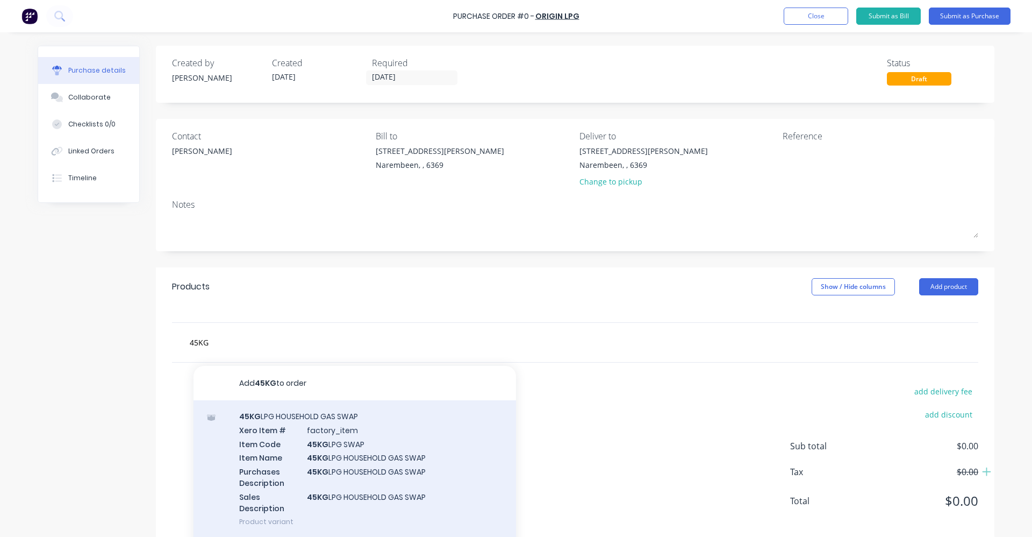
click at [342, 455] on div "45KG LPG HOUSEHOLD GAS SWAP Xero Item # factory_item Item Code 45KG LPG SWAP It…" at bounding box center [355, 468] width 323 height 137
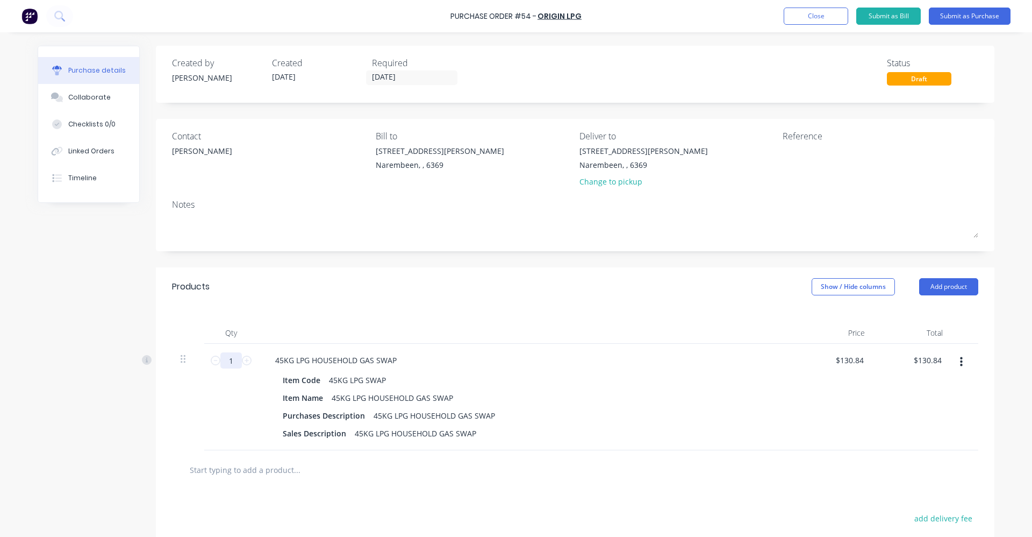
click at [227, 359] on input "1" at bounding box center [231, 360] width 22 height 16
click at [582, 421] on div "Purchases Description 45KG LPG HOUSEHOLD GAS SWAP" at bounding box center [525, 416] width 492 height 16
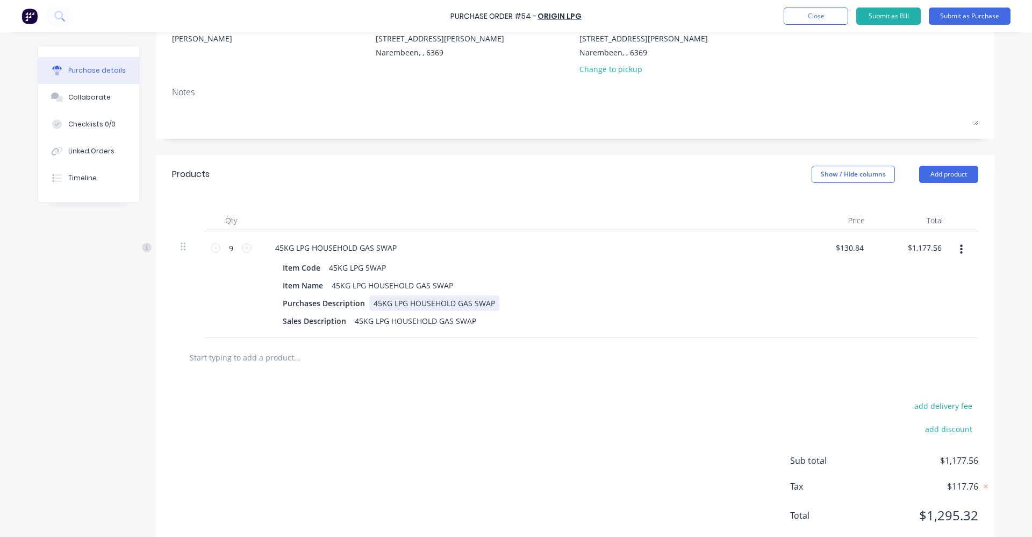
scroll to position [140, 0]
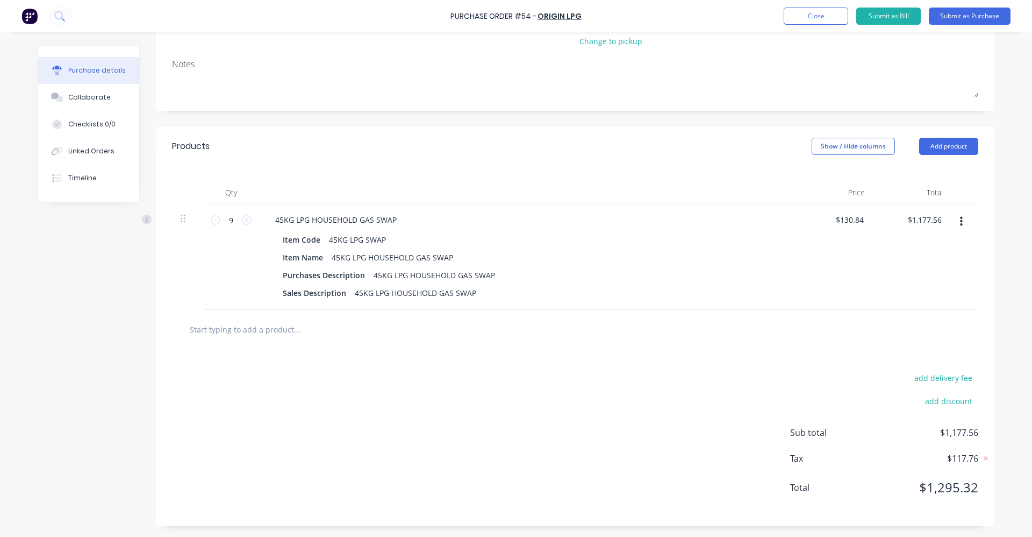
click at [318, 354] on div "add delivery fee add discount Sub total $1,177.56 Tax $117.76 Total $1,295.32" at bounding box center [575, 437] width 839 height 177
click at [269, 332] on input "text" at bounding box center [296, 329] width 215 height 22
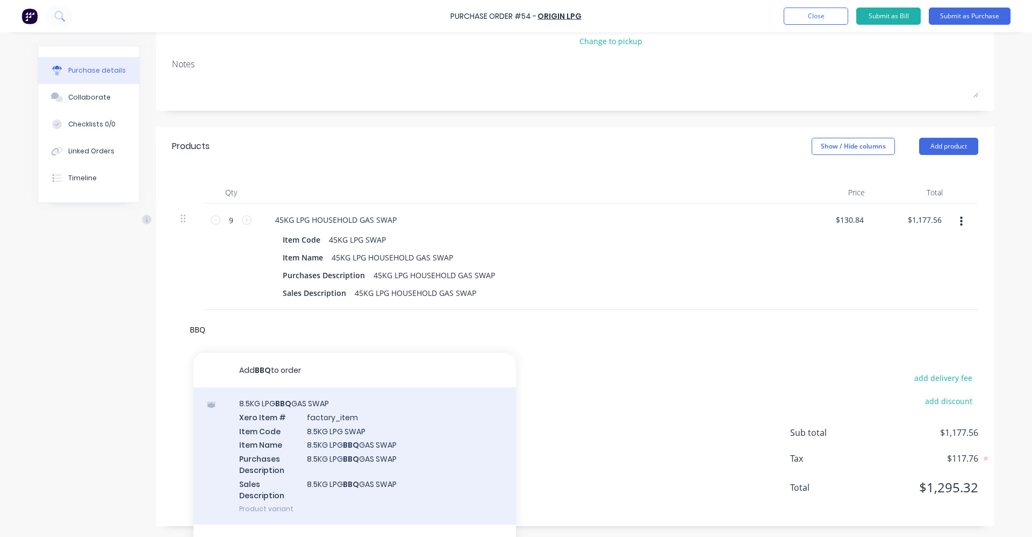
click at [313, 430] on div "8.5KG LPG BBQ GAS SWAP Xero Item # factory_item Item Code 8.5KG LPG SWAP Item N…" at bounding box center [355, 455] width 323 height 137
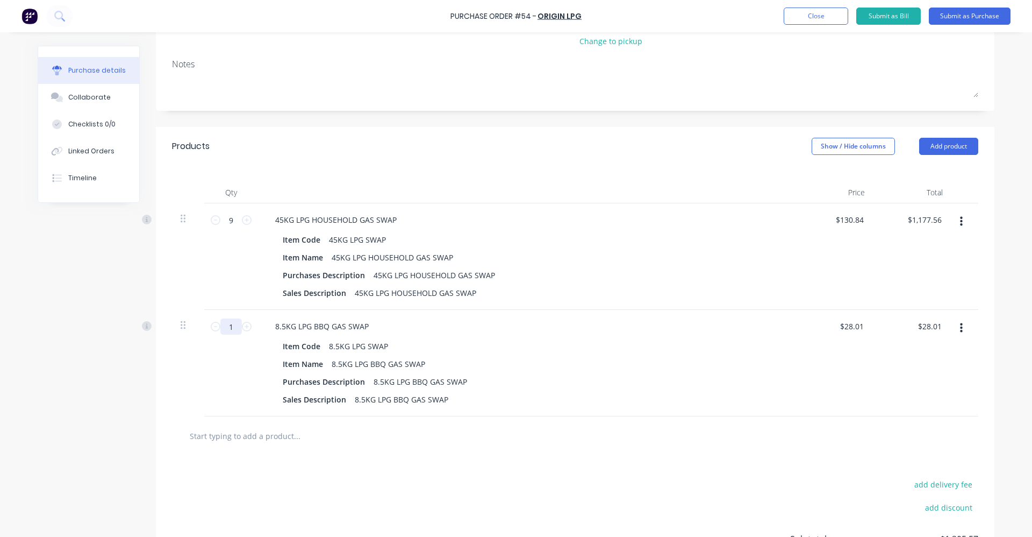
click at [227, 324] on input "1" at bounding box center [231, 326] width 22 height 16
drag, startPoint x: 263, startPoint y: 426, endPoint x: 266, endPoint y: 434, distance: 8.5
click at [266, 429] on input "text" at bounding box center [296, 436] width 215 height 22
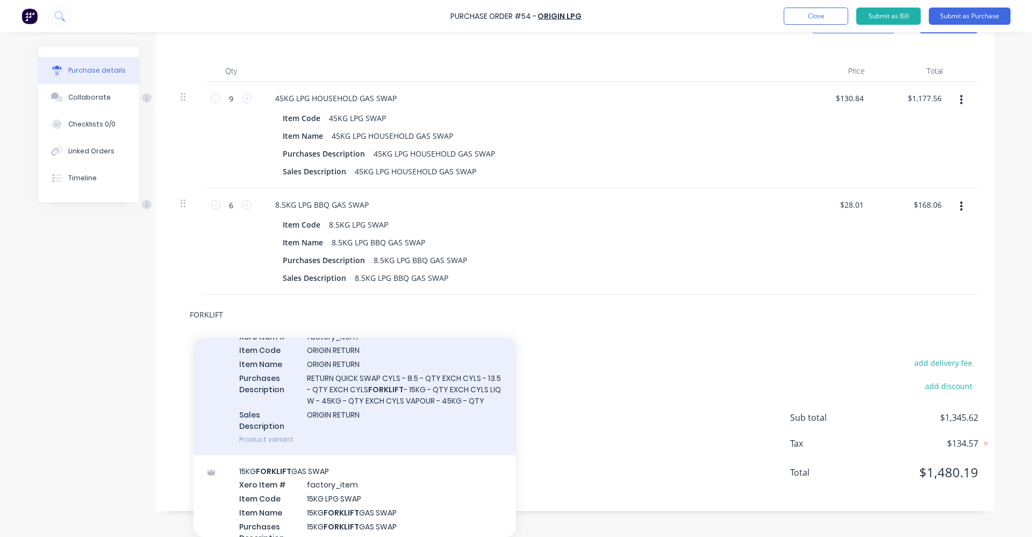
scroll to position [215, 0]
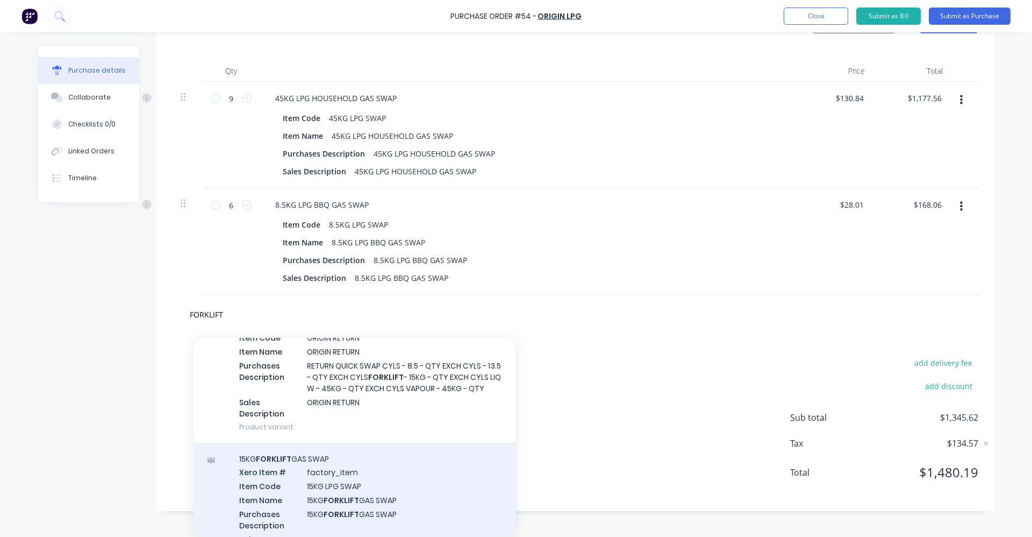
click at [367, 494] on div "15KG FORKLIFT GAS SWAP Xero Item # factory_item Item Code 15KG LPG SWAP Item Na…" at bounding box center [355, 510] width 323 height 137
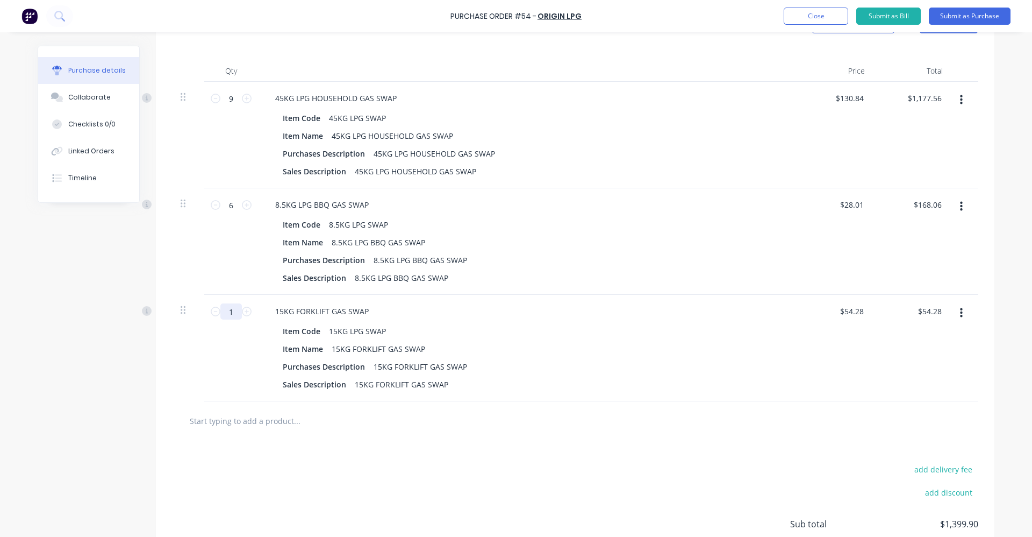
drag, startPoint x: 231, startPoint y: 310, endPoint x: 224, endPoint y: 310, distance: 7.0
click at [224, 310] on input "1" at bounding box center [231, 311] width 22 height 16
click at [673, 441] on div "add delivery fee add discount Sub total $1,671.30 Tax $167.14 Total $1,838.44" at bounding box center [575, 528] width 839 height 177
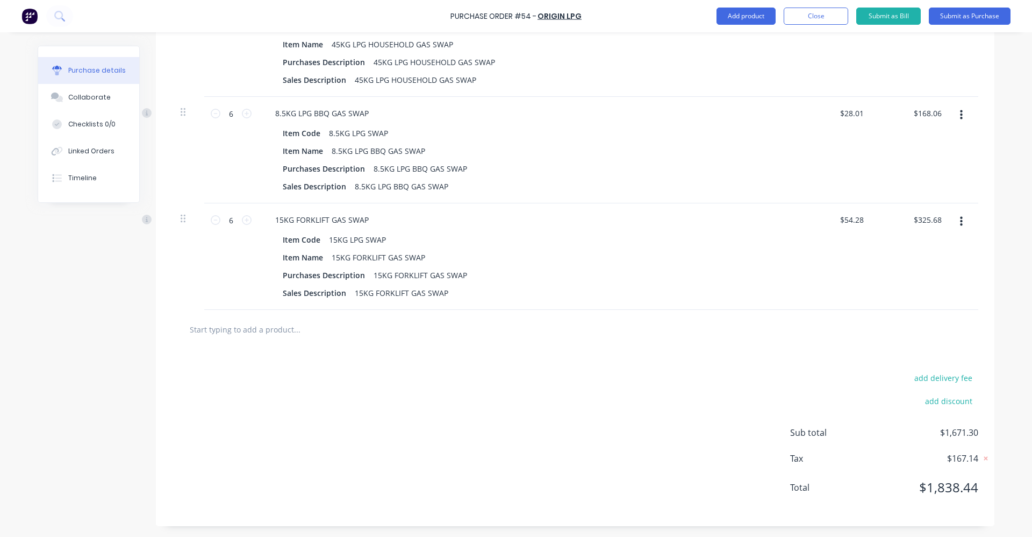
scroll to position [0, 0]
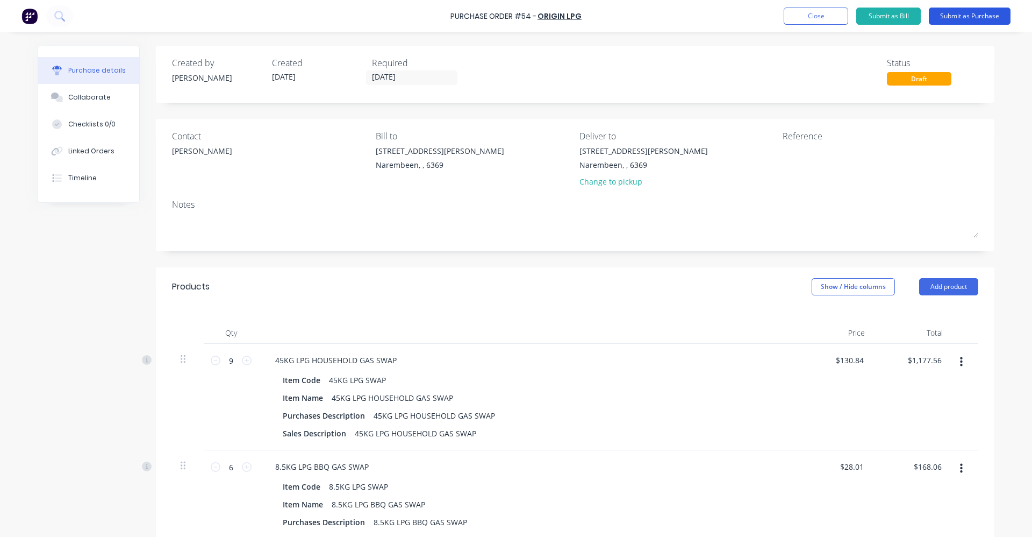
click at [985, 15] on button "Submit as Purchase" at bounding box center [970, 16] width 82 height 17
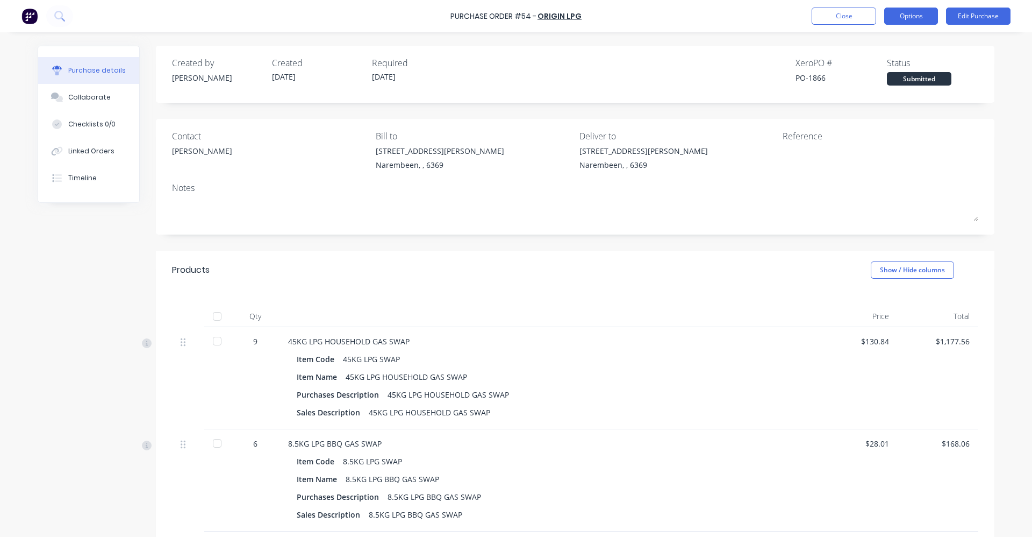
click at [923, 12] on button "Options" at bounding box center [911, 16] width 54 height 17
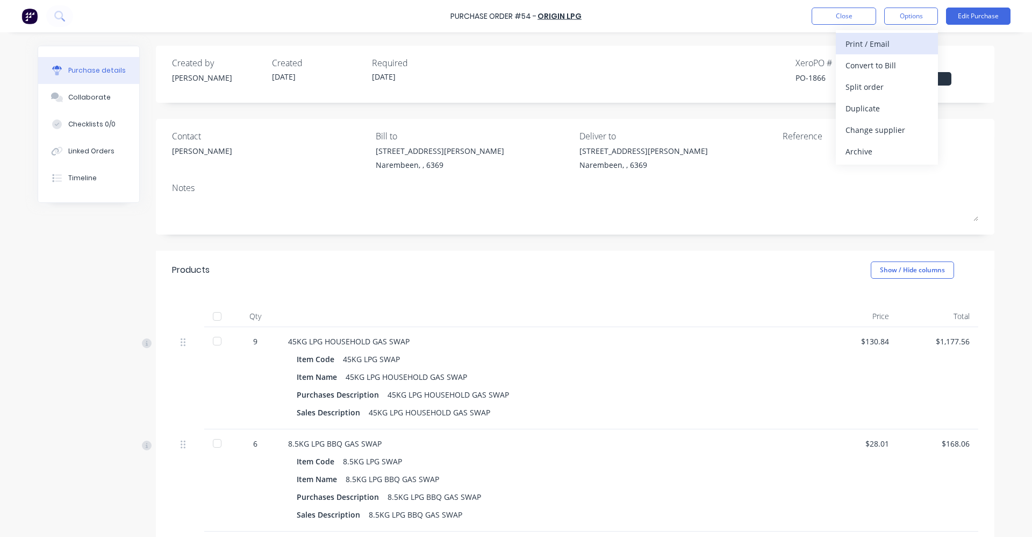
click at [884, 44] on div "Print / Email" at bounding box center [887, 44] width 83 height 16
click at [876, 63] on div "With pricing" at bounding box center [887, 66] width 83 height 16
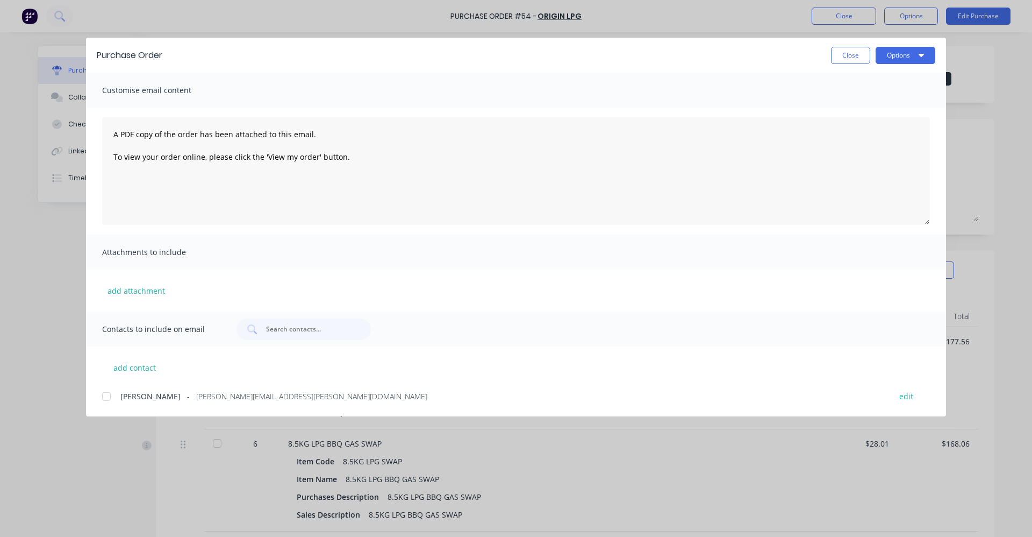
click at [105, 396] on div at bounding box center [107, 397] width 22 height 22
click at [918, 57] on button "Options" at bounding box center [906, 55] width 60 height 17
click at [881, 122] on div "Email" at bounding box center [884, 126] width 83 height 16
click at [853, 53] on button "Close" at bounding box center [850, 55] width 39 height 17
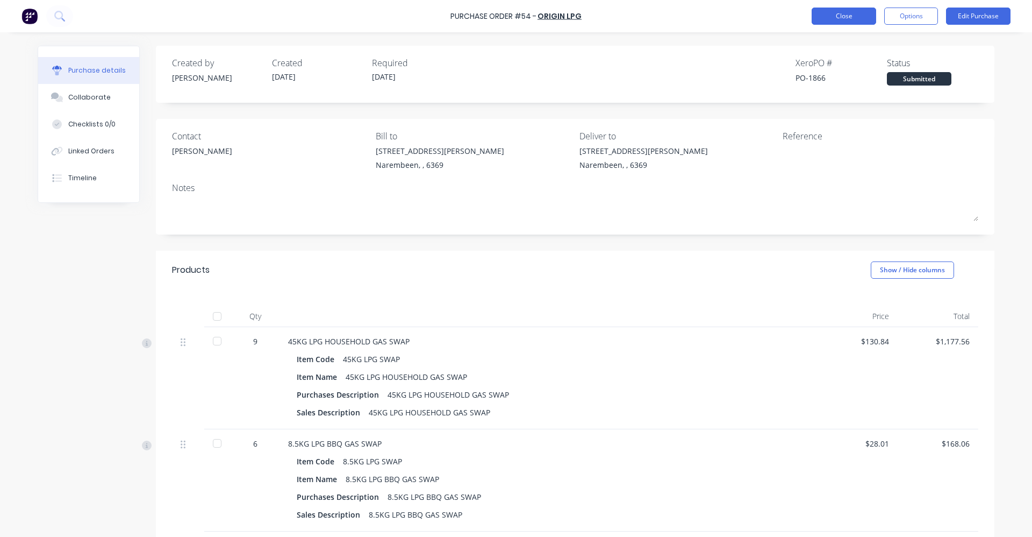
click at [849, 12] on button "Close" at bounding box center [844, 16] width 65 height 17
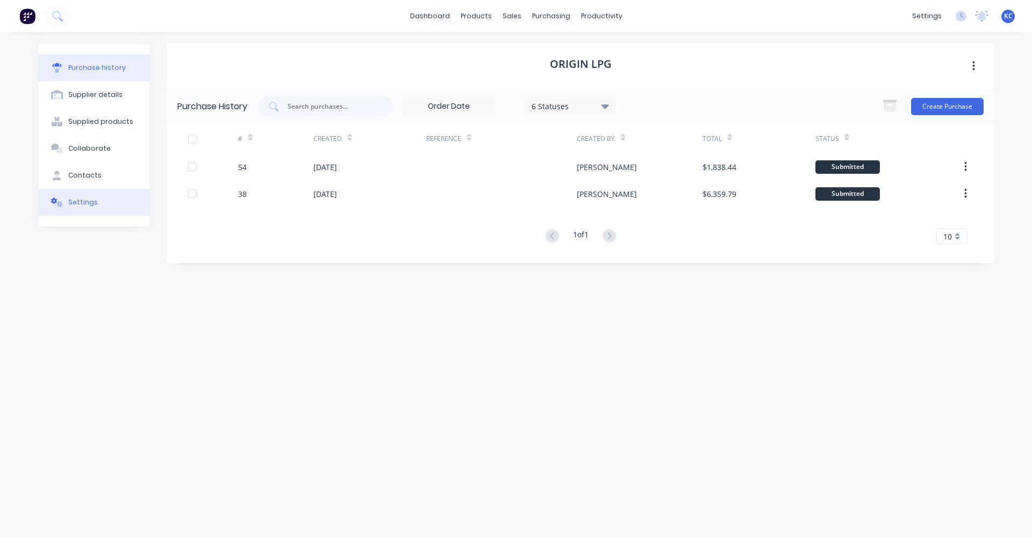
click at [103, 209] on button "Settings" at bounding box center [94, 202] width 112 height 27
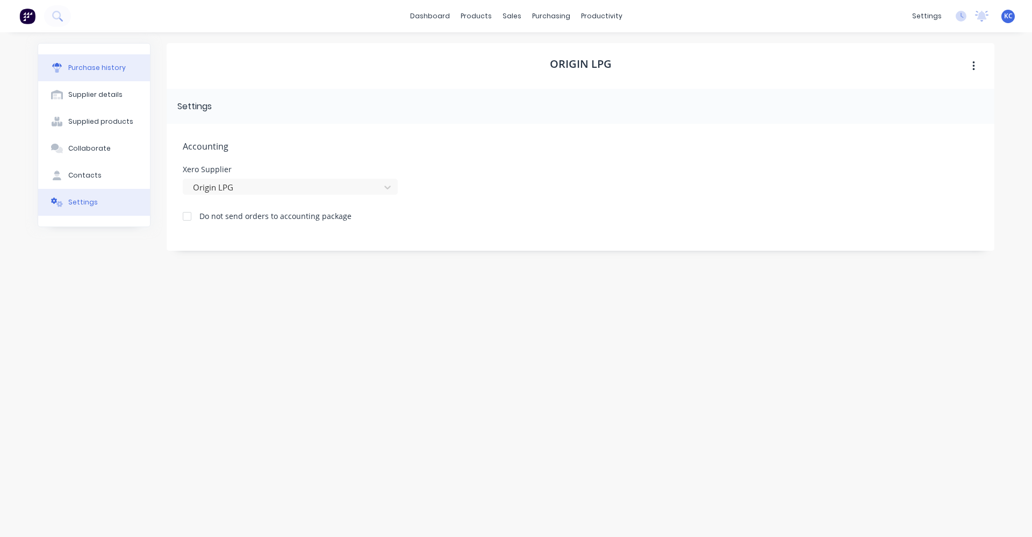
click at [119, 70] on div "Purchase history" at bounding box center [97, 68] width 58 height 10
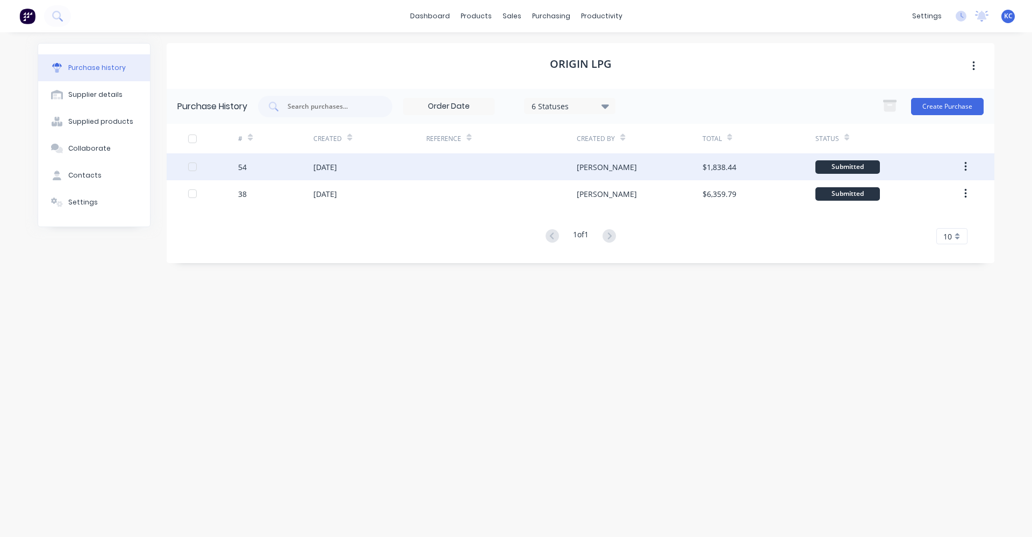
click at [462, 163] on div at bounding box center [501, 166] width 151 height 27
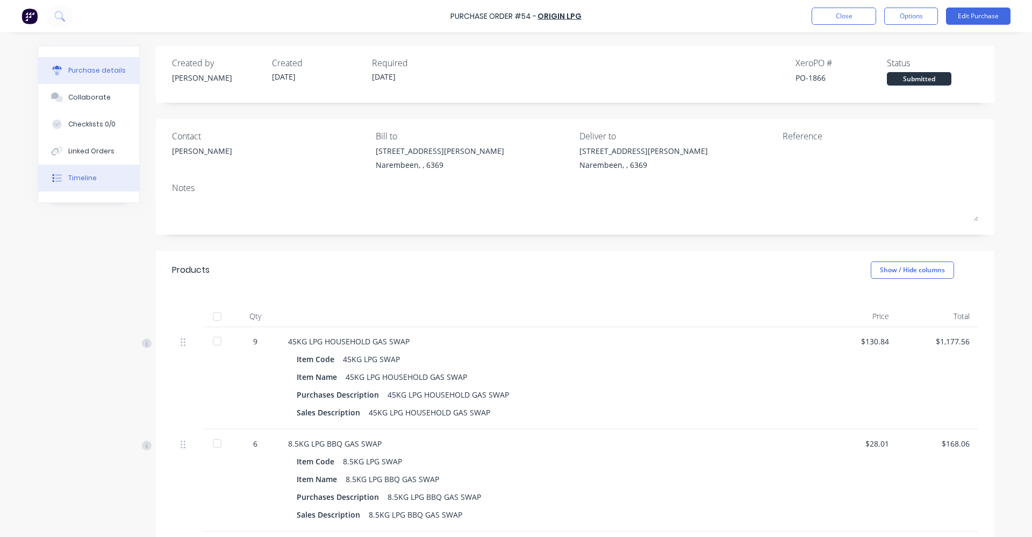
click at [111, 180] on button "Timeline" at bounding box center [88, 178] width 101 height 27
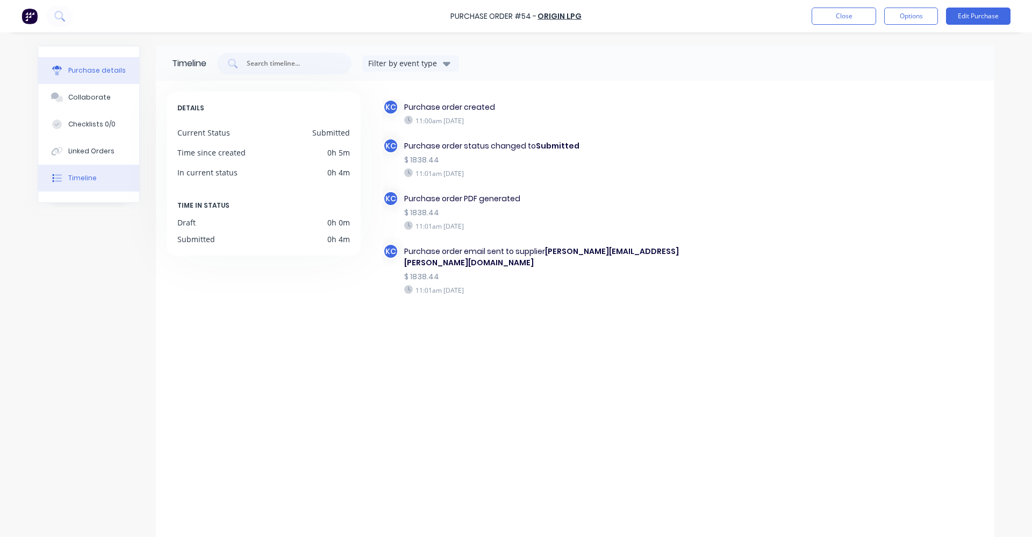
click at [73, 69] on div "Purchase details" at bounding box center [97, 71] width 58 height 10
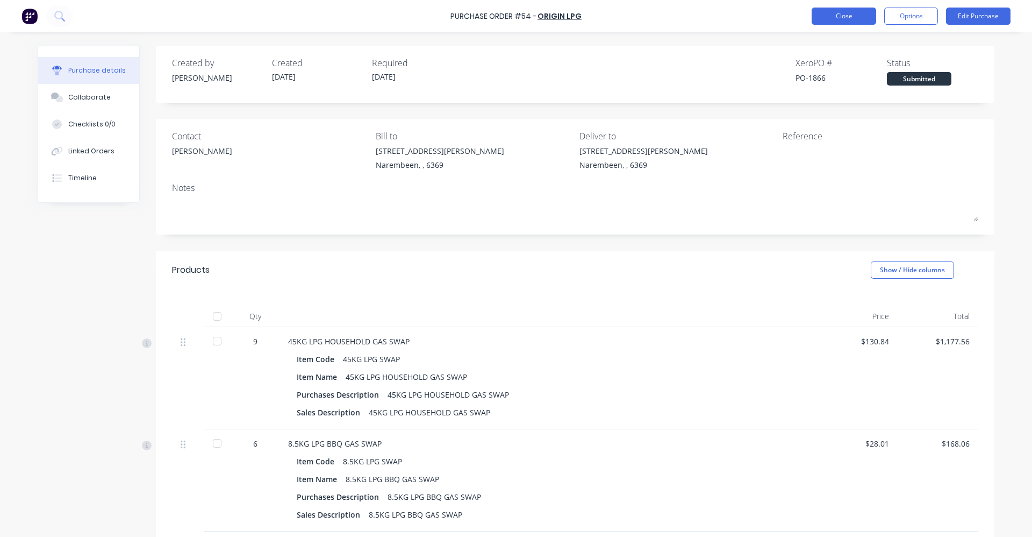
click at [872, 13] on button "Close" at bounding box center [844, 16] width 65 height 17
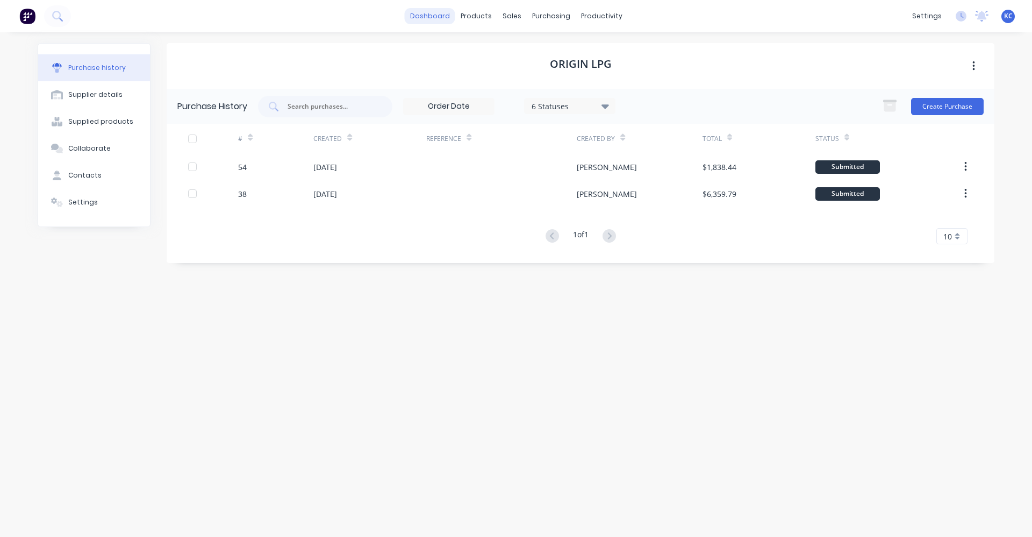
click at [439, 14] on link "dashboard" at bounding box center [430, 16] width 51 height 16
